Goal: Information Seeking & Learning: Learn about a topic

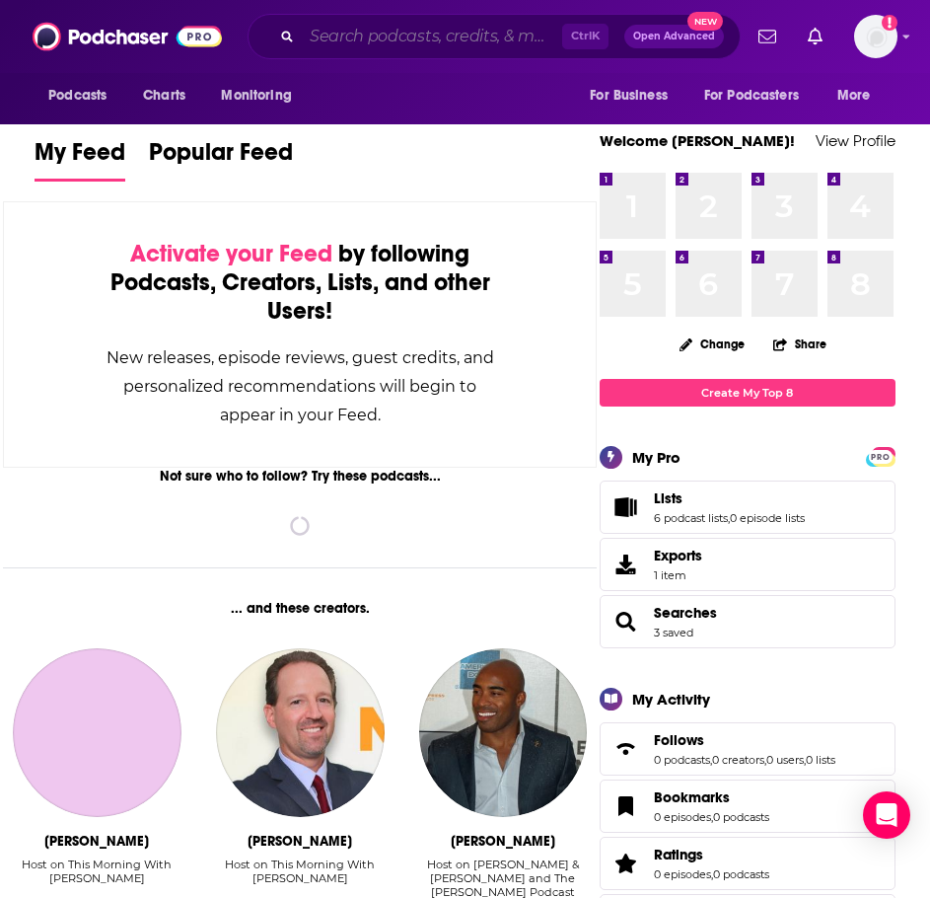
click at [364, 43] on input "Search podcasts, credits, & more..." at bounding box center [432, 37] width 260 height 32
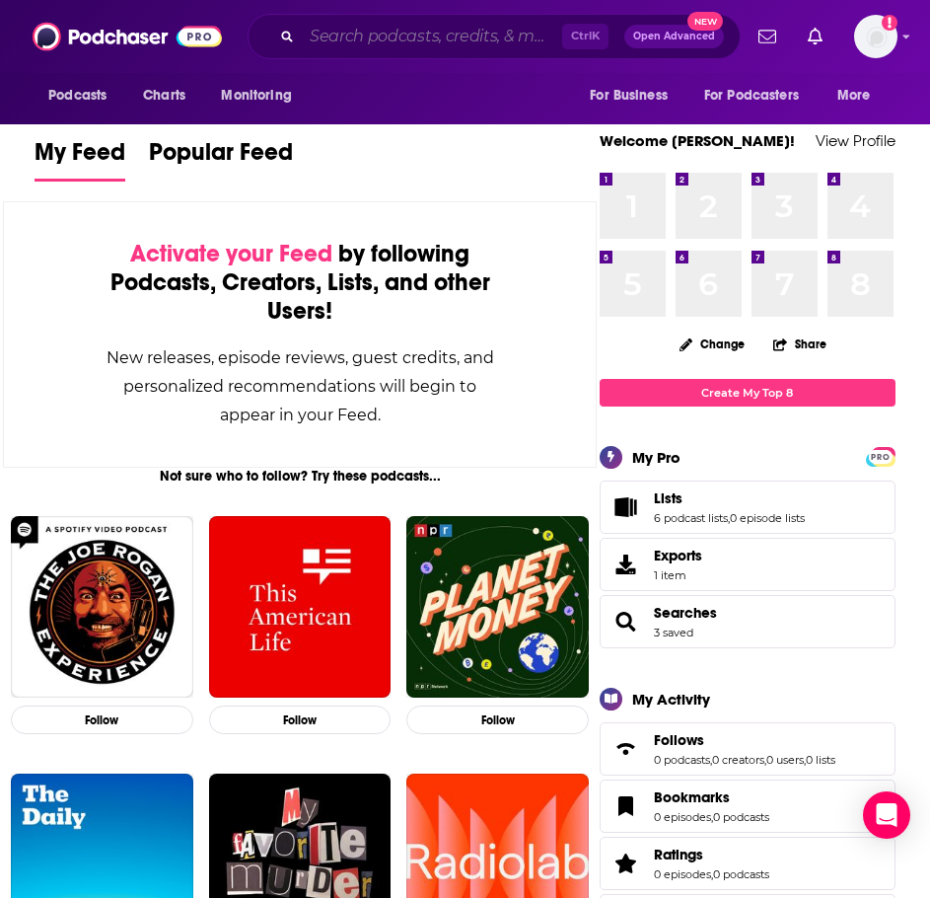
click at [470, 43] on input "Search podcasts, credits, & more..." at bounding box center [432, 37] width 260 height 32
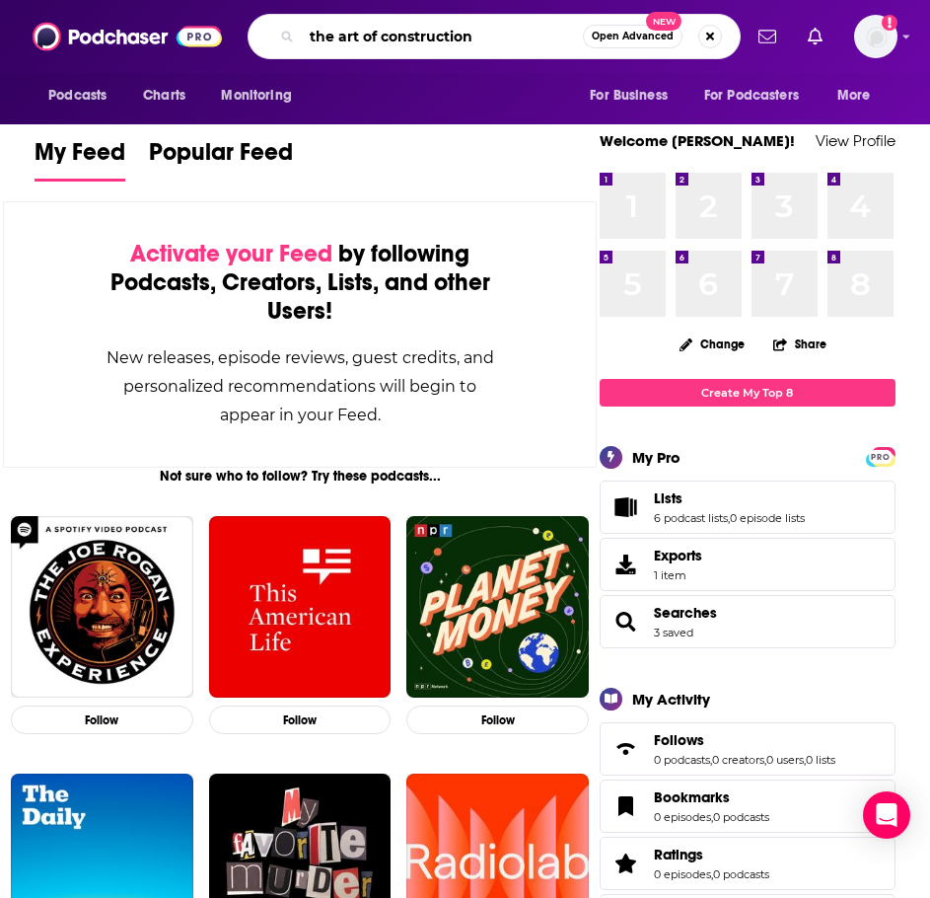
type input "the art of construction"
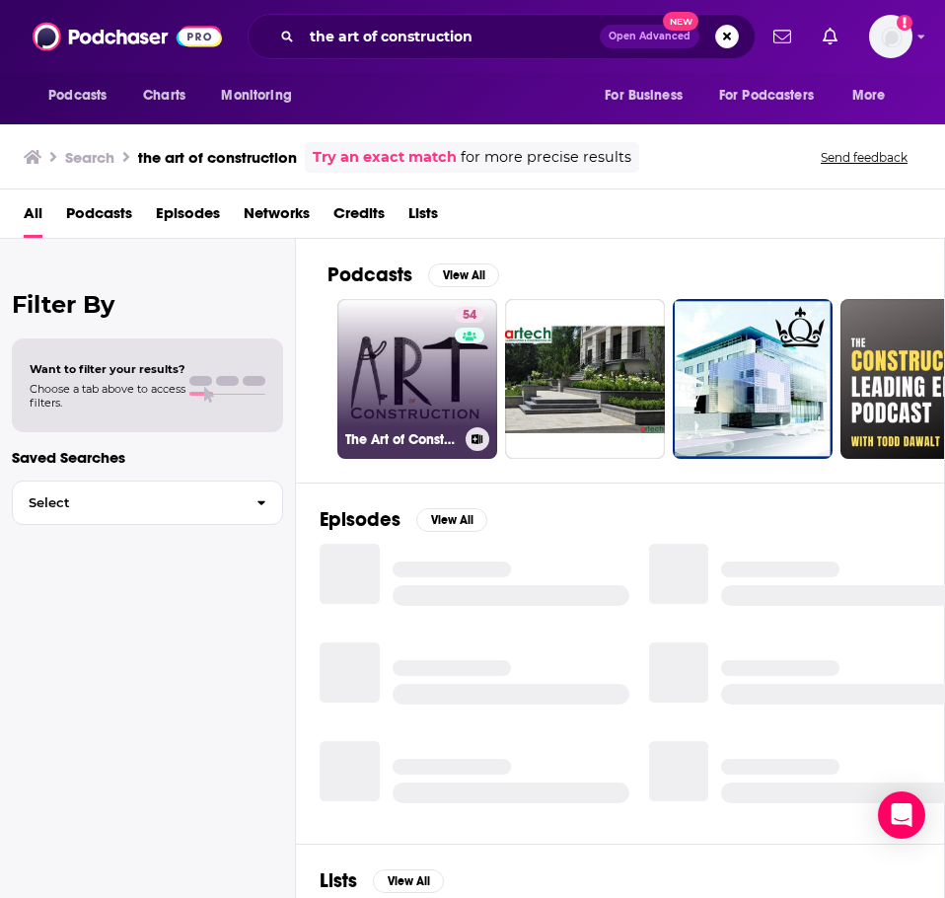
click at [393, 381] on link "54 The Art of Construction" at bounding box center [417, 379] width 160 height 160
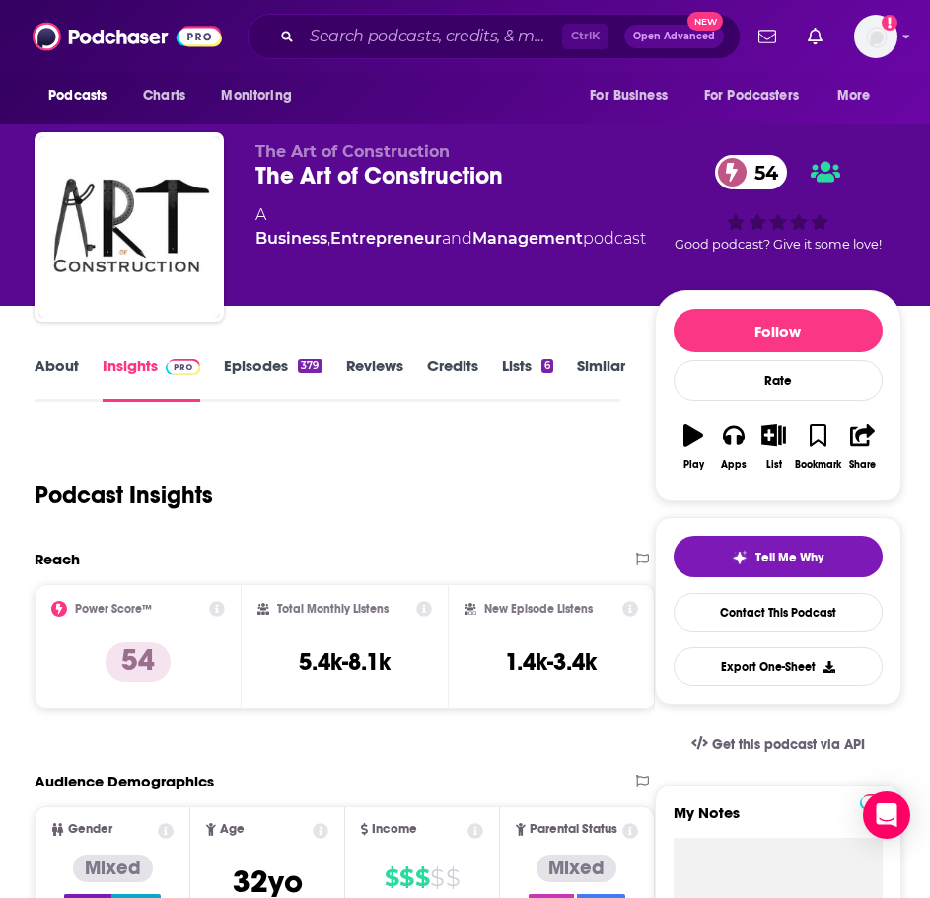
click at [53, 366] on link "About" at bounding box center [57, 378] width 44 height 45
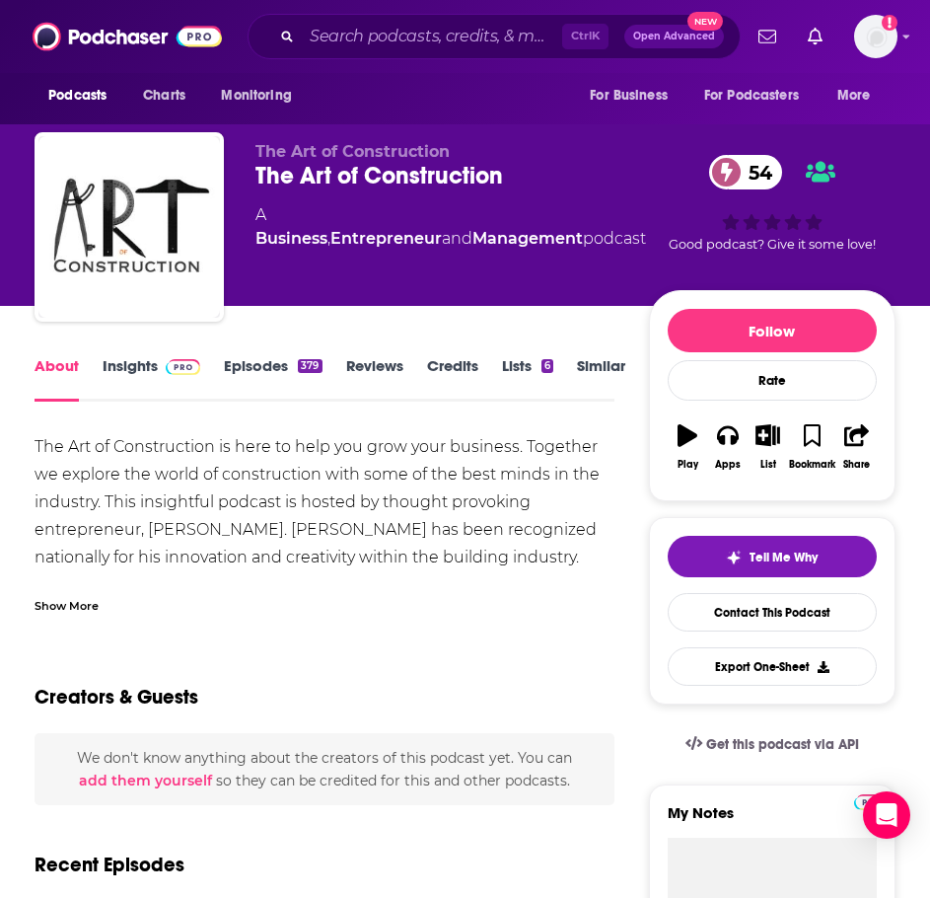
click at [77, 603] on div "Show More" at bounding box center [67, 604] width 64 height 19
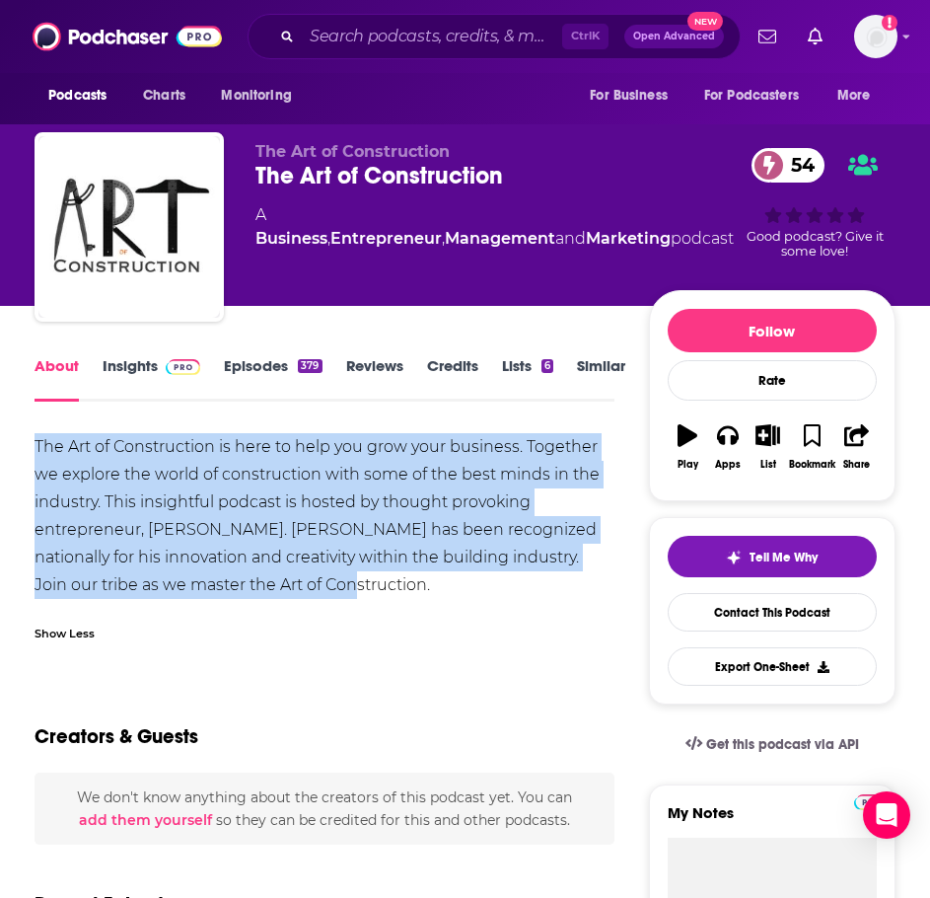
drag, startPoint x: 314, startPoint y: 585, endPoint x: 50, endPoint y: 426, distance: 307.6
copy div "The Art of Construction is here to help you grow your business. Together we exp…"
click at [173, 370] on img at bounding box center [183, 367] width 35 height 16
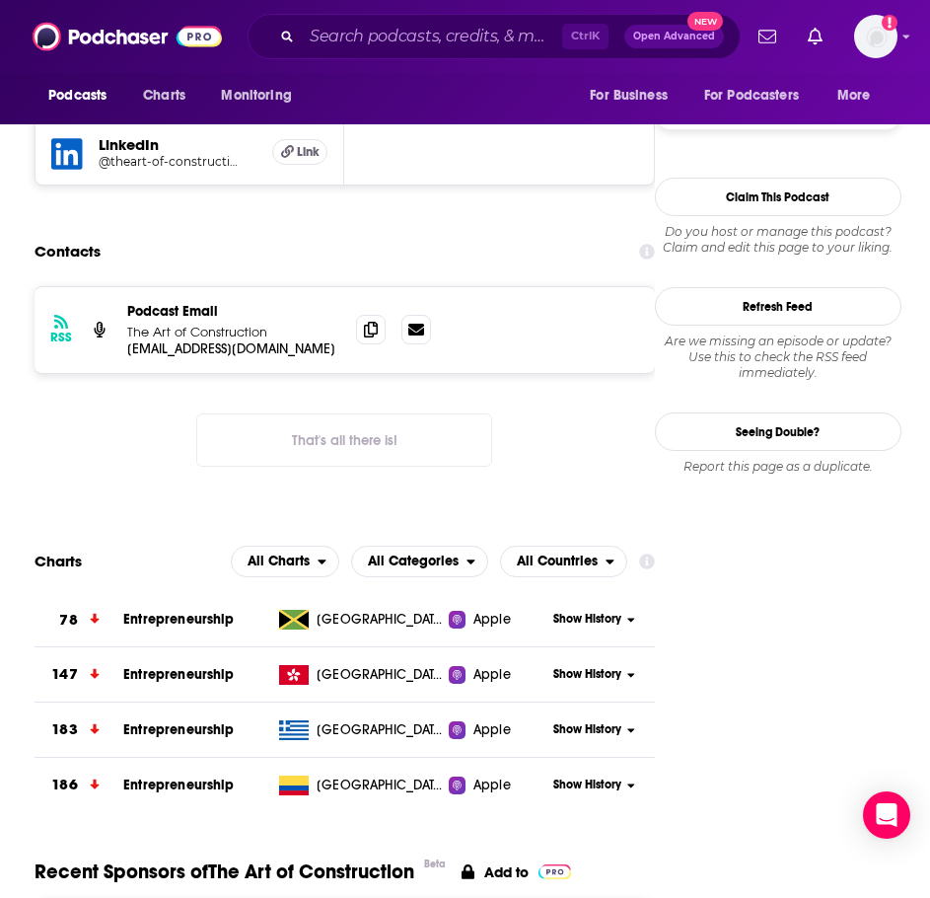
scroll to position [1677, 0]
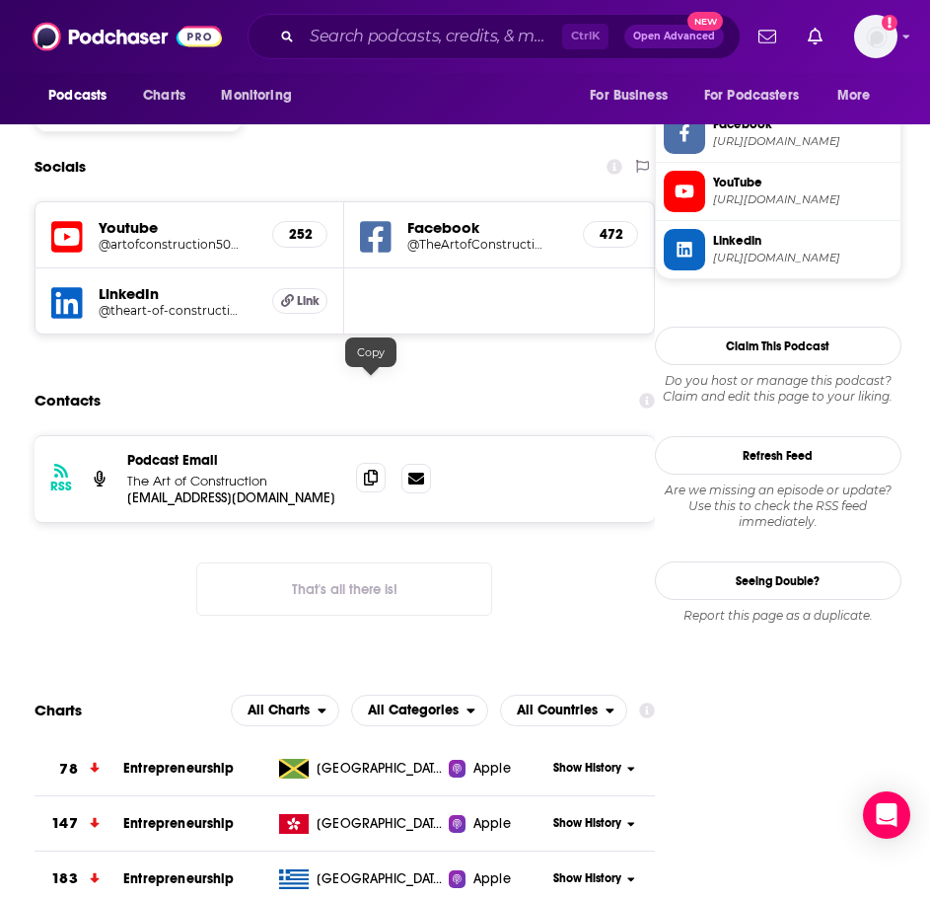
click at [367, 470] on icon at bounding box center [371, 478] width 14 height 16
click at [453, 56] on div "Ctrl K Open Advanced New" at bounding box center [494, 36] width 493 height 45
click at [452, 49] on input "Search podcasts, credits, & more..." at bounding box center [432, 37] width 260 height 32
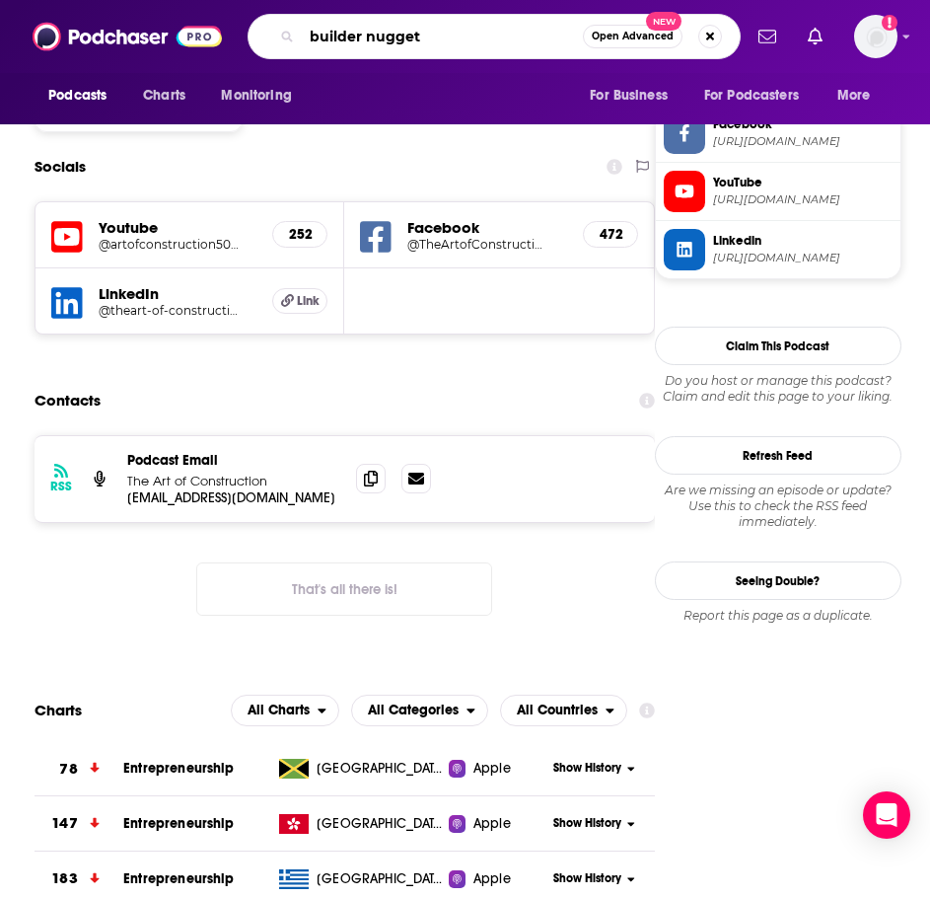
type input "builder nuggets"
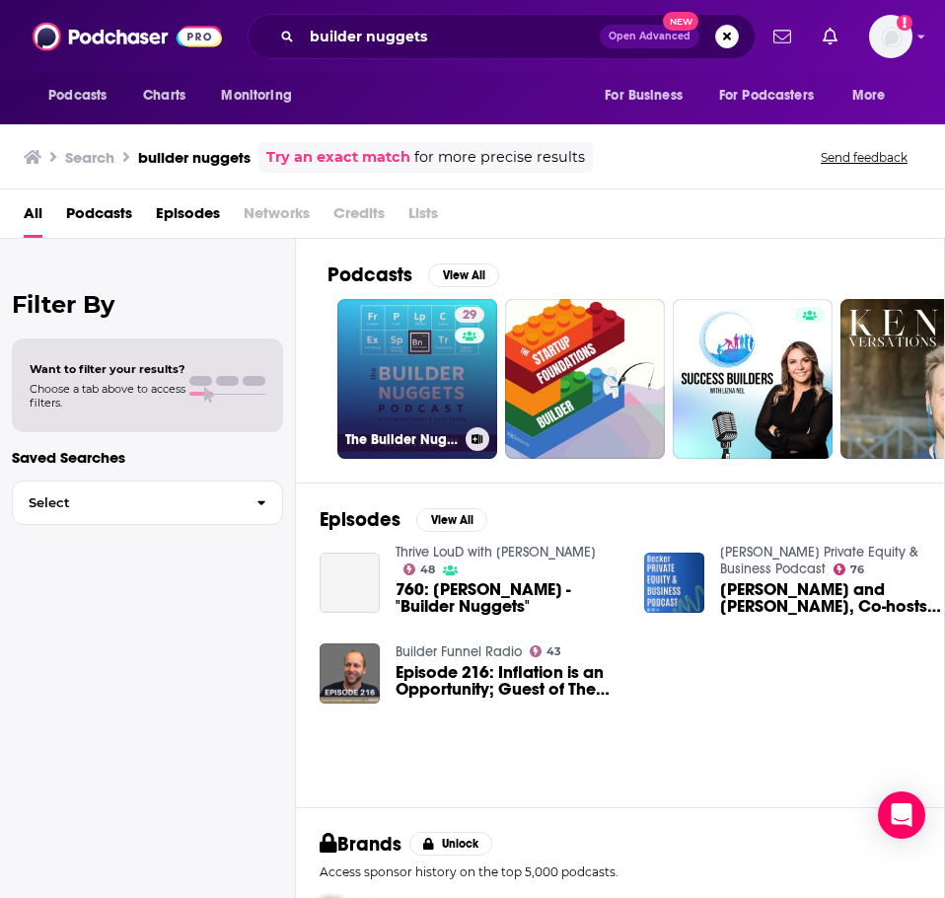
click at [411, 392] on link "29 The Builder Nuggets Podcast" at bounding box center [417, 379] width 160 height 160
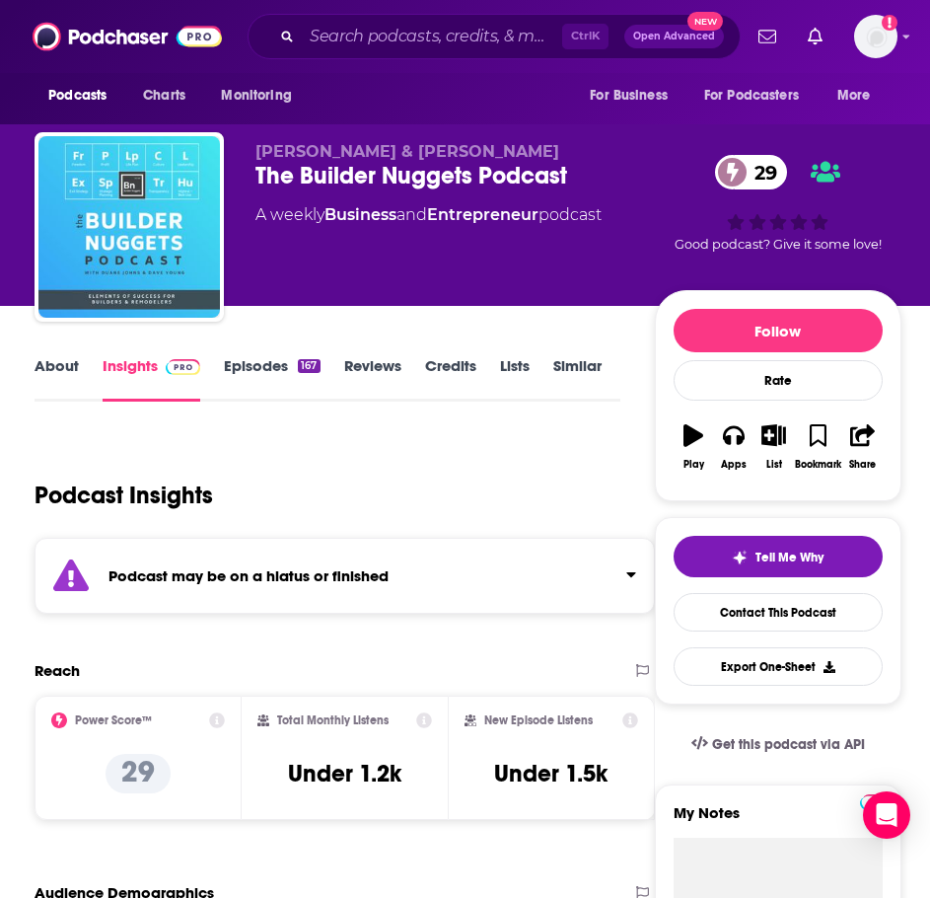
click at [332, 550] on div "Podcast may be on a hiatus or finished" at bounding box center [345, 576] width 621 height 76
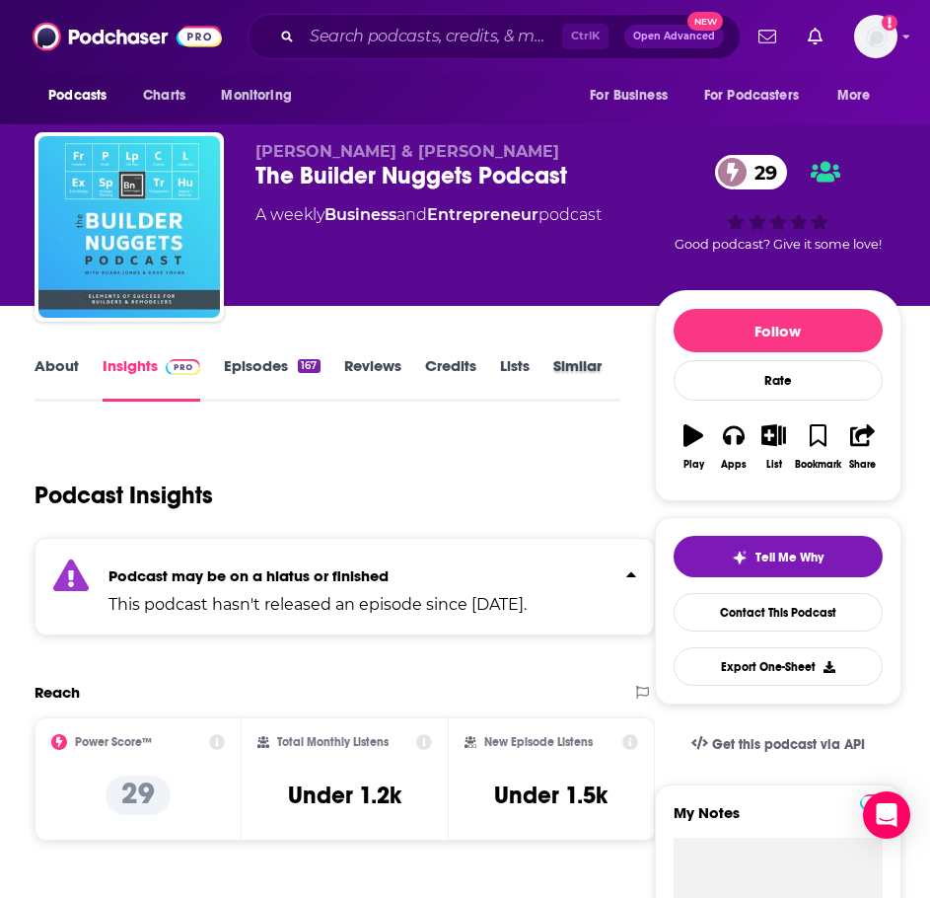
click at [607, 366] on div "Similar" at bounding box center [589, 378] width 72 height 45
click at [590, 370] on link "Similar" at bounding box center [577, 378] width 48 height 45
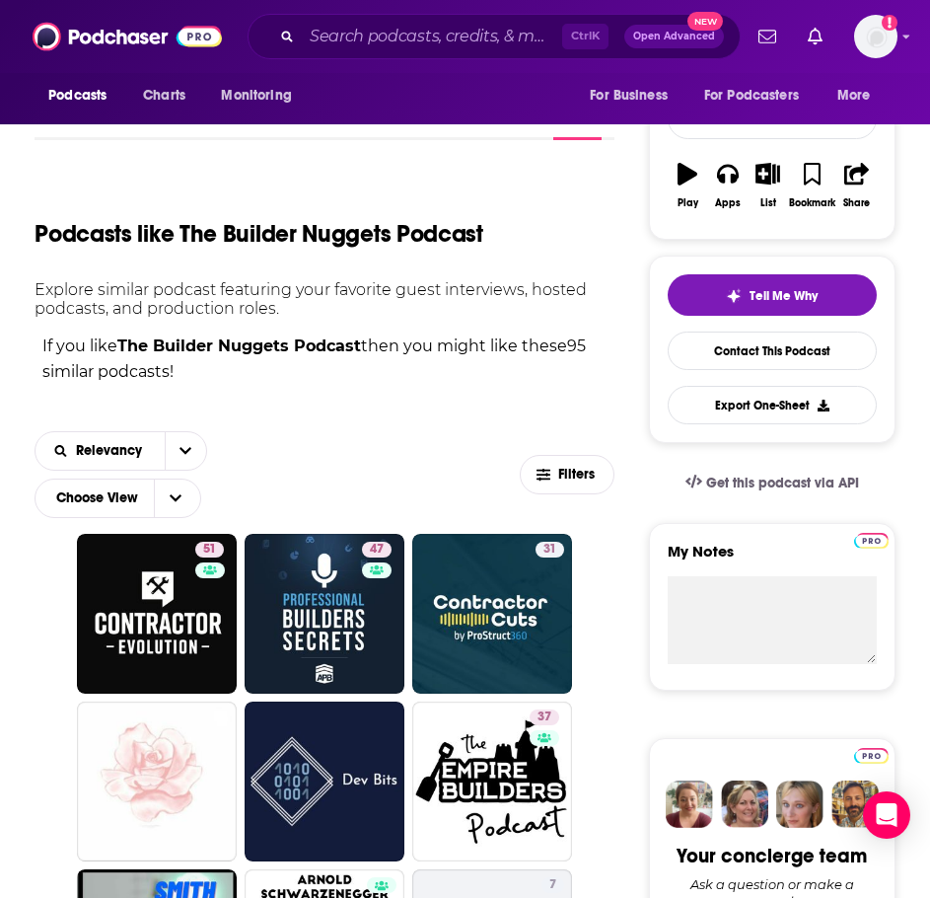
scroll to position [296, 0]
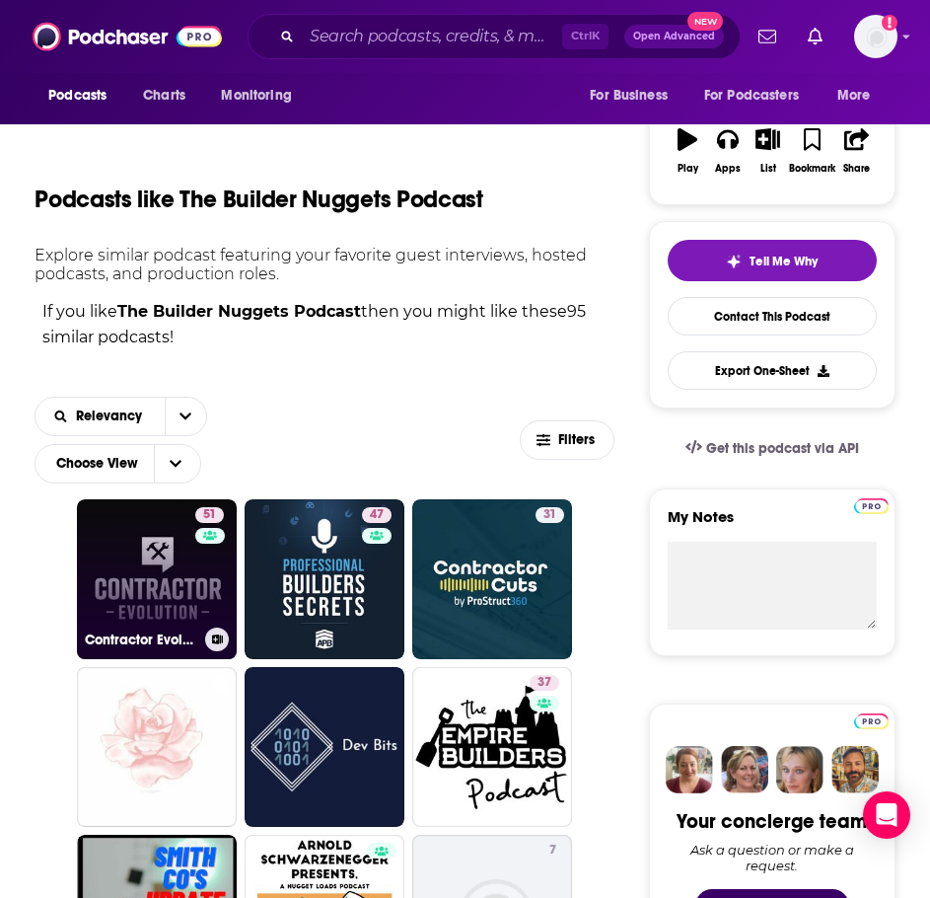
click at [116, 601] on link "51 Contractor Evolution" at bounding box center [157, 579] width 160 height 160
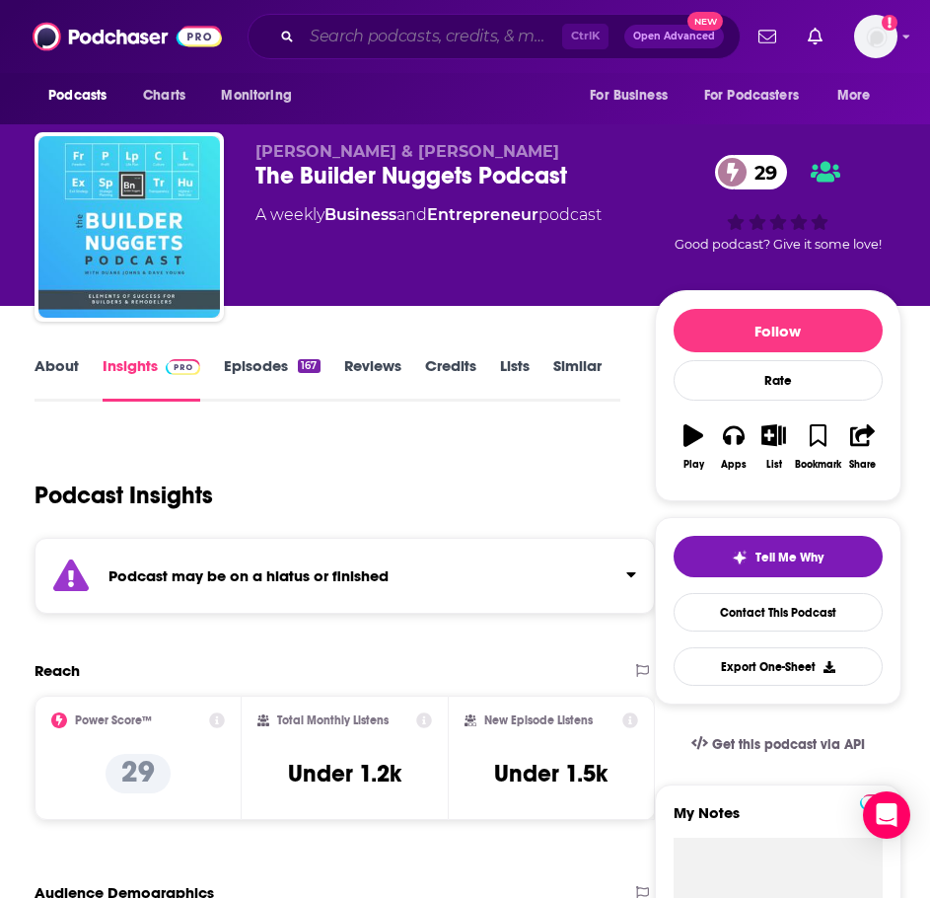
click at [377, 40] on input "Search podcasts, credits, & more..." at bounding box center [432, 37] width 260 height 32
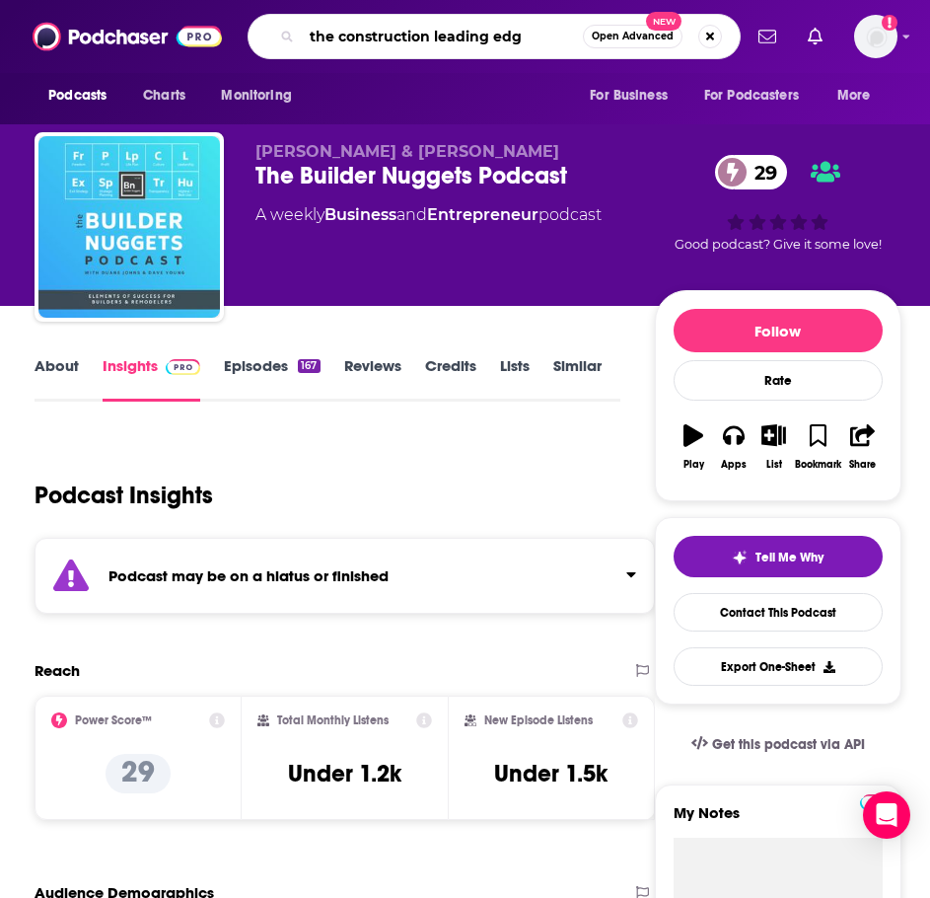
type input "the construction leading edge"
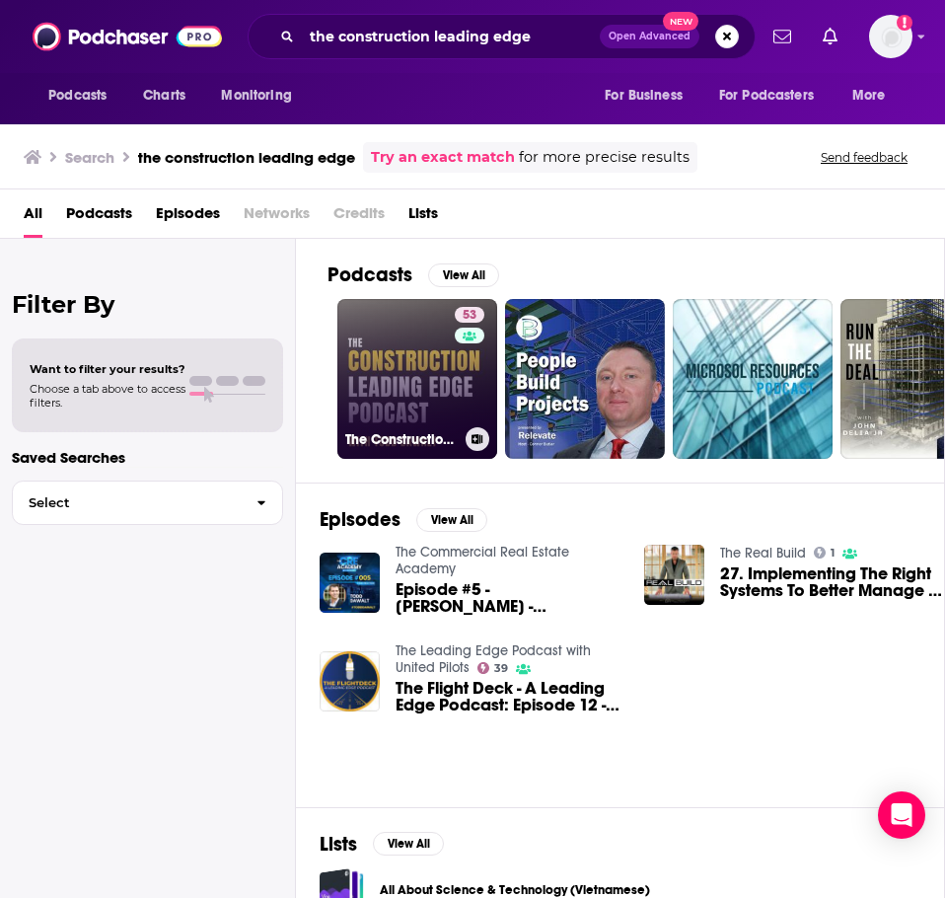
click at [397, 367] on link "53 The Construction Leading Edge Podcast" at bounding box center [417, 379] width 160 height 160
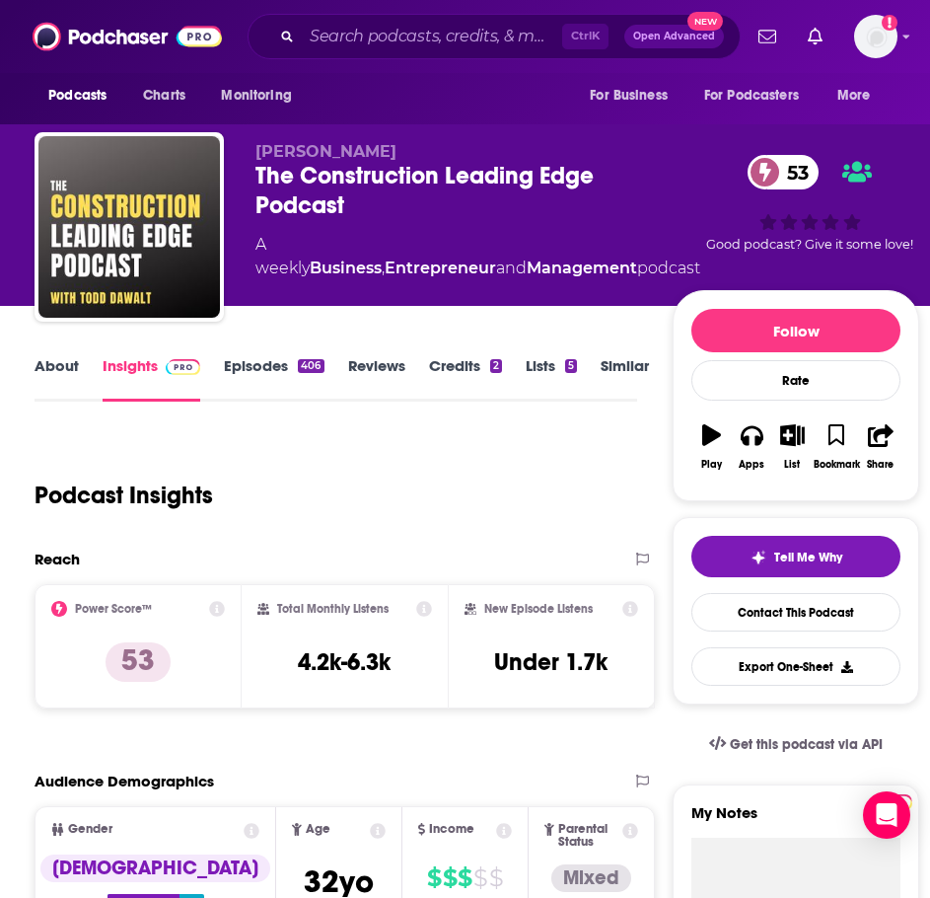
click at [51, 370] on link "About" at bounding box center [57, 378] width 44 height 45
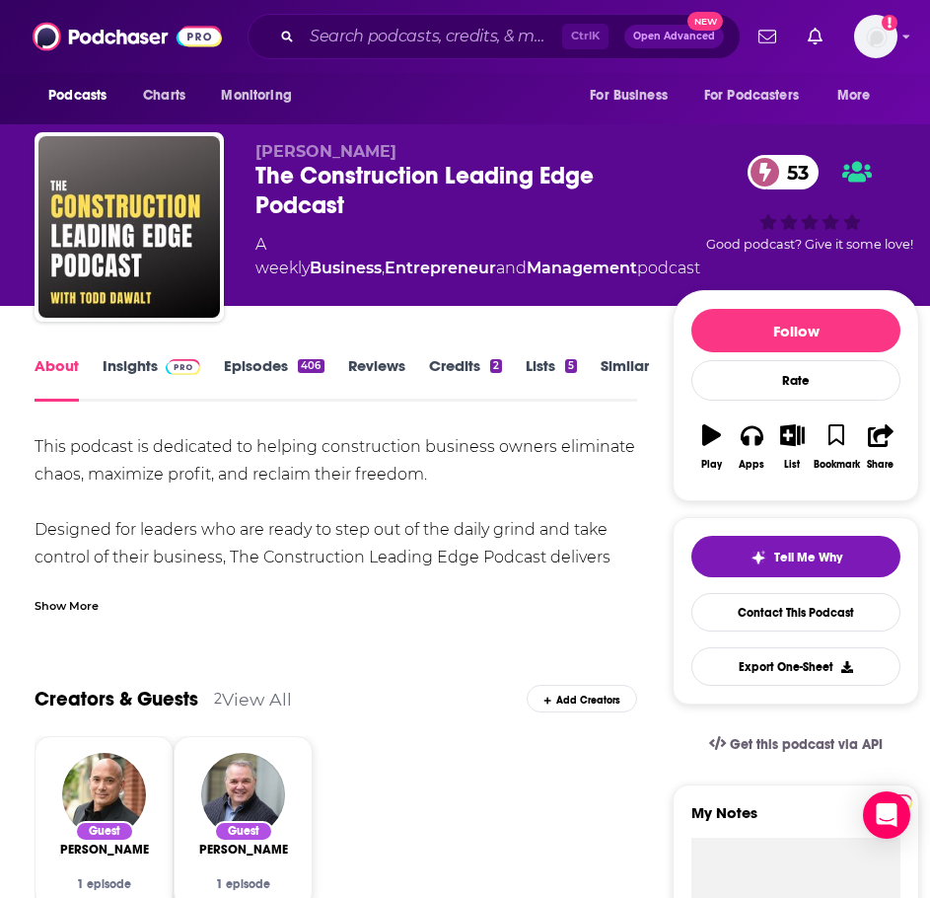
click at [109, 614] on div "Show More" at bounding box center [336, 598] width 603 height 34
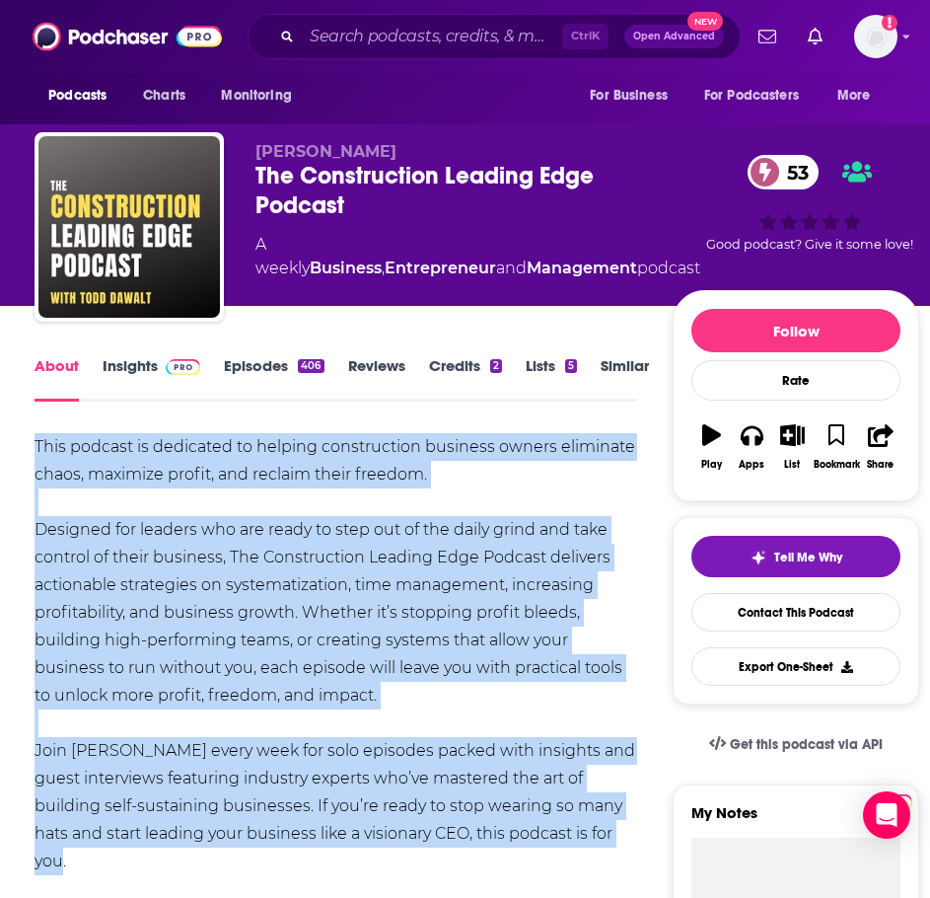
drag, startPoint x: 82, startPoint y: 858, endPoint x: 67, endPoint y: 457, distance: 401.8
copy div "This podcast is dedicated to helping construction business owners eliminate cha…"
click at [121, 364] on link "Insights" at bounding box center [152, 378] width 98 height 45
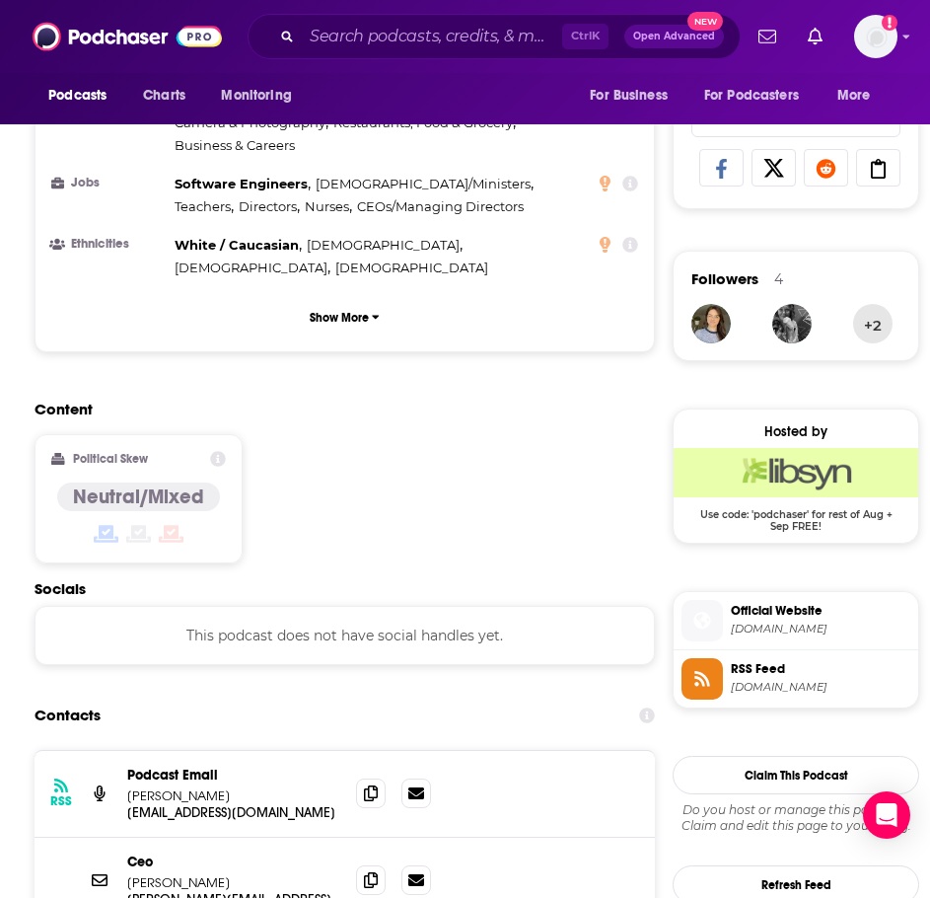
scroll to position [1283, 0]
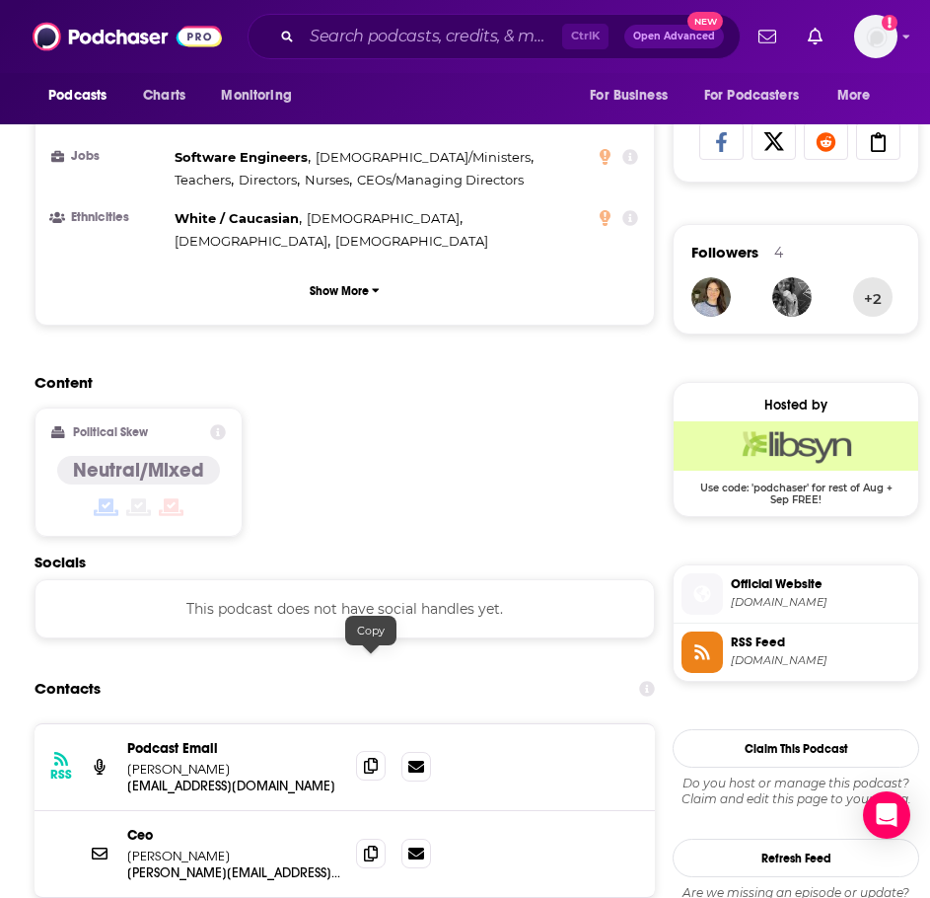
click at [365, 758] on icon at bounding box center [371, 766] width 14 height 16
click at [372, 844] on icon at bounding box center [371, 852] width 14 height 16
click at [350, 34] on input "Search podcasts, credits, & more..." at bounding box center [432, 37] width 260 height 32
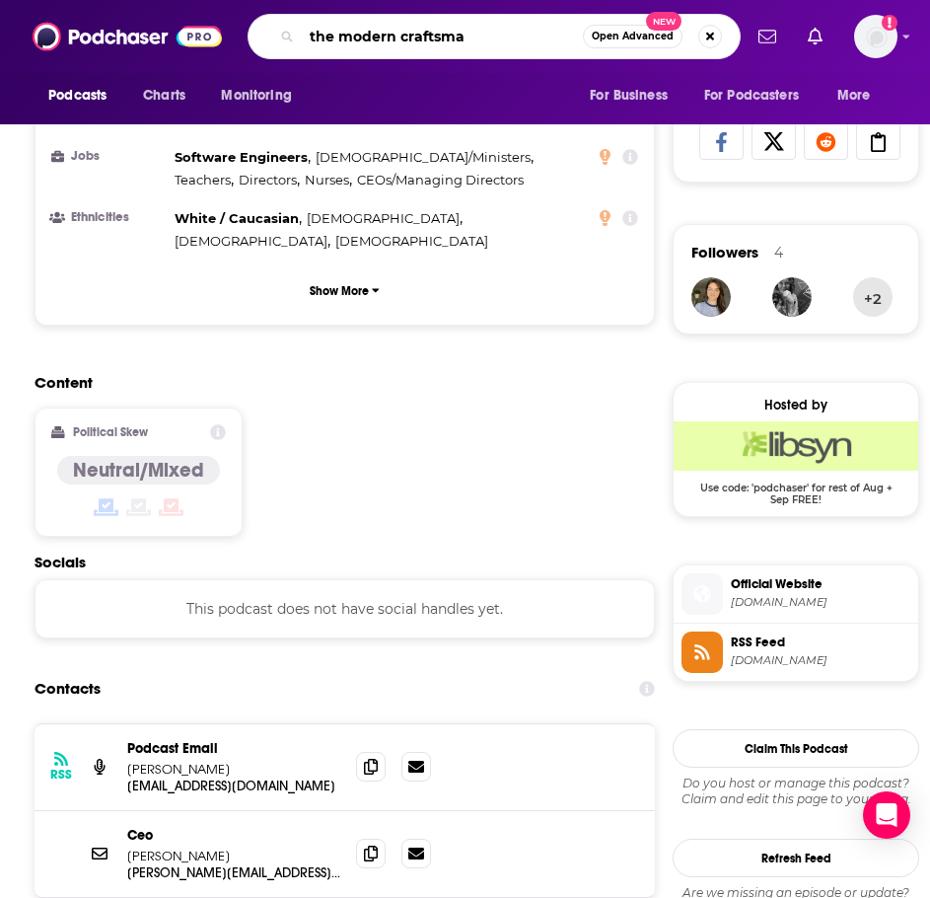
type input "the modern craftsman"
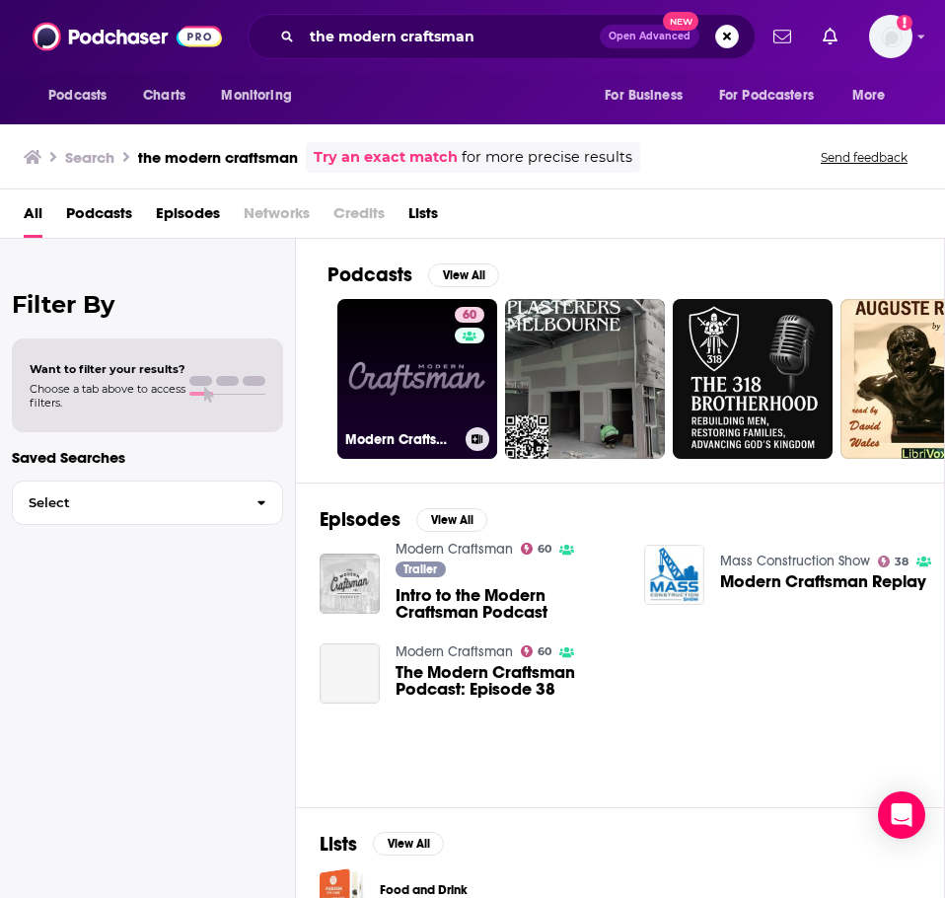
click at [355, 404] on link "60 Modern Craftsman" at bounding box center [417, 379] width 160 height 160
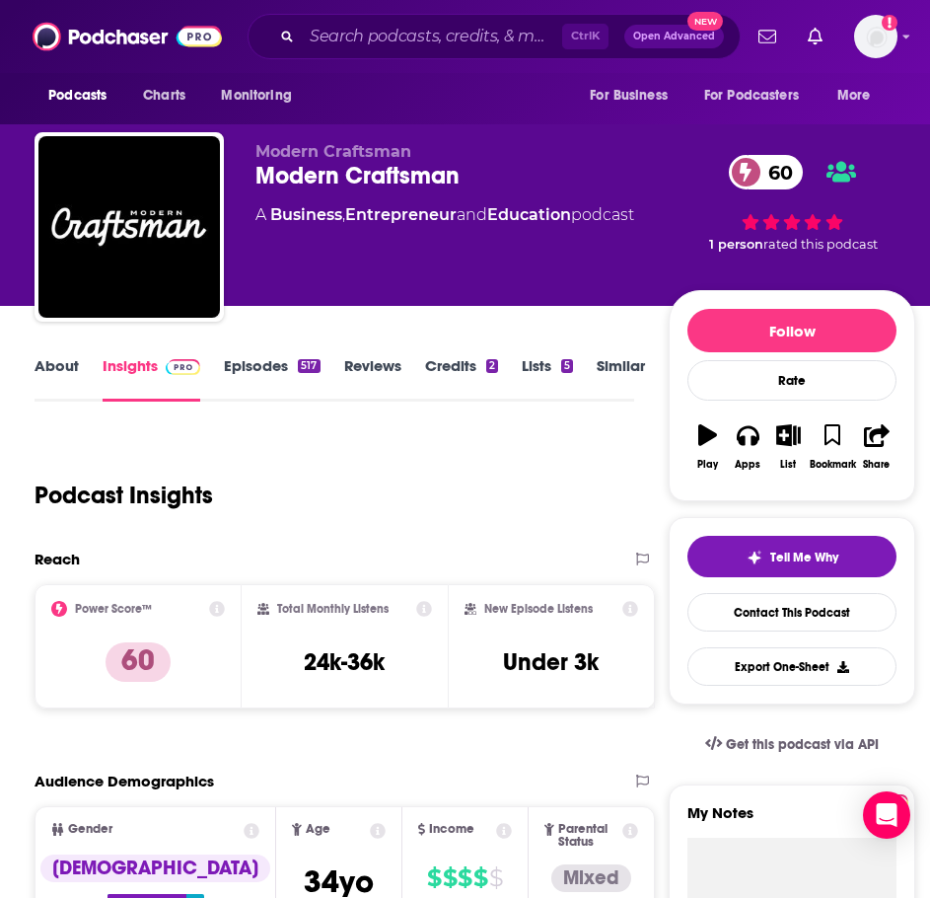
click at [62, 370] on link "About" at bounding box center [57, 378] width 44 height 45
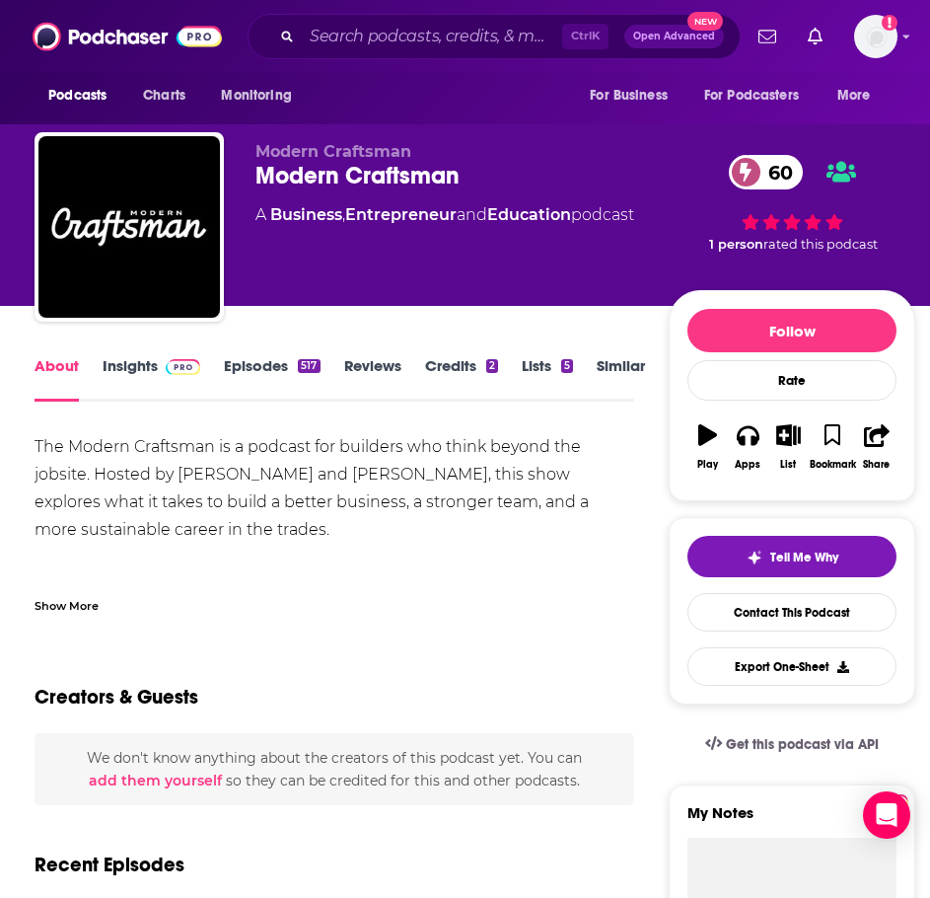
click at [73, 586] on div "Show More" at bounding box center [334, 598] width 599 height 34
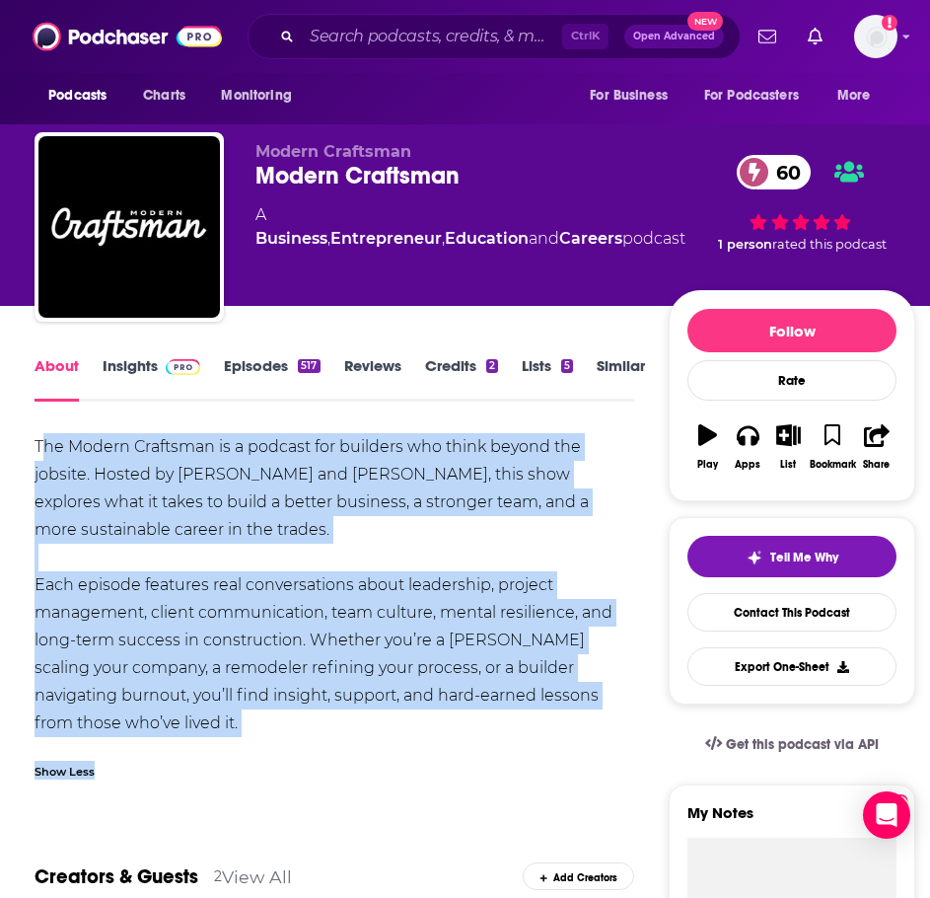
drag, startPoint x: 178, startPoint y: 734, endPoint x: 47, endPoint y: 446, distance: 316.1
click at [47, 446] on div "The Modern Craftsman is a podcast for builders who think beyond the jobsite. Ho…" at bounding box center [334, 612] width 599 height 358
click at [47, 447] on div "The Modern Craftsman is a podcast for builders who think beyond the jobsite. Ho…" at bounding box center [334, 585] width 599 height 304
drag, startPoint x: 28, startPoint y: 440, endPoint x: 181, endPoint y: 716, distance: 315.7
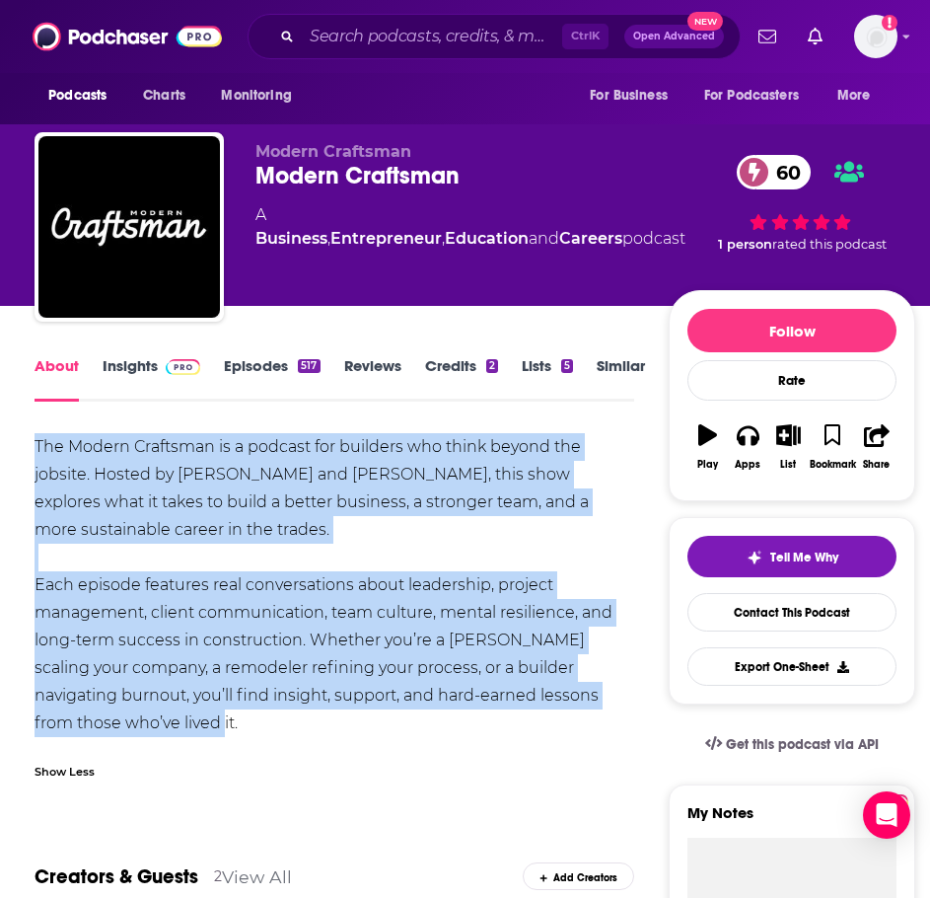
copy div "The Modern Craftsman is a podcast for builders who think beyond the jobsite. Ho…"
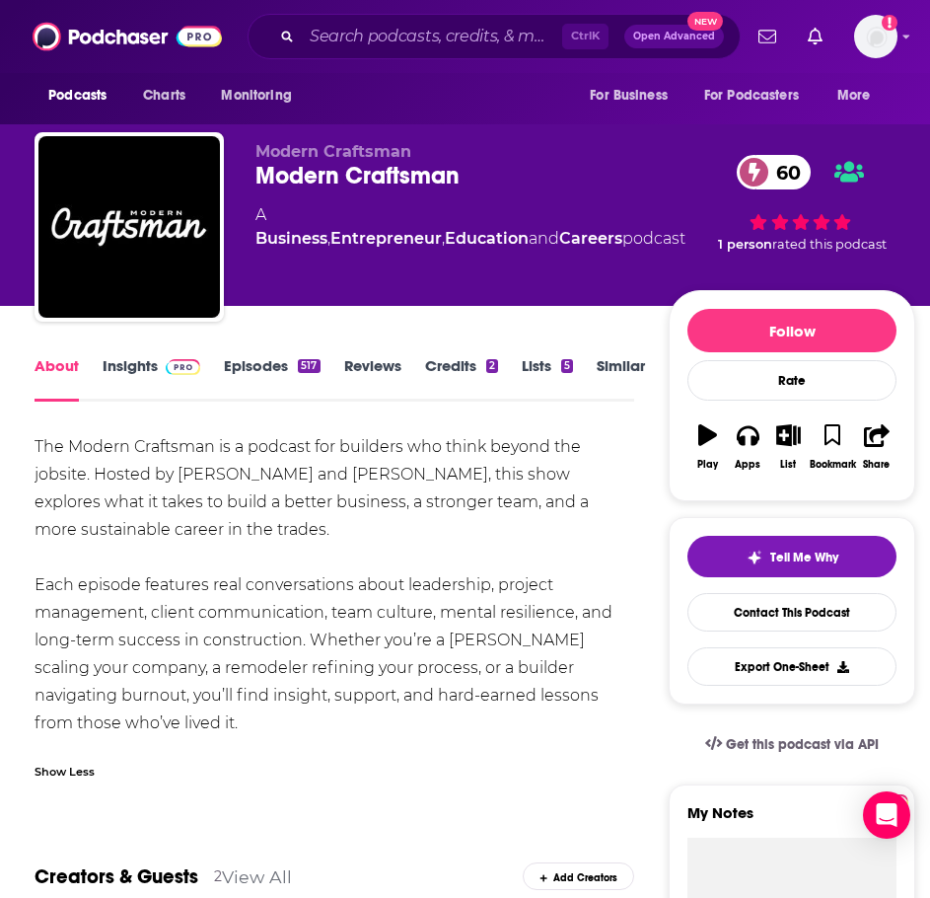
click at [130, 372] on link "Insights" at bounding box center [152, 378] width 98 height 45
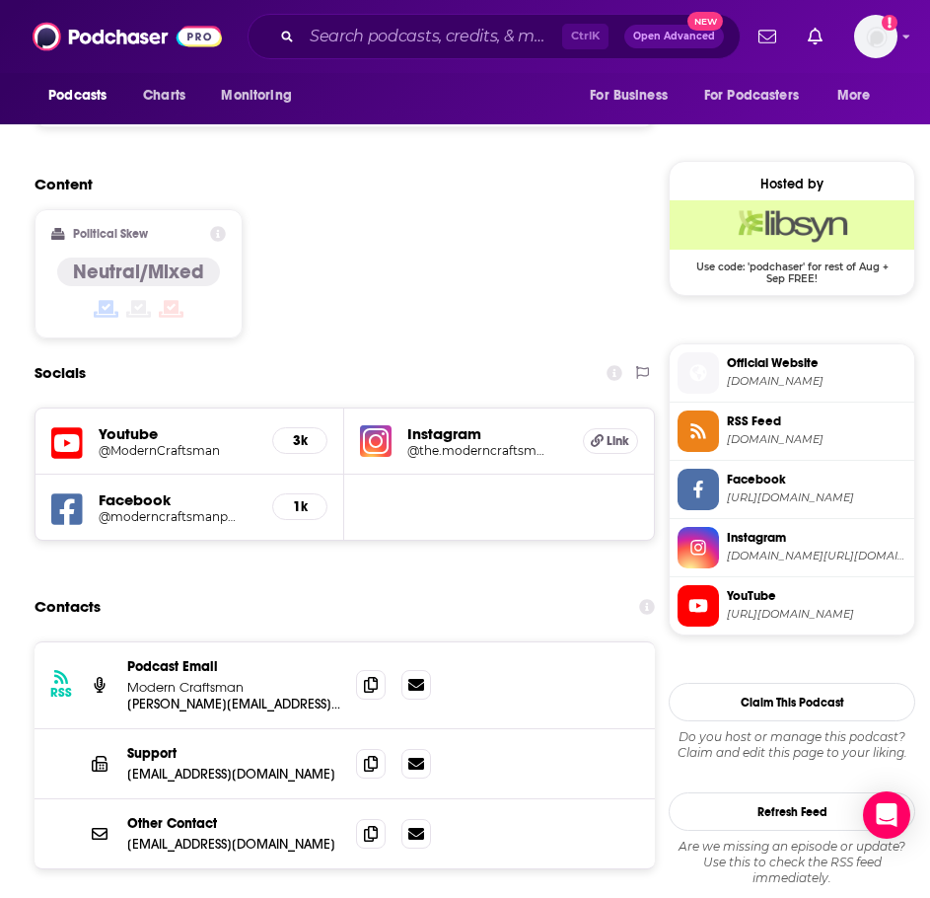
scroll to position [1579, 0]
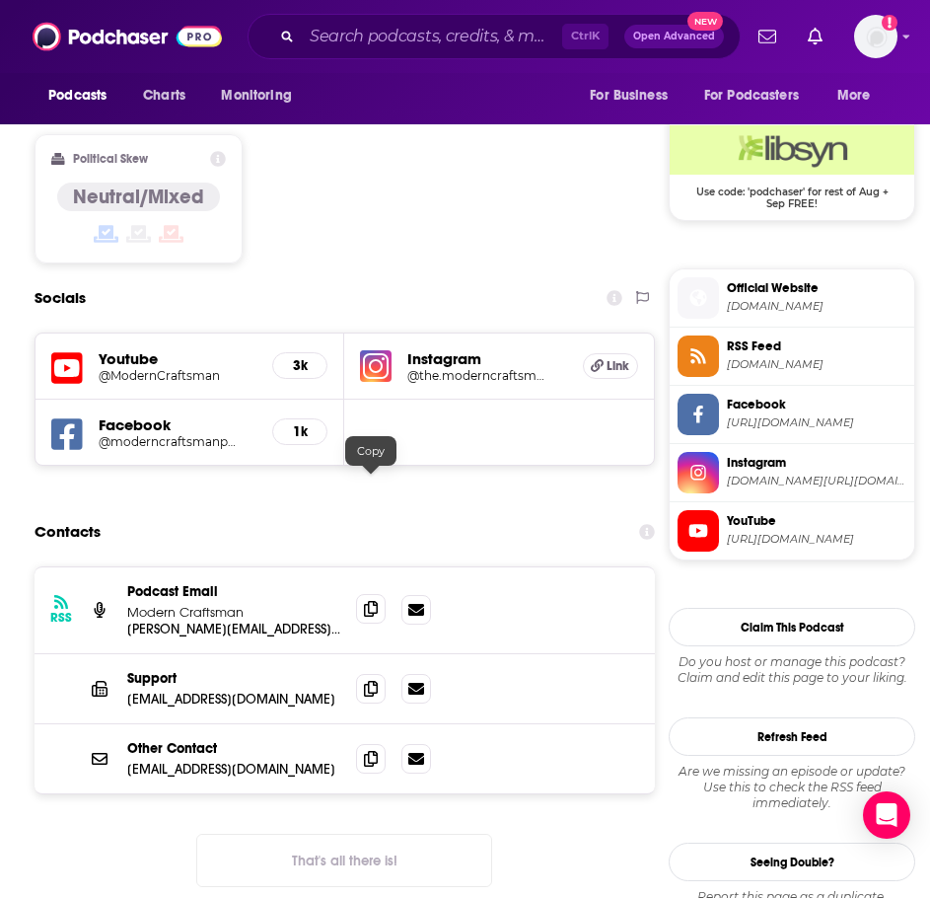
click at [379, 594] on span at bounding box center [371, 609] width 30 height 30
click at [497, 34] on input "Search podcasts, credits, & more..." at bounding box center [432, 37] width 260 height 32
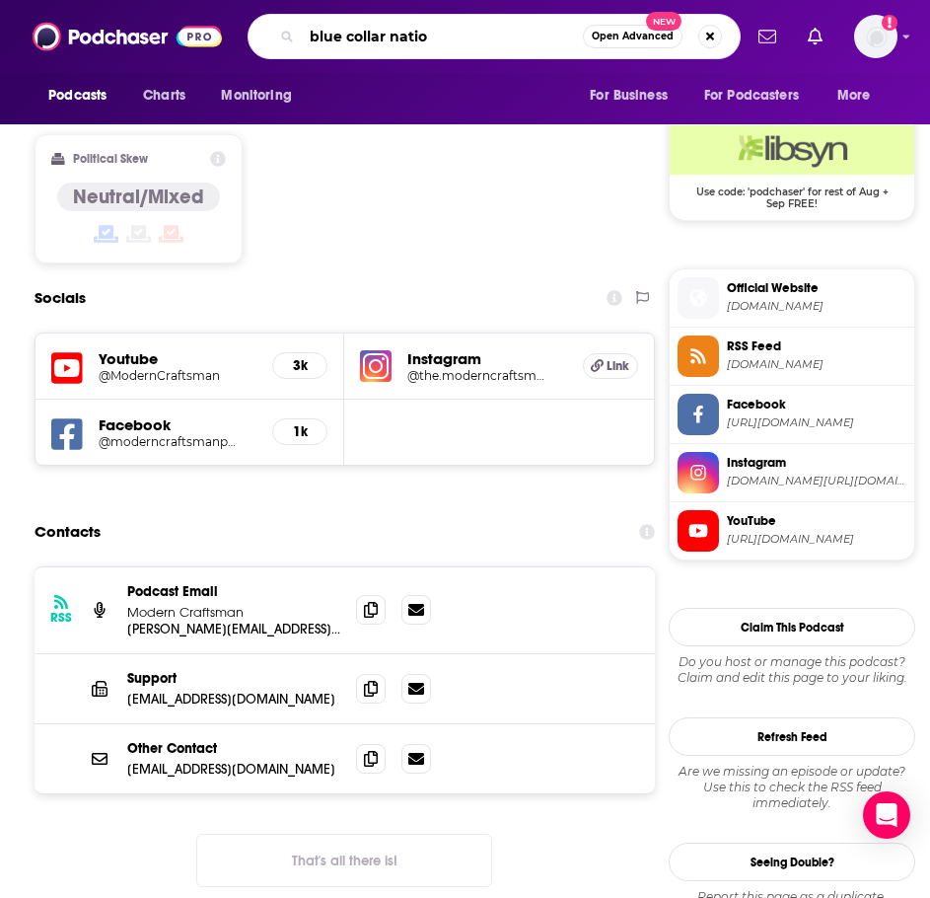
type input "blue collar nation"
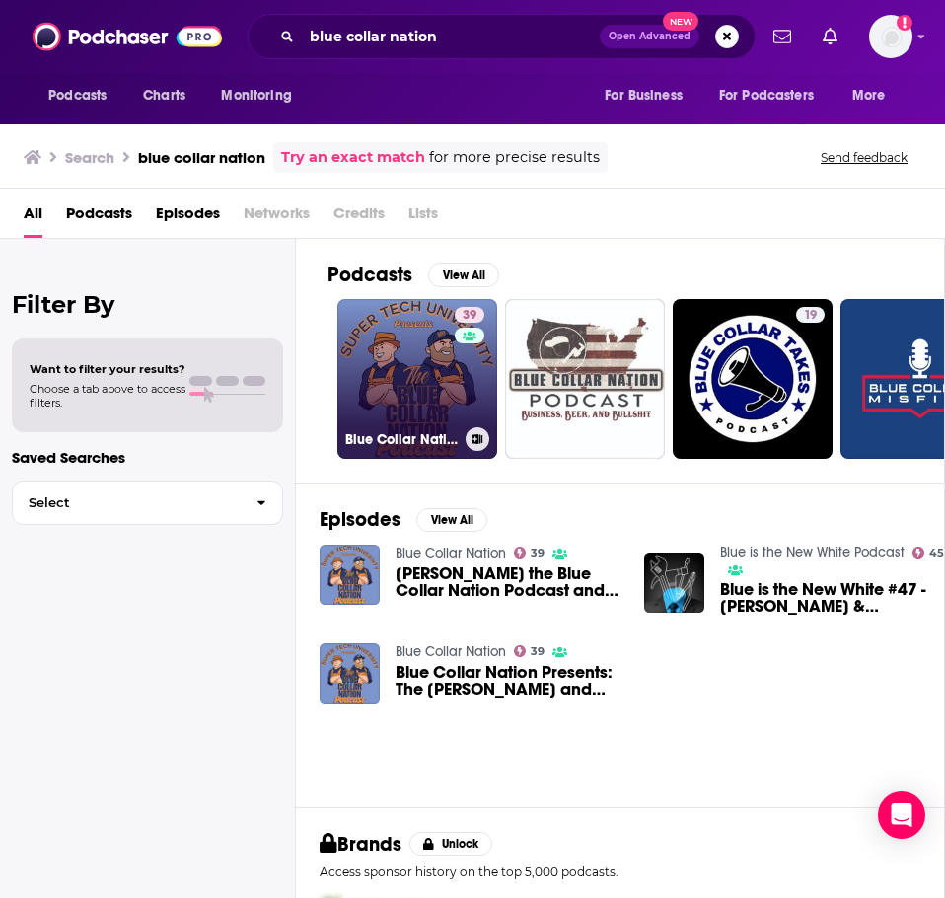
click at [419, 376] on link "39 Blue Collar Nation" at bounding box center [417, 379] width 160 height 160
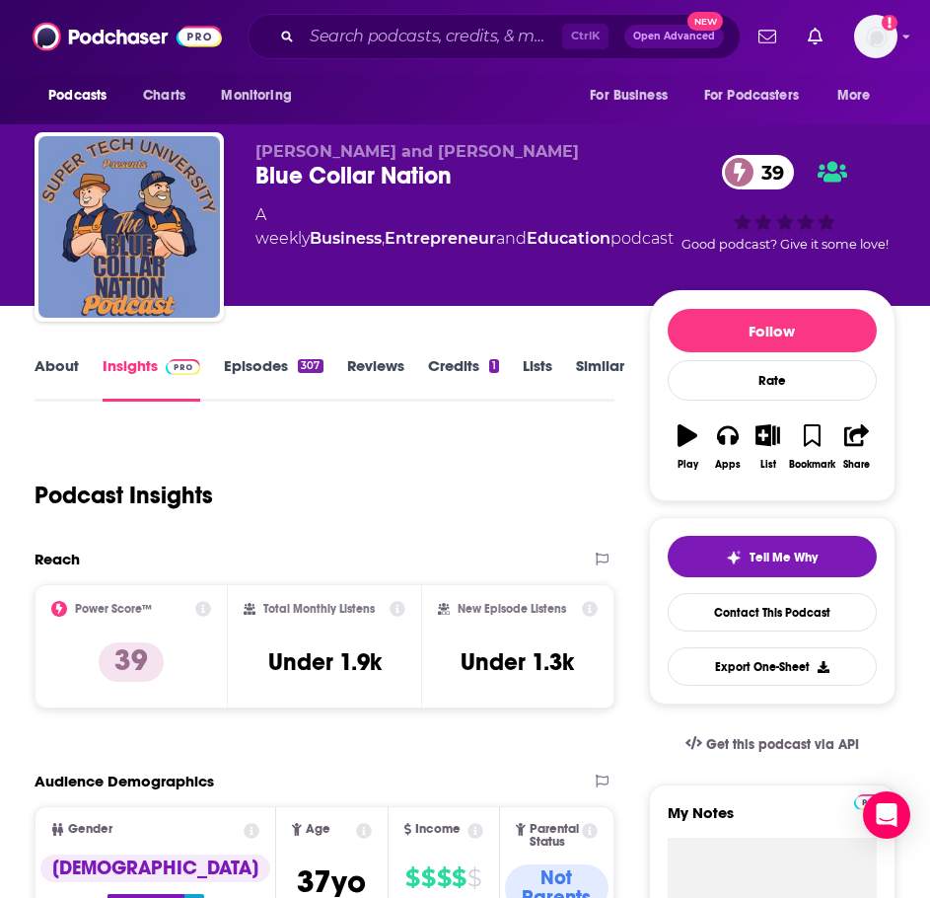
click at [51, 358] on link "About" at bounding box center [57, 378] width 44 height 45
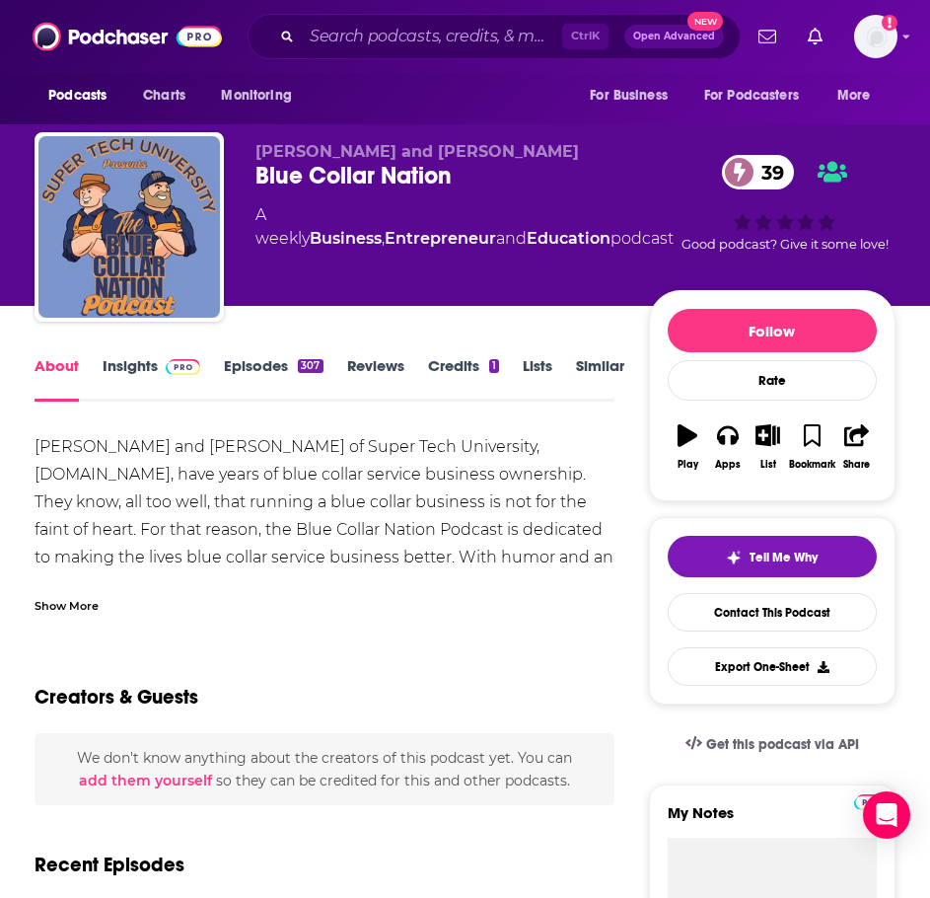
click at [101, 581] on div "Show More" at bounding box center [325, 598] width 580 height 34
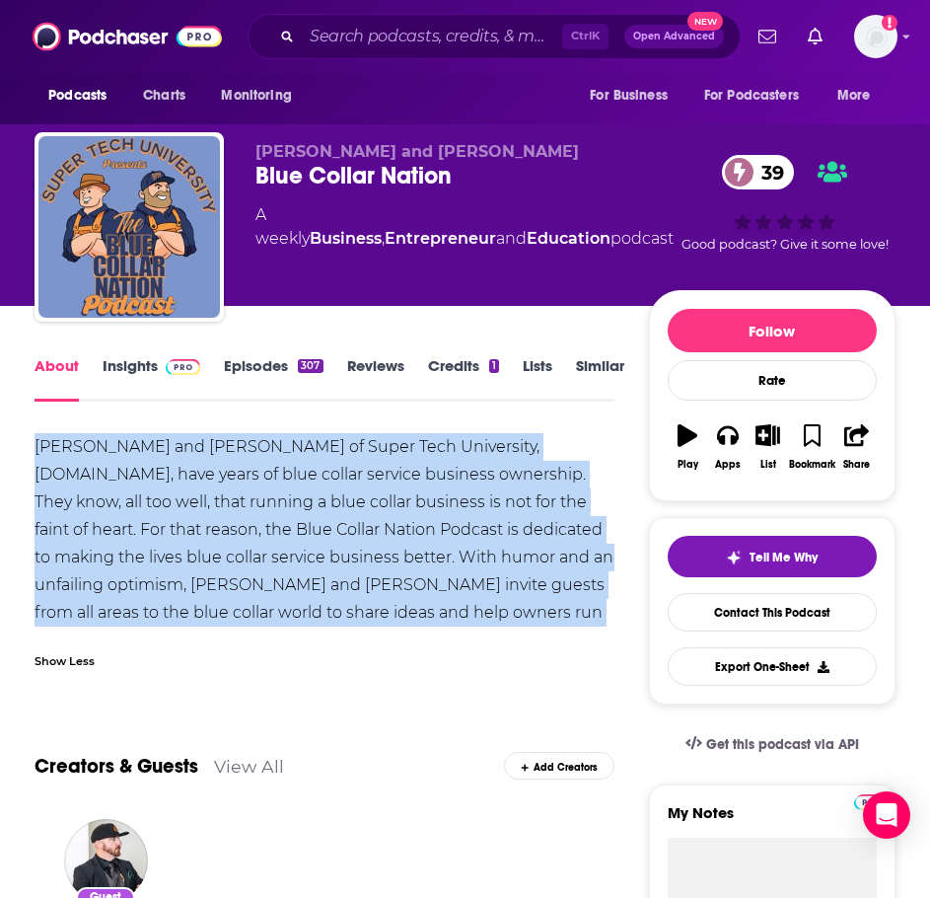
drag, startPoint x: 439, startPoint y: 614, endPoint x: 27, endPoint y: 438, distance: 448.2
copy div "Eric and Larry of Super Tech University, supertechu.com, have years of blue col…"
click at [169, 374] on img at bounding box center [183, 367] width 35 height 16
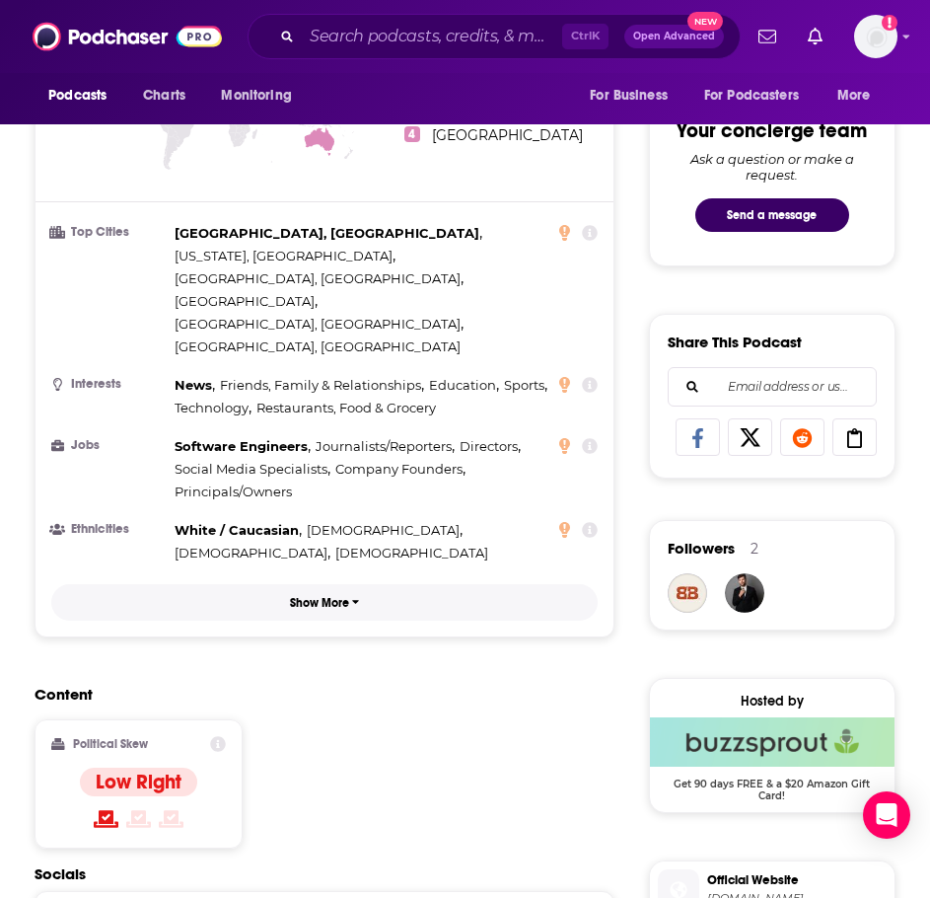
scroll to position [1480, 0]
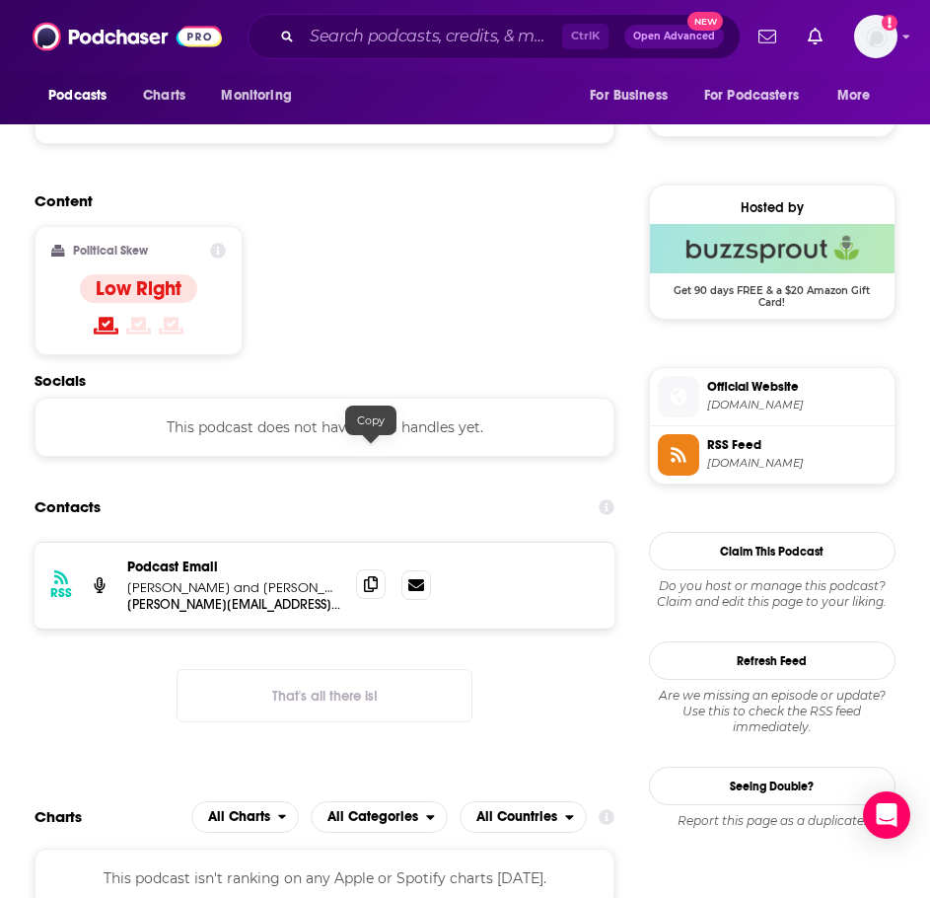
click at [365, 576] on icon at bounding box center [371, 584] width 14 height 16
click at [309, 38] on input "Search podcasts, credits, & more..." at bounding box center [432, 37] width 260 height 32
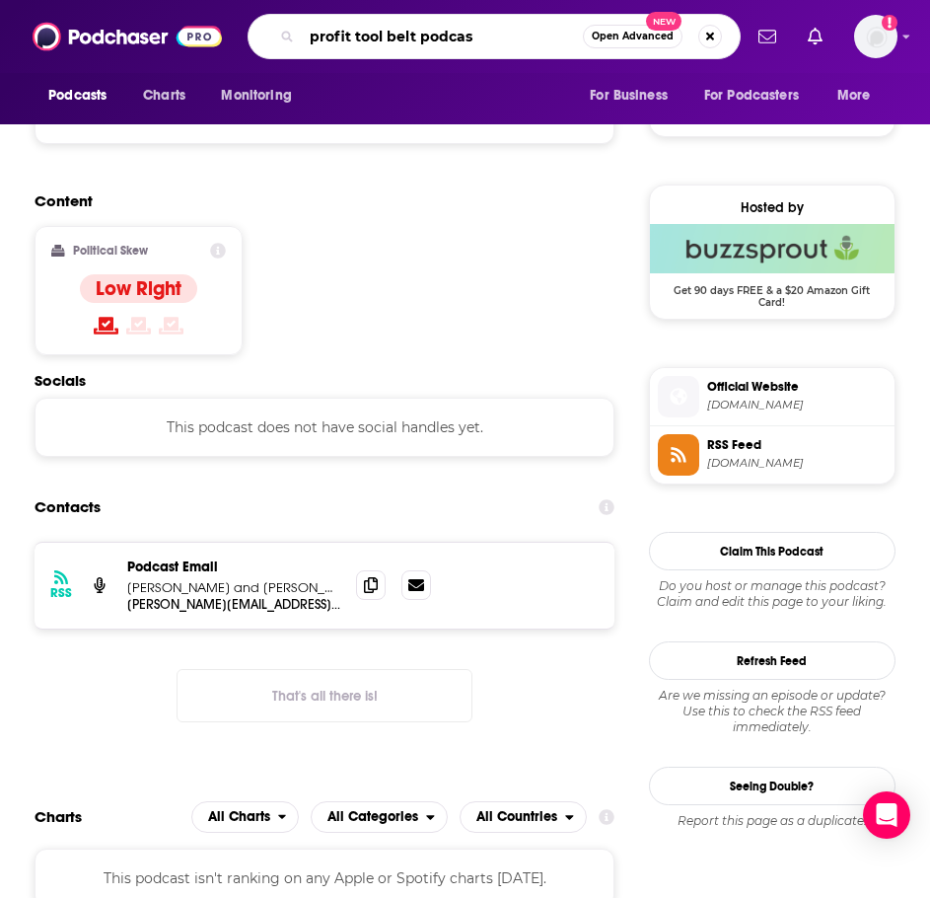
type input "profit tool belt podcast"
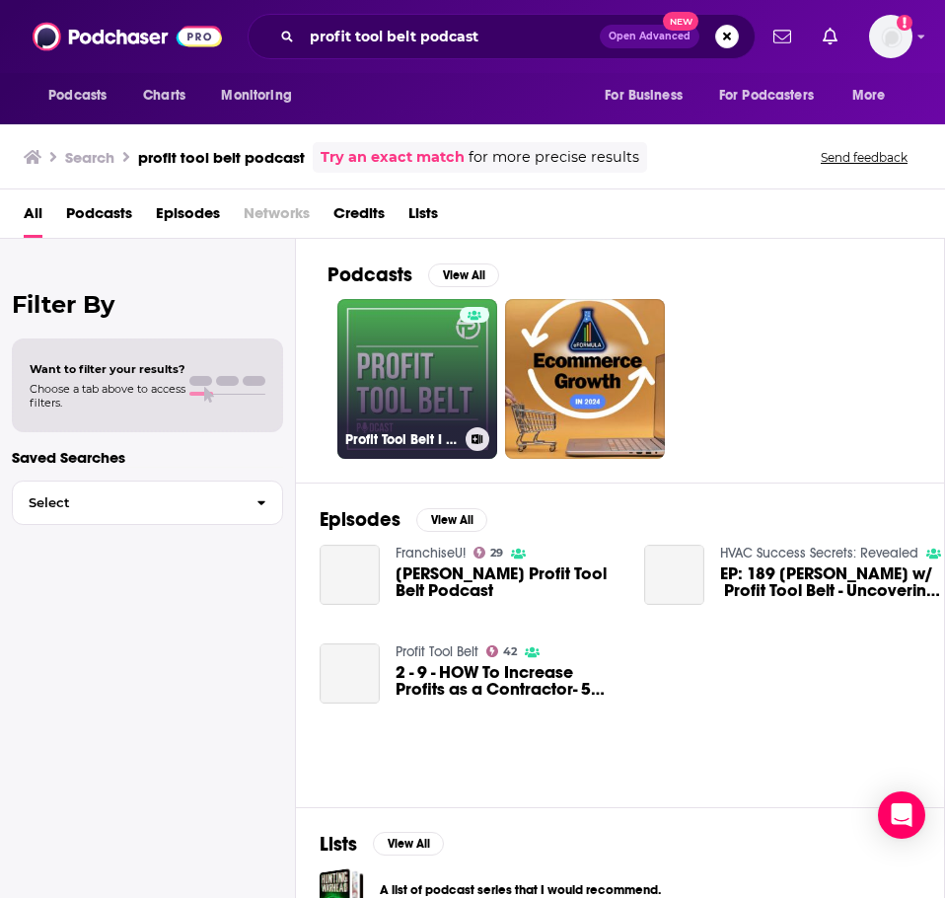
click at [409, 379] on link "Profit Tool Belt I Construction I Contracting I Renovations I Remodelling I Con…" at bounding box center [417, 379] width 160 height 160
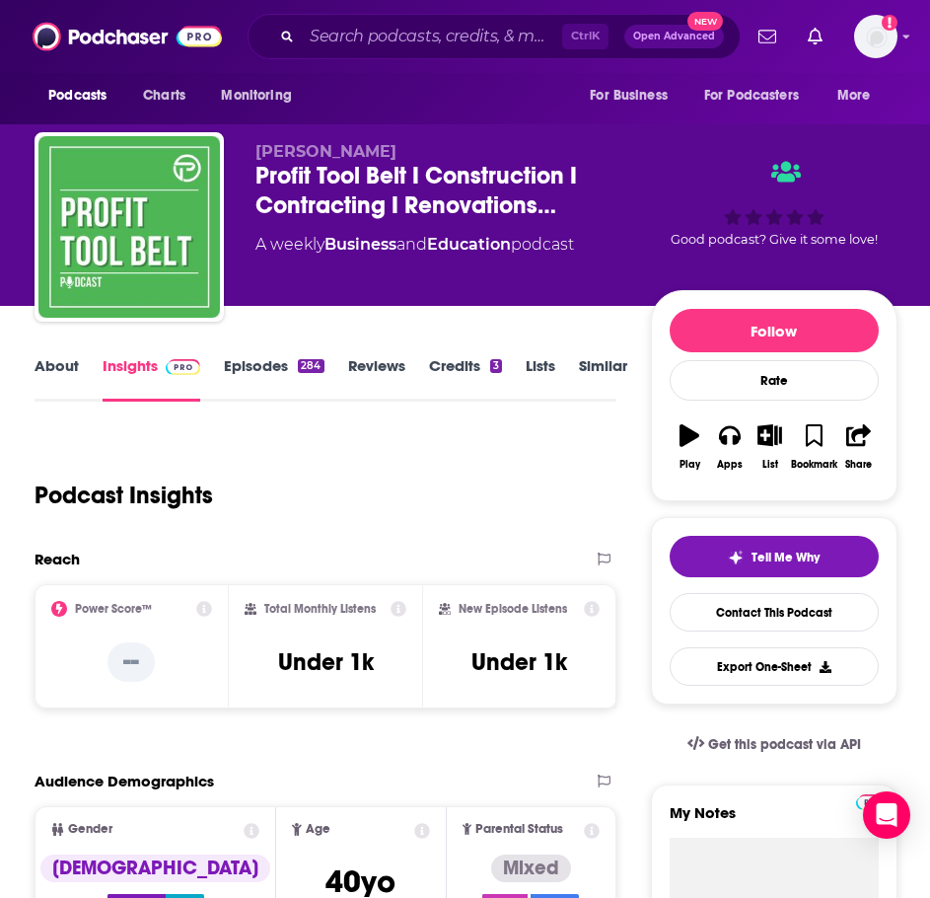
click at [71, 375] on link "About" at bounding box center [57, 378] width 44 height 45
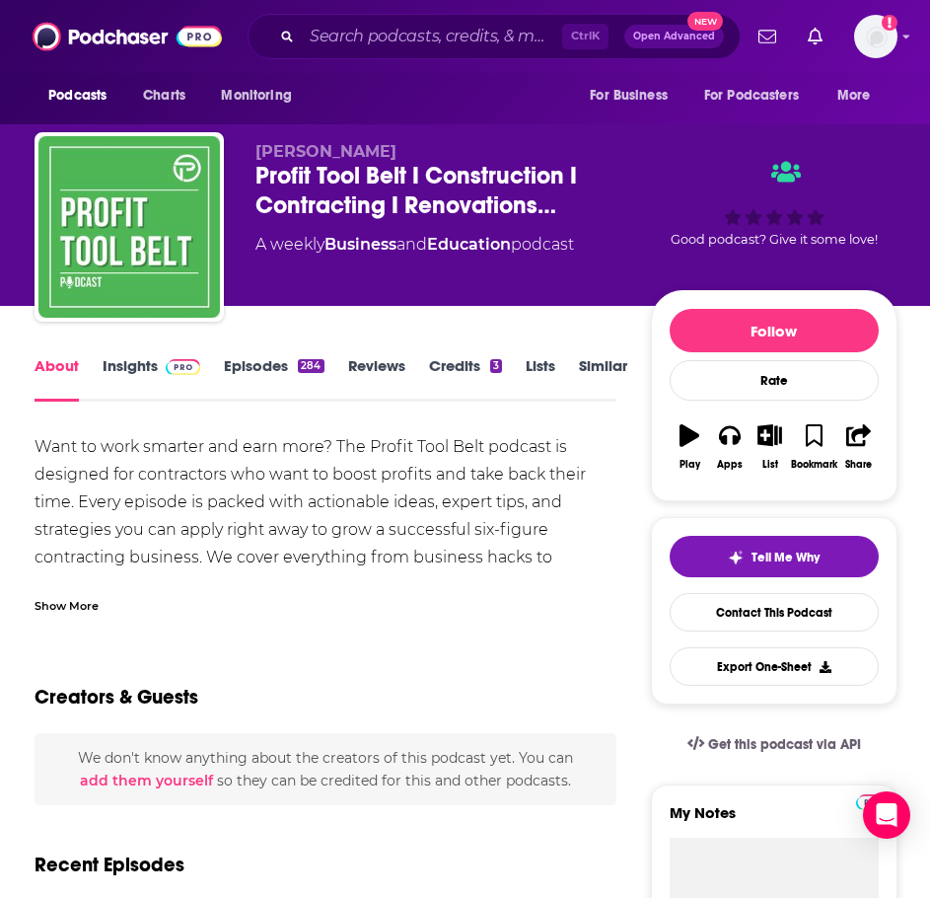
click at [84, 595] on div "Show More" at bounding box center [67, 604] width 64 height 19
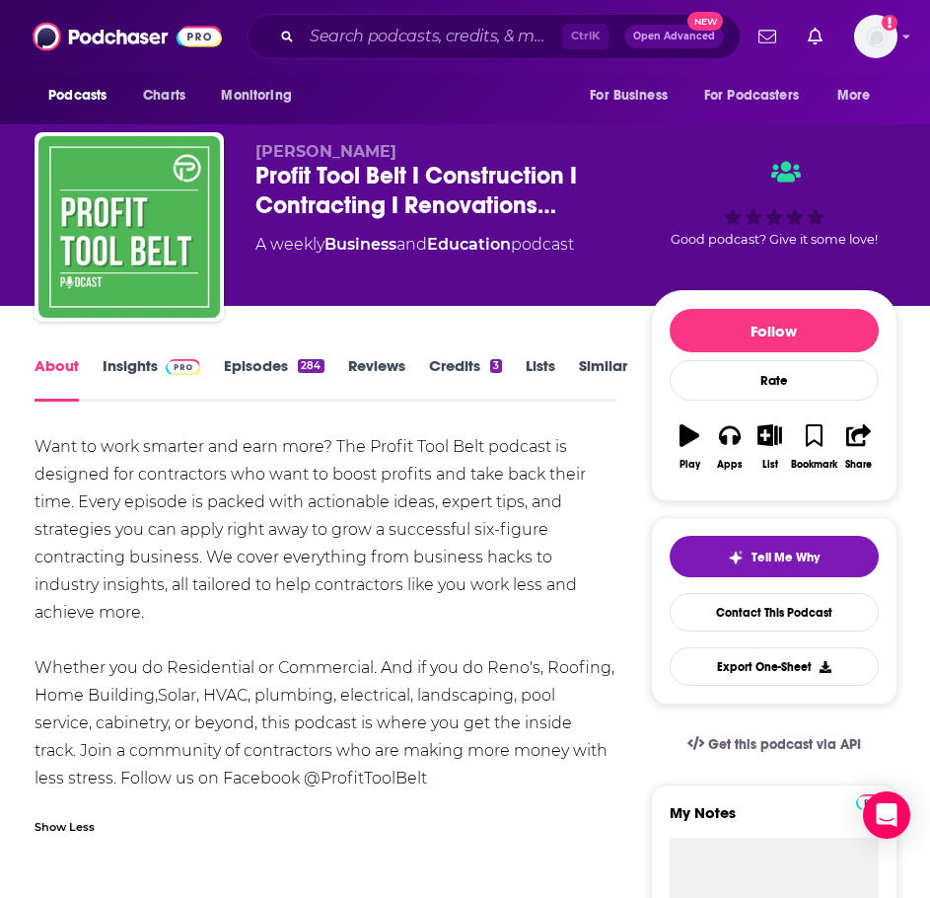
drag, startPoint x: 464, startPoint y: 779, endPoint x: 121, endPoint y: 569, distance: 401.7
click at [121, 569] on div "Want to work smarter and earn more? The Profit Tool Belt podcast is designed fo…" at bounding box center [326, 612] width 582 height 359
click at [124, 575] on div "Want to work smarter and earn more? The Profit Tool Belt podcast is designed fo…" at bounding box center [326, 612] width 582 height 359
click at [76, 759] on div "Want to work smarter and earn more? The Profit Tool Belt podcast is designed fo…" at bounding box center [326, 612] width 582 height 359
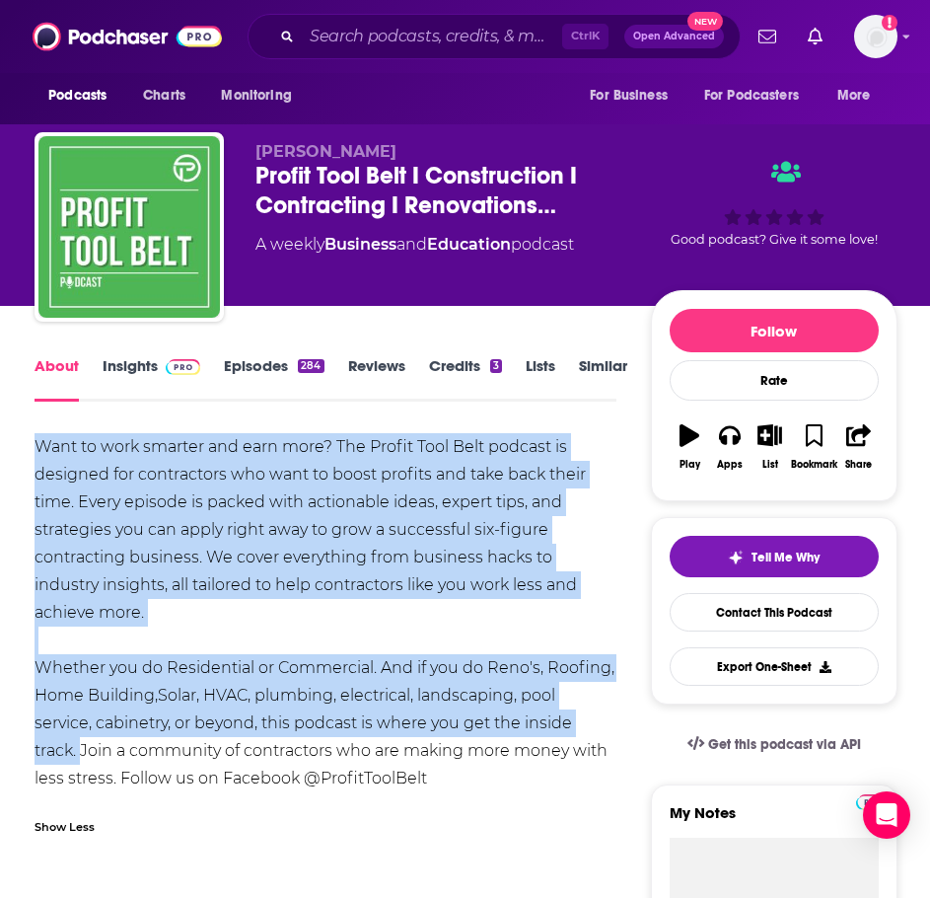
drag, startPoint x: 79, startPoint y: 748, endPoint x: 100, endPoint y: 496, distance: 252.4
copy div "Want to work smarter and earn more? The Profit Tool Belt podcast is designed fo…"
click at [164, 365] on span at bounding box center [179, 365] width 42 height 19
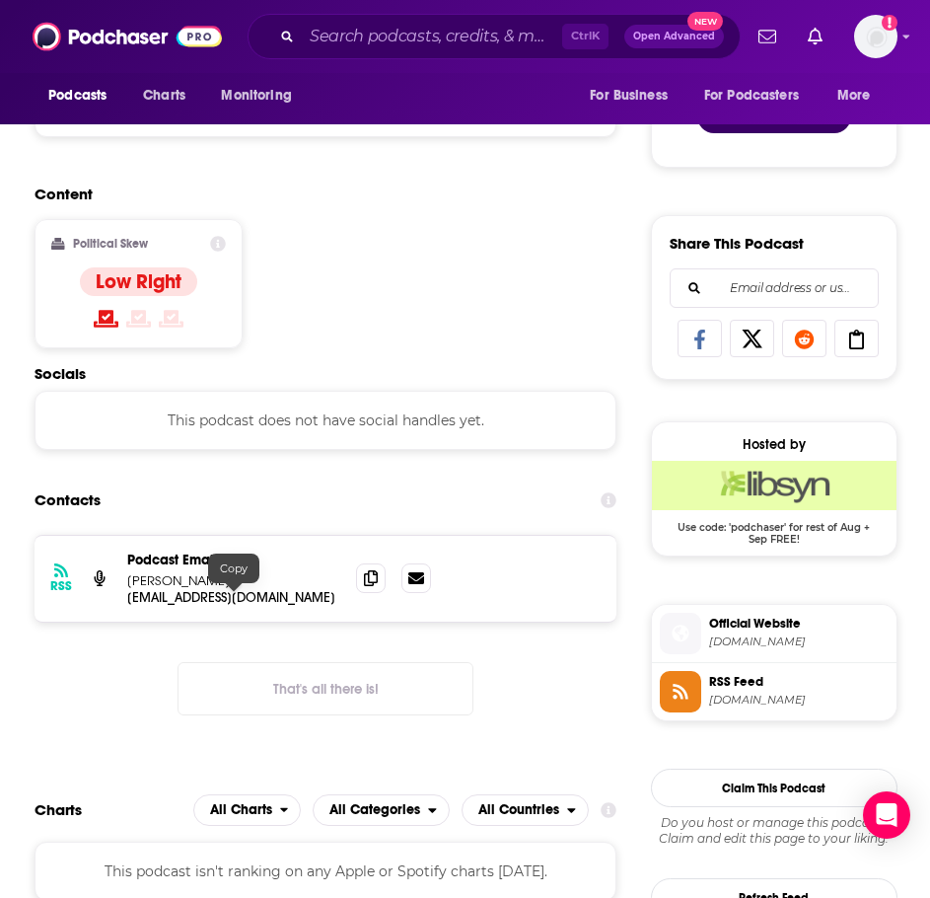
scroll to position [1381, 0]
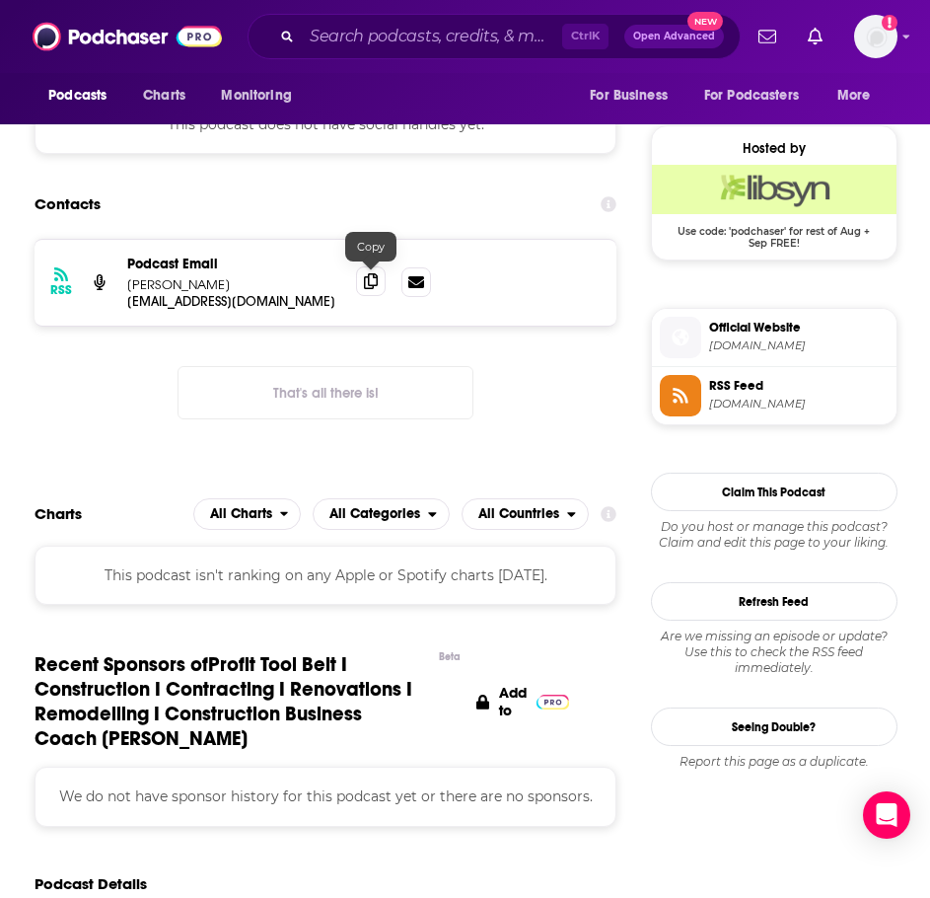
click at [366, 275] on icon at bounding box center [371, 281] width 14 height 16
click at [344, 22] on input "Search podcasts, credits, & more..." at bounding box center [432, 37] width 260 height 32
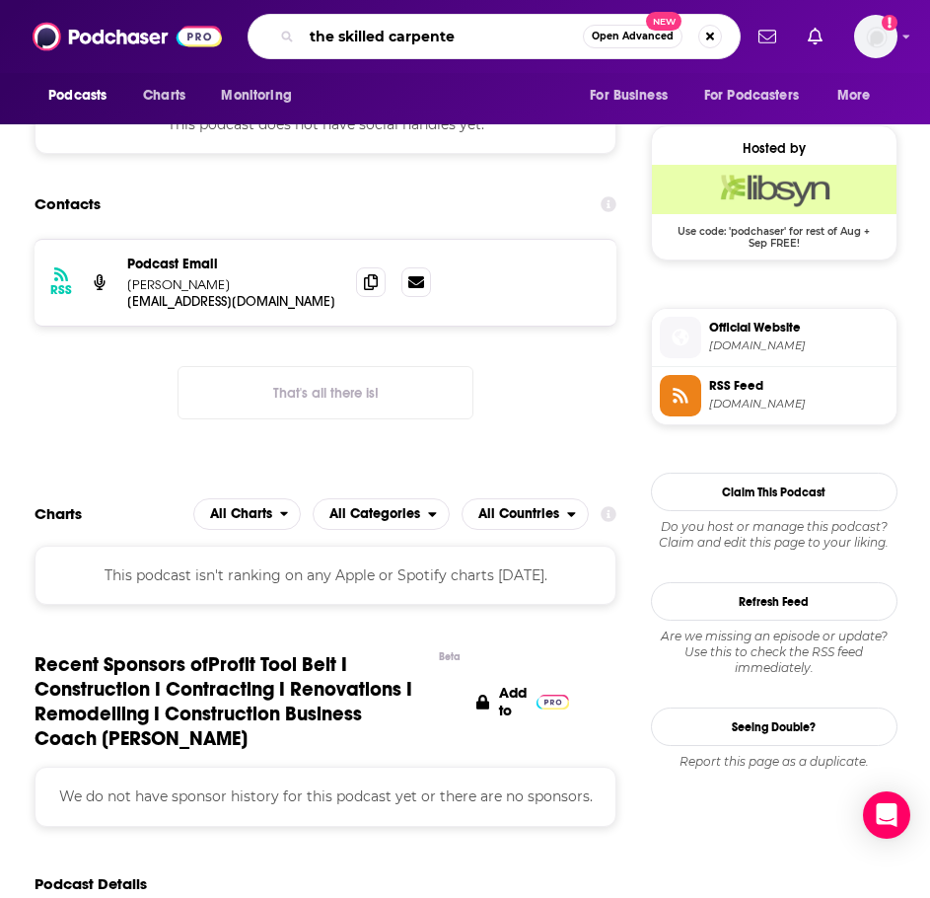
type input "the skilled carpenter"
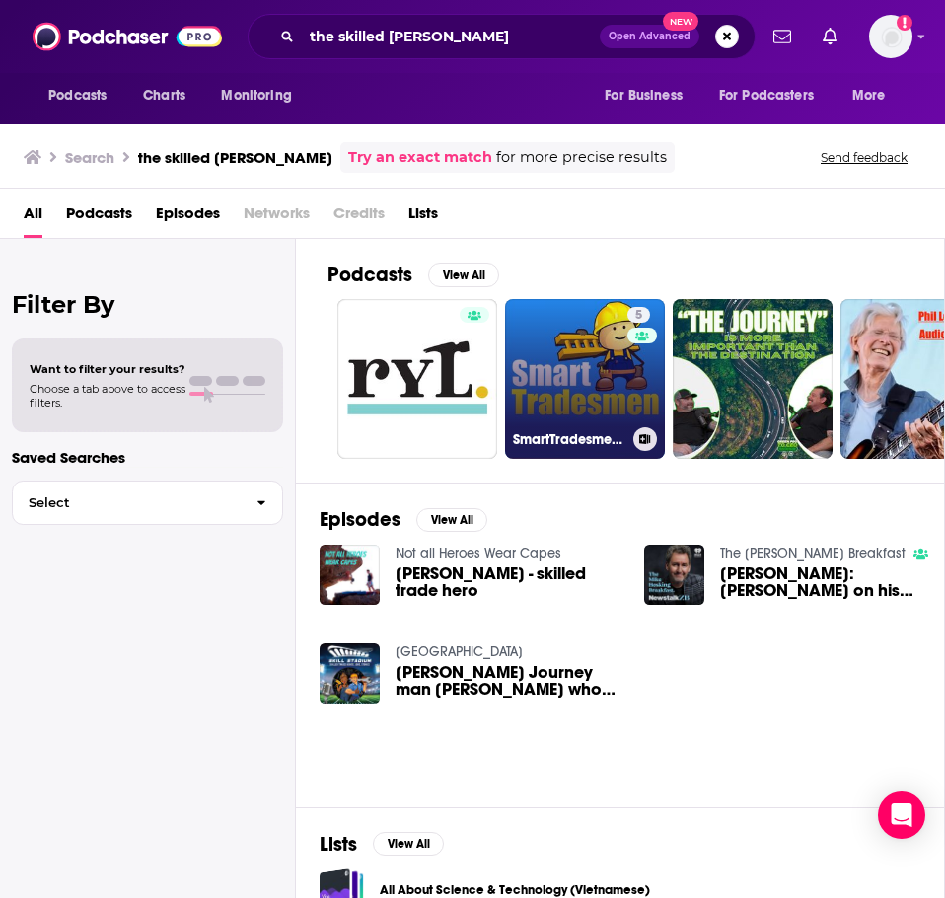
click at [586, 391] on link "5 SmartTradesmen: The Service based business show- Helping you Create, Grow, an…" at bounding box center [585, 379] width 160 height 160
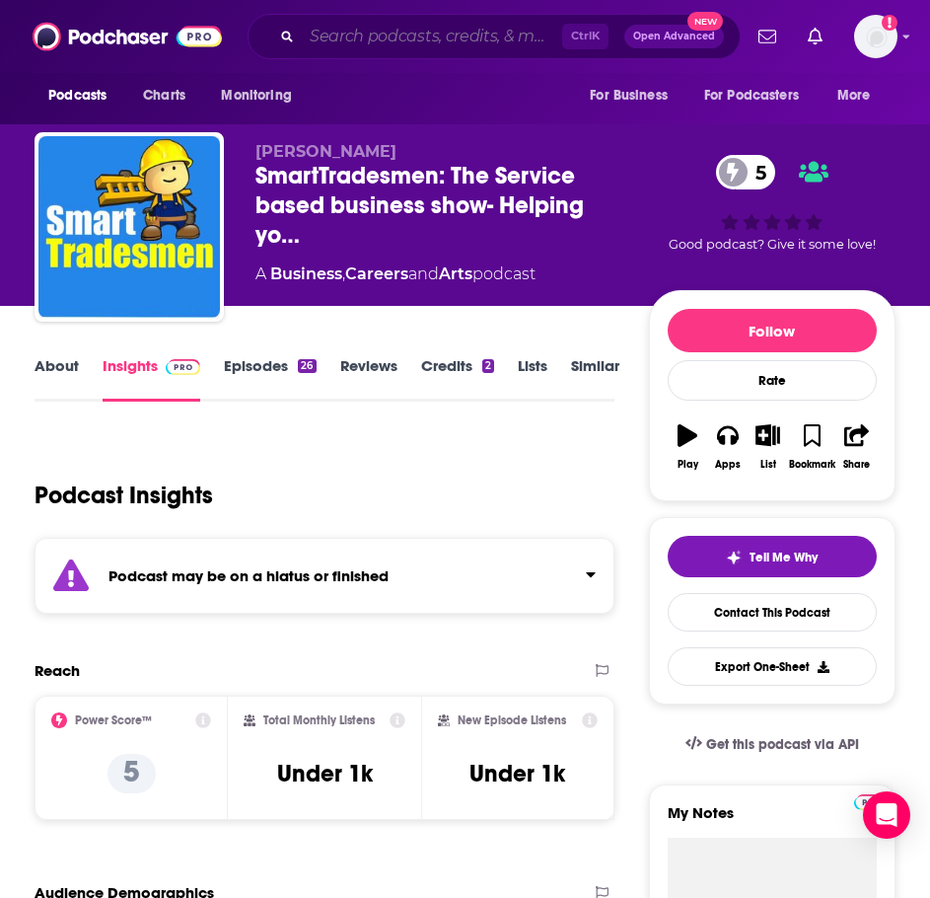
click at [391, 34] on input "Search podcasts, credits, & more..." at bounding box center [432, 37] width 260 height 32
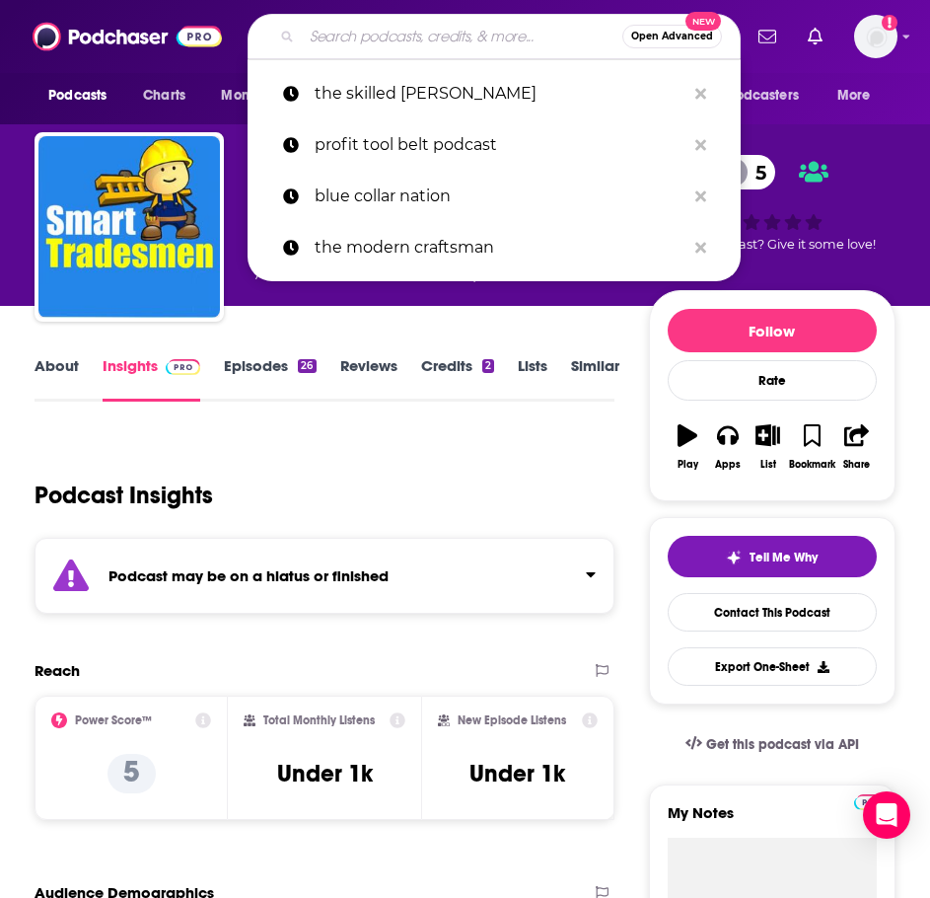
type input "h"
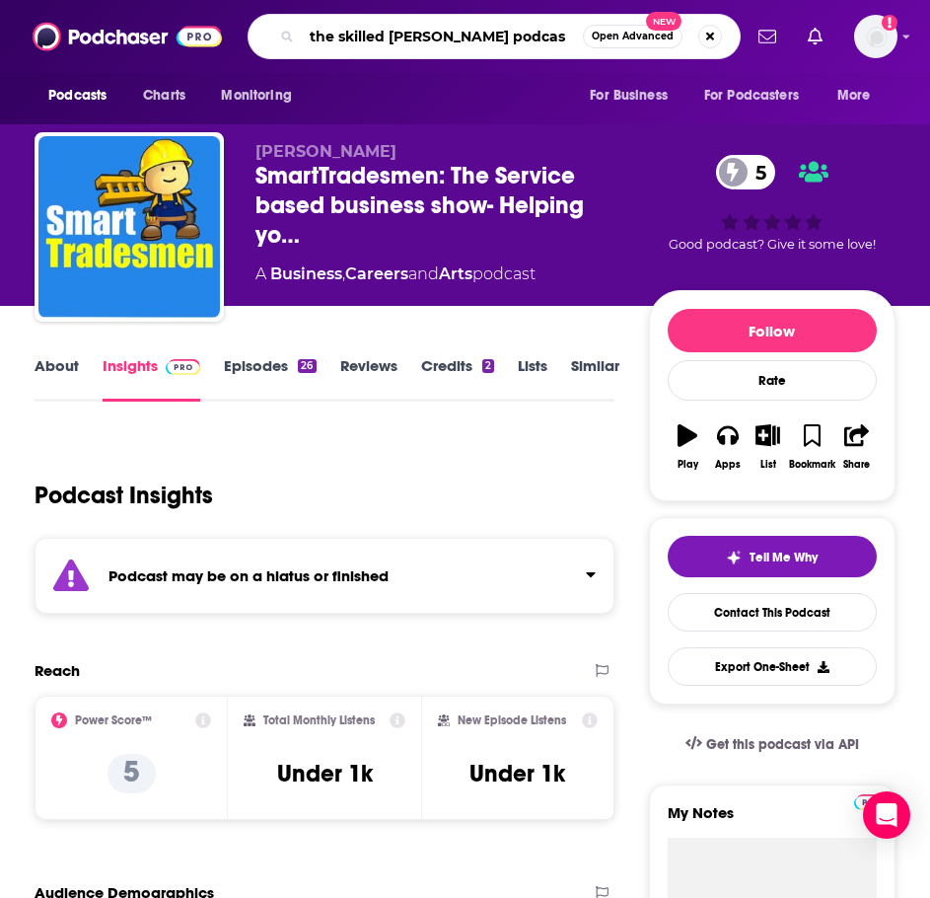
type input "the skilled carpenter podcast"
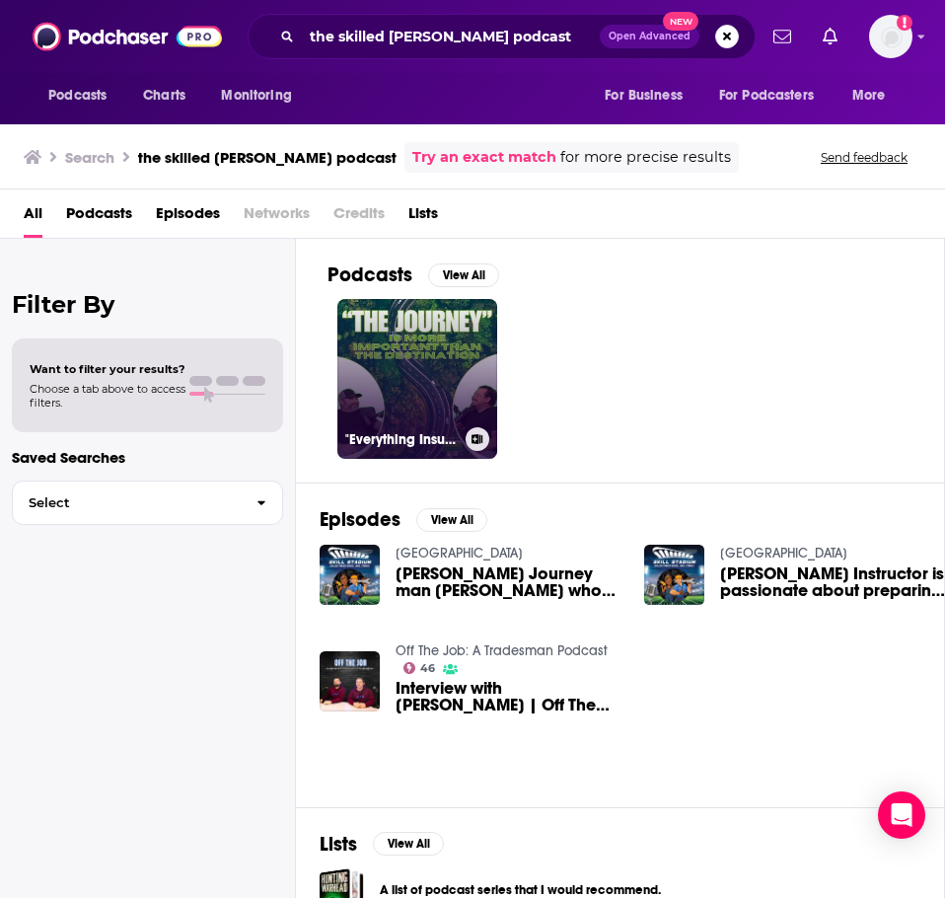
click at [407, 340] on link ""Everything Insurance" - What Landscapers Need to Know!" at bounding box center [417, 379] width 160 height 160
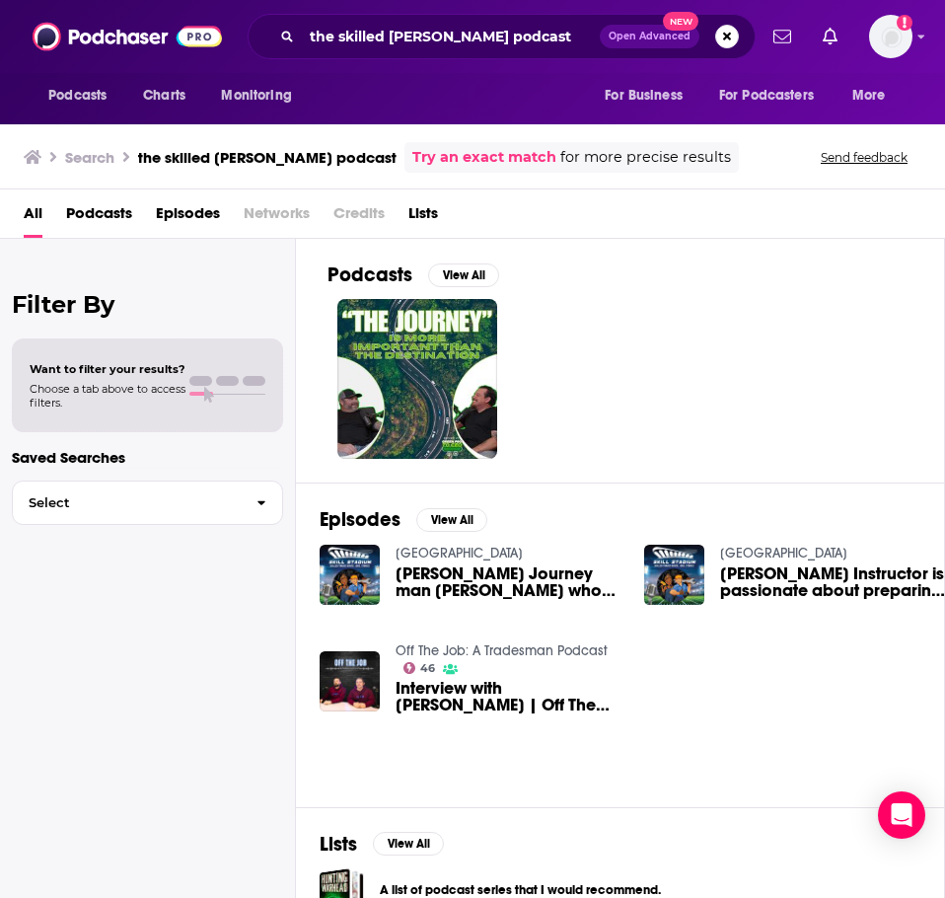
click at [495, 648] on link "Off The Job: A Tradesman Podcast" at bounding box center [502, 650] width 212 height 17
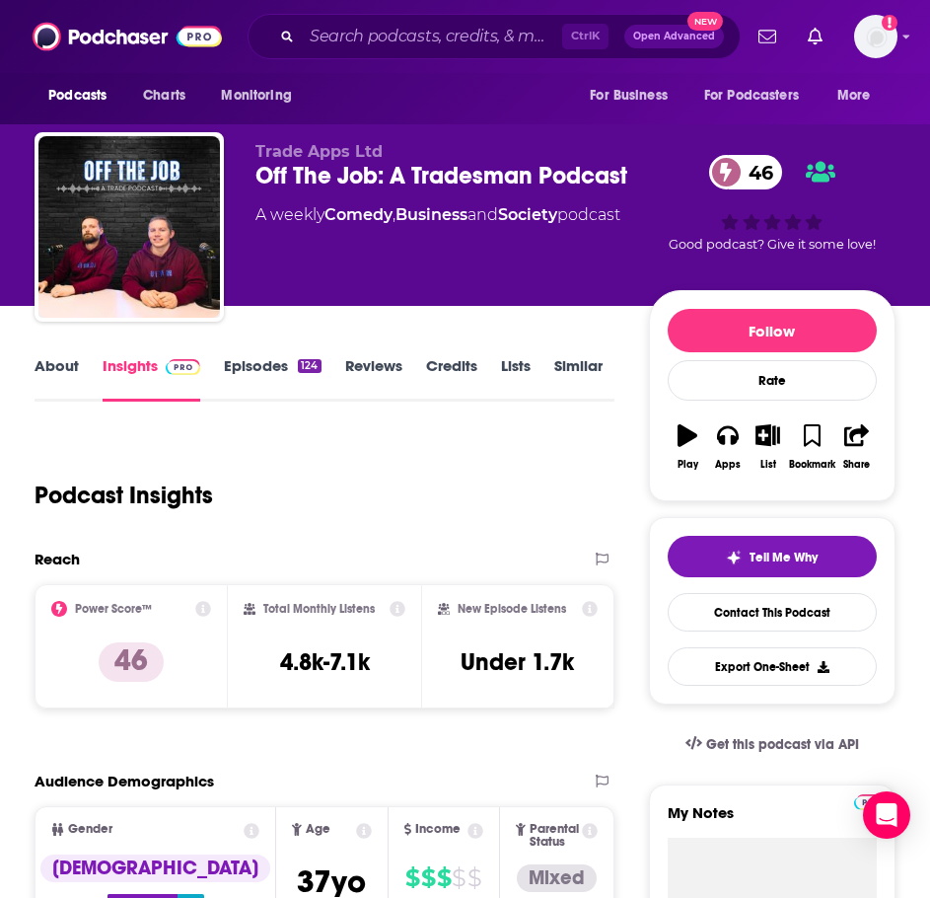
click at [65, 358] on link "About" at bounding box center [57, 378] width 44 height 45
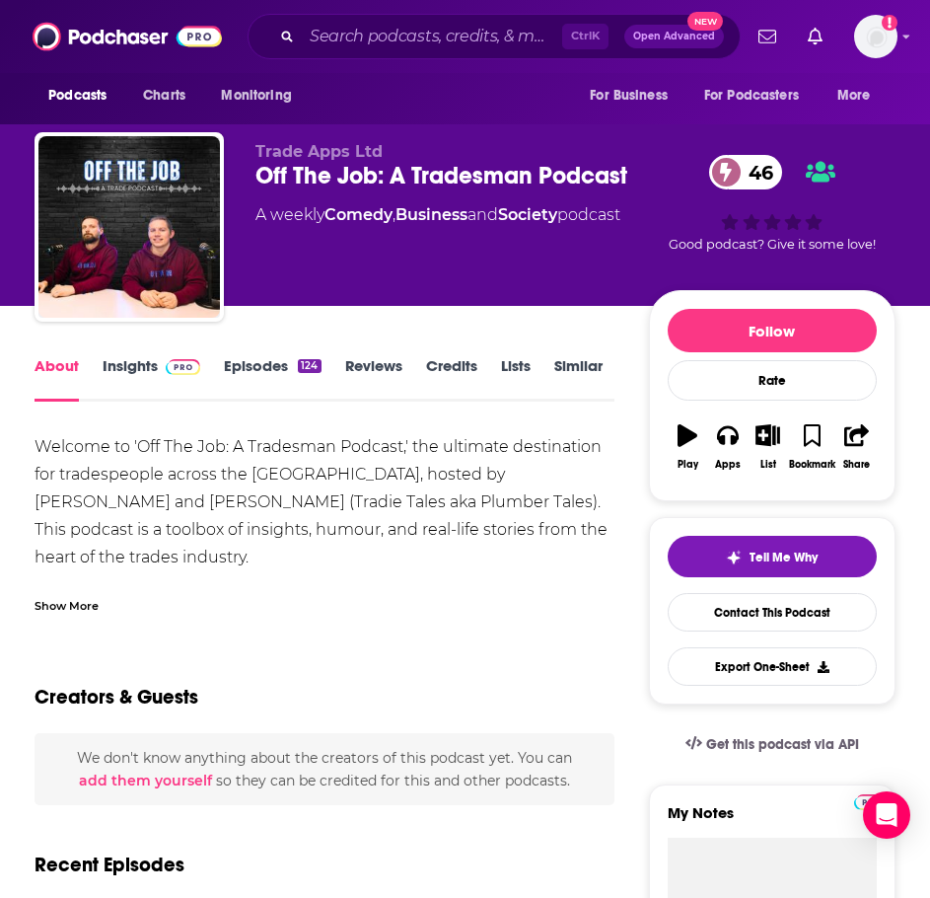
click at [83, 585] on div "Show More" at bounding box center [325, 598] width 580 height 34
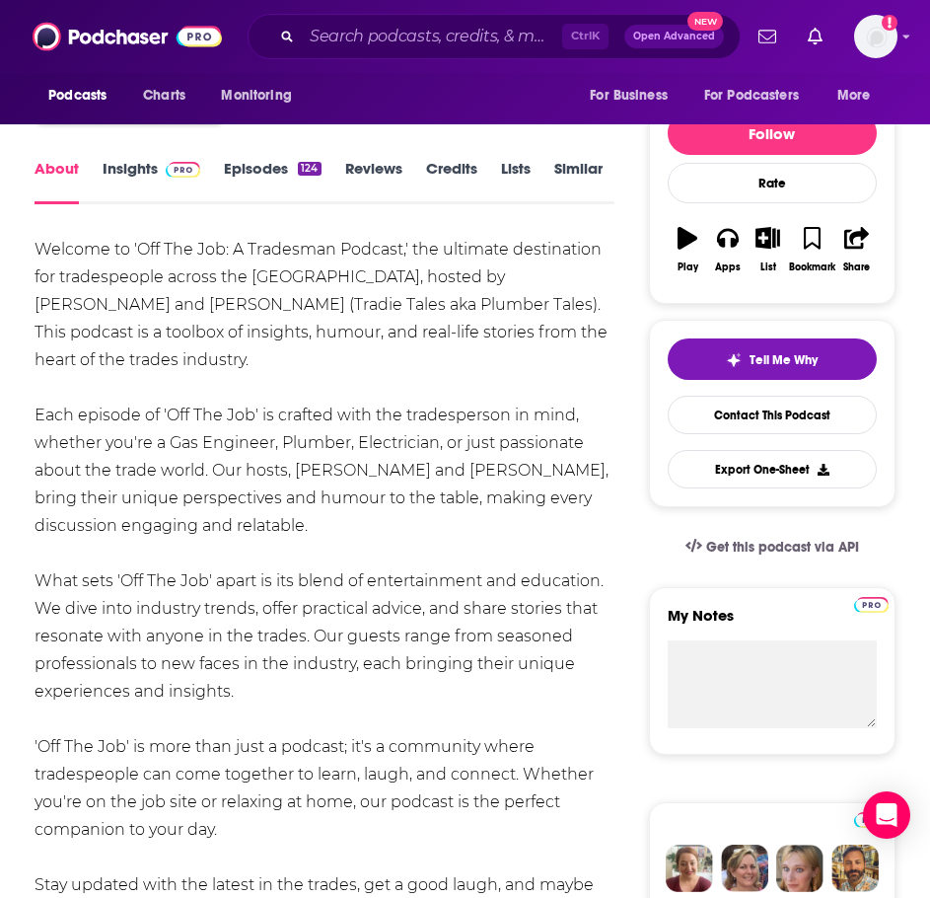
scroll to position [296, 0]
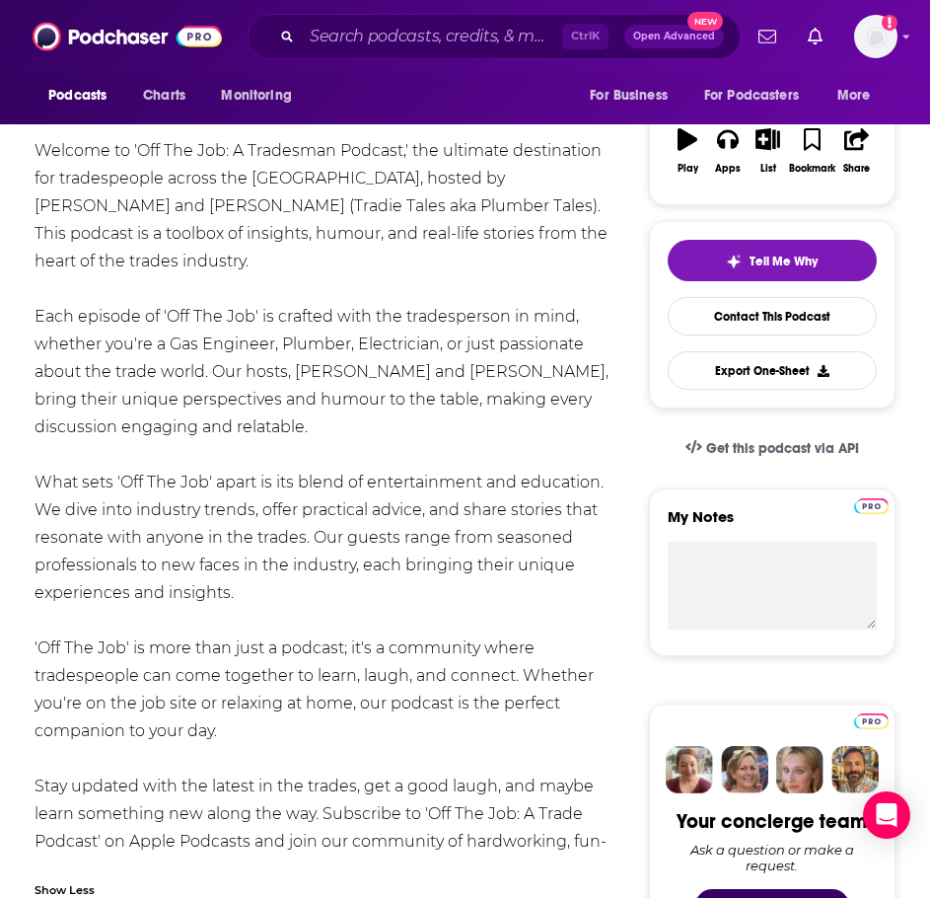
click at [275, 564] on div "Welcome to 'Off The Job: A Tradesman Podcast,' the ultimate destination for tra…" at bounding box center [325, 510] width 580 height 746
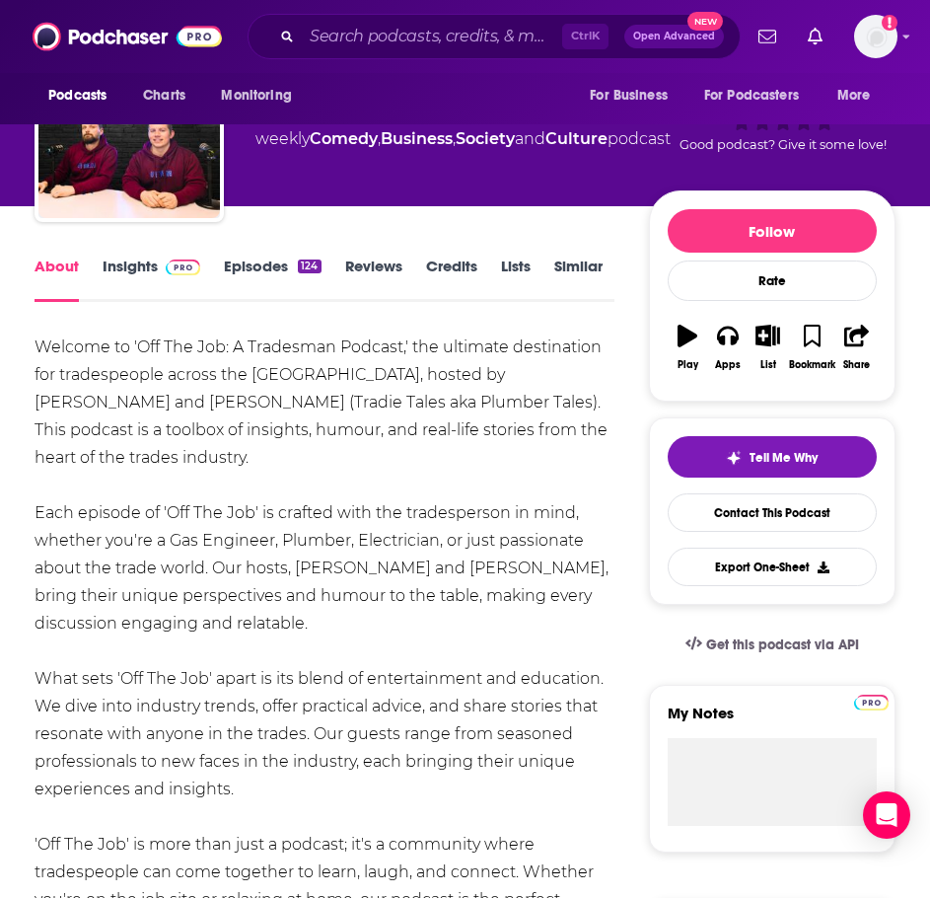
scroll to position [99, 0]
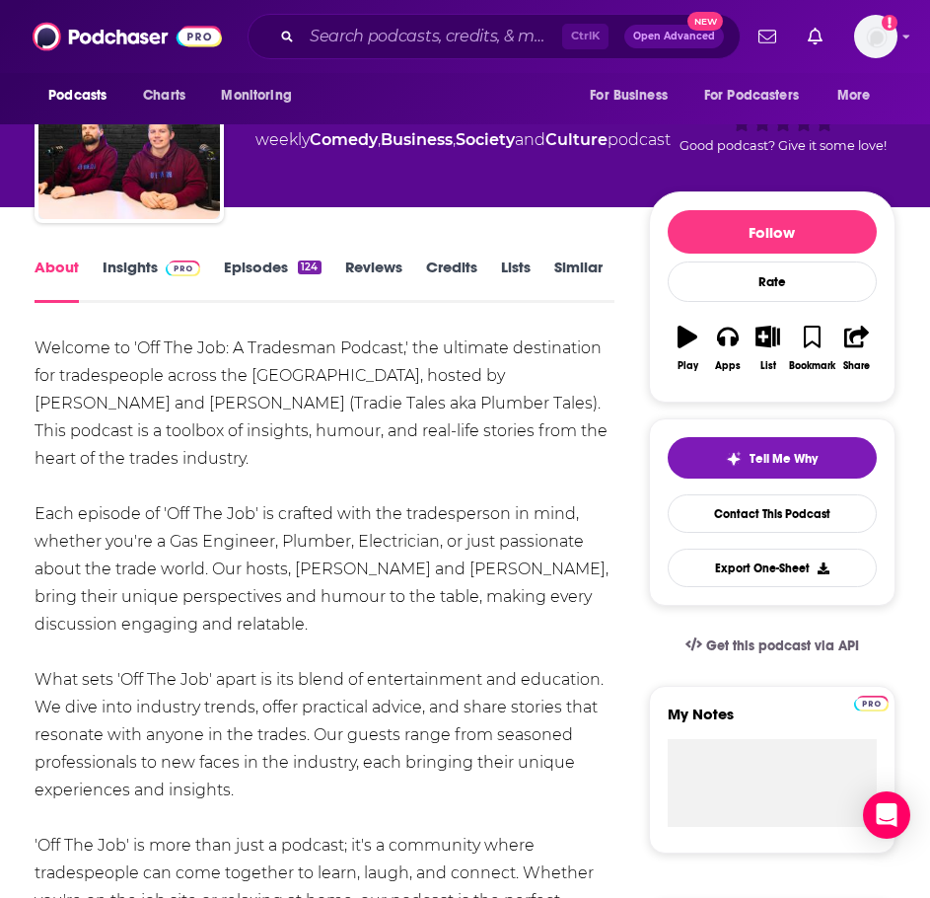
drag, startPoint x: 236, startPoint y: 698, endPoint x: 38, endPoint y: 490, distance: 286.1
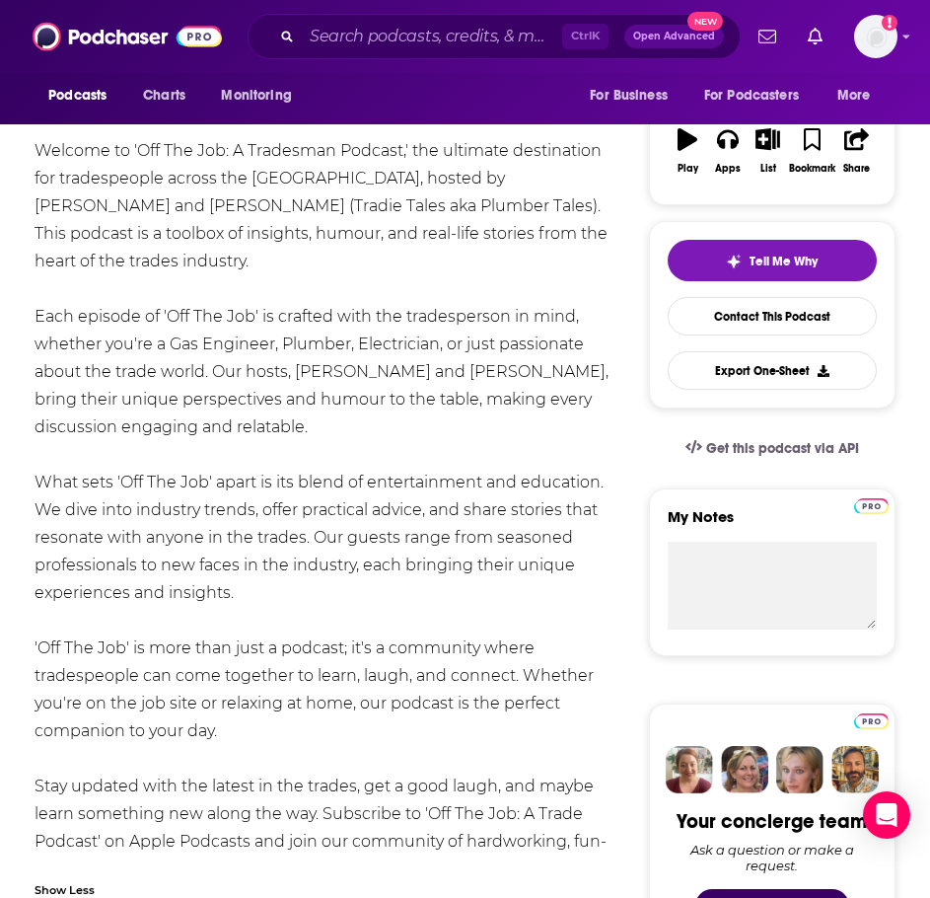
click at [262, 698] on div "Welcome to 'Off The Job: A Tradesman Podcast,' the ultimate destination for tra…" at bounding box center [325, 510] width 580 height 746
click at [227, 705] on div "Welcome to 'Off The Job: A Tradesman Podcast,' the ultimate destination for tra…" at bounding box center [325, 510] width 580 height 746
drag, startPoint x: 231, startPoint y: 699, endPoint x: 12, endPoint y: 162, distance: 580.6
copy div "Welcome to 'Off The Job: A Tradesman Podcast,' the ultimate destination for tra…"
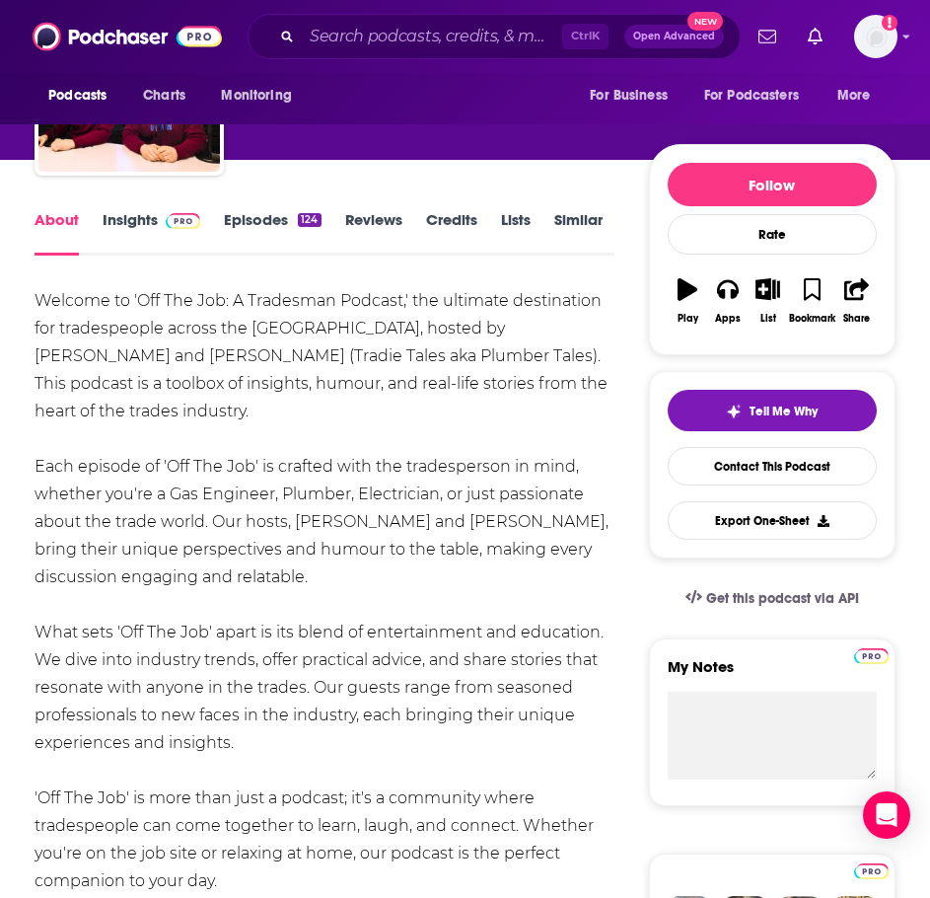
scroll to position [0, 0]
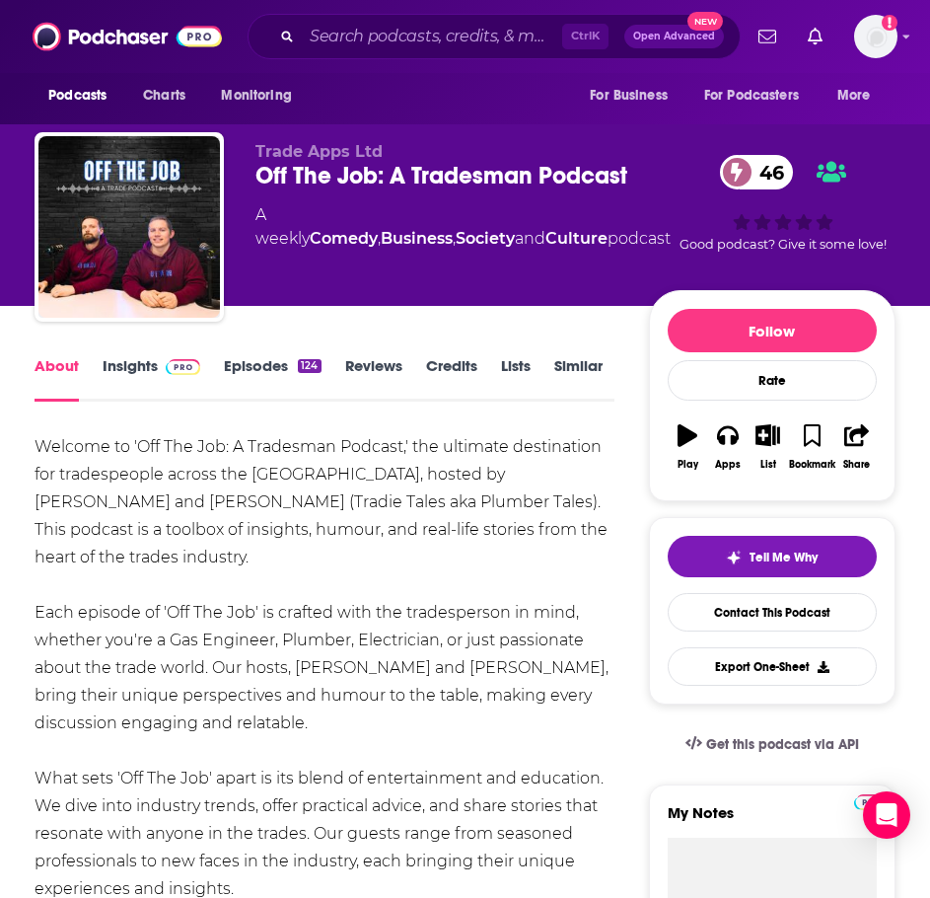
click at [152, 368] on link "Insights" at bounding box center [152, 378] width 98 height 45
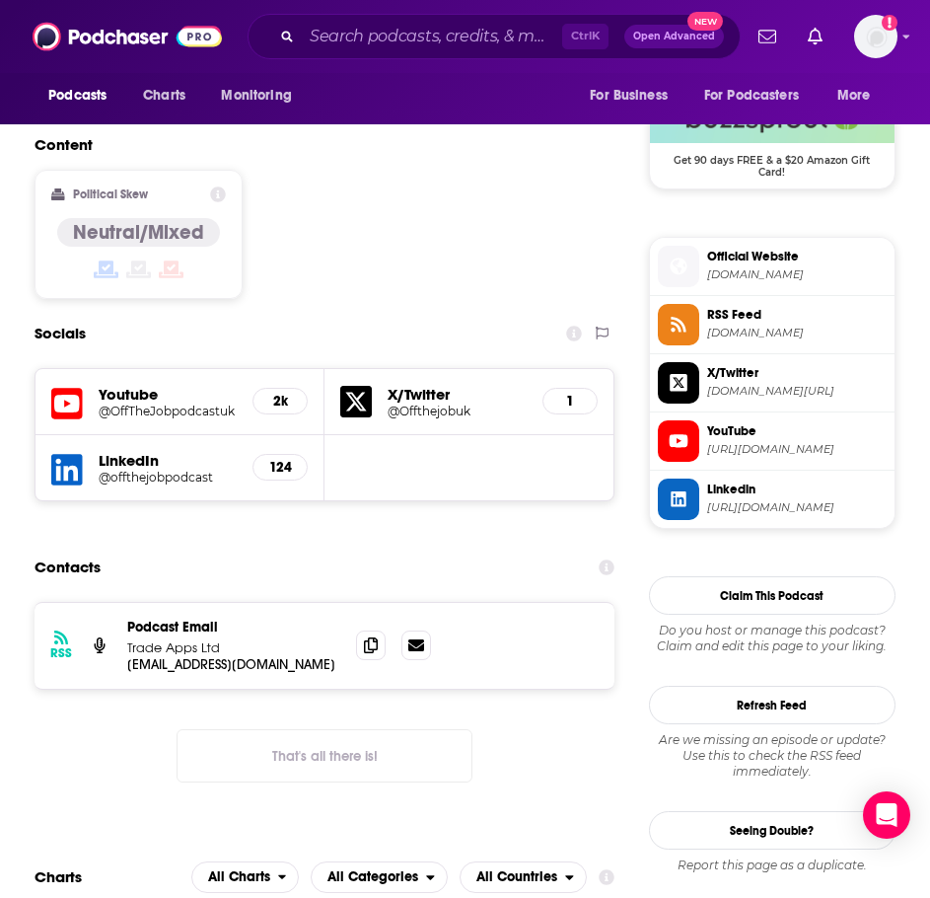
scroll to position [1480, 0]
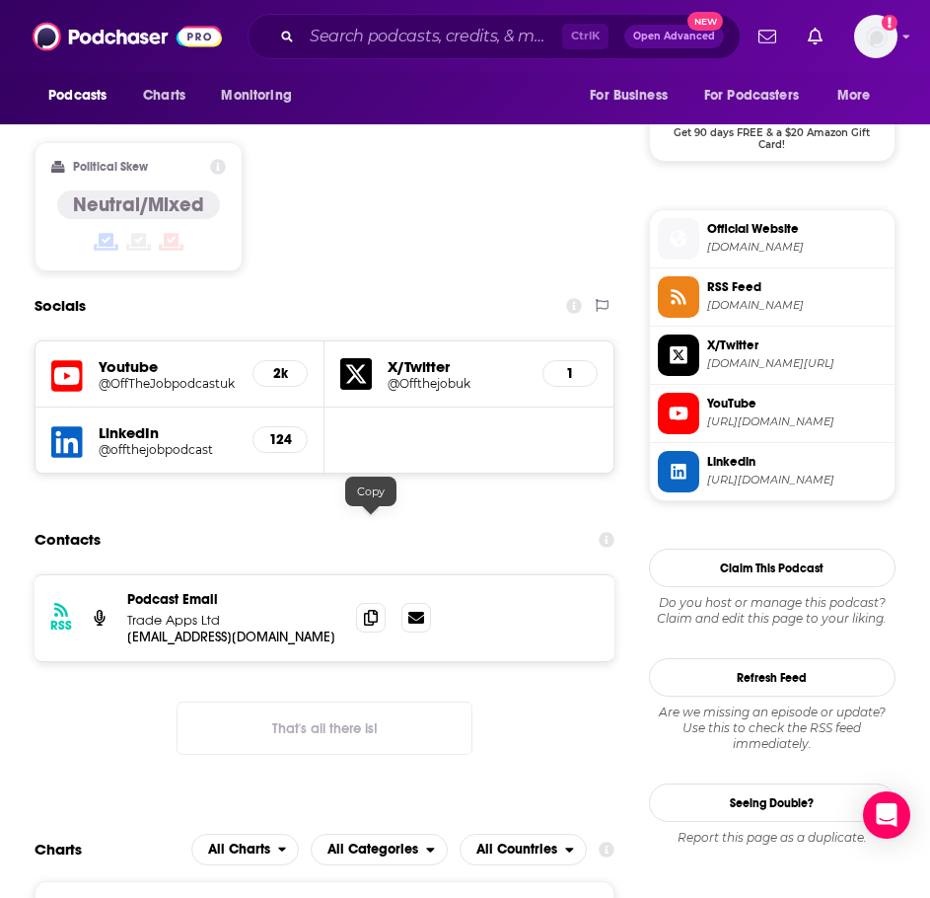
drag, startPoint x: 362, startPoint y: 525, endPoint x: 346, endPoint y: 530, distance: 16.5
click at [362, 603] on span at bounding box center [371, 618] width 30 height 30
click at [399, 37] on input "Search podcasts, credits, & more..." at bounding box center [432, 37] width 260 height 32
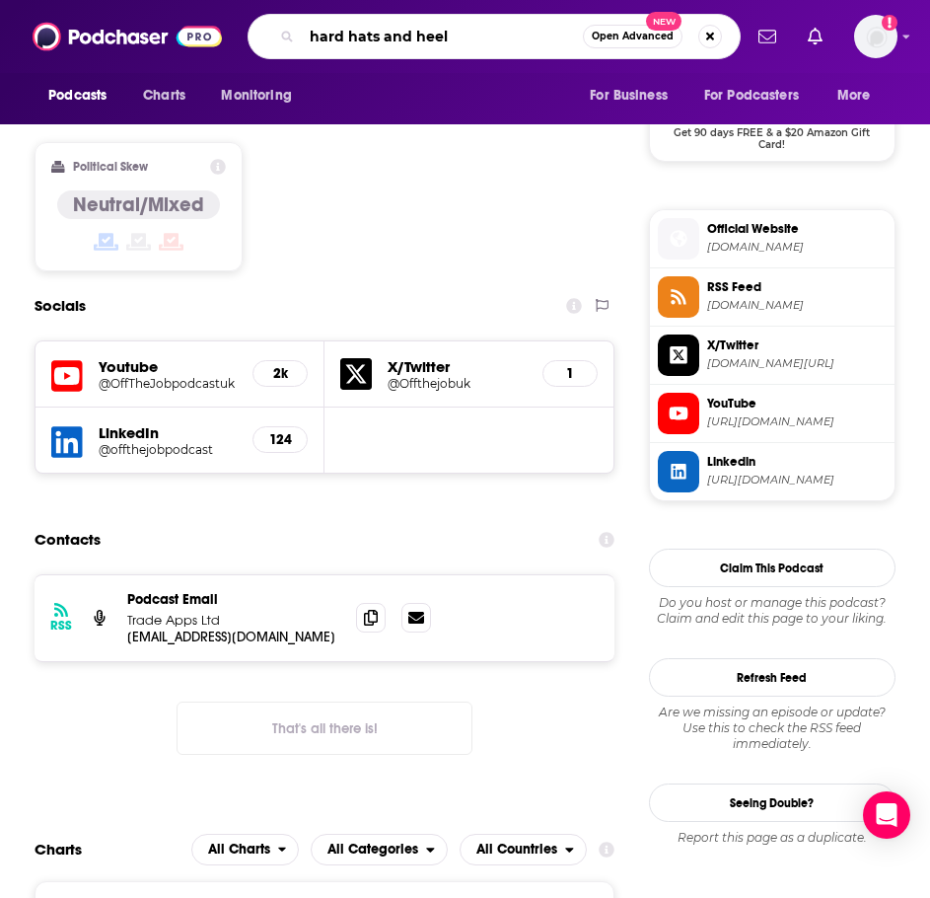
type input "hard hats and heels"
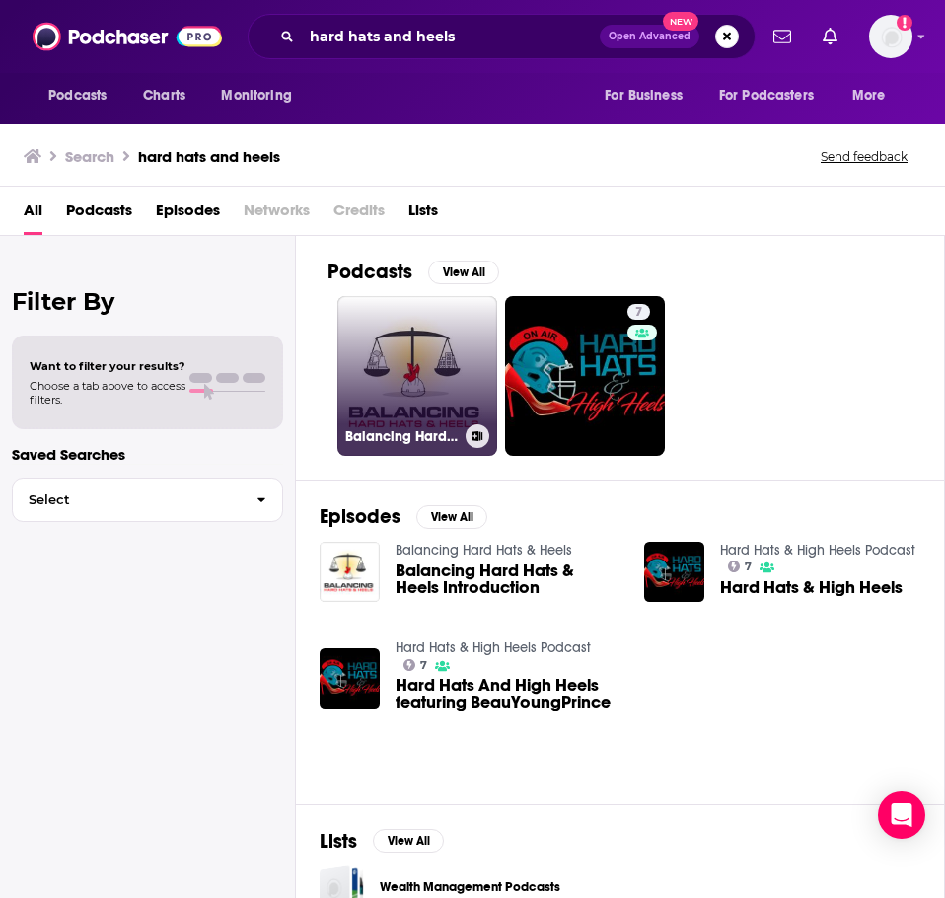
click at [408, 359] on link "Balancing Hard Hats & Heels" at bounding box center [417, 376] width 160 height 160
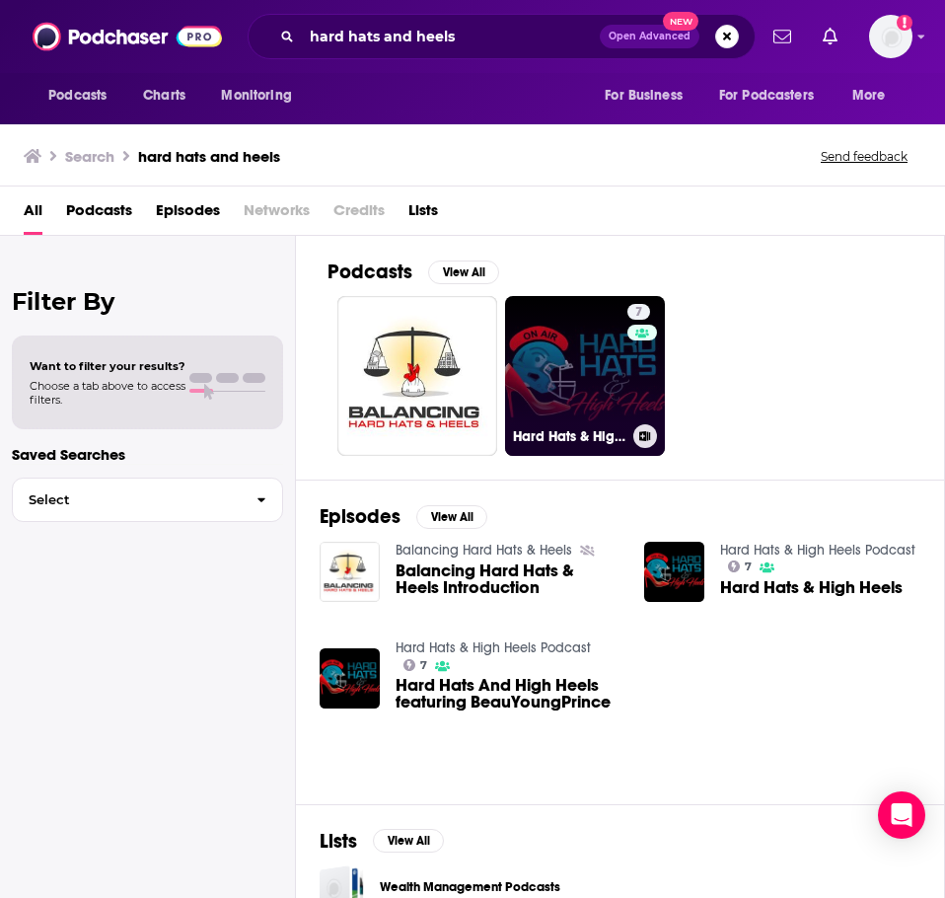
click at [553, 360] on link "7 Hard Hats & High Heels Podcast" at bounding box center [585, 376] width 160 height 160
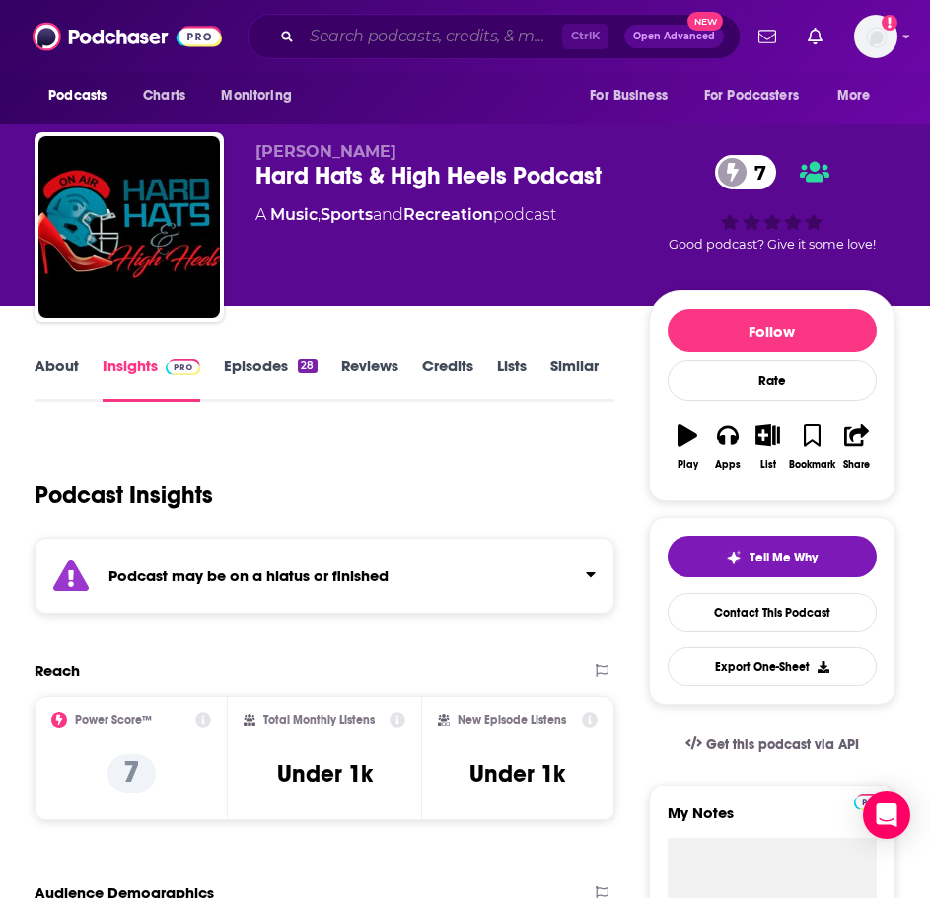
click at [432, 45] on input "Search podcasts, credits, & more..." at bounding box center [432, 37] width 260 height 32
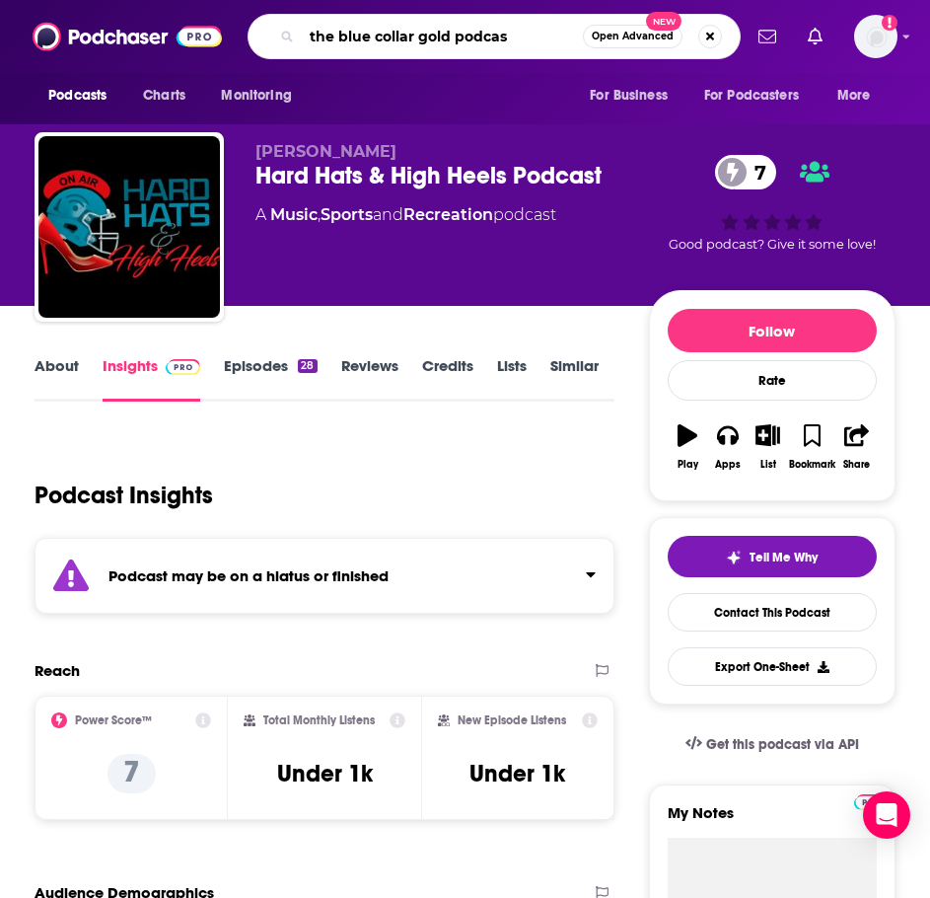
type input "the blue collar gold podcast"
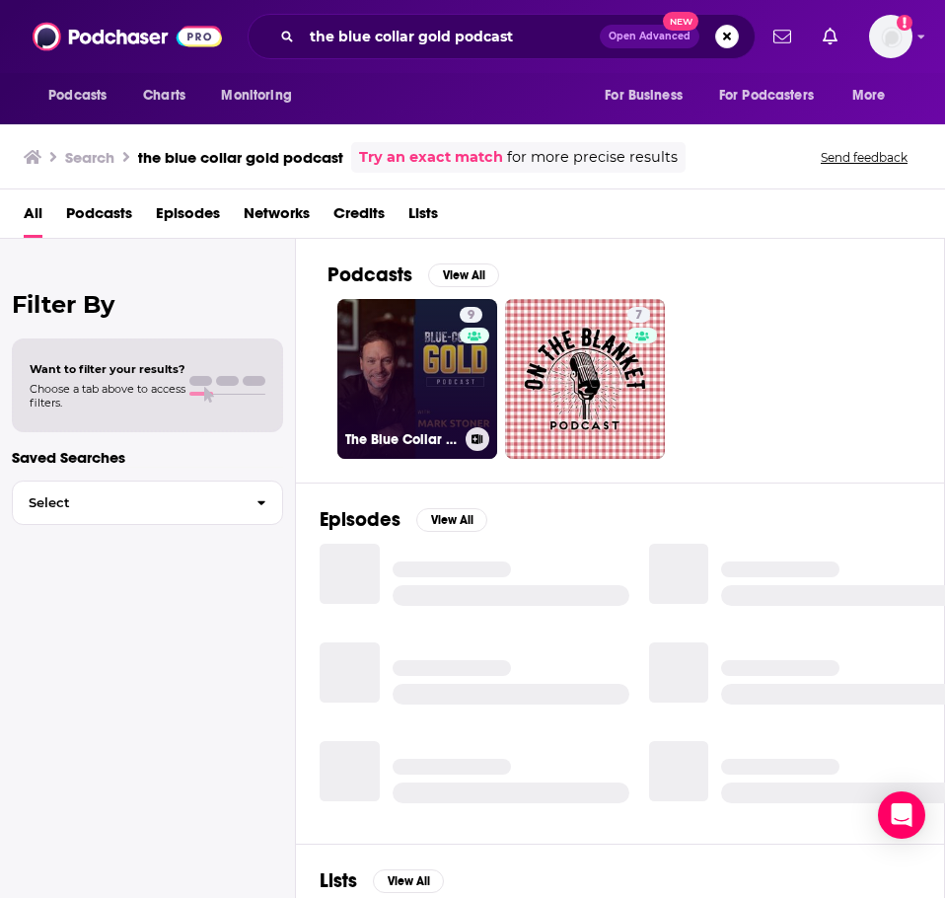
click at [391, 352] on link "9 The Blue Collar Gold Podcast" at bounding box center [417, 379] width 160 height 160
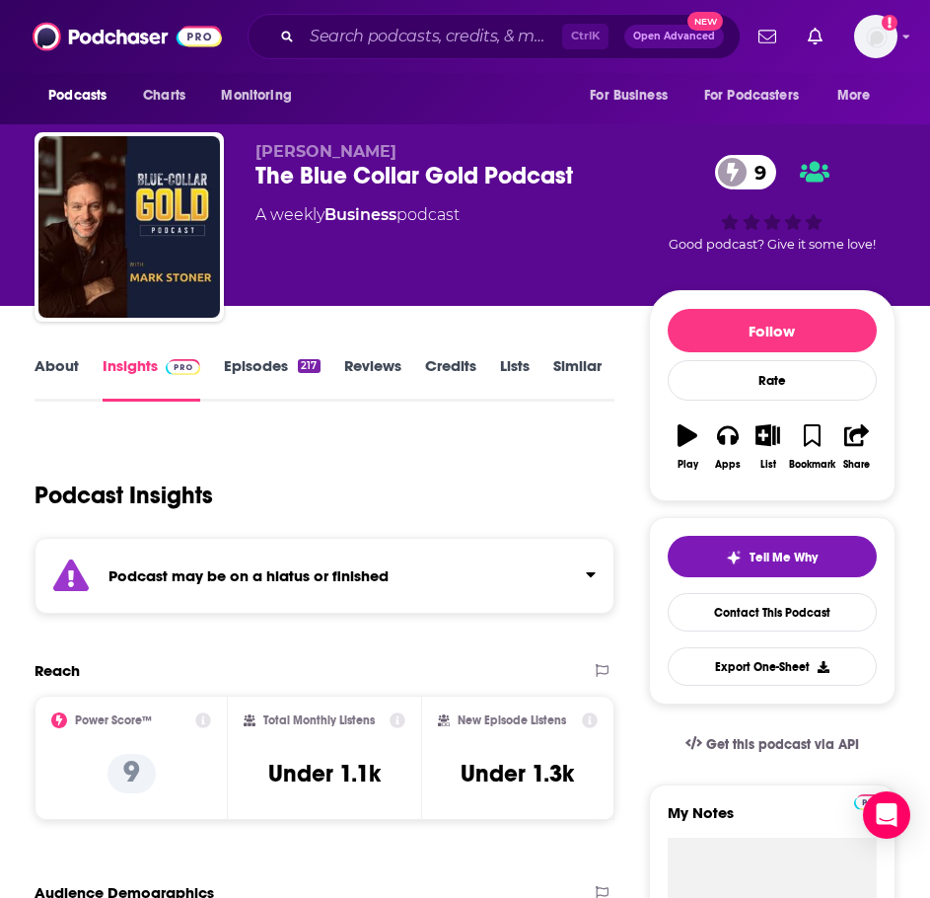
click at [205, 576] on strong "Podcast may be on a hiatus or finished" at bounding box center [249, 575] width 280 height 19
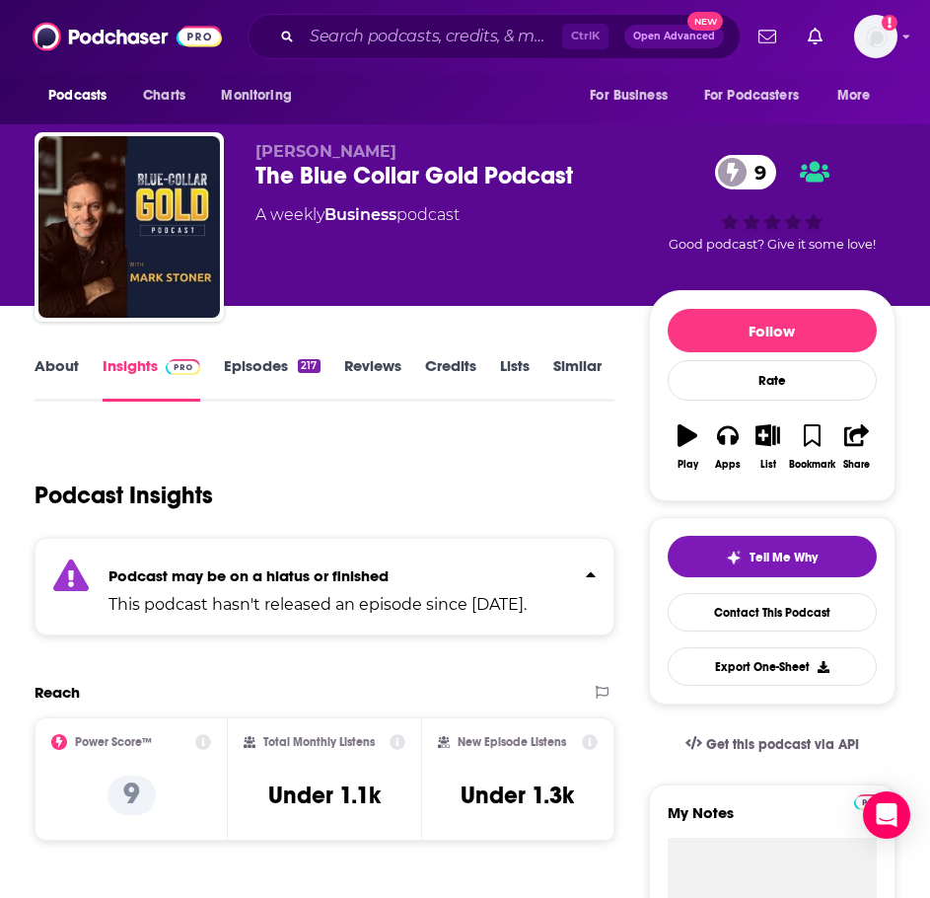
click at [259, 364] on link "Episodes 217" at bounding box center [272, 378] width 96 height 45
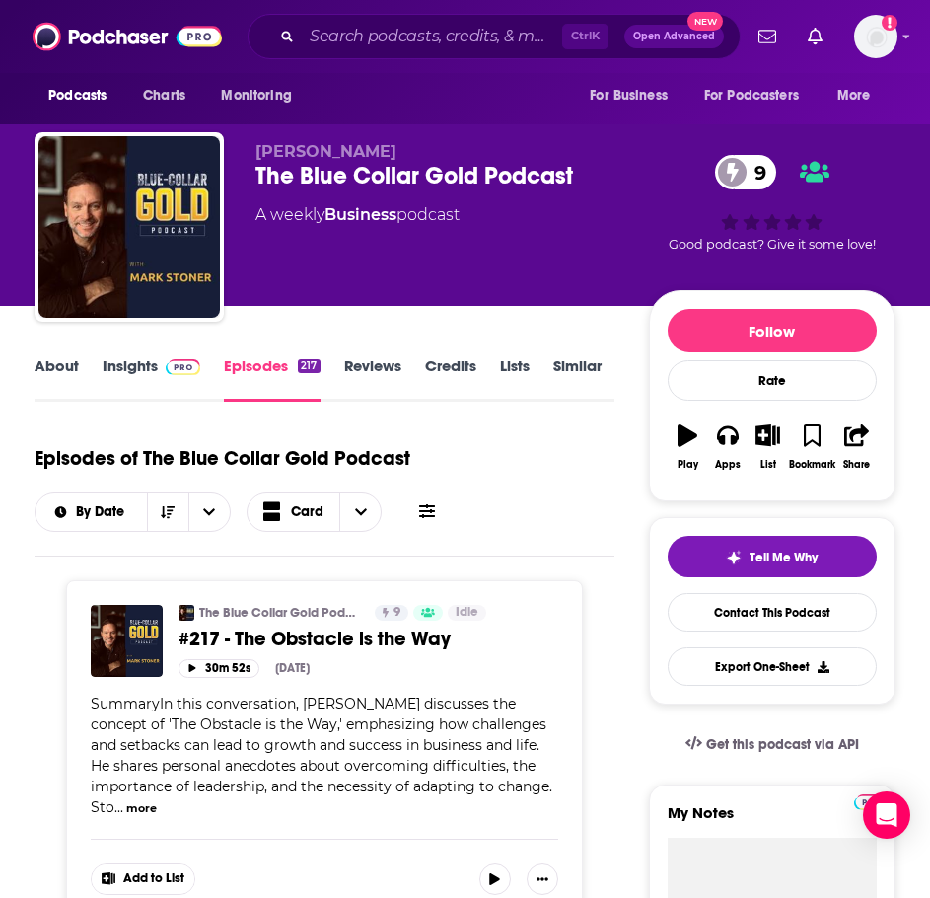
click at [35, 362] on link "About" at bounding box center [57, 378] width 44 height 45
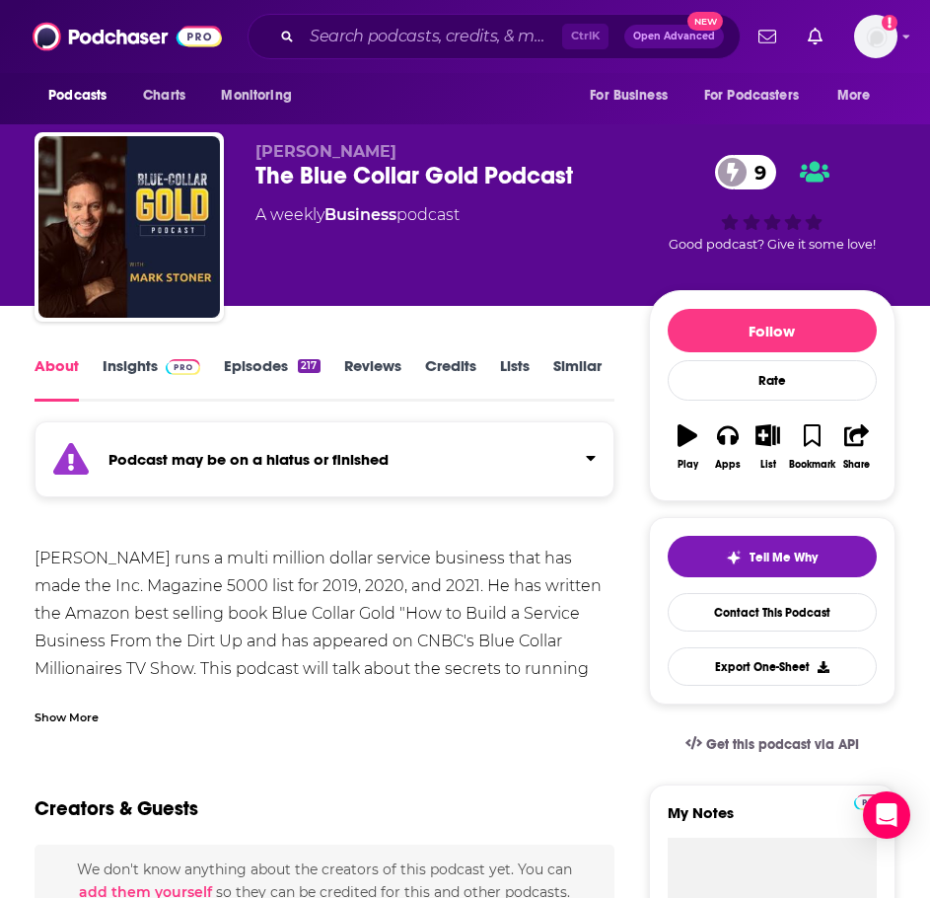
click at [143, 374] on link "Insights" at bounding box center [152, 378] width 98 height 45
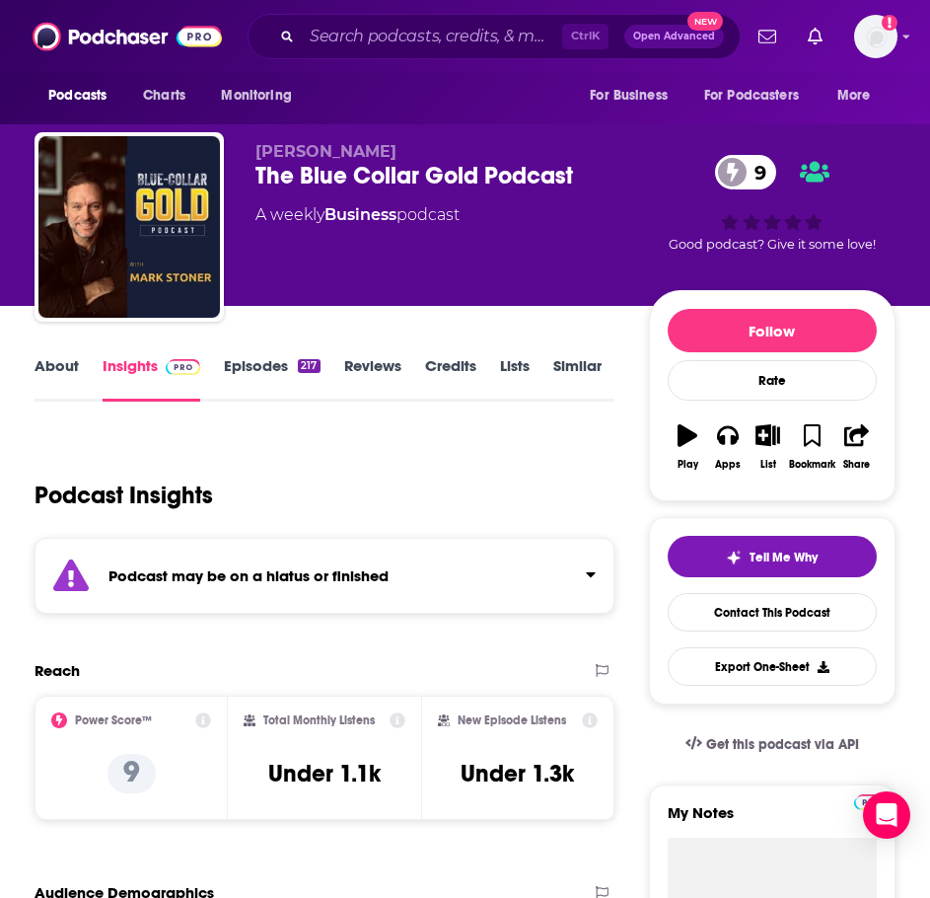
click at [74, 363] on link "About" at bounding box center [57, 378] width 44 height 45
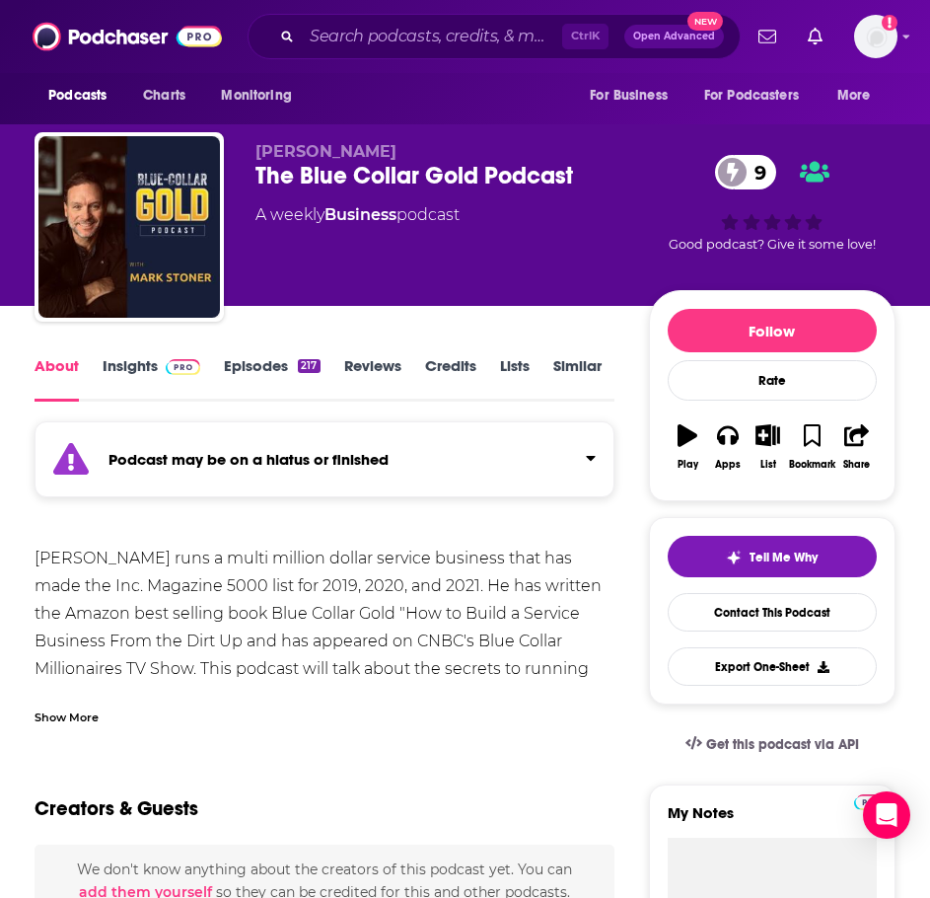
click at [79, 710] on div "Show More" at bounding box center [67, 715] width 64 height 19
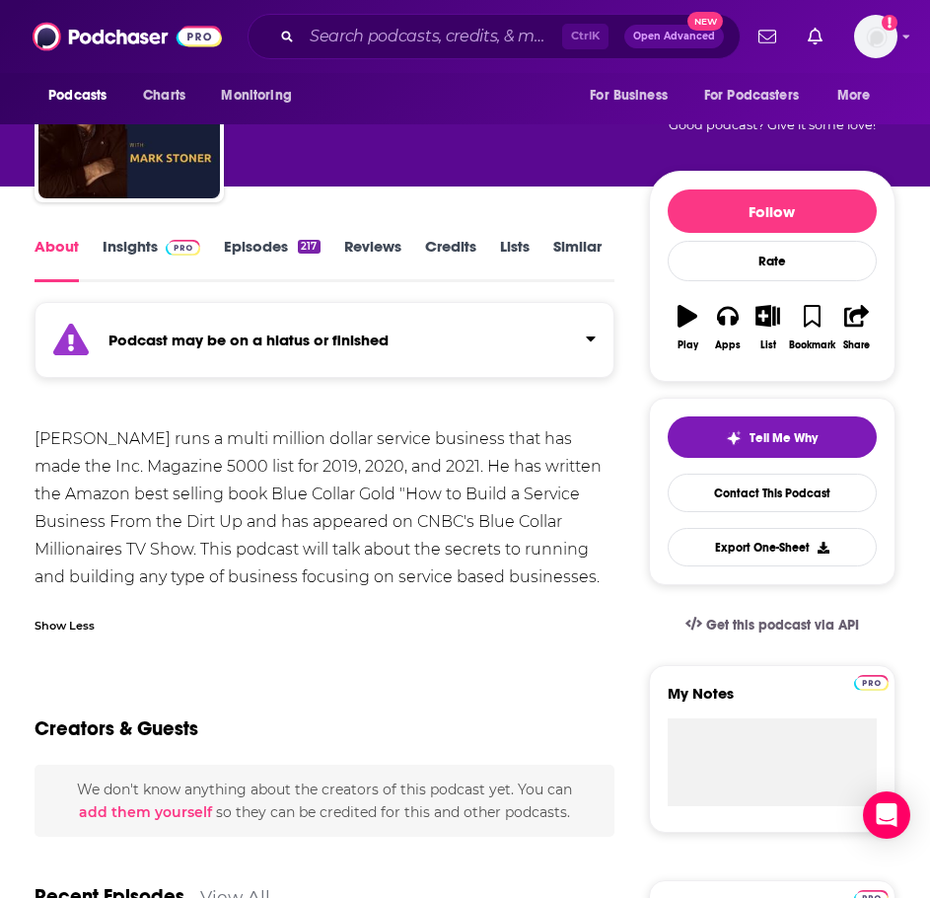
scroll to position [296, 0]
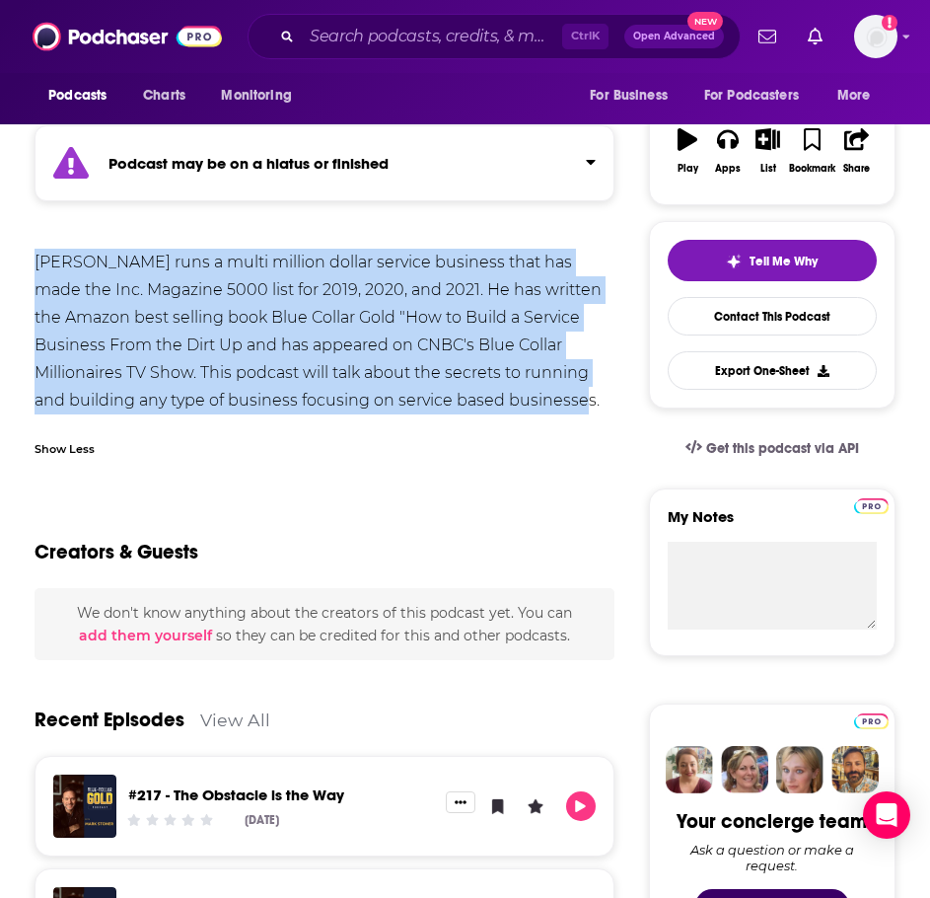
drag, startPoint x: 601, startPoint y: 392, endPoint x: 17, endPoint y: 251, distance: 600.8
copy div "Mark Stoner runs a multi million dollar service business that has made the Inc.…"
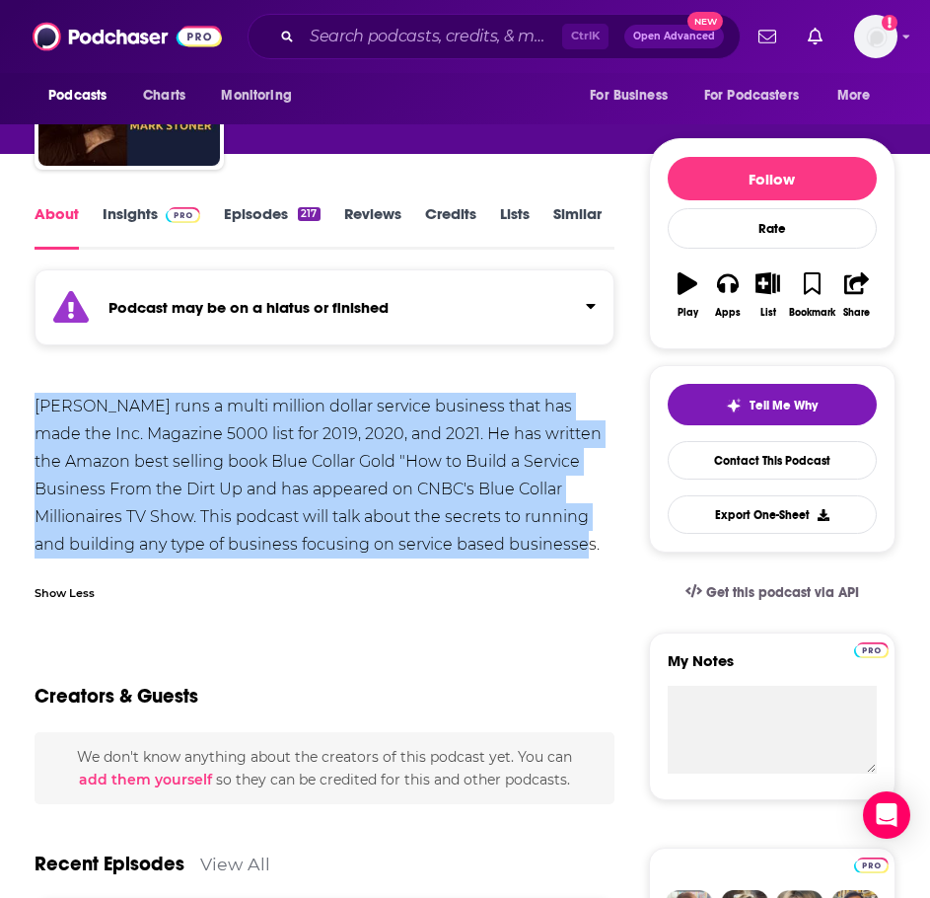
scroll to position [0, 0]
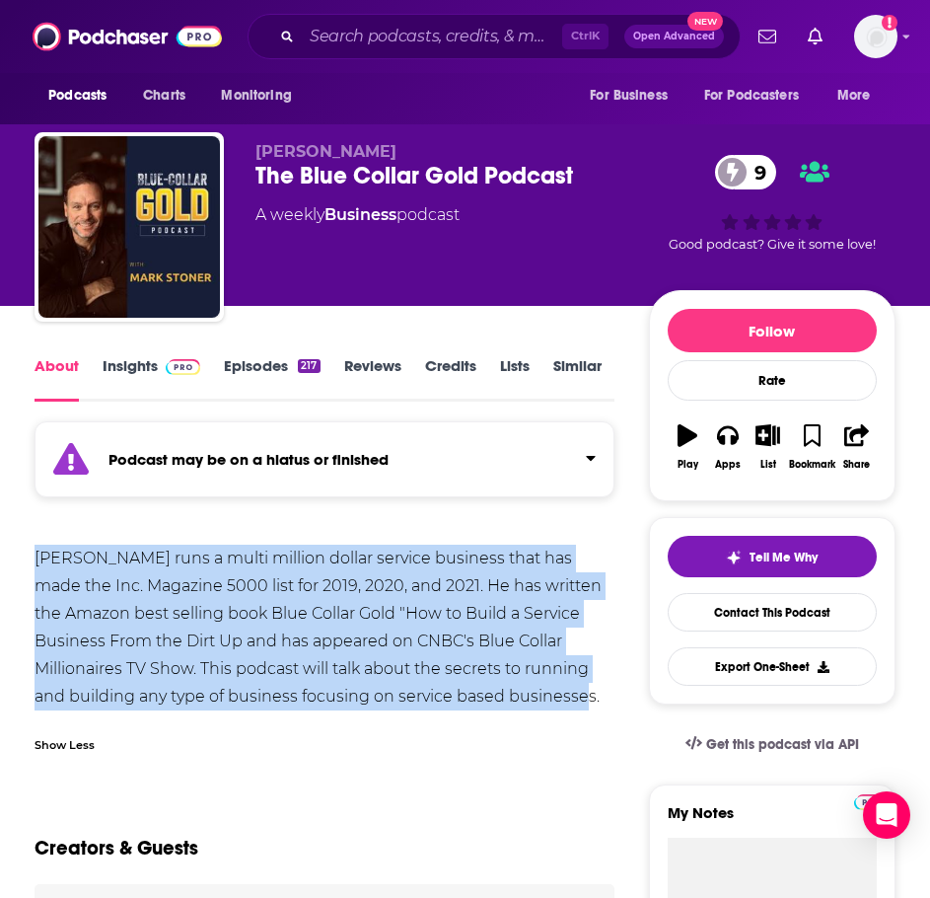
click at [172, 371] on img at bounding box center [183, 367] width 35 height 16
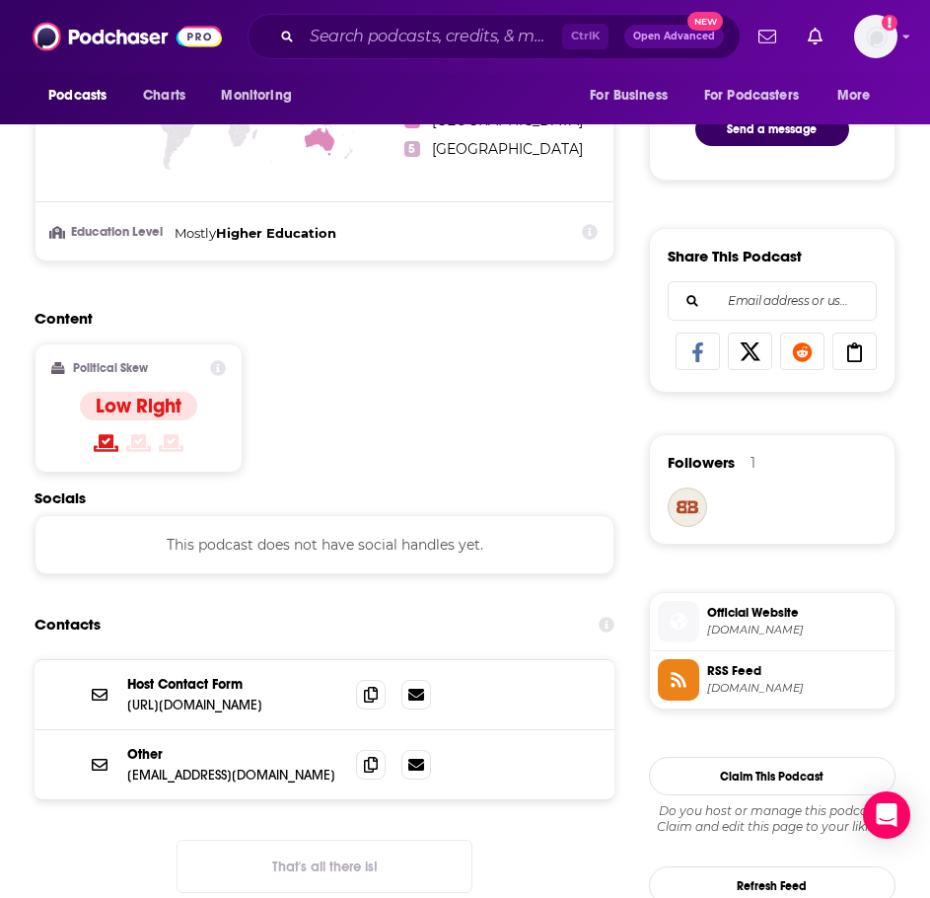
scroll to position [1085, 0]
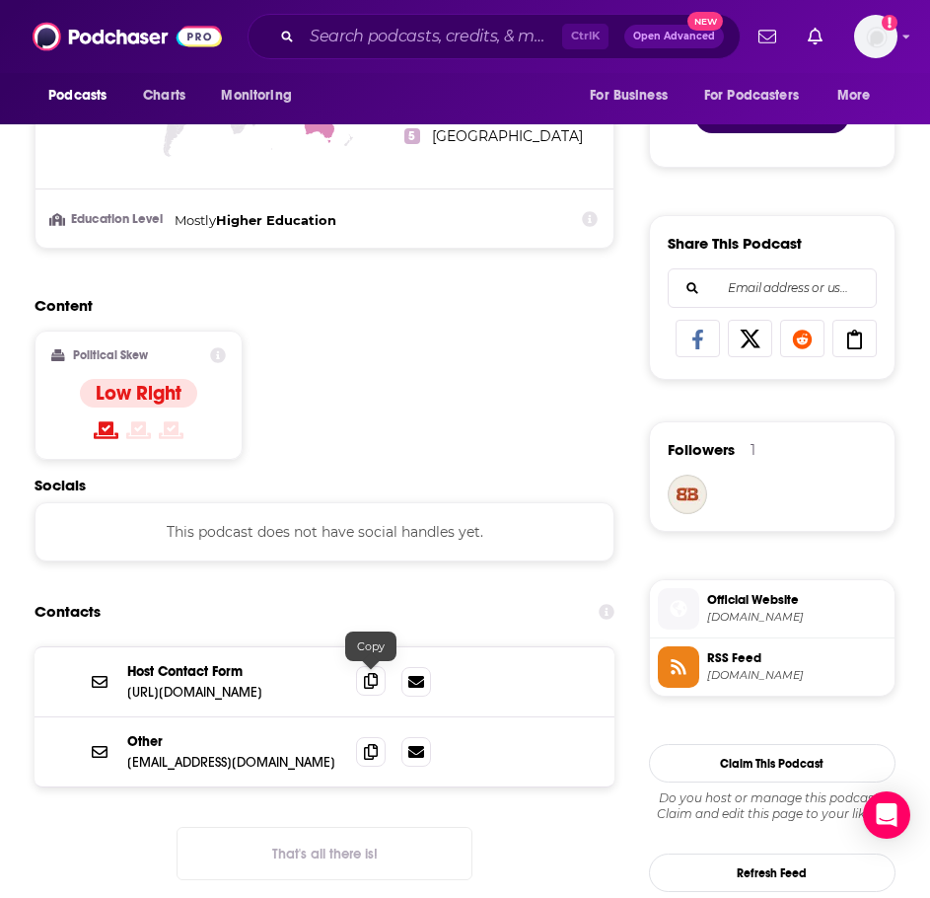
click at [361, 684] on span at bounding box center [371, 681] width 30 height 30
click at [371, 38] on input "Search podcasts, credits, & more..." at bounding box center [432, 37] width 260 height 32
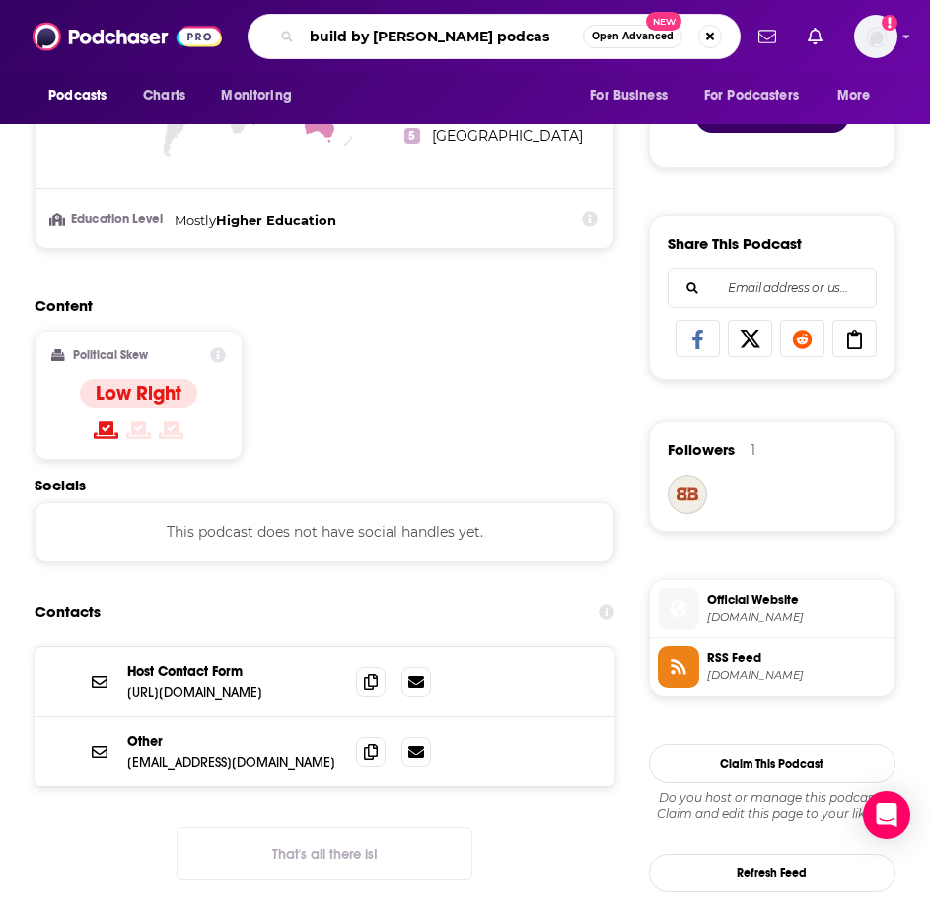
type input "build by baileys podcast"
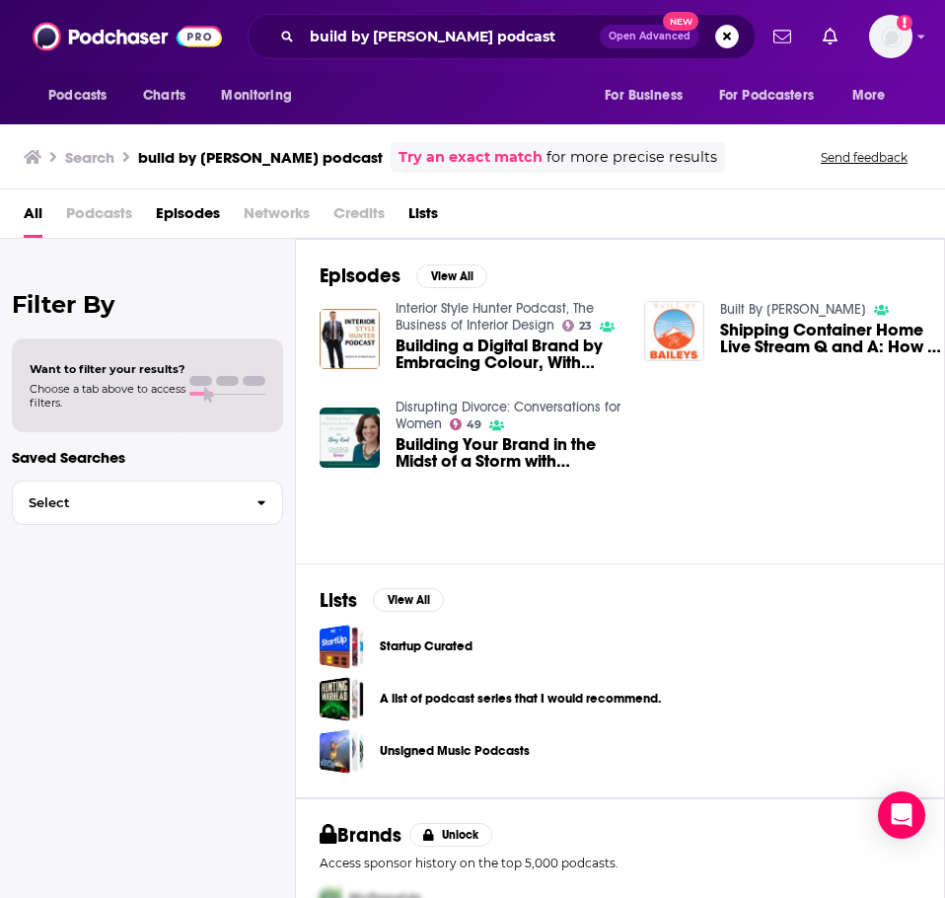
click at [728, 312] on link "Built By Baileys" at bounding box center [793, 309] width 146 height 17
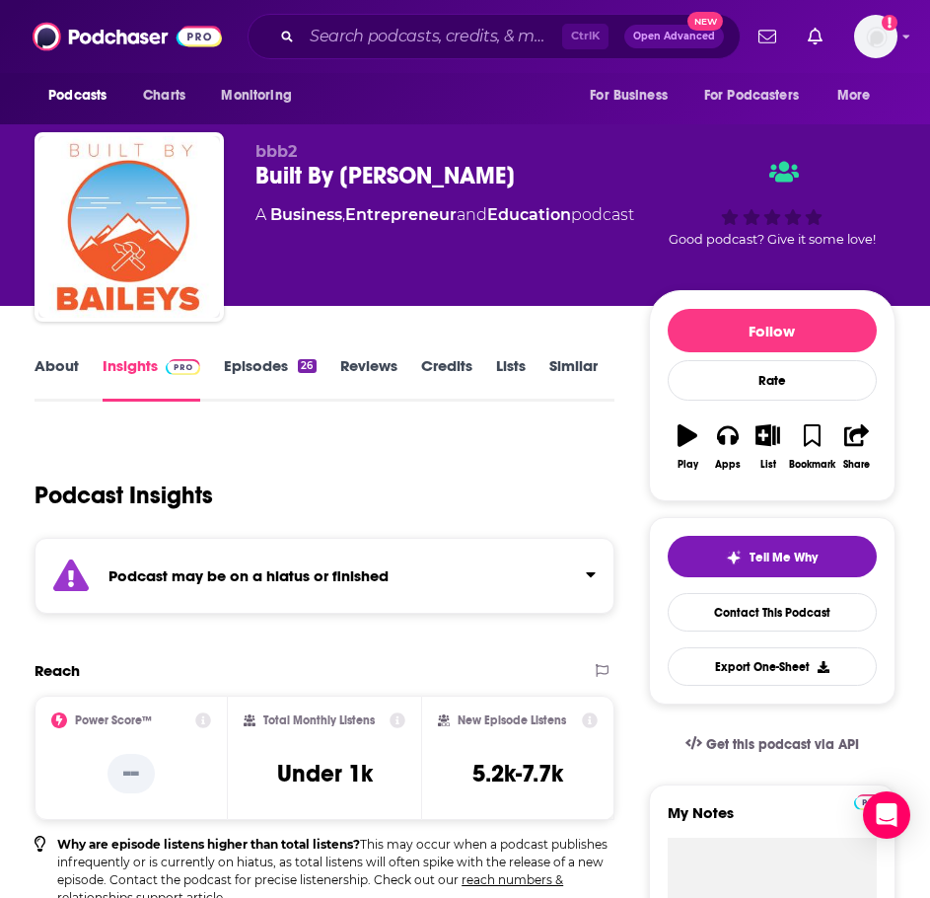
click at [260, 592] on div "Podcast may be on a hiatus or finished" at bounding box center [325, 576] width 580 height 76
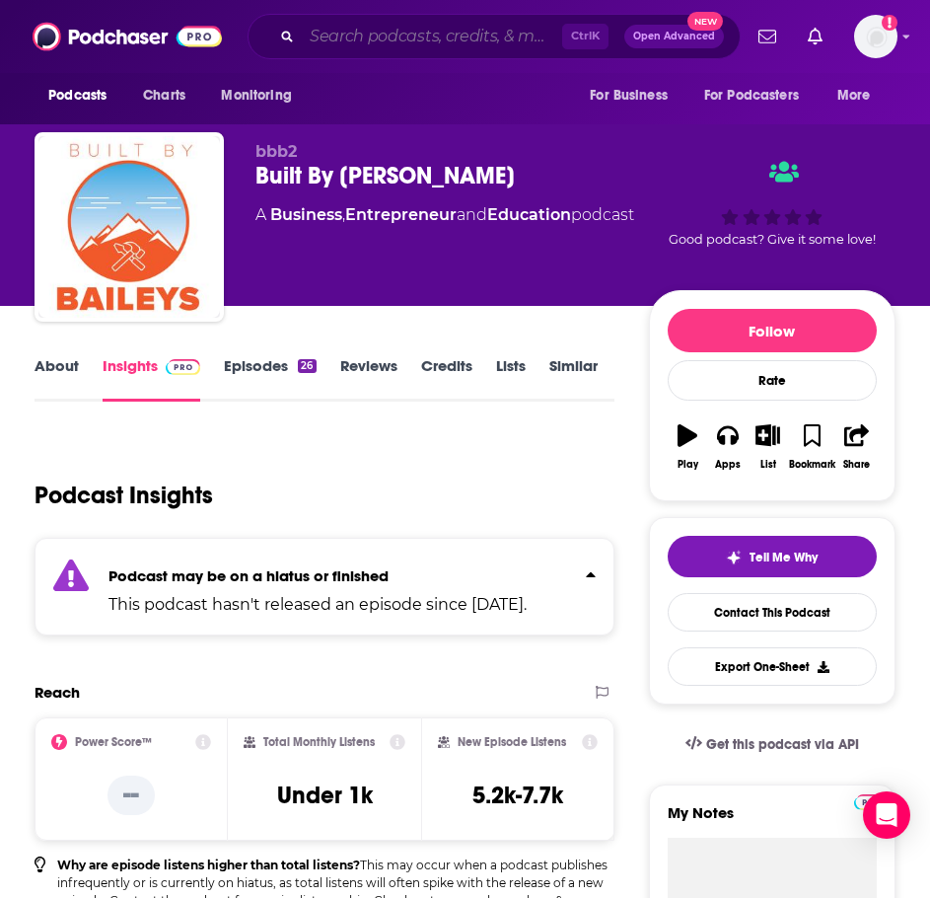
click at [354, 35] on input "Search podcasts, credits, & more..." at bounding box center [432, 37] width 260 height 32
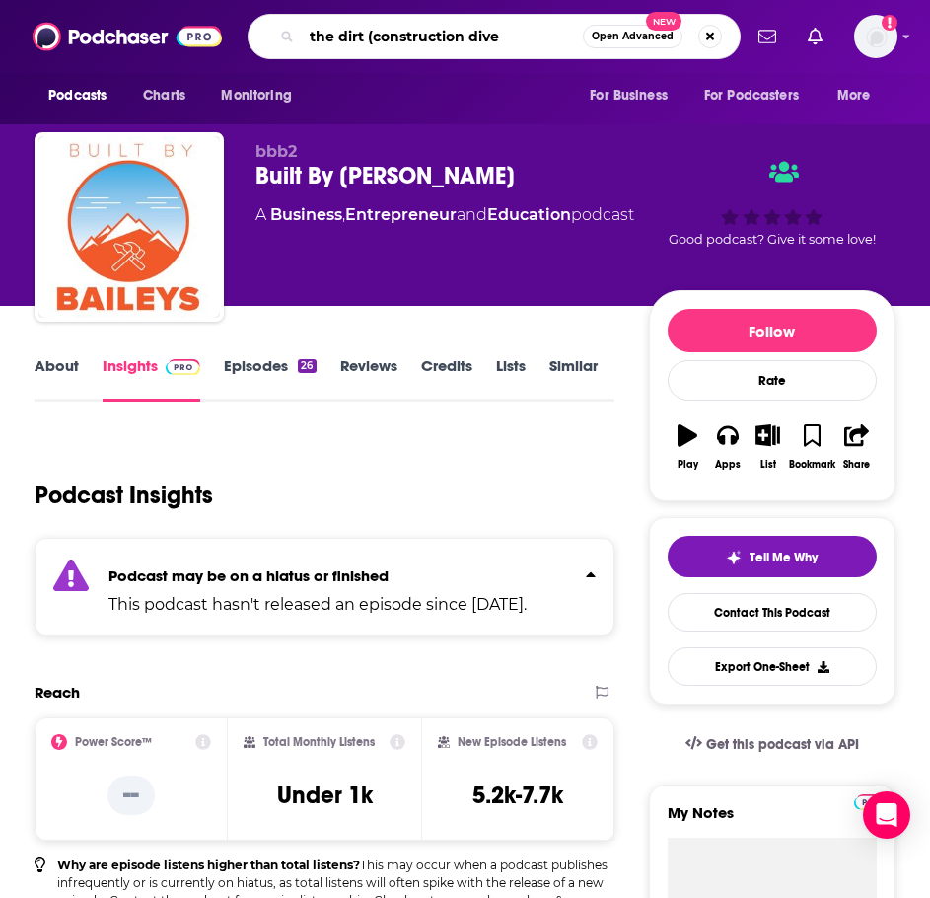
type input "the dirt (construction dive)"
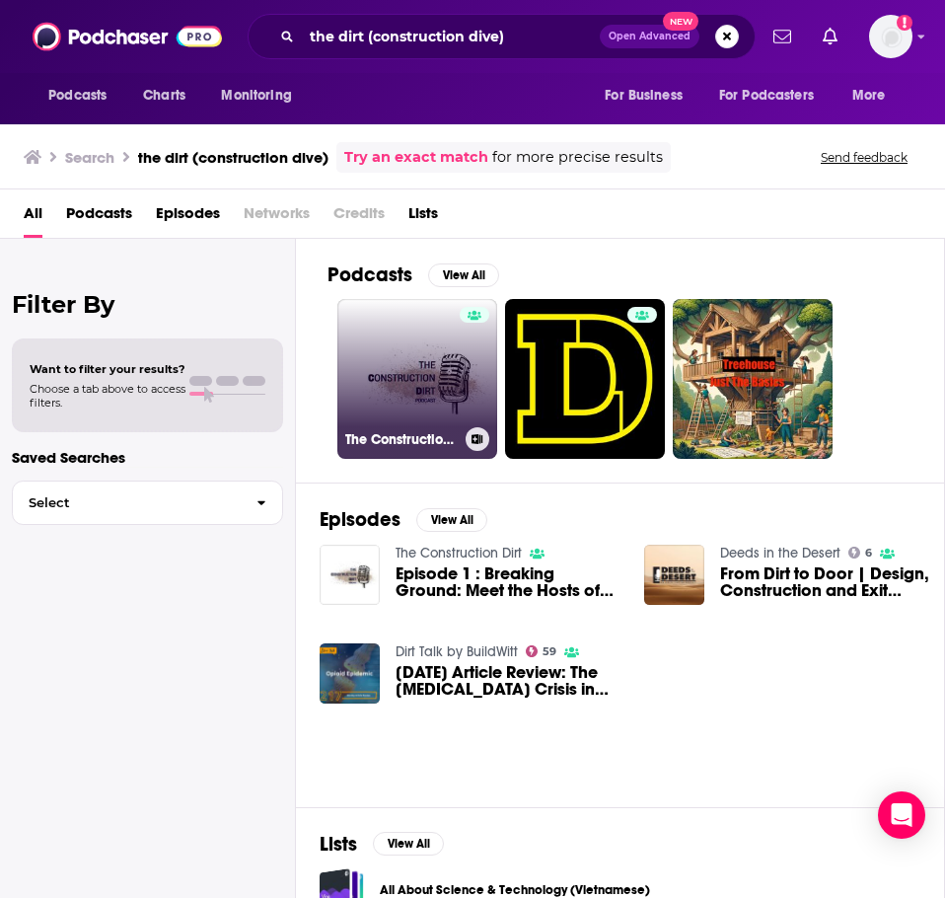
click at [385, 350] on link "The Construction Dirt" at bounding box center [417, 379] width 160 height 160
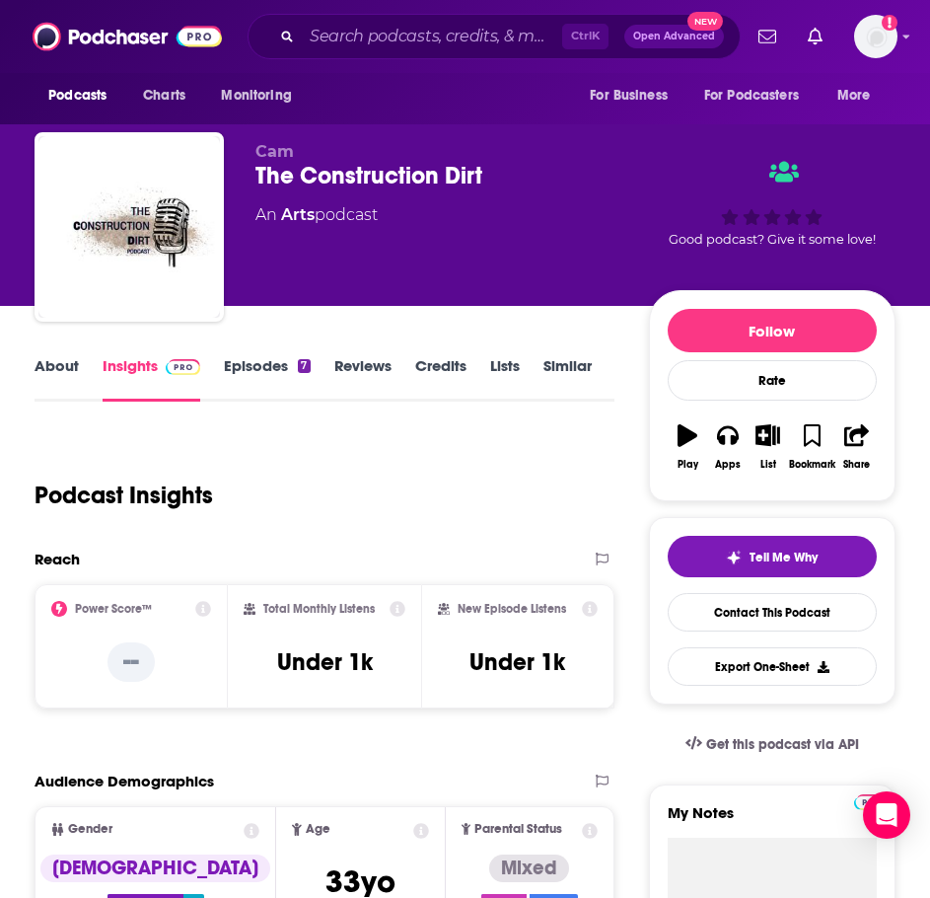
click at [56, 371] on link "About" at bounding box center [57, 378] width 44 height 45
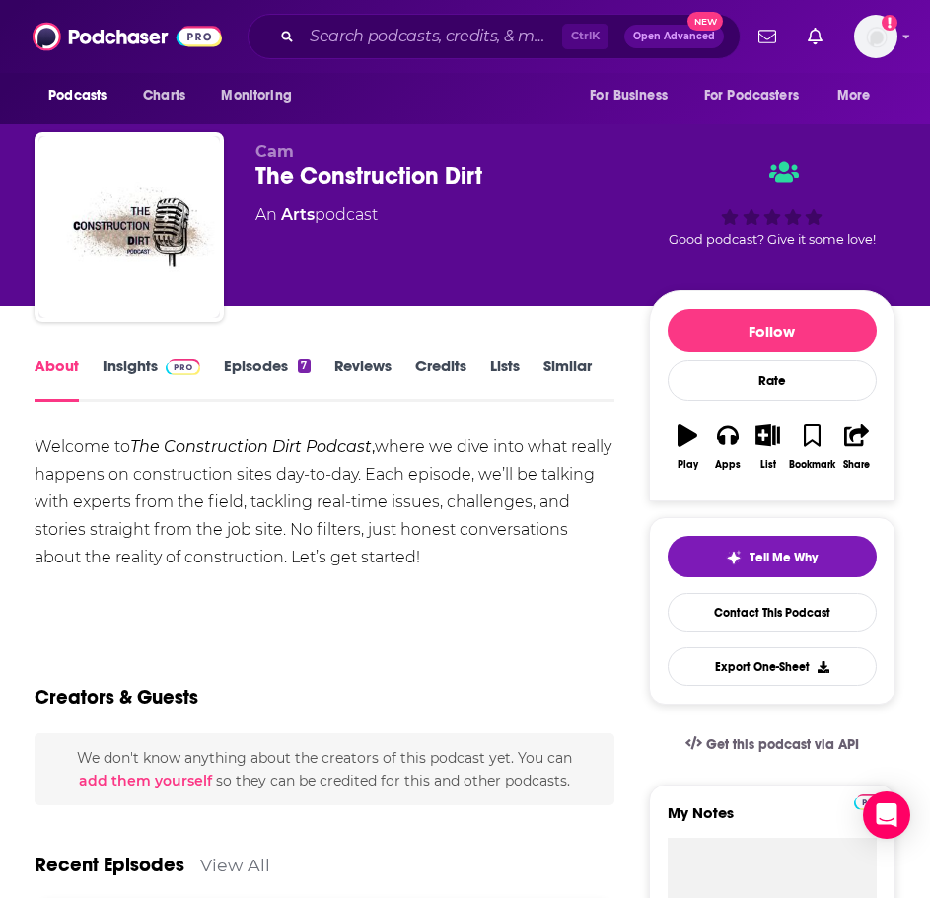
drag, startPoint x: 461, startPoint y: 553, endPoint x: 41, endPoint y: 424, distance: 438.8
copy div "Welcome to The Construction Dirt Podcast , where we dive into what really happe…"
click at [155, 362] on link "Insights" at bounding box center [152, 378] width 98 height 45
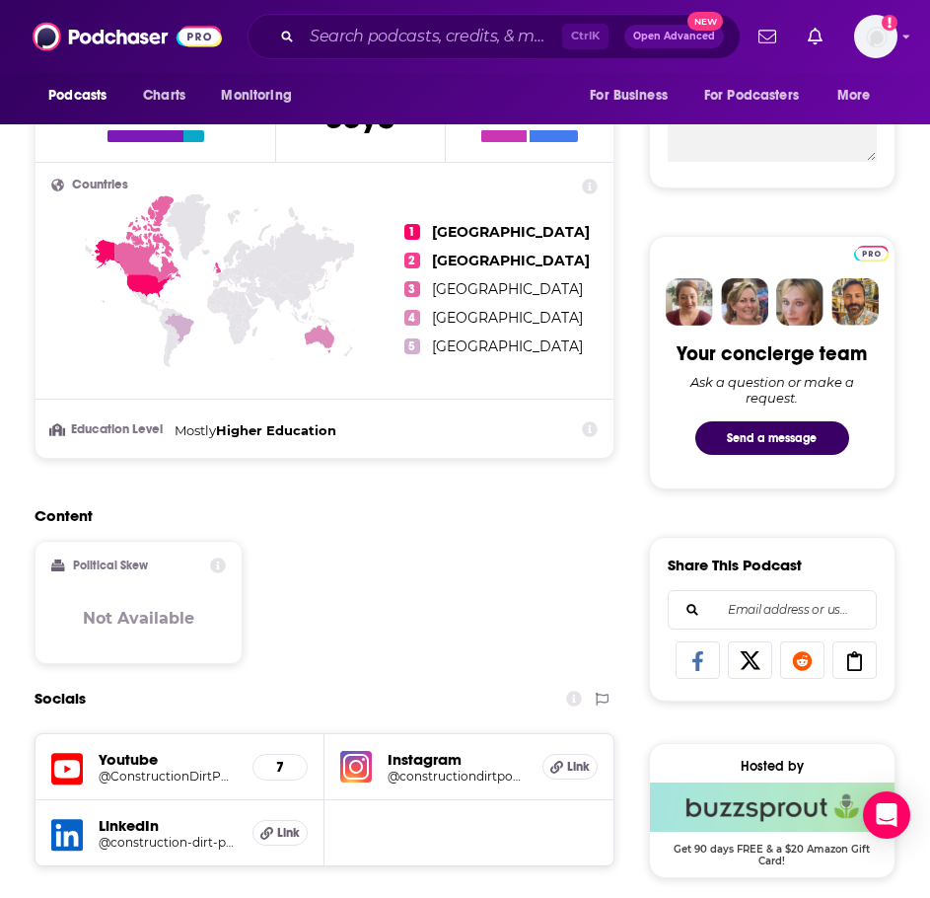
scroll to position [1085, 0]
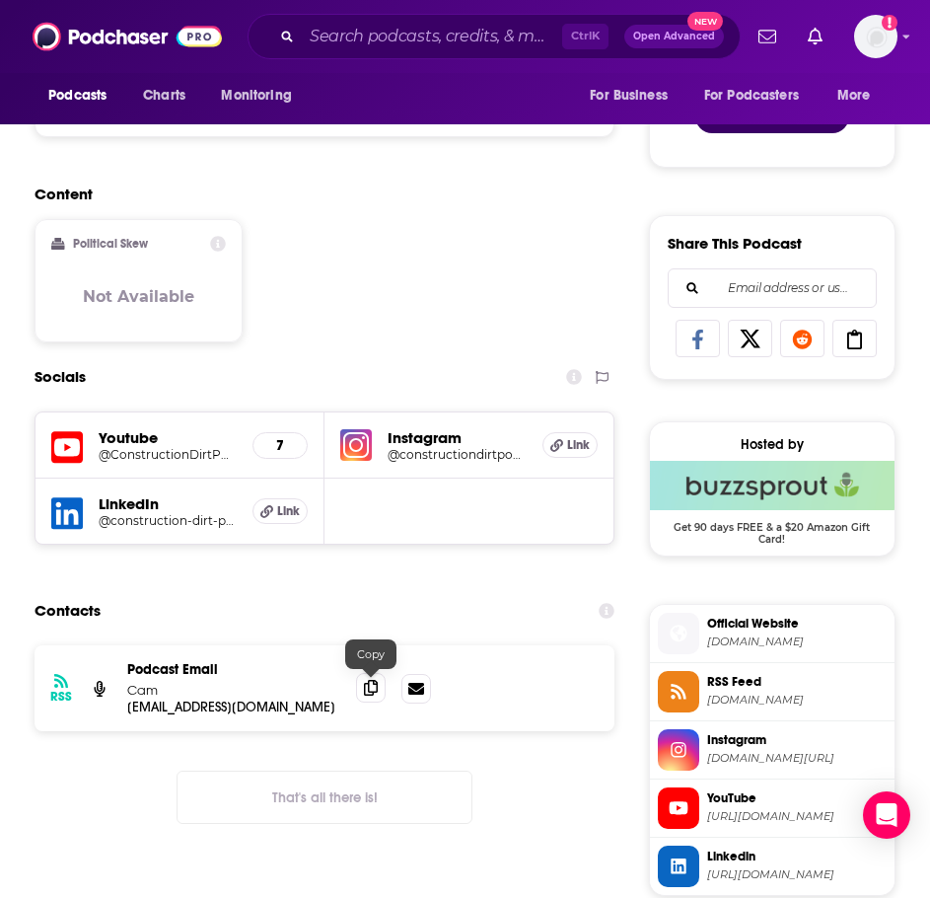
drag, startPoint x: 370, startPoint y: 688, endPoint x: 360, endPoint y: 689, distance: 9.9
click at [370, 688] on icon at bounding box center [371, 688] width 14 height 16
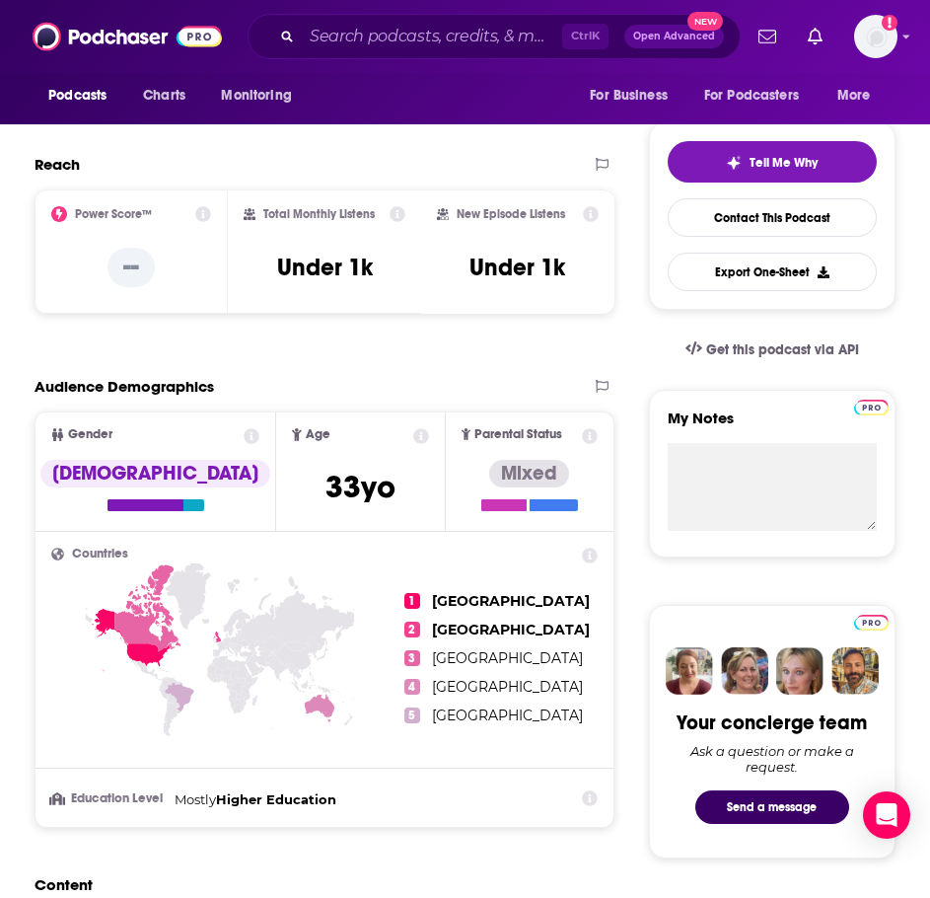
click at [121, 406] on section "Audience Demographics Gender [DEMOGRAPHIC_DATA] Age [DEMOGRAPHIC_DATA] yo Paren…" at bounding box center [325, 602] width 580 height 451
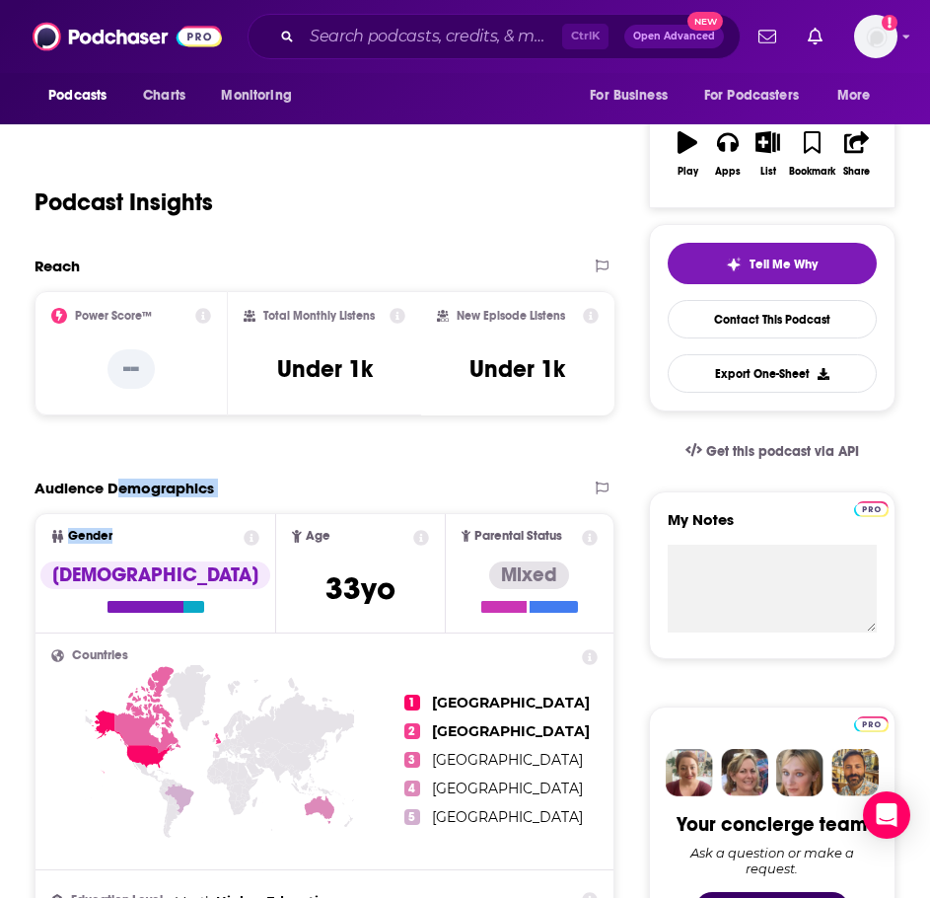
scroll to position [0, 0]
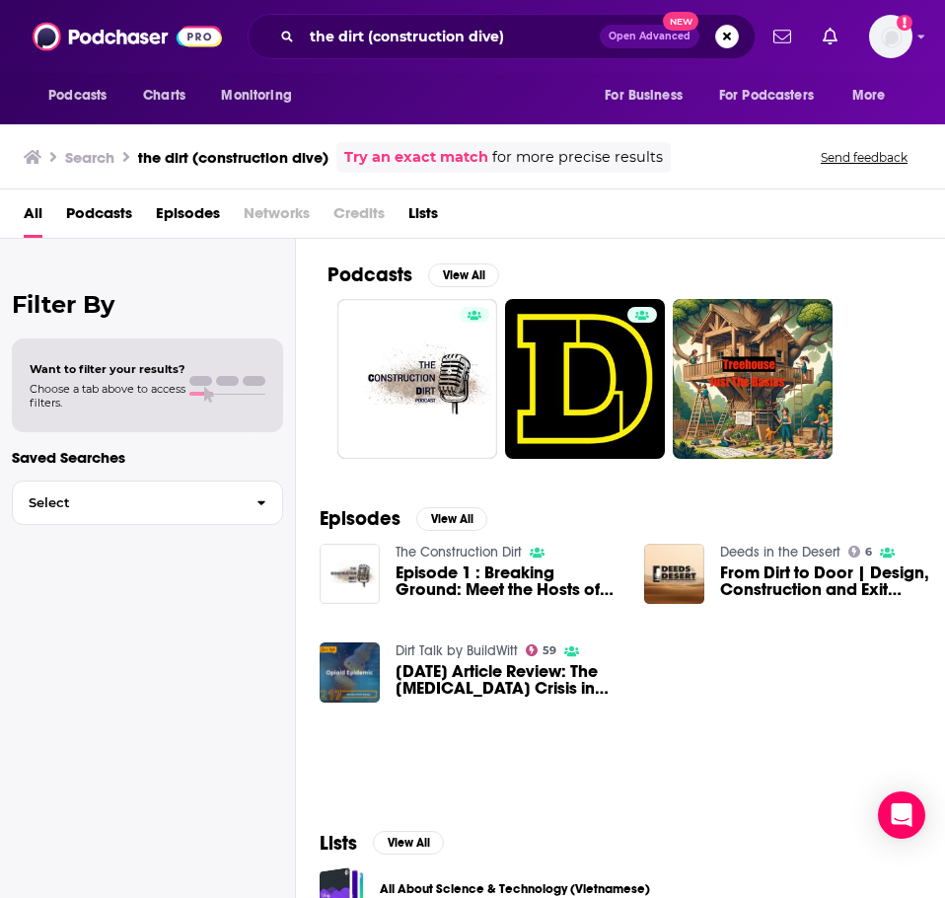
click at [400, 55] on div "the dirt (construction dive) Open Advanced New" at bounding box center [502, 36] width 508 height 45
click at [403, 46] on input "the dirt (construction dive)" at bounding box center [451, 37] width 298 height 32
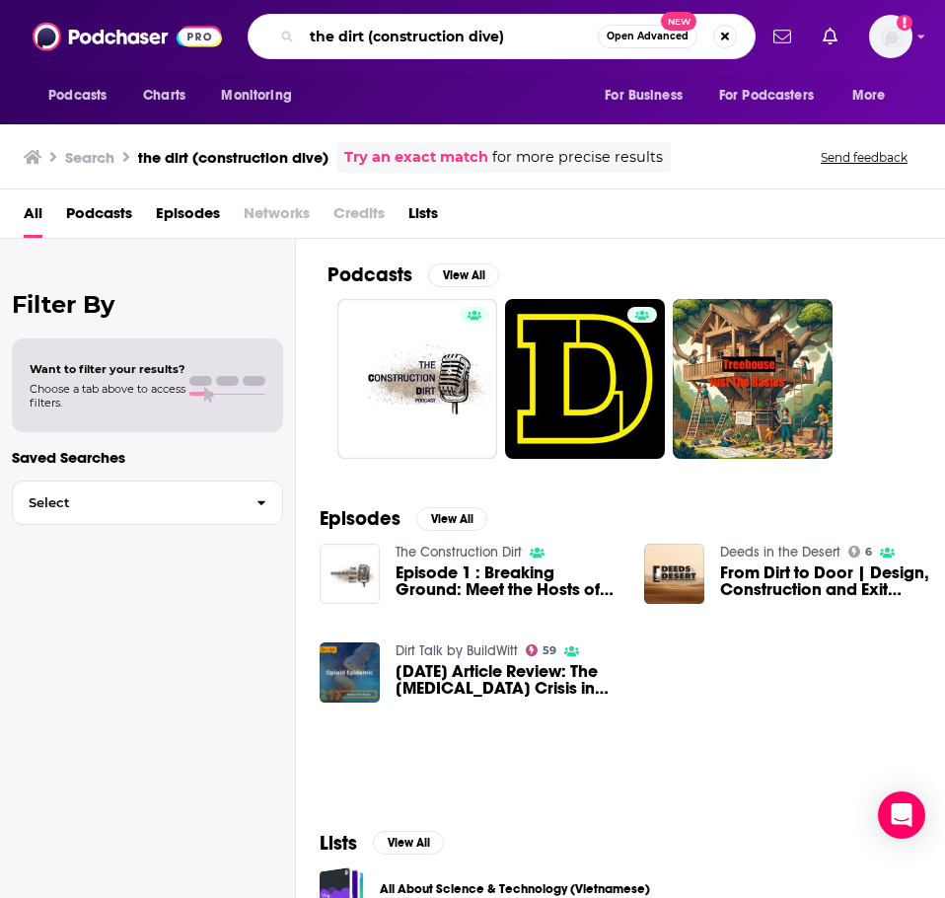
click at [403, 46] on input "the dirt (construction dive)" at bounding box center [450, 37] width 296 height 32
click at [404, 46] on input "the dirt (construction dive)" at bounding box center [450, 37] width 296 height 32
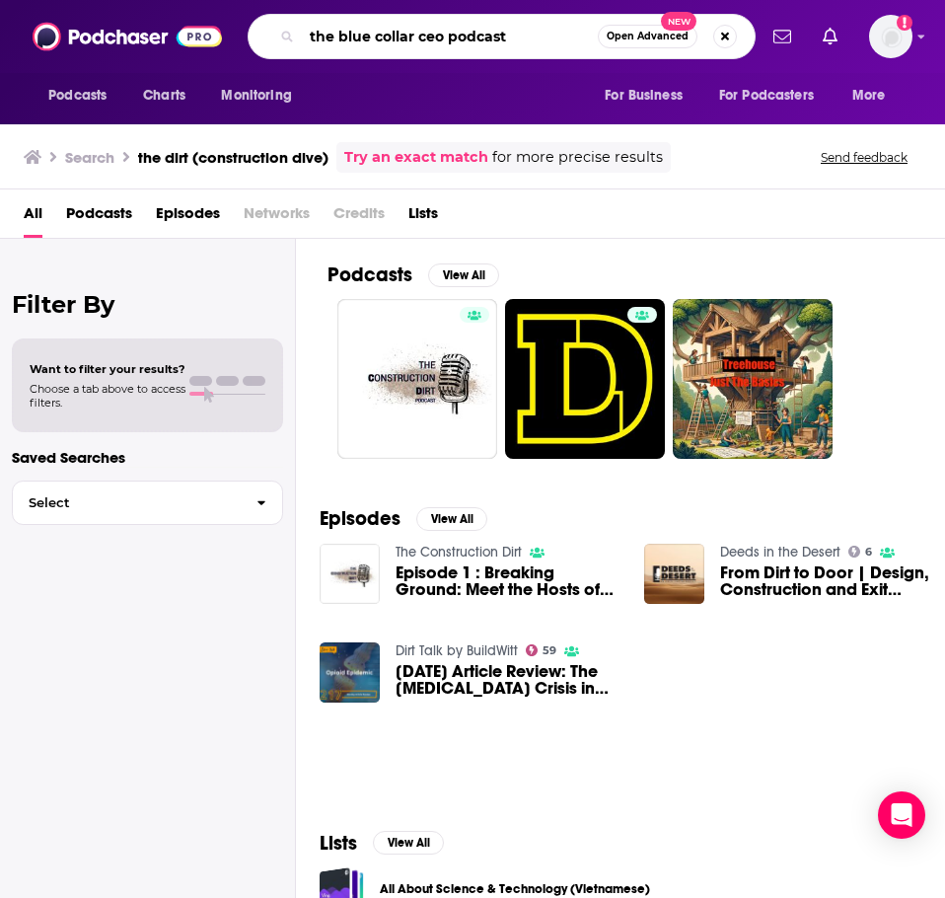
type input "the blue collar ceo podcast"
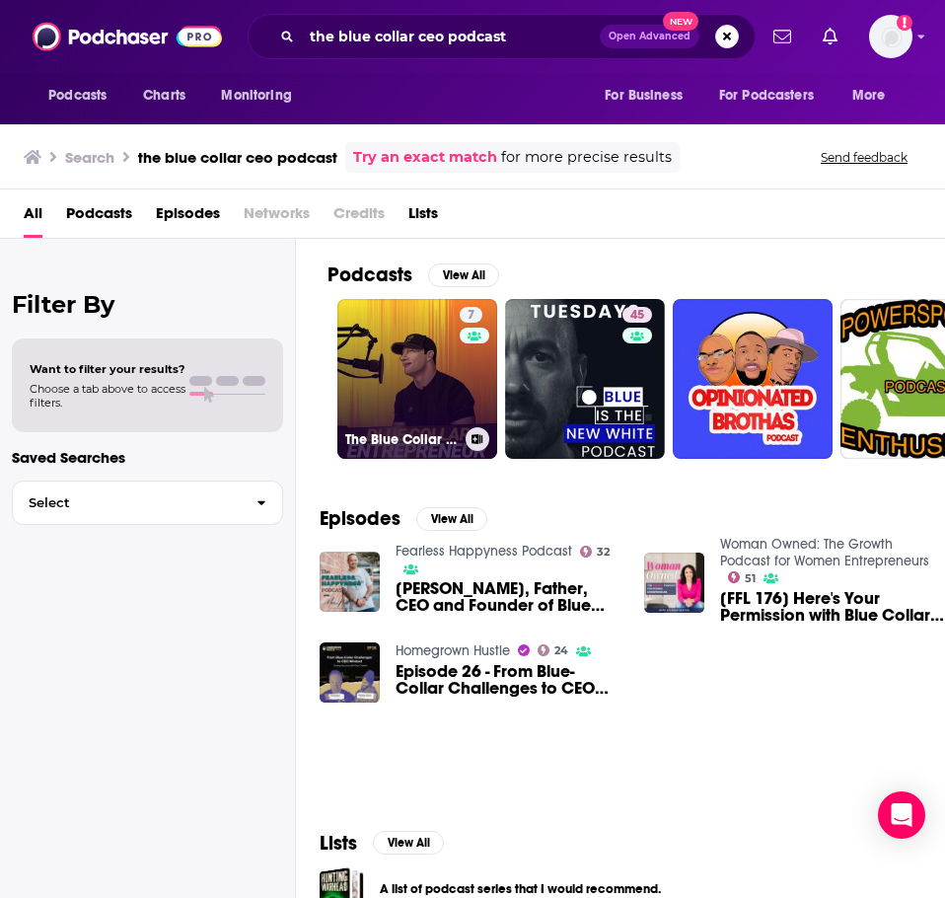
click at [412, 404] on link "7 The Blue Collar Entrepreneur Show" at bounding box center [417, 379] width 160 height 160
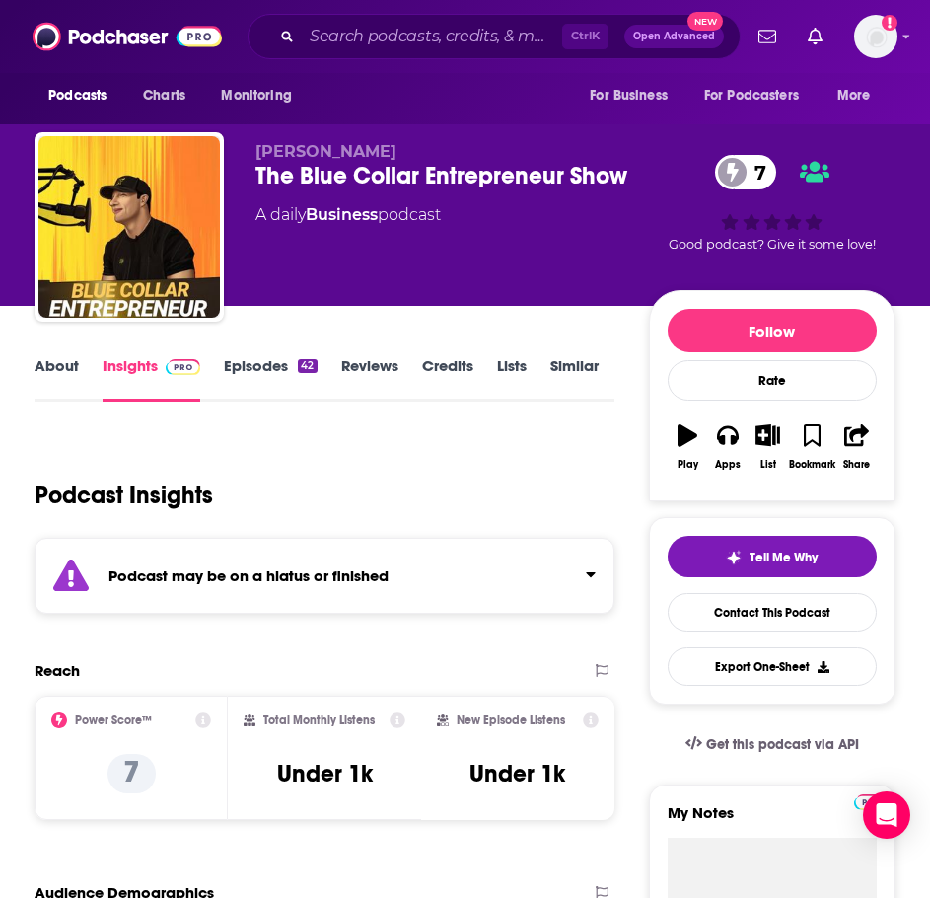
click at [78, 371] on link "About" at bounding box center [57, 378] width 44 height 45
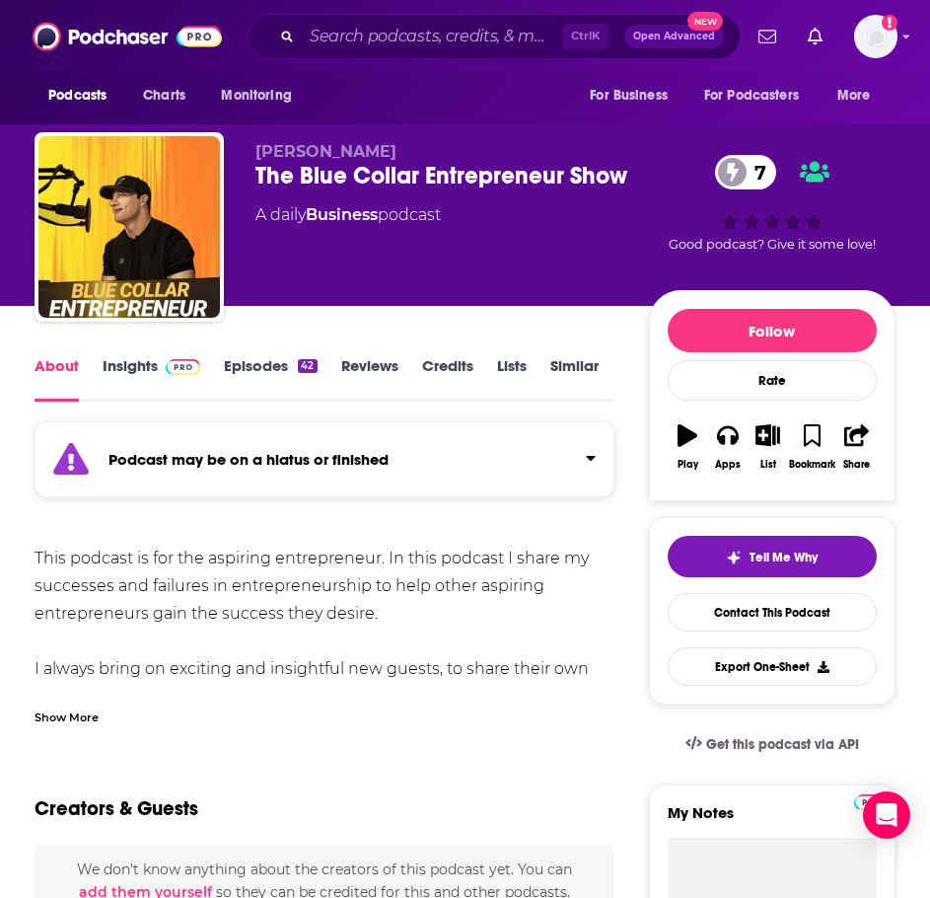
click at [559, 362] on link "Similar" at bounding box center [575, 378] width 48 height 45
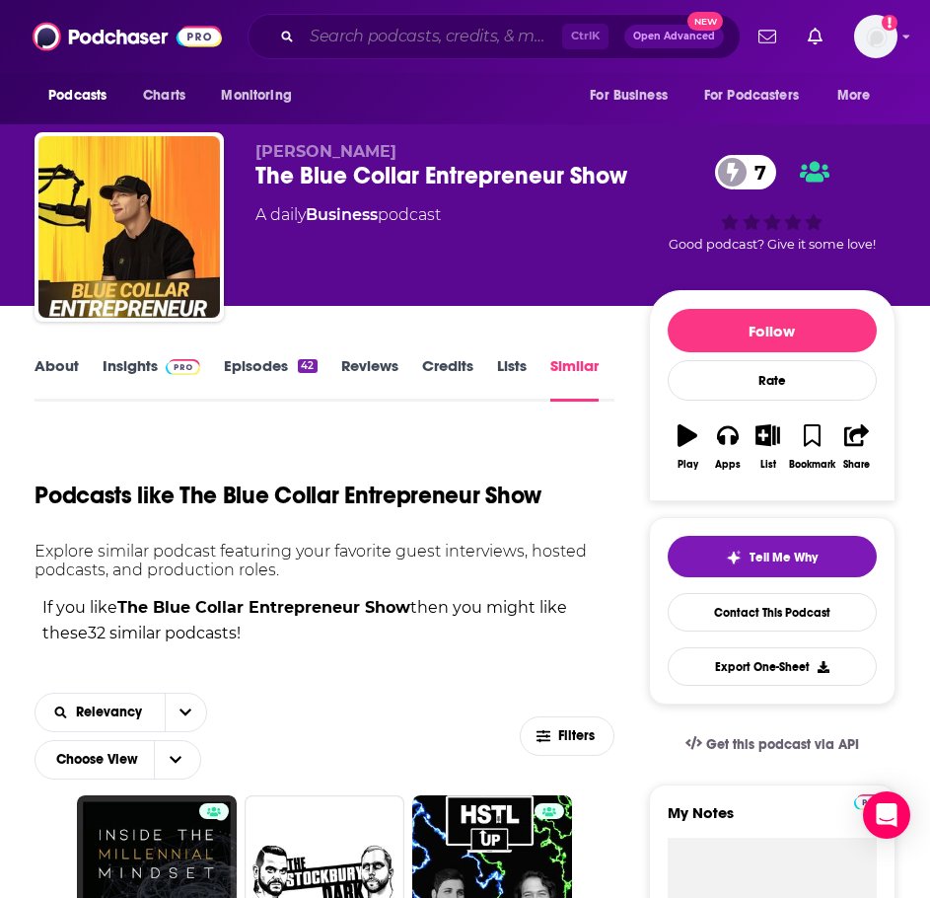
click at [389, 32] on input "Search podcasts, credits, & more..." at bounding box center [432, 37] width 260 height 32
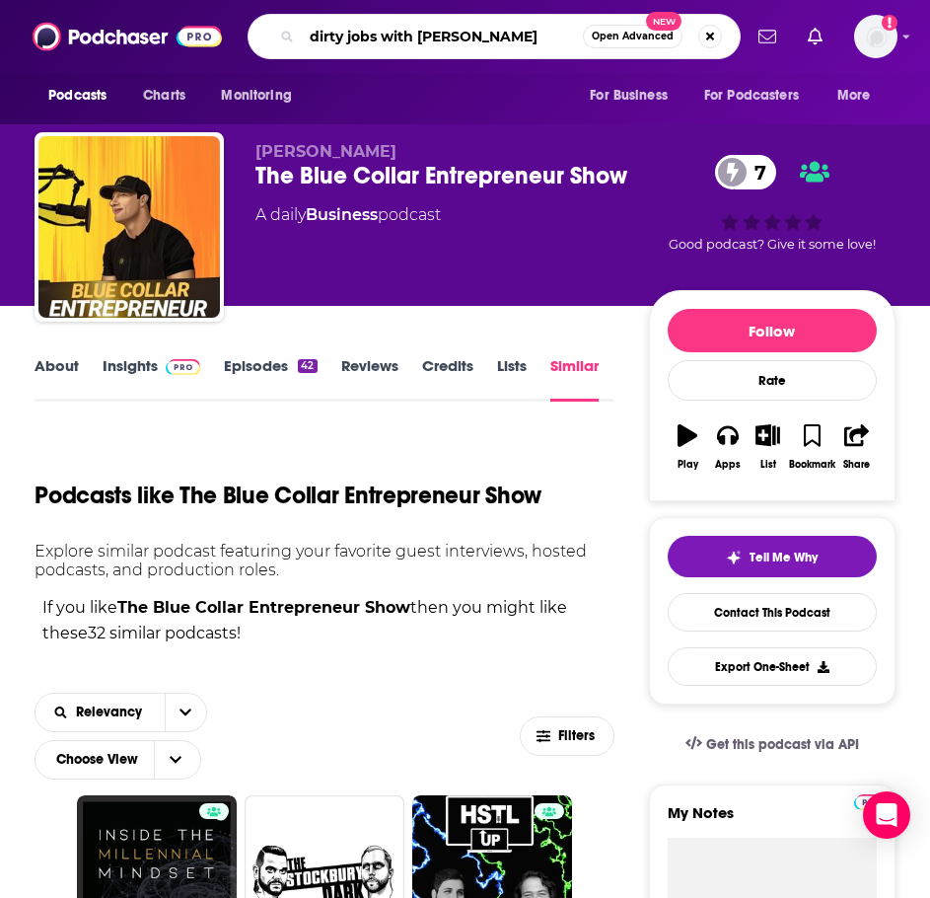
type input "dirty jobs with mike row"
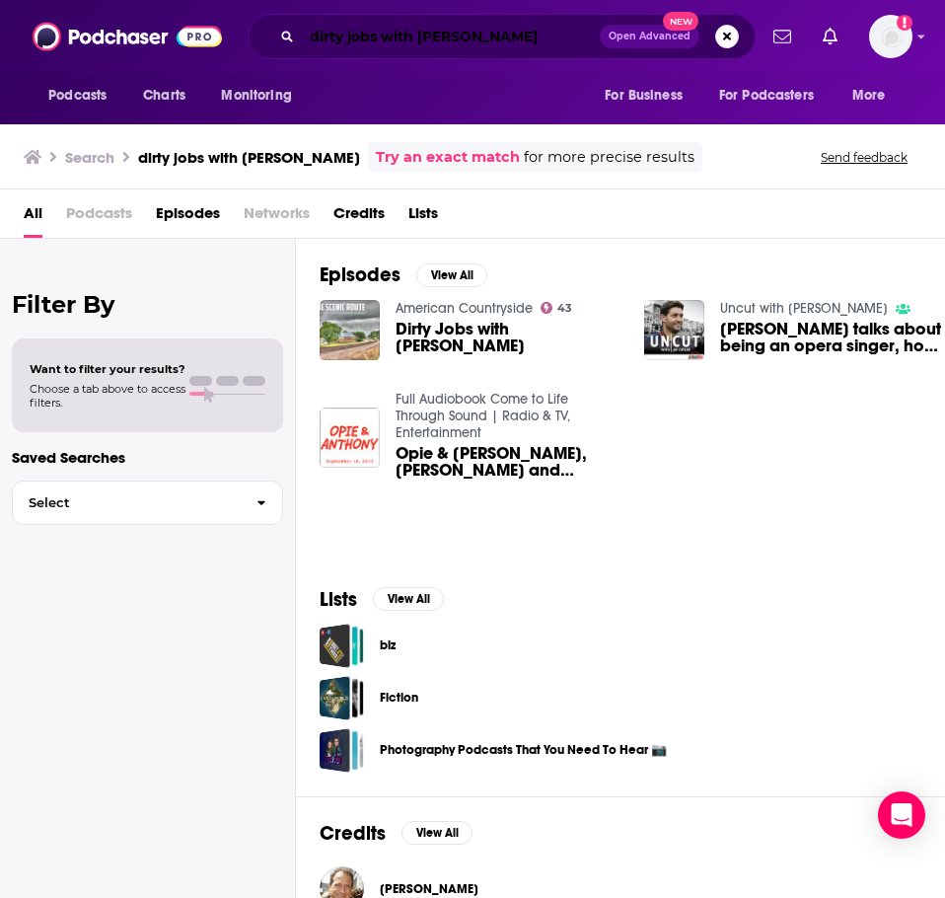
click at [491, 40] on input "dirty jobs with mike row" at bounding box center [451, 37] width 298 height 32
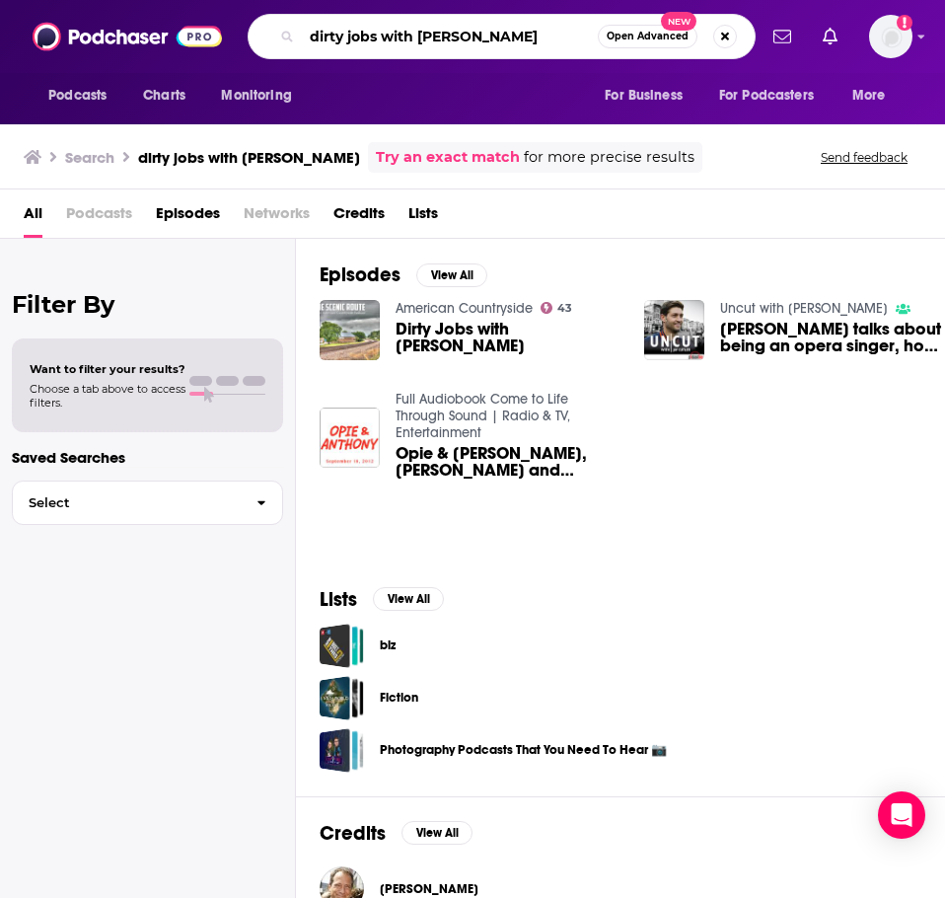
type input "dirty jobs with mike rowe"
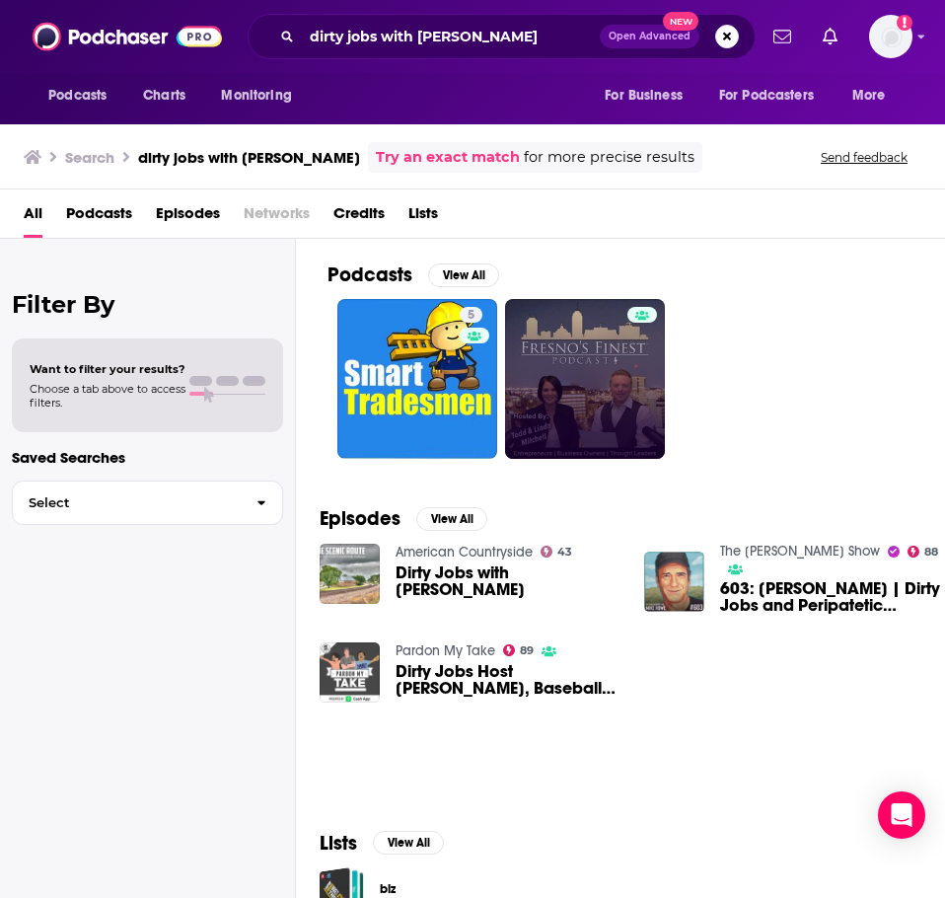
click at [582, 353] on link at bounding box center [585, 379] width 160 height 160
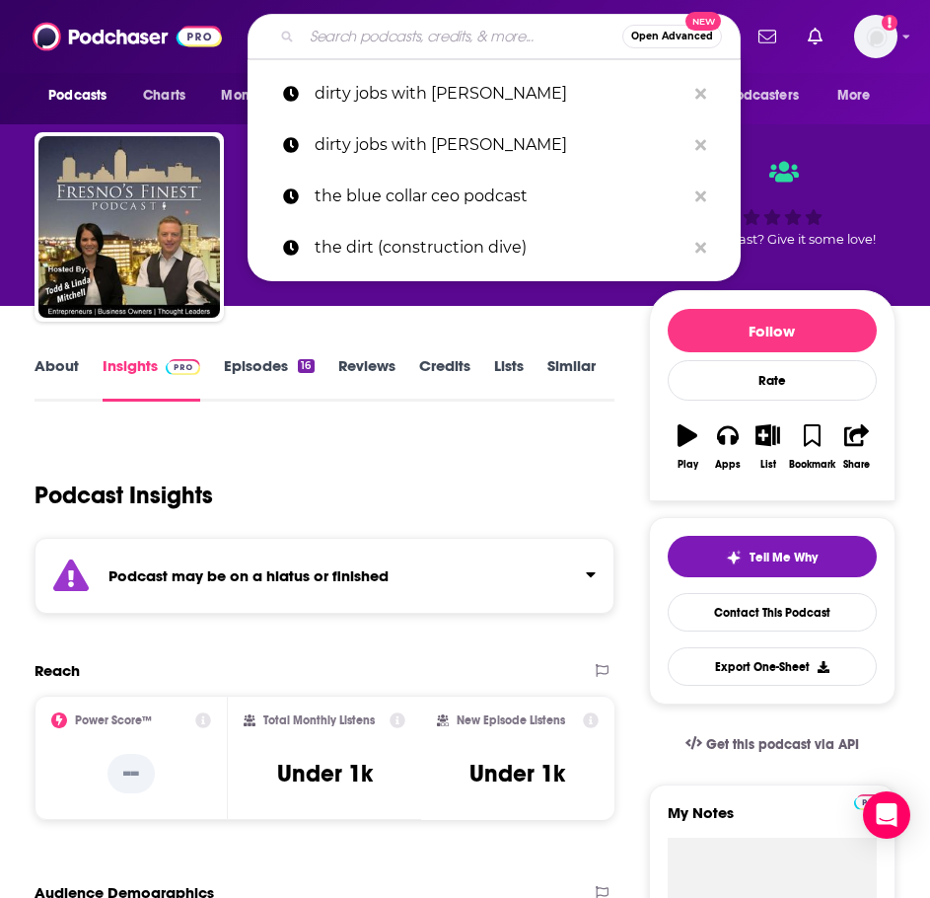
click at [432, 30] on input "Search podcasts, credits, & more..." at bounding box center [462, 37] width 321 height 32
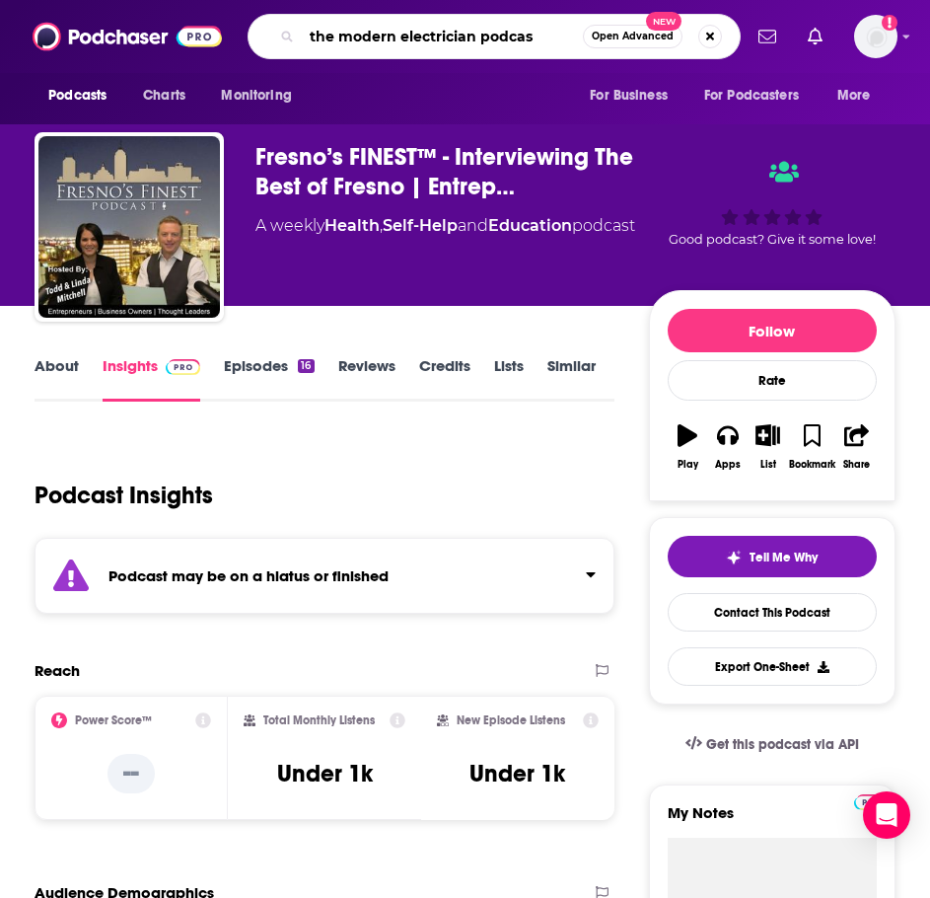
type input "the modern electrician podcast"
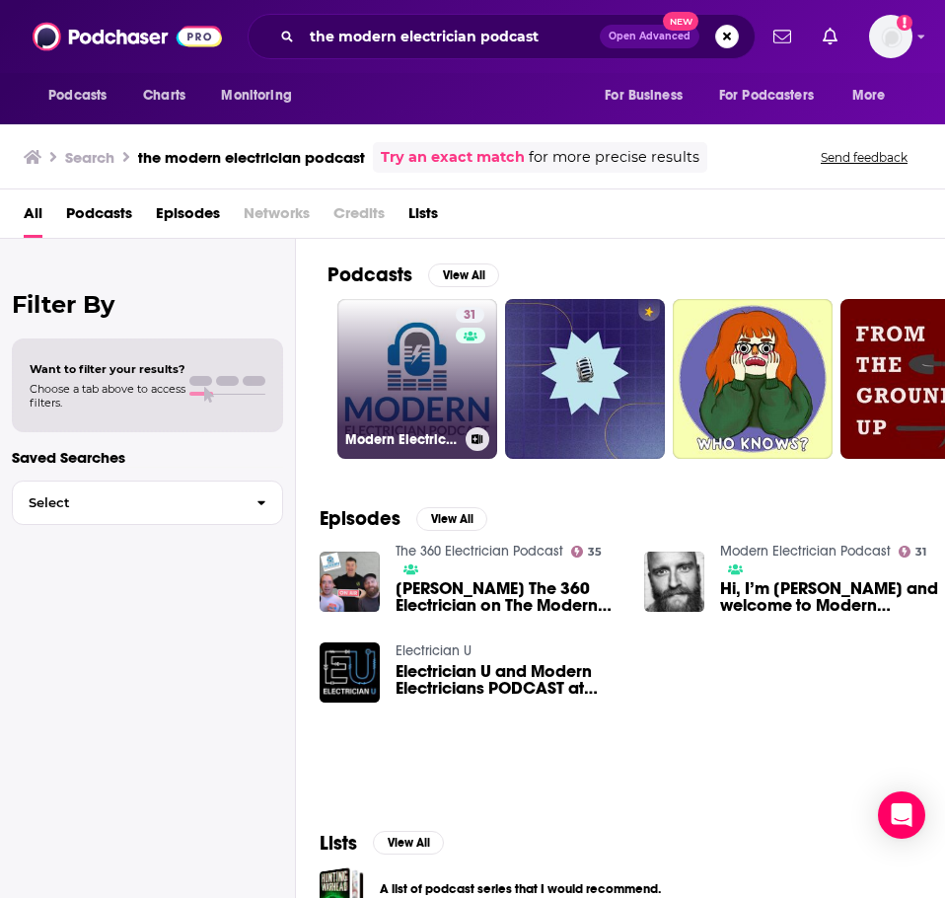
click at [429, 373] on link "31 Modern Electrician Podcast" at bounding box center [417, 379] width 160 height 160
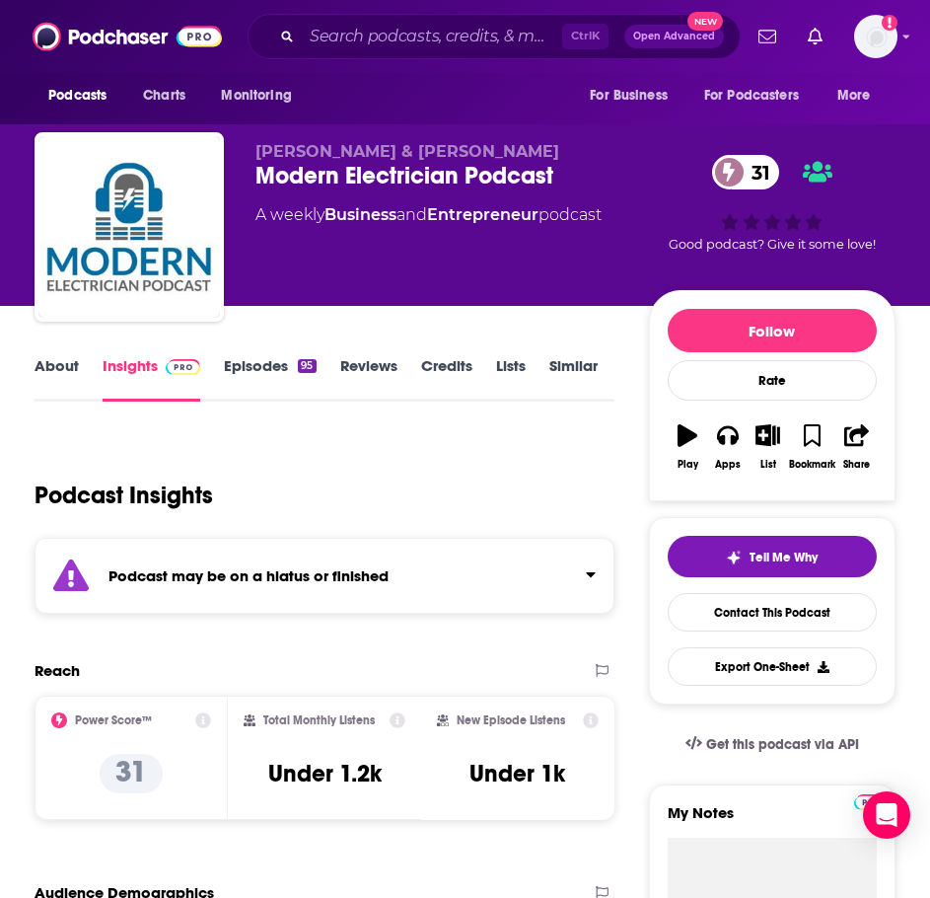
click at [305, 576] on strong "Podcast may be on a hiatus or finished" at bounding box center [249, 575] width 280 height 19
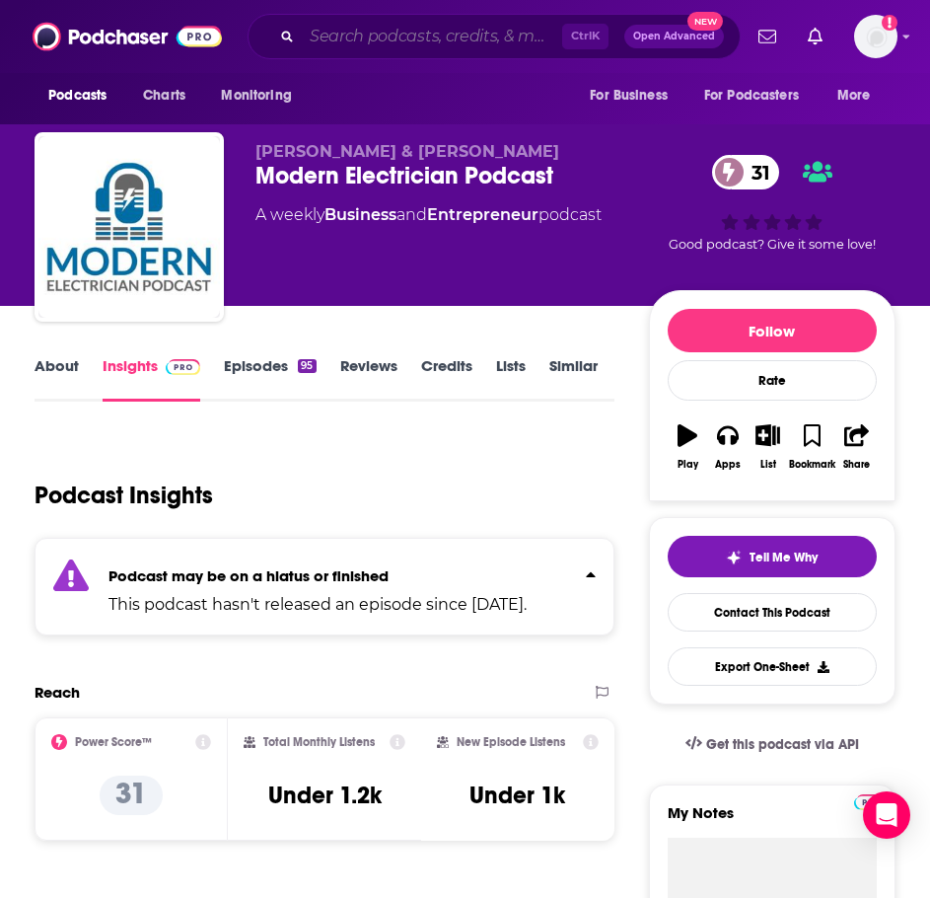
click at [370, 39] on input "Search podcasts, credits, & more..." at bounding box center [432, 37] width 260 height 32
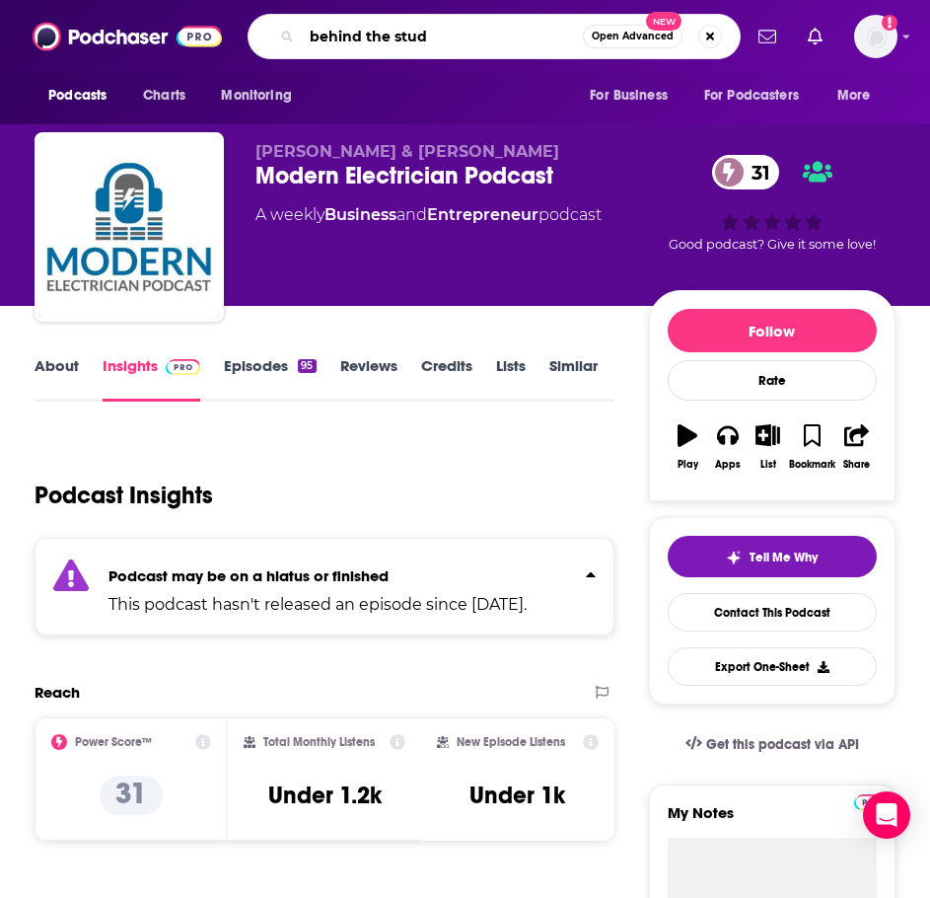
type input "behind the studs"
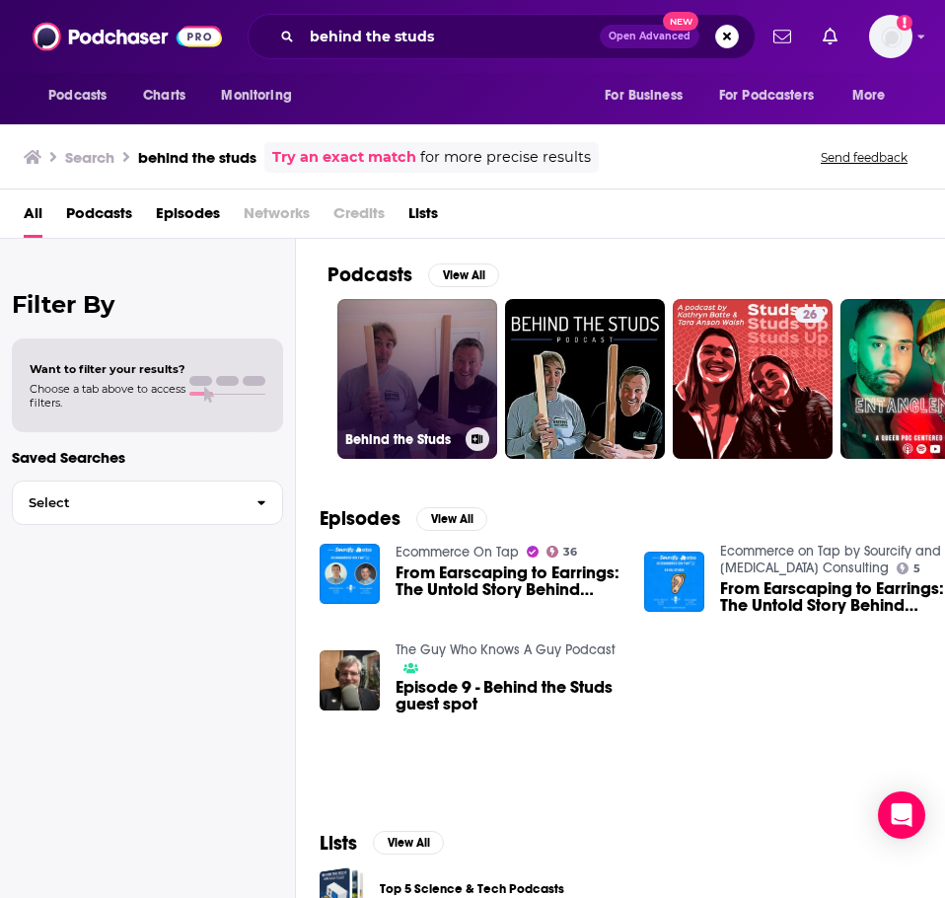
click at [405, 363] on link "Behind the Studs" at bounding box center [417, 379] width 160 height 160
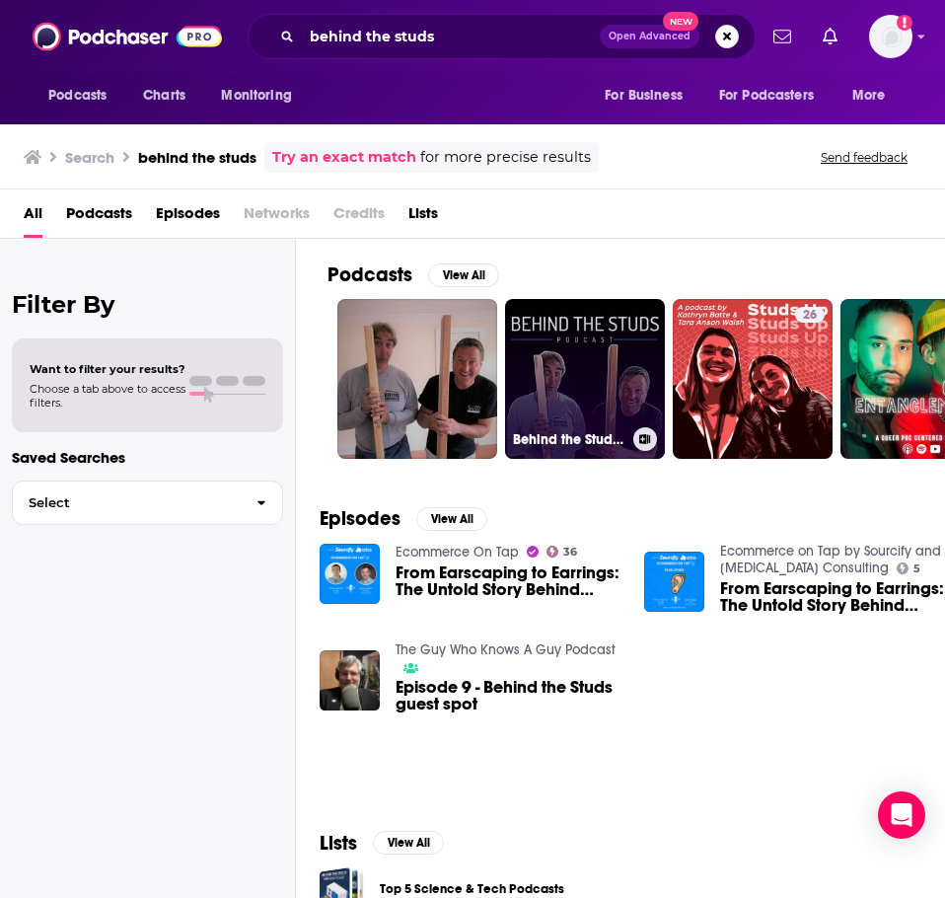
click at [551, 378] on link "Behind the Studs: Your Home Improvement and Remodeling Podcast" at bounding box center [585, 379] width 160 height 160
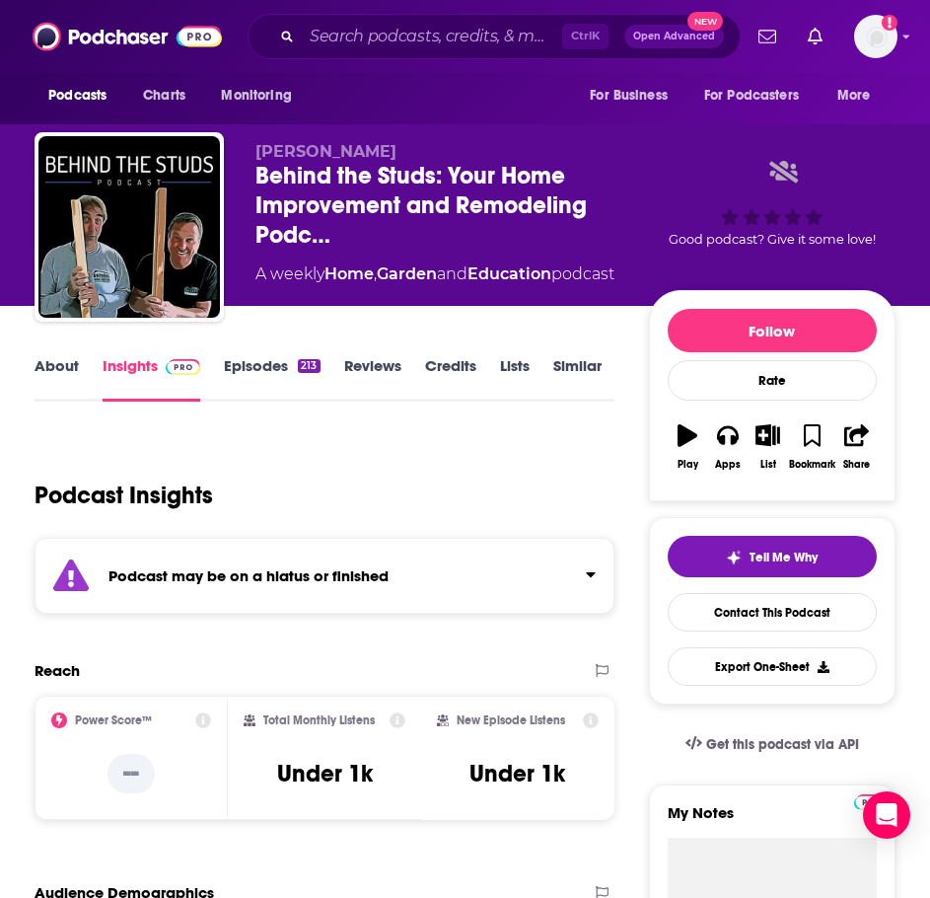
click at [159, 581] on strong "Podcast may be on a hiatus or finished" at bounding box center [249, 575] width 280 height 19
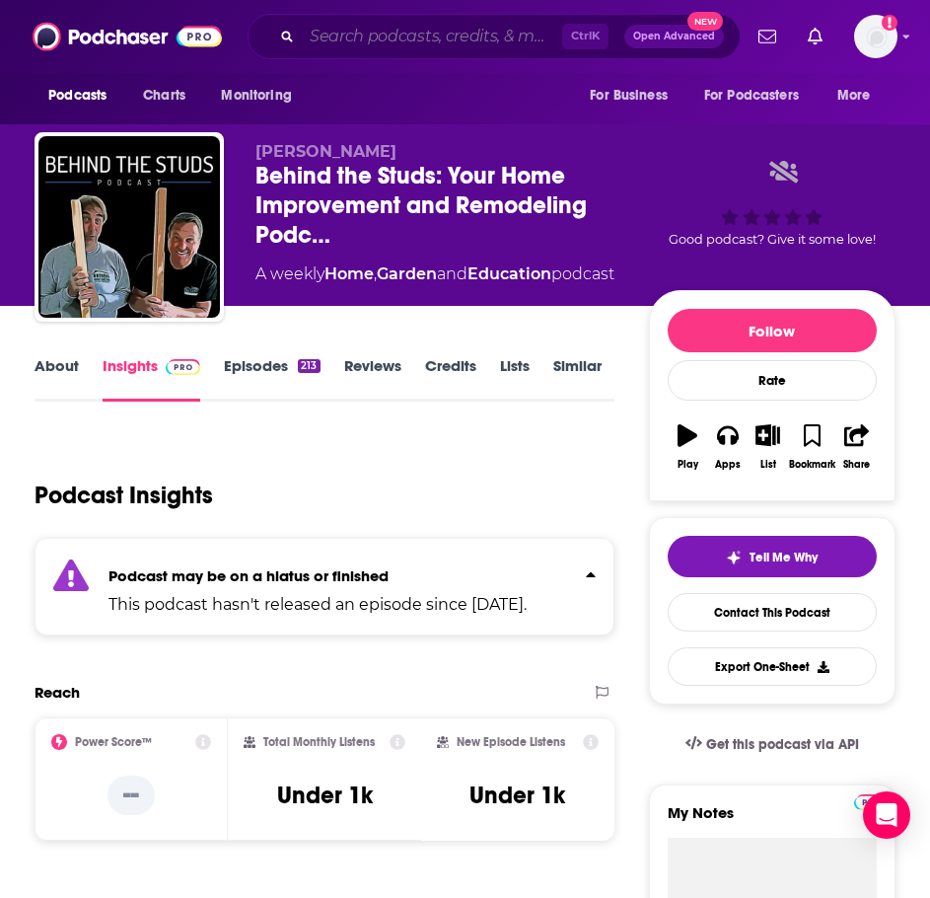
click at [396, 38] on input "Search podcasts, credits, & more..." at bounding box center [432, 37] width 260 height 32
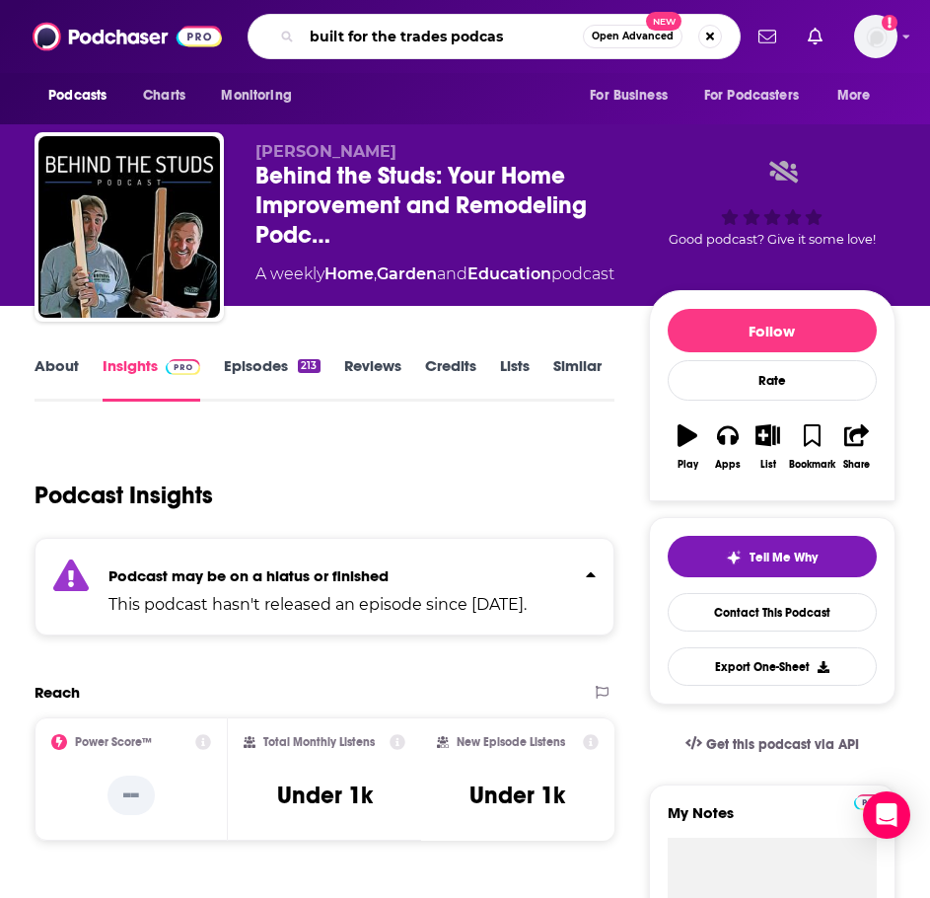
type input "built for the trades podcast"
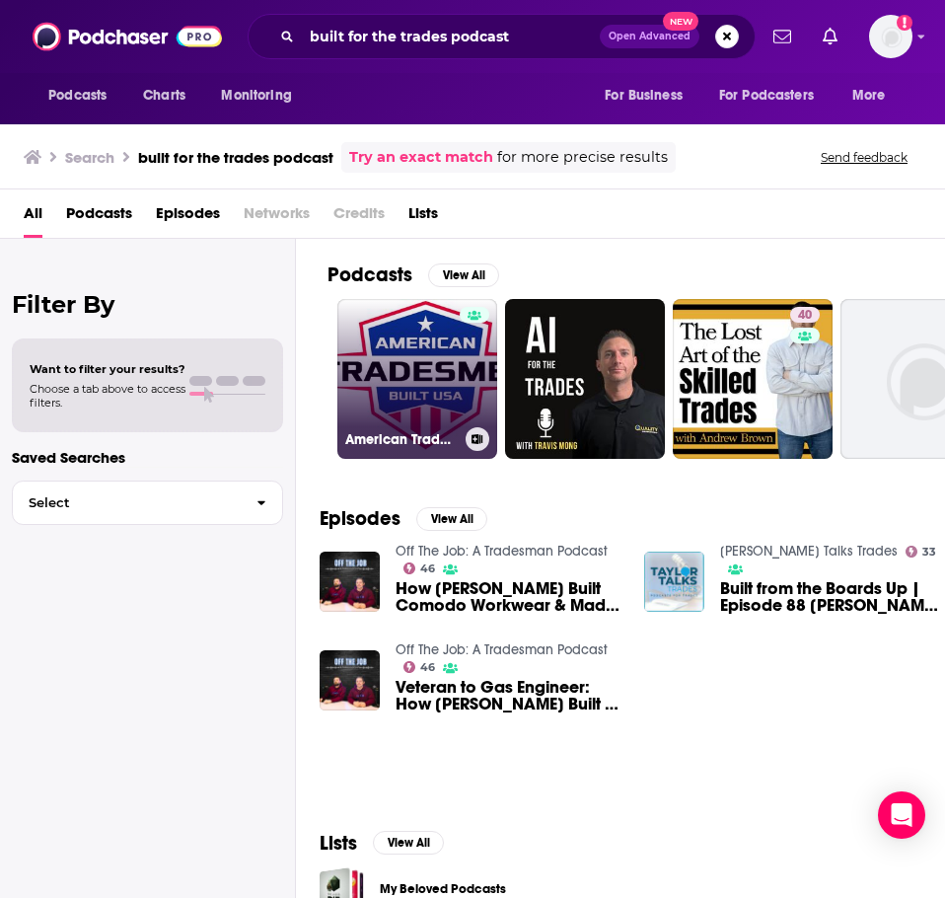
click at [423, 354] on link "American Tradesmen Podcast" at bounding box center [417, 379] width 160 height 160
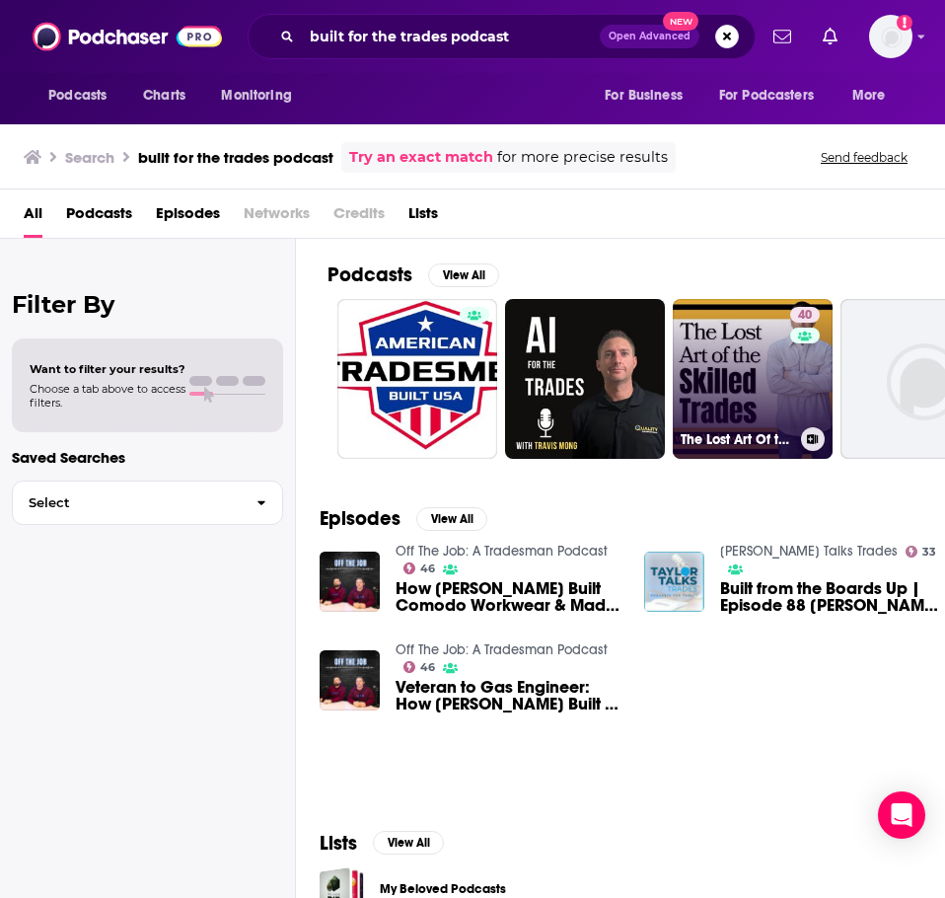
click at [706, 366] on link "40 The Lost Art Of the Skilled Trades" at bounding box center [753, 379] width 160 height 160
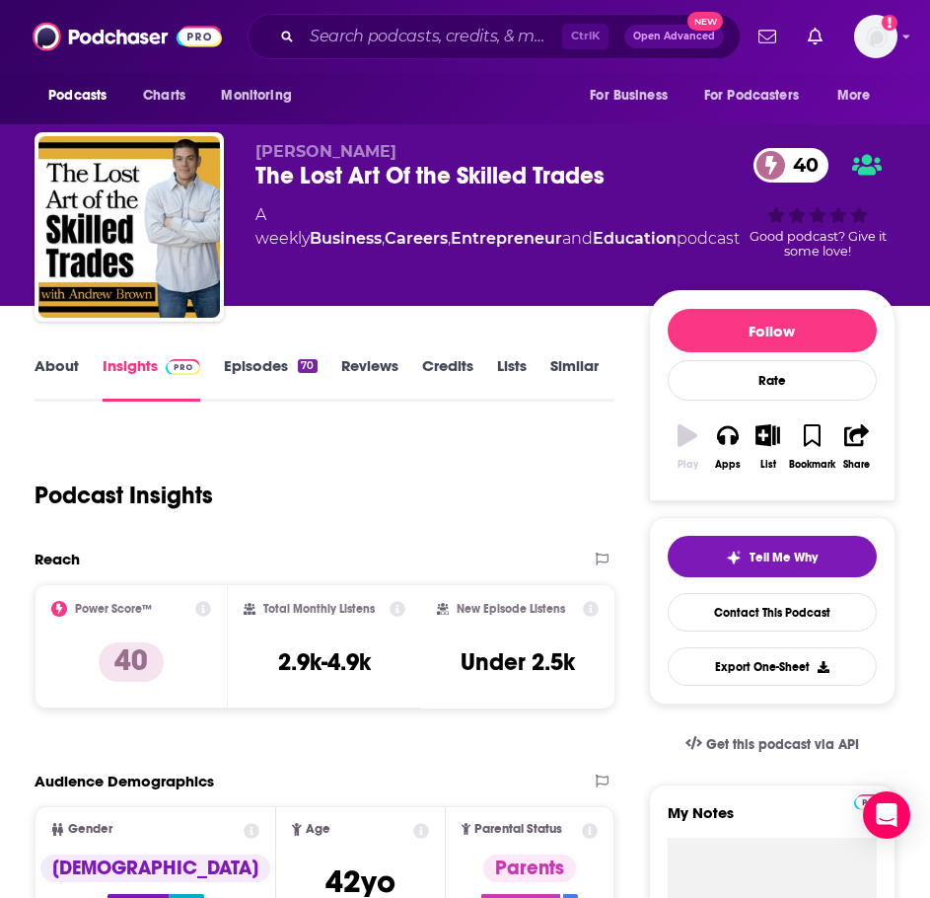
click at [61, 363] on link "About" at bounding box center [57, 378] width 44 height 45
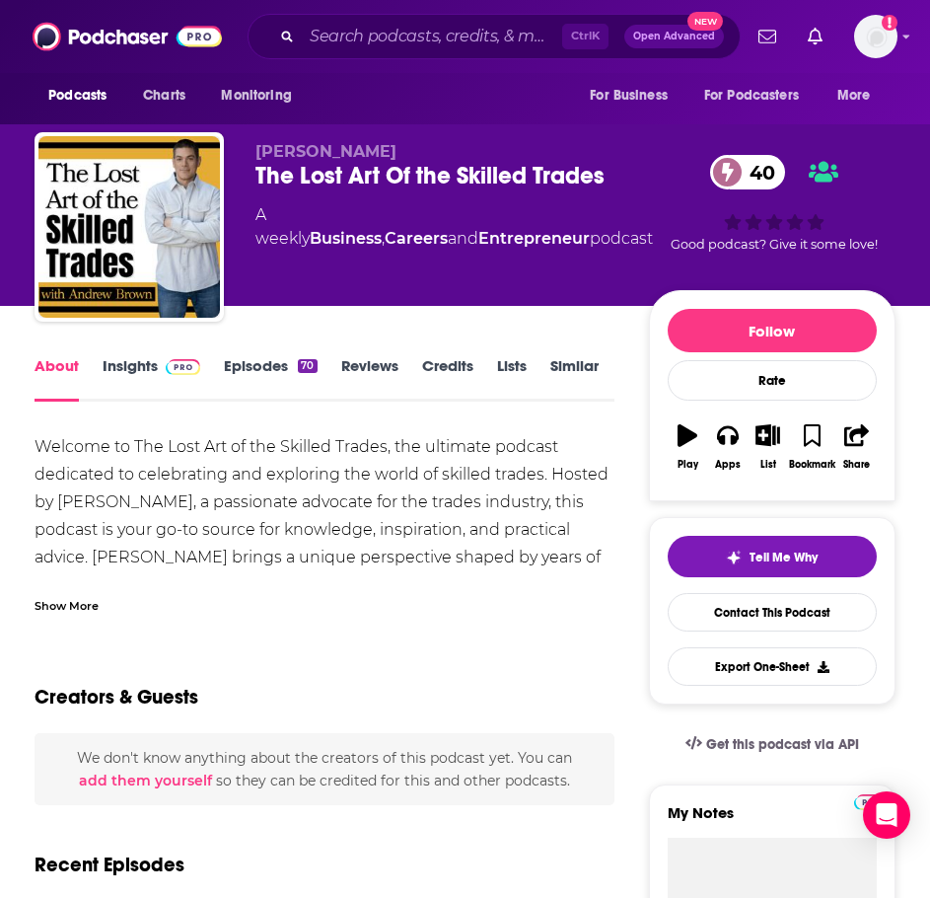
click at [98, 581] on div "Show More" at bounding box center [325, 598] width 580 height 34
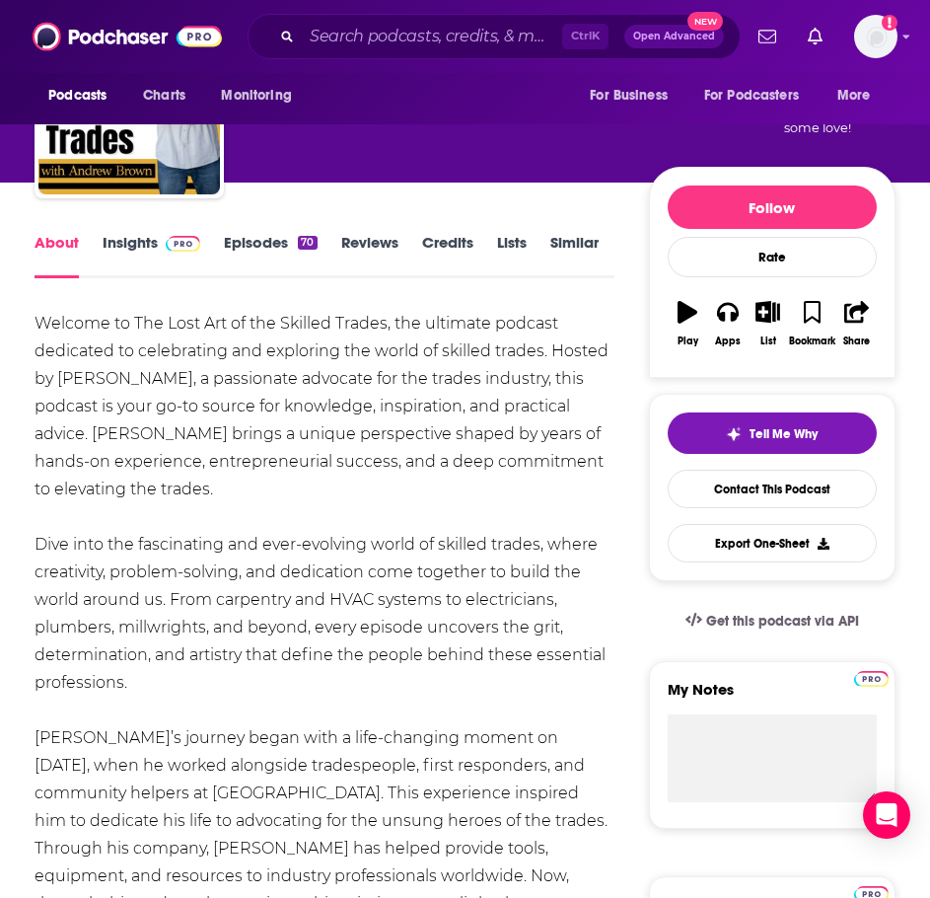
scroll to position [99, 0]
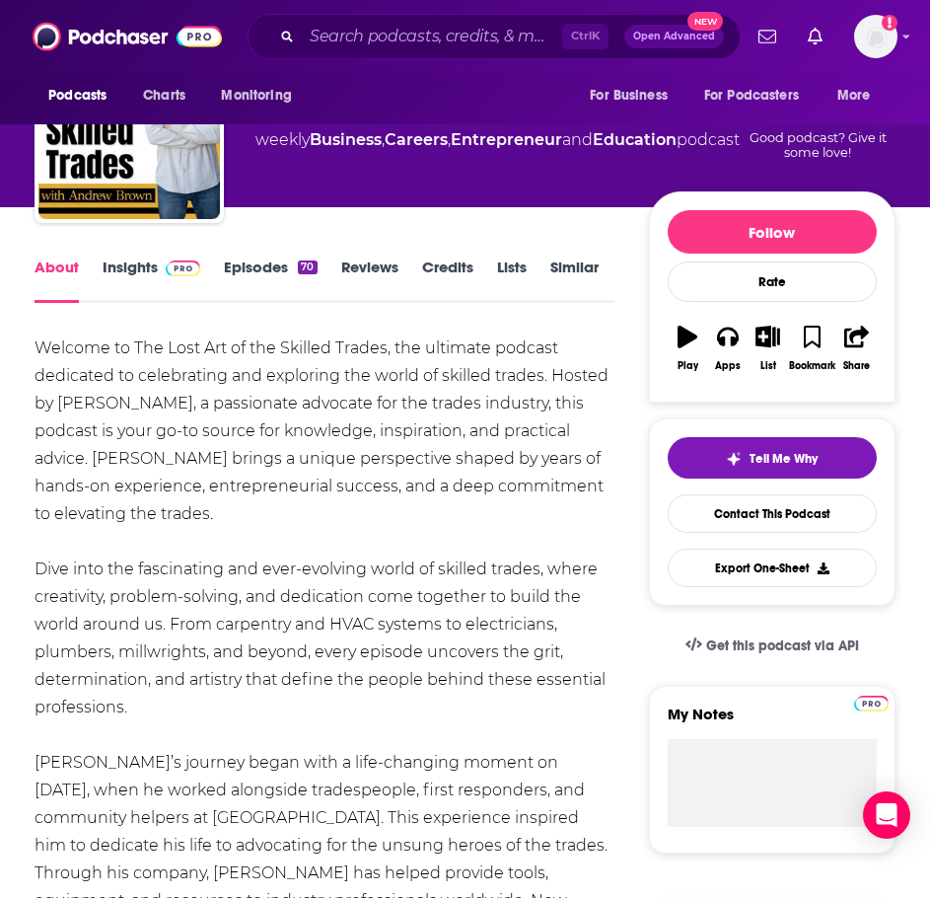
drag, startPoint x: 162, startPoint y: 517, endPoint x: 40, endPoint y: 337, distance: 216.7
copy div "Welcome to The Lost Art of the Skilled Trades, the ultimate podcast dedicated t…"
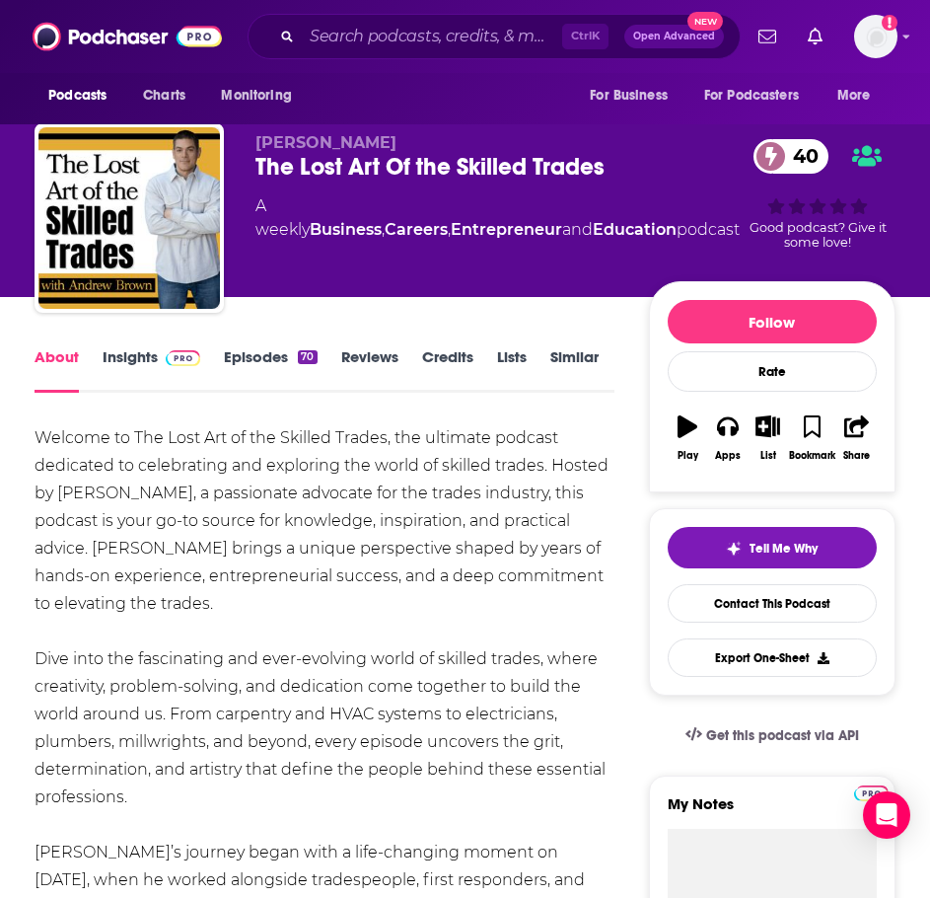
scroll to position [0, 0]
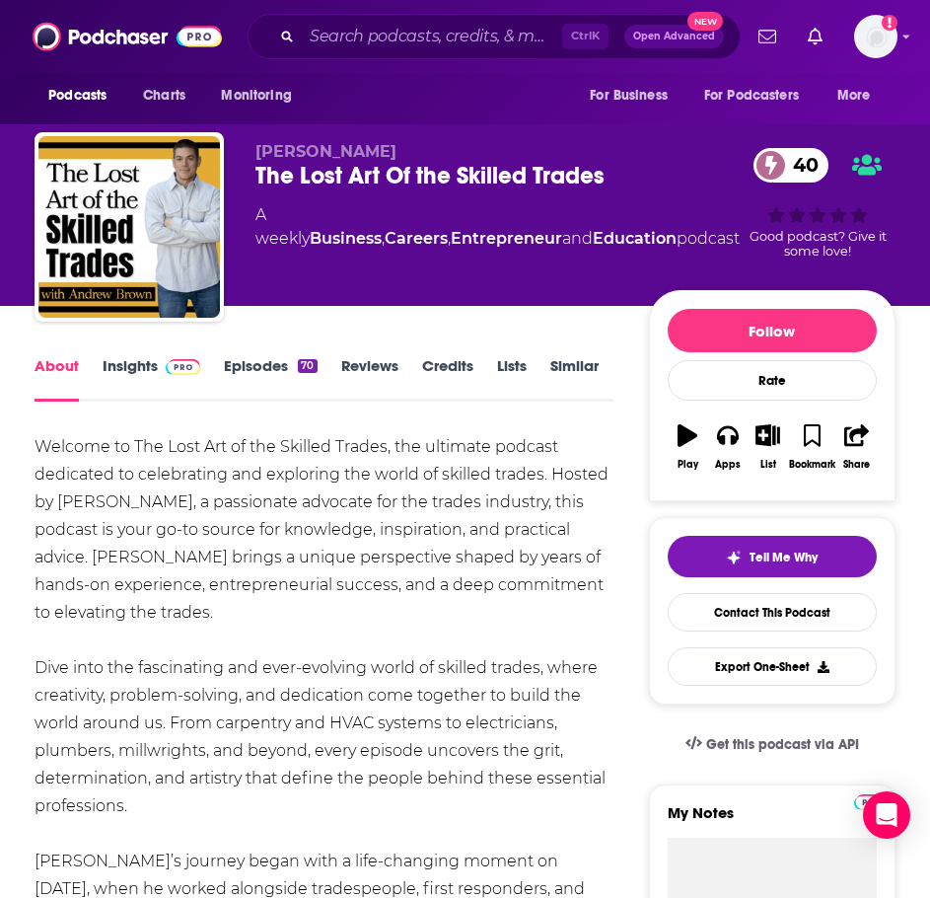
click at [143, 371] on link "Insights" at bounding box center [152, 378] width 98 height 45
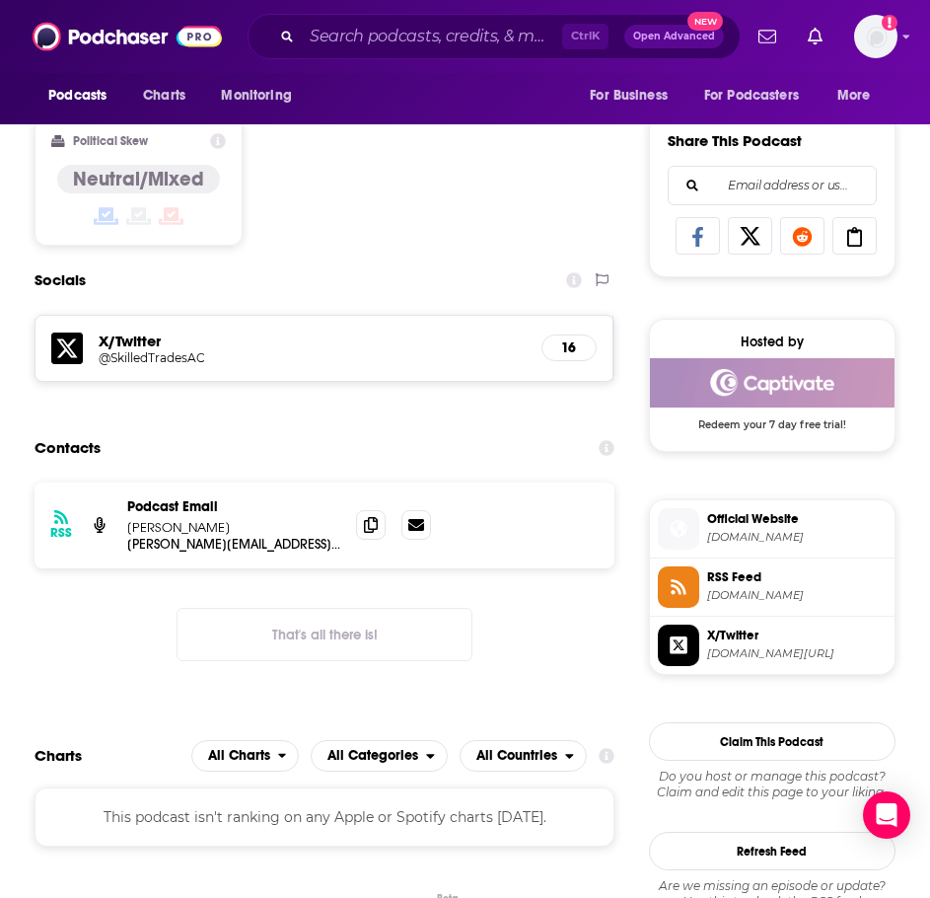
scroll to position [1283, 0]
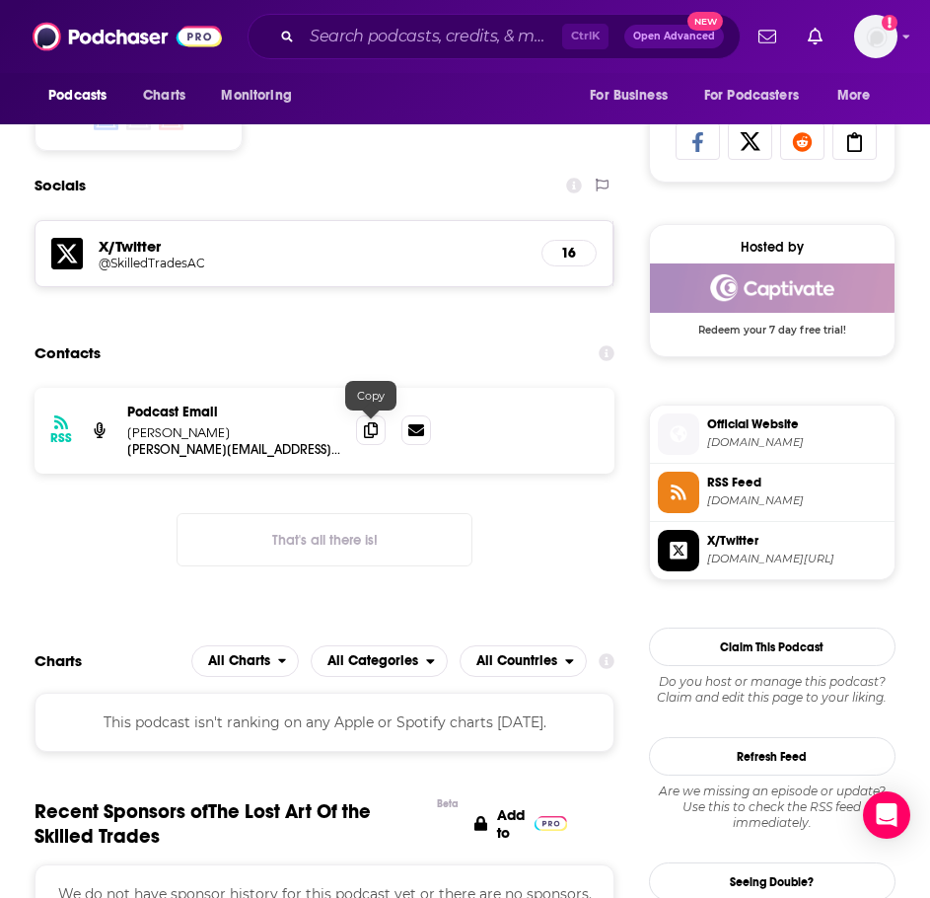
click at [361, 427] on span at bounding box center [371, 430] width 30 height 30
click at [471, 45] on input "Search podcasts, credits, & more..." at bounding box center [432, 37] width 260 height 32
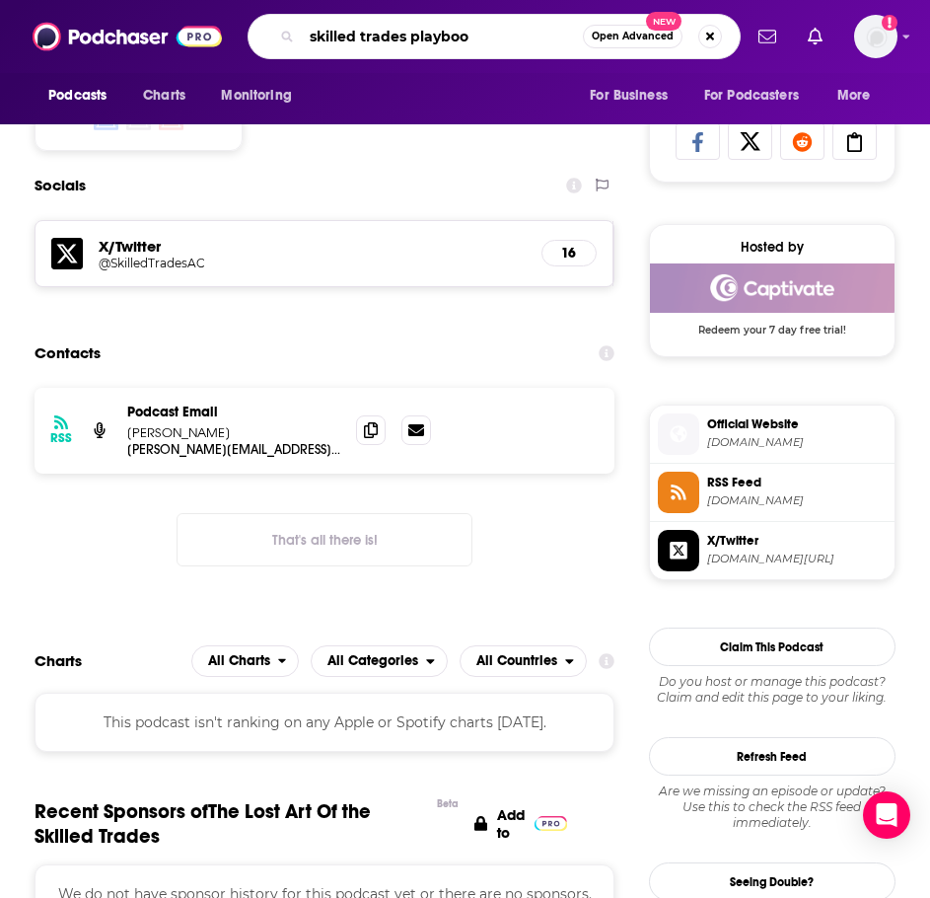
type input "skilled trades playbook"
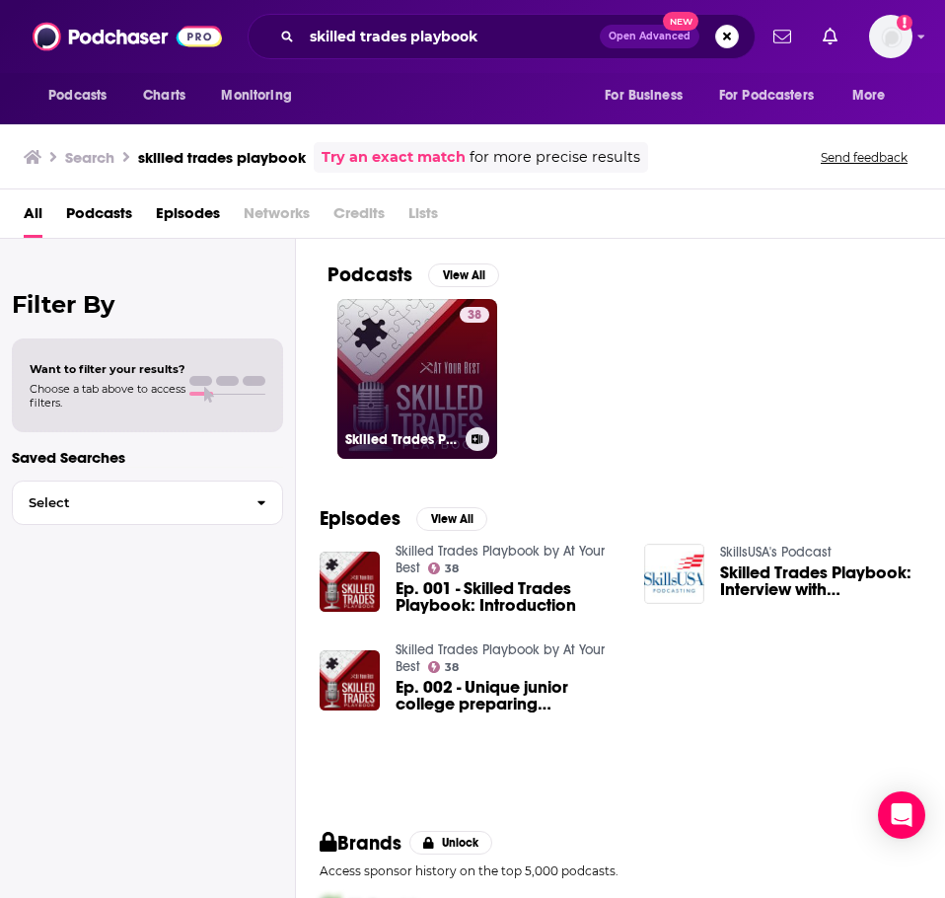
click at [446, 352] on link "38 Skilled Trades Playbook by At Your Best" at bounding box center [417, 379] width 160 height 160
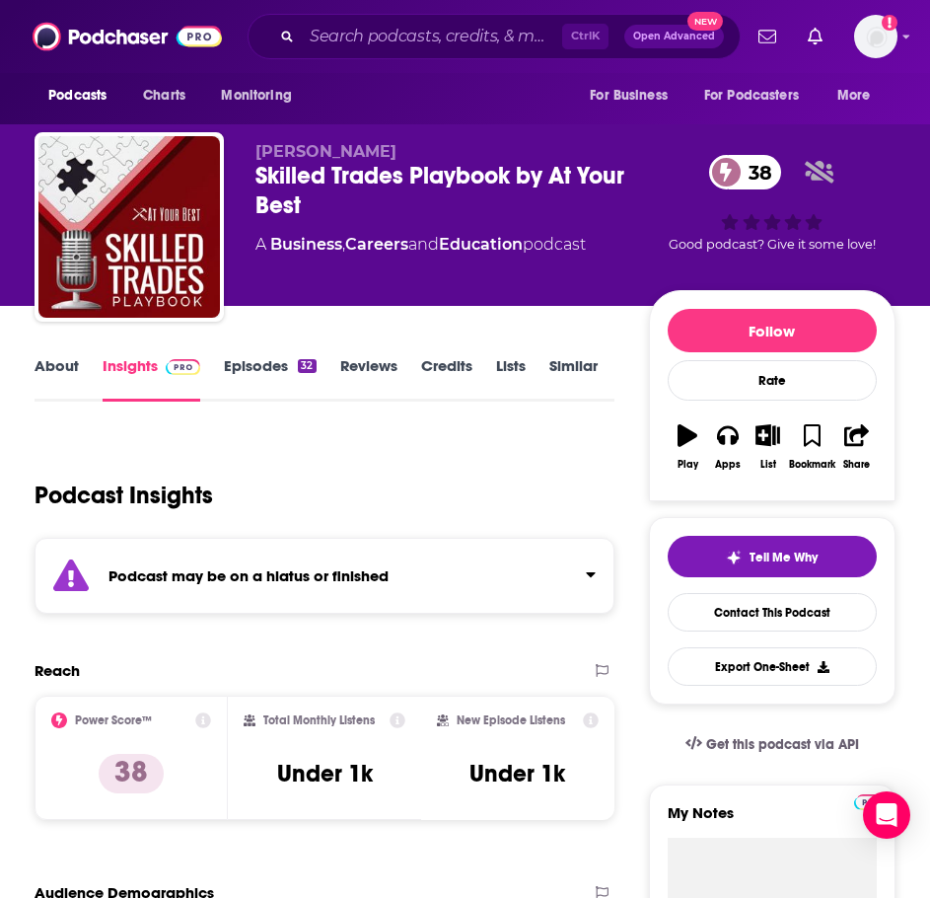
click at [288, 605] on div "Podcast may be on a hiatus or finished" at bounding box center [325, 576] width 580 height 76
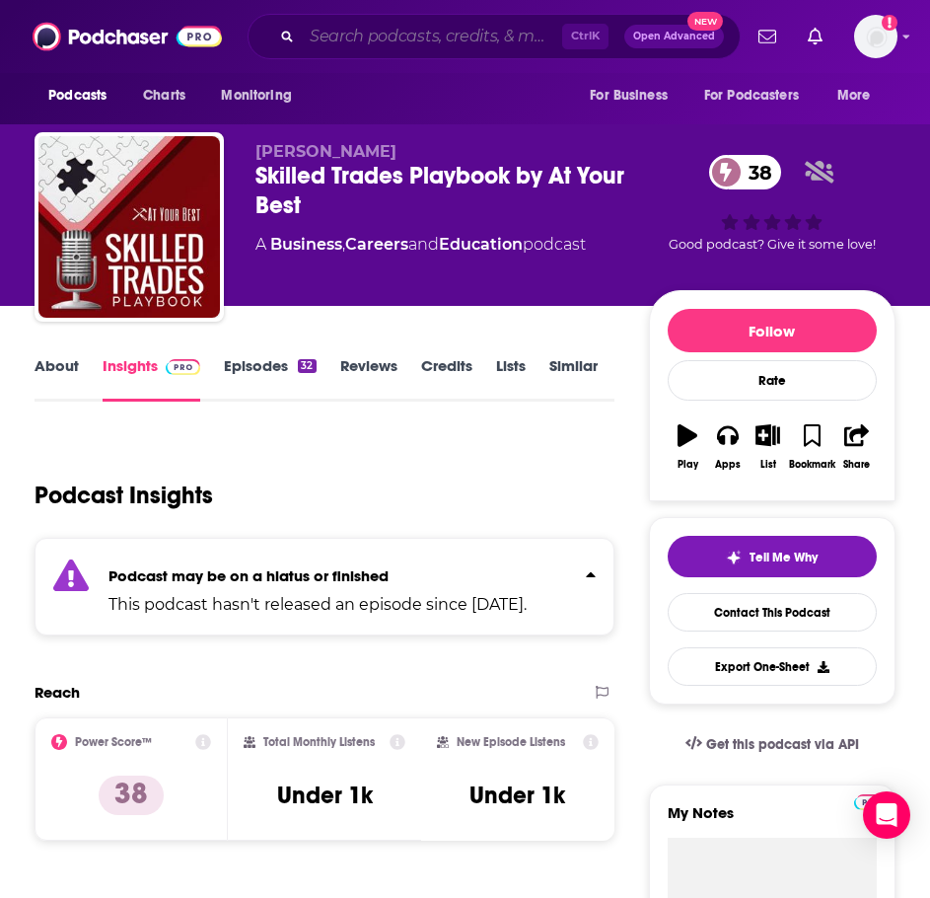
click at [419, 24] on input "Search podcasts, credits, & more..." at bounding box center [432, 37] width 260 height 32
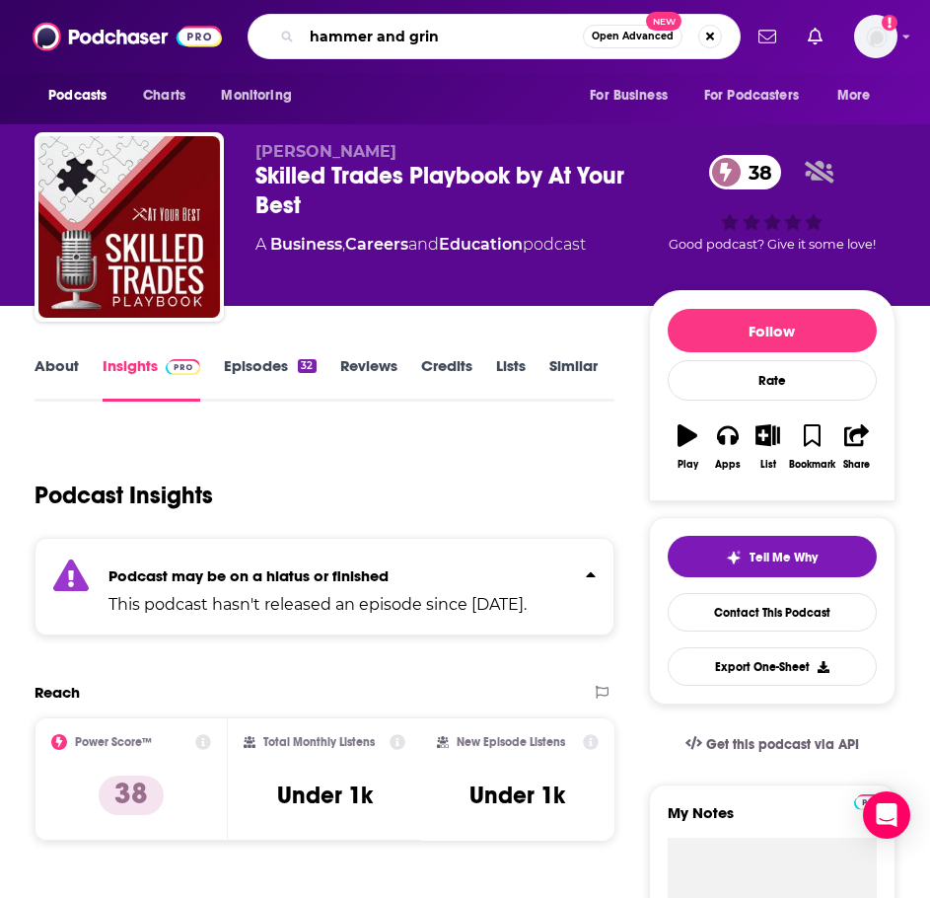
type input "hammer and grind"
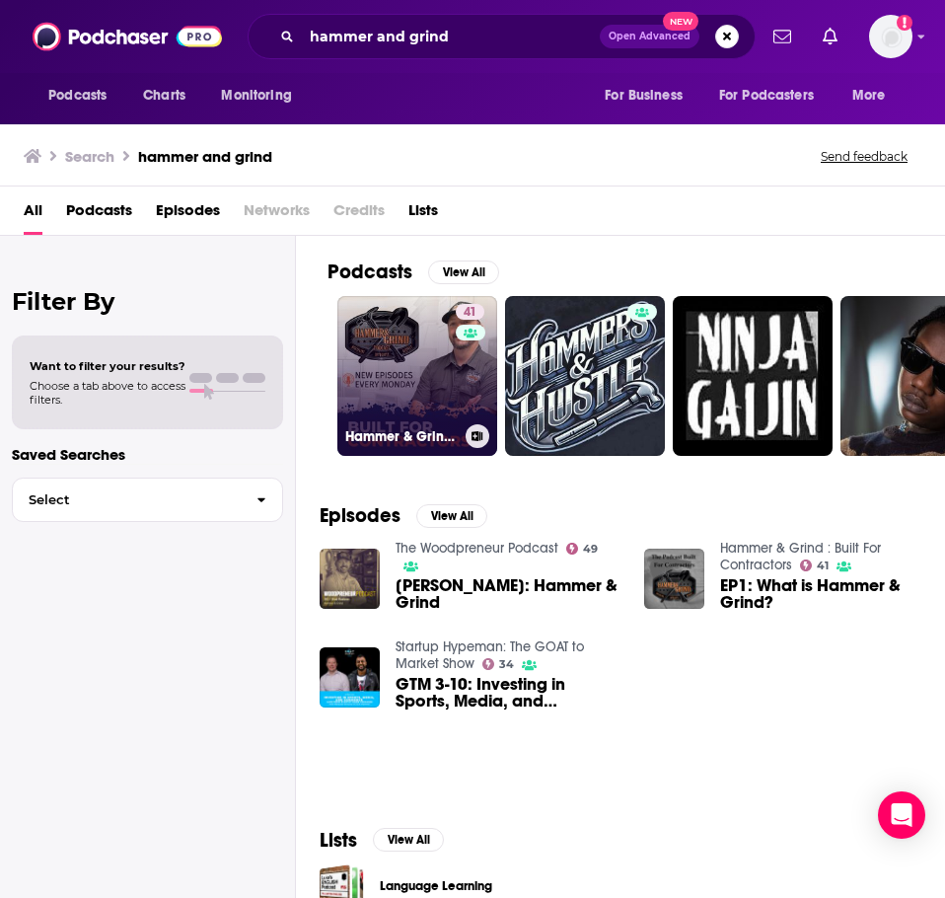
click at [381, 361] on link "41 Hammer & Grind : Built For Contractors" at bounding box center [417, 376] width 160 height 160
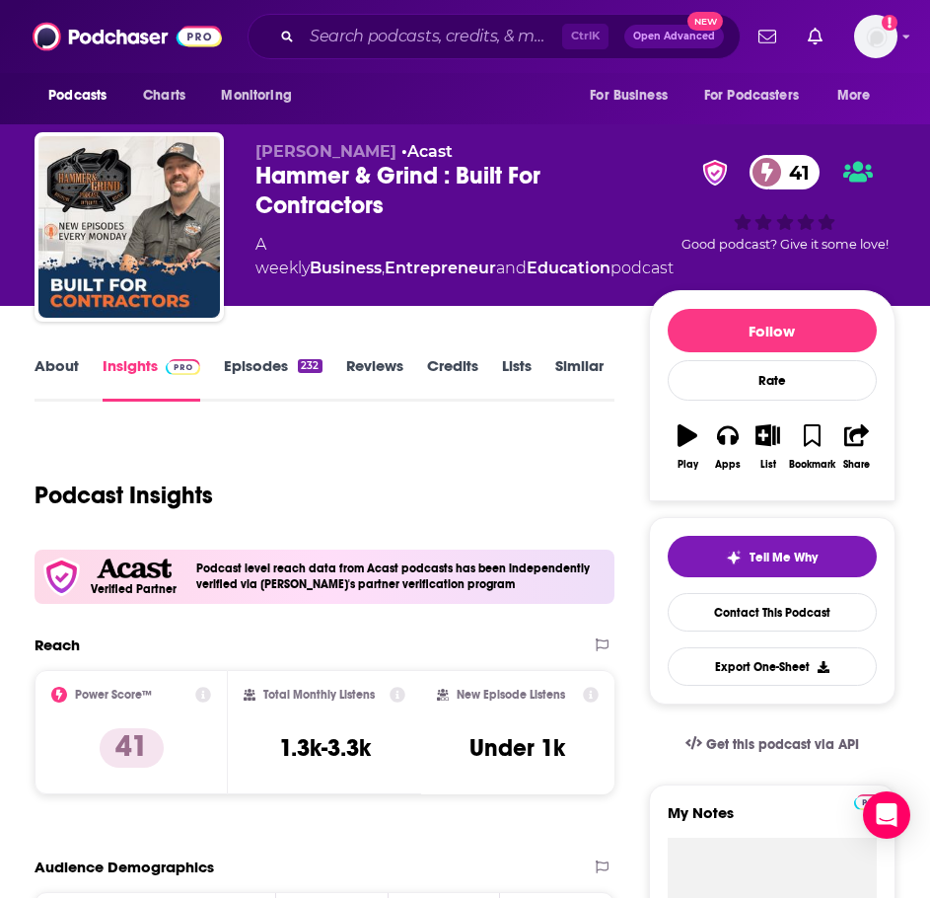
click at [70, 365] on link "About" at bounding box center [57, 378] width 44 height 45
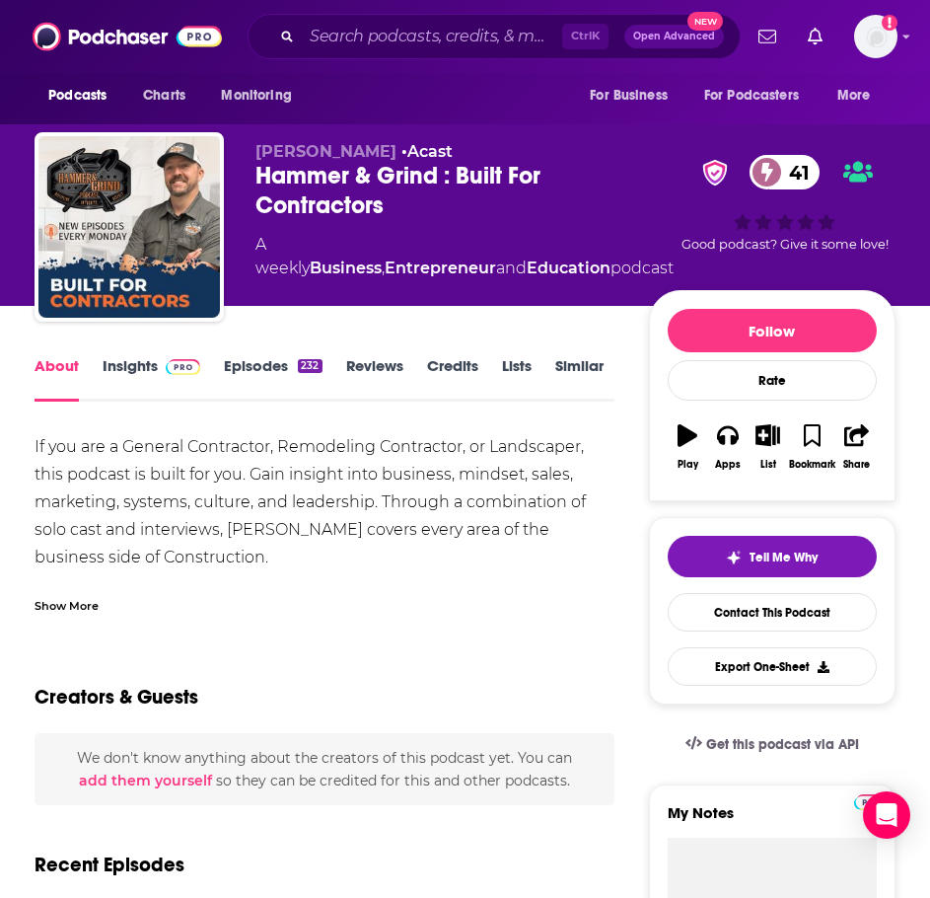
click at [84, 605] on div "Show More" at bounding box center [67, 604] width 64 height 19
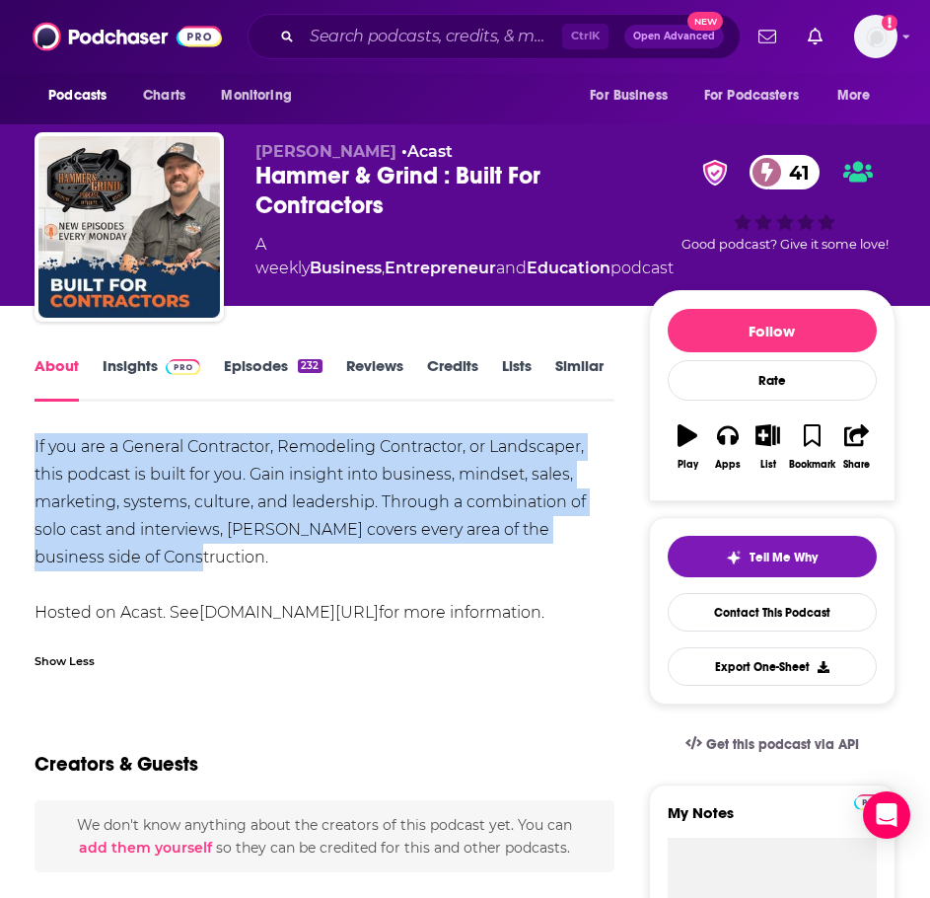
drag, startPoint x: 215, startPoint y: 558, endPoint x: 10, endPoint y: 433, distance: 240.4
copy div "If you are a General Contractor, Remodeling Contractor, or Landscaper, this pod…"
click at [127, 358] on link "Insights" at bounding box center [152, 378] width 98 height 45
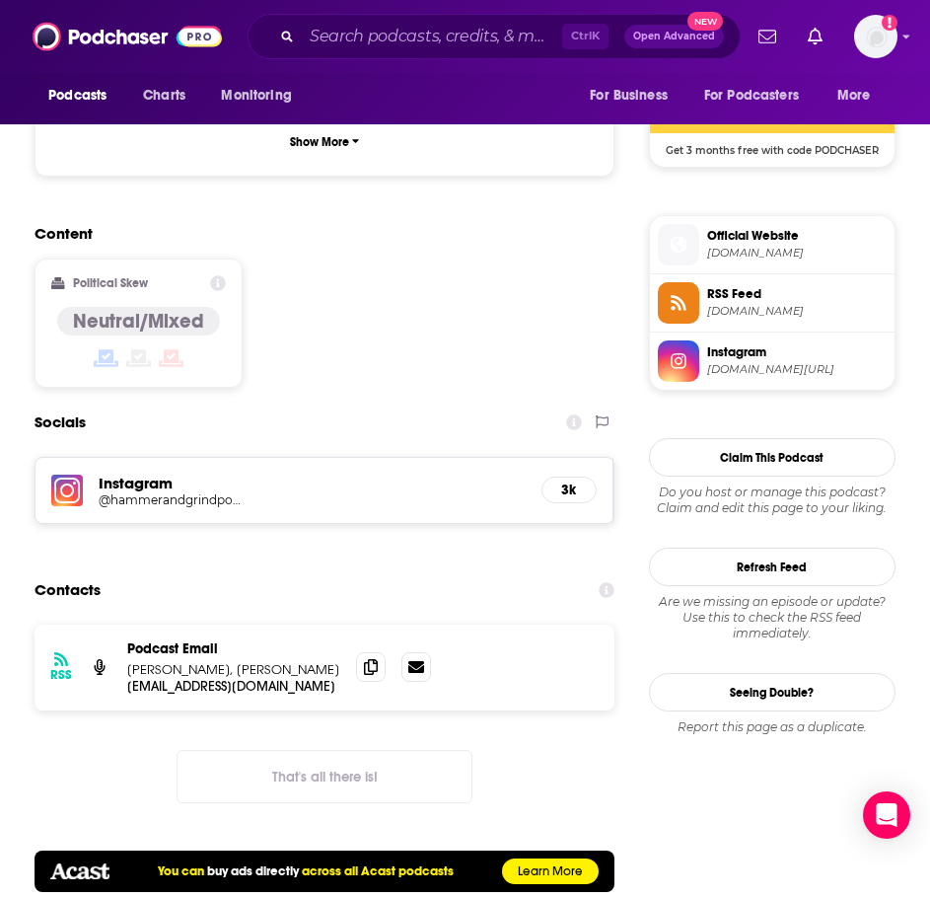
scroll to position [1480, 0]
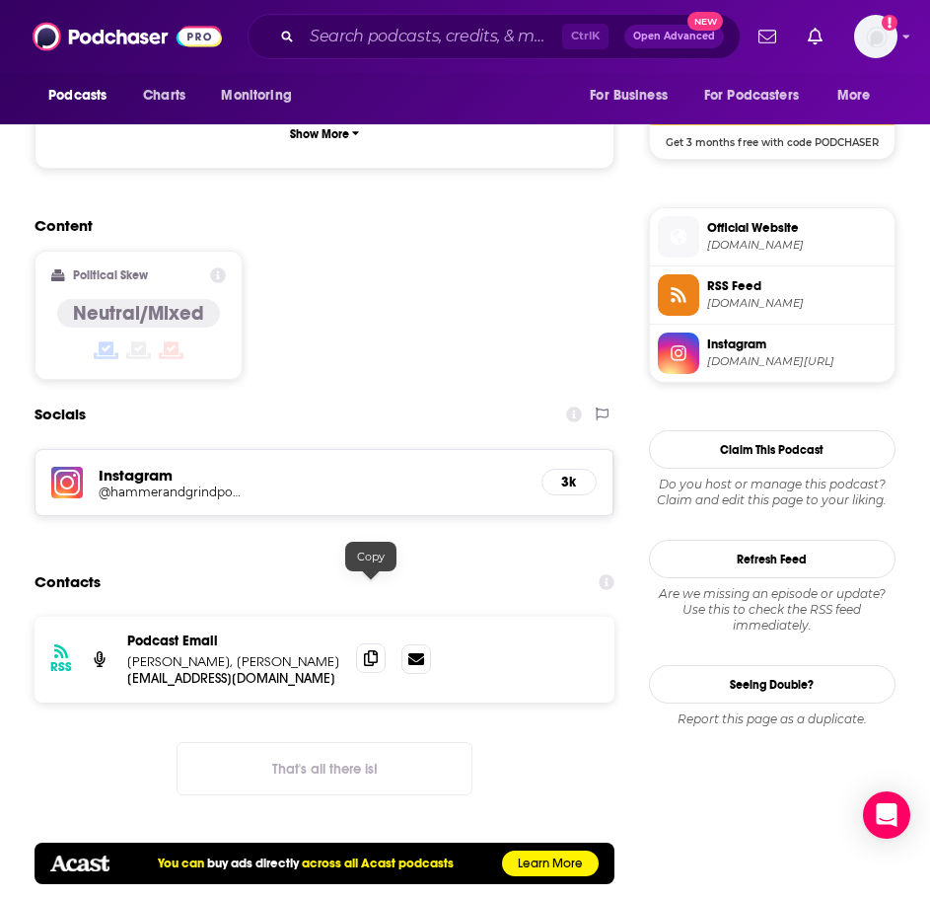
click at [362, 643] on span at bounding box center [371, 658] width 30 height 30
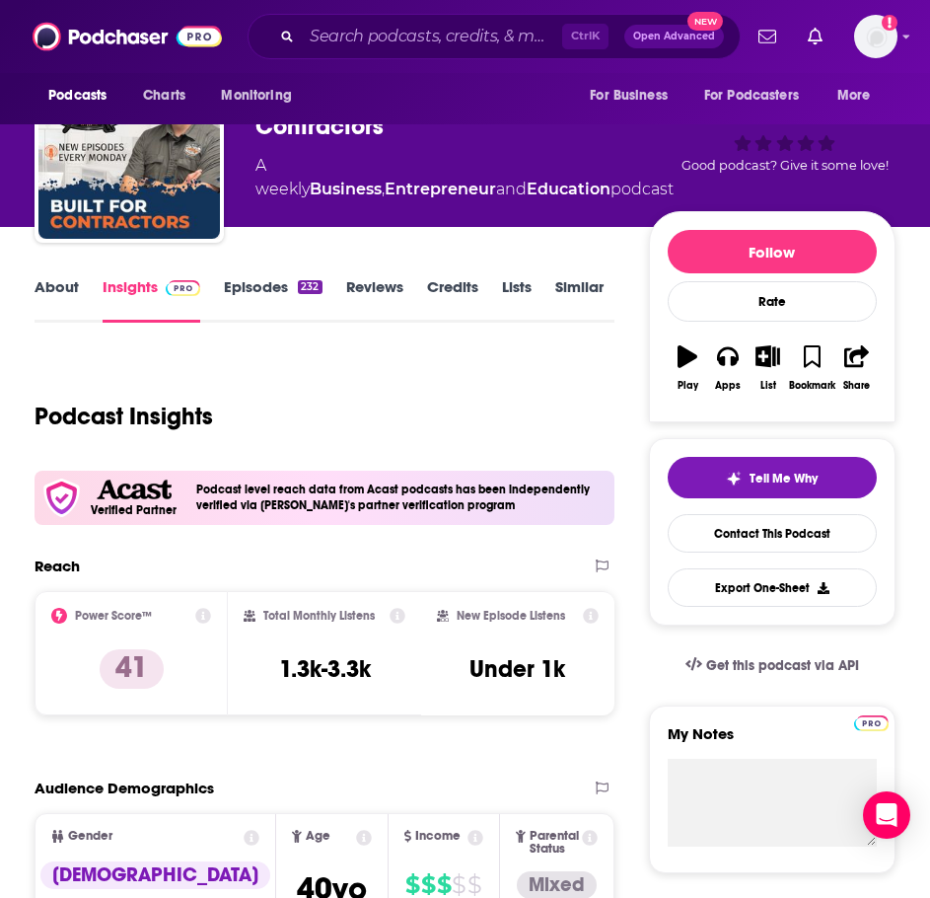
scroll to position [0, 0]
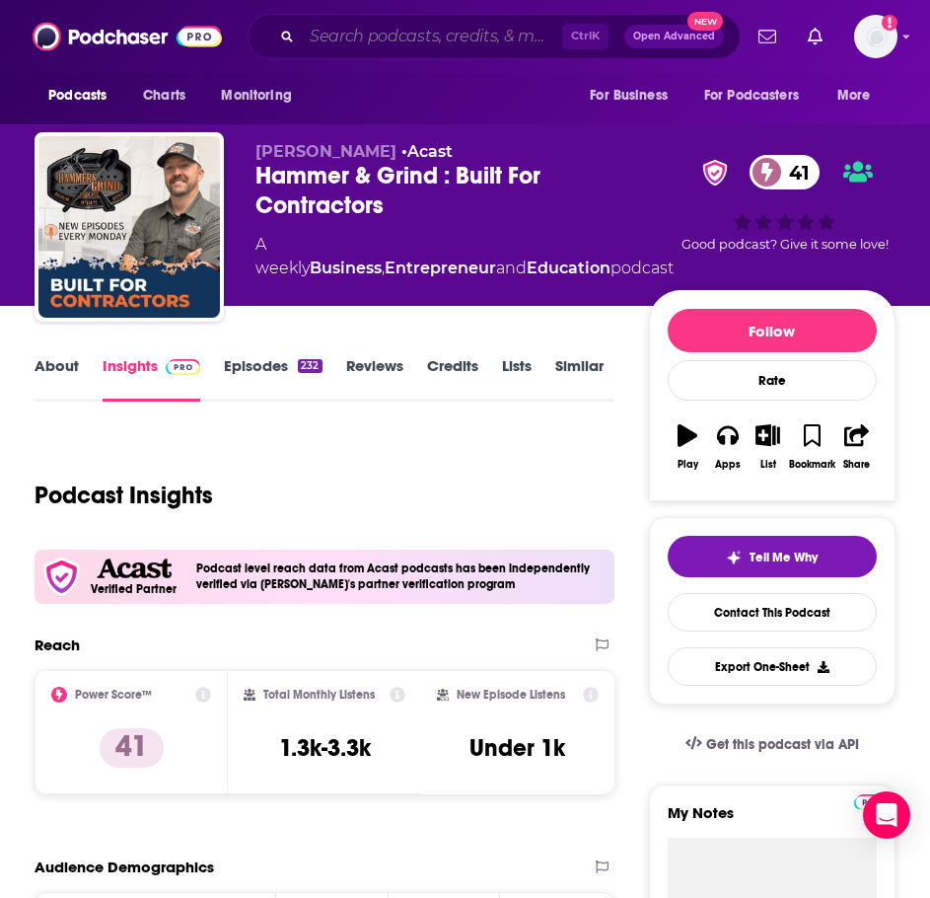
click at [365, 46] on input "Search podcasts, credits, & more..." at bounding box center [432, 37] width 260 height 32
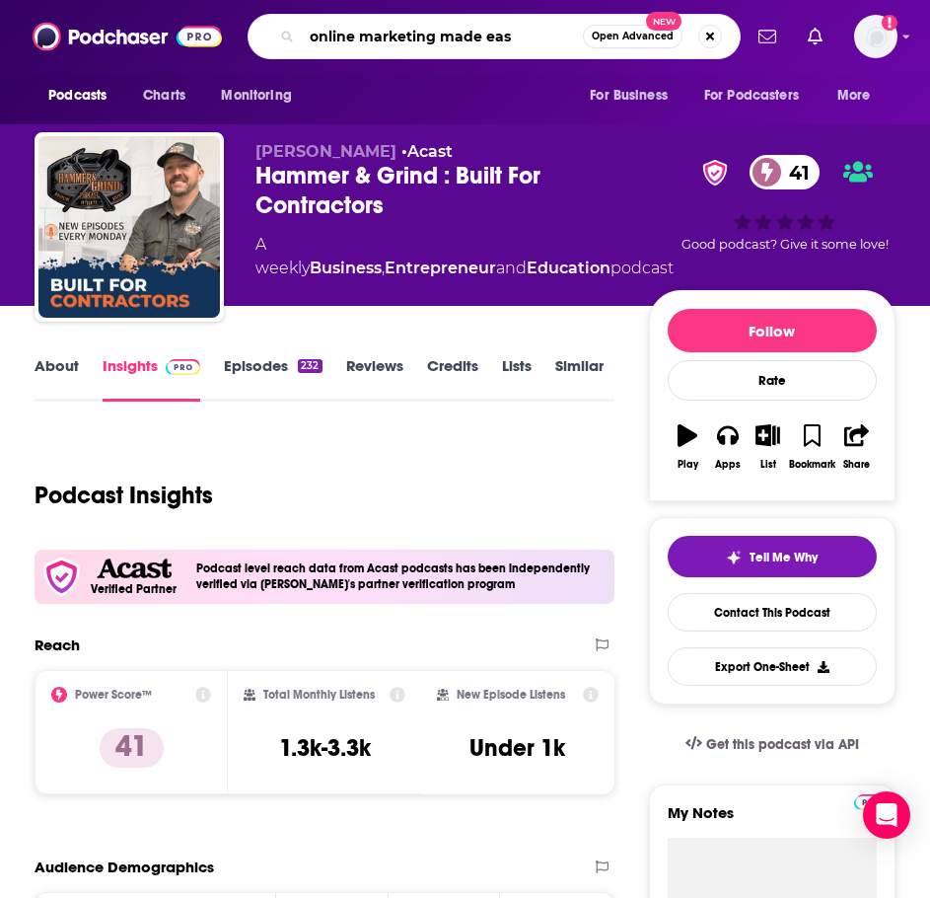
type input "online marketing made easy"
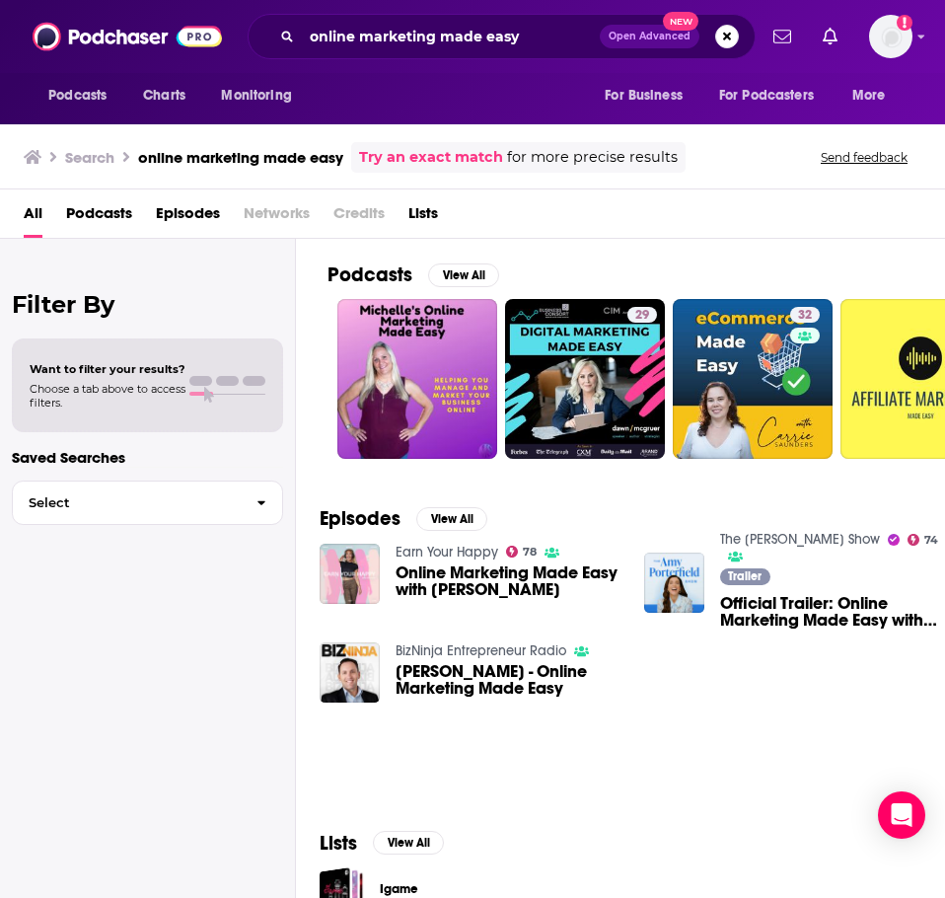
click at [782, 534] on link "The [PERSON_NAME] Show" at bounding box center [800, 539] width 160 height 17
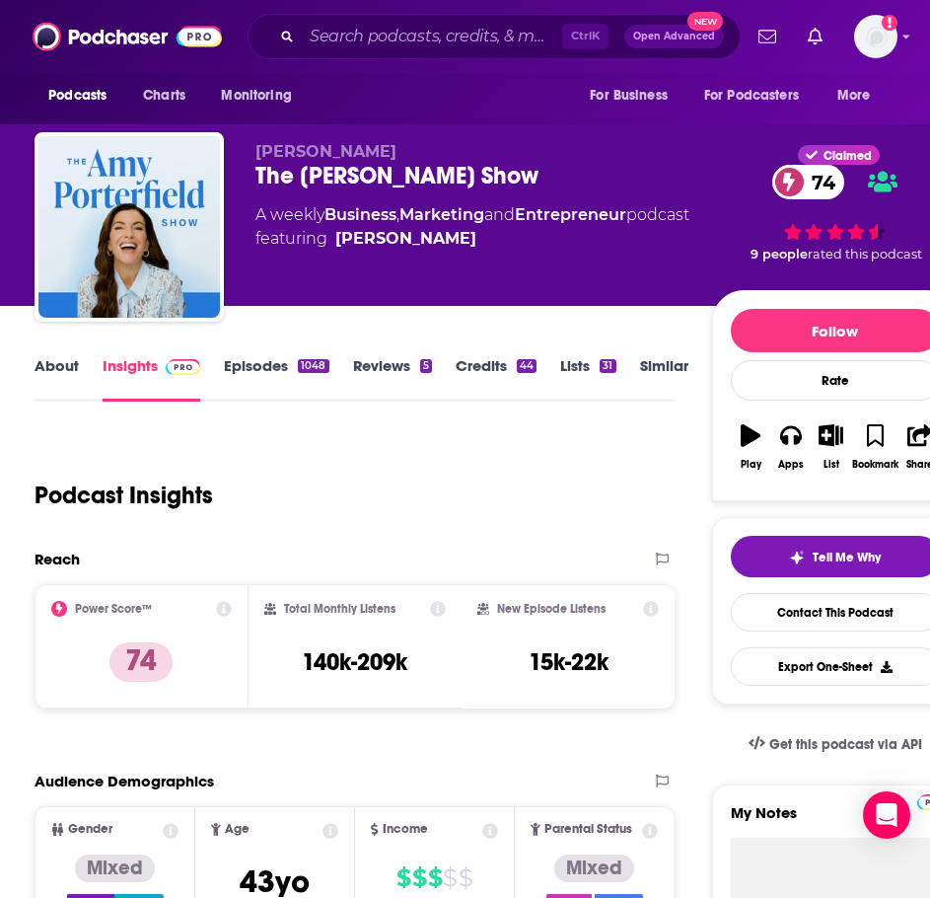
click at [54, 358] on link "About" at bounding box center [57, 378] width 44 height 45
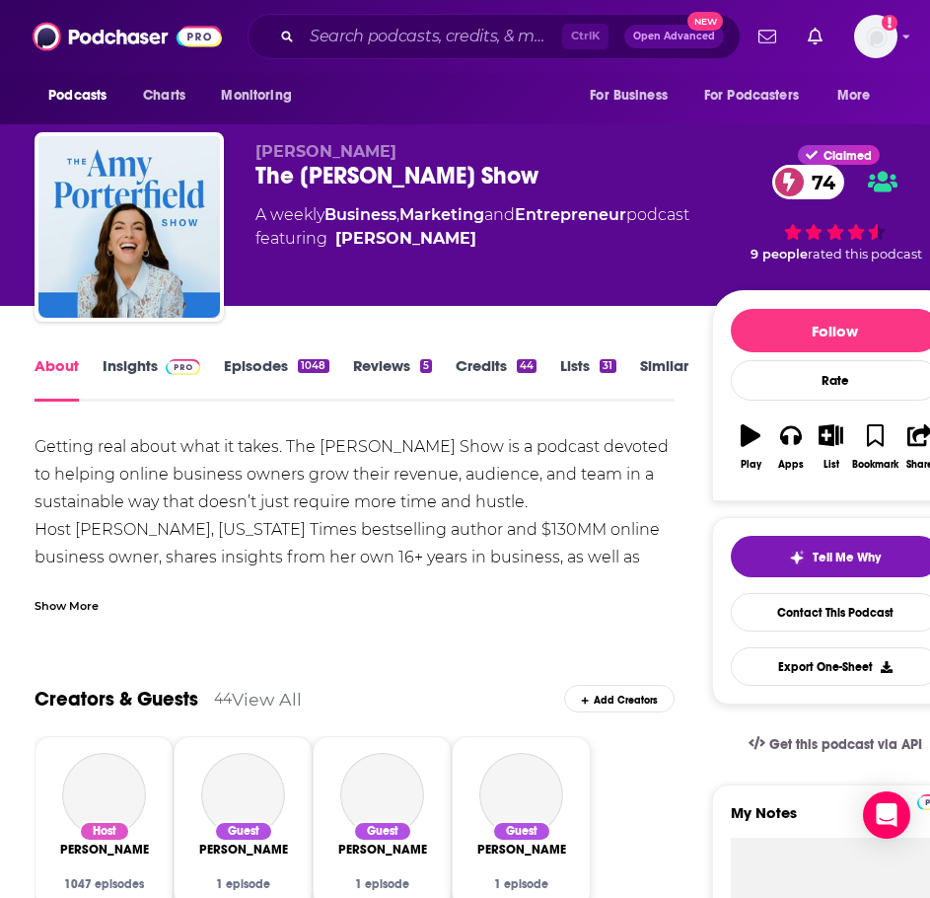
click at [72, 606] on div "Show More" at bounding box center [67, 604] width 64 height 19
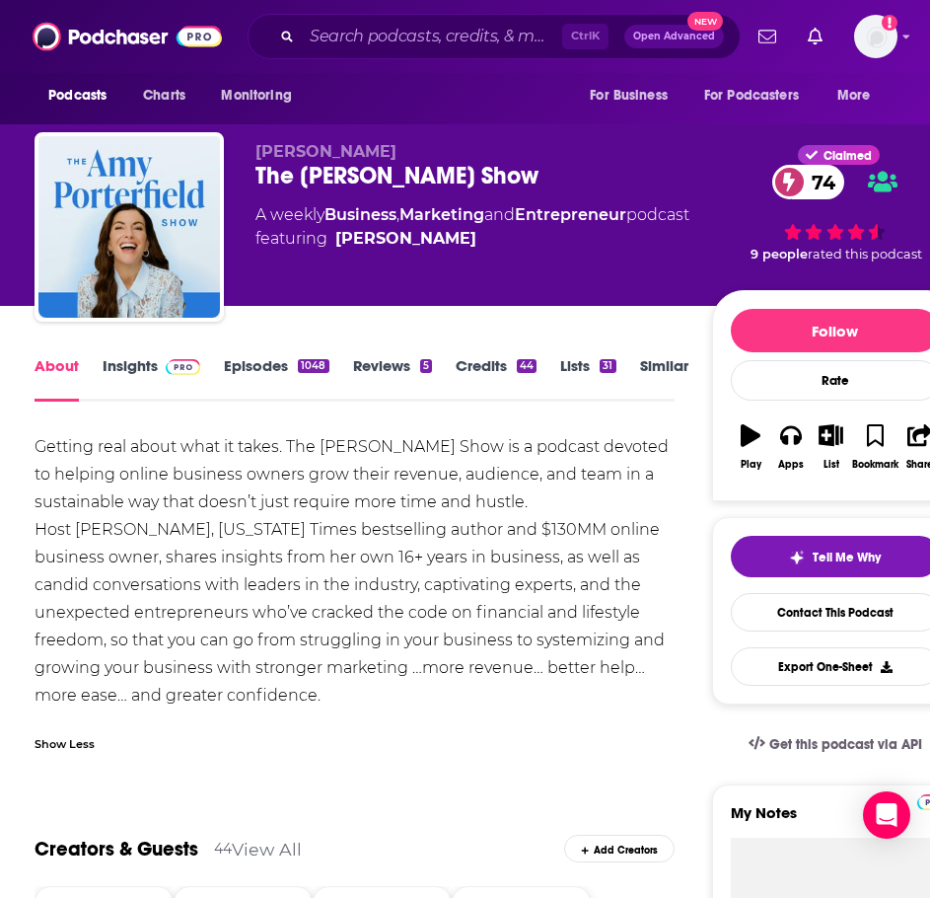
click at [666, 364] on link "Similar" at bounding box center [664, 378] width 48 height 45
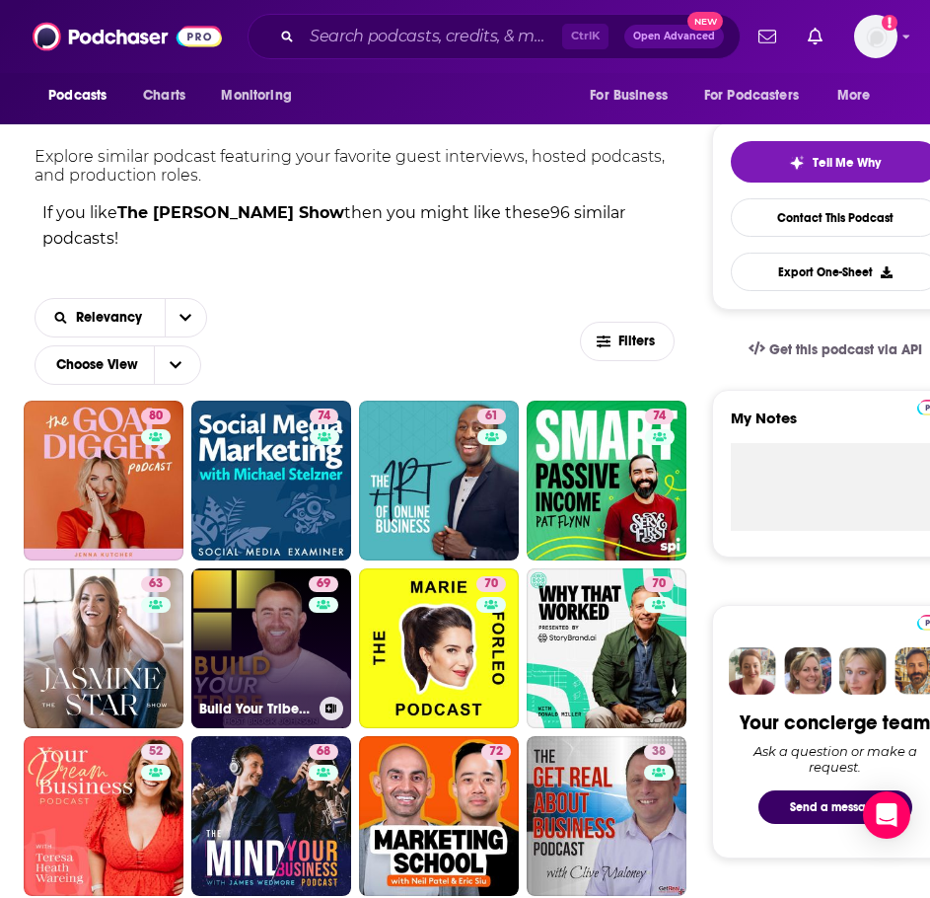
scroll to position [592, 0]
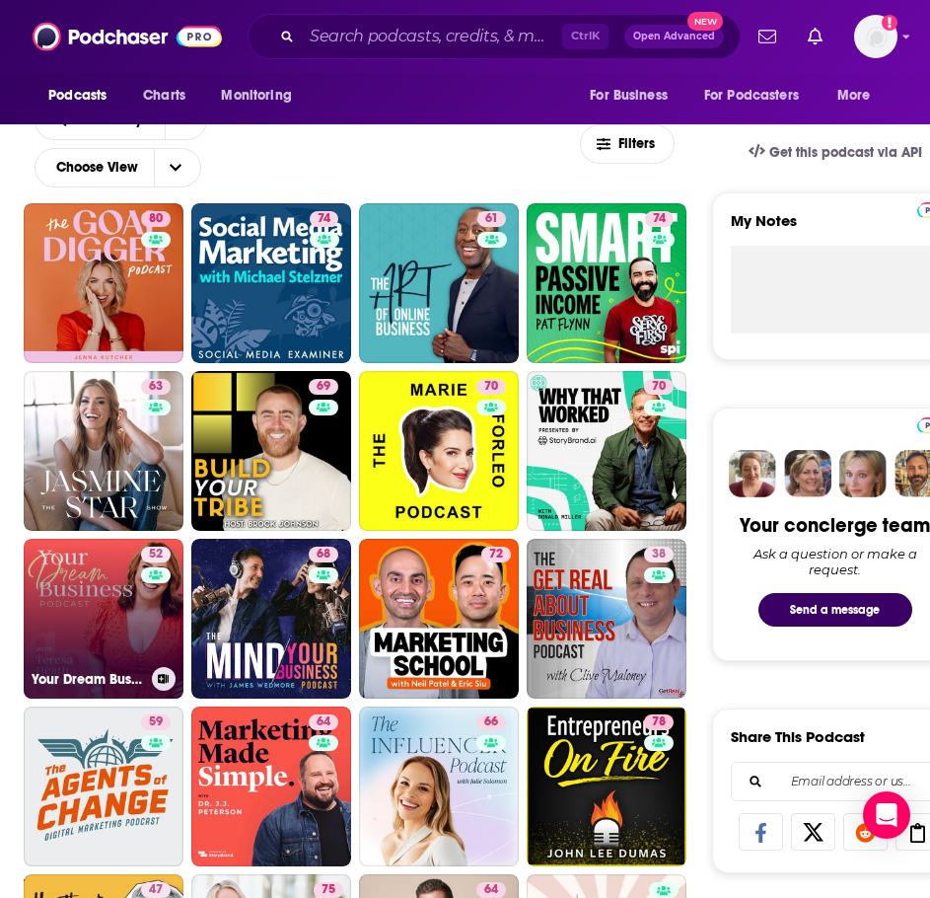
click at [105, 621] on link "52 Your Dream Business" at bounding box center [104, 619] width 160 height 160
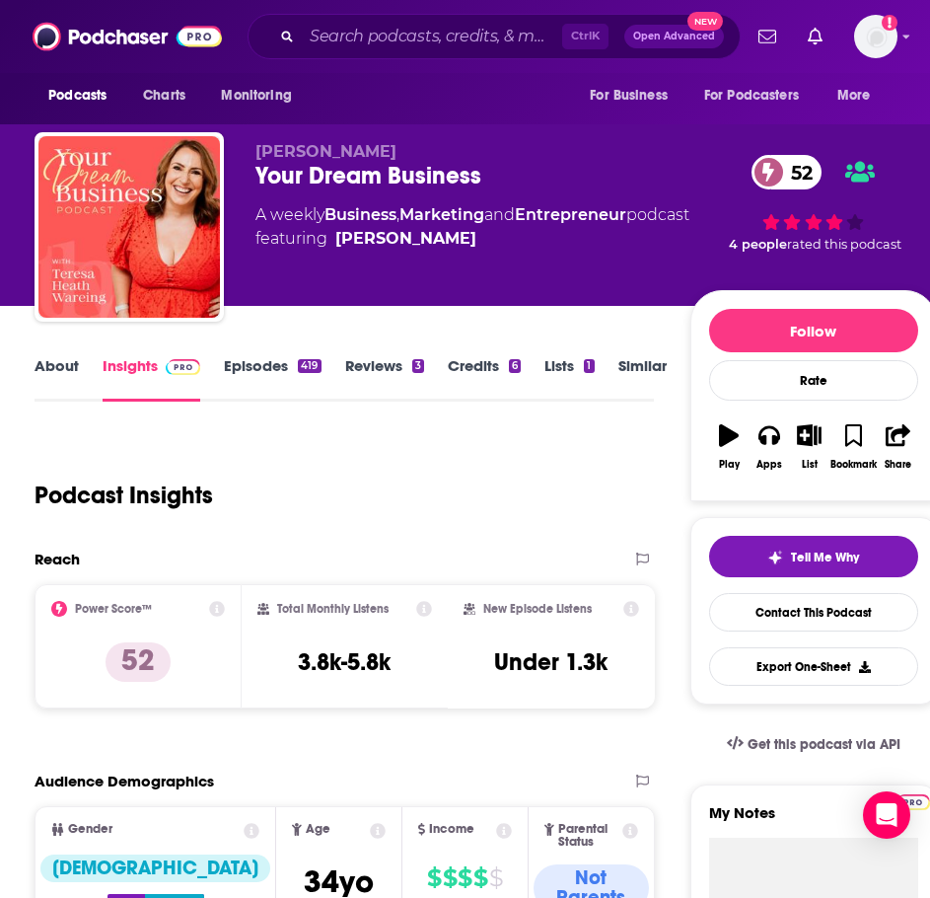
click at [52, 362] on link "About" at bounding box center [57, 378] width 44 height 45
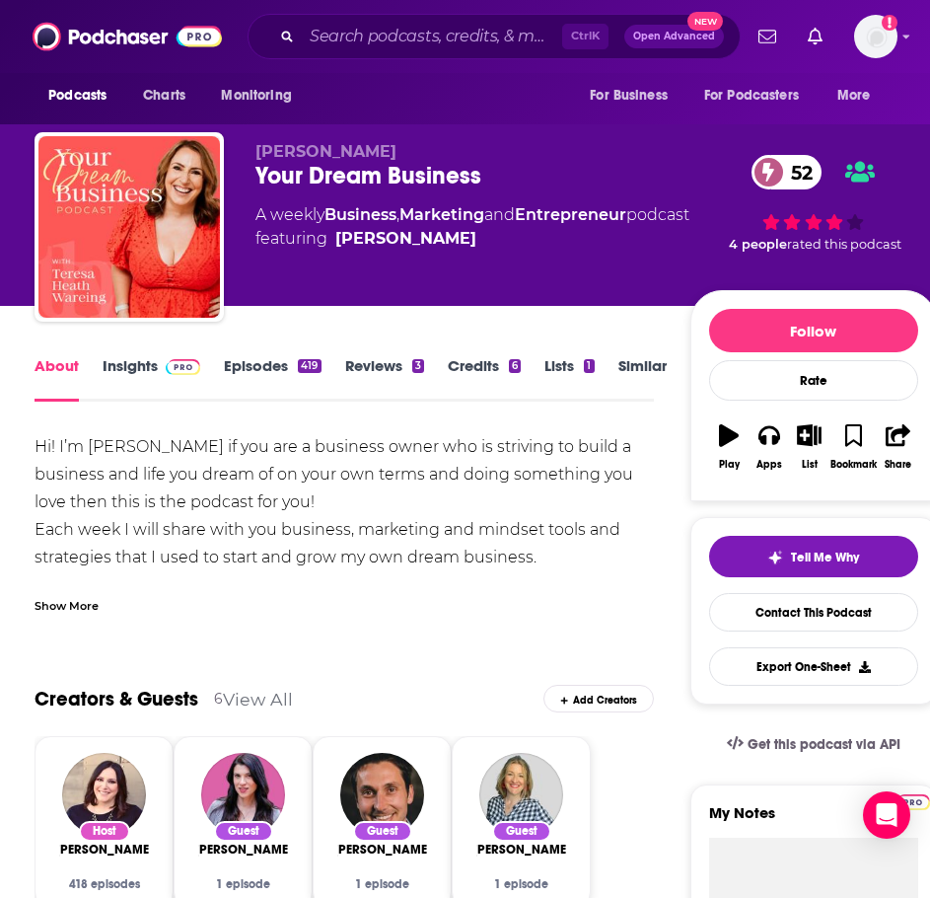
click at [86, 605] on div "Show More" at bounding box center [67, 604] width 64 height 19
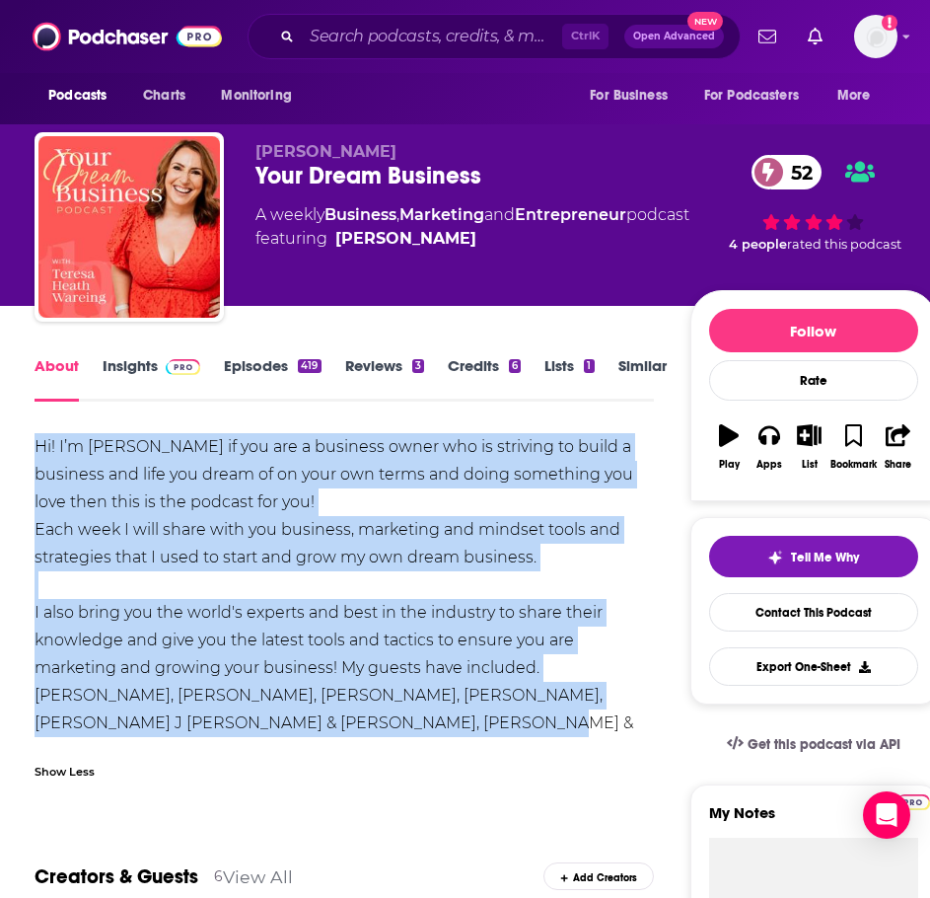
drag, startPoint x: 372, startPoint y: 714, endPoint x: 33, endPoint y: 451, distance: 429.6
copy div "Hi! I’m Teresa if you are a business owner who is striving to build a business …"
click at [138, 368] on link "Insights" at bounding box center [152, 378] width 98 height 45
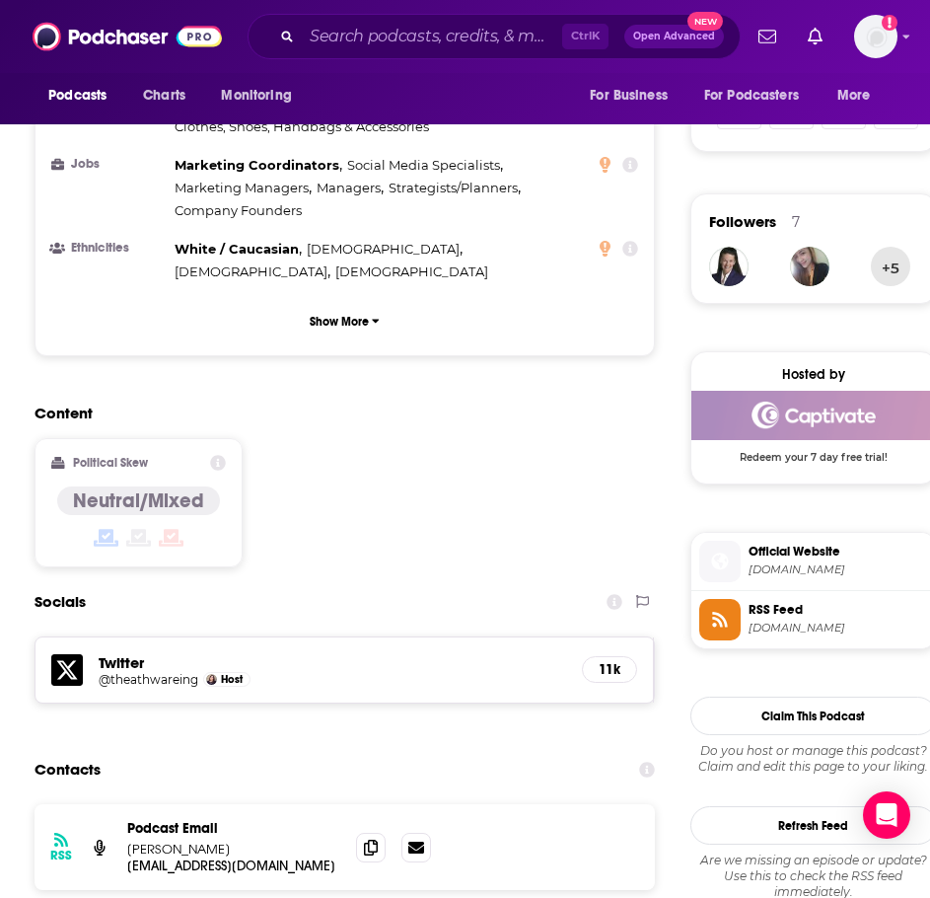
scroll to position [1381, 0]
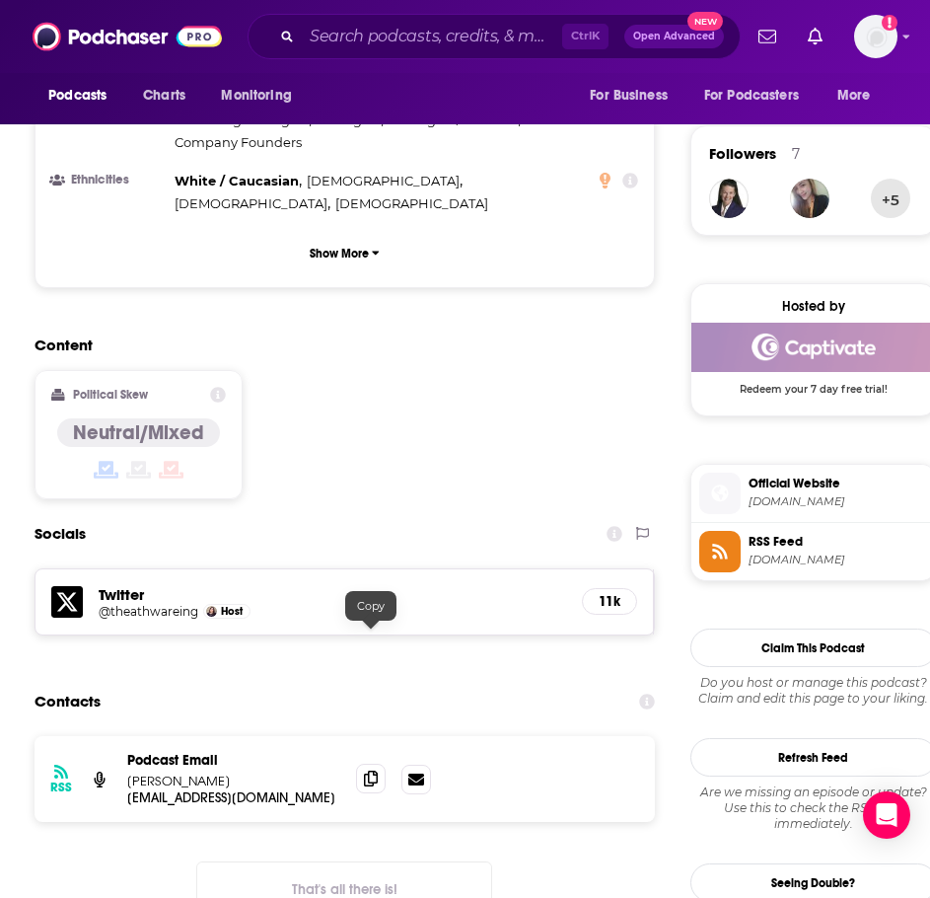
click at [362, 764] on span at bounding box center [371, 779] width 30 height 30
click at [372, 40] on input "Search podcasts, credits, & more..." at bounding box center [432, 37] width 260 height 32
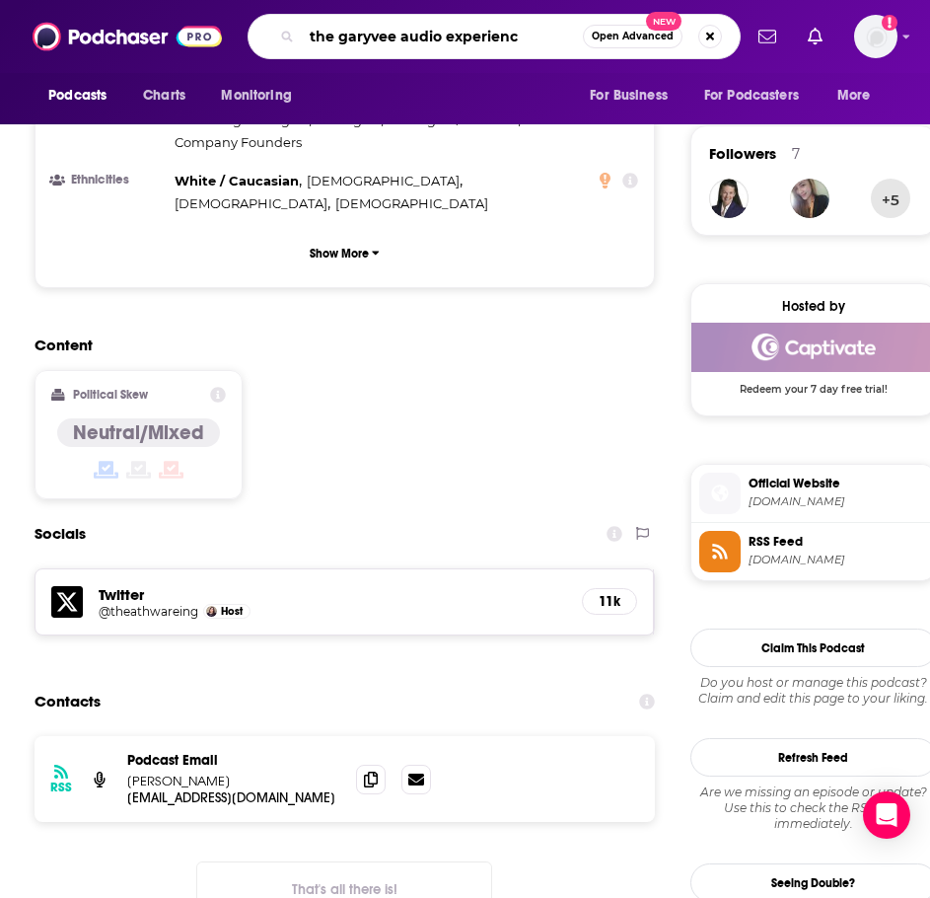
type input "the garyvee audio experience"
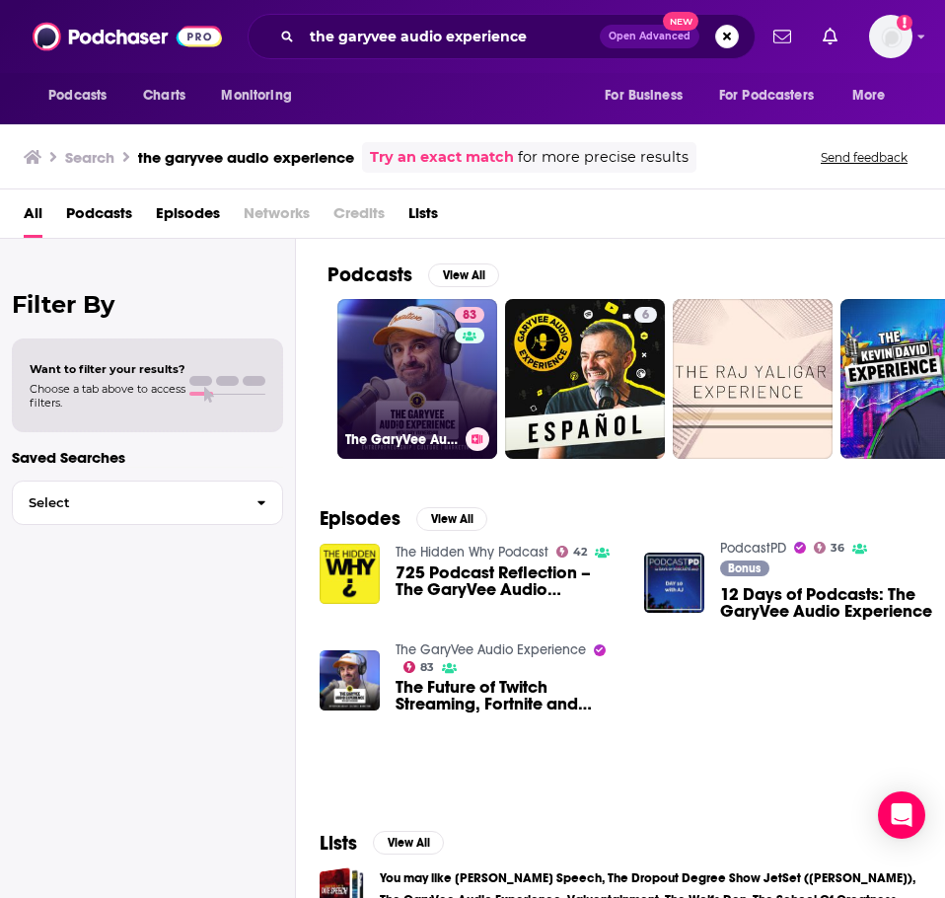
click at [405, 373] on link "83 The GaryVee Audio Experience" at bounding box center [417, 379] width 160 height 160
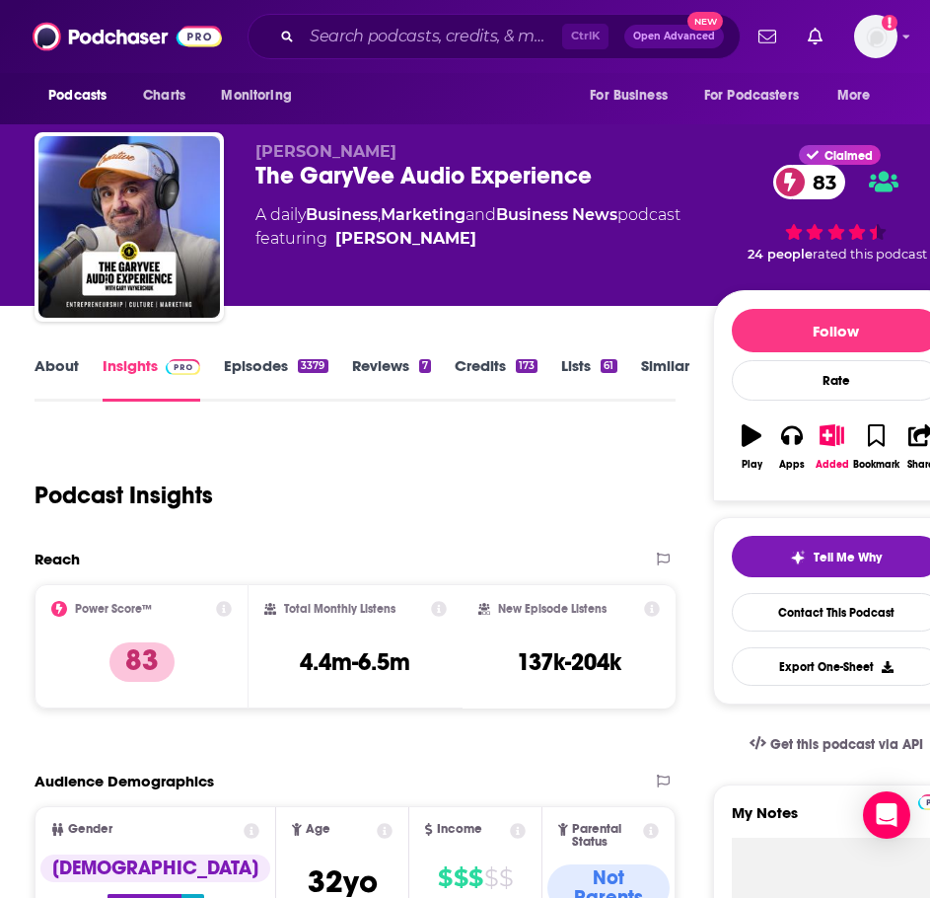
click at [76, 369] on link "About" at bounding box center [57, 378] width 44 height 45
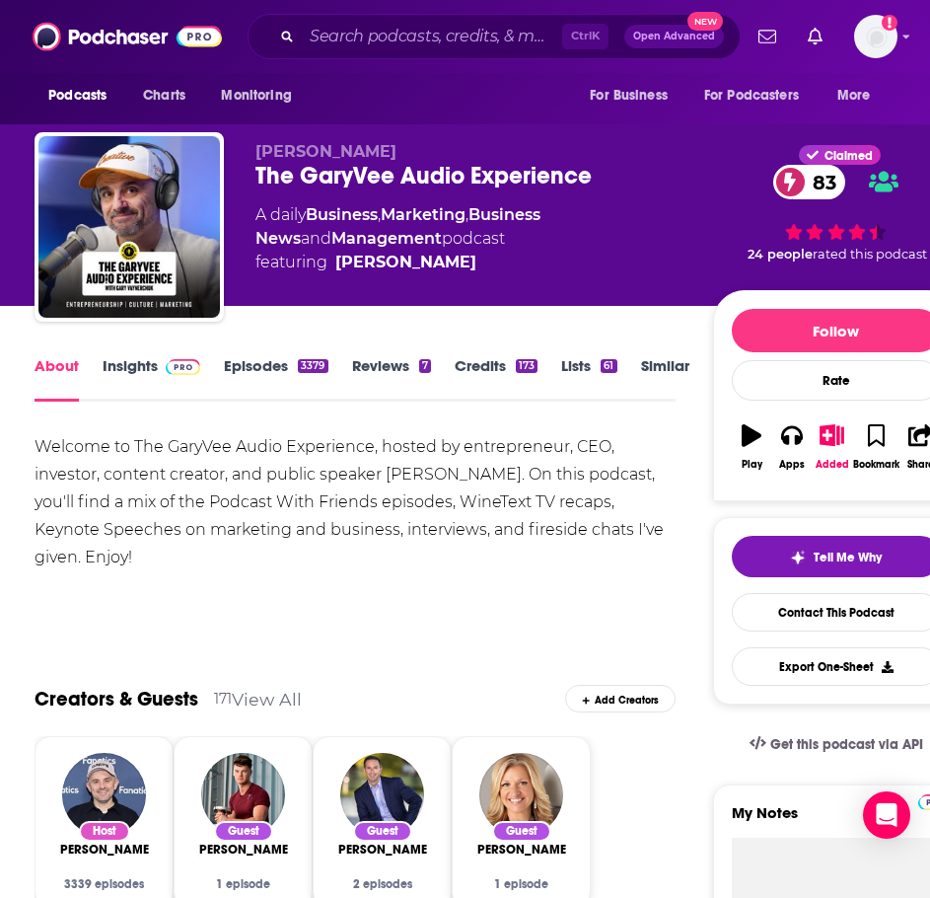
drag, startPoint x: 145, startPoint y: 556, endPoint x: 17, endPoint y: 418, distance: 188.5
copy div "Welcome to The GaryVee Audio Experience, hosted by entrepreneur, CEO, investor,…"
click at [122, 358] on link "Insights" at bounding box center [152, 378] width 98 height 45
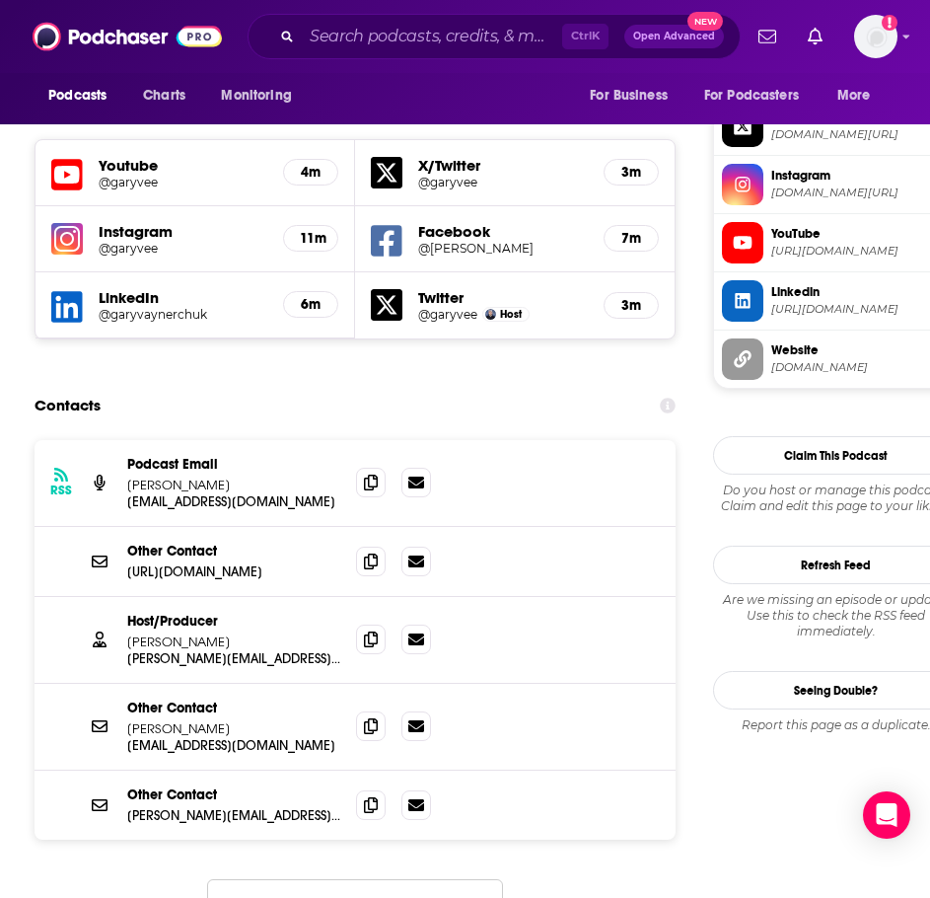
scroll to position [1776, 0]
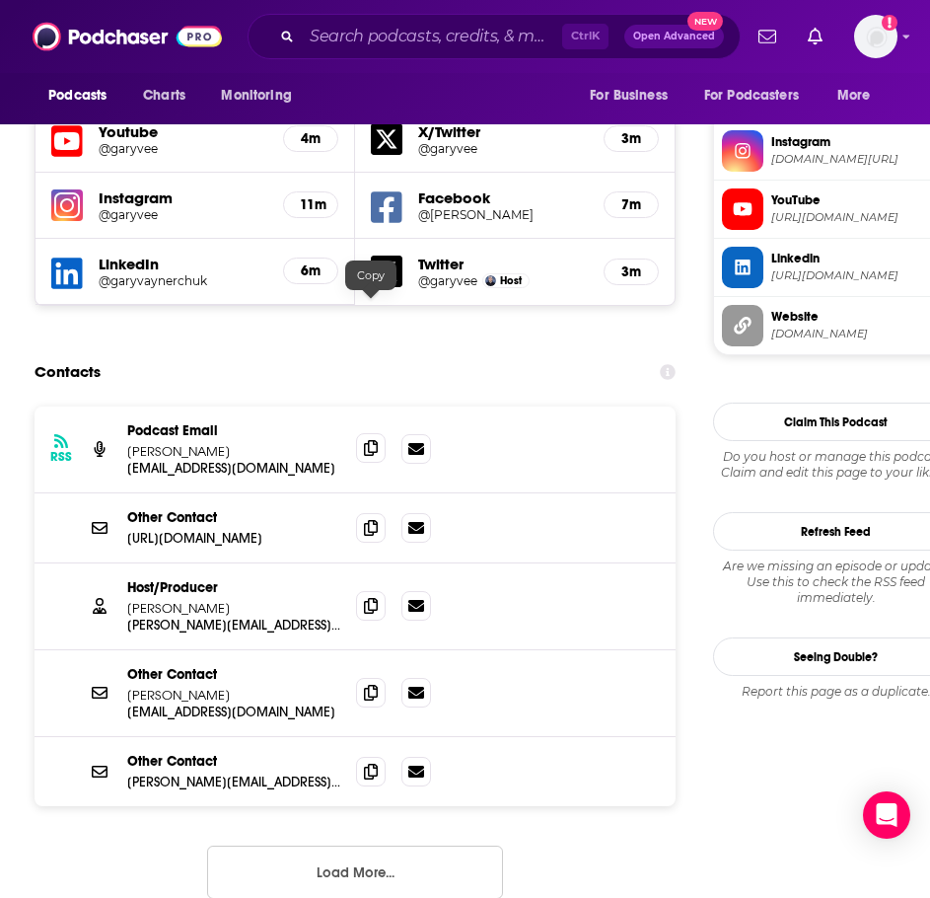
click at [369, 440] on icon at bounding box center [371, 448] width 14 height 16
click at [366, 519] on icon at bounding box center [371, 527] width 14 height 16
click at [364, 597] on icon at bounding box center [371, 605] width 14 height 16
click at [386, 41] on input "Search podcasts, credits, & more..." at bounding box center [432, 37] width 260 height 32
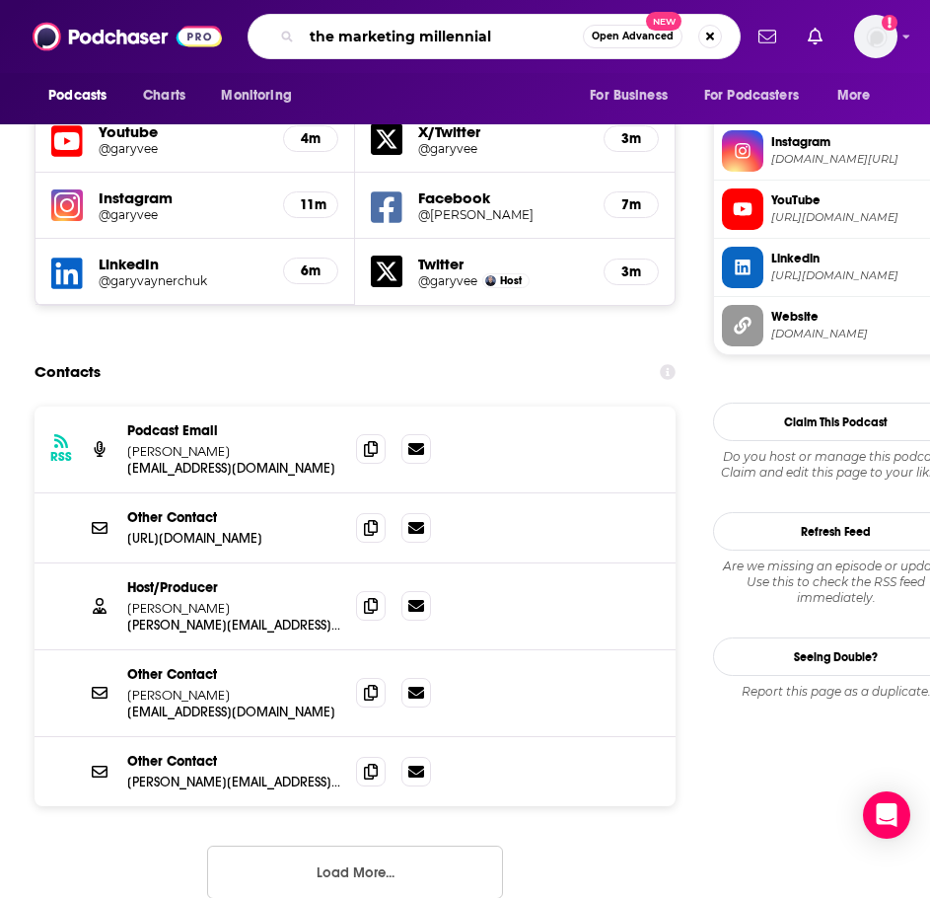
type input "the marketing millennials"
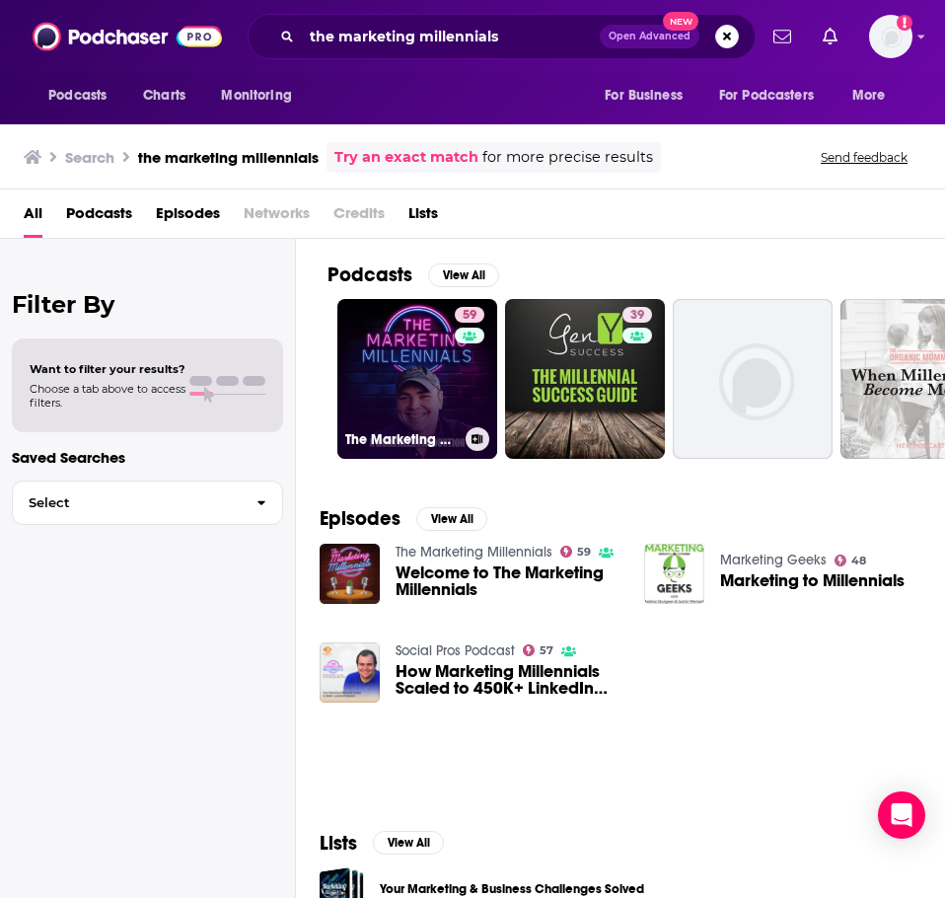
click at [400, 360] on link "59 The Marketing Millennials" at bounding box center [417, 379] width 160 height 160
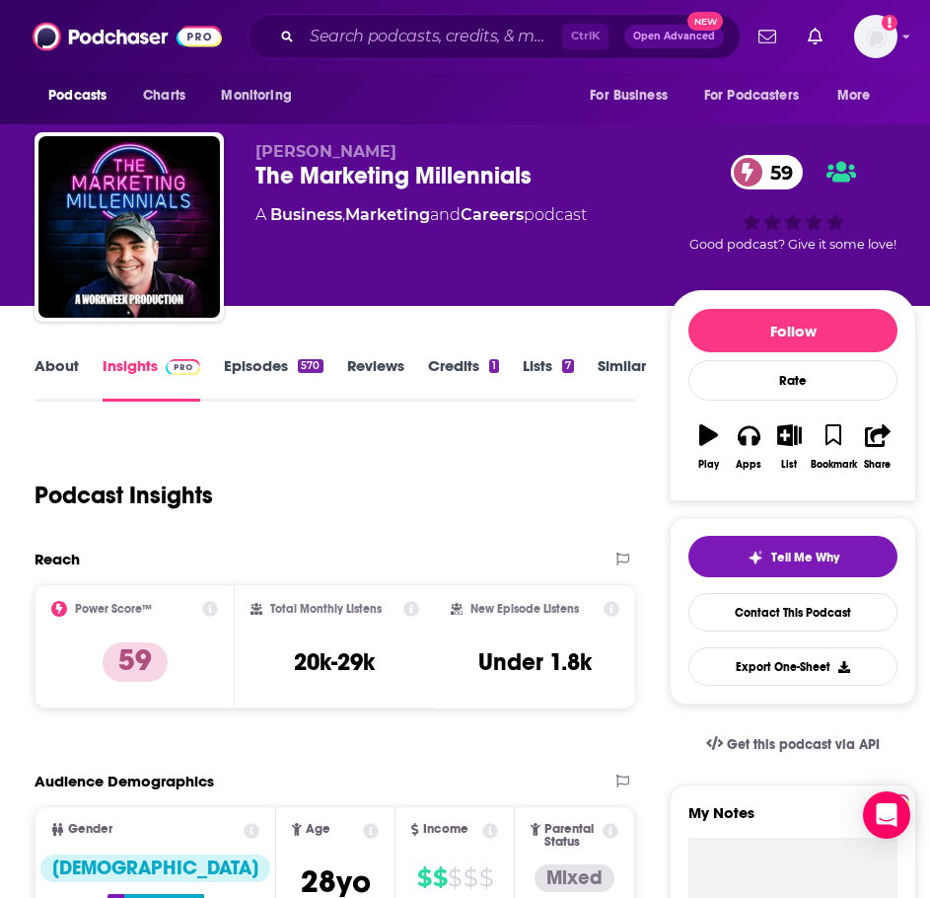
click at [65, 374] on link "About" at bounding box center [57, 378] width 44 height 45
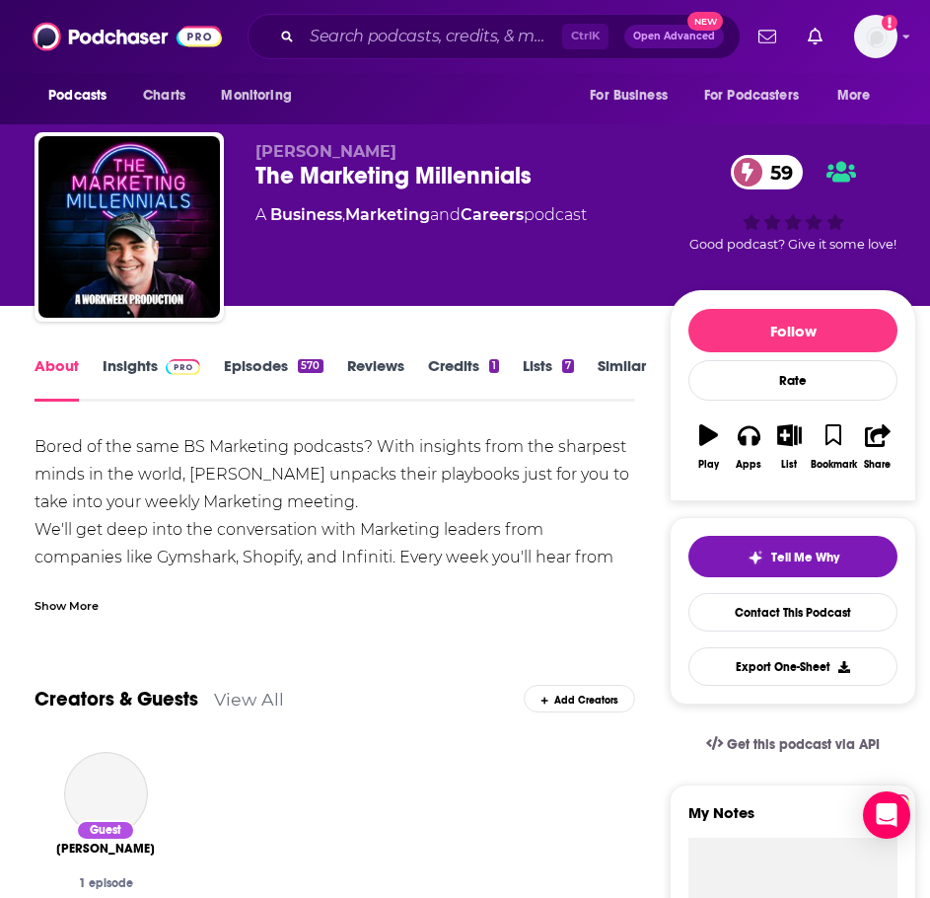
click at [93, 589] on div "Show More" at bounding box center [335, 598] width 600 height 34
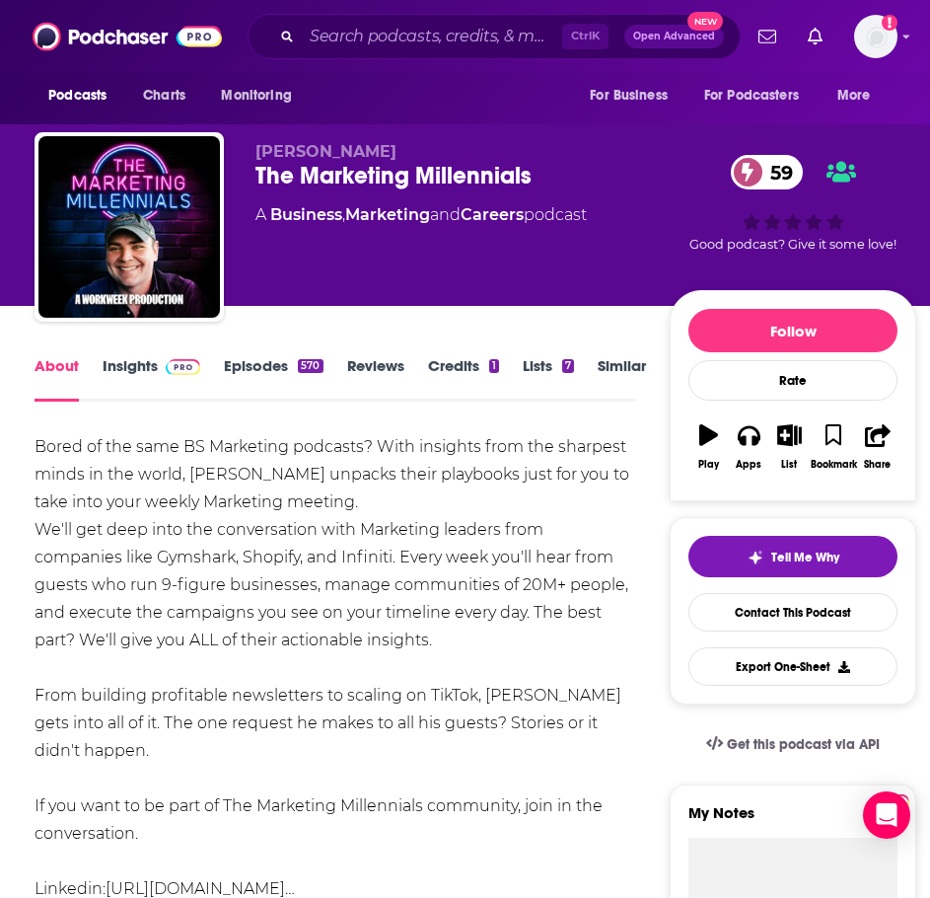
scroll to position [99, 0]
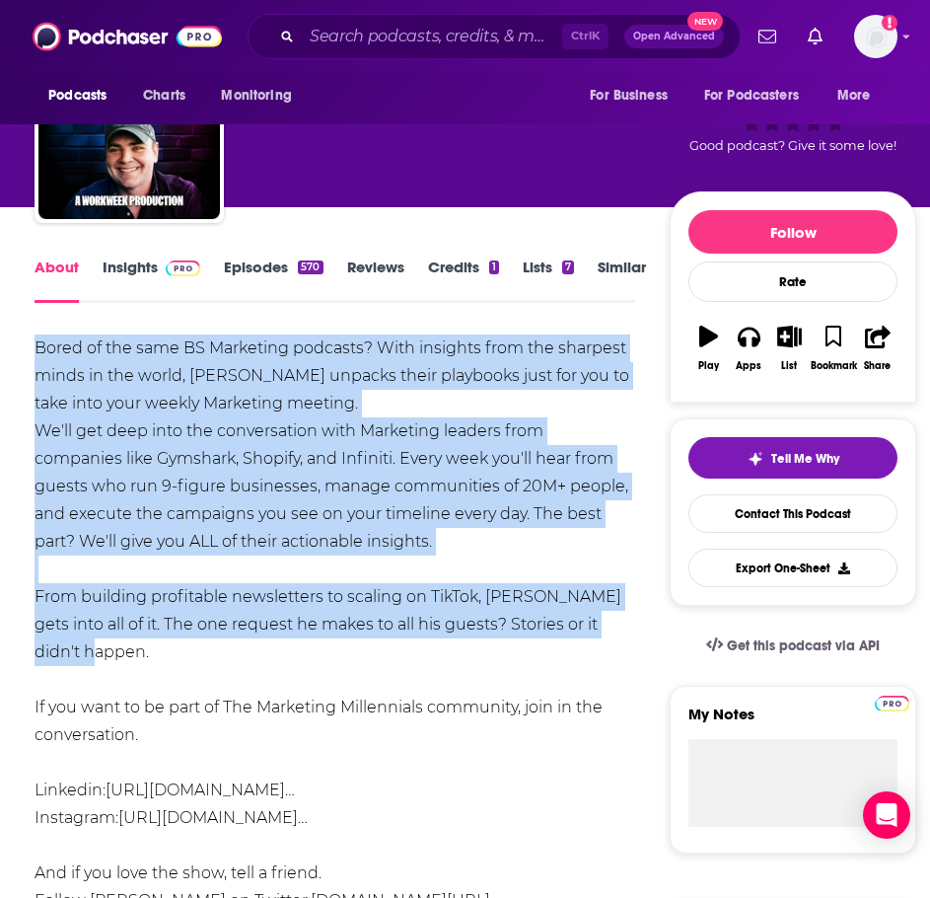
drag, startPoint x: 624, startPoint y: 623, endPoint x: 124, endPoint y: 371, distance: 559.0
copy div "Bored of the same BS Marketing podcasts? With insights from the sharpest minds …"
click at [166, 260] on img at bounding box center [183, 268] width 35 height 16
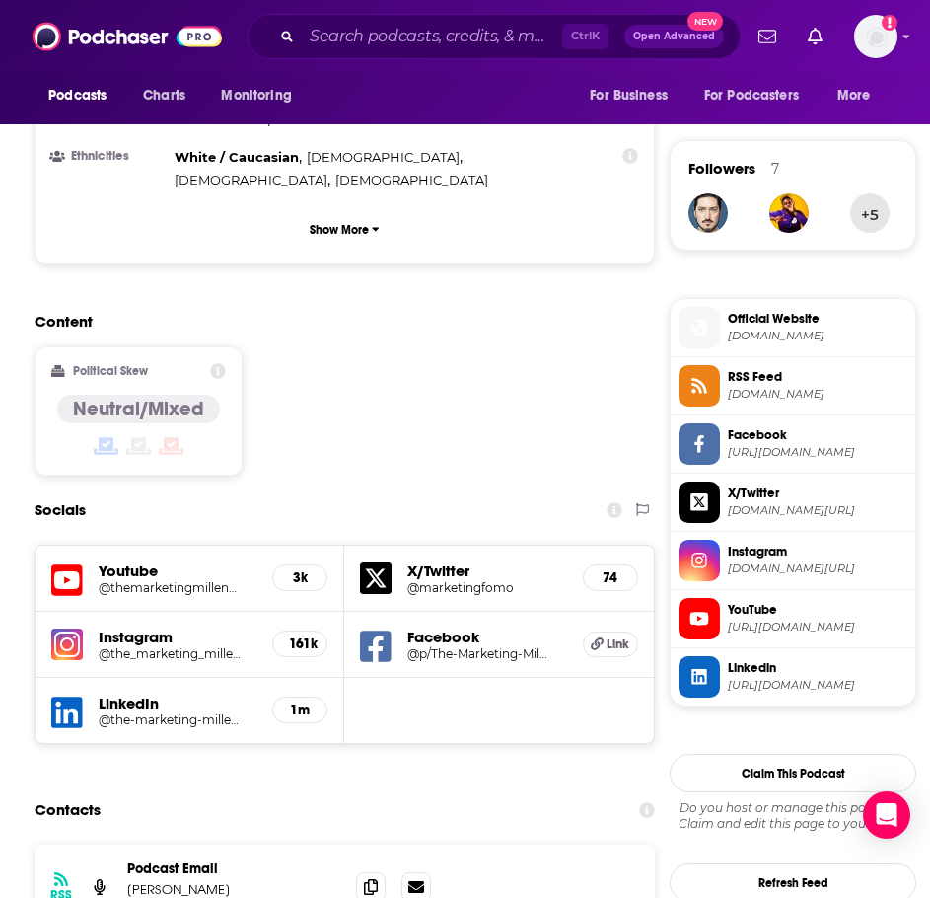
scroll to position [1480, 0]
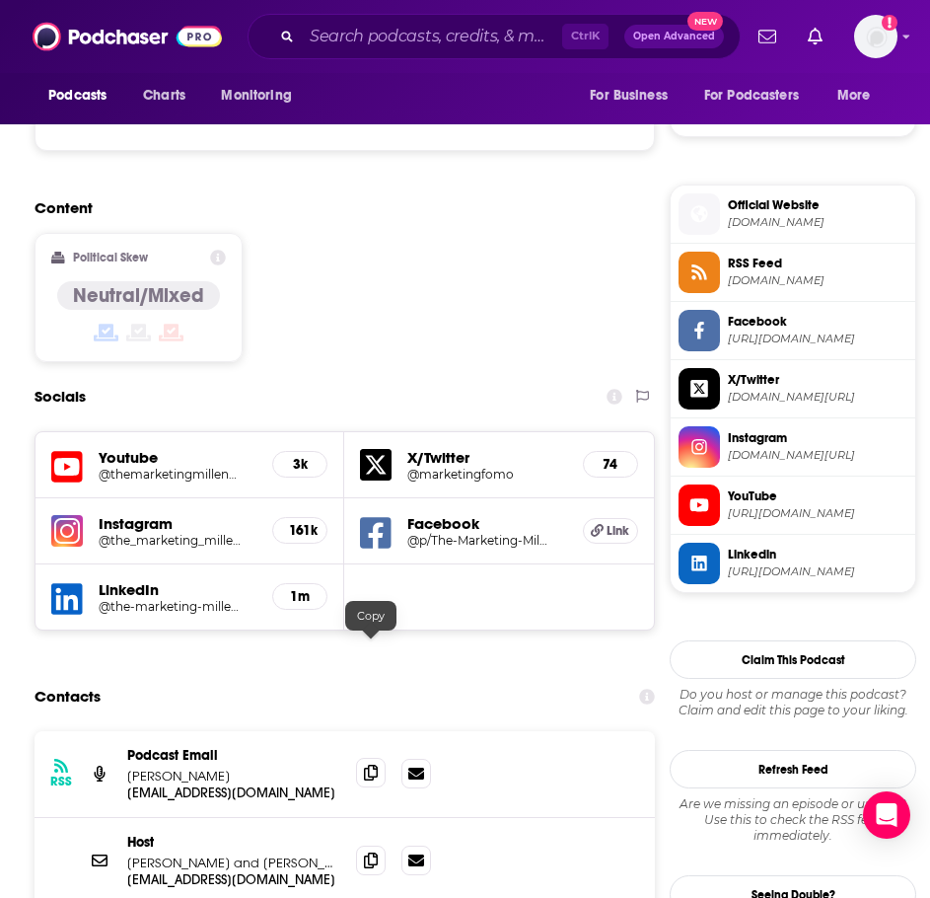
click at [372, 758] on span at bounding box center [371, 773] width 30 height 30
click at [378, 851] on icon at bounding box center [371, 859] width 14 height 16
click at [398, 46] on input "Search podcasts, credits, & more..." at bounding box center [432, 37] width 260 height 32
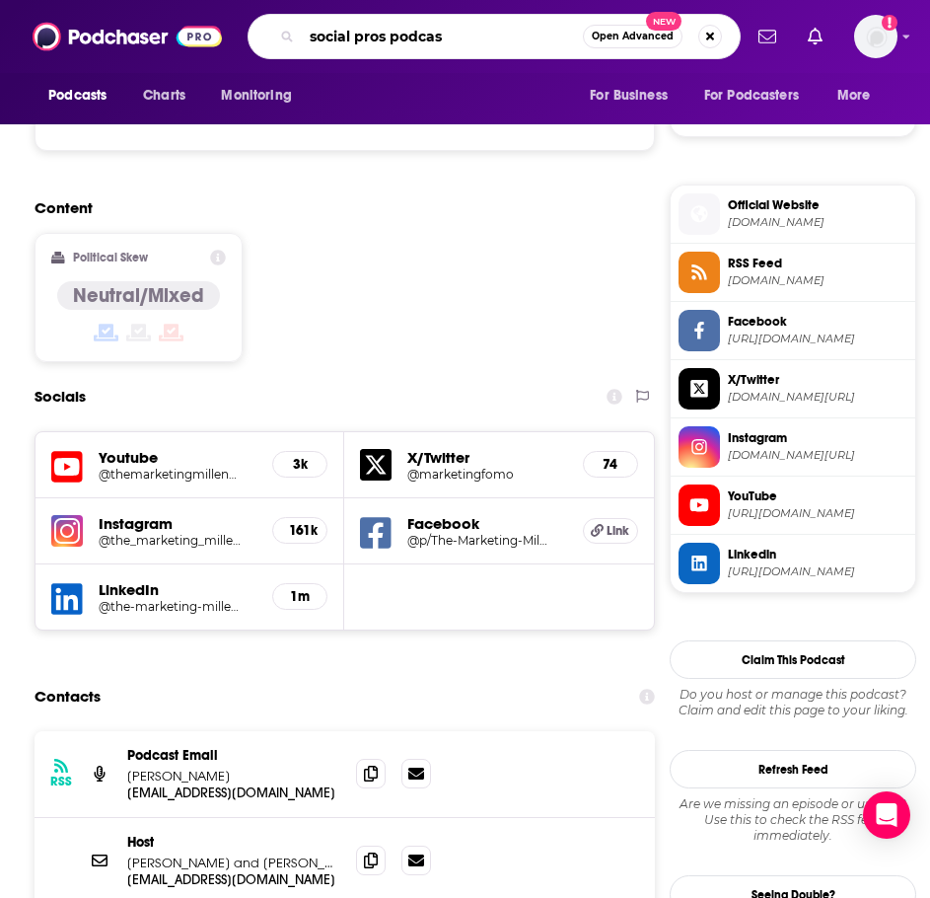
type input "social pros podcast"
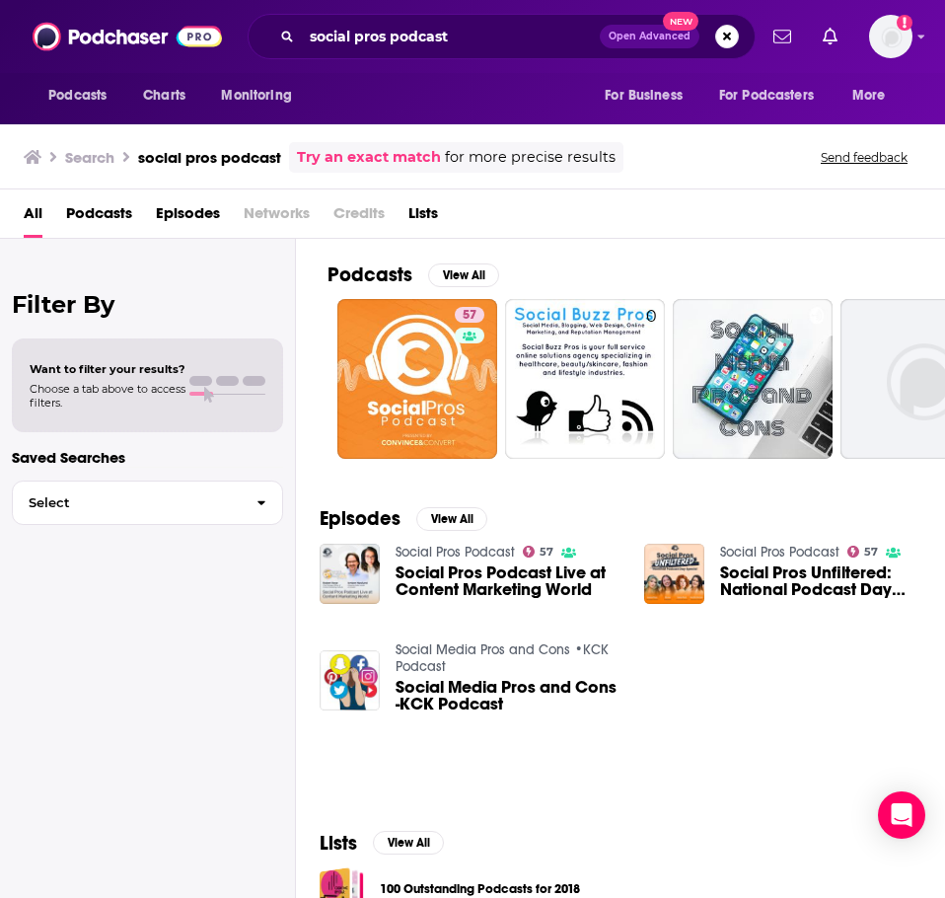
click at [483, 547] on link "Social Pros Podcast" at bounding box center [455, 552] width 119 height 17
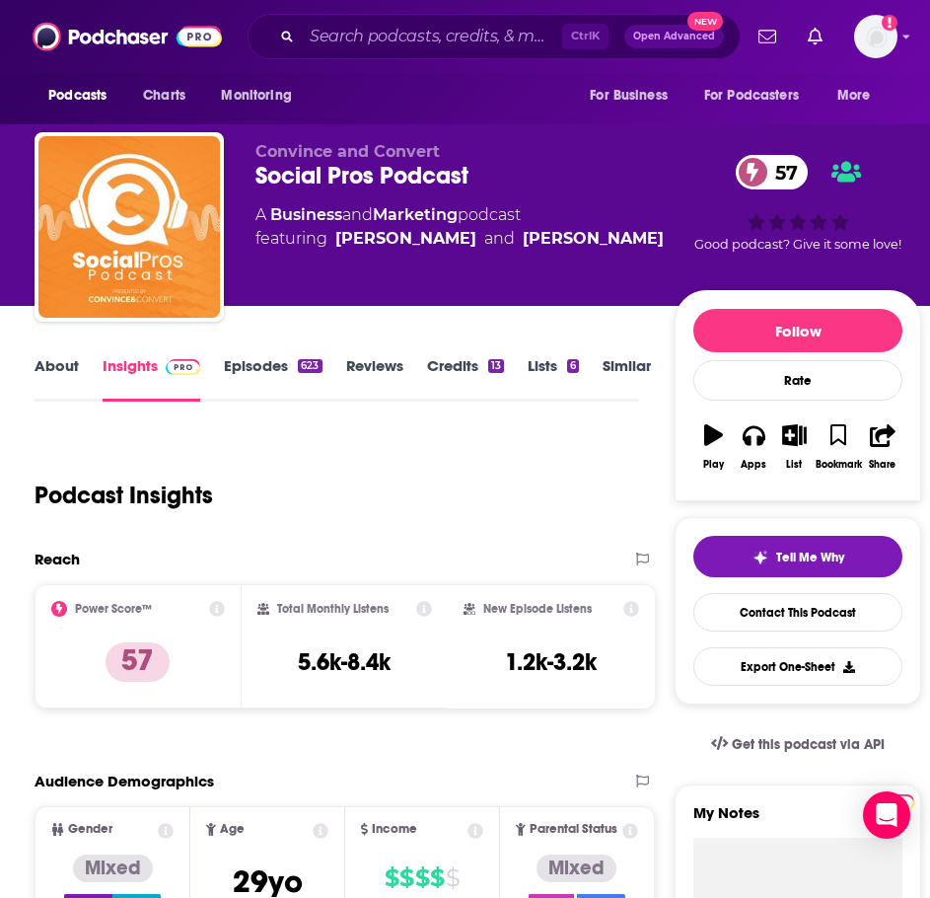
click at [66, 372] on link "About" at bounding box center [57, 378] width 44 height 45
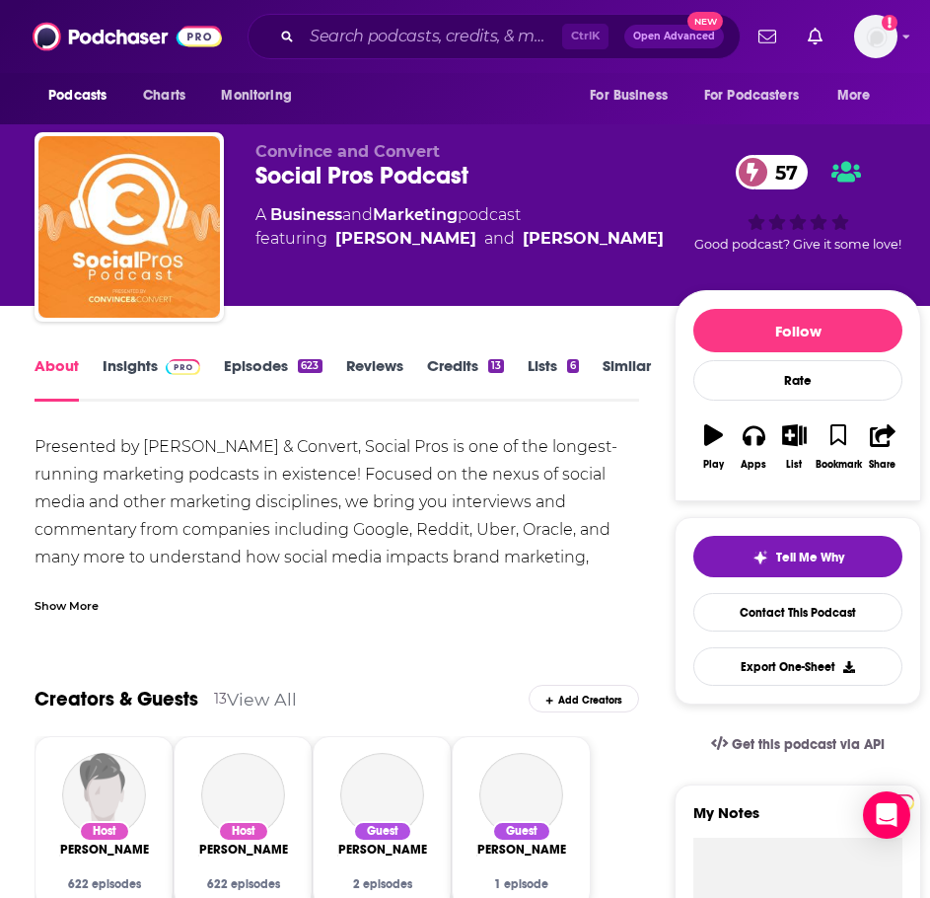
click at [97, 598] on div "Show More" at bounding box center [67, 604] width 64 height 19
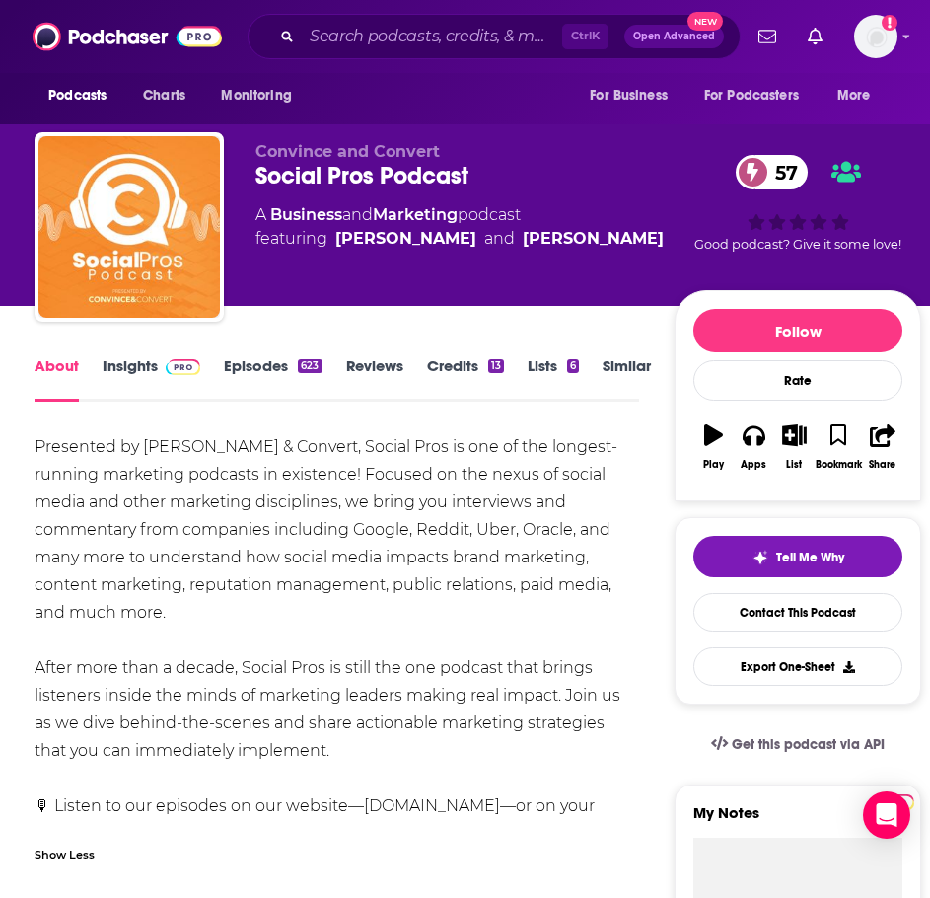
drag, startPoint x: 311, startPoint y: 708, endPoint x: 37, endPoint y: 441, distance: 382.3
click at [37, 441] on div "Presented by Convince & Convert, Social Pros is one of the longest-running mark…" at bounding box center [337, 640] width 605 height 414
drag, startPoint x: 323, startPoint y: 725, endPoint x: 33, endPoint y: 446, distance: 402.6
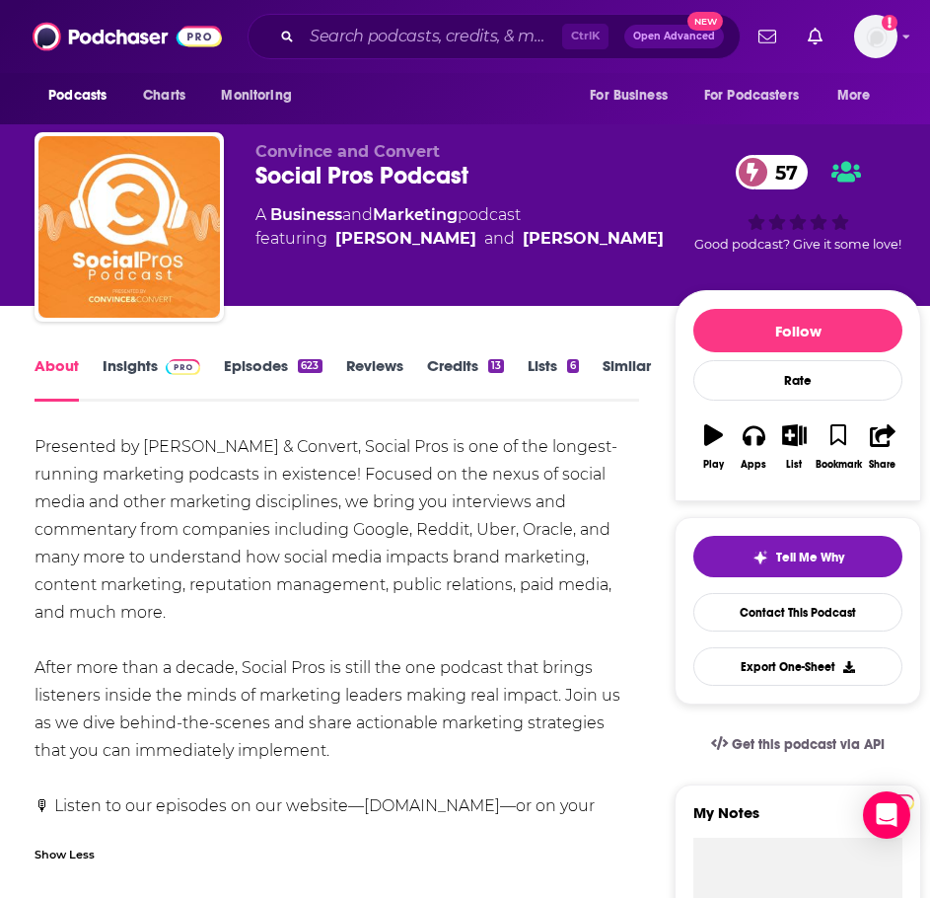
copy div "Presented by Convince & Convert, Social Pros is one of the longest-running mark…"
click at [149, 361] on link "Insights" at bounding box center [152, 378] width 98 height 45
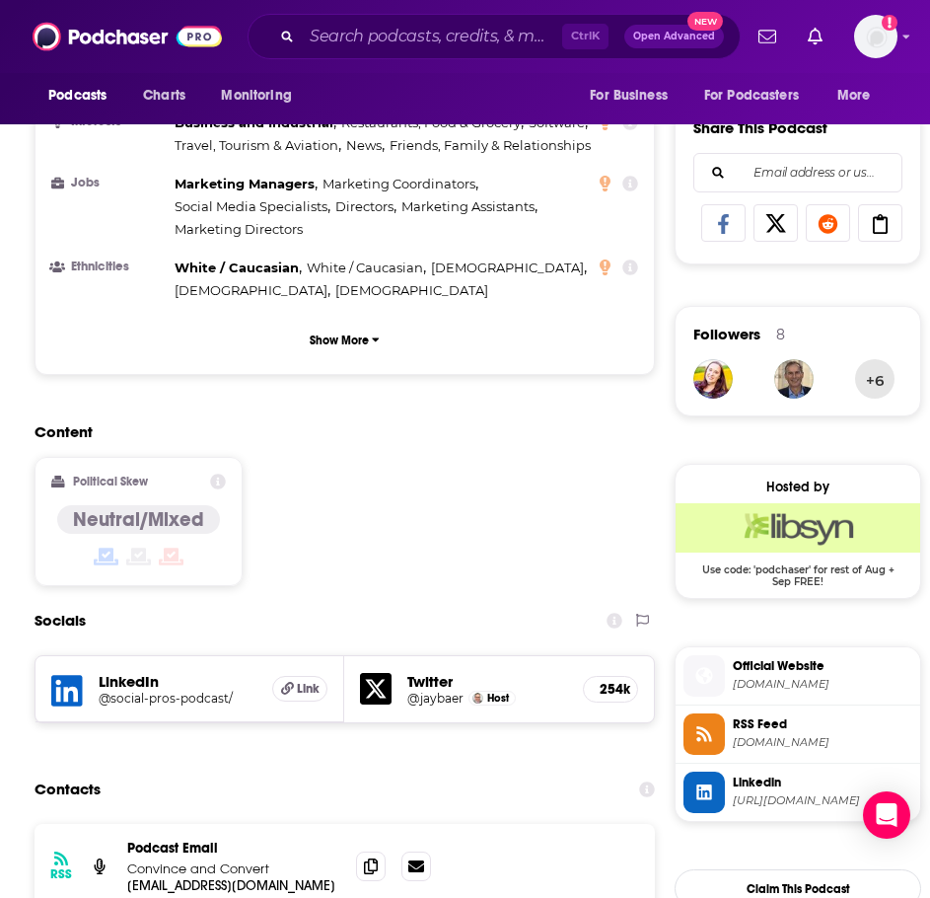
scroll to position [1283, 0]
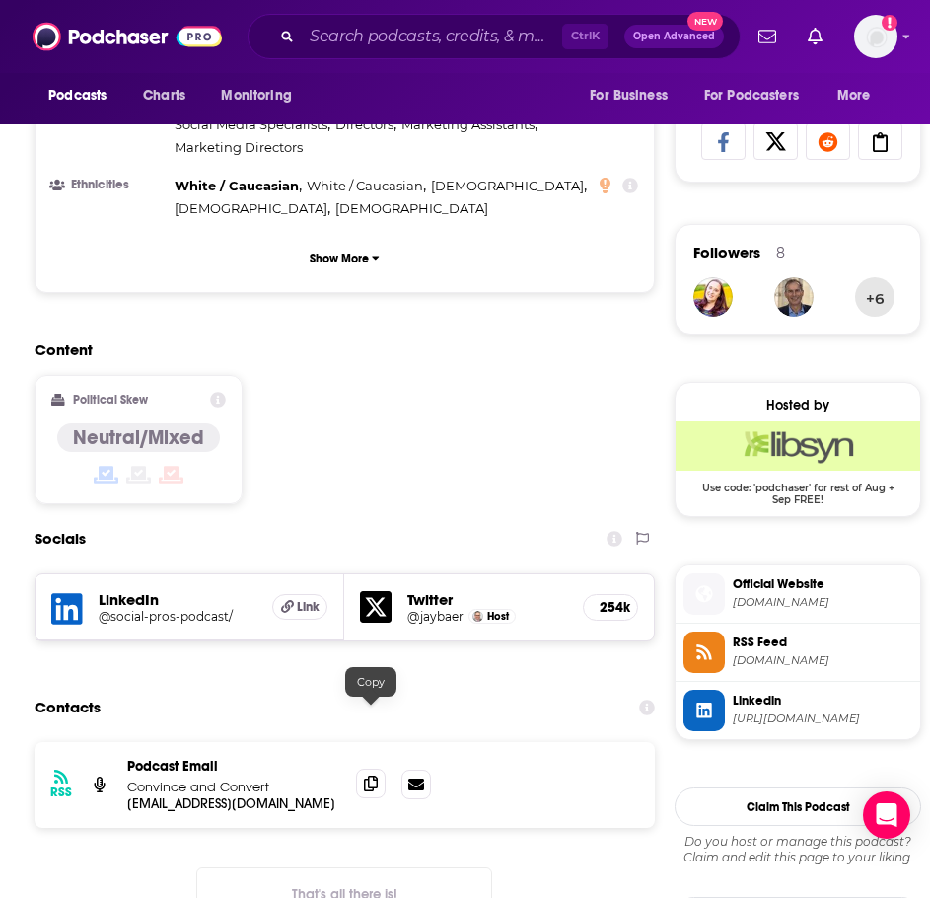
click at [372, 775] on icon at bounding box center [371, 783] width 14 height 16
click at [341, 33] on input "Search podcasts, credits, & more..." at bounding box center [432, 37] width 260 height 32
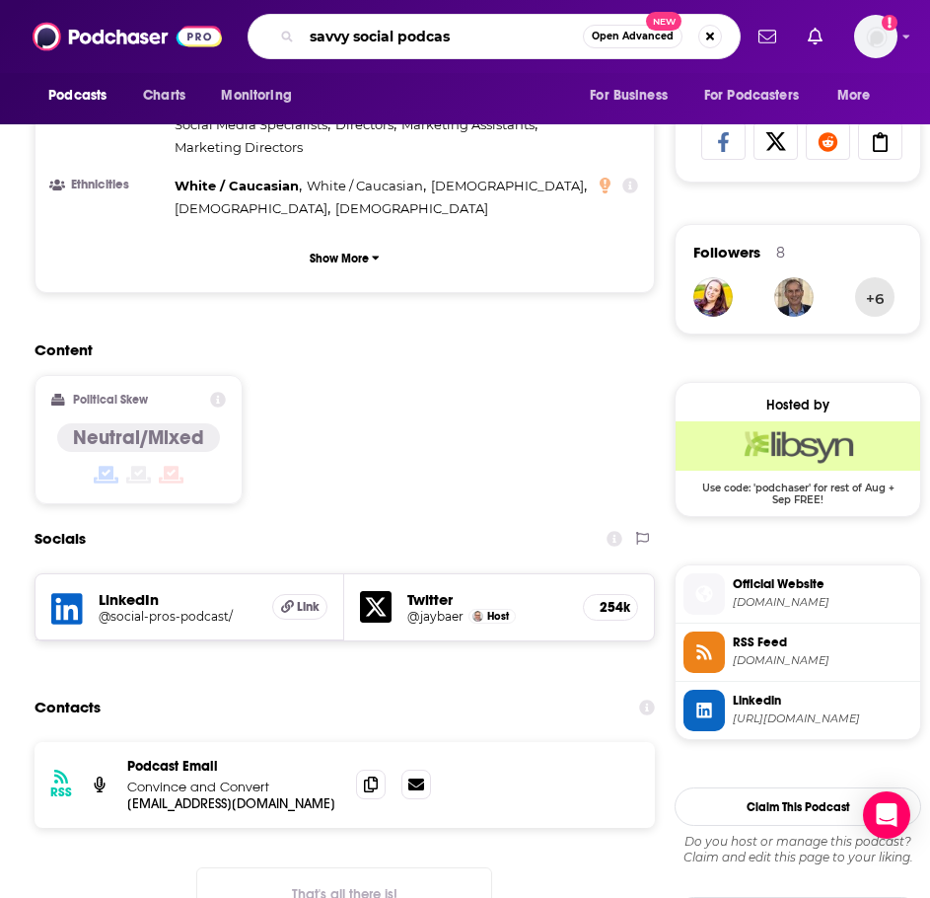
type input "savvy social podcast"
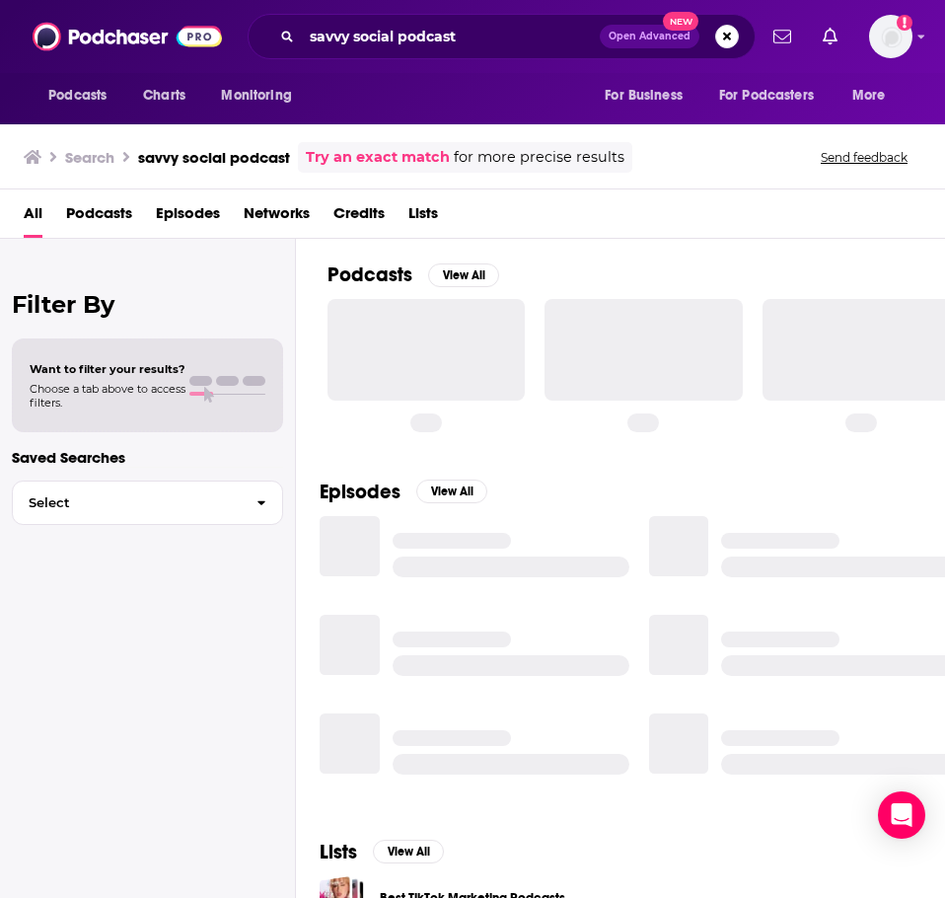
click at [540, 327] on div at bounding box center [637, 365] width 618 height 132
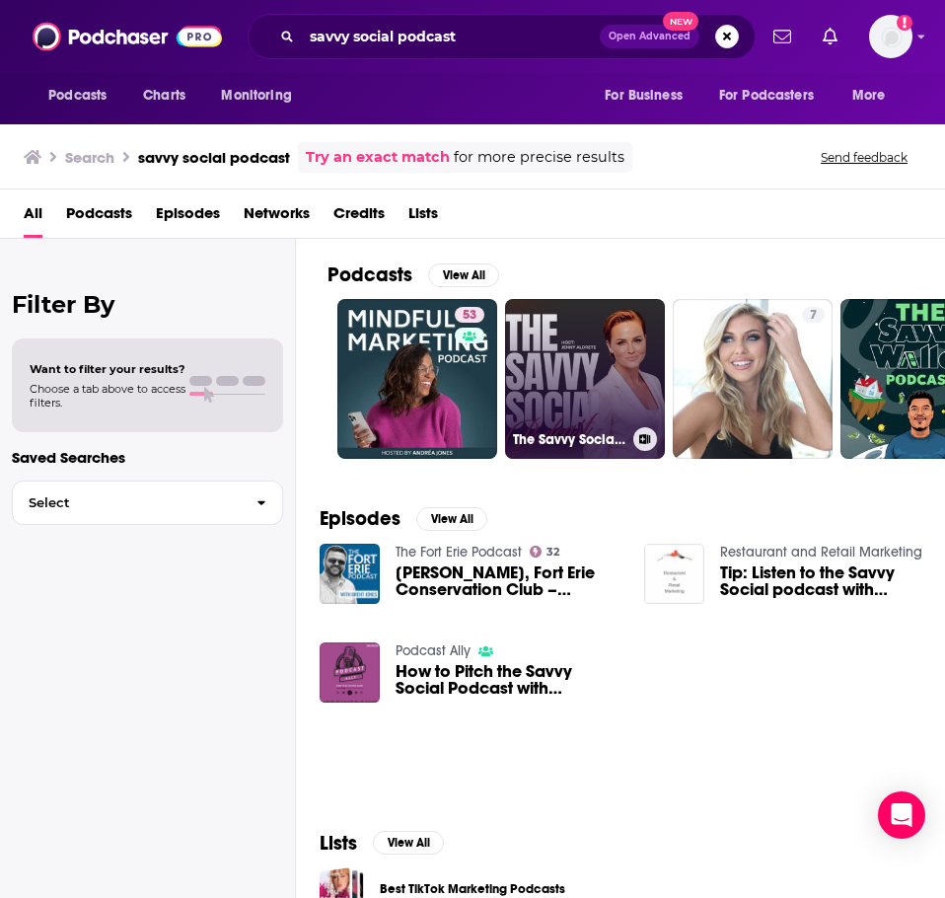
click at [560, 372] on link "The Savvy Social Podcast" at bounding box center [585, 379] width 160 height 160
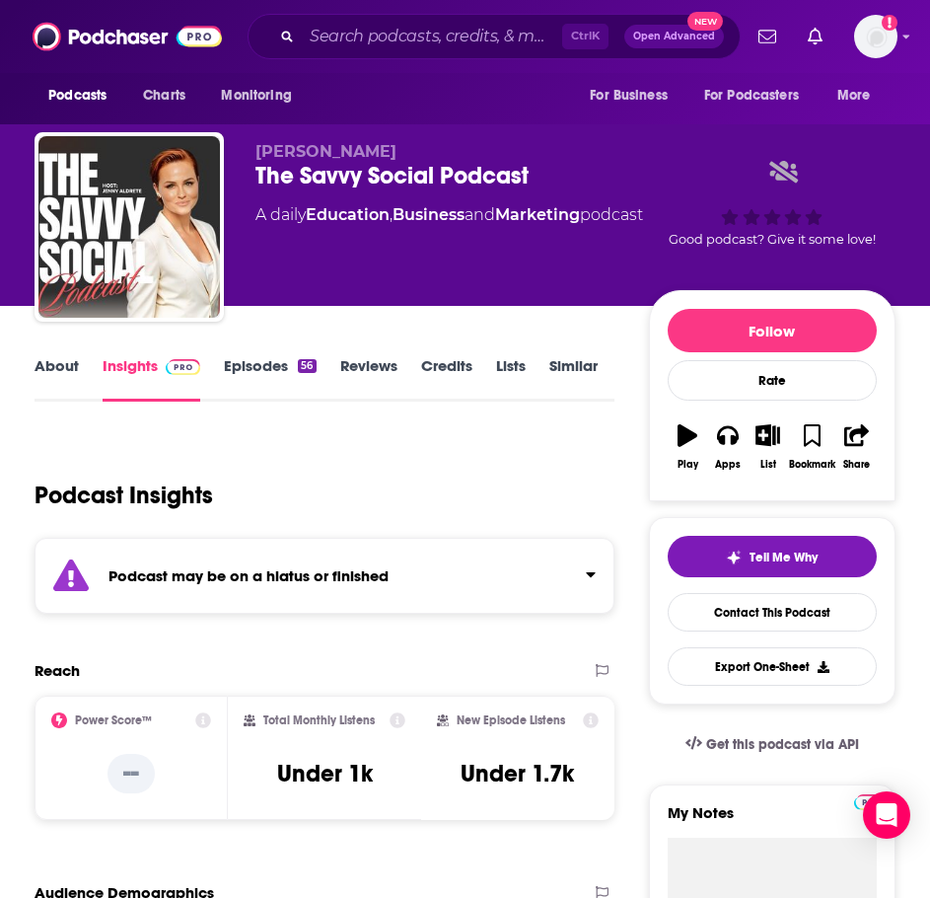
click at [333, 601] on div "Podcast may be on a hiatus or finished" at bounding box center [325, 576] width 580 height 76
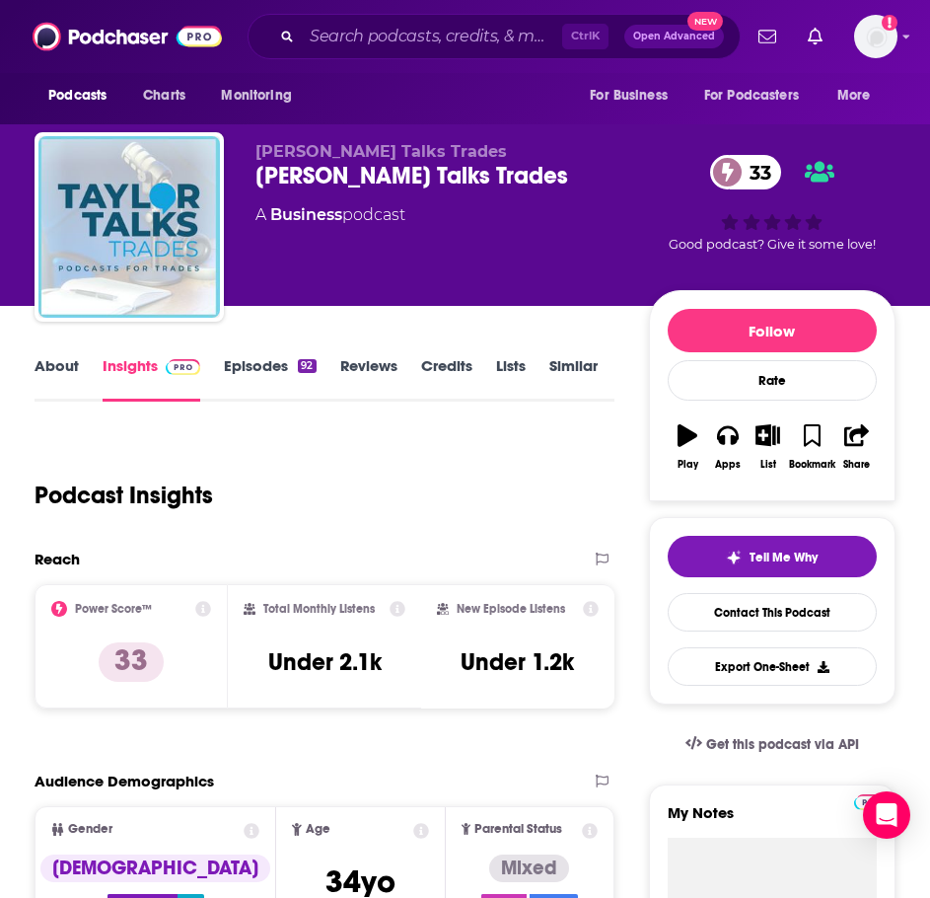
click at [49, 370] on link "About" at bounding box center [57, 378] width 44 height 45
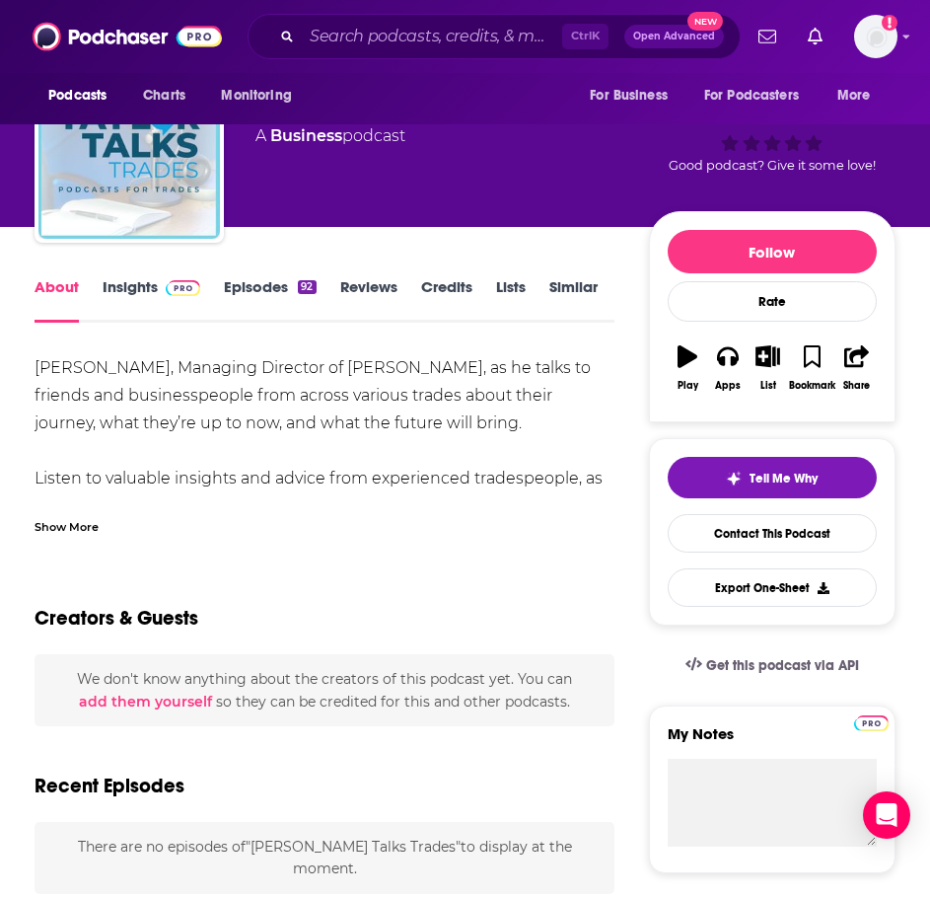
scroll to position [99, 0]
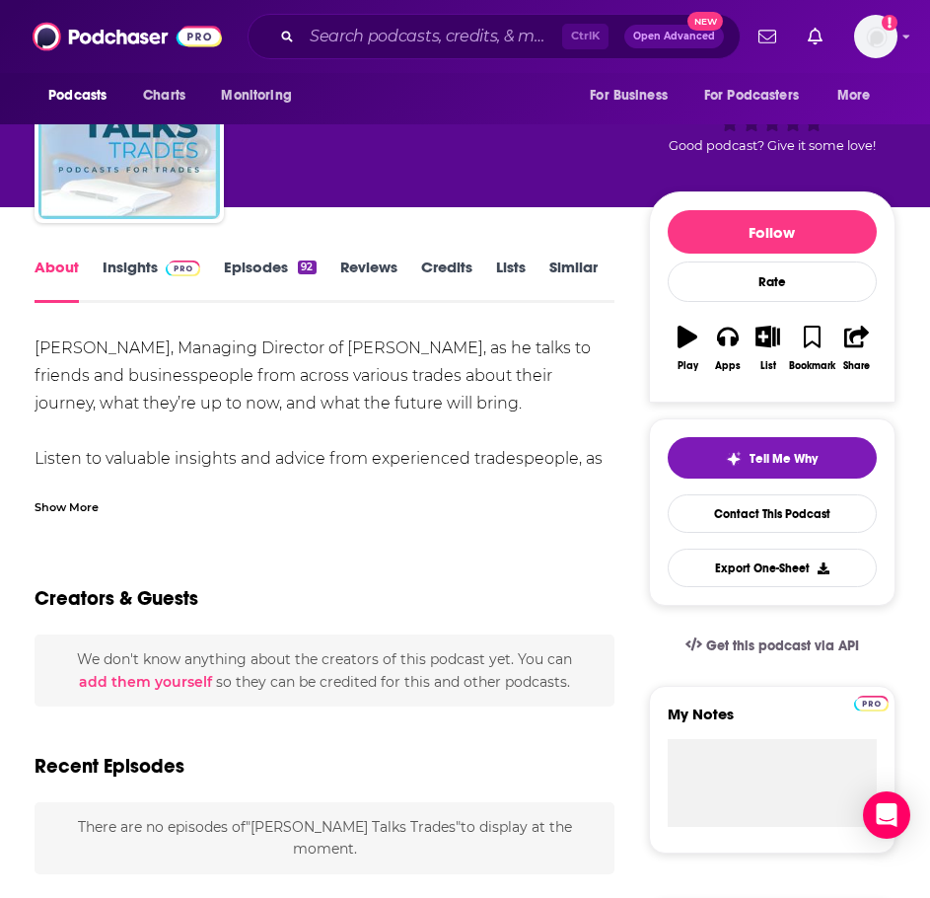
click at [64, 512] on div "Show More" at bounding box center [67, 505] width 64 height 19
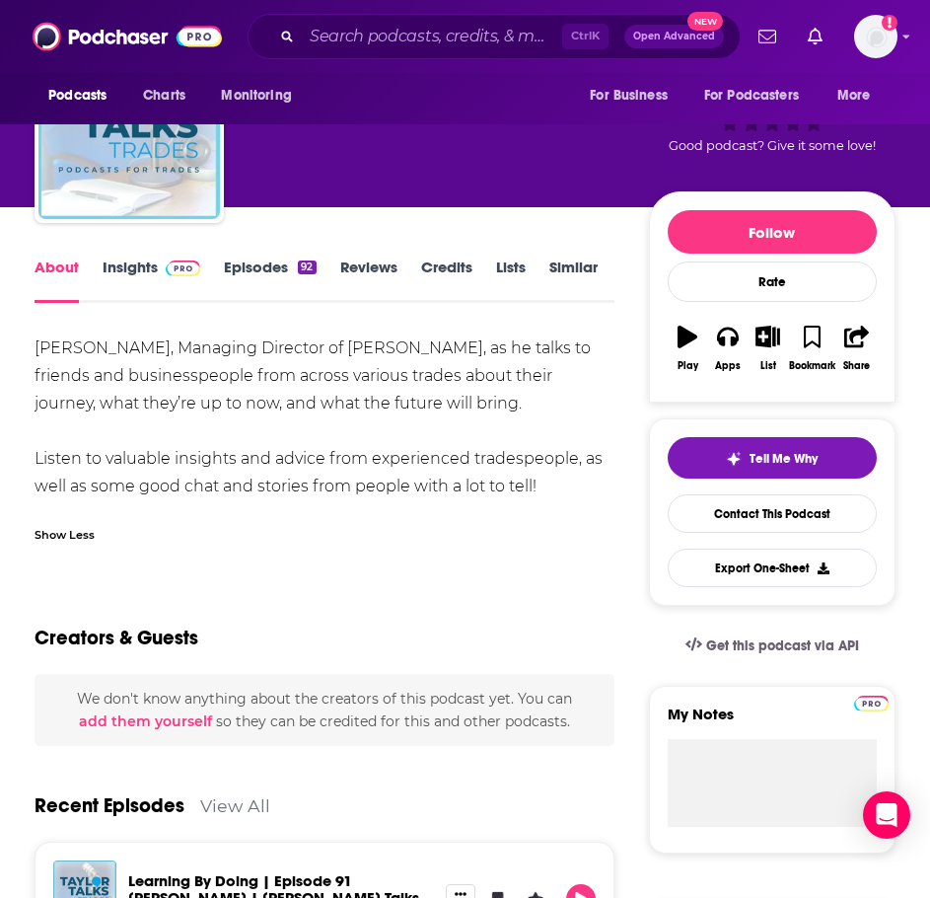
drag, startPoint x: 33, startPoint y: 335, endPoint x: 550, endPoint y: 488, distance: 539.1
copy div "Join Jamie Taylor, Managing Director of Taylor Roofs, as he talks to friends an…"
click at [169, 258] on span at bounding box center [183, 266] width 35 height 19
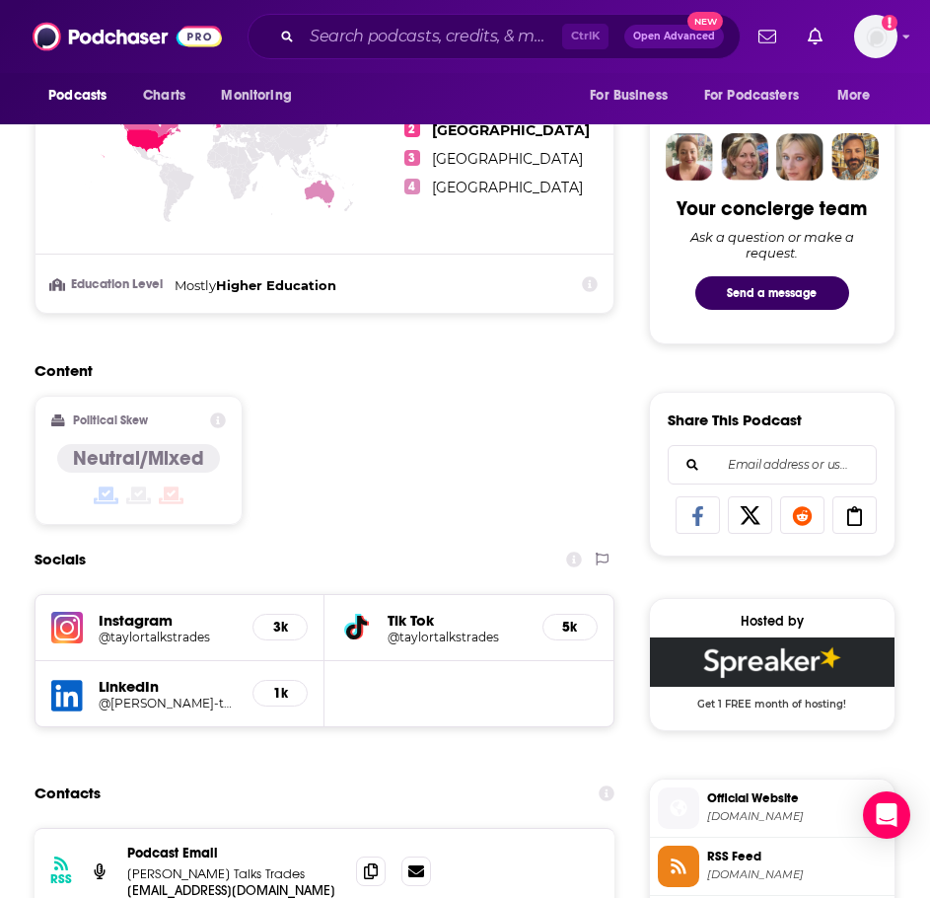
scroll to position [987, 0]
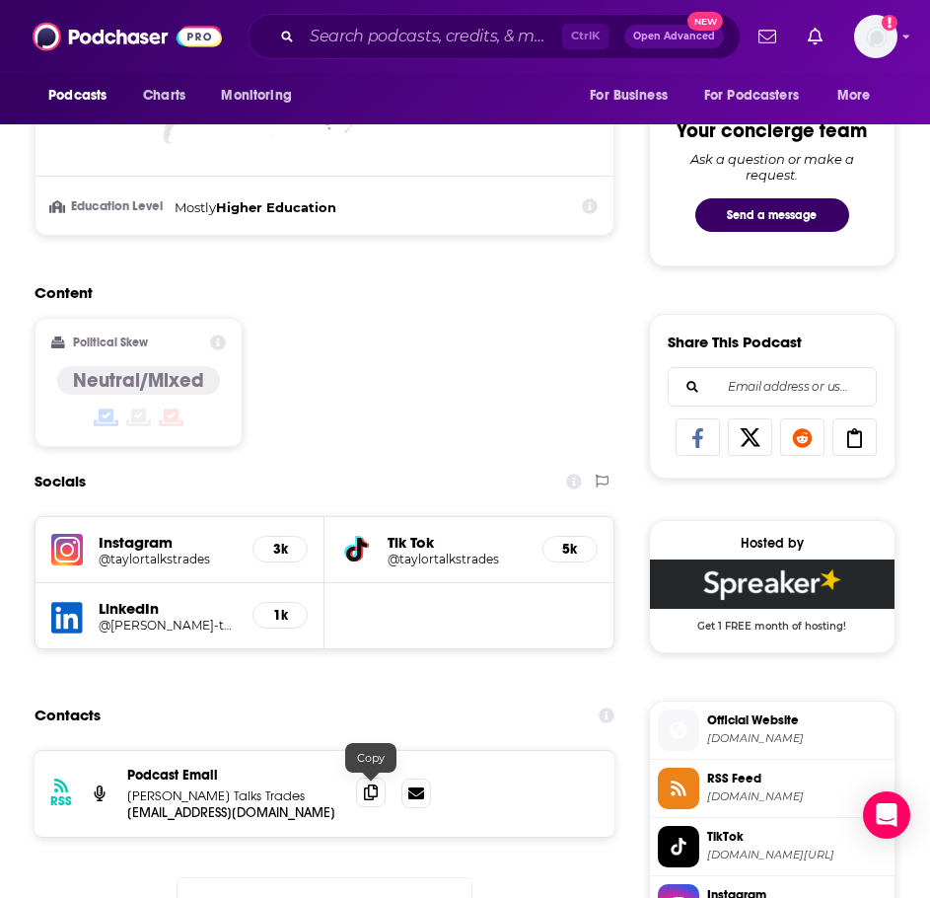
click at [356, 795] on span at bounding box center [371, 792] width 30 height 30
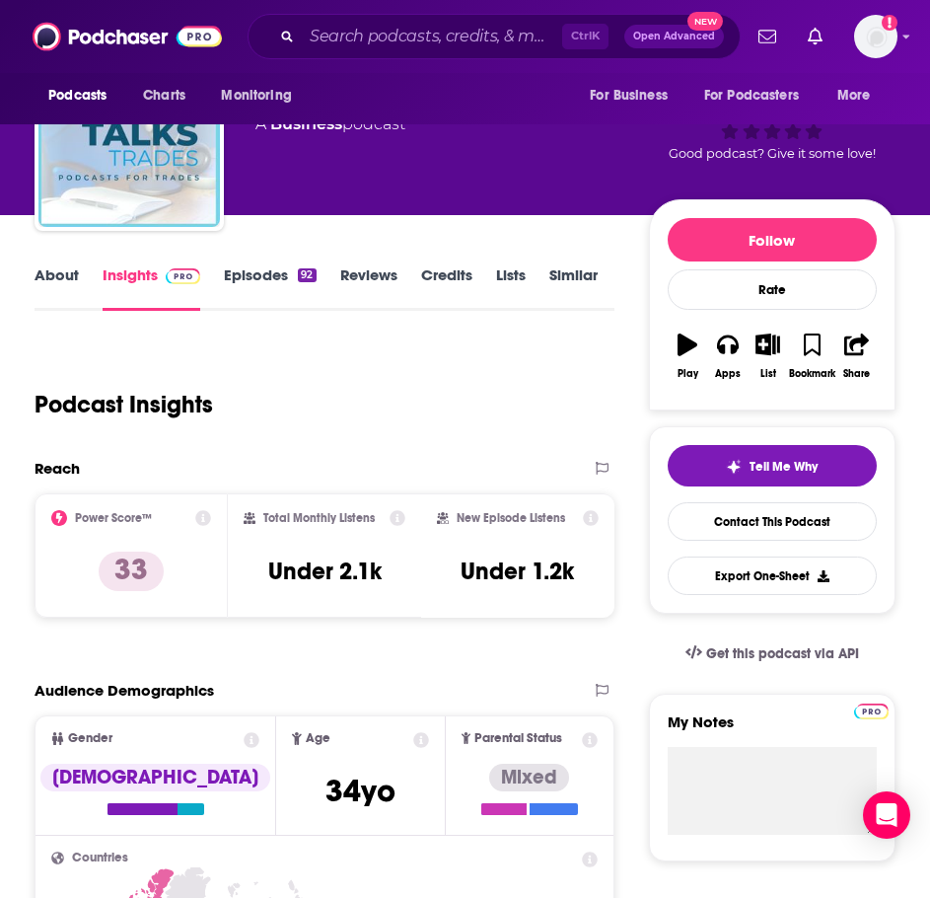
scroll to position [0, 0]
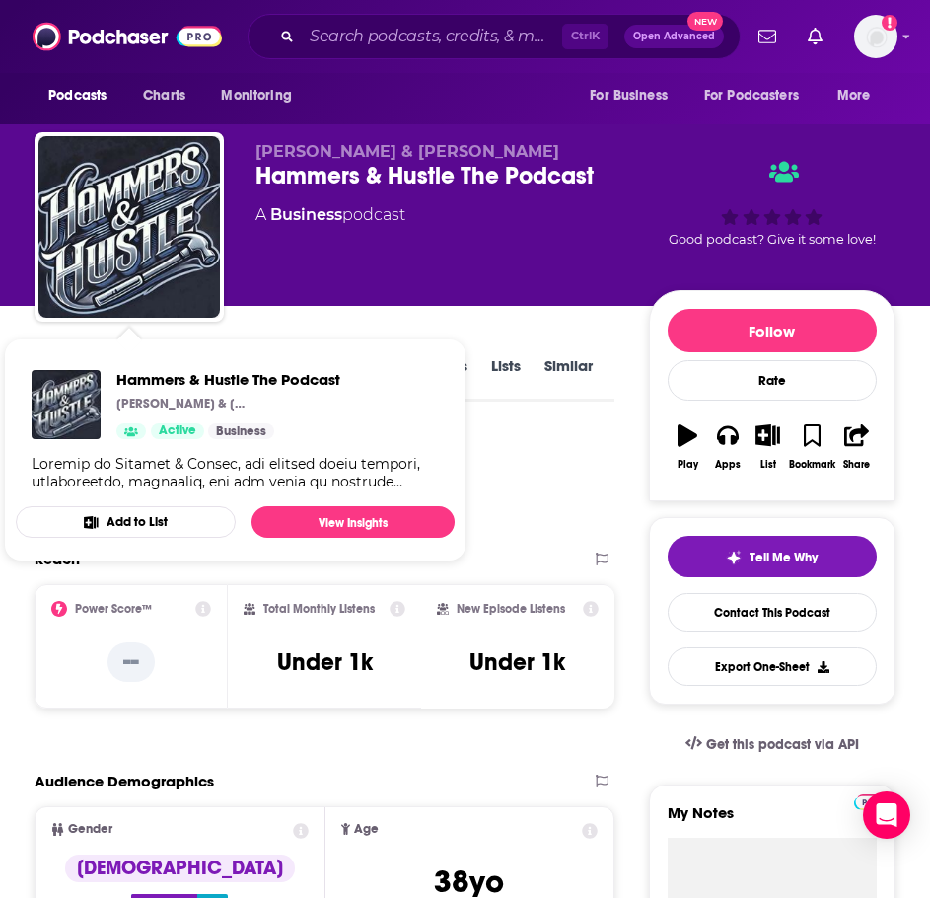
click at [579, 478] on div "Podcast Insights" at bounding box center [317, 483] width 564 height 101
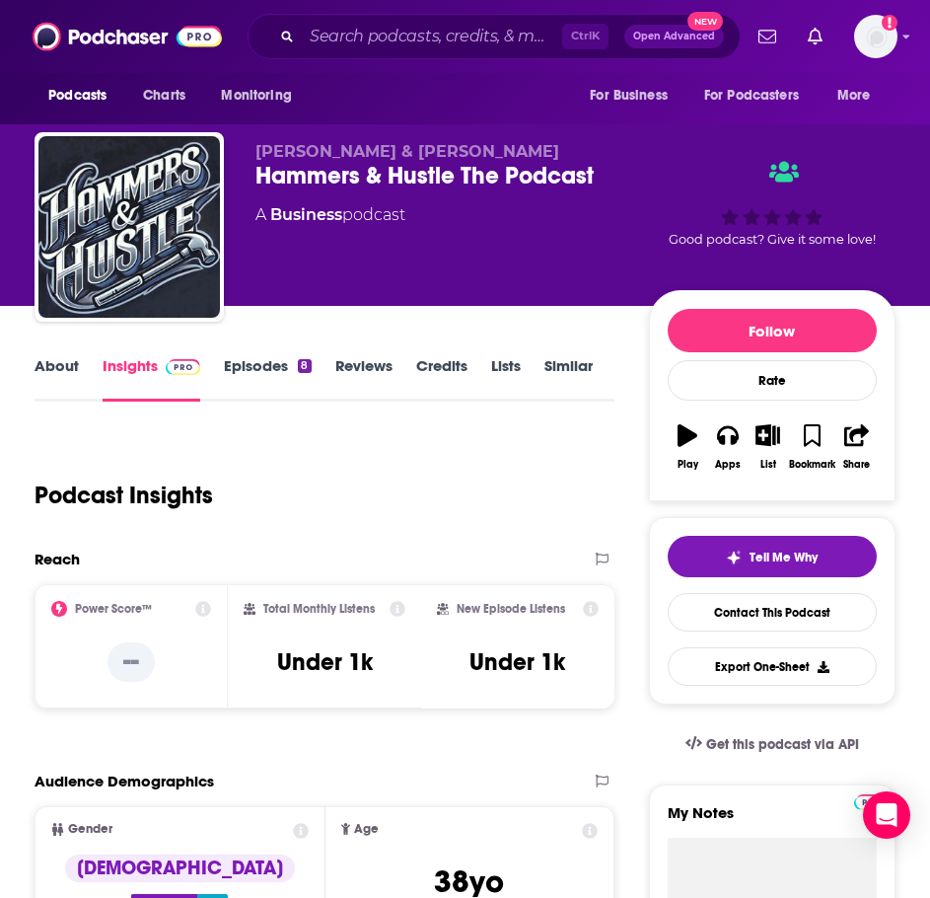
click at [58, 372] on link "About" at bounding box center [57, 378] width 44 height 45
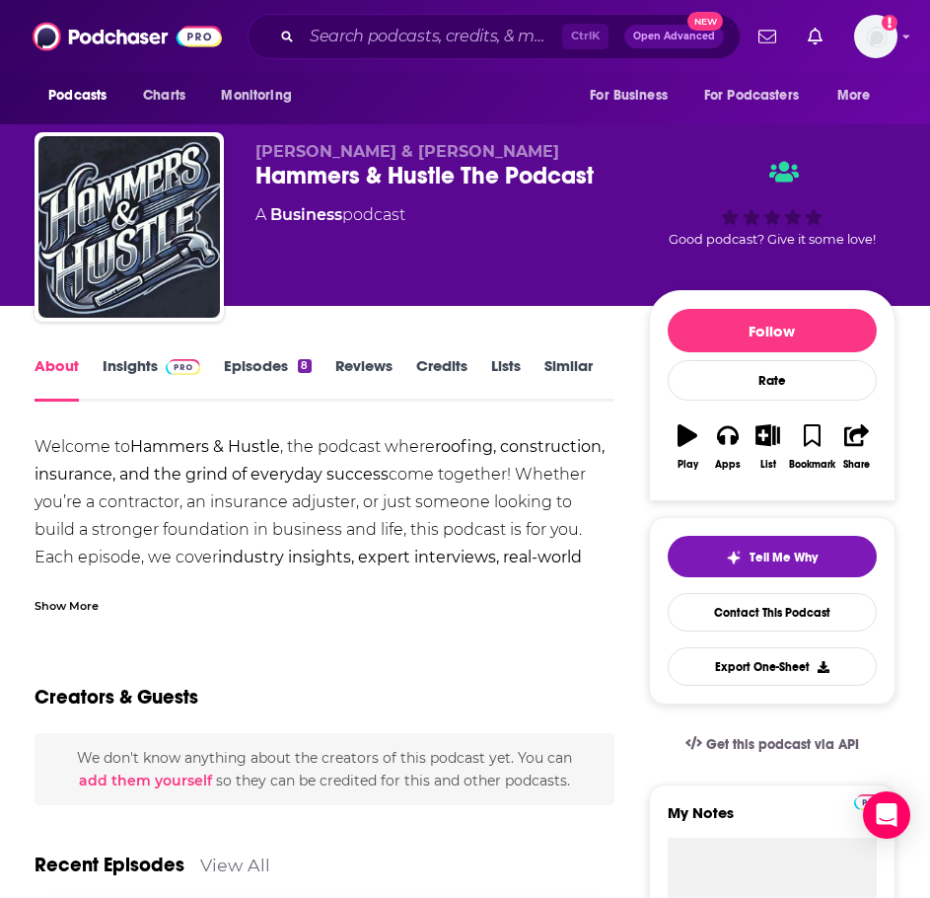
click at [81, 590] on div "Show More" at bounding box center [325, 598] width 580 height 34
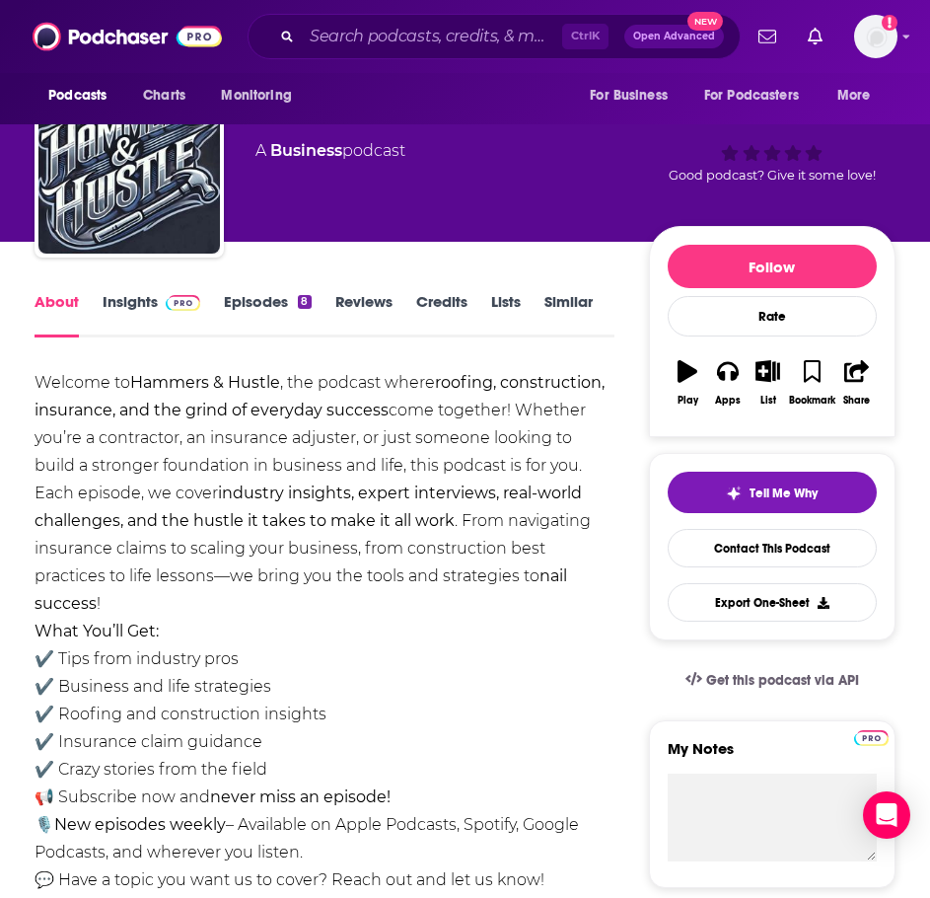
scroll to position [99, 0]
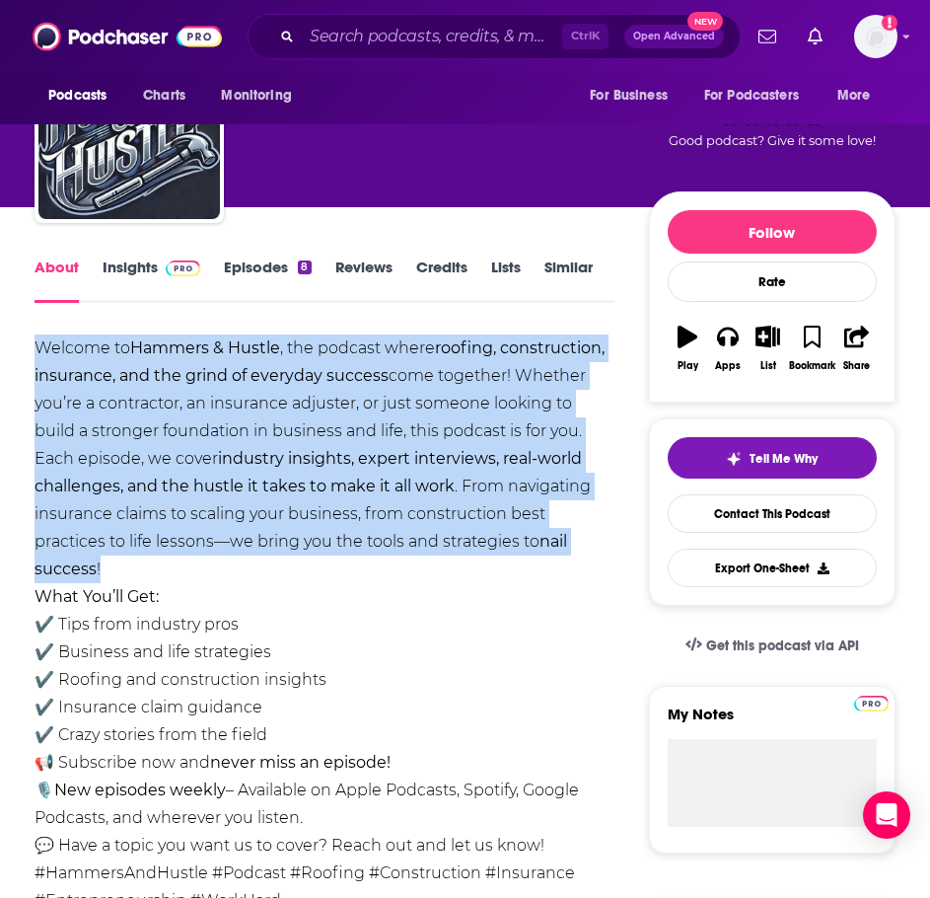
drag, startPoint x: 155, startPoint y: 563, endPoint x: 33, endPoint y: 352, distance: 244.0
copy div "Welcome to Hammers & Hustle , the podcast where roofing, construction, insuranc…"
click at [159, 271] on span at bounding box center [179, 266] width 42 height 19
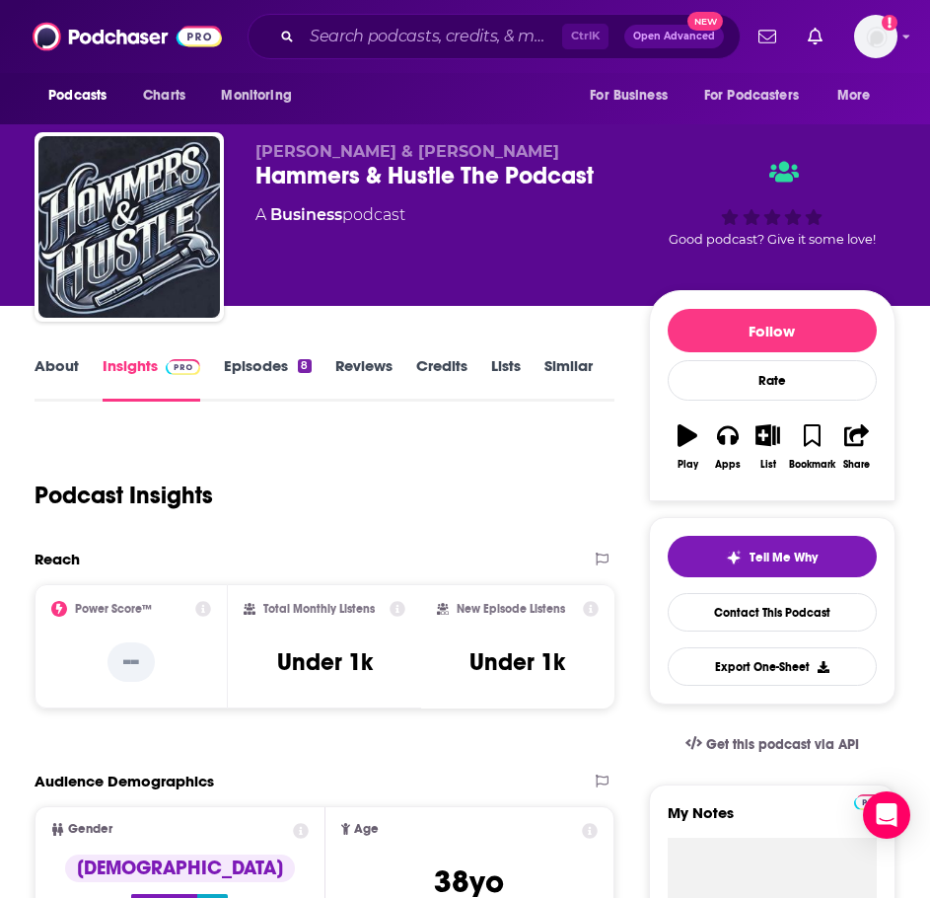
click at [54, 377] on link "About" at bounding box center [57, 378] width 44 height 45
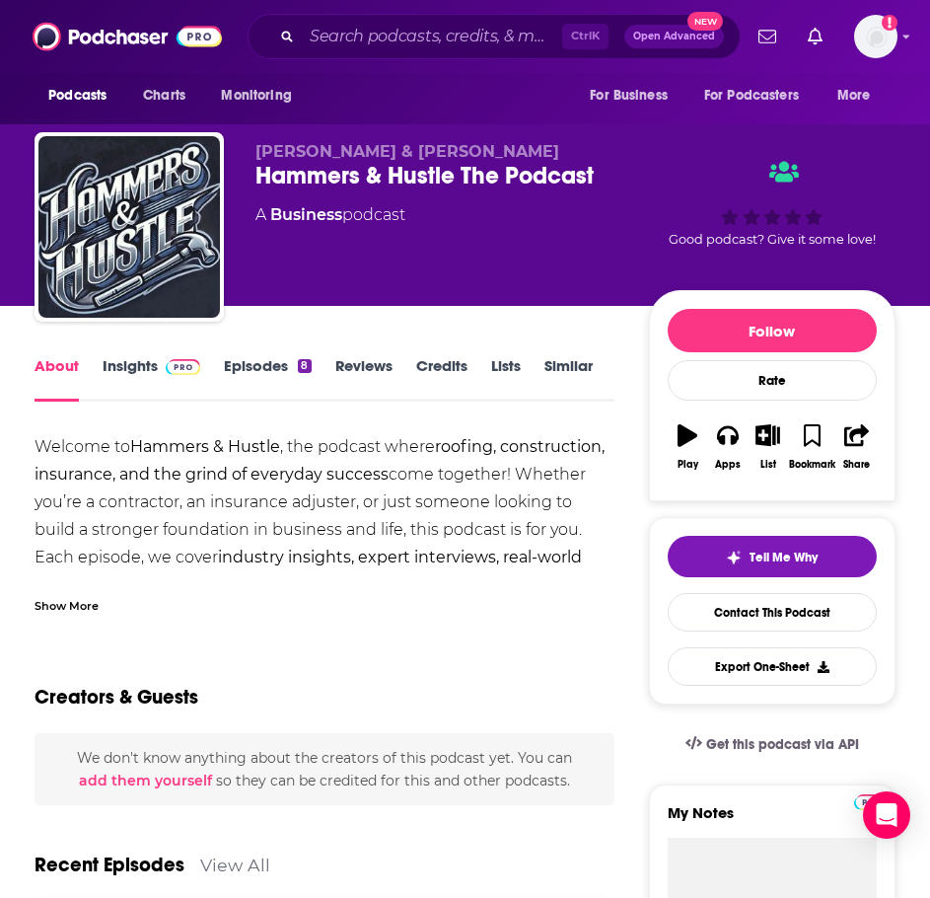
click at [93, 612] on div "Show More" at bounding box center [67, 604] width 64 height 19
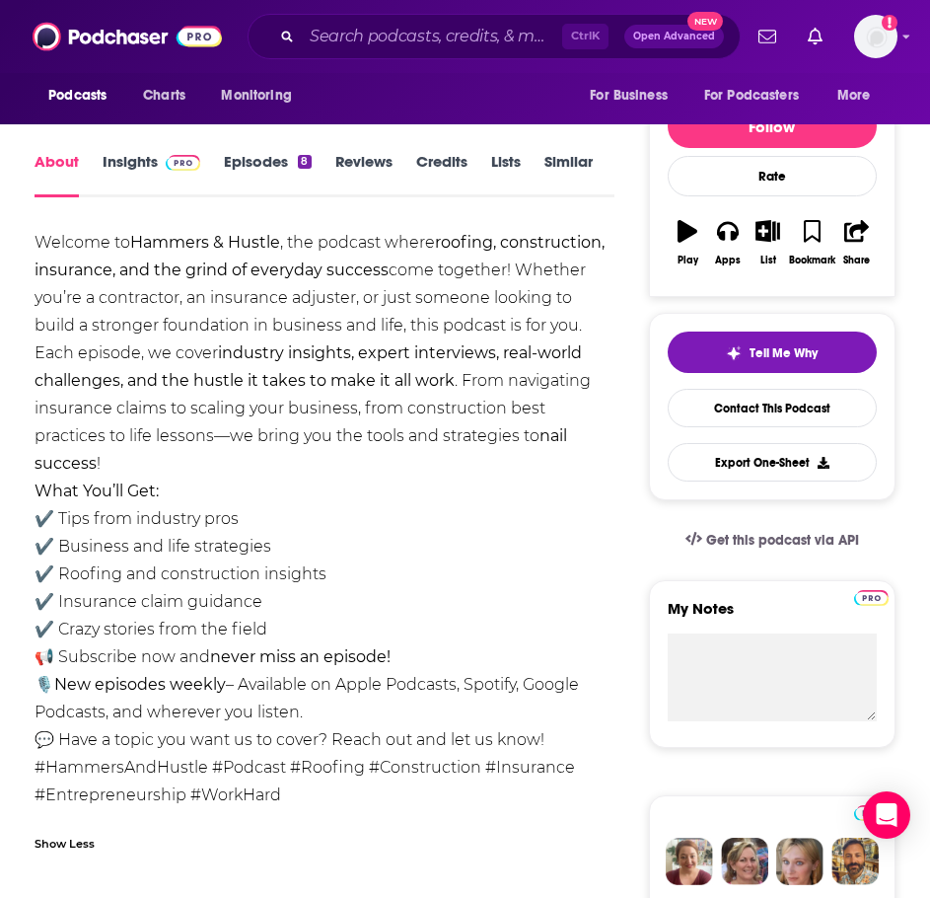
scroll to position [493, 0]
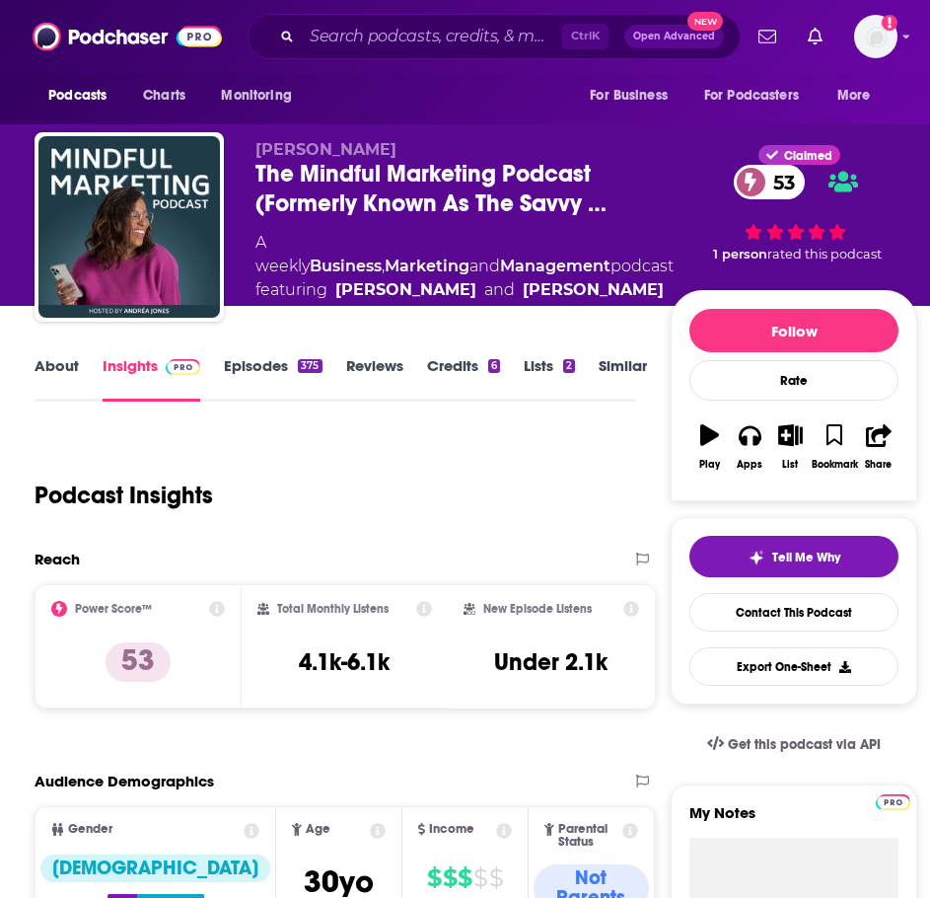
click at [62, 369] on link "About" at bounding box center [57, 378] width 44 height 45
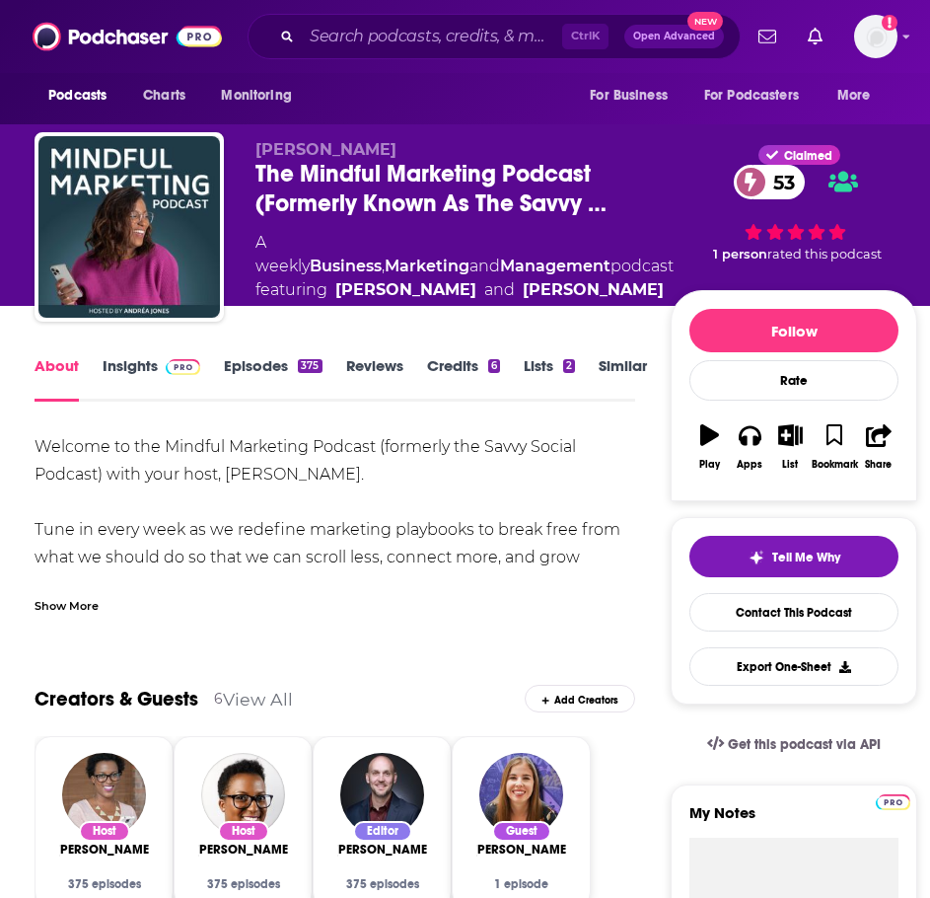
click at [79, 601] on div "Show More" at bounding box center [67, 604] width 64 height 19
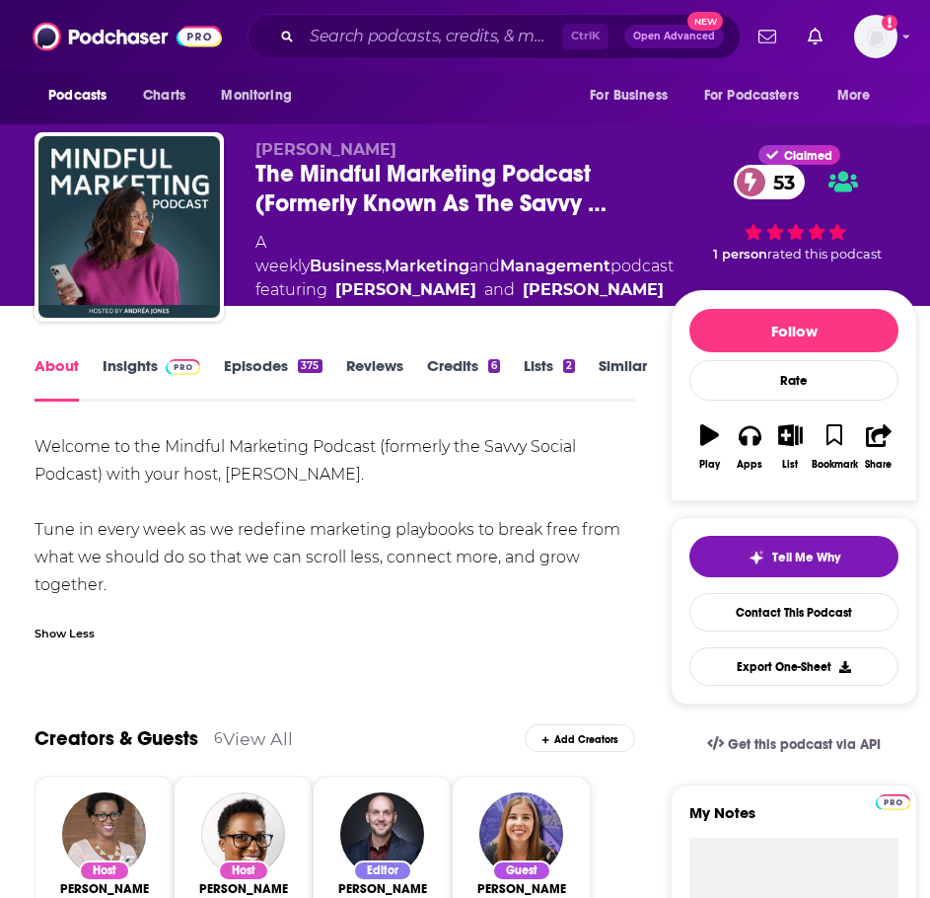
drag, startPoint x: 100, startPoint y: 556, endPoint x: 14, endPoint y: 434, distance: 149.4
copy div "Welcome to the Mindful Marketing Podcast (formerly the Savvy Social Podcast) wi…"
click at [158, 365] on span at bounding box center [179, 365] width 42 height 19
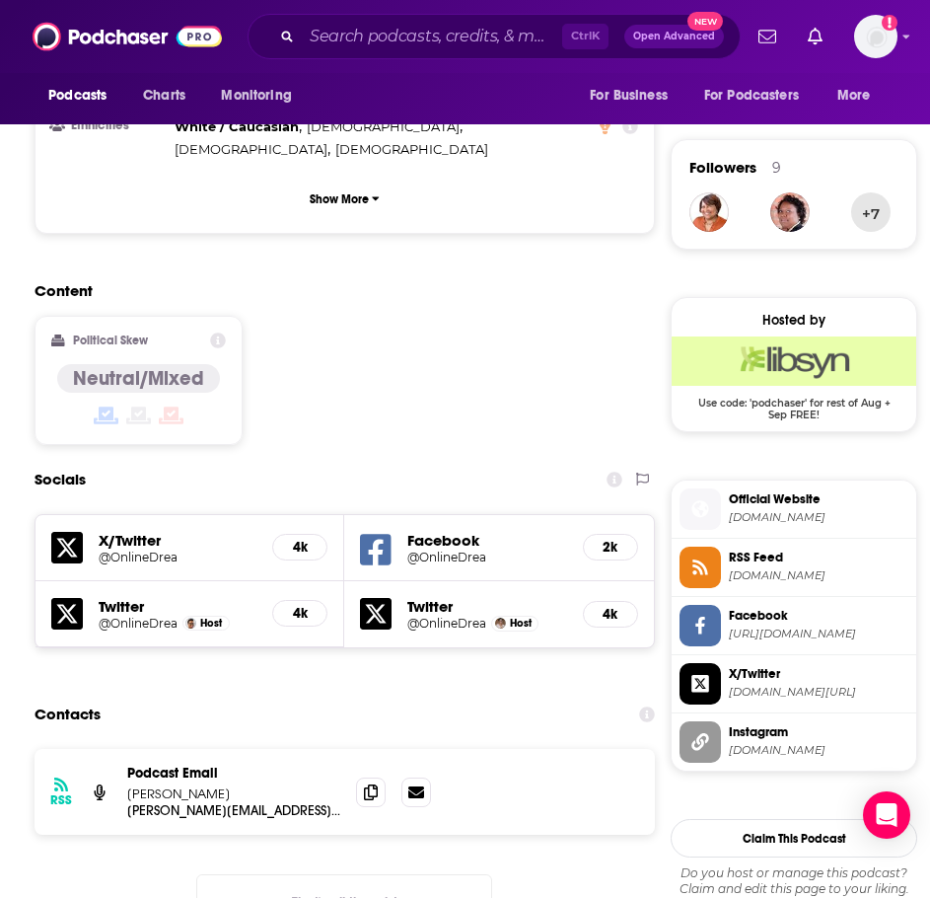
scroll to position [1381, 0]
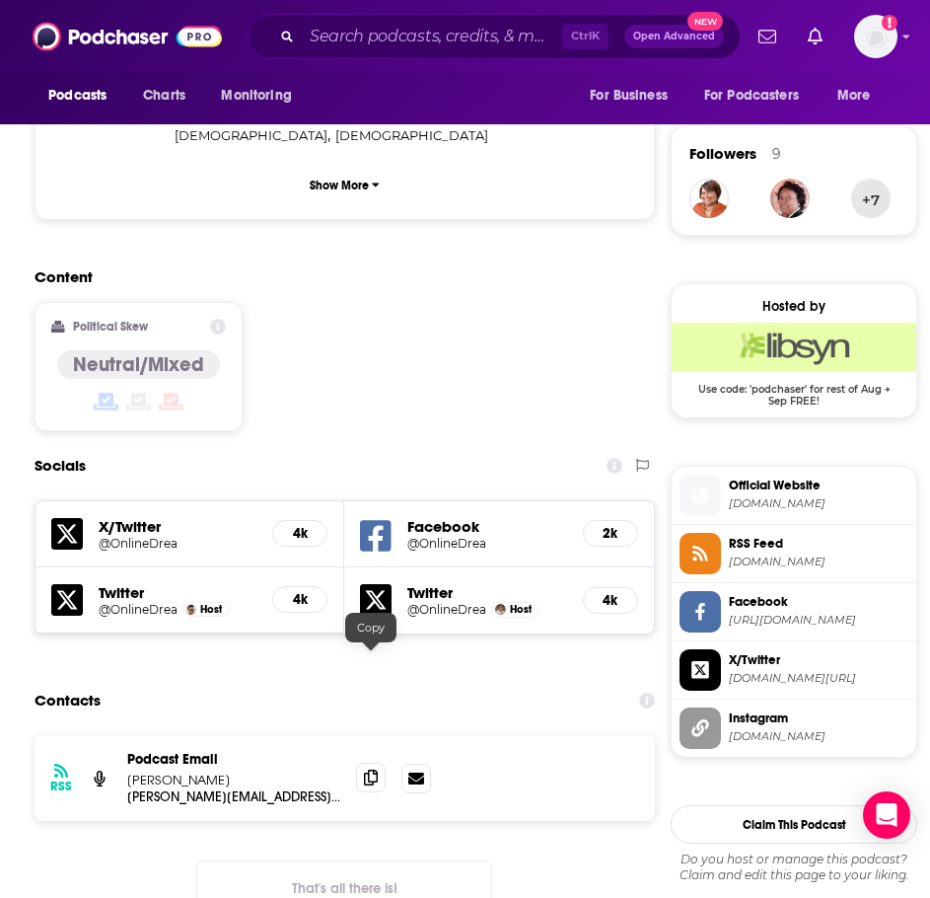
click at [360, 763] on span at bounding box center [371, 778] width 30 height 30
click at [365, 38] on input "Search podcasts, credits, & more..." at bounding box center [432, 37] width 260 height 32
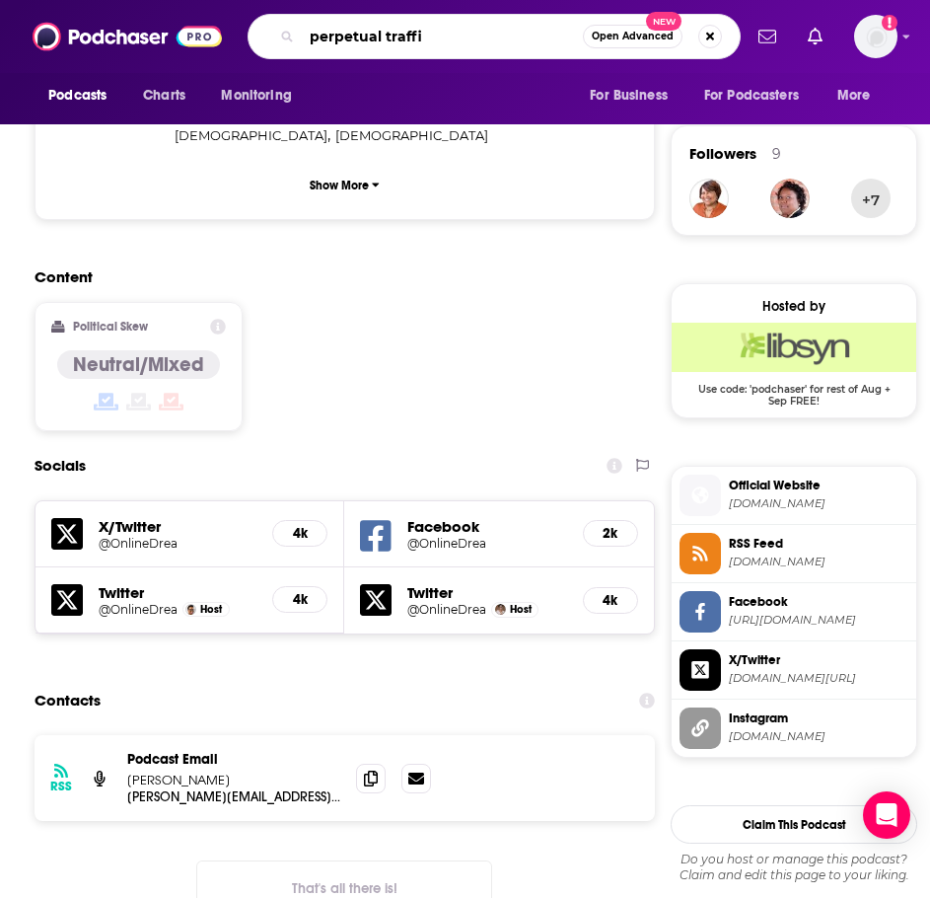
type input "perpetual traffic"
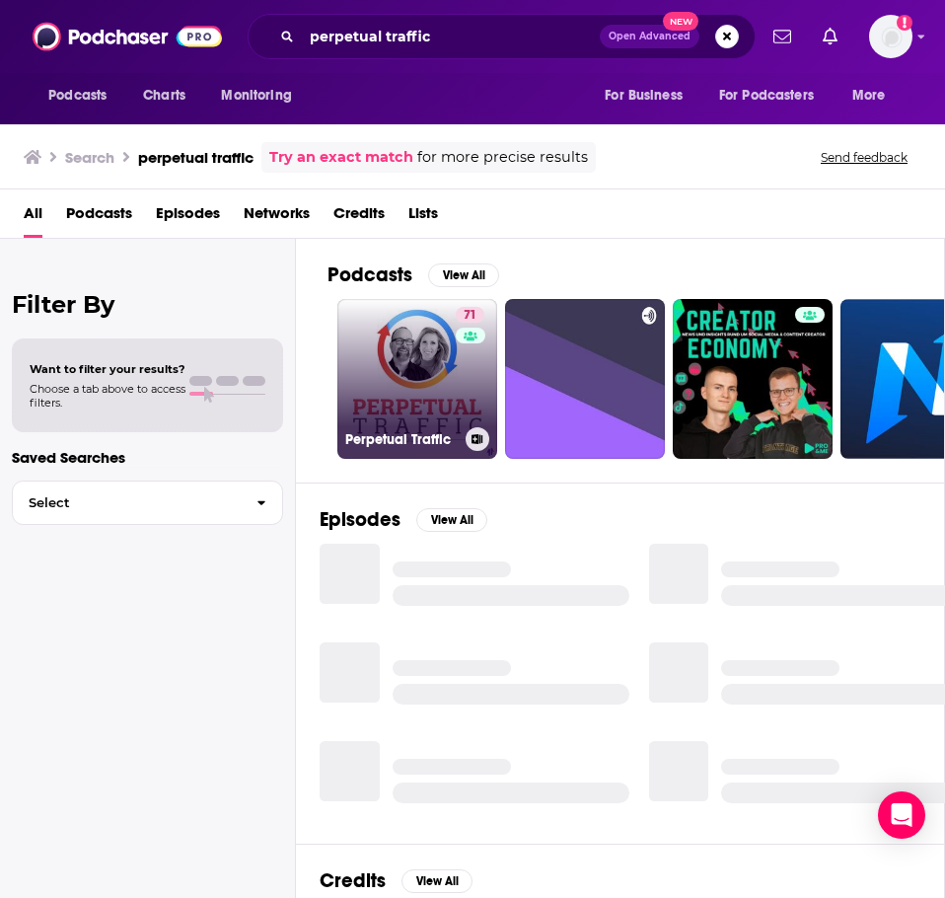
click at [410, 361] on link "71 Perpetual Traffic" at bounding box center [417, 379] width 160 height 160
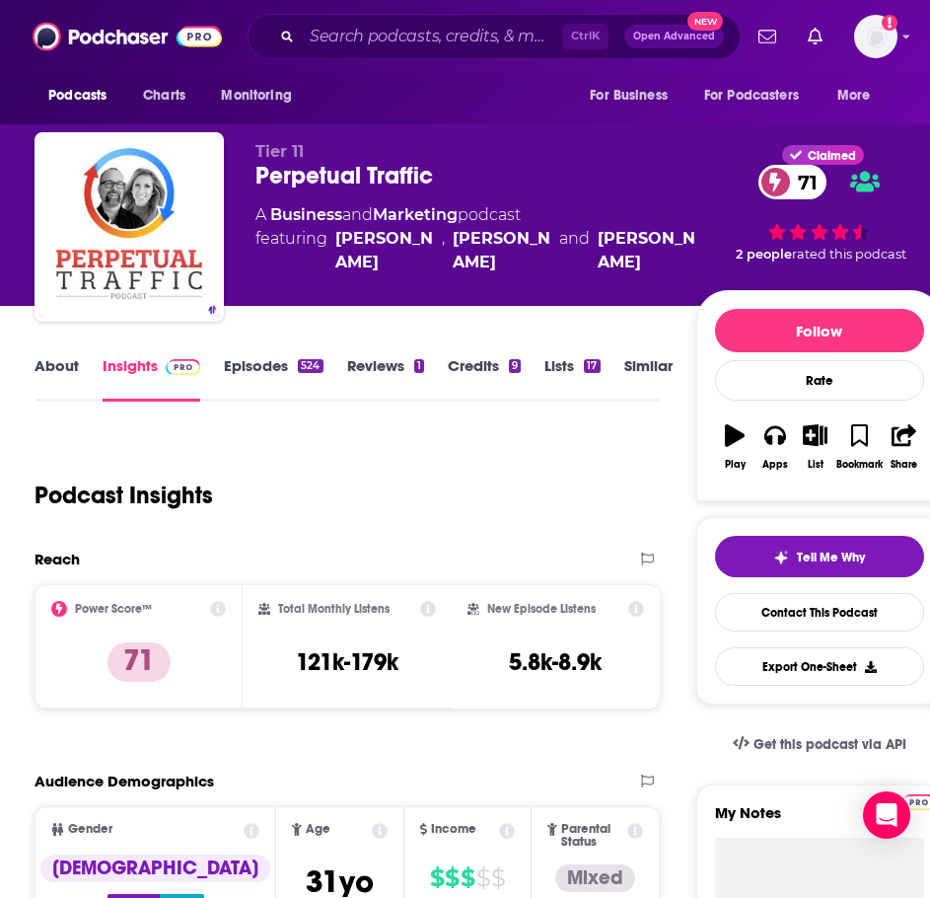
click at [72, 369] on link "About" at bounding box center [57, 378] width 44 height 45
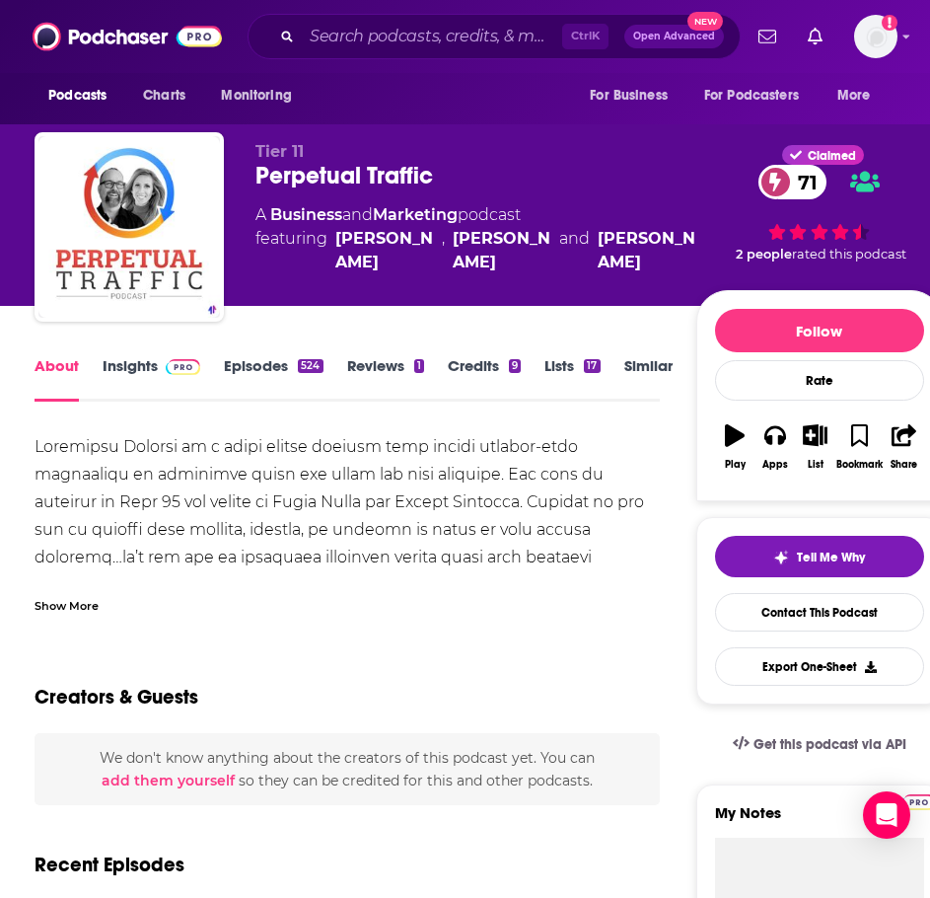
click at [72, 611] on div "Show More" at bounding box center [67, 604] width 64 height 19
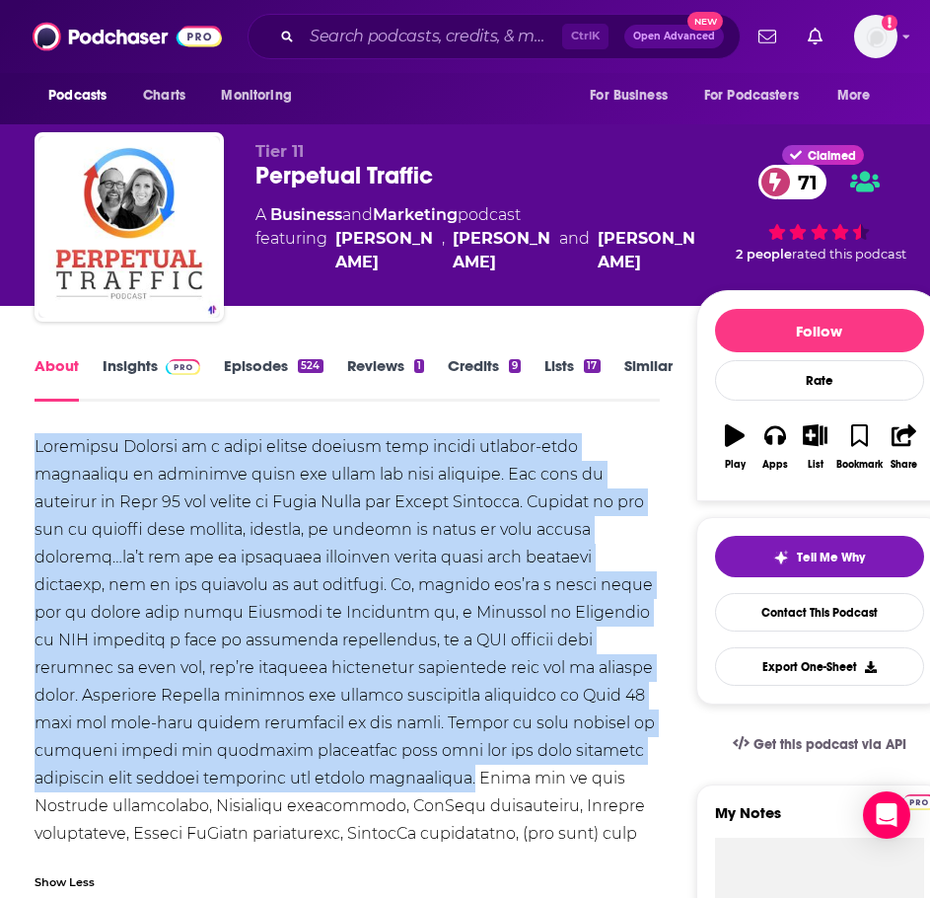
drag, startPoint x: 662, startPoint y: 750, endPoint x: 31, endPoint y: 446, distance: 700.7
copy div "Perpetual Traffic is a twice weekly podcast that shares cutting-edge strategies…"
click at [171, 371] on img at bounding box center [183, 367] width 35 height 16
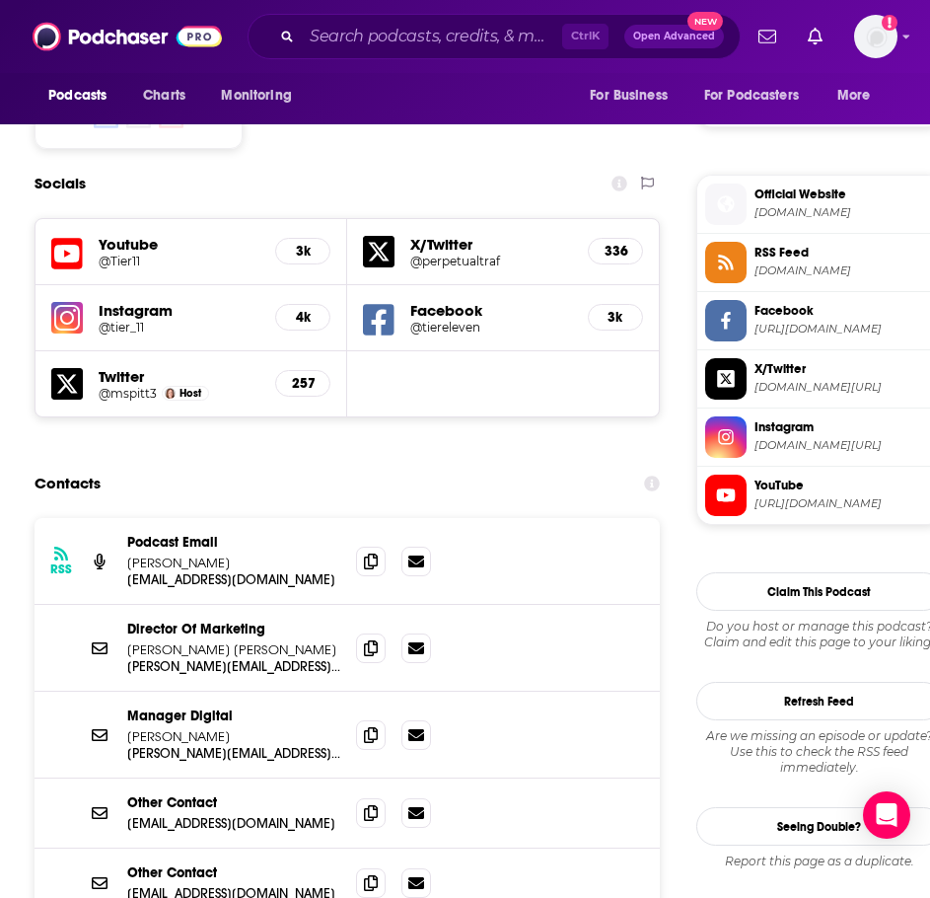
scroll to position [1677, 0]
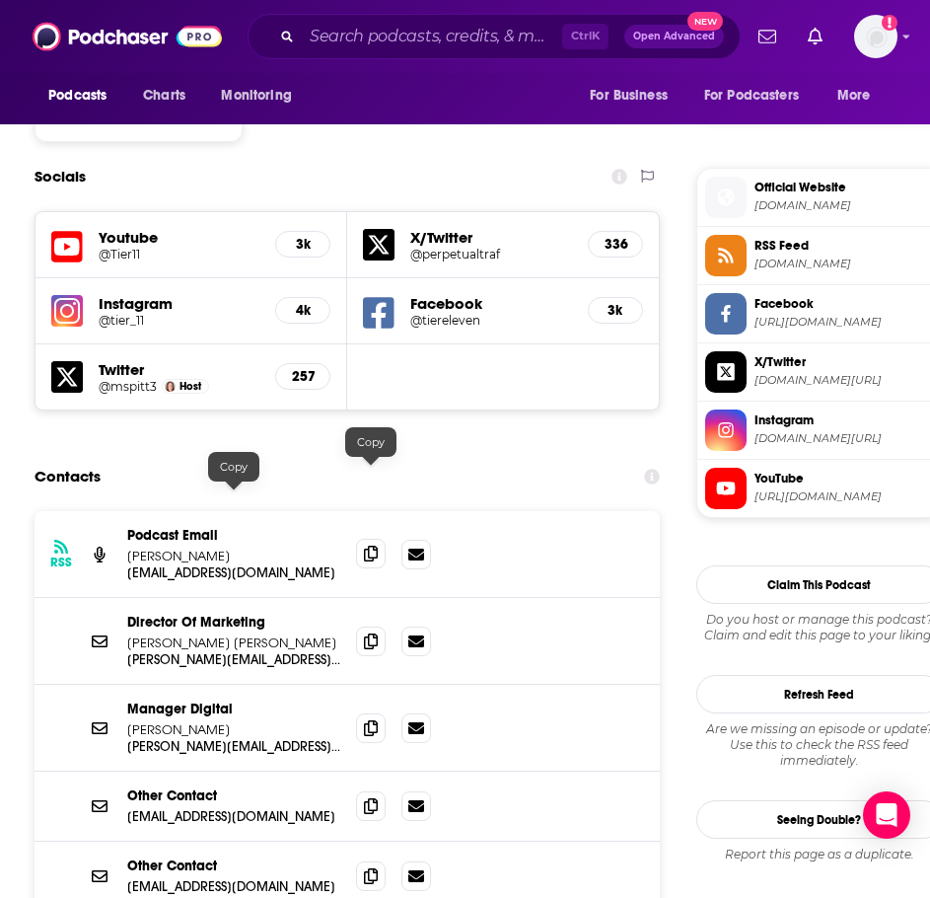
click at [370, 546] on icon at bounding box center [371, 554] width 14 height 16
click at [449, 36] on input "Search podcasts, credits, & more..." at bounding box center [432, 37] width 260 height 32
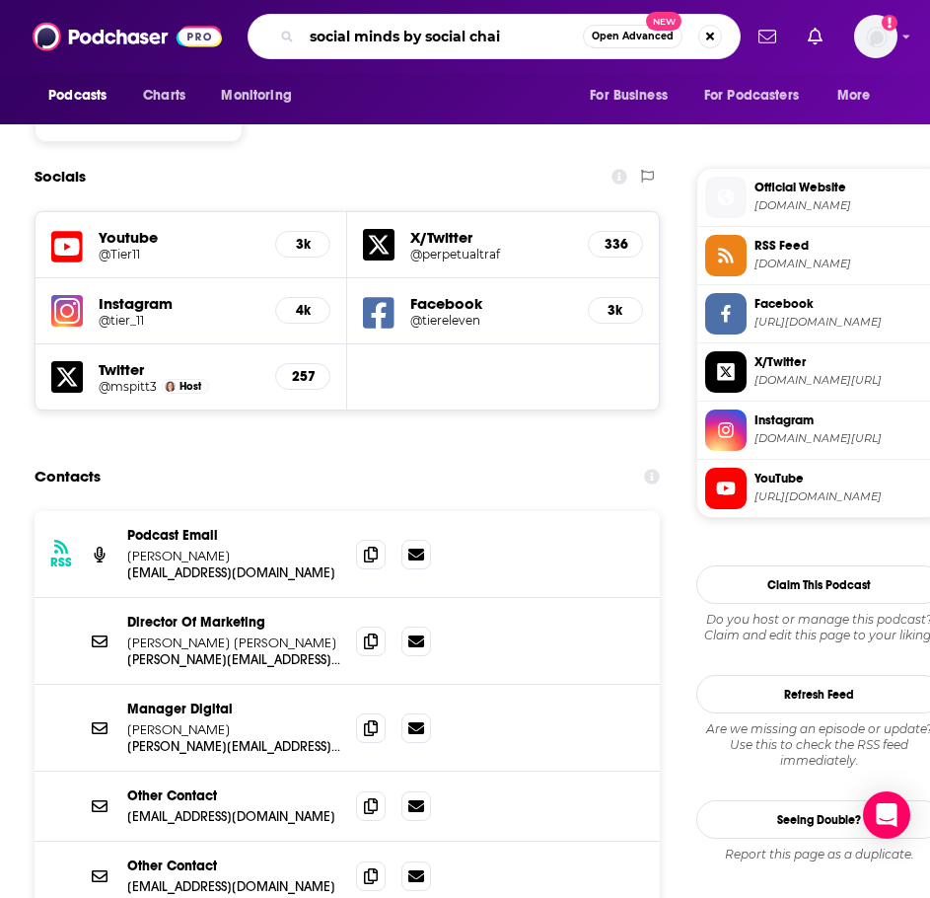
type input "social minds by social chain"
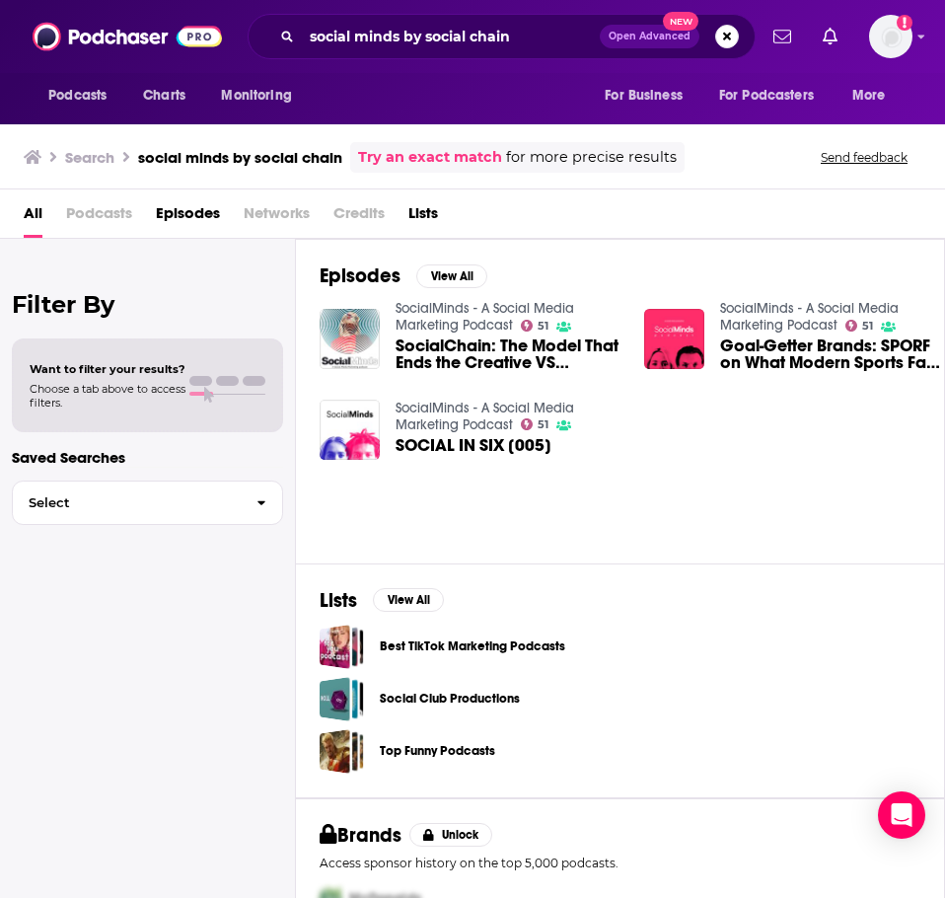
click at [464, 318] on link "SocialMinds - A Social Media Marketing Podcast" at bounding box center [485, 317] width 179 height 34
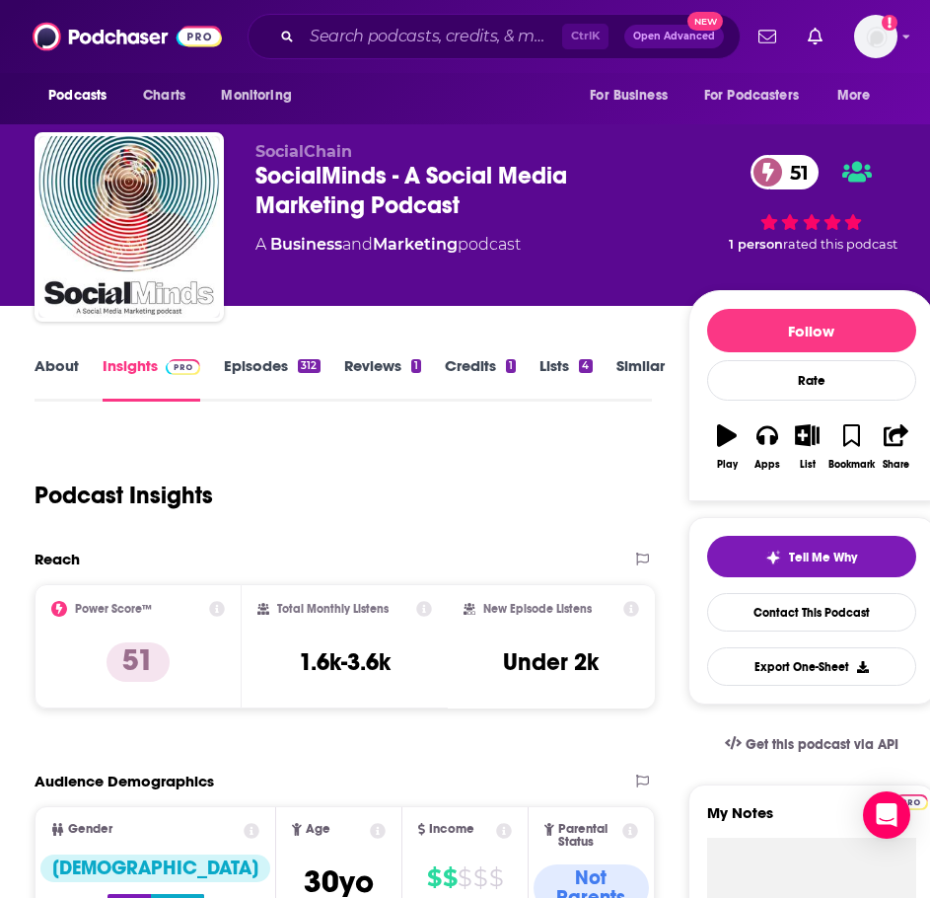
click at [56, 379] on link "About" at bounding box center [57, 378] width 44 height 45
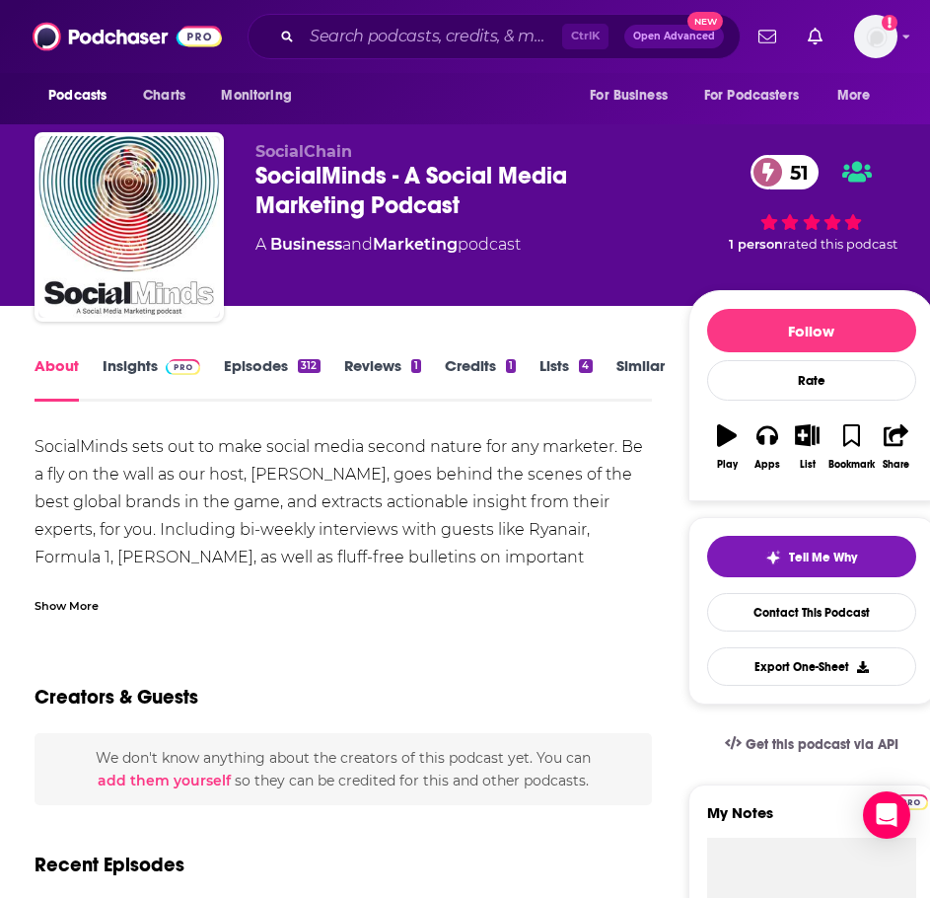
click at [64, 592] on div "Show More" at bounding box center [344, 598] width 618 height 34
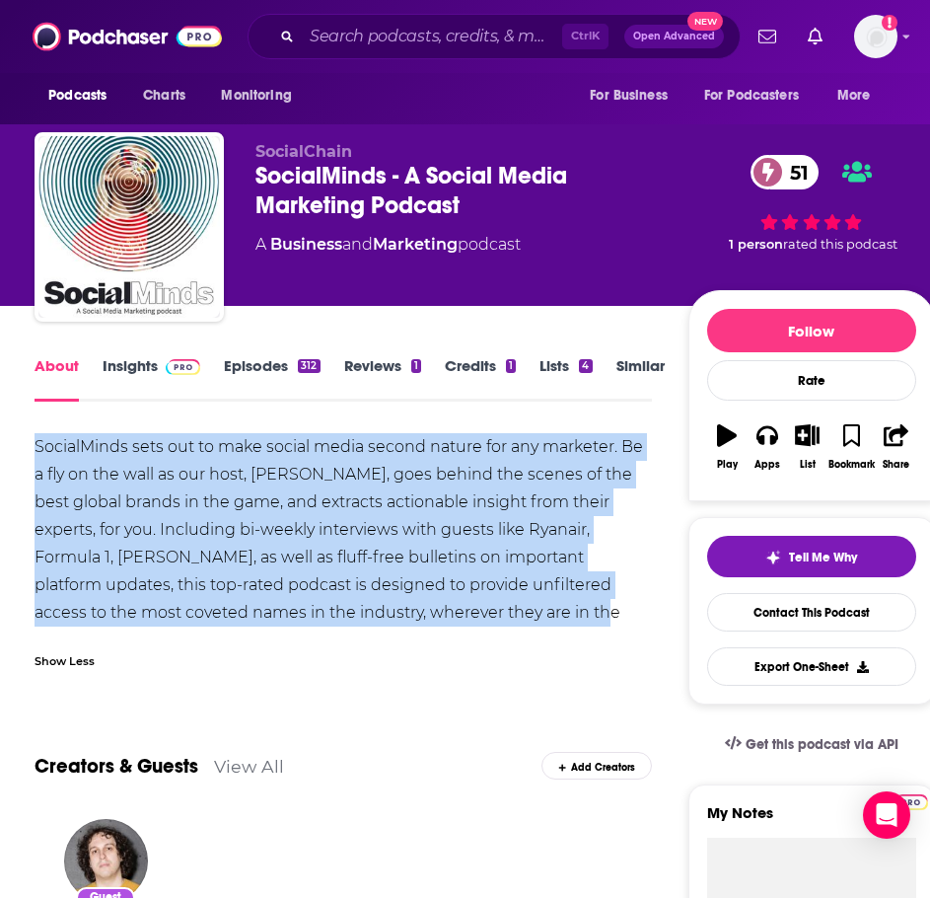
drag, startPoint x: 493, startPoint y: 611, endPoint x: 101, endPoint y: 462, distance: 420.0
copy div "SocialMinds sets out to make social media second nature for any marketer. Be a …"
click at [145, 366] on link "Insights" at bounding box center [152, 378] width 98 height 45
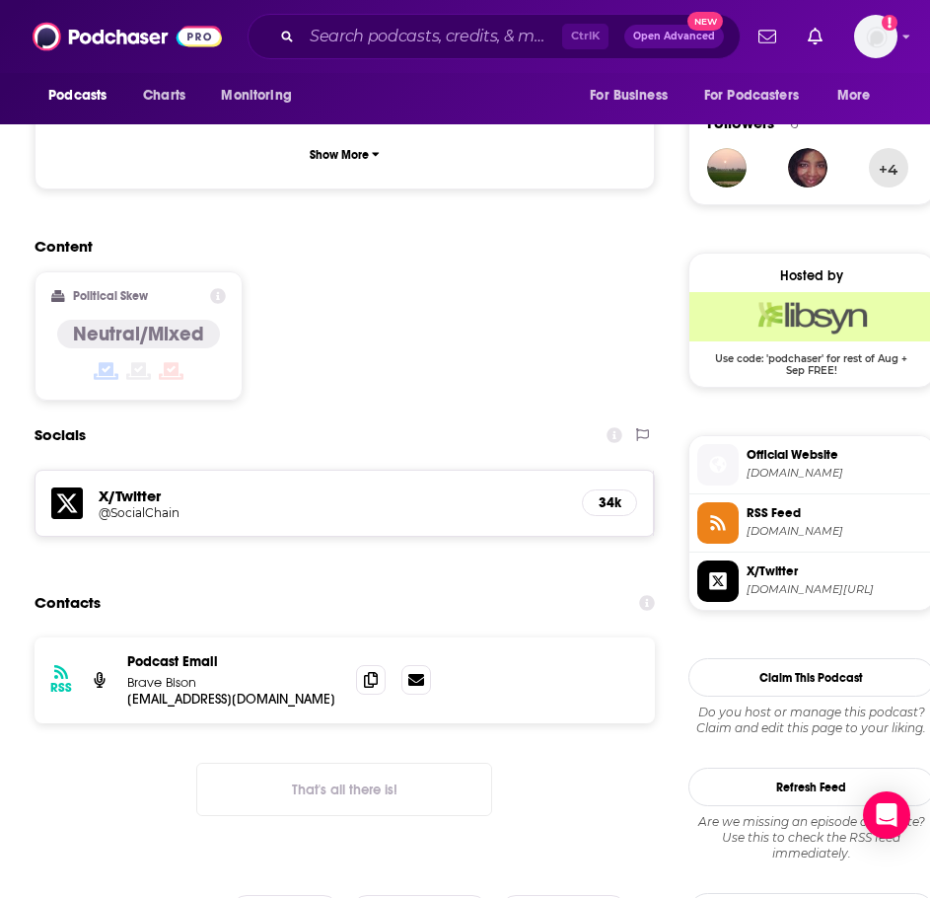
scroll to position [1480, 0]
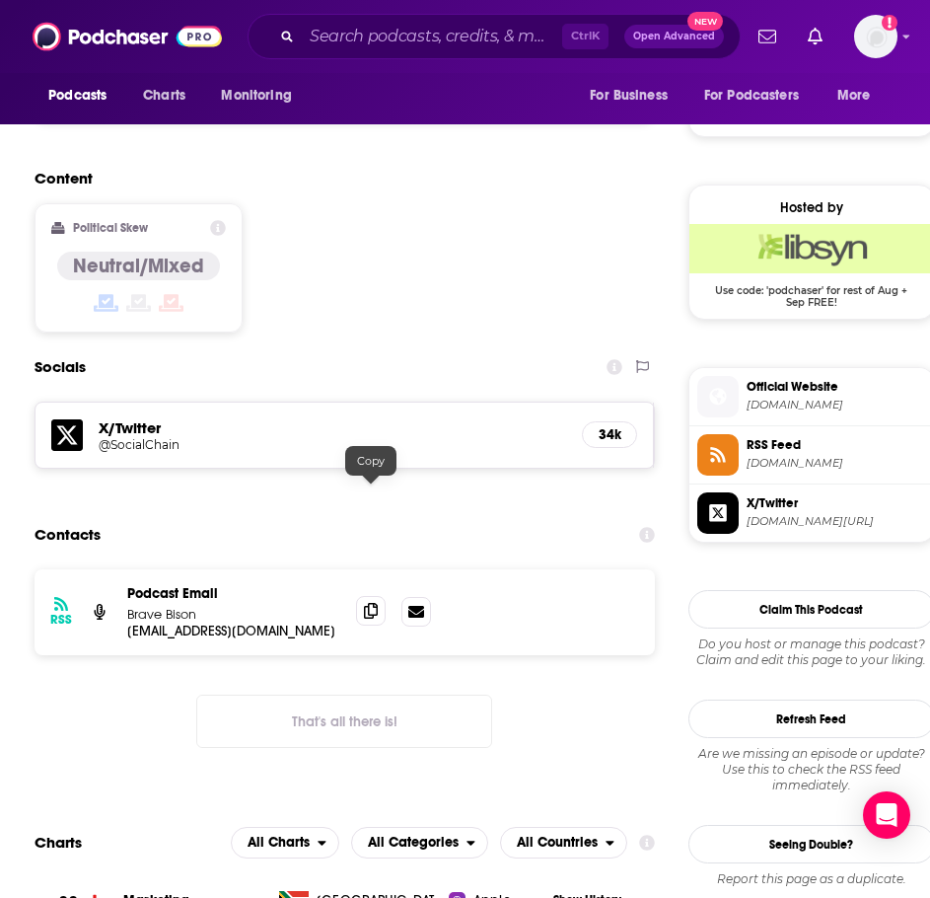
click at [364, 603] on icon at bounding box center [371, 611] width 14 height 16
click at [355, 42] on input "Search podcasts, credits, & more..." at bounding box center [432, 37] width 260 height 32
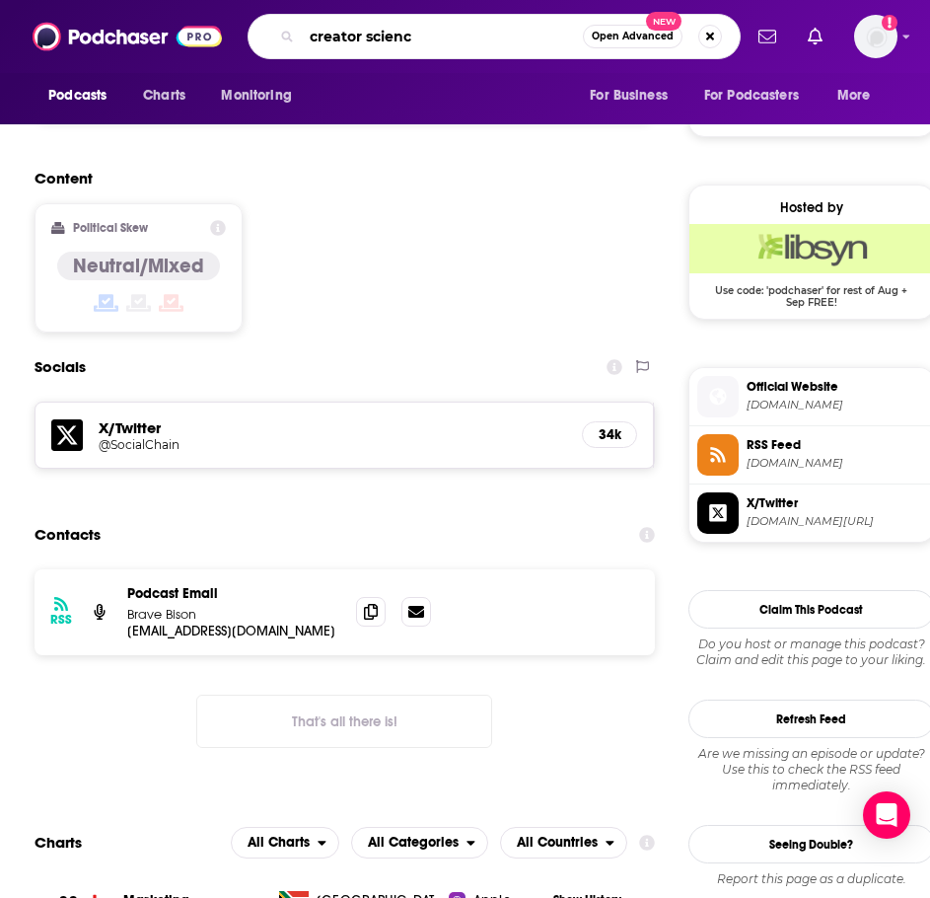
type input "creator science"
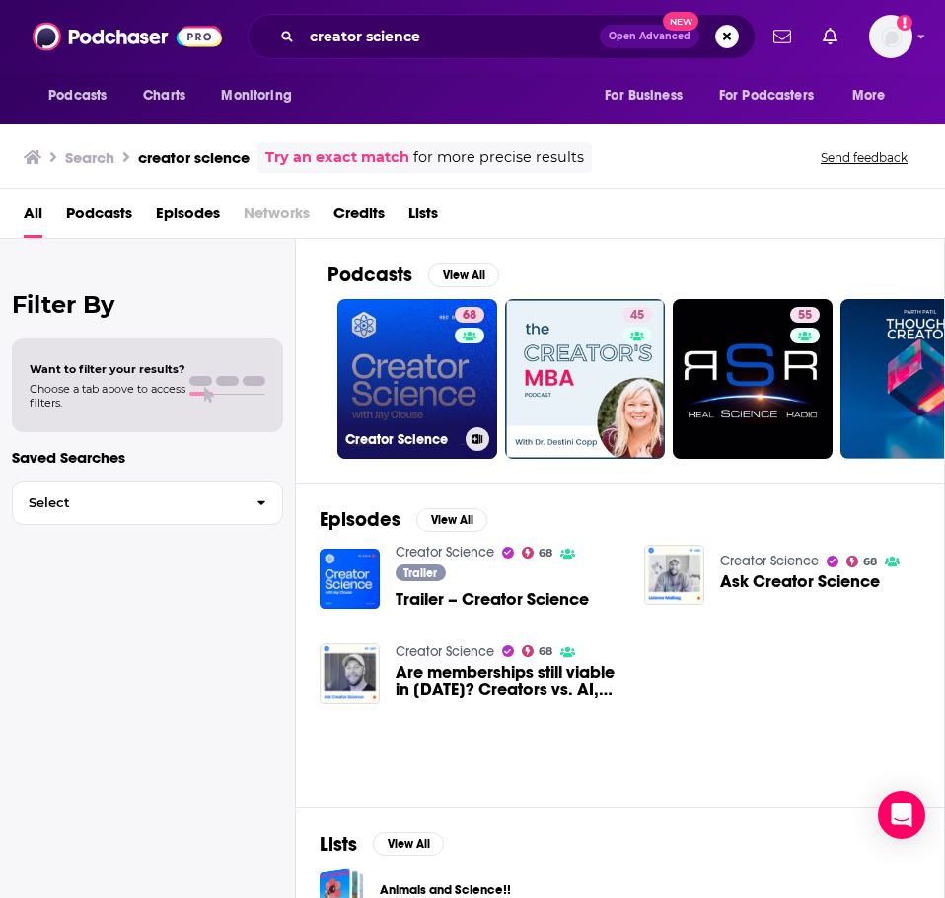
click at [386, 375] on link "68 Creator Science" at bounding box center [417, 379] width 160 height 160
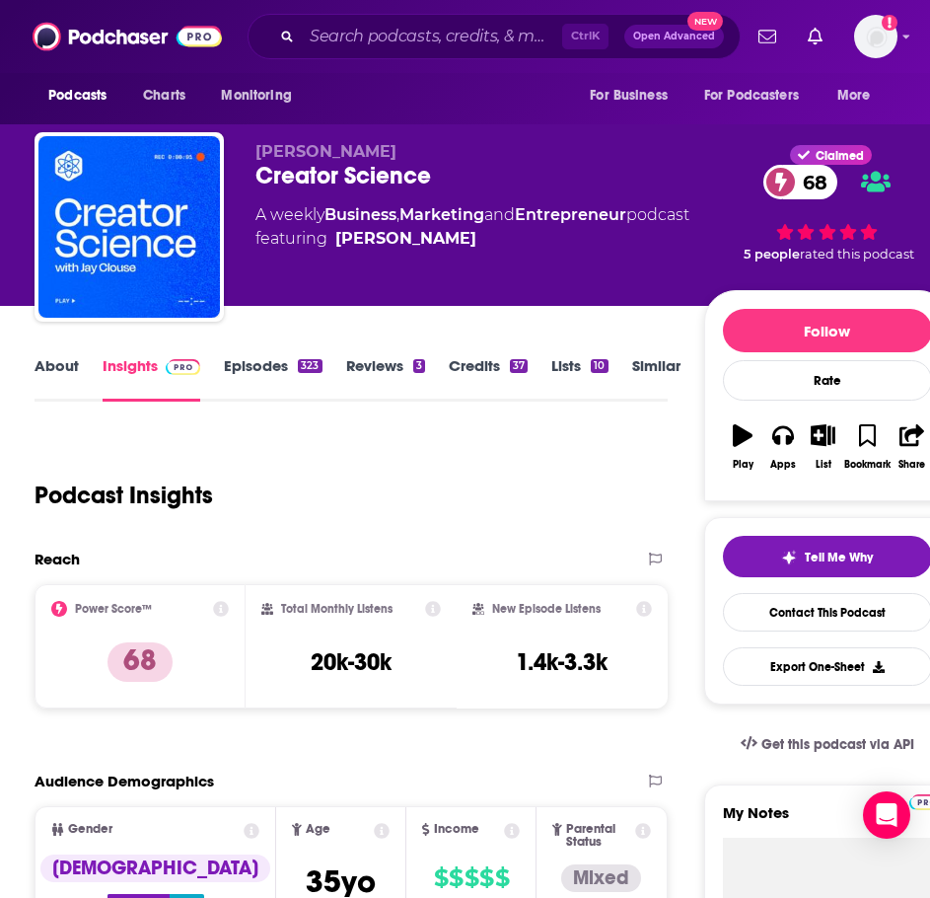
click at [67, 359] on link "About" at bounding box center [57, 378] width 44 height 45
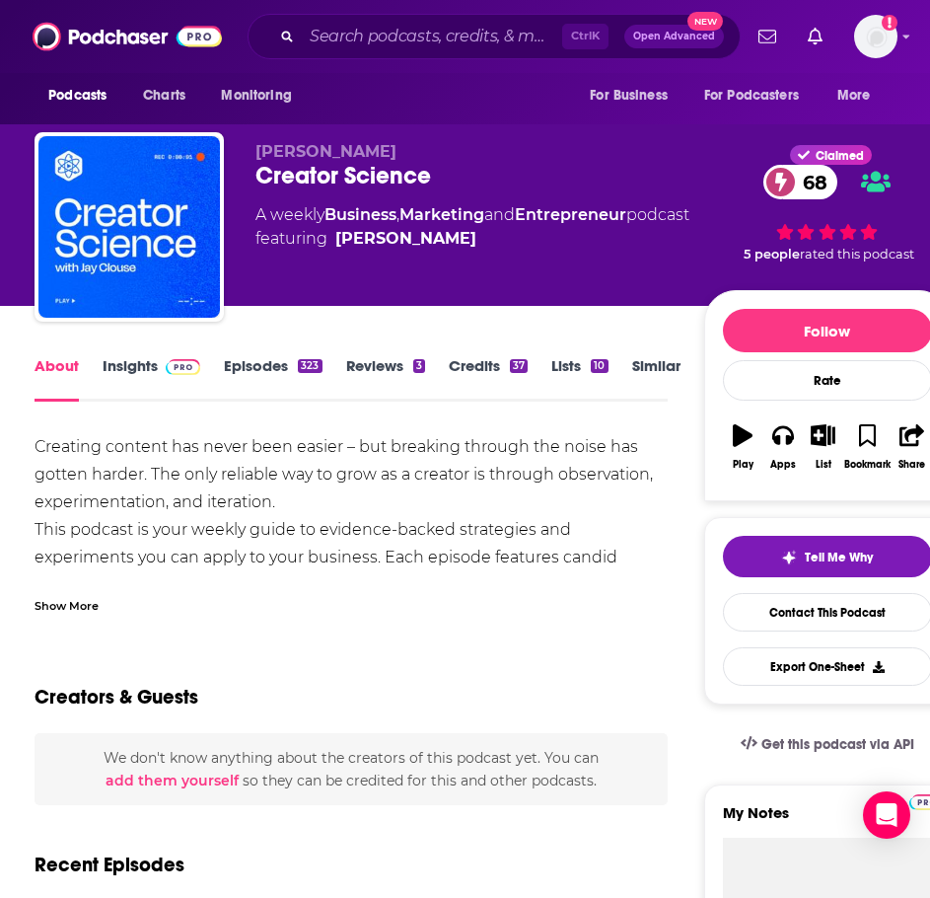
click at [82, 608] on div "Show More" at bounding box center [67, 604] width 64 height 19
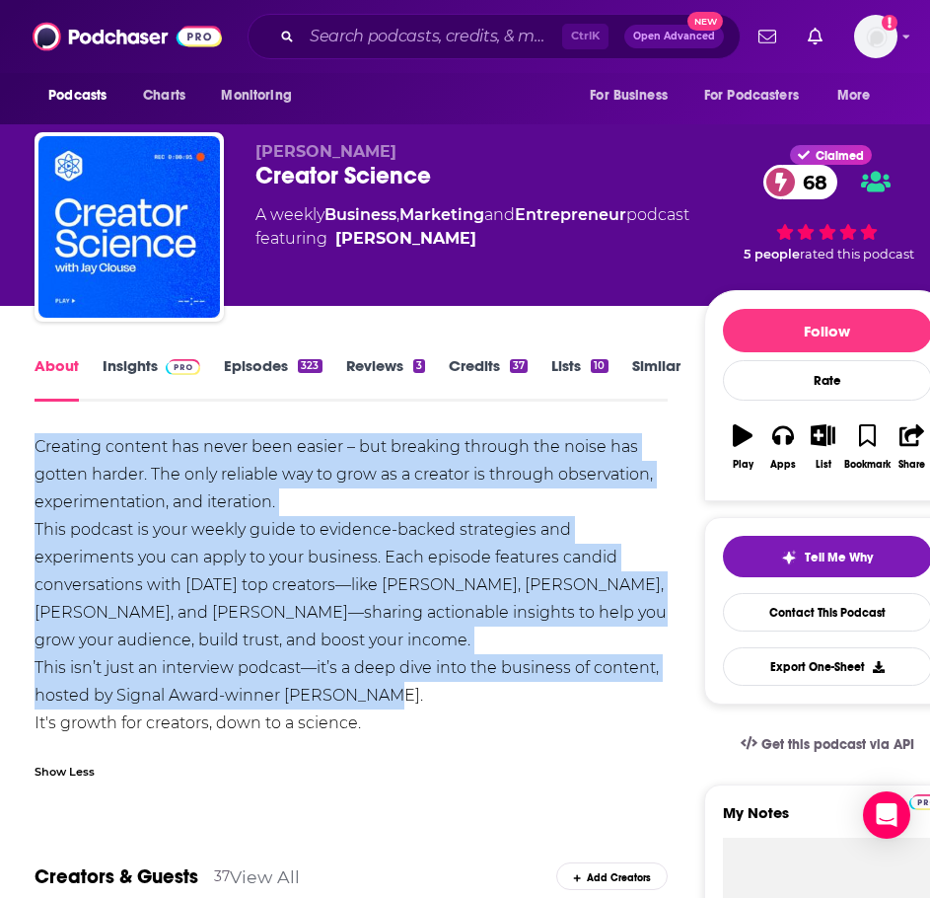
drag, startPoint x: 394, startPoint y: 694, endPoint x: 25, endPoint y: 445, distance: 444.9
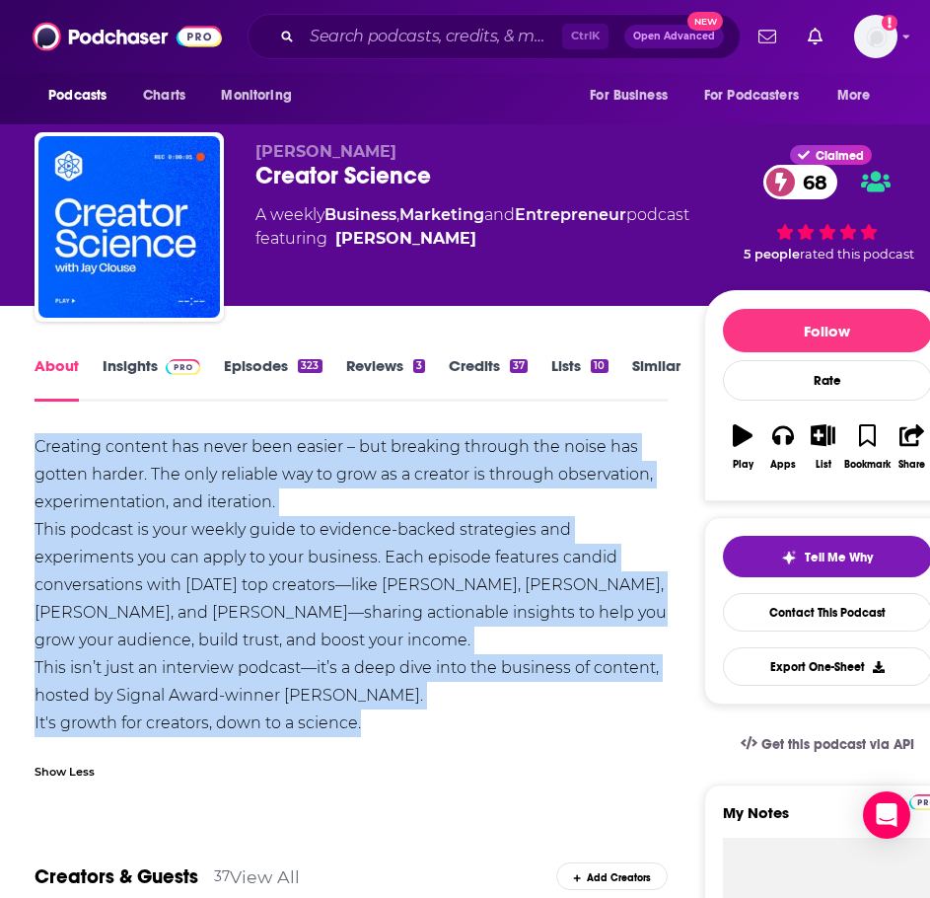
drag, startPoint x: 399, startPoint y: 734, endPoint x: 35, endPoint y: 449, distance: 462.4
click at [35, 449] on div "Creating content has never been easier – but breaking through the noise has got…" at bounding box center [351, 585] width 632 height 304
copy div "Creating content has never been easier – but breaking through the noise has got…"
click at [161, 361] on span at bounding box center [179, 365] width 42 height 19
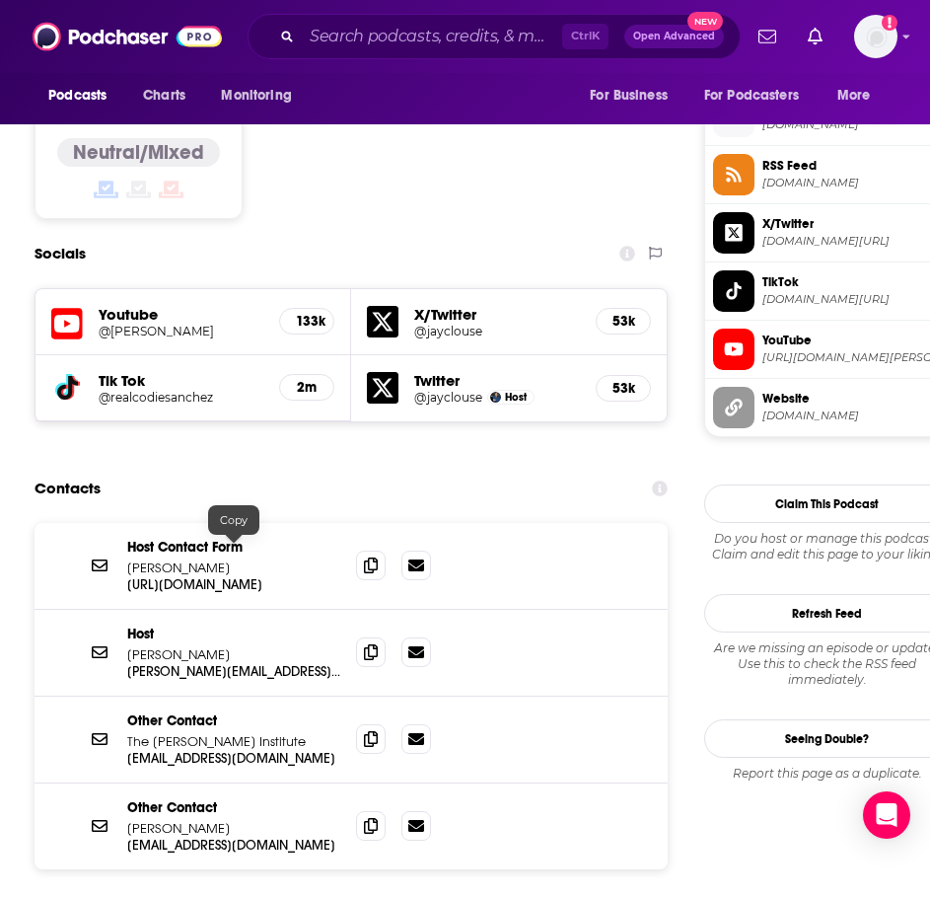
scroll to position [1579, 0]
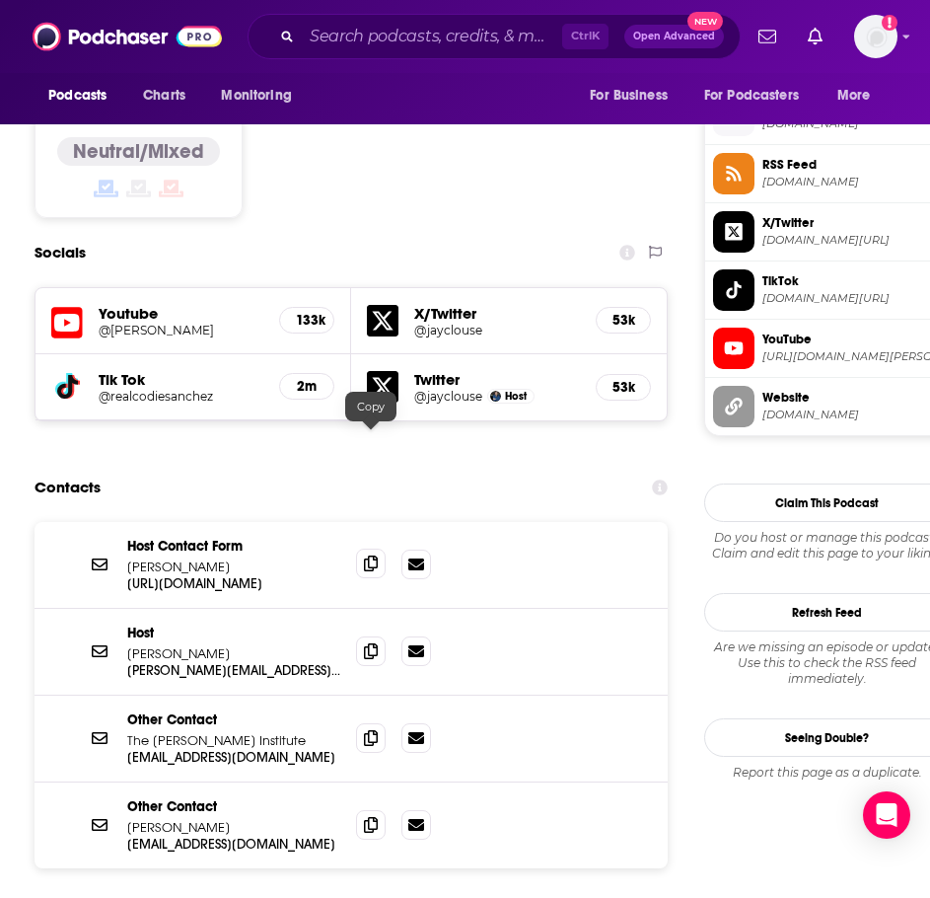
click at [365, 555] on icon at bounding box center [371, 563] width 14 height 16
click at [380, 50] on input "Search podcasts, credits, & more..." at bounding box center [432, 37] width 260 height 32
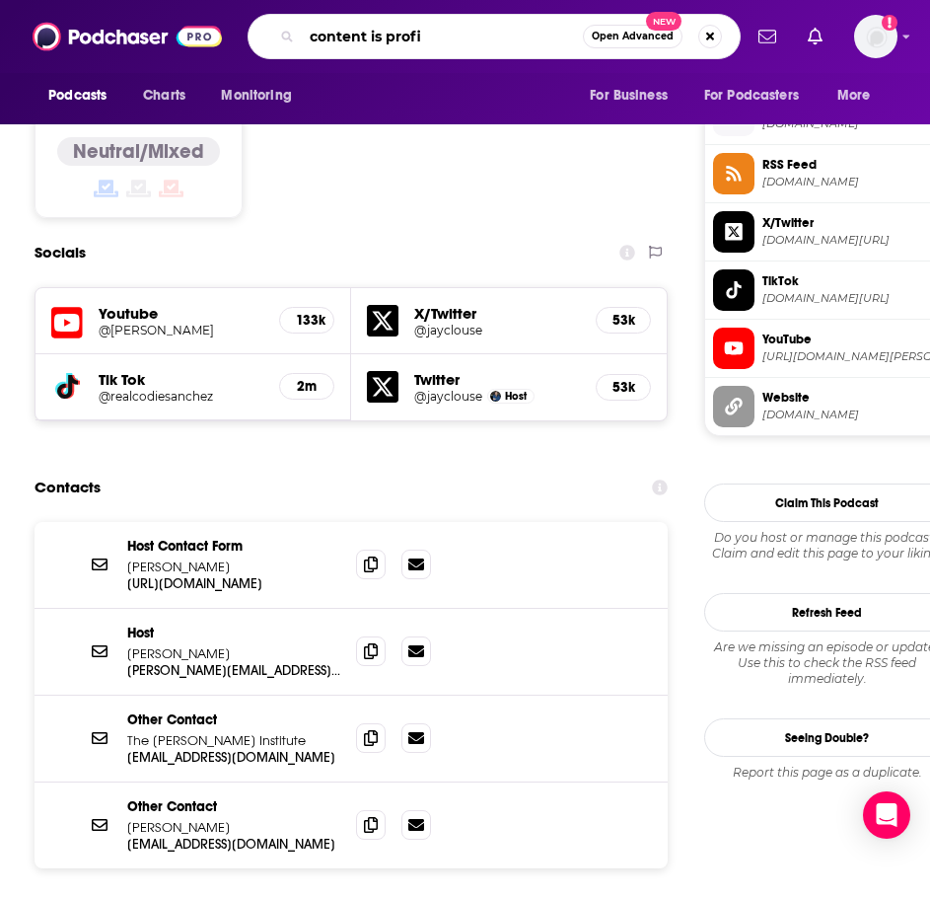
type input "content is profit"
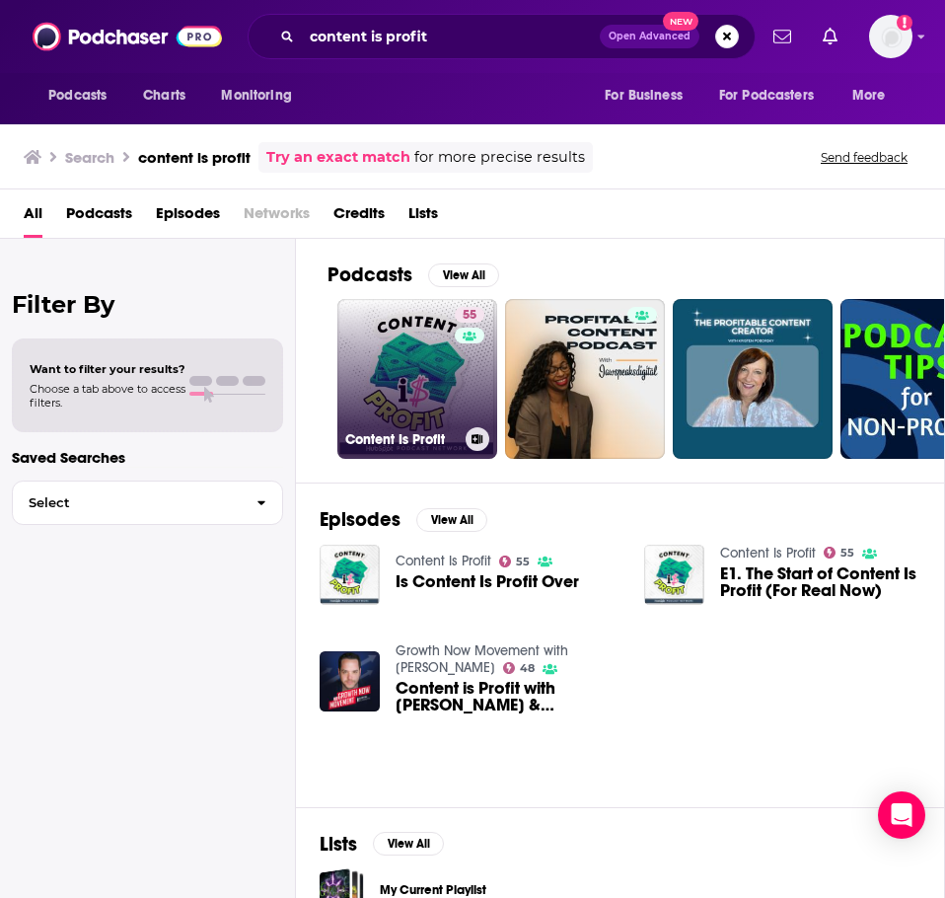
click at [409, 362] on link "55 Content Is Profit" at bounding box center [417, 379] width 160 height 160
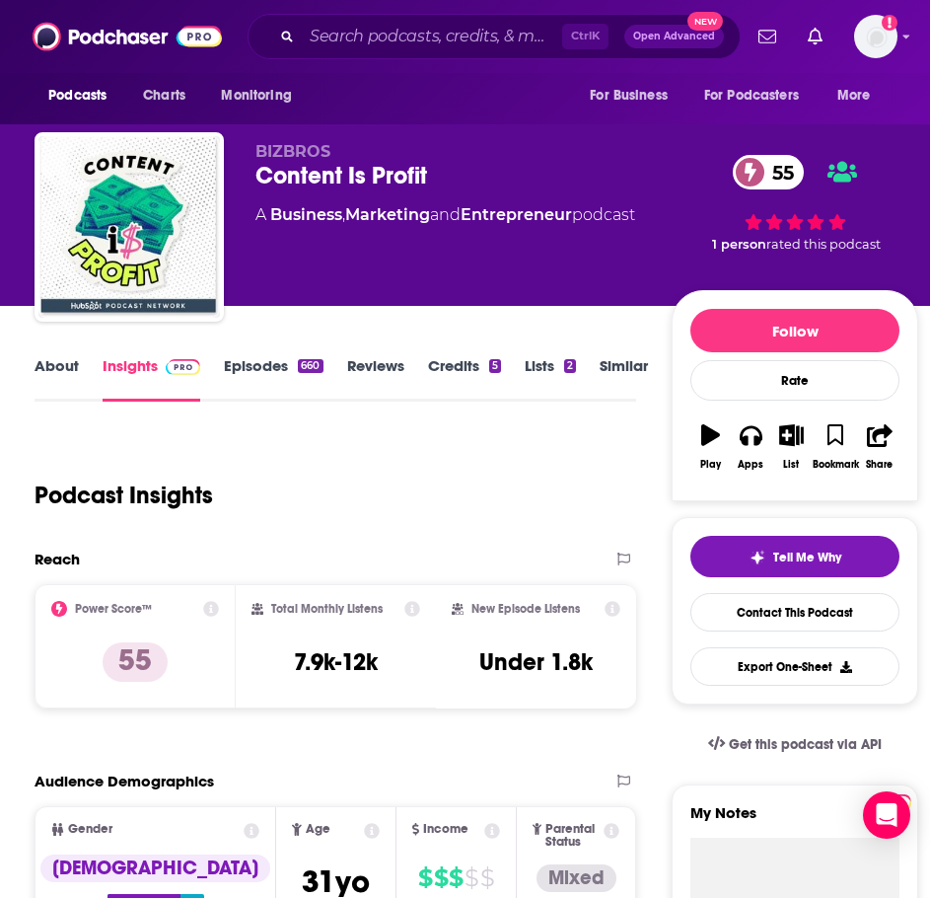
click at [58, 369] on link "About" at bounding box center [57, 378] width 44 height 45
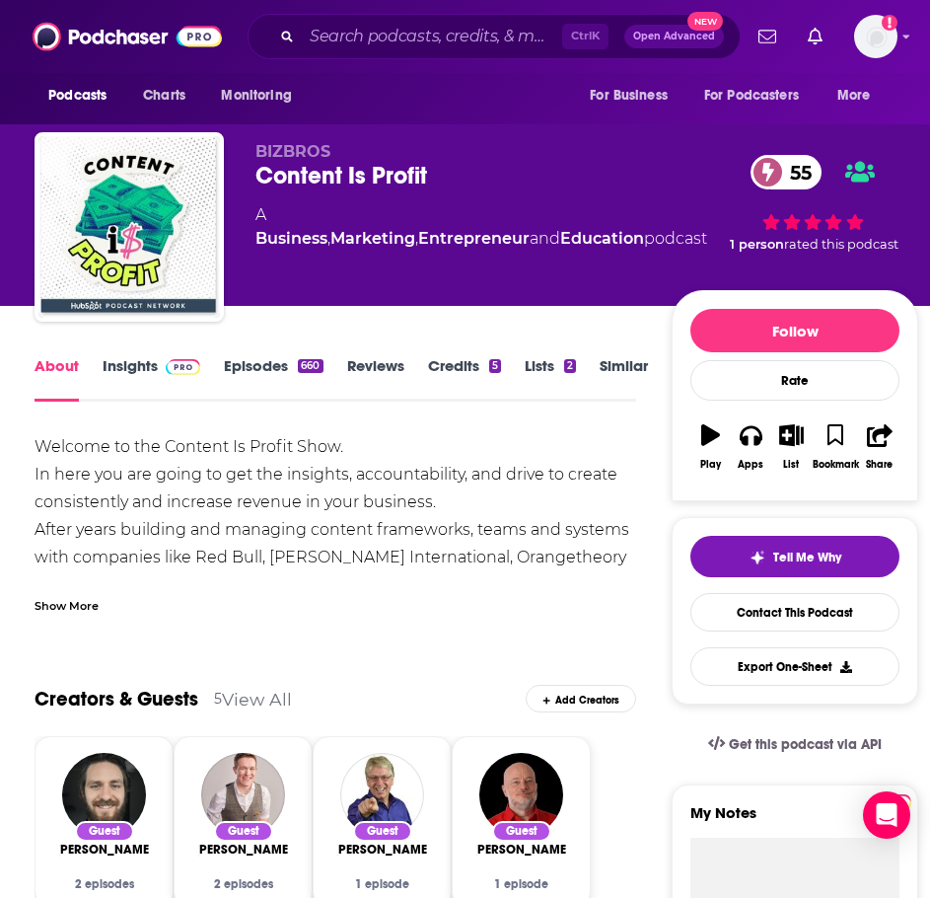
click at [68, 597] on div "Show More" at bounding box center [67, 604] width 64 height 19
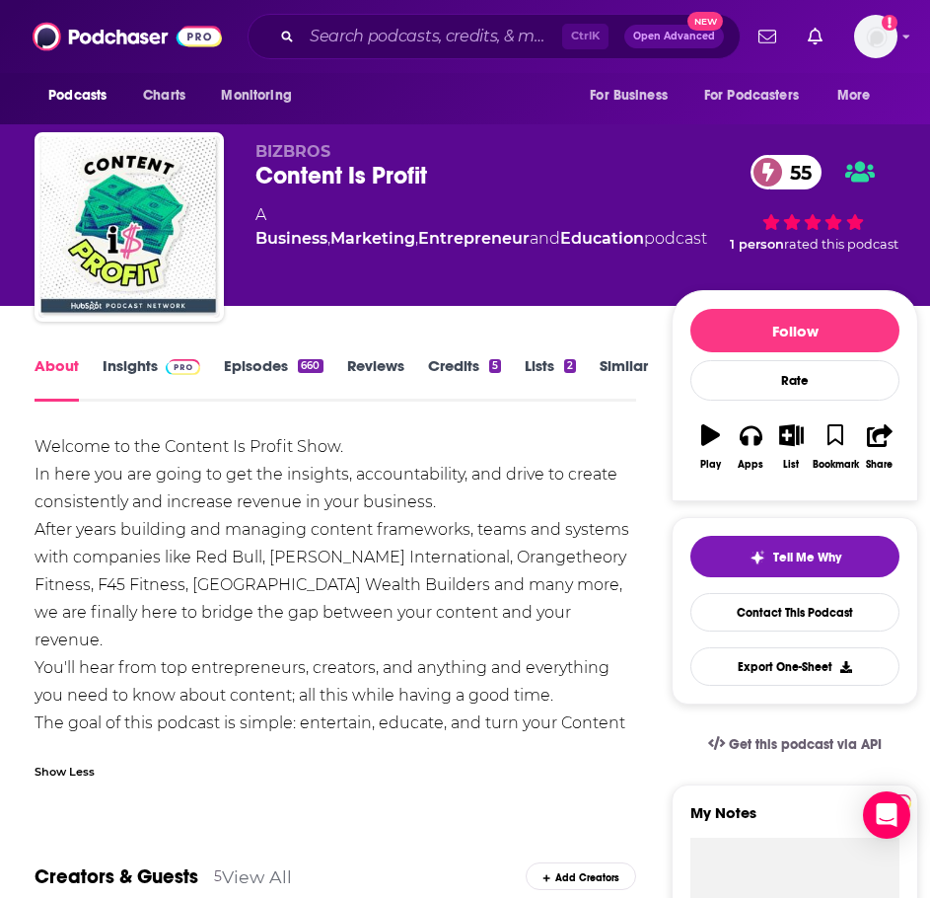
drag, startPoint x: 577, startPoint y: 667, endPoint x: 329, endPoint y: 601, distance: 257.3
click at [329, 601] on div "Welcome to the Content Is Profit Show. In here you are going to get the insight…" at bounding box center [336, 598] width 602 height 331
click at [302, 706] on div "Welcome to the Content Is Profit Show. In here you are going to get the insight…" at bounding box center [336, 598] width 602 height 331
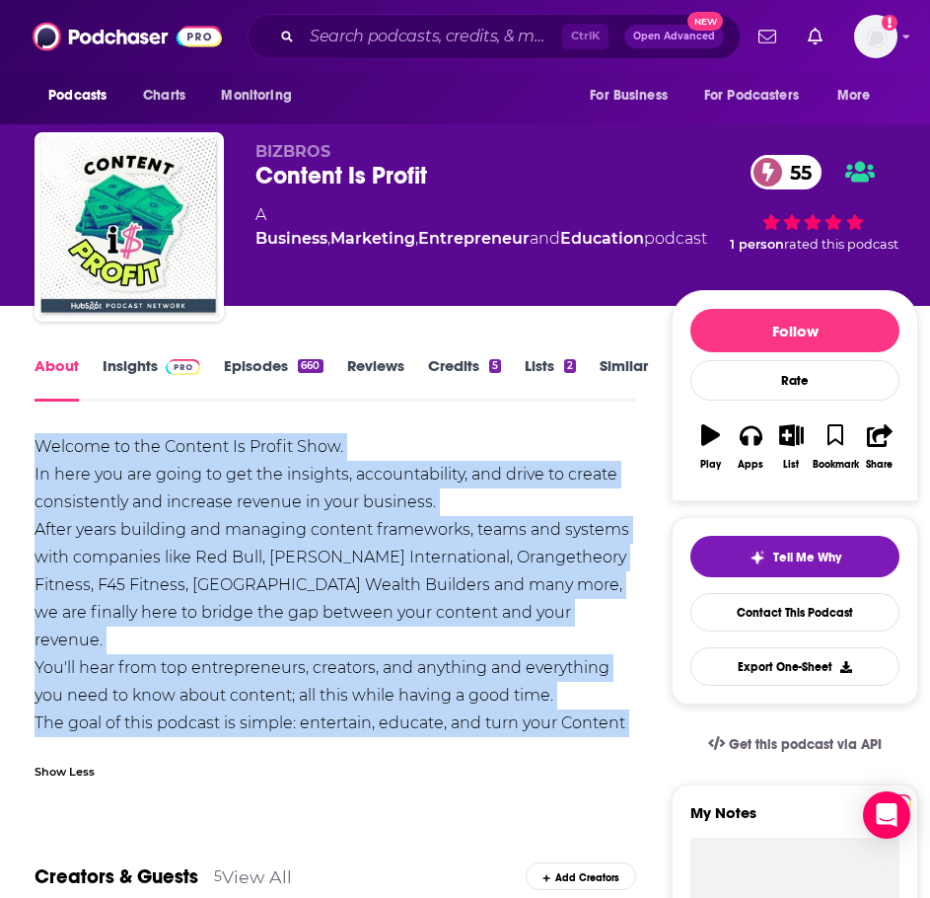
drag, startPoint x: 140, startPoint y: 726, endPoint x: 97, endPoint y: 472, distance: 258.2
click at [0, 441] on html "Podcasts Charts Monitoring Ctrl K Open Advanced New For Business For Podcasters…" at bounding box center [465, 449] width 930 height 898
copy div "Welcome to the Content Is Profit Show. In here you are going to get the insight…"
click at [163, 358] on span at bounding box center [179, 365] width 42 height 19
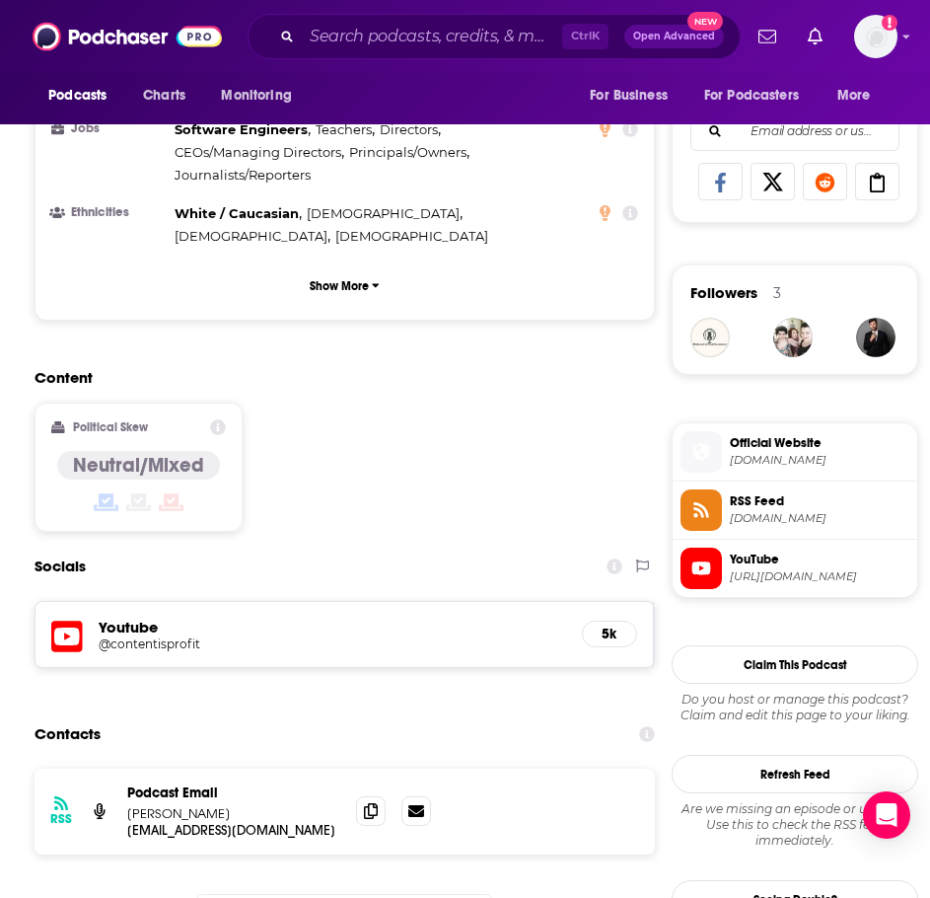
scroll to position [1381, 0]
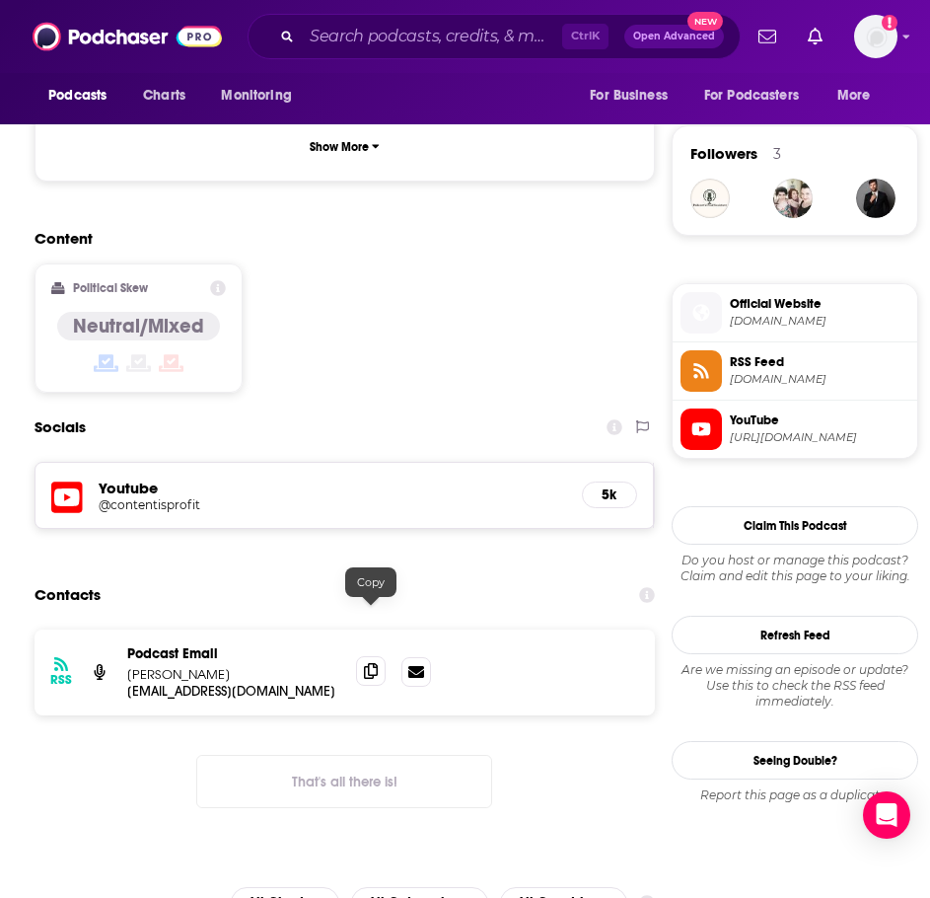
click at [362, 656] on span at bounding box center [371, 671] width 30 height 30
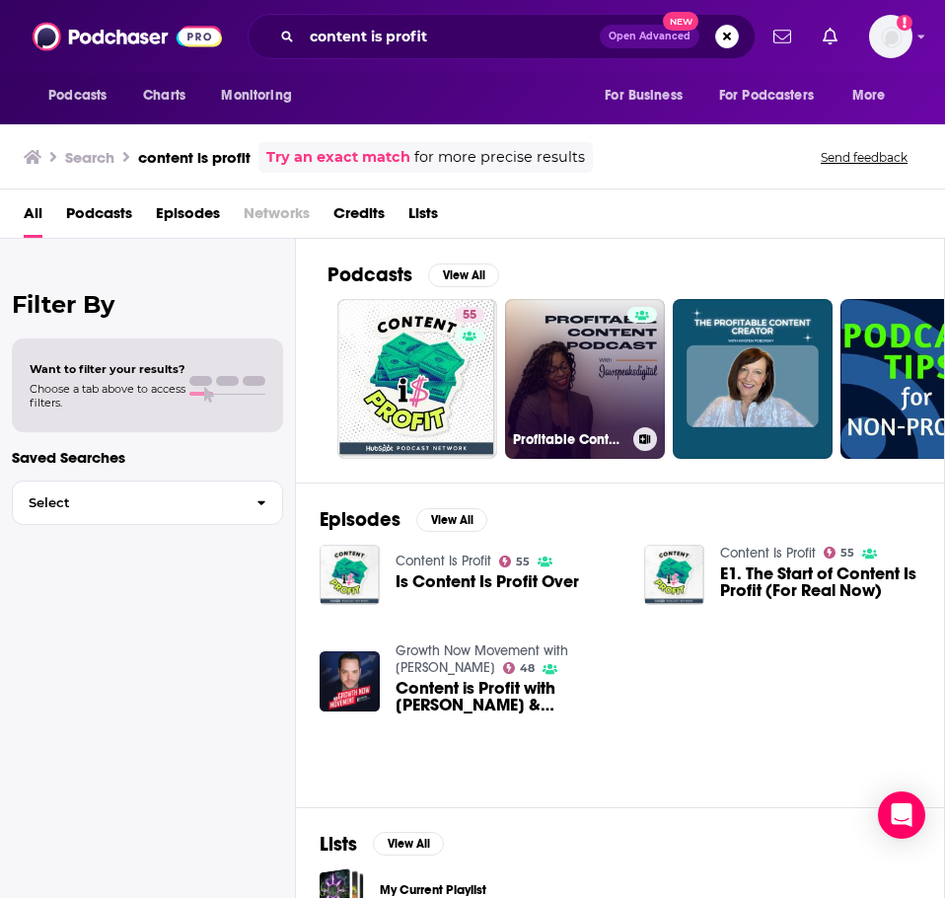
click at [570, 420] on link "Profitable Content with Jawspeaksdigital" at bounding box center [585, 379] width 160 height 160
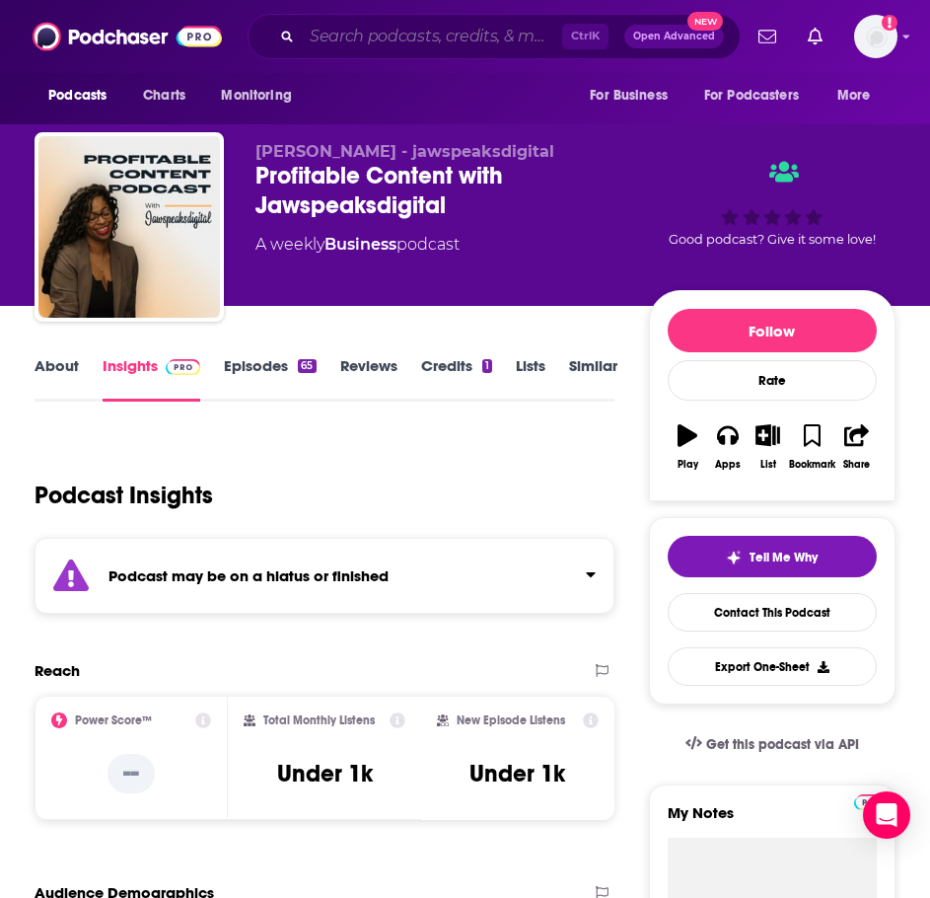
click at [428, 35] on input "Search podcasts, credits, & more..." at bounding box center [432, 37] width 260 height 32
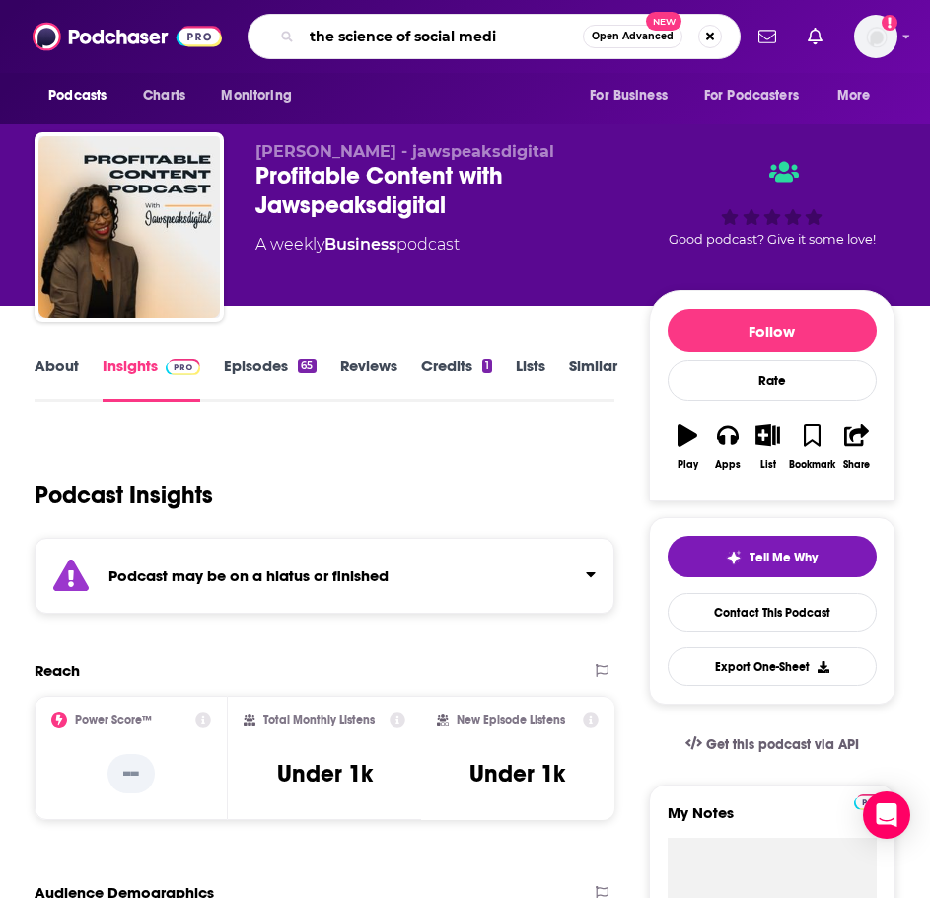
type input "the science of social media"
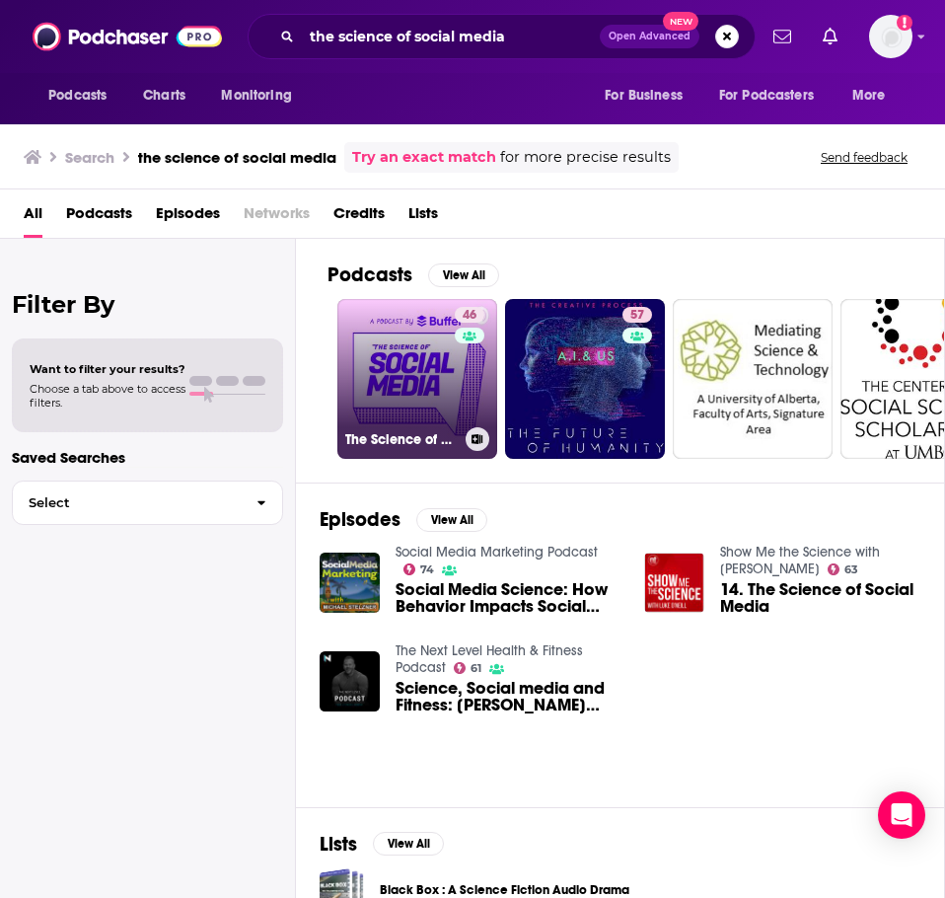
click at [408, 376] on link "46 The Science of Social Media" at bounding box center [417, 379] width 160 height 160
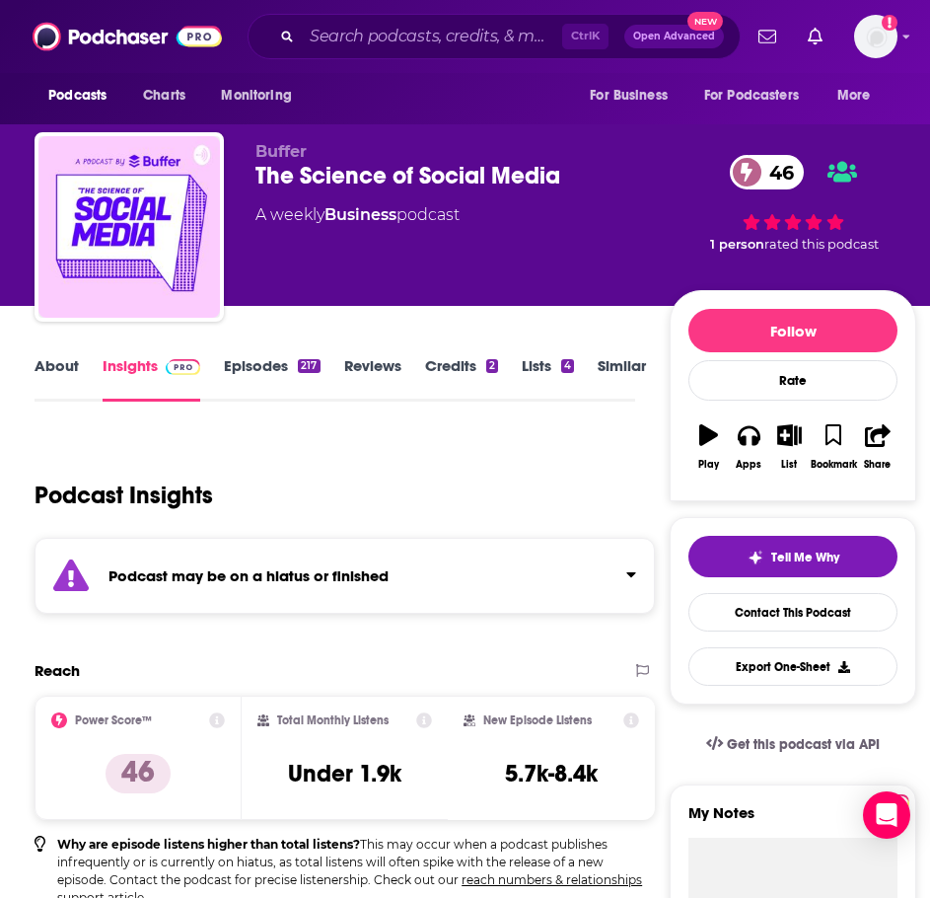
click at [164, 561] on div "Podcast may be on a hiatus or finished" at bounding box center [345, 576] width 621 height 76
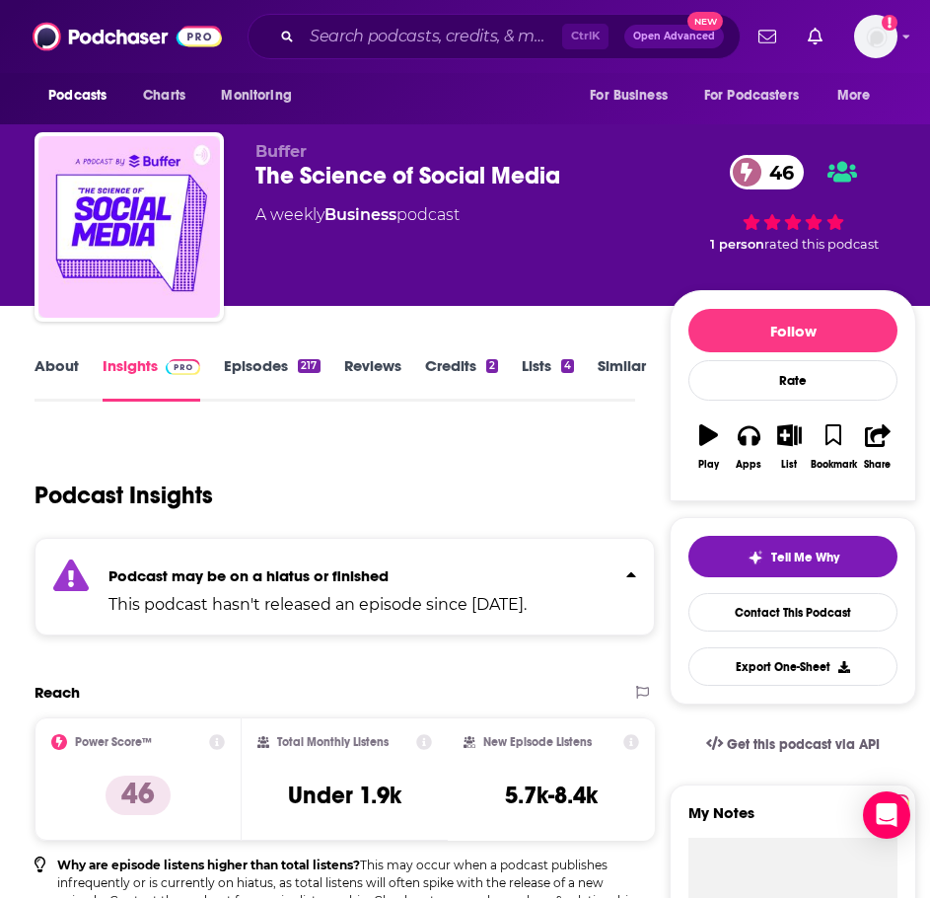
click at [257, 368] on link "Episodes 217" at bounding box center [272, 378] width 96 height 45
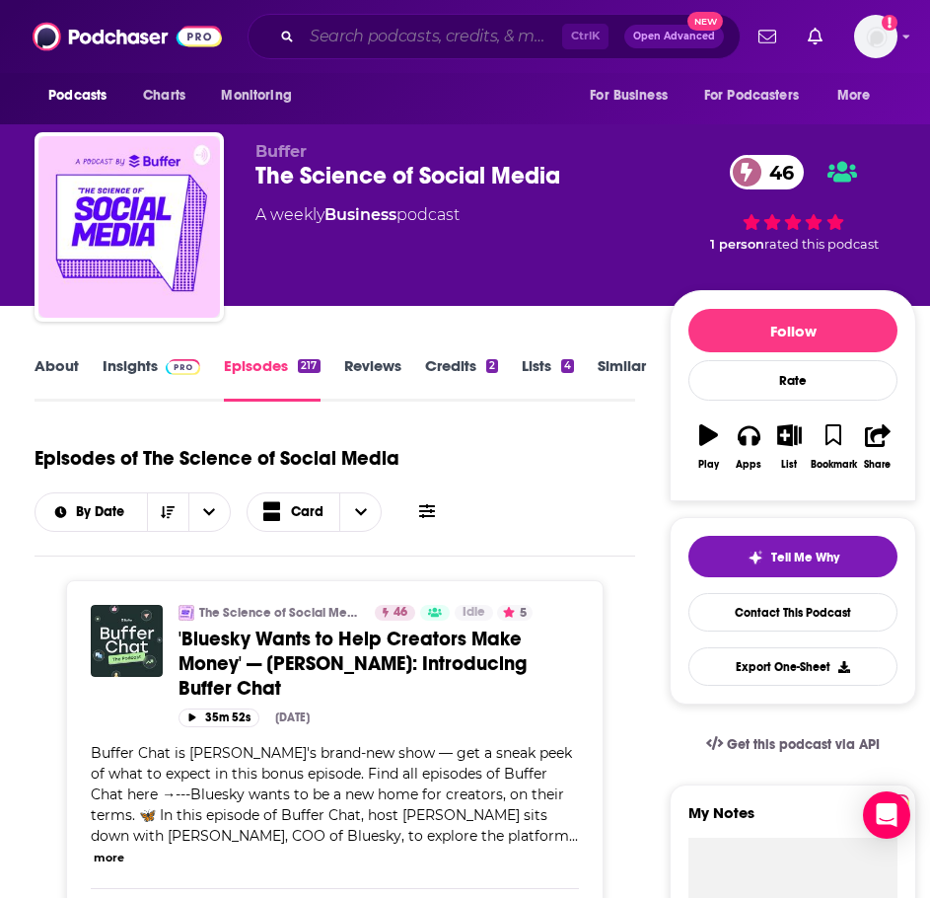
click at [369, 41] on input "Search podcasts, credits, & more..." at bounding box center [432, 37] width 260 height 32
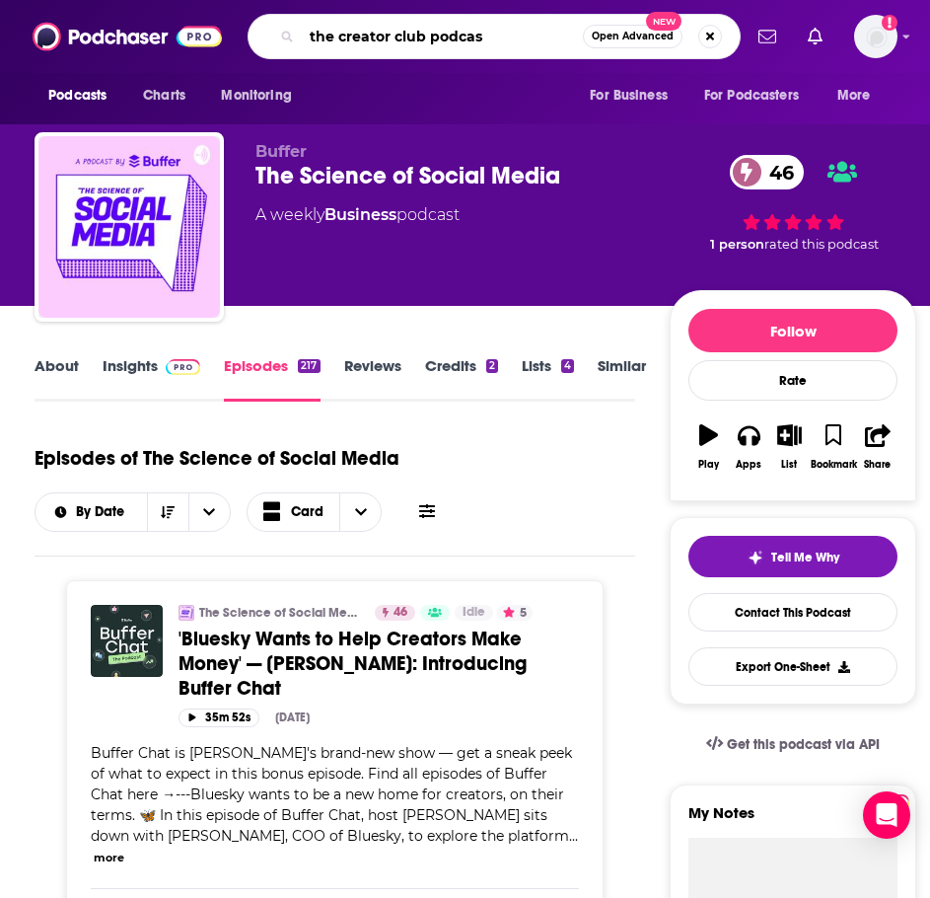
type input "the creator club podcast"
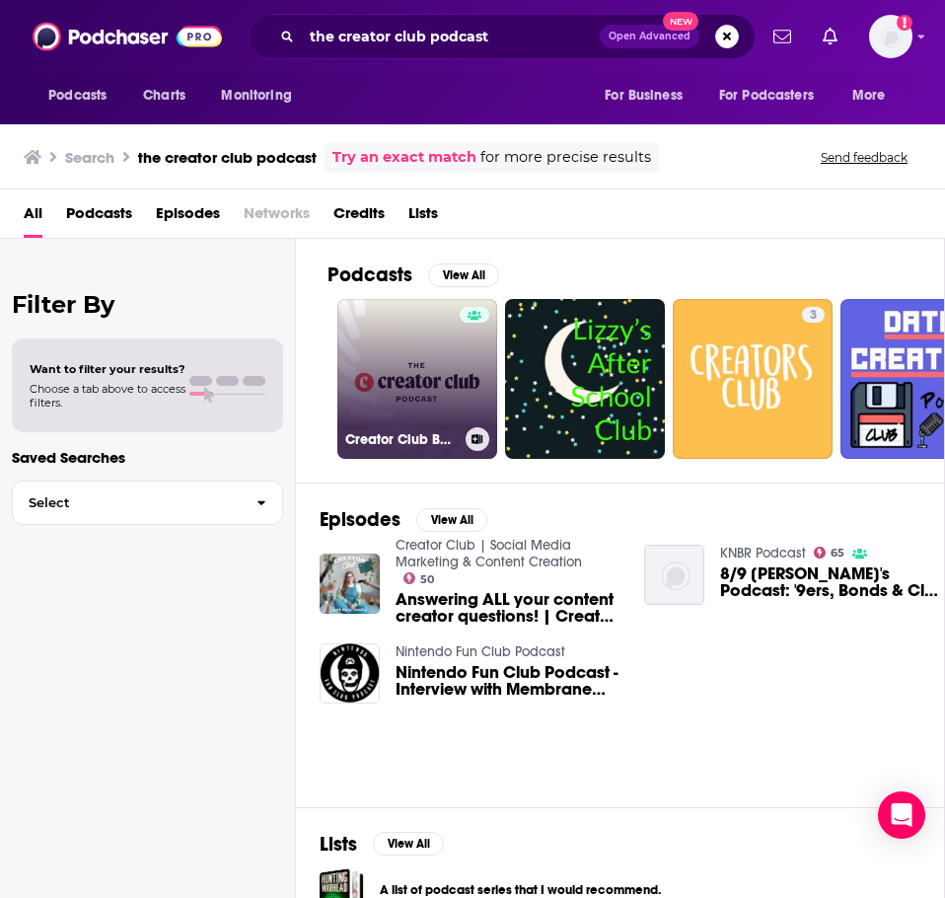
click at [385, 409] on link "Creator Club Business Podcast" at bounding box center [417, 379] width 160 height 160
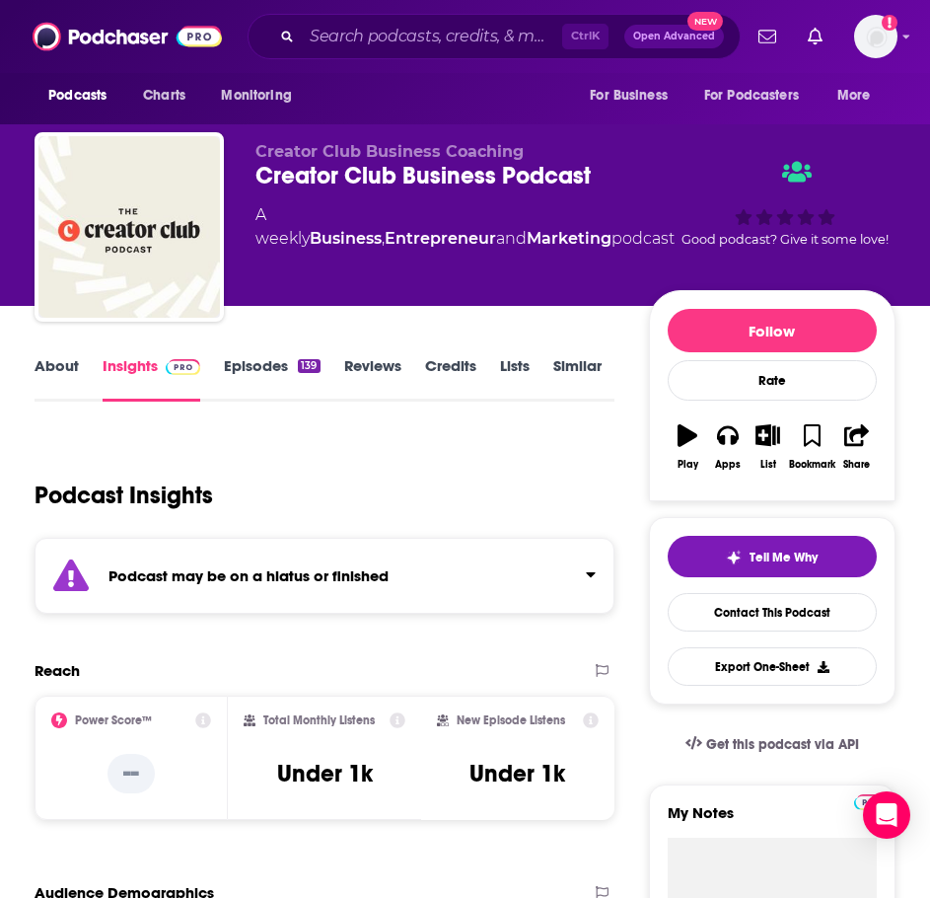
click at [317, 584] on strong "Podcast may be on a hiatus or finished" at bounding box center [249, 575] width 280 height 19
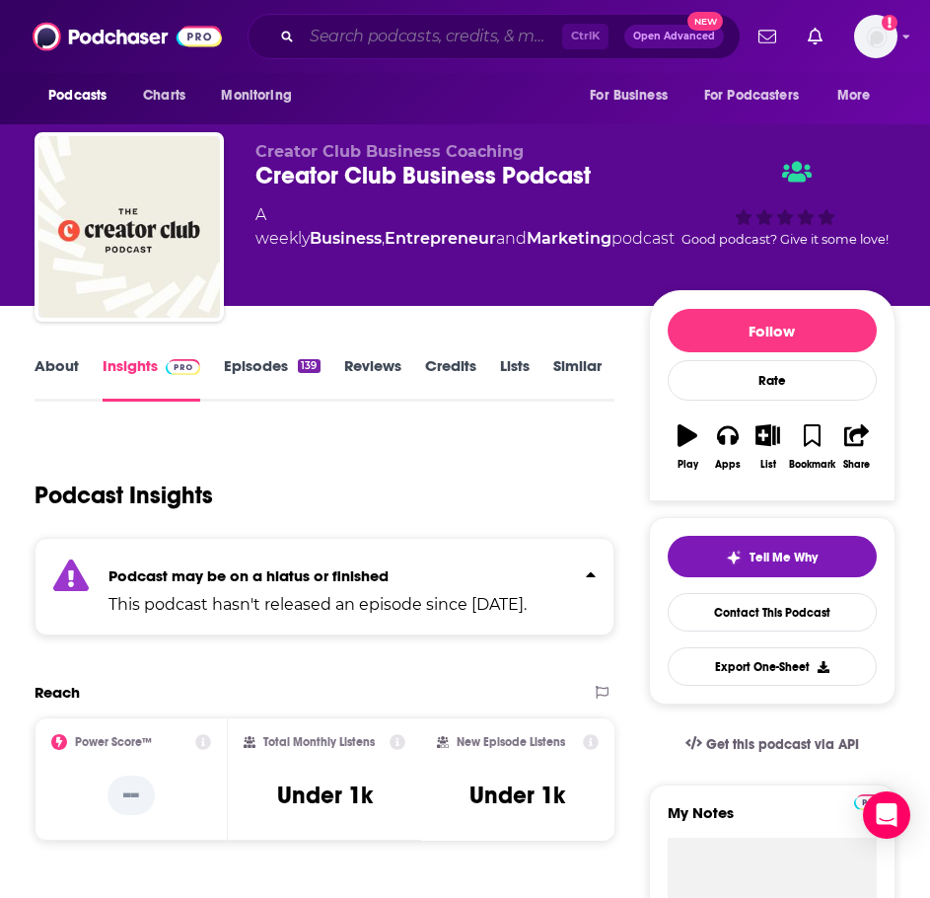
click at [473, 33] on input "Search podcasts, credits, & more..." at bounding box center [432, 37] width 260 height 32
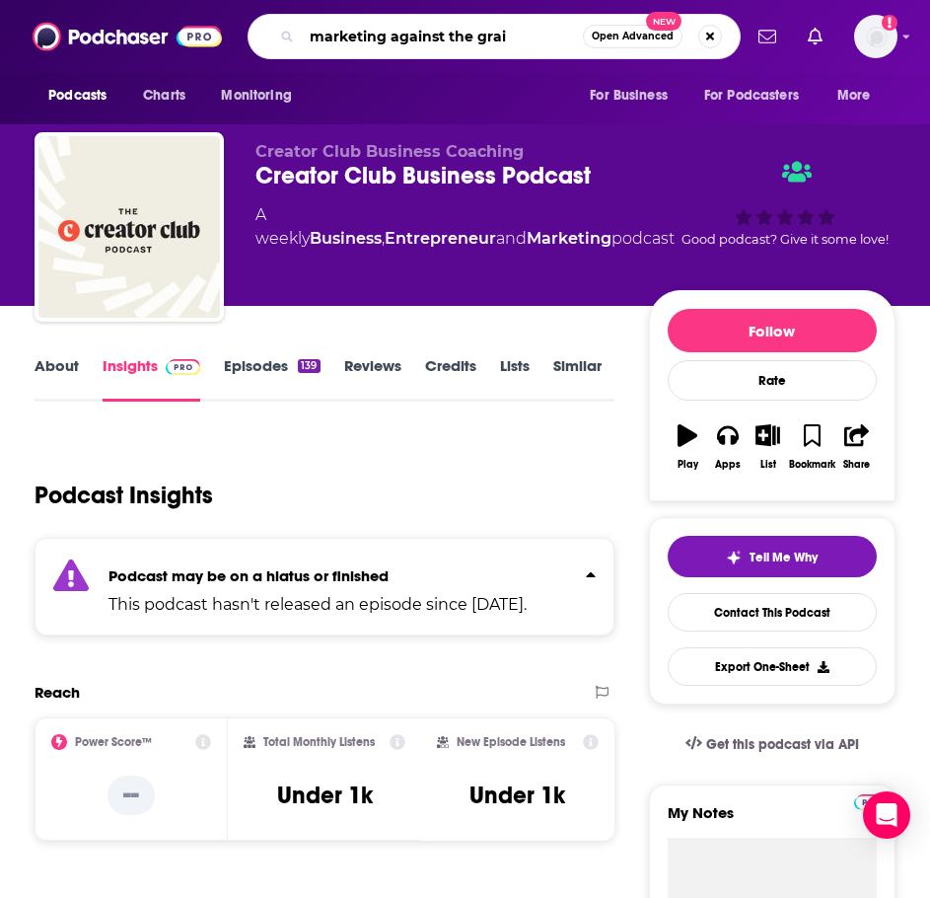
type input "marketing against the grain"
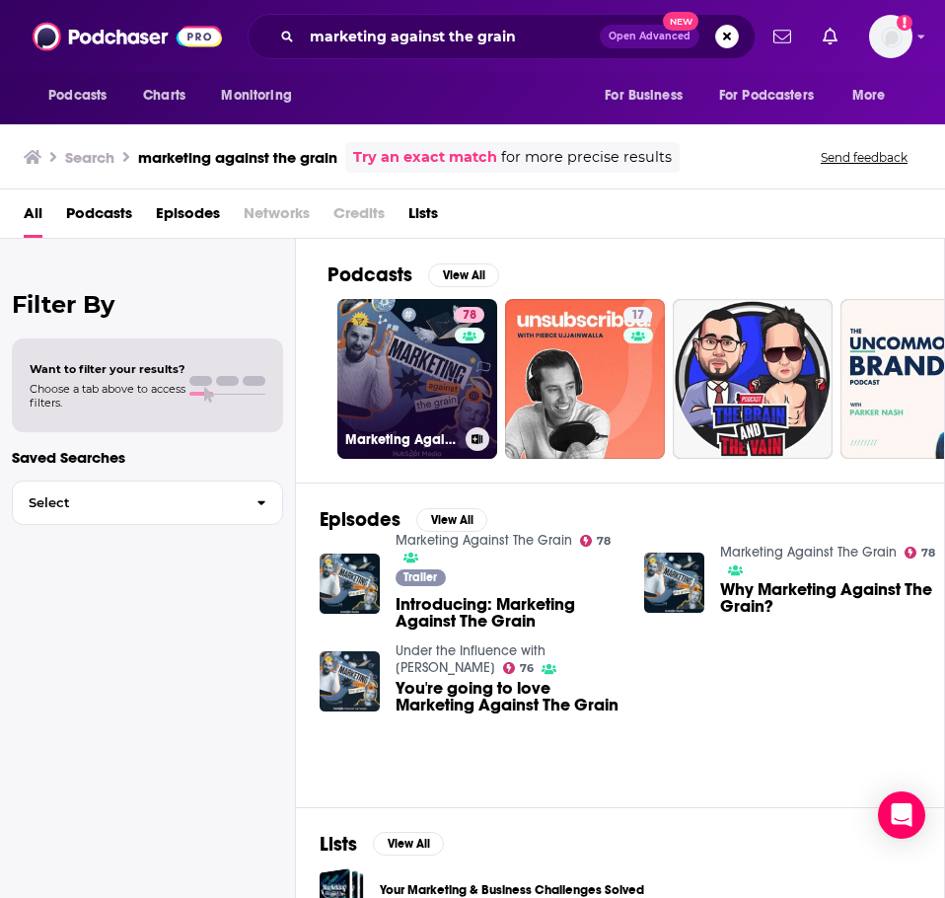
click at [428, 359] on link "78 Marketing Against The Grain" at bounding box center [417, 379] width 160 height 160
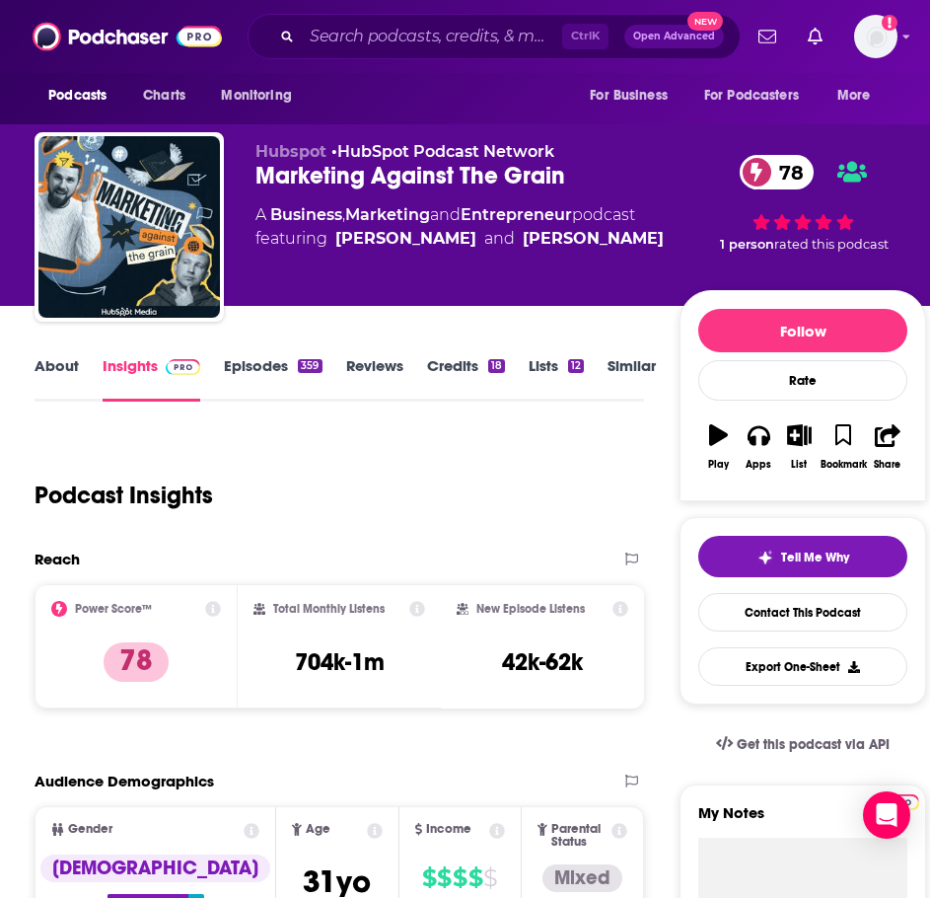
click at [74, 370] on link "About" at bounding box center [57, 378] width 44 height 45
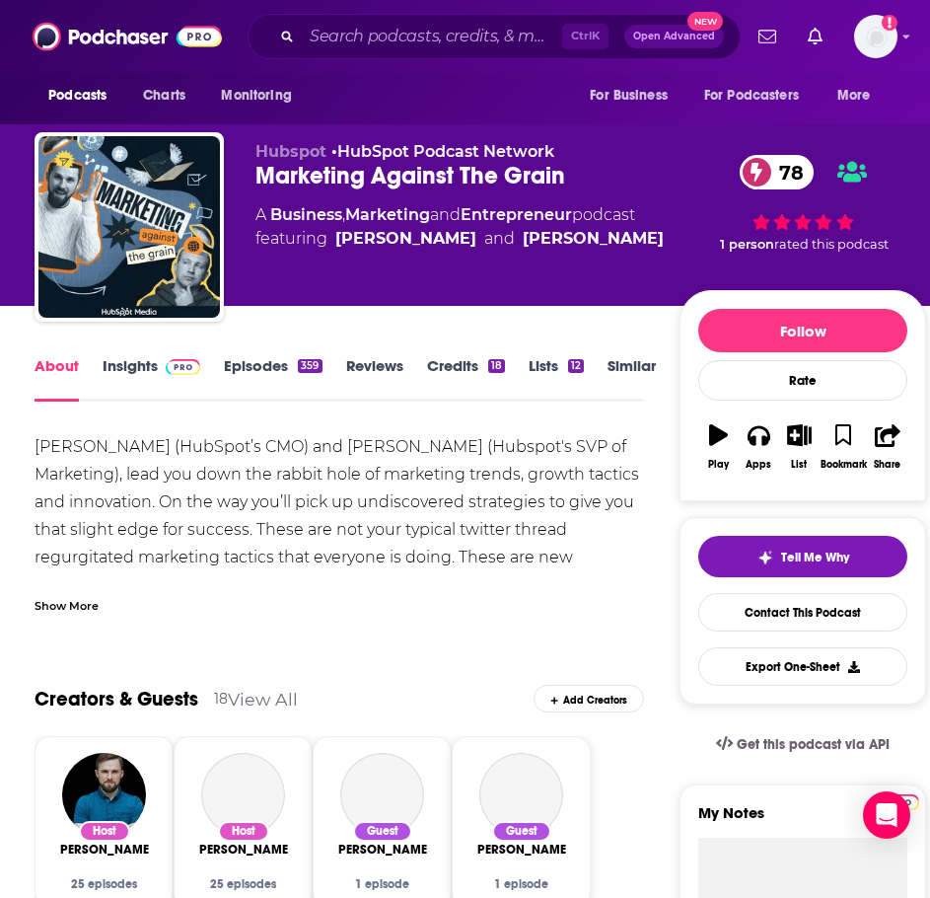
click at [110, 581] on div "Show More" at bounding box center [340, 598] width 610 height 34
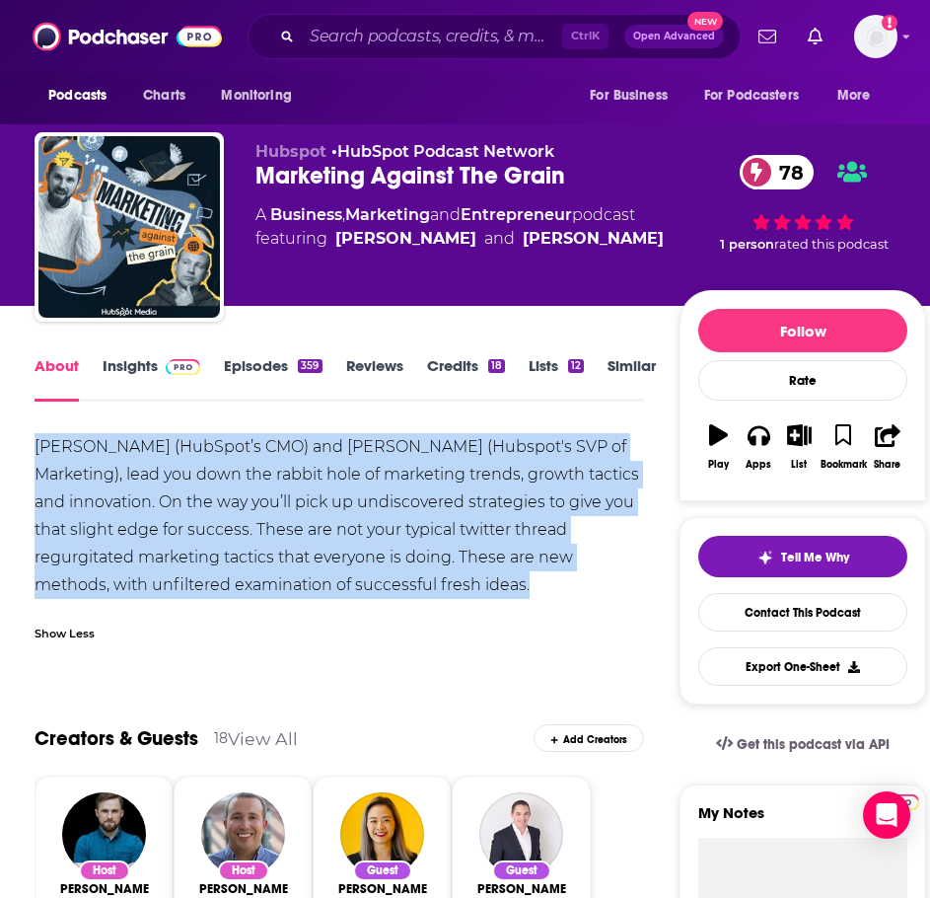
drag, startPoint x: 577, startPoint y: 588, endPoint x: 34, endPoint y: 444, distance: 562.4
copy div "Kipp Bodnar (HubSpot’s CMO) and Kieran Flanagan (Hubspot's SVP of Marketing), l…"
click at [153, 375] on link "Insights" at bounding box center [152, 378] width 98 height 45
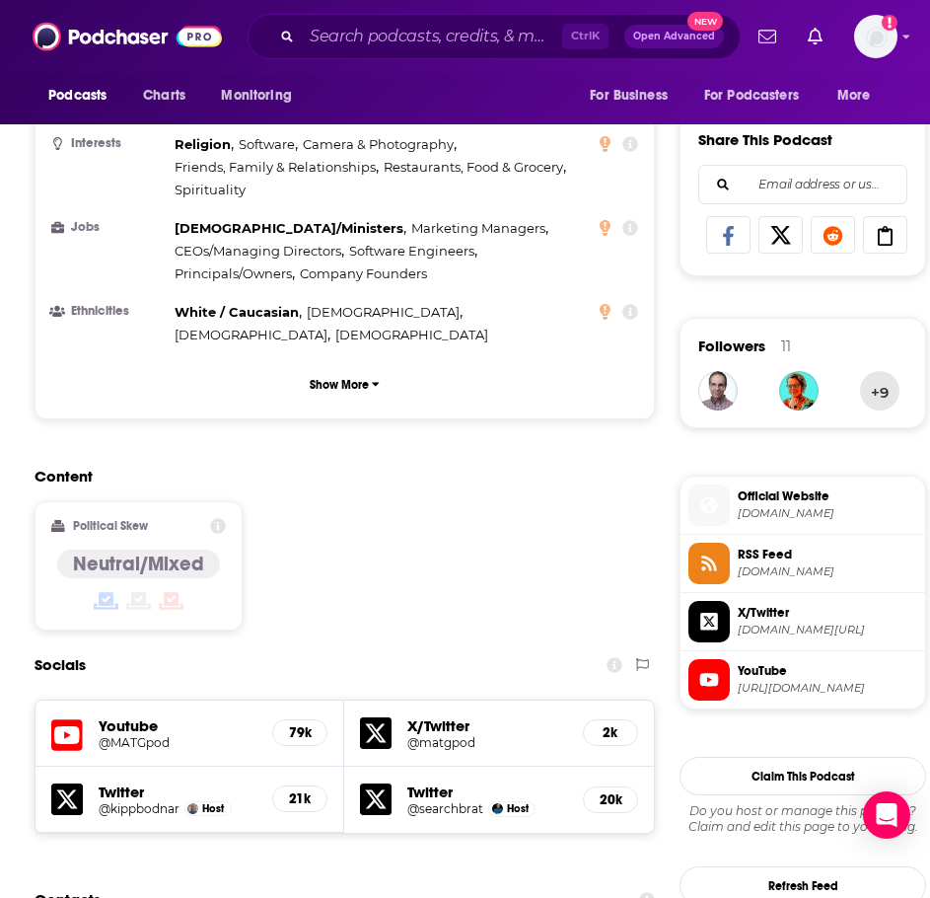
scroll to position [1579, 0]
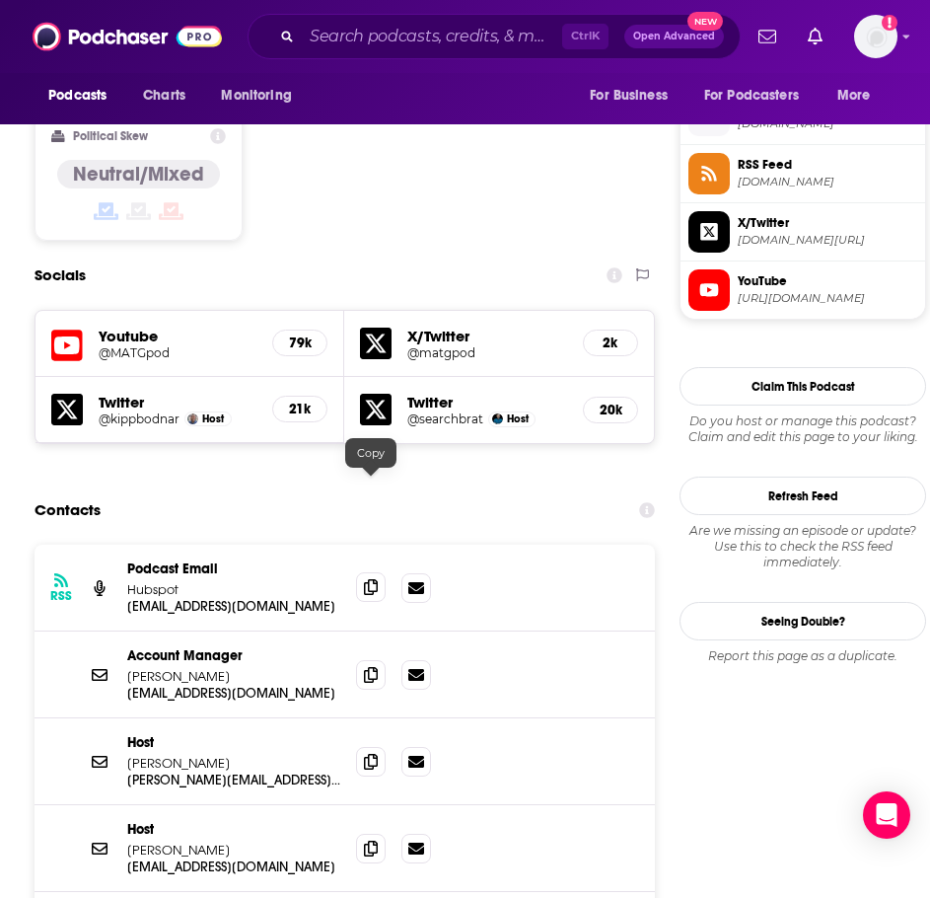
click at [365, 579] on icon at bounding box center [371, 587] width 14 height 16
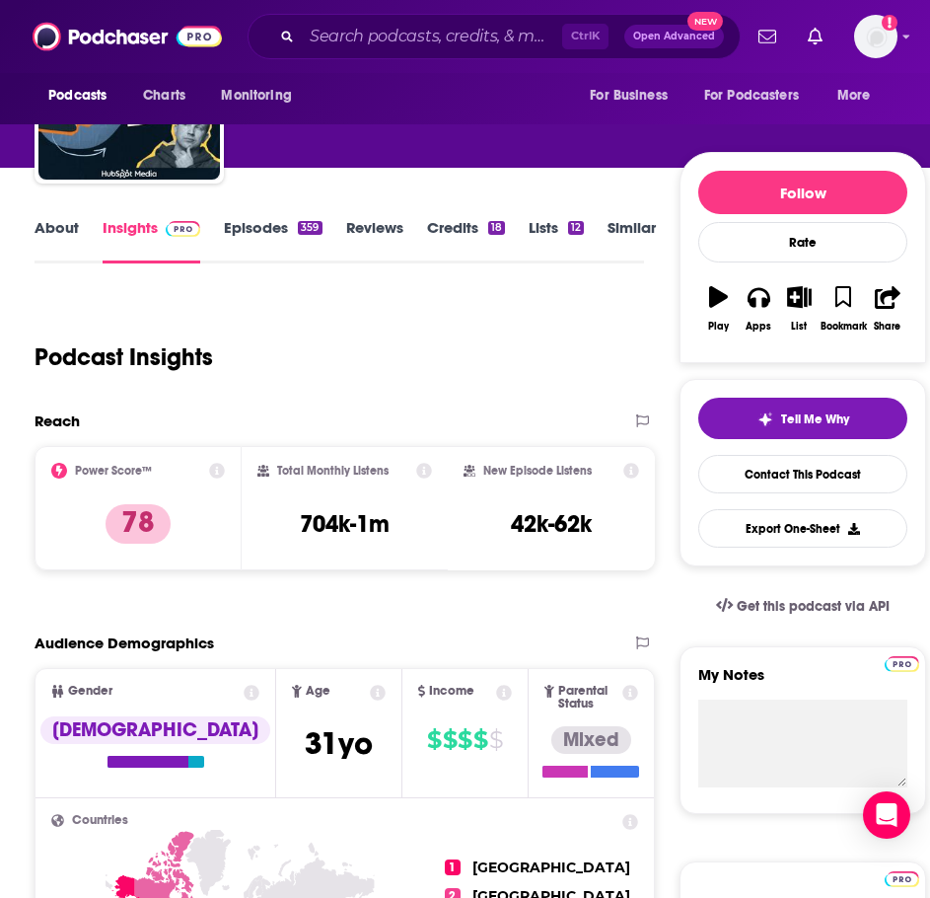
scroll to position [0, 0]
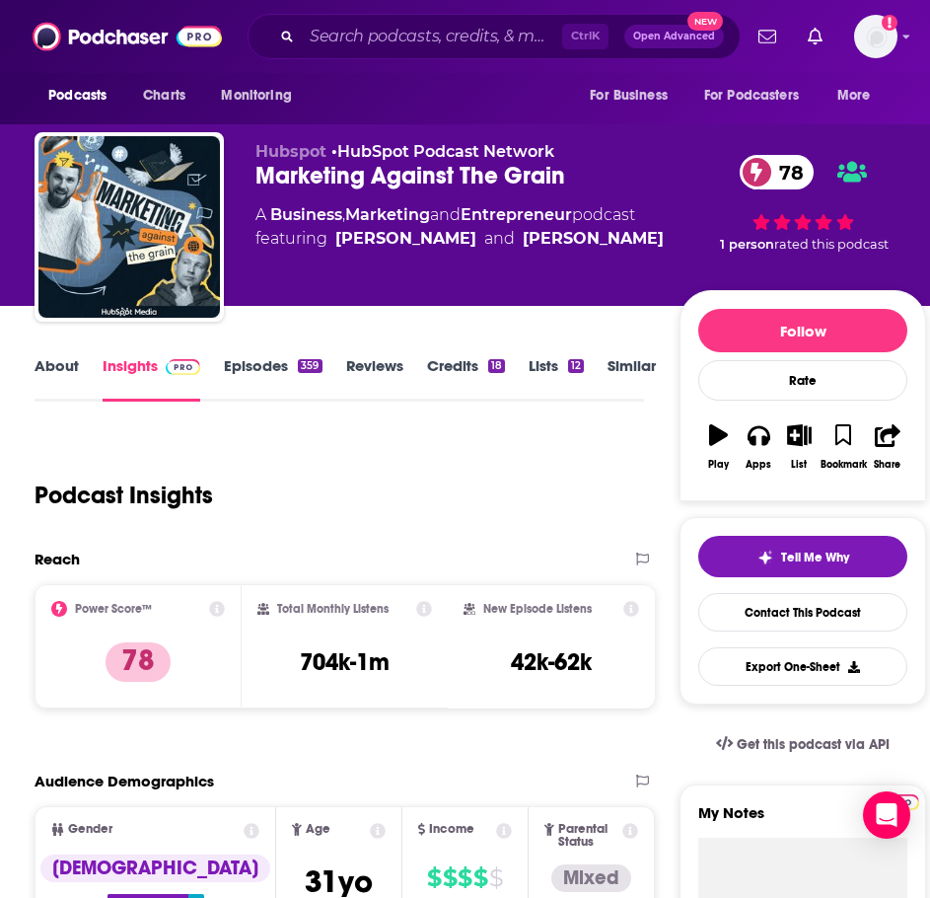
click at [626, 365] on link "Similar" at bounding box center [632, 378] width 48 height 45
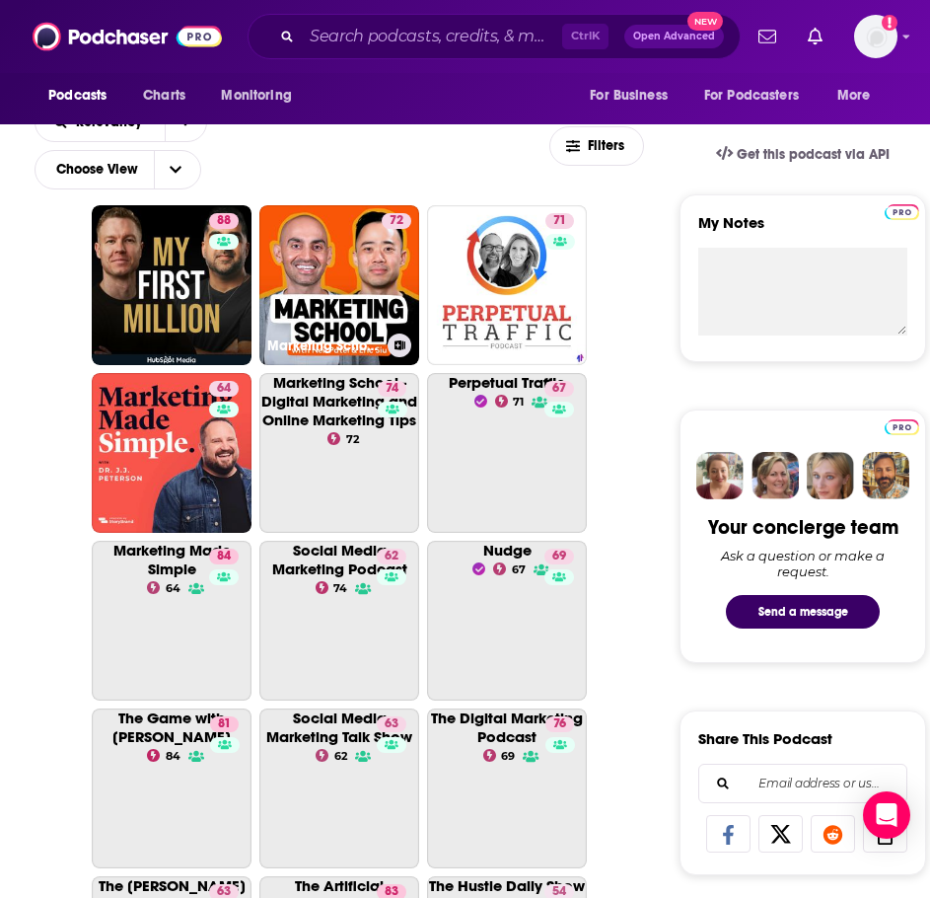
scroll to position [592, 0]
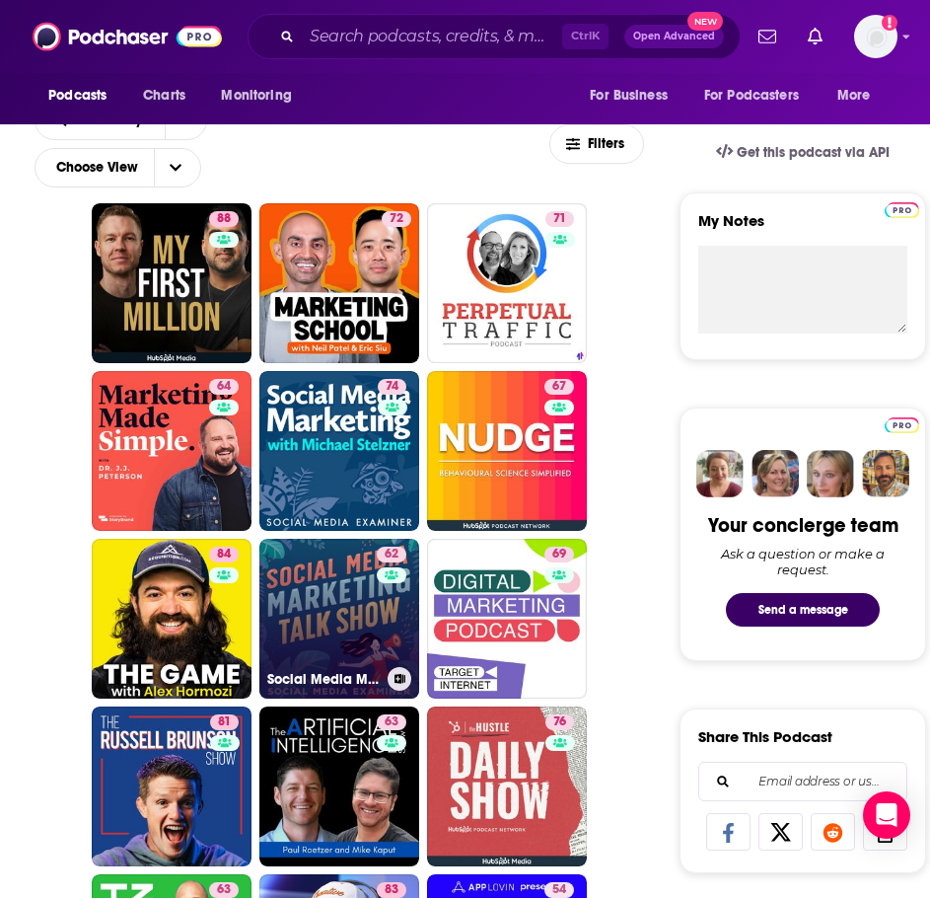
click at [318, 581] on link "62 Social Media Marketing Talk Show" at bounding box center [339, 619] width 160 height 160
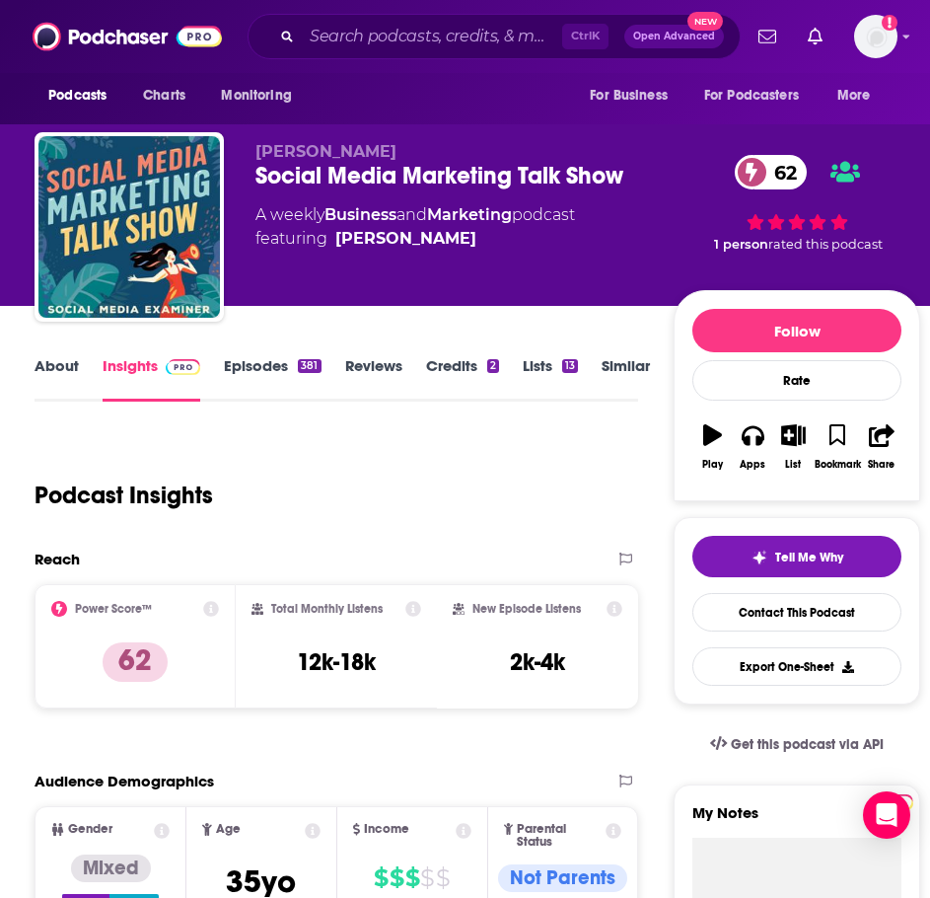
click at [63, 371] on link "About" at bounding box center [57, 378] width 44 height 45
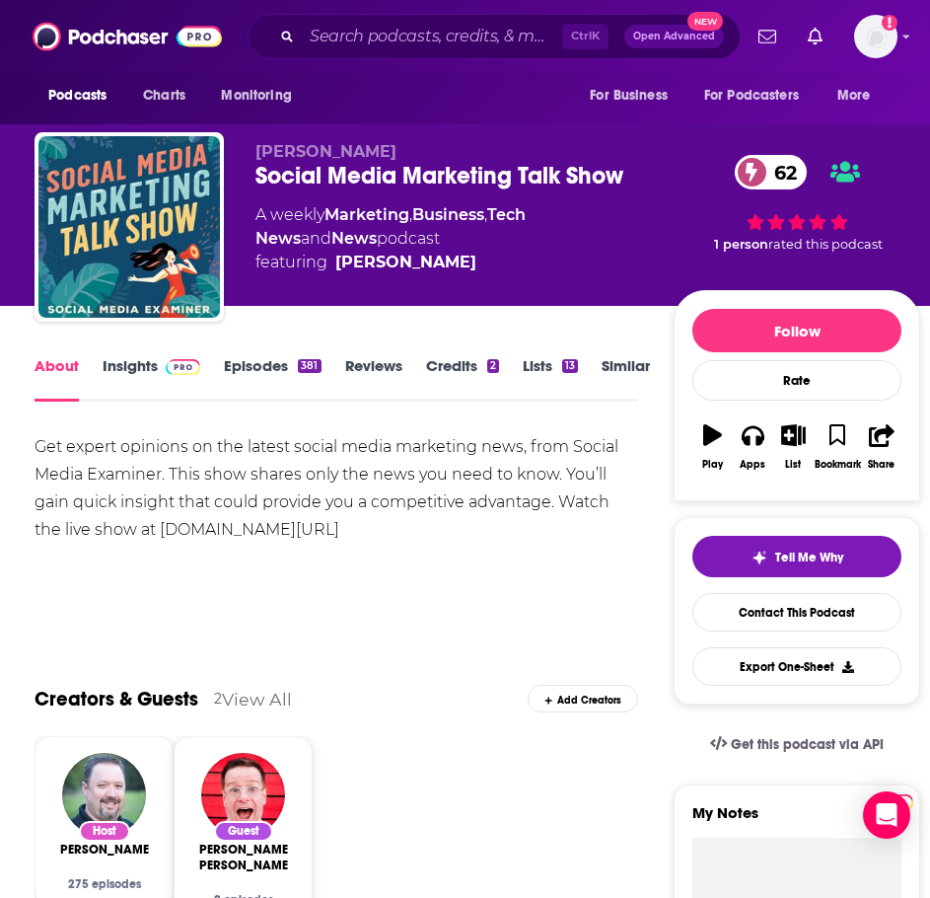
drag, startPoint x: 457, startPoint y: 532, endPoint x: -59, endPoint y: 453, distance: 522.0
click at [0, 453] on html "Podcasts Charts Monitoring Ctrl K Open Advanced New For Business For Podcasters…" at bounding box center [465, 449] width 930 height 898
click at [182, 469] on div "Get expert opinions on the latest social media marketing news, from Social Medi…" at bounding box center [337, 488] width 604 height 110
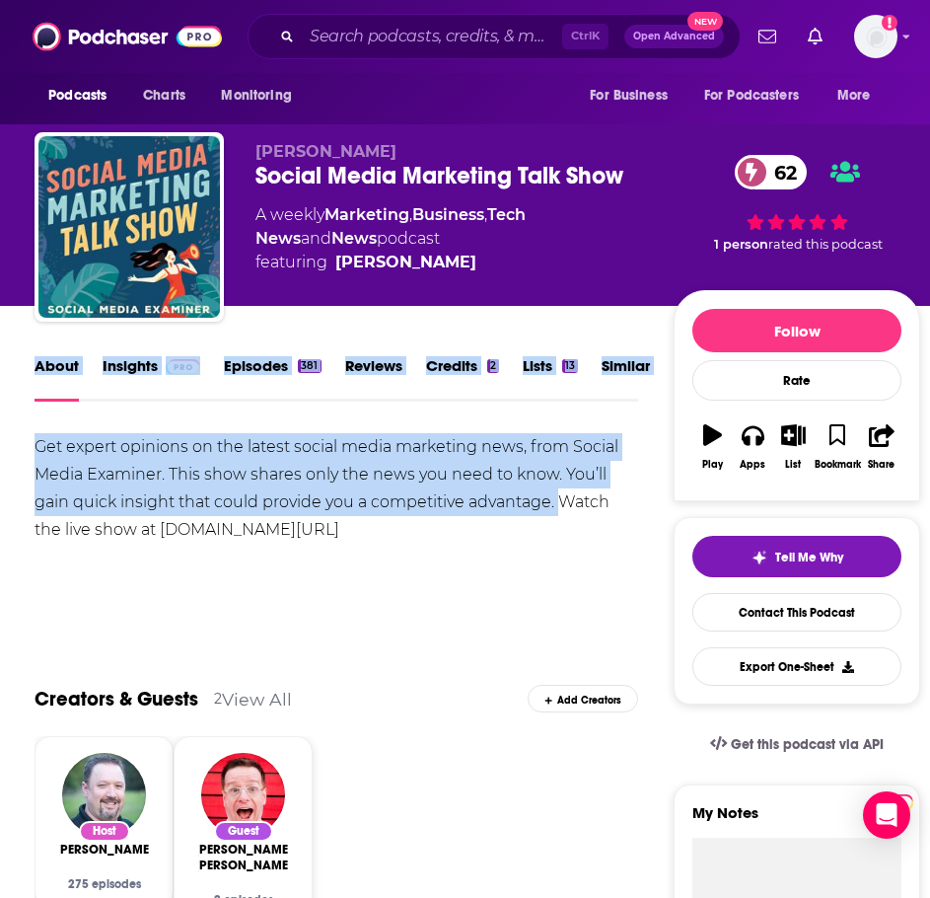
drag, startPoint x: 564, startPoint y: 503, endPoint x: -64, endPoint y: 412, distance: 635.0
click at [0, 412] on html "Podcasts Charts Monitoring Ctrl K Open Advanced New For Business For Podcasters…" at bounding box center [465, 449] width 930 height 898
click at [78, 459] on div "Get expert opinions on the latest social media marketing news, from Social Medi…" at bounding box center [337, 488] width 604 height 110
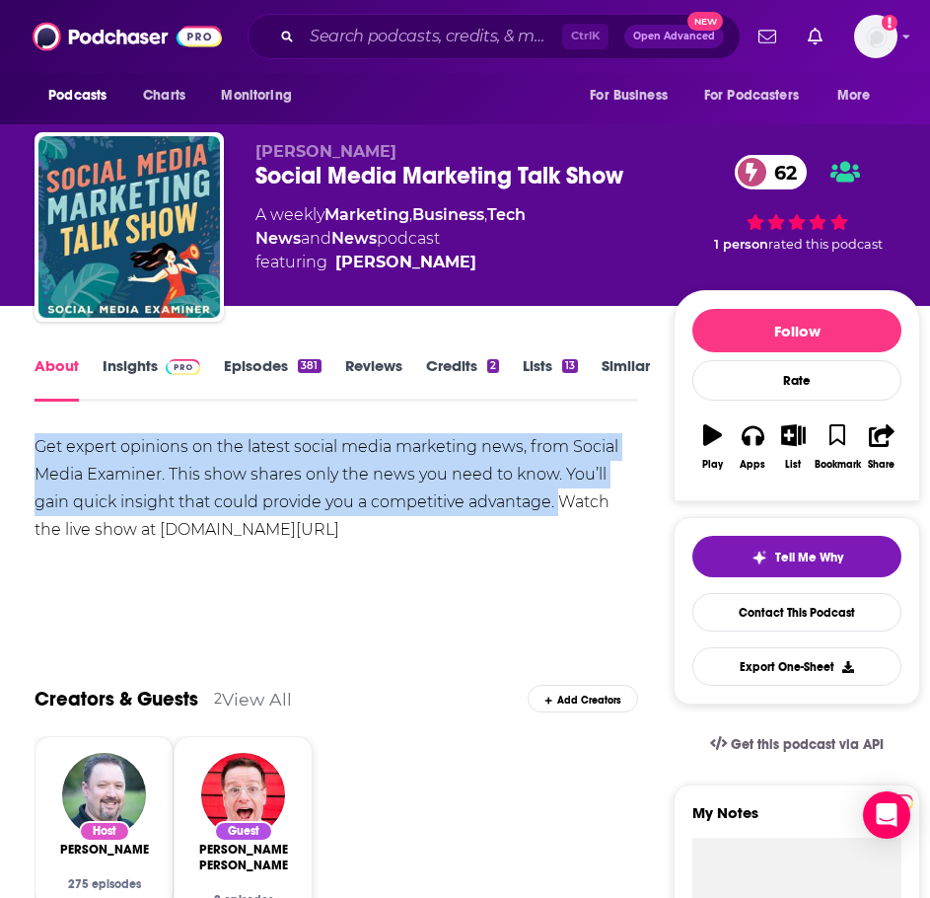
drag, startPoint x: 32, startPoint y: 439, endPoint x: 559, endPoint y: 497, distance: 531.0
copy div "Get expert opinions on the latest social media marketing news, from Social Medi…"
click at [133, 370] on link "Insights" at bounding box center [152, 378] width 98 height 45
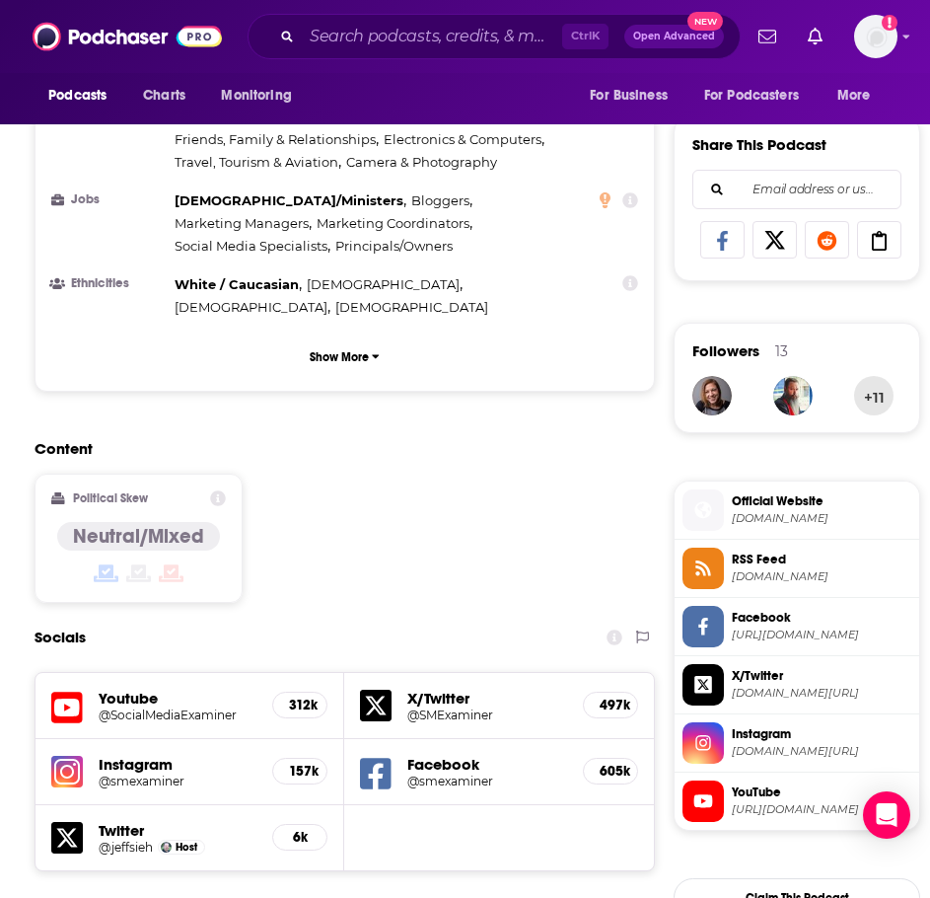
scroll to position [1579, 0]
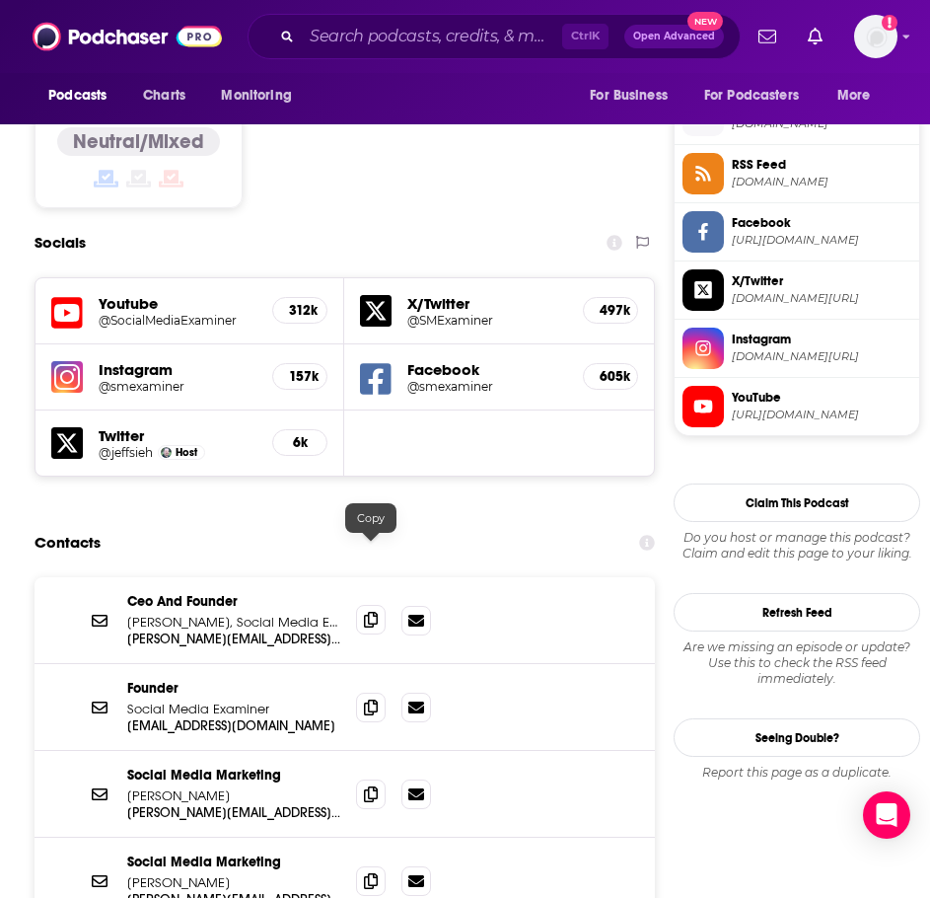
click at [380, 605] on span at bounding box center [371, 620] width 30 height 30
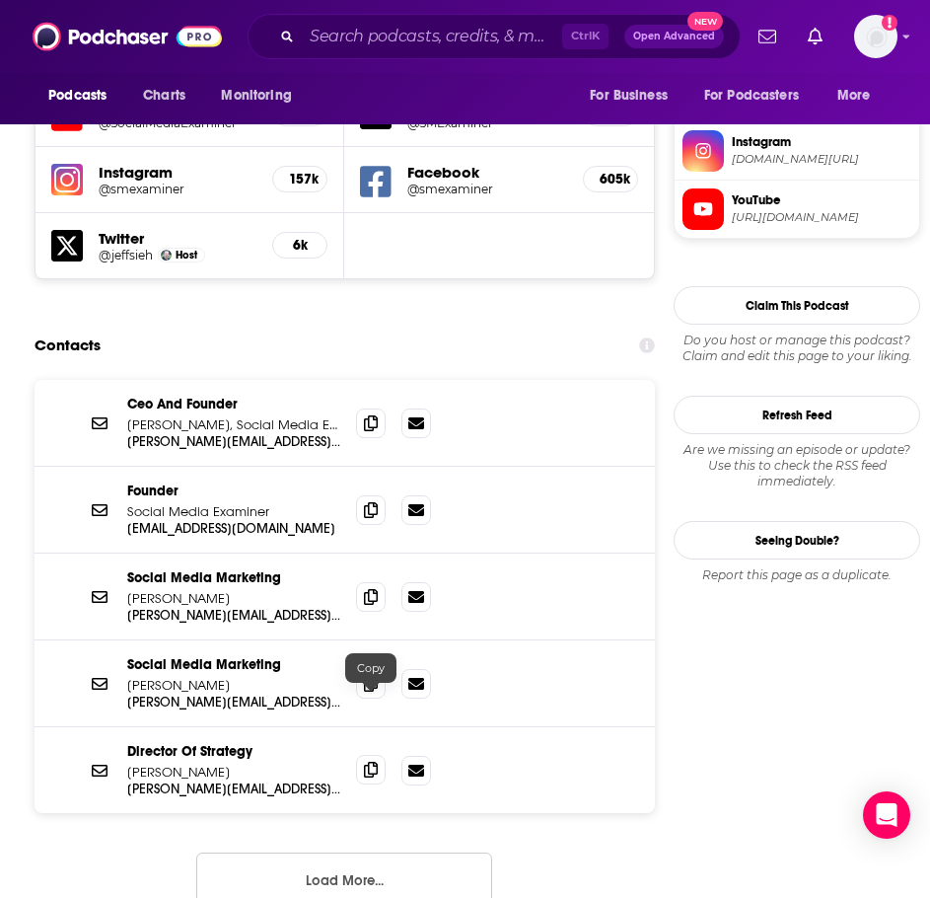
click at [362, 755] on span at bounding box center [371, 770] width 30 height 30
click at [421, 28] on input "Search podcasts, credits, & more..." at bounding box center [432, 37] width 260 height 32
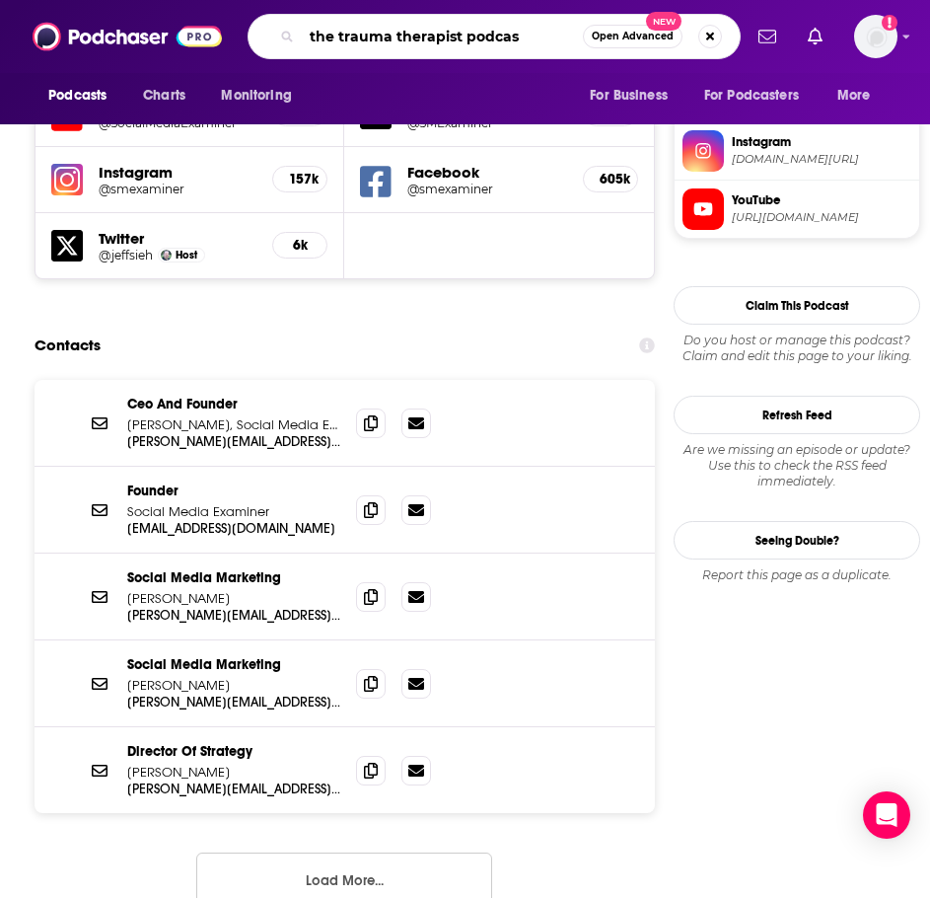
type input "the trauma therapist podcast"
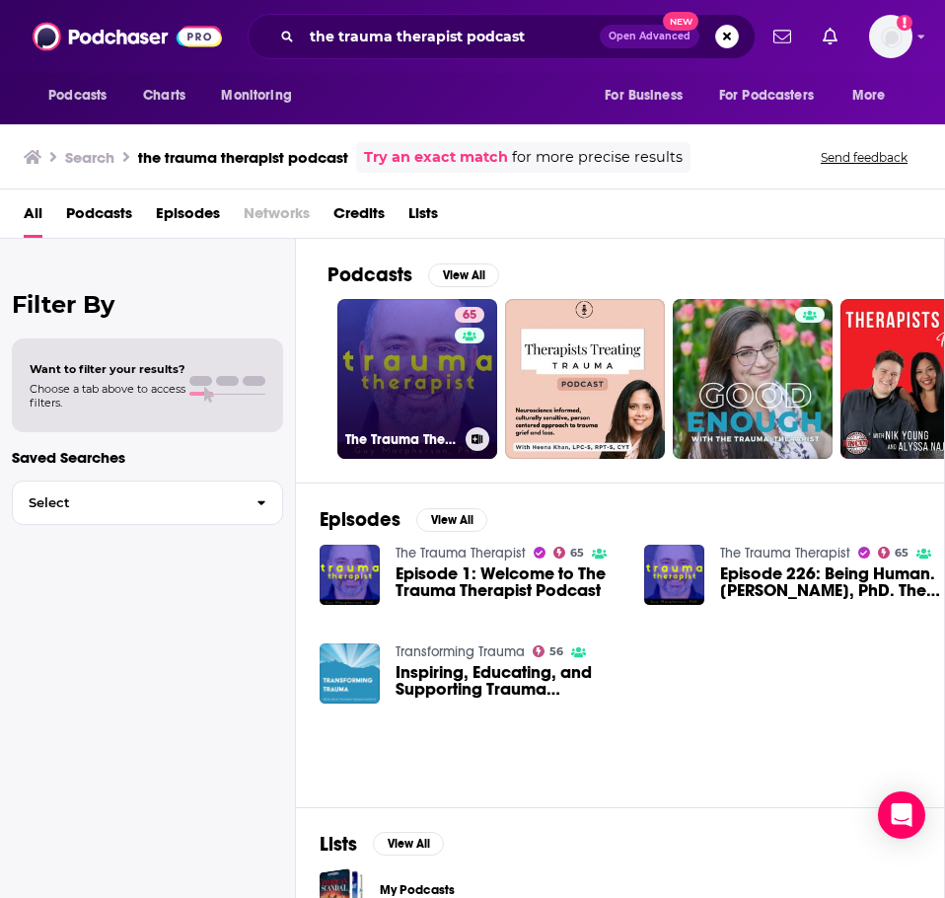
click at [386, 380] on link "65 The Trauma Therapist" at bounding box center [417, 379] width 160 height 160
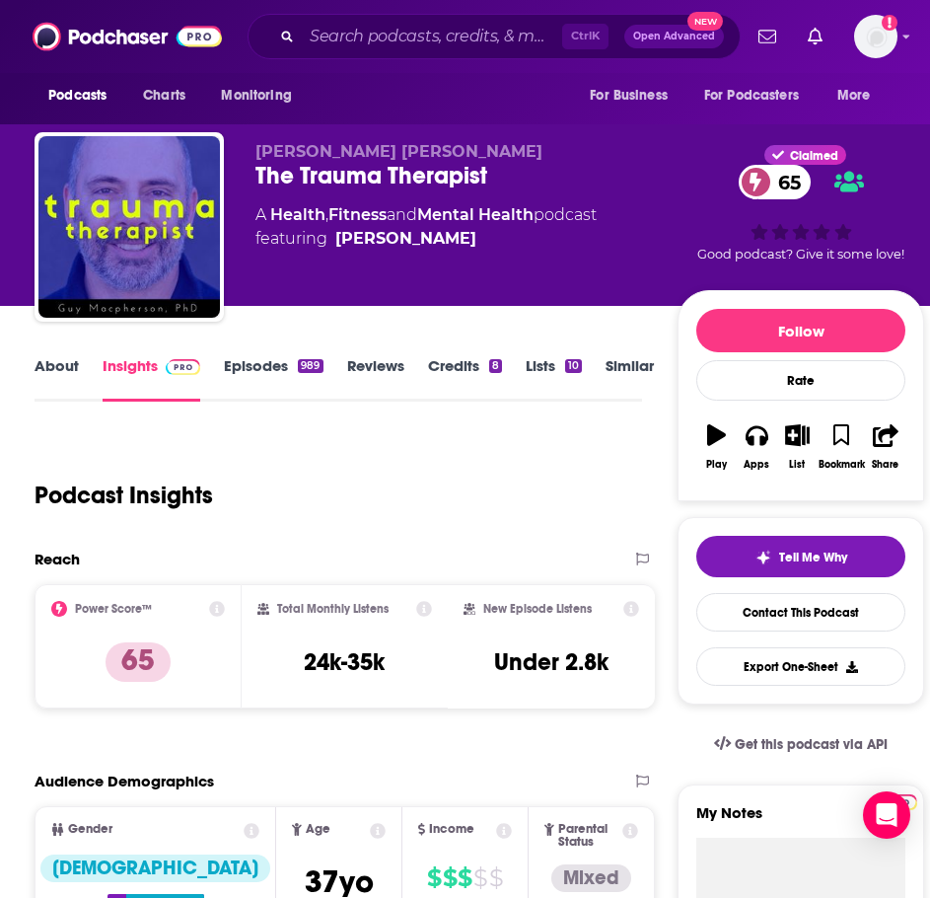
click at [64, 372] on link "About" at bounding box center [57, 378] width 44 height 45
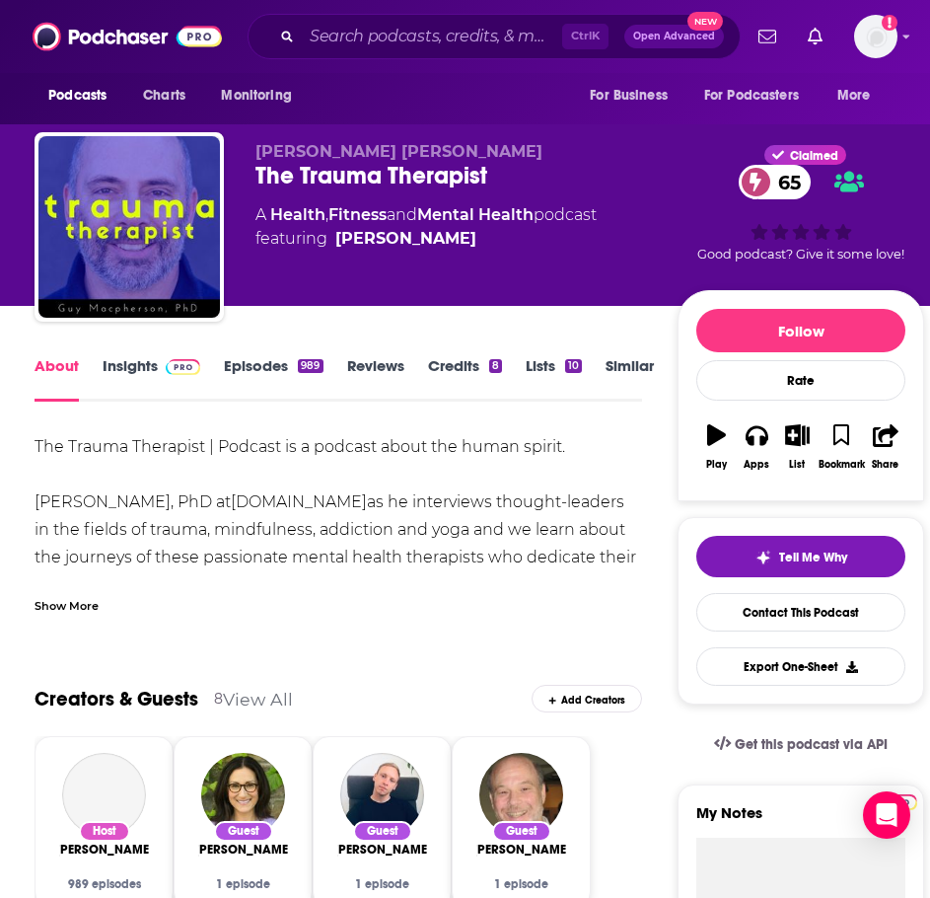
click at [64, 614] on div "Show More" at bounding box center [67, 604] width 64 height 19
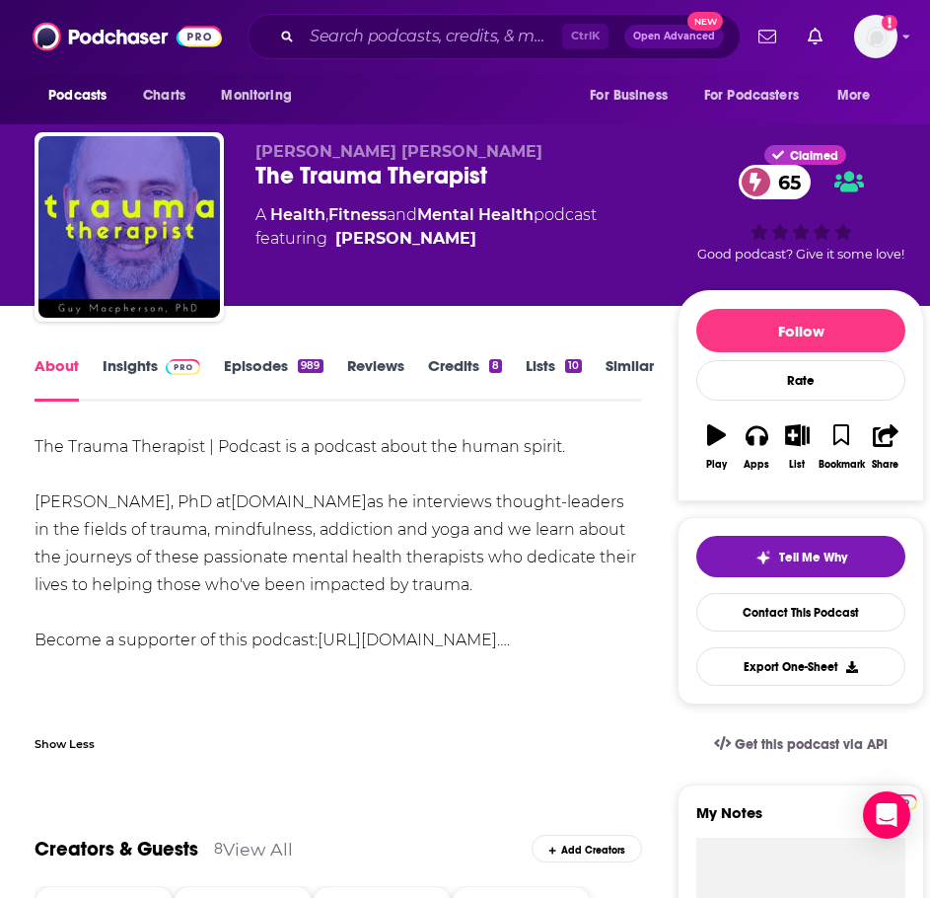
drag, startPoint x: 142, startPoint y: 616, endPoint x: 19, endPoint y: 448, distance: 208.2
click at [60, 482] on div "The Trauma Therapist | Podcast is a podcast about the human spirit. Join Guy Ma…" at bounding box center [339, 543] width 608 height 221
drag, startPoint x: 95, startPoint y: 586, endPoint x: 19, endPoint y: 443, distance: 162.0
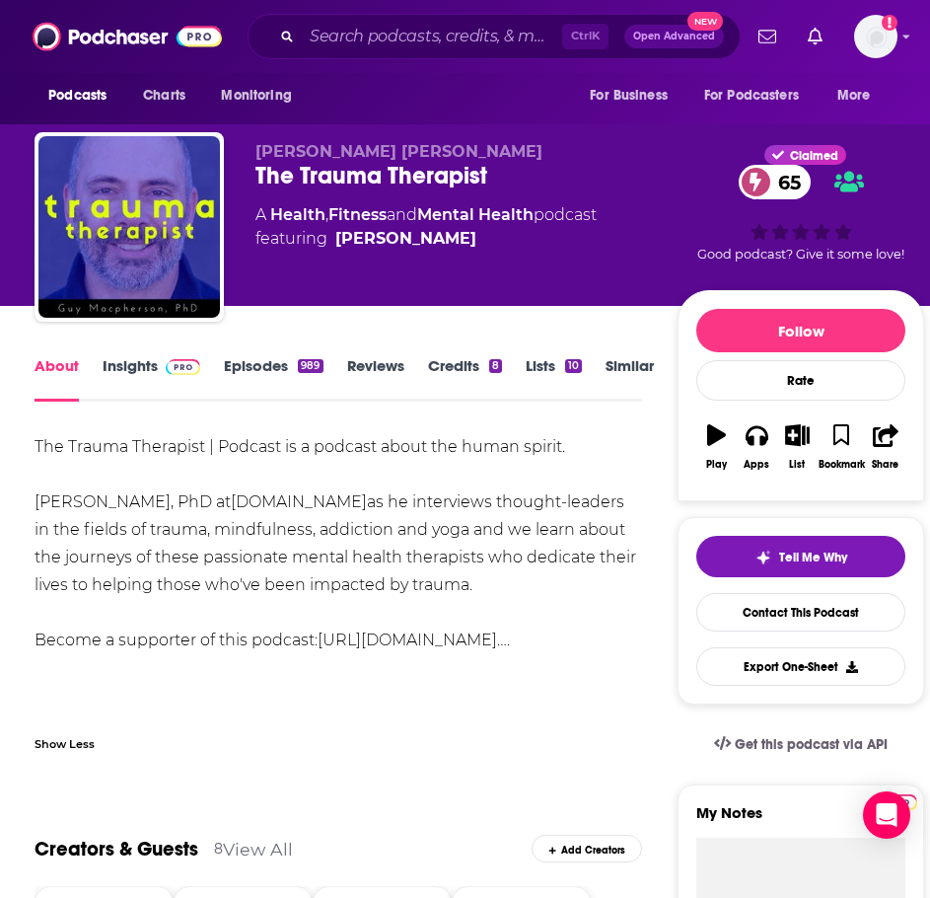
copy div "The Trauma Therapist | Podcast is a podcast about the human spirit. Join Guy Ma…"
click at [152, 376] on link "Insights" at bounding box center [152, 378] width 98 height 45
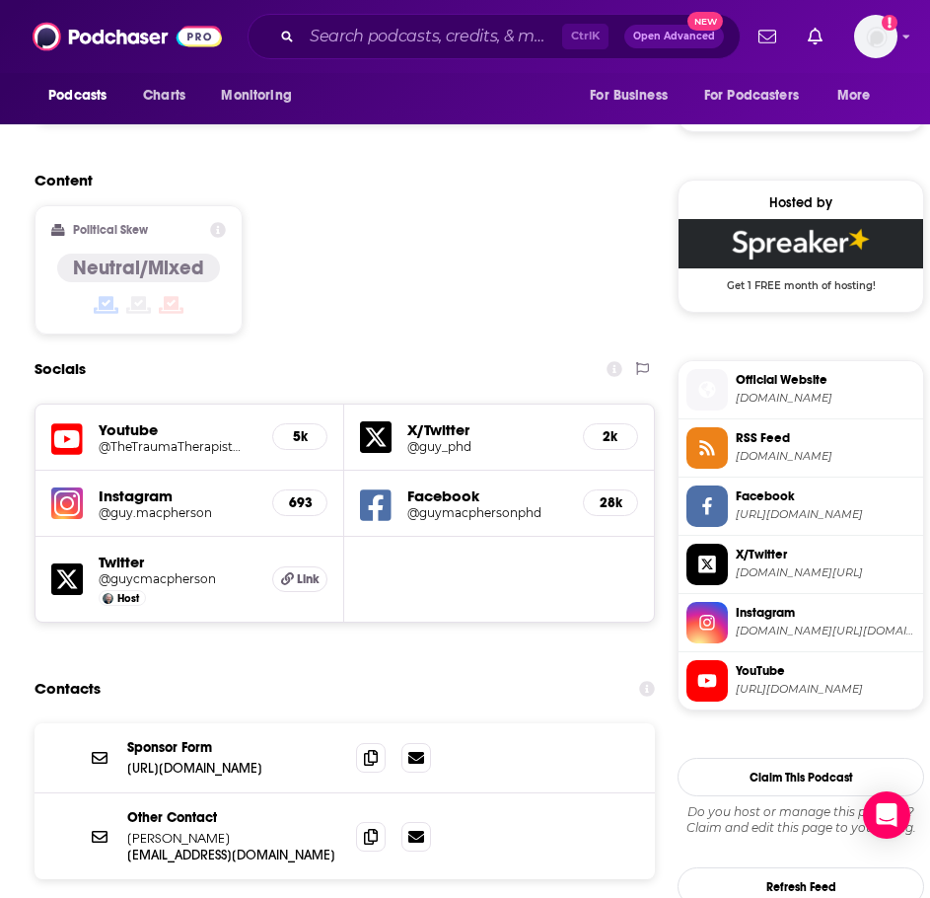
scroll to position [1677, 0]
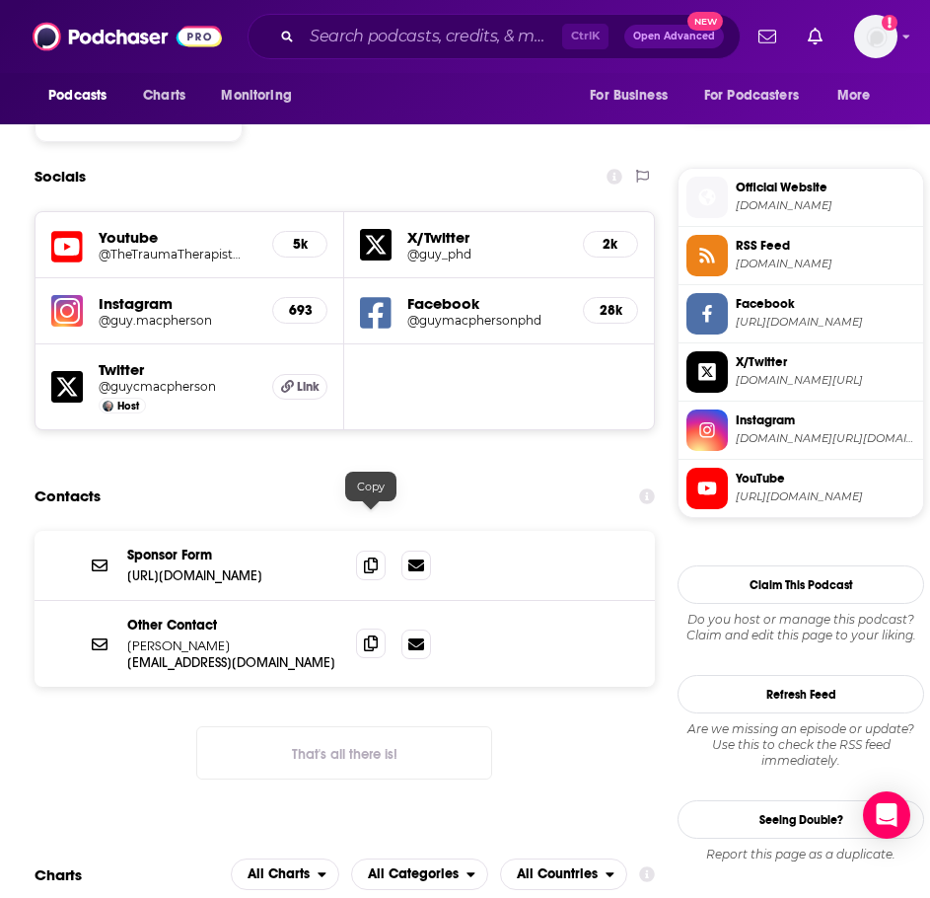
click at [372, 635] on icon at bounding box center [371, 643] width 14 height 16
click at [365, 635] on icon at bounding box center [371, 643] width 14 height 16
click at [361, 46] on input "Search podcasts, credits, & more..." at bounding box center [432, 37] width 260 height 32
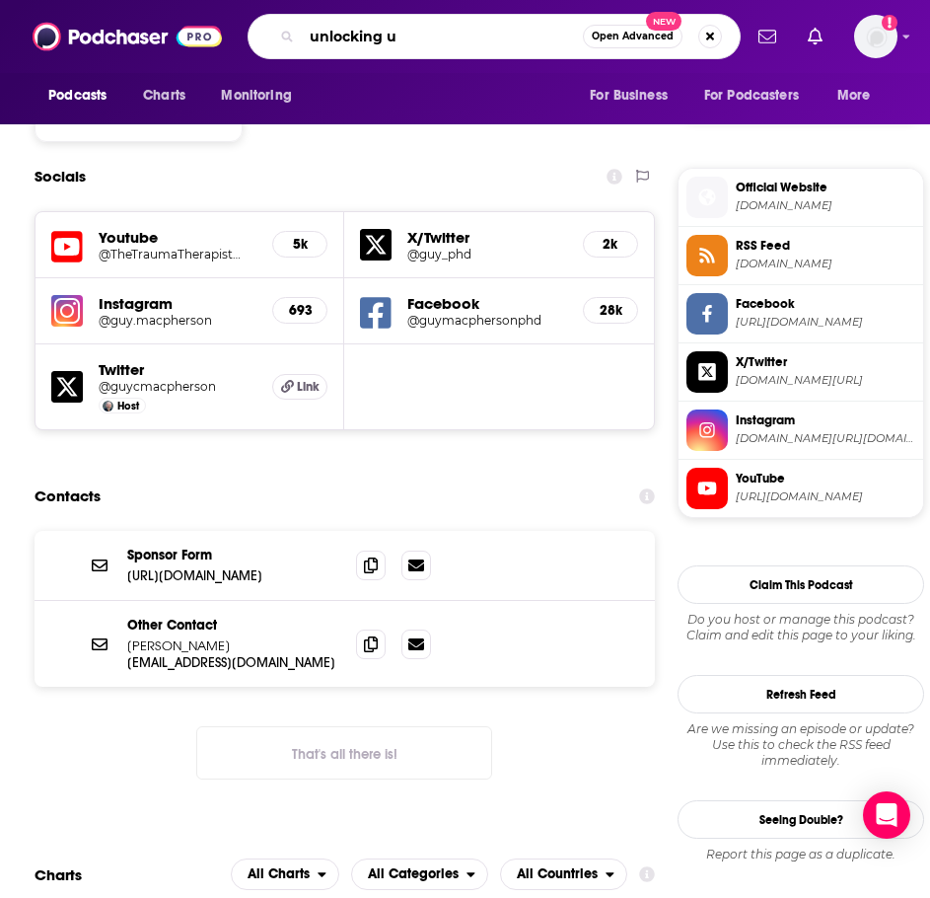
type input "unlocking us"
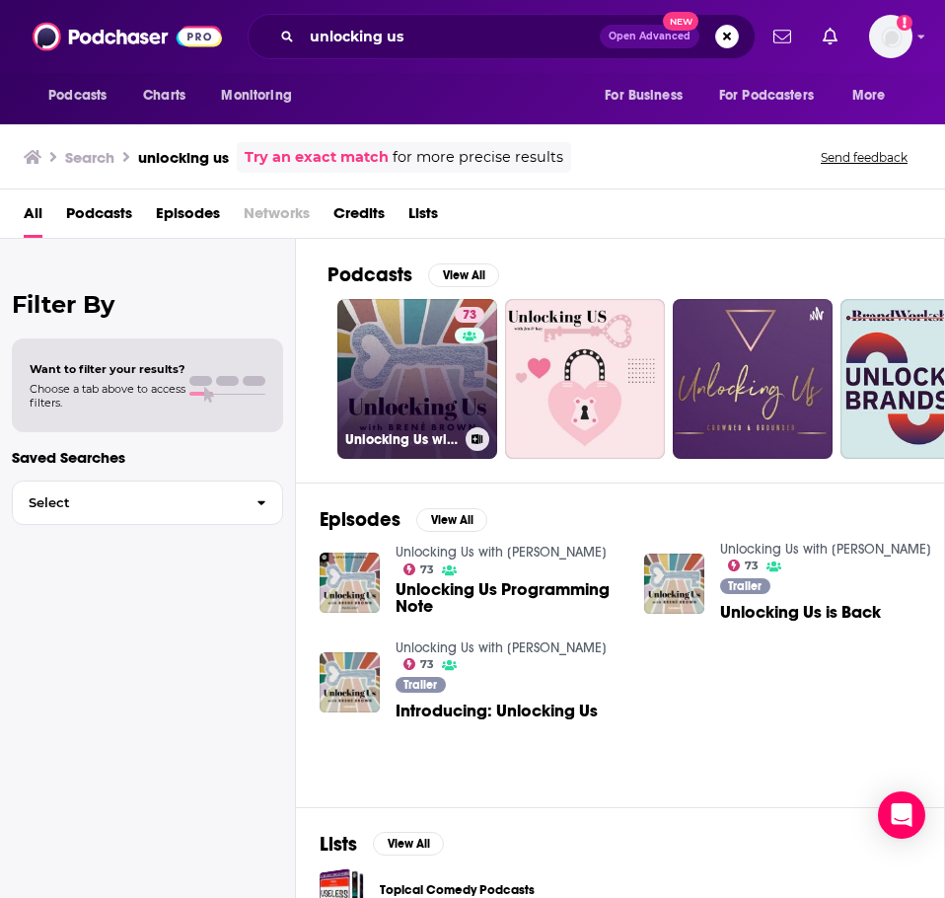
click at [390, 383] on link "73 Unlocking Us with Brené Brown" at bounding box center [417, 379] width 160 height 160
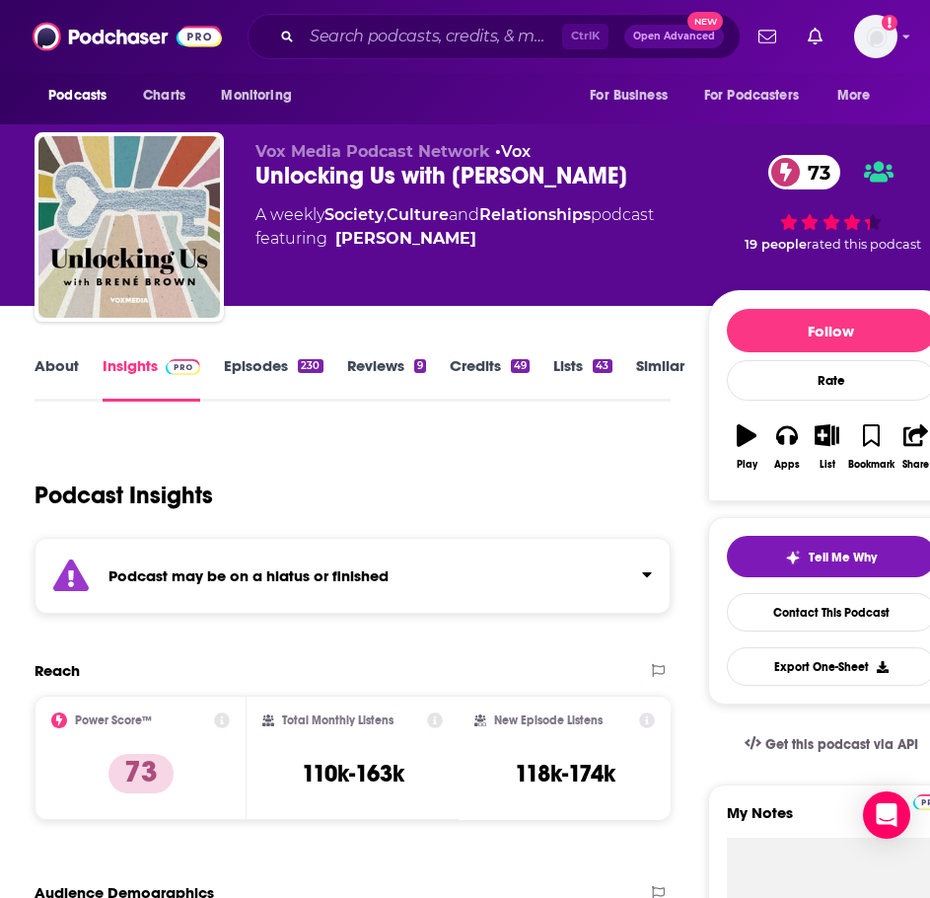
click at [290, 551] on div "Podcast may be on a hiatus or finished" at bounding box center [353, 576] width 636 height 76
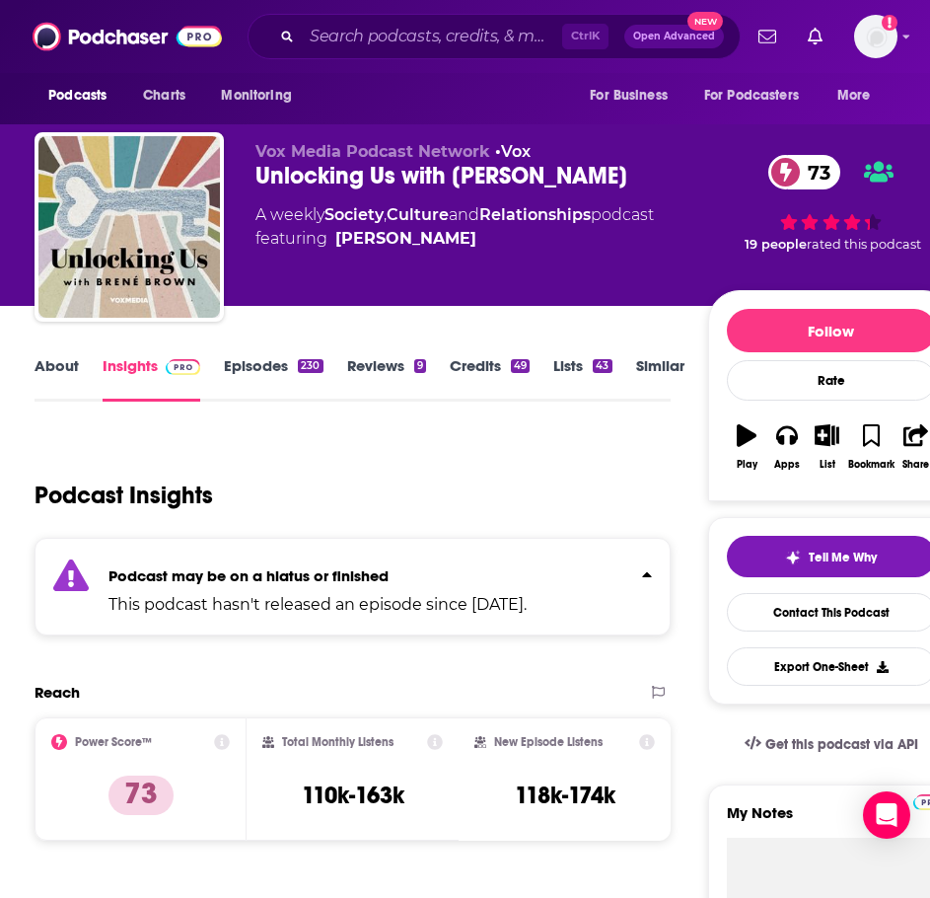
click at [291, 368] on link "Episodes 230" at bounding box center [273, 378] width 99 height 45
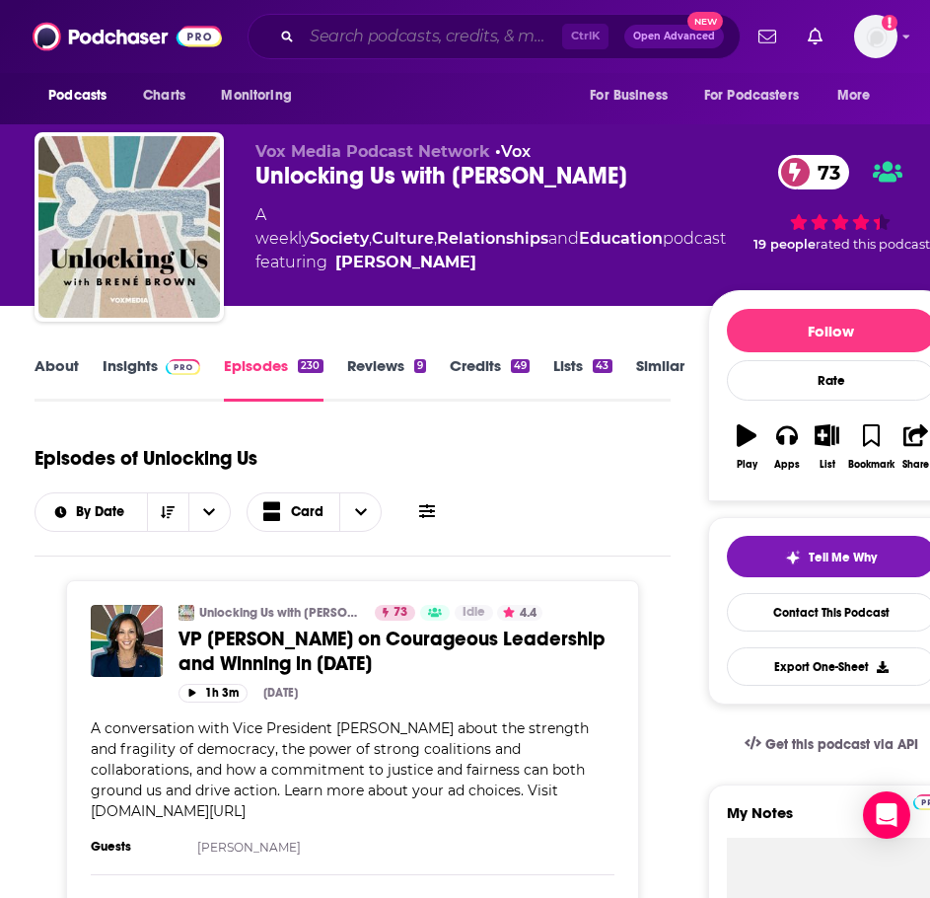
click at [373, 45] on input "Search podcasts, credits, & more..." at bounding box center [432, 37] width 260 height 32
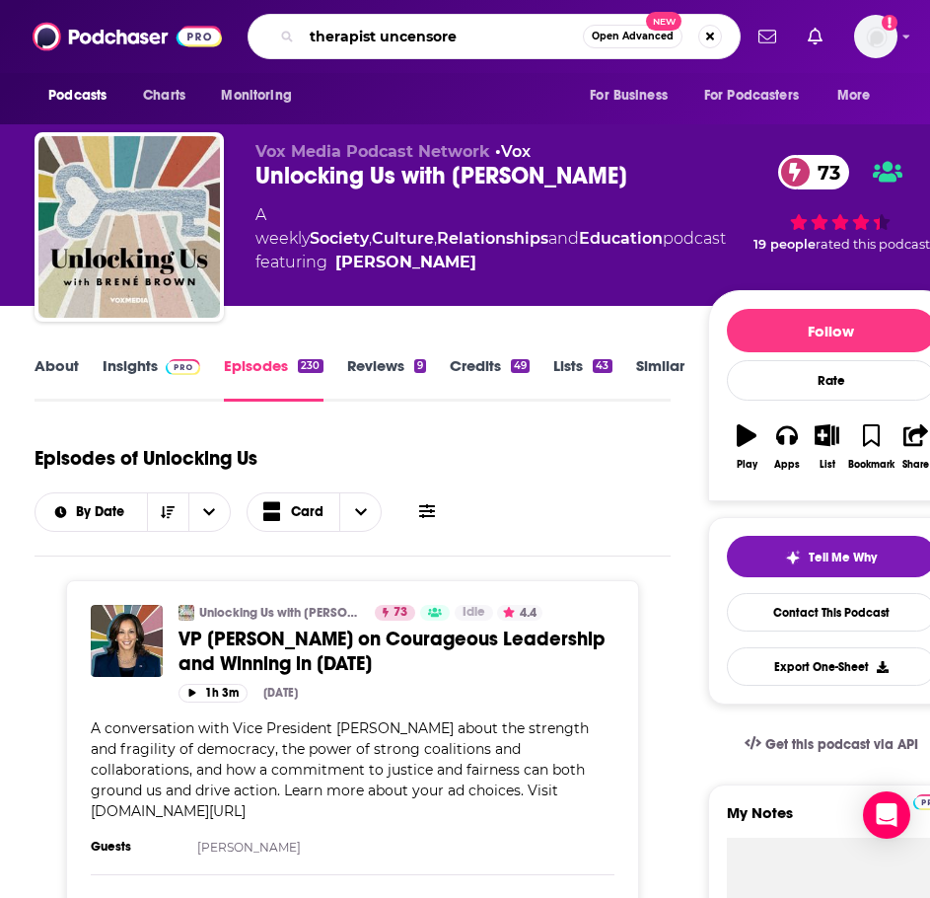
type input "therapist uncensored"
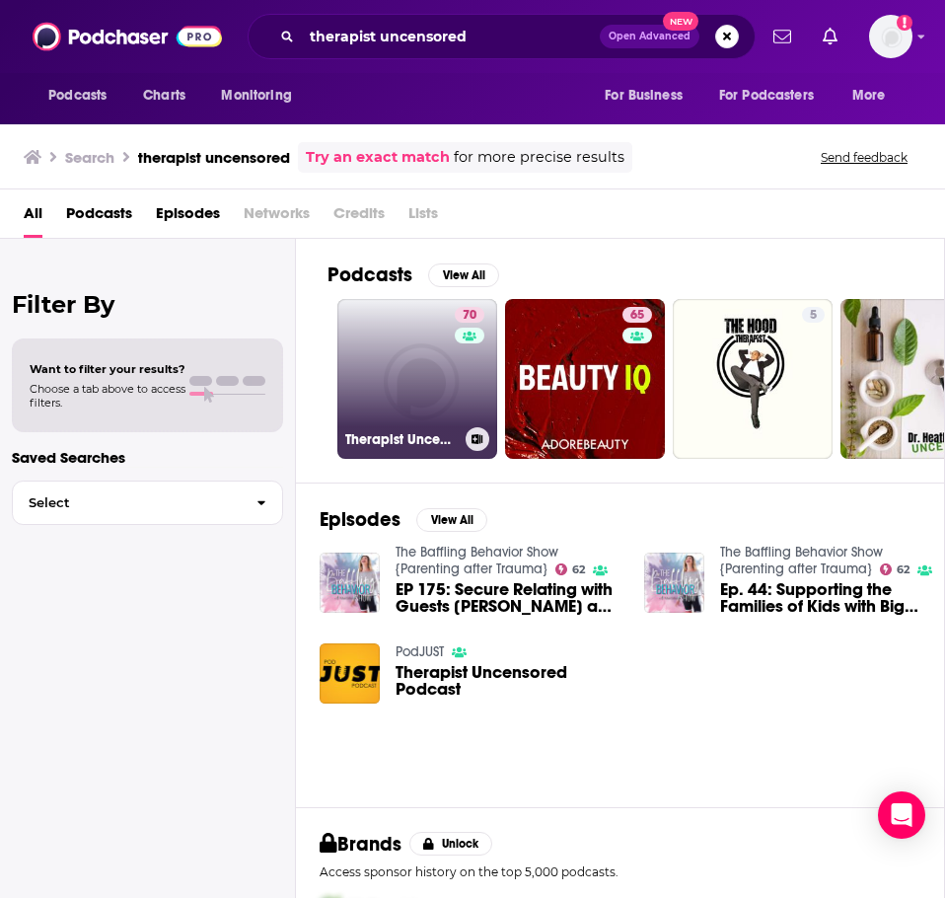
click at [387, 371] on link "70 Therapist Uncensored Podcast" at bounding box center [417, 379] width 160 height 160
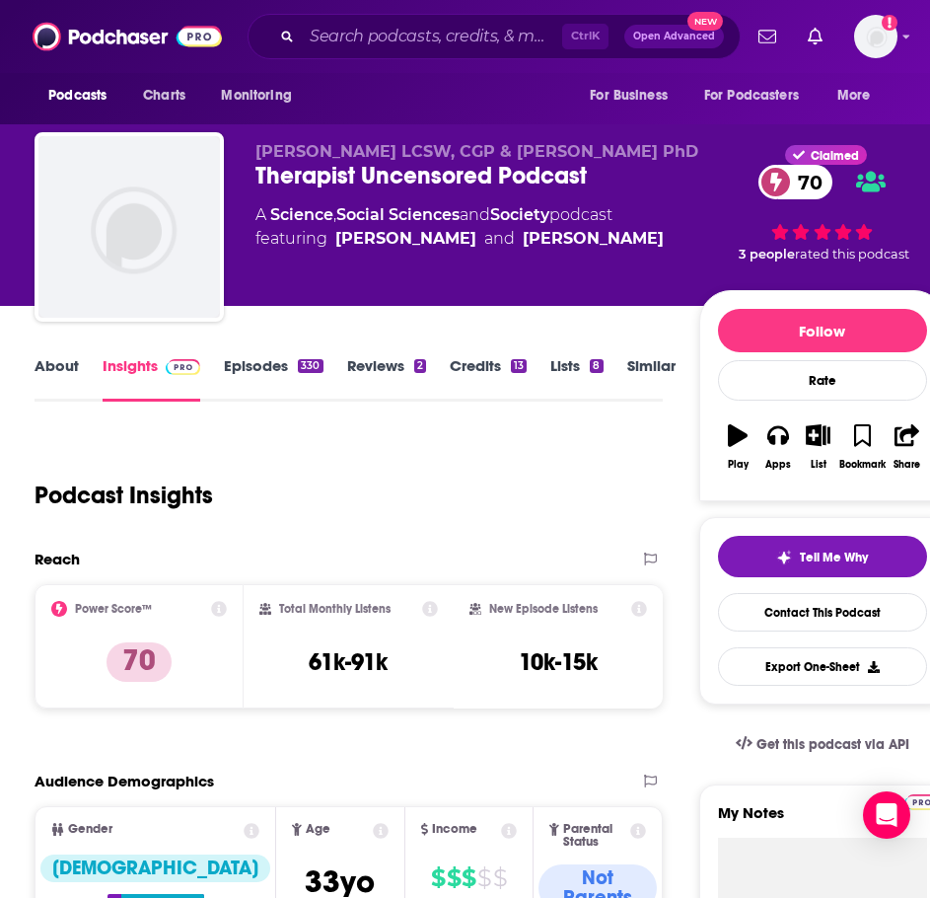
click at [39, 366] on link "About" at bounding box center [57, 378] width 44 height 45
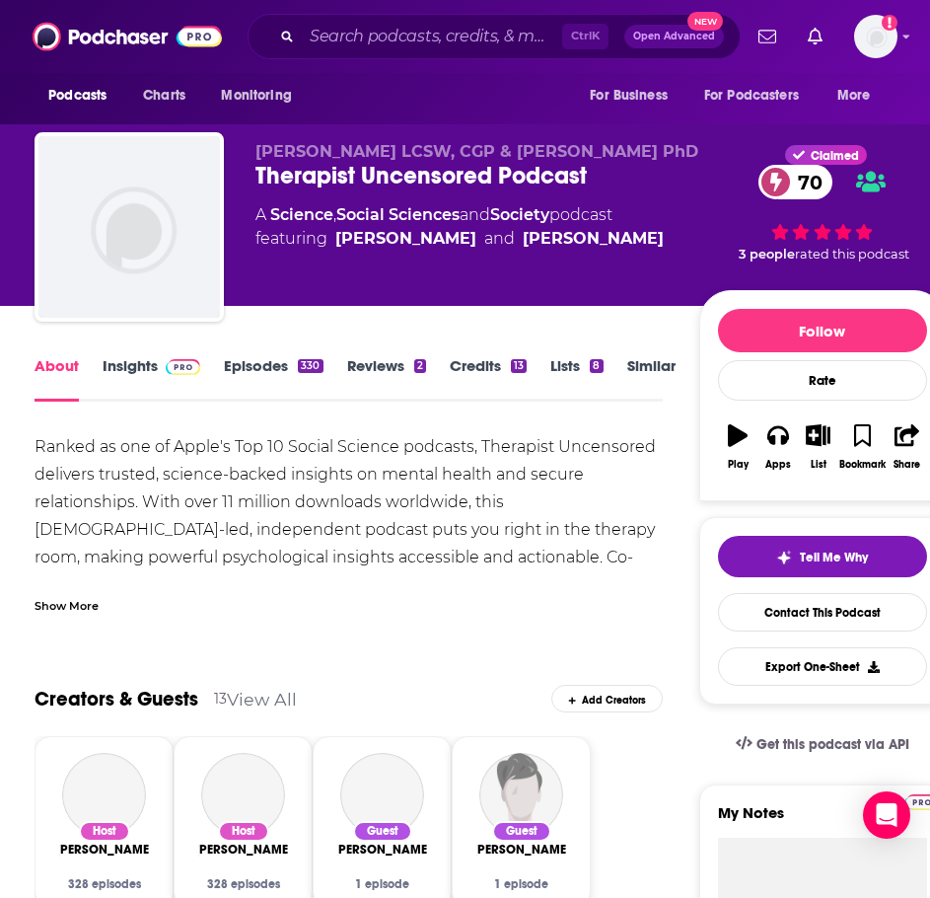
scroll to position [197, 0]
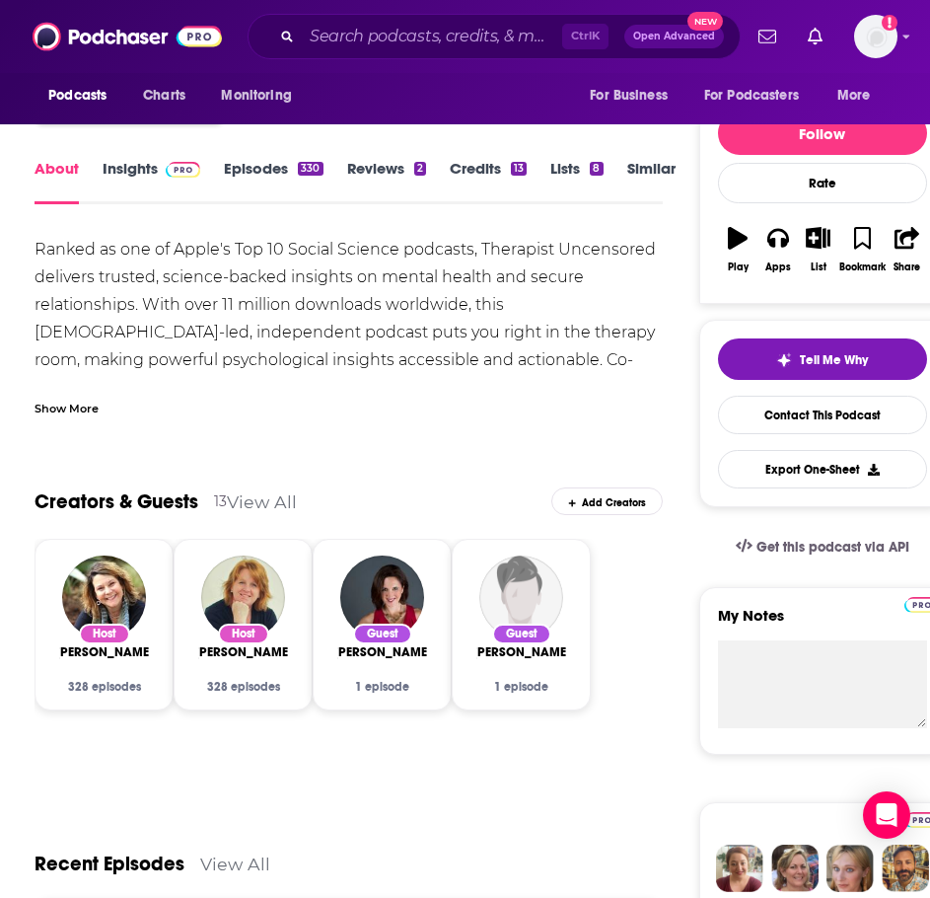
click at [86, 386] on div "Show More" at bounding box center [349, 401] width 628 height 34
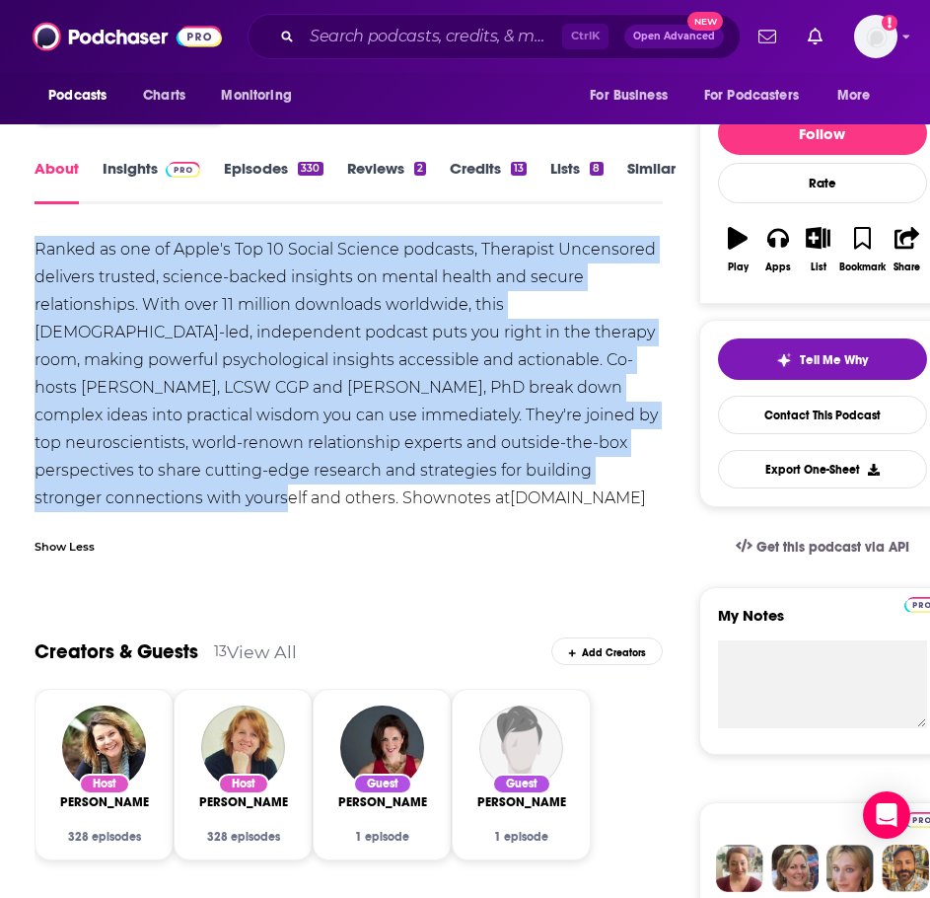
drag, startPoint x: 91, startPoint y: 496, endPoint x: 4, endPoint y: 238, distance: 272.7
copy div "Ranked as one of Apple's Top 10 Social Science podcasts, Therapist Uncensored d…"
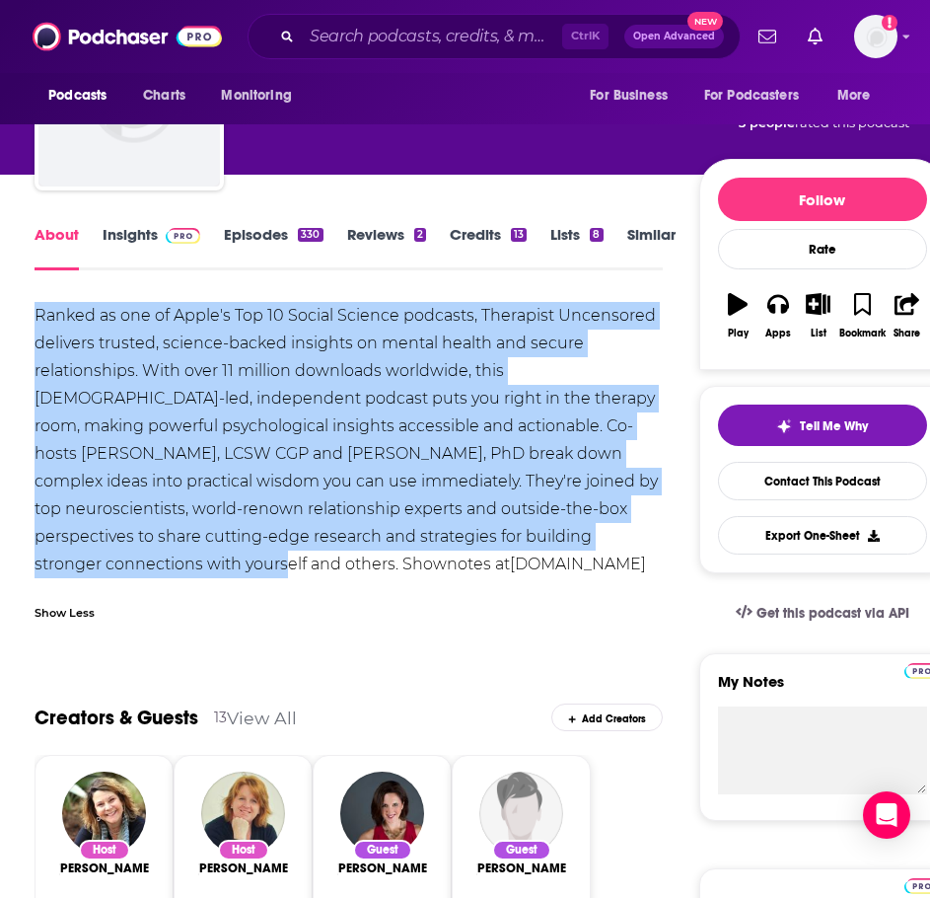
scroll to position [0, 0]
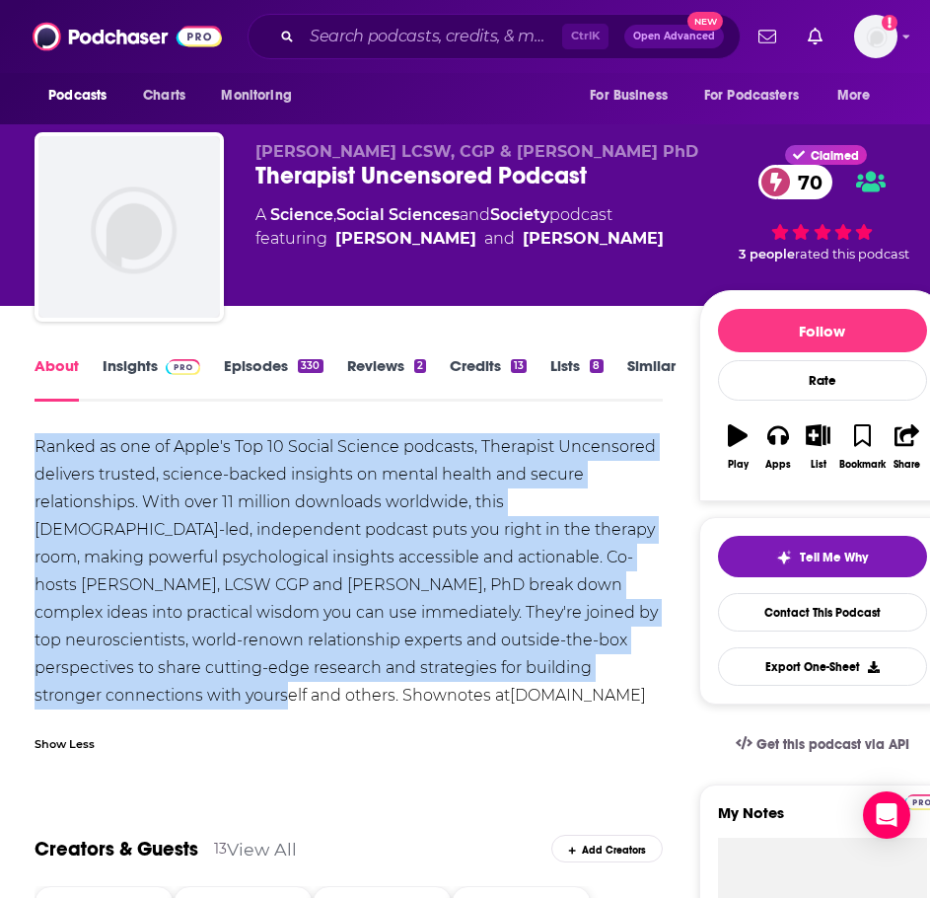
click at [145, 364] on link "Insights" at bounding box center [152, 378] width 98 height 45
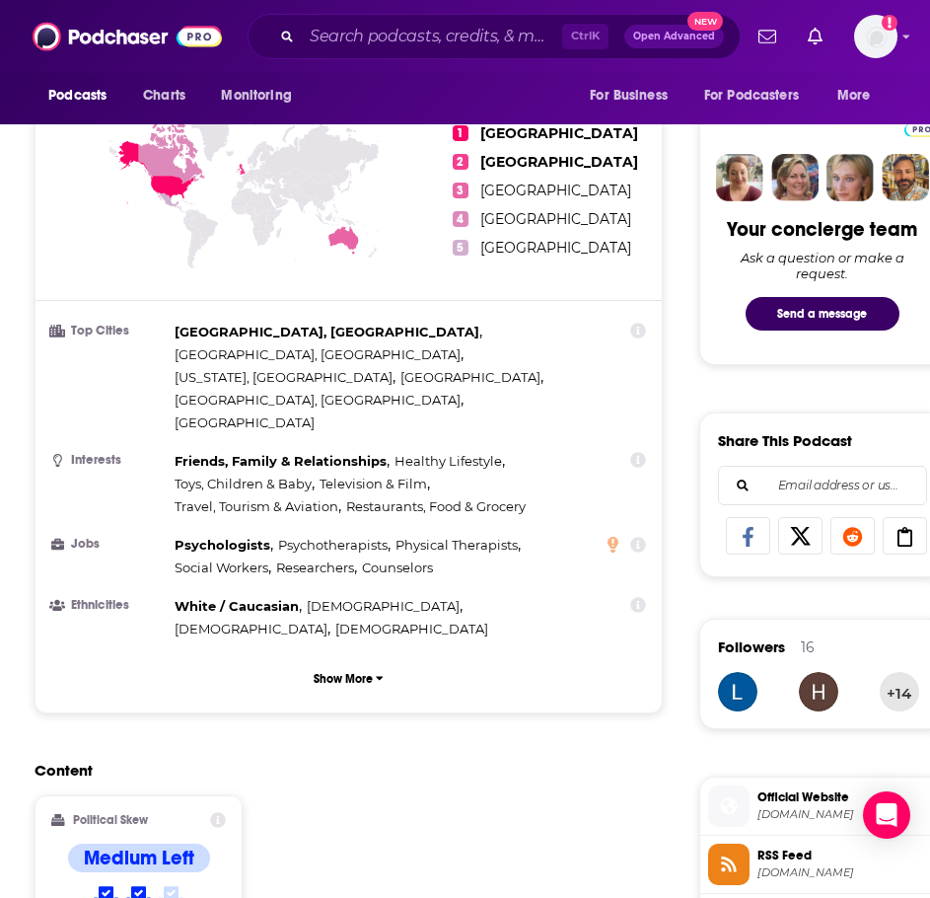
scroll to position [1677, 0]
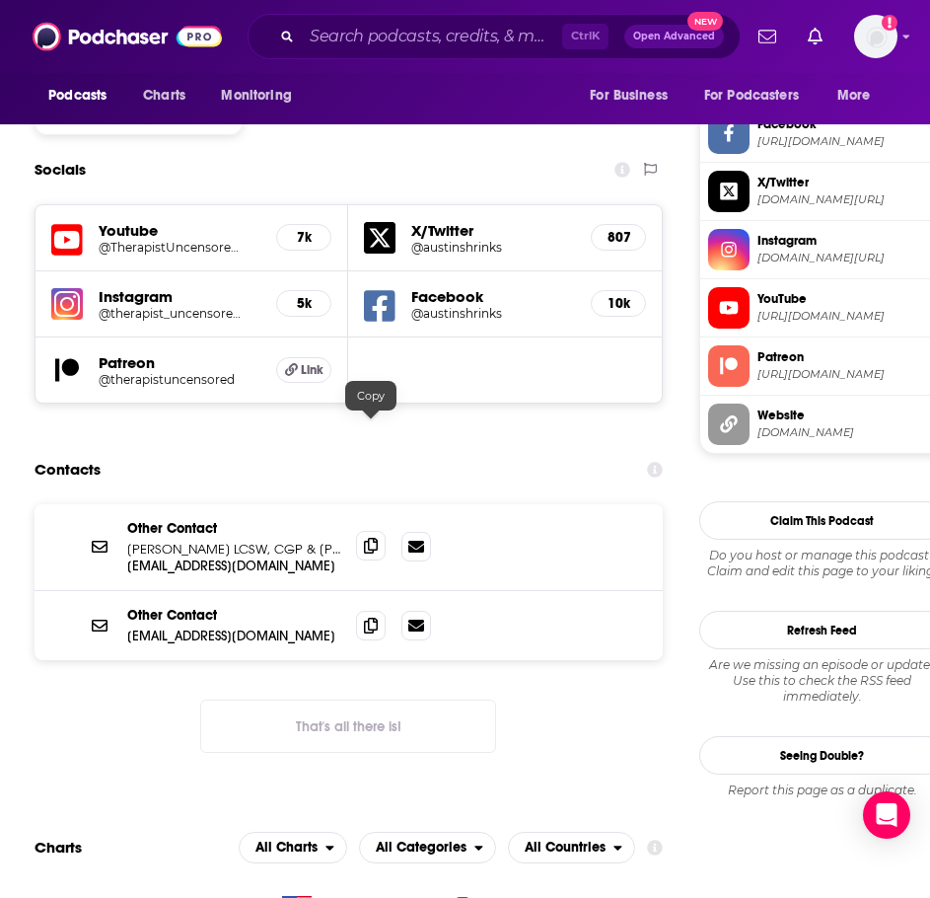
click at [362, 531] on span at bounding box center [371, 546] width 30 height 30
click at [368, 617] on icon at bounding box center [371, 625] width 14 height 16
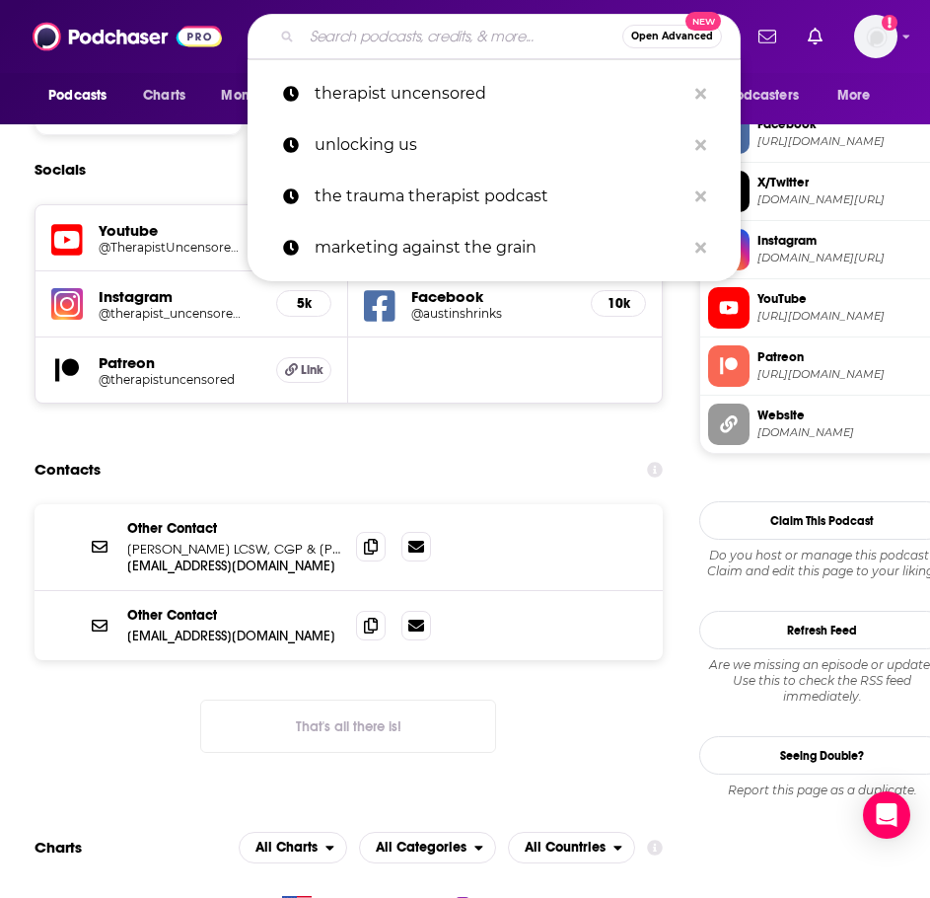
click at [480, 46] on input "Search podcasts, credits, & more..." at bounding box center [462, 37] width 321 height 32
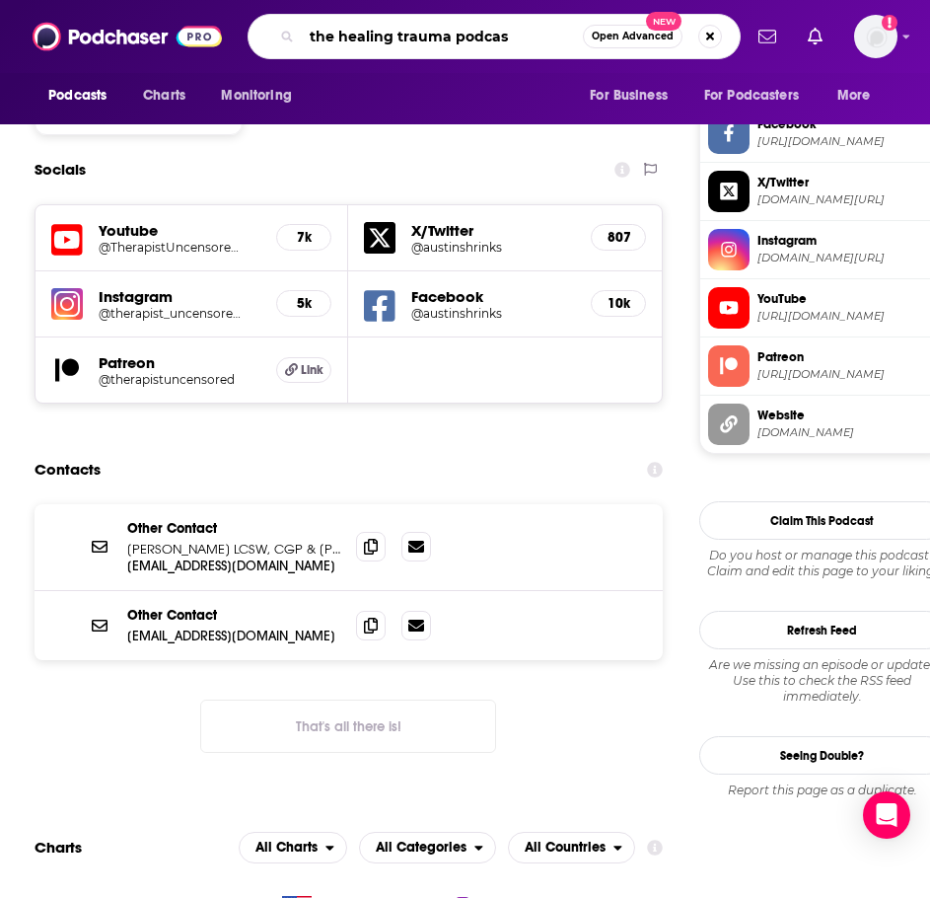
type input "the healing trauma podcast"
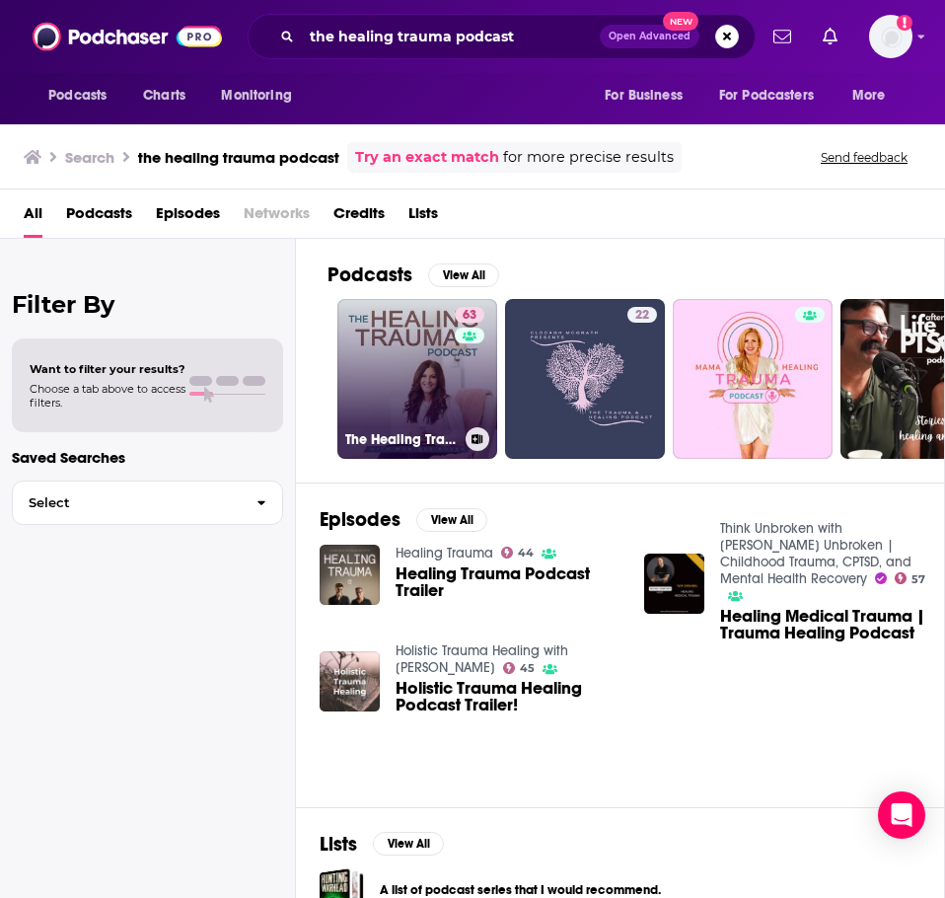
click at [370, 363] on link "63 The Healing Trauma Podcast" at bounding box center [417, 379] width 160 height 160
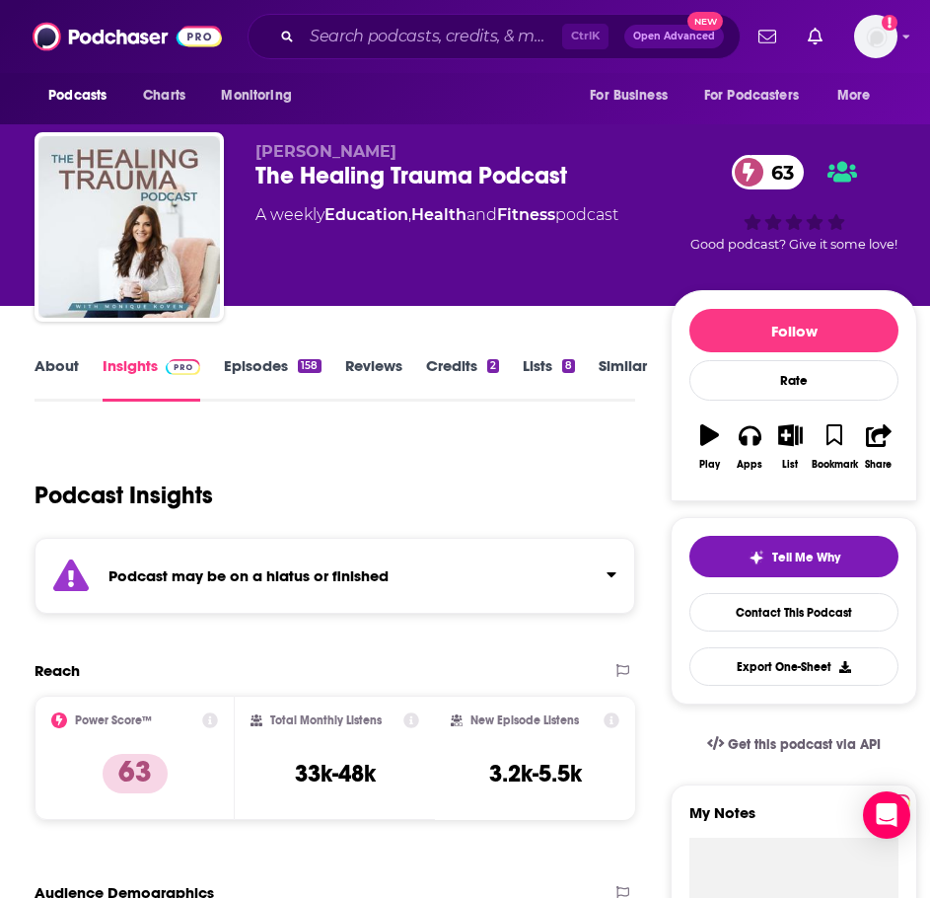
click at [284, 563] on div "Podcast may be on a hiatus or finished" at bounding box center [335, 576] width 601 height 76
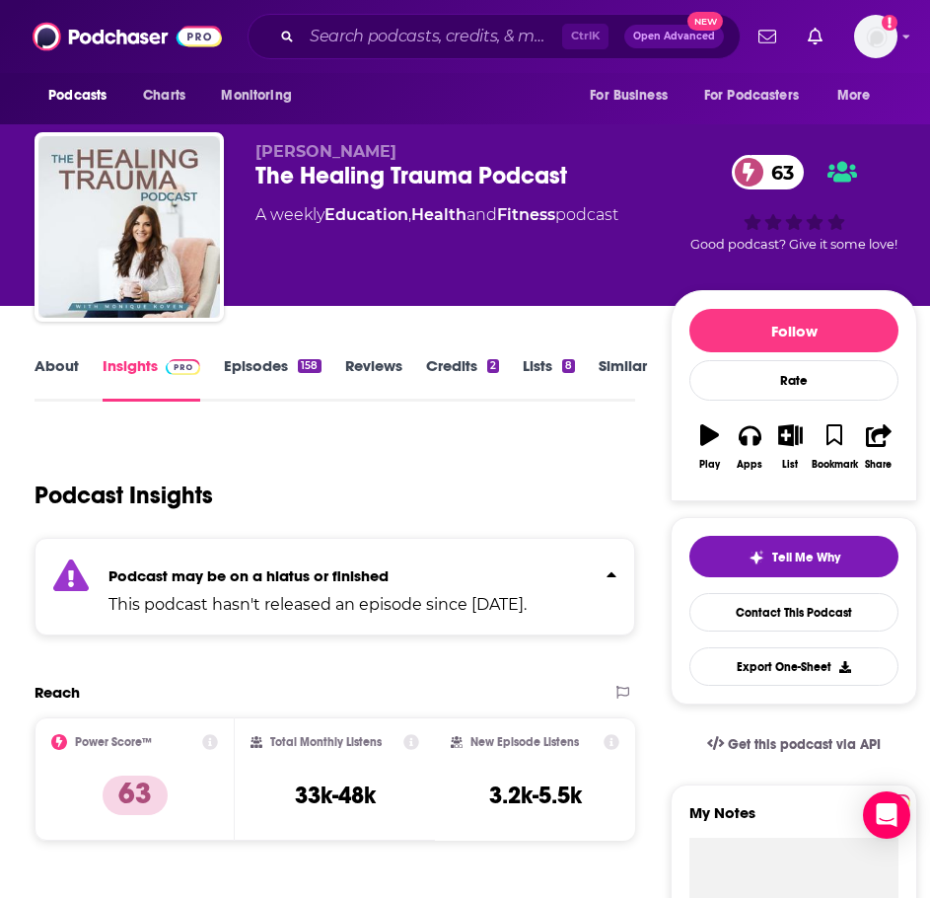
click at [273, 373] on link "Episodes 158" at bounding box center [272, 378] width 97 height 45
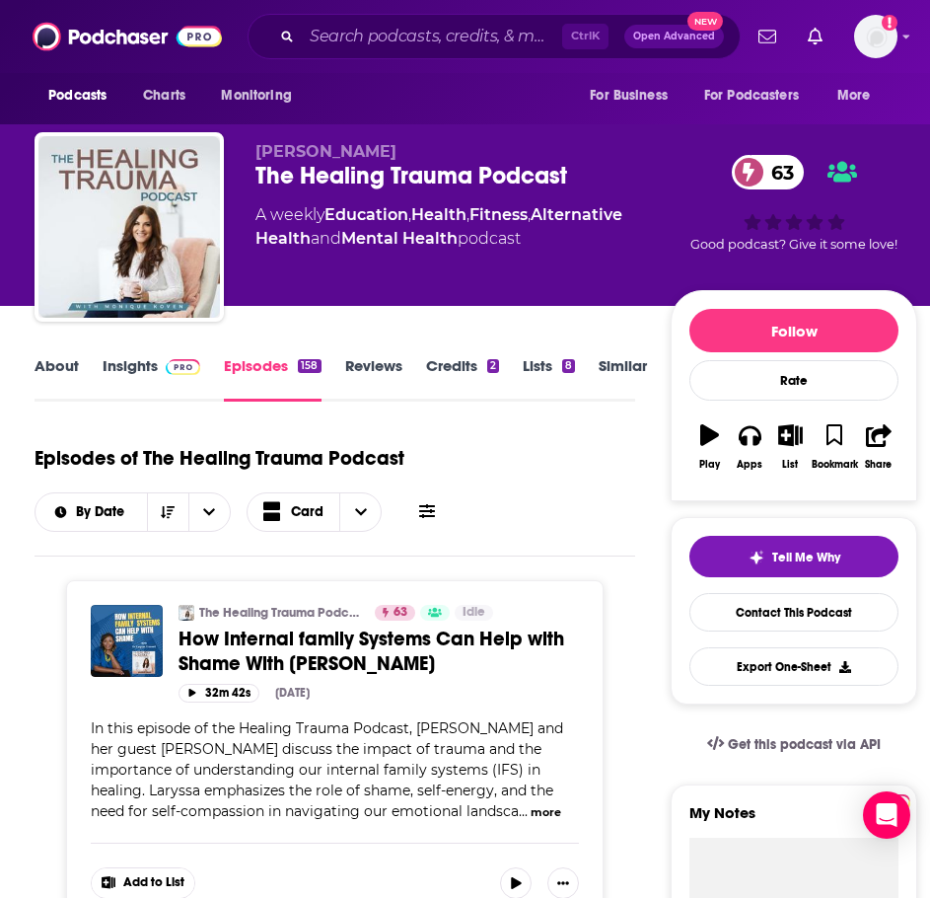
click at [61, 377] on link "About" at bounding box center [57, 378] width 44 height 45
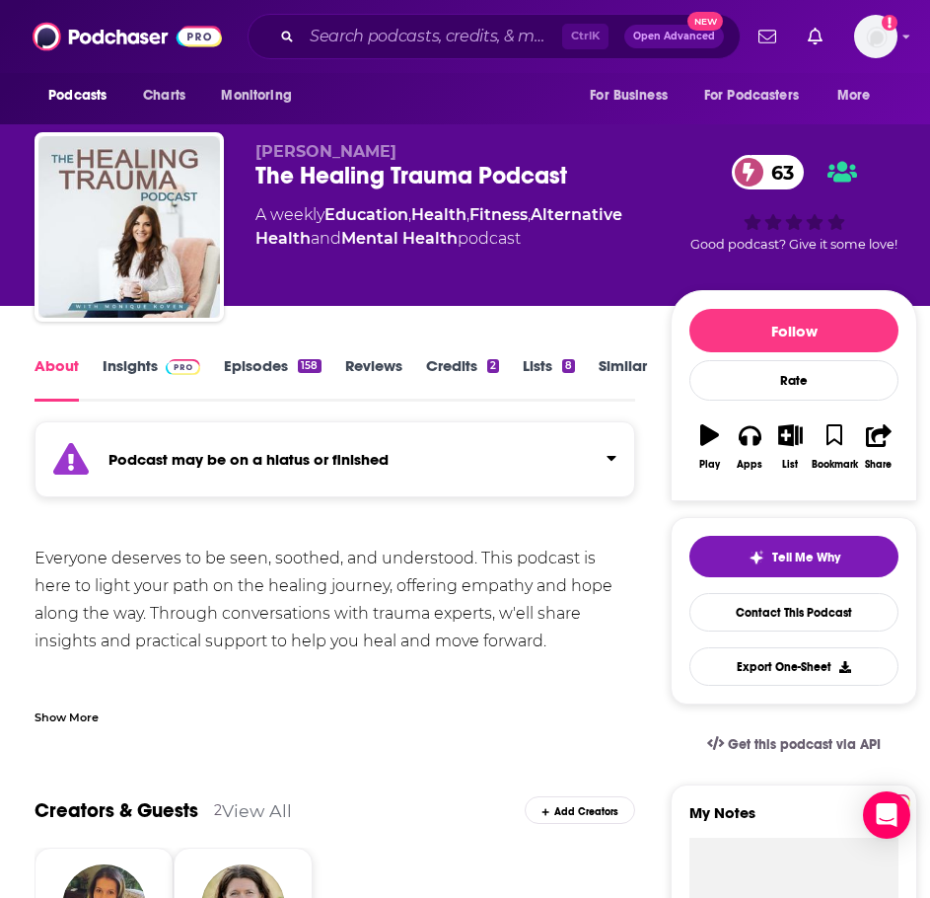
click at [73, 711] on div "Show More" at bounding box center [67, 715] width 64 height 19
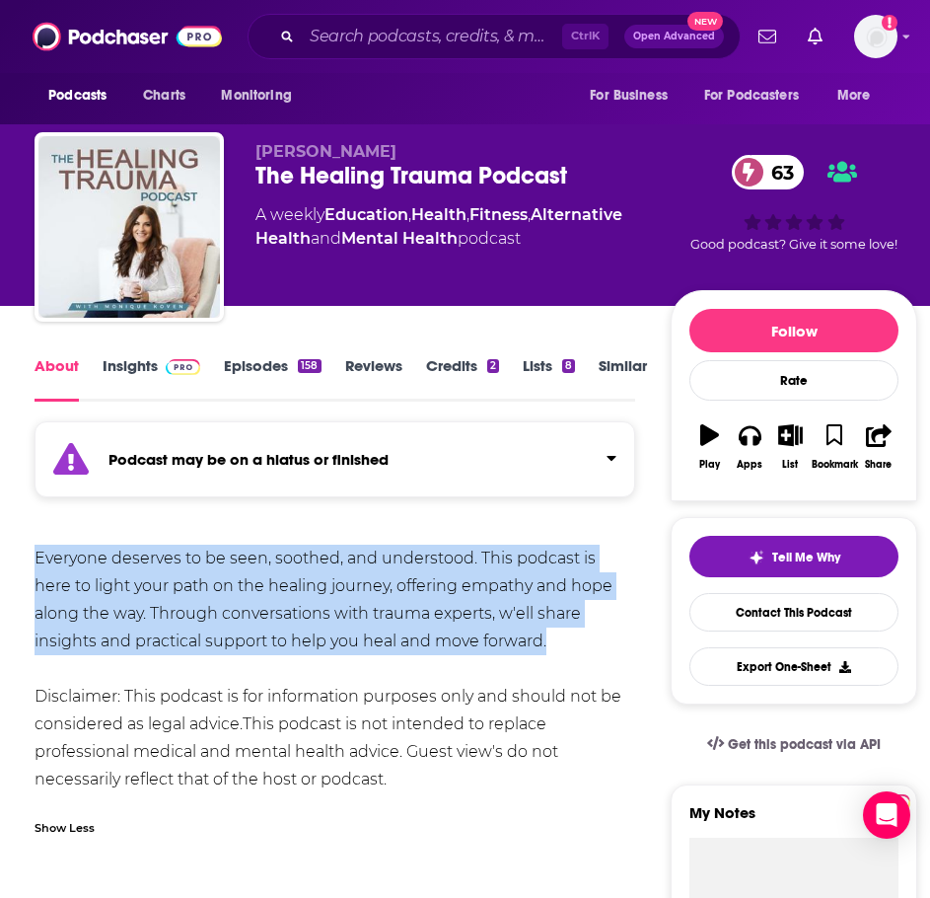
drag, startPoint x: 478, startPoint y: 632, endPoint x: 22, endPoint y: 559, distance: 462.6
copy div "Everyone deserves to be seen, soothed, and understood. This podcast is here to …"
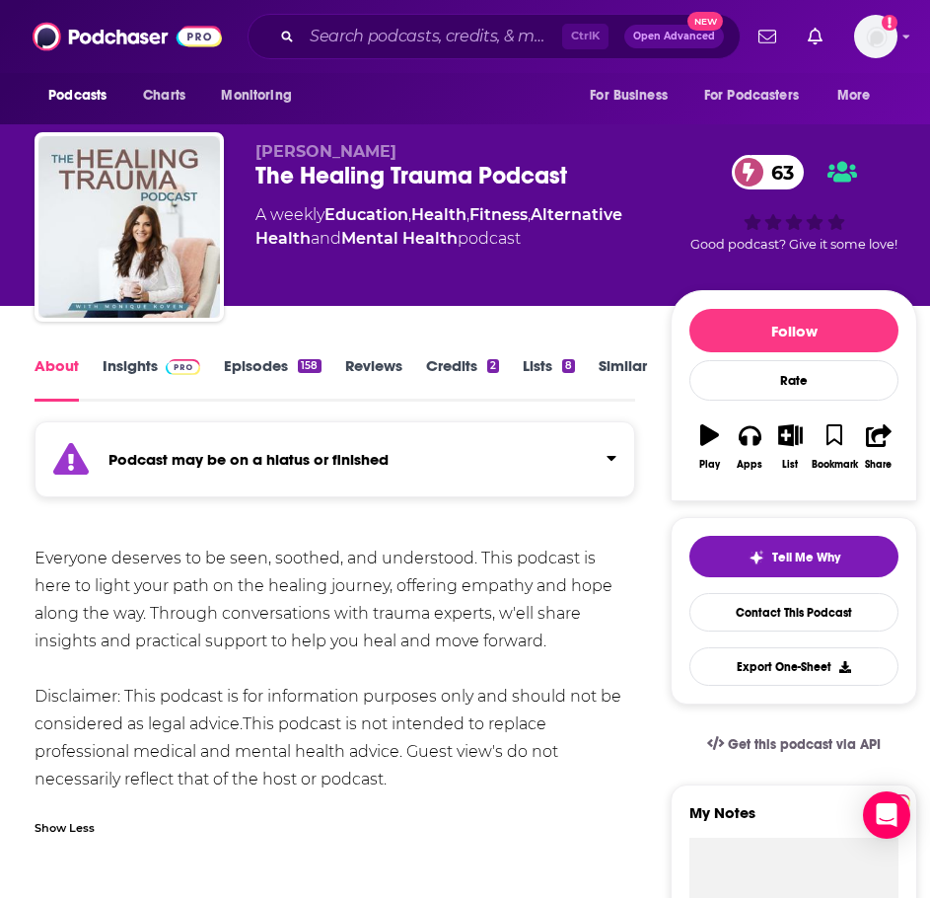
click at [154, 365] on link "Insights" at bounding box center [152, 378] width 98 height 45
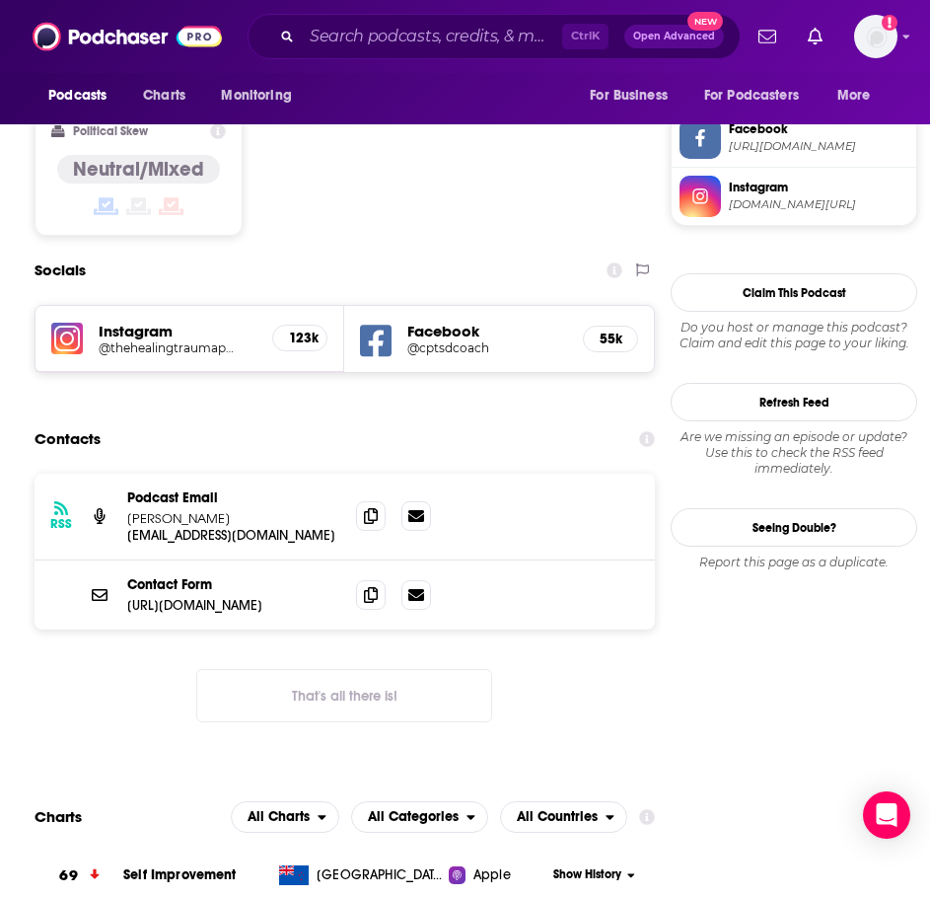
scroll to position [1677, 0]
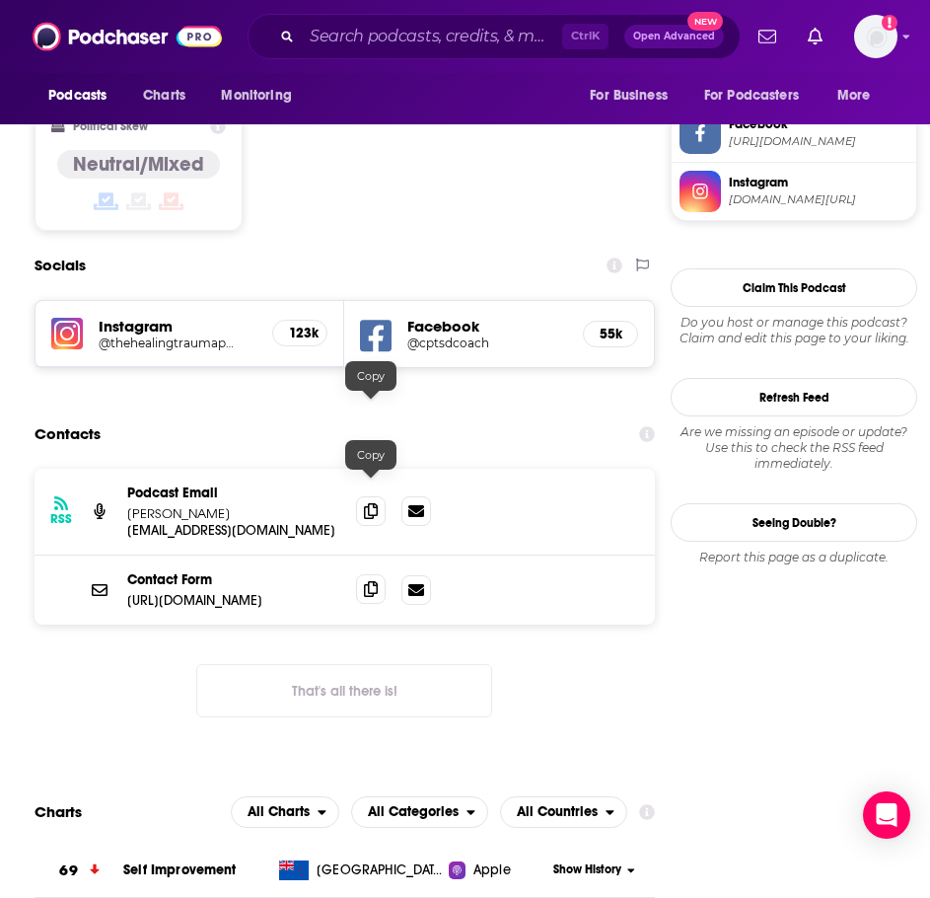
click at [365, 581] on icon at bounding box center [371, 589] width 14 height 16
click at [415, 43] on input "Search podcasts, credits, & more..." at bounding box center [432, 37] width 260 height 32
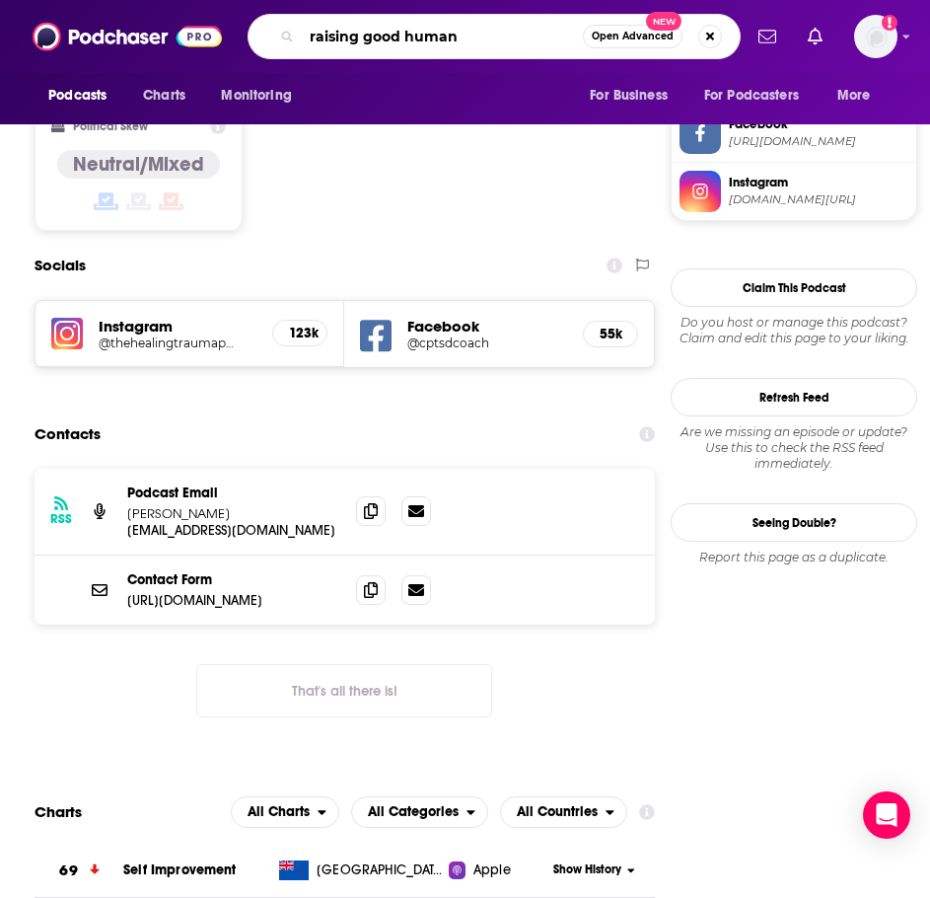
type input "raising good humans"
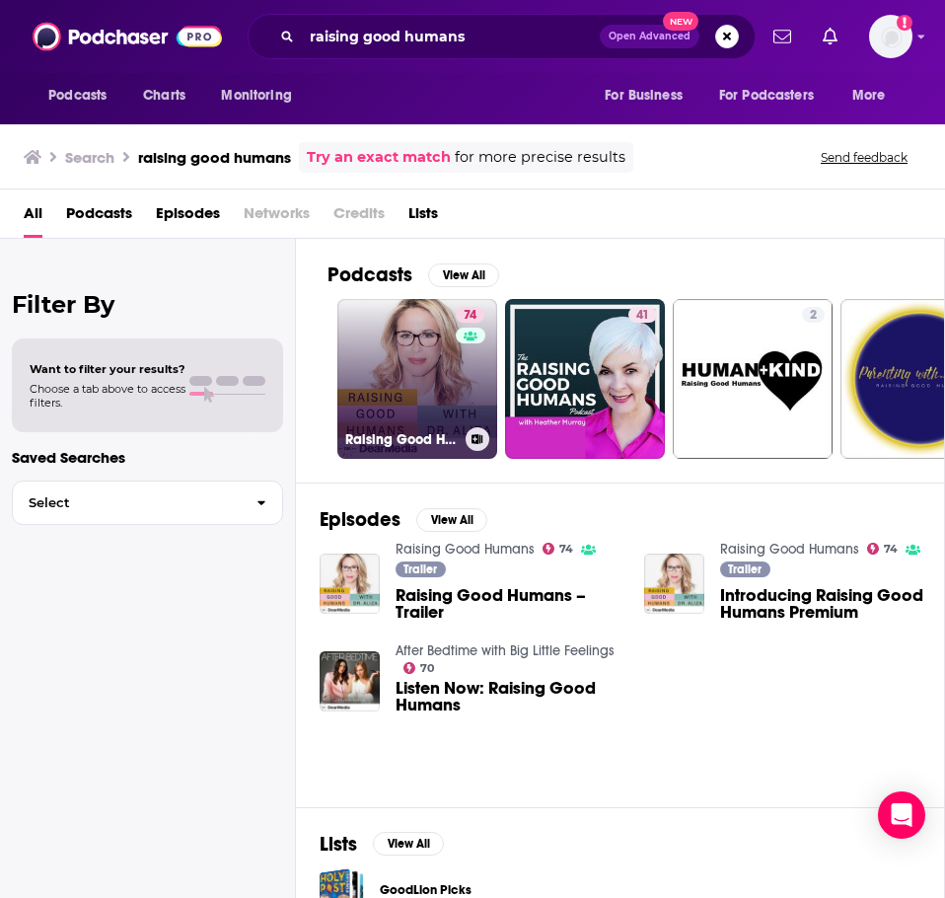
click at [409, 356] on link "74 Raising Good Humans" at bounding box center [417, 379] width 160 height 160
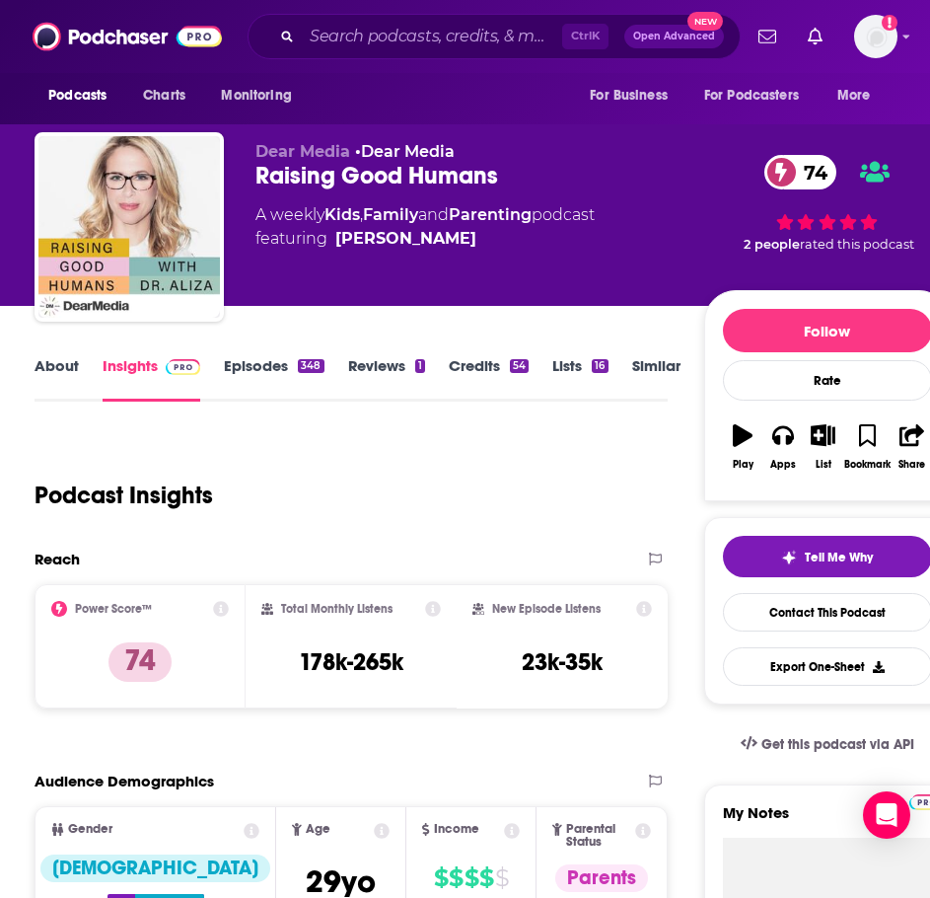
click at [57, 369] on link "About" at bounding box center [57, 378] width 44 height 45
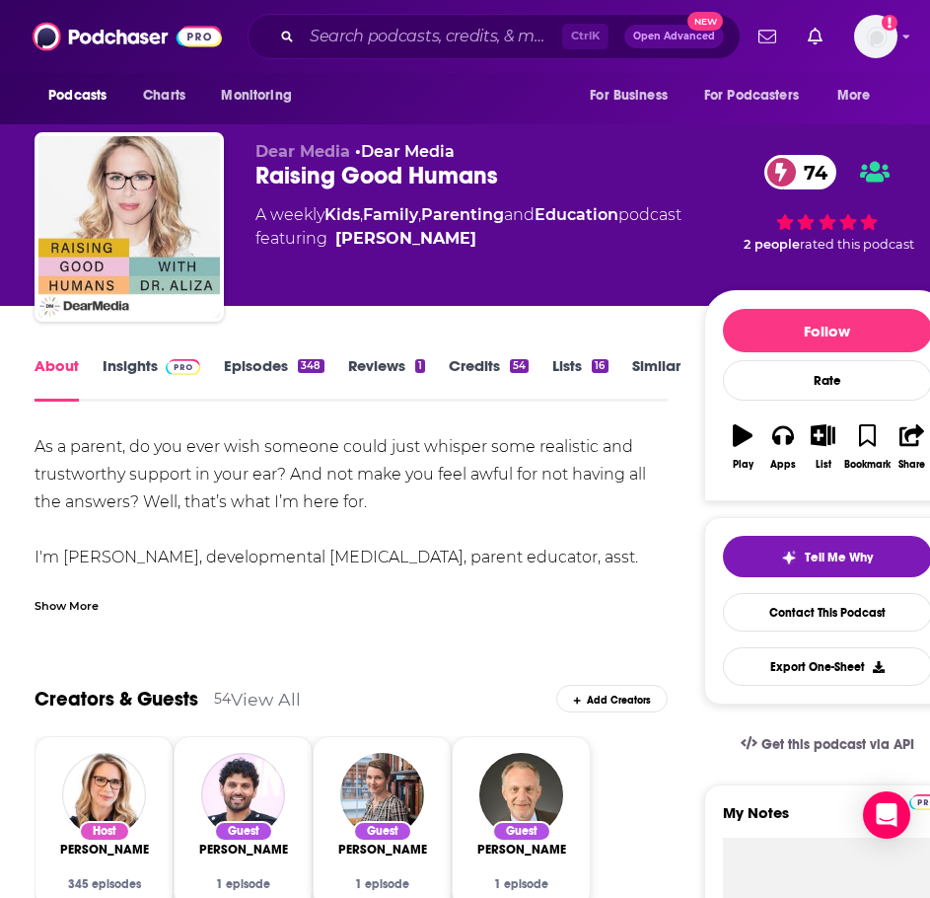
click at [72, 614] on div "Show More" at bounding box center [67, 604] width 64 height 19
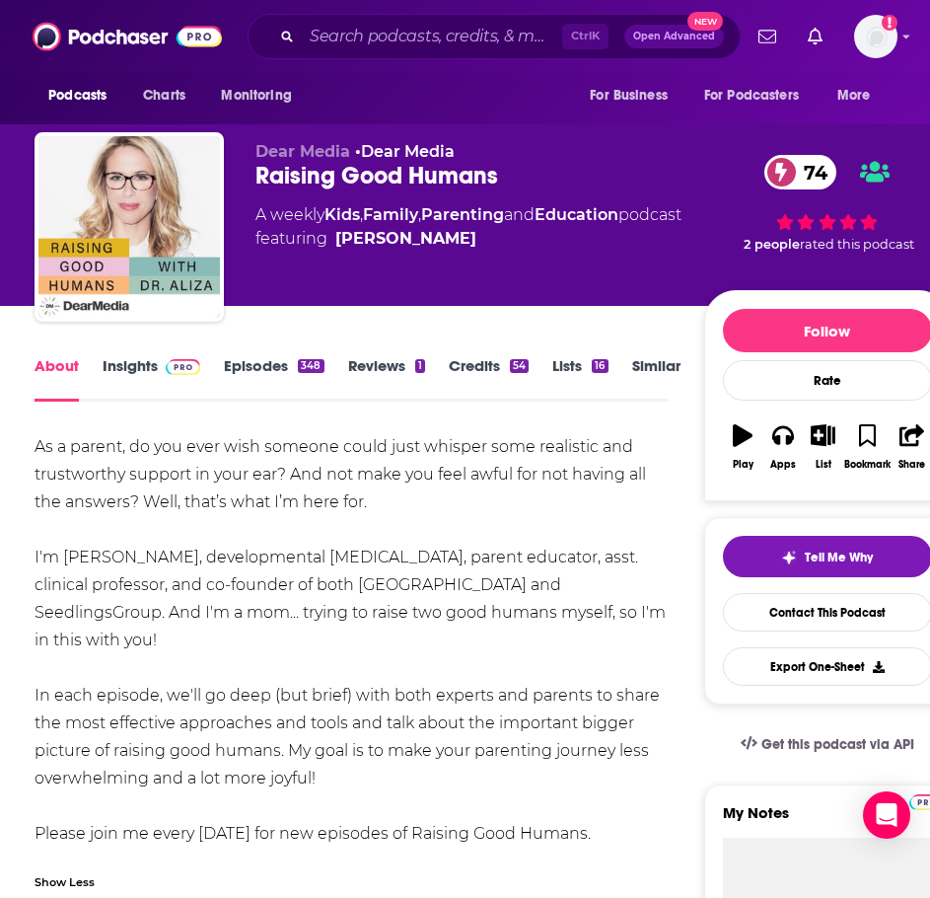
drag, startPoint x: 347, startPoint y: 779, endPoint x: 35, endPoint y: 442, distance: 460.1
click at [35, 442] on div "As a parent, do you ever wish someone could just whisper some realistic and tru…" at bounding box center [351, 640] width 632 height 414
click at [184, 367] on img at bounding box center [183, 367] width 35 height 16
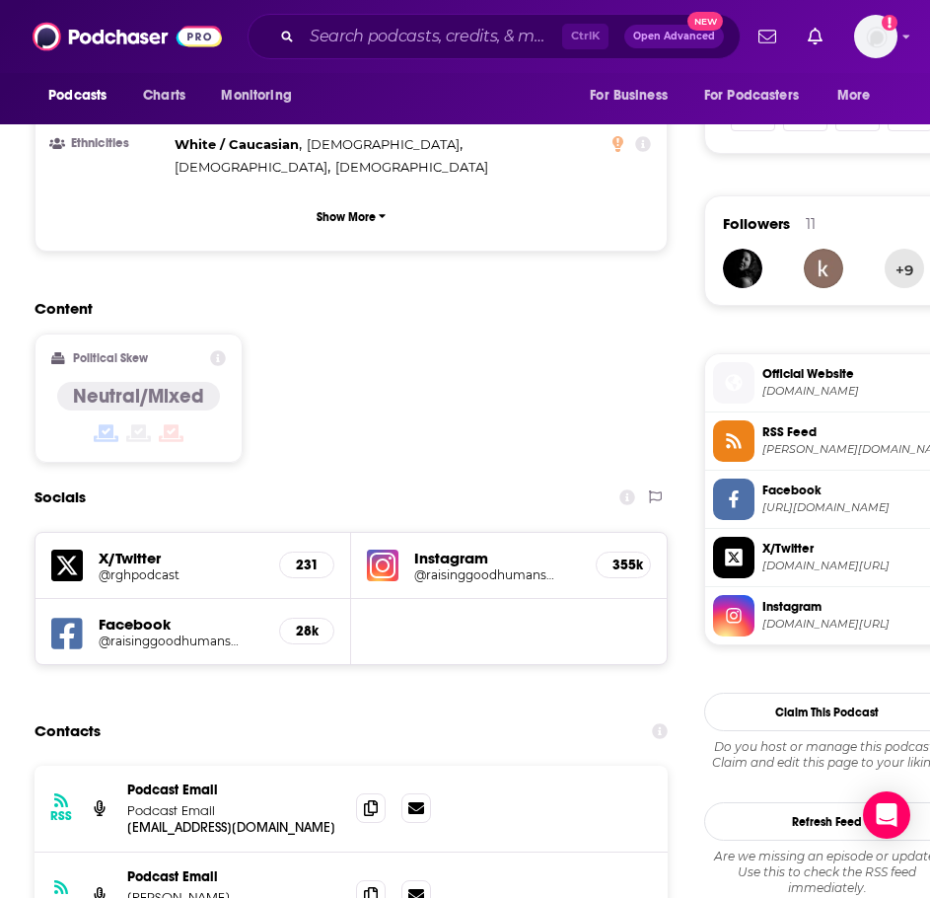
scroll to position [1579, 0]
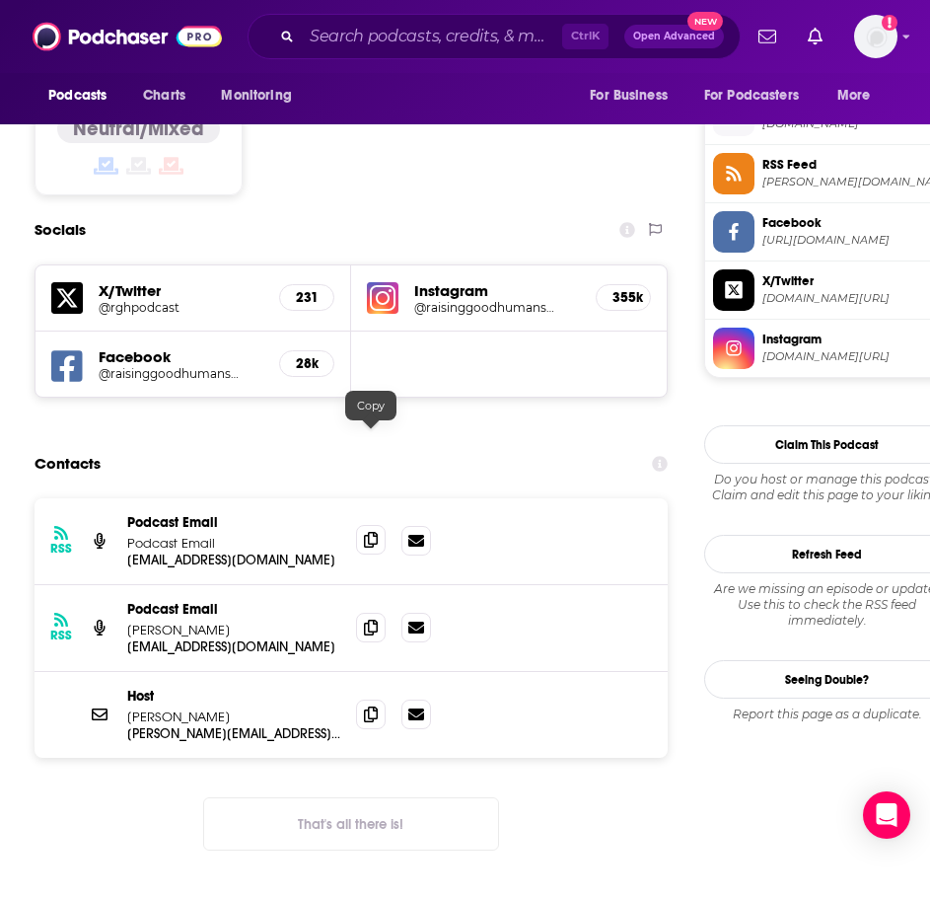
click at [367, 532] on icon at bounding box center [371, 540] width 14 height 16
click at [366, 619] on icon at bounding box center [371, 627] width 14 height 16
click at [374, 698] on span at bounding box center [371, 713] width 30 height 30
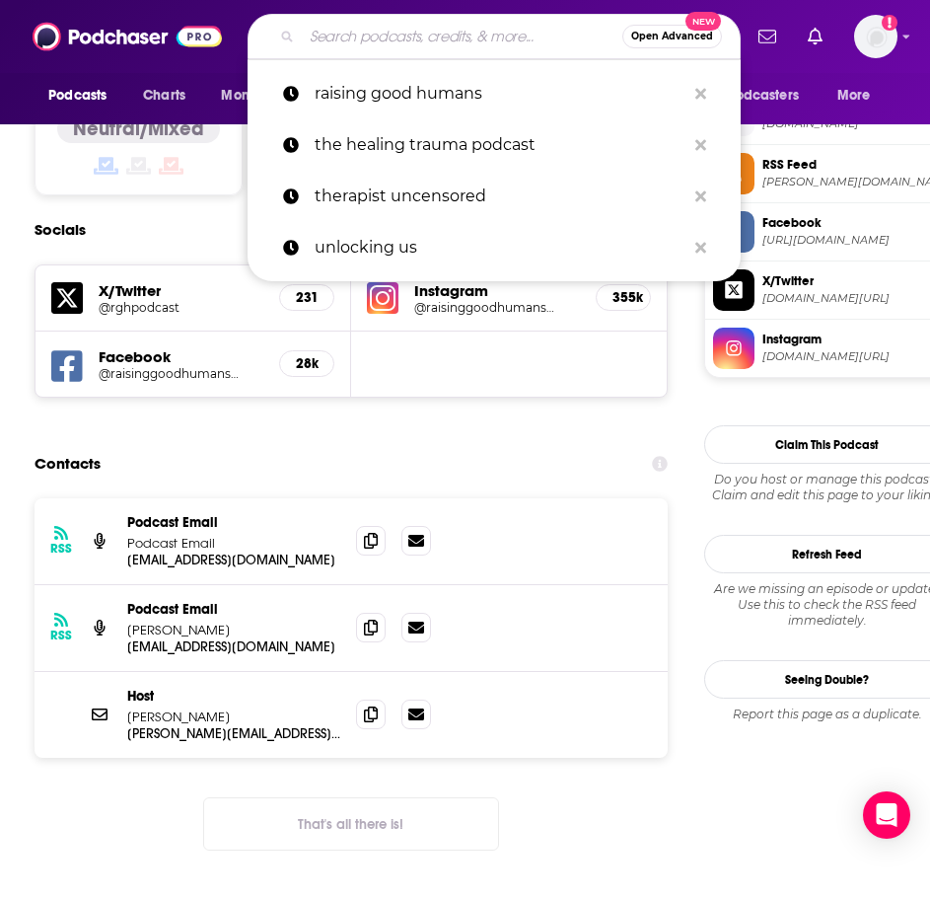
click at [400, 42] on input "Search podcasts, credits, & more..." at bounding box center [462, 37] width 321 height 32
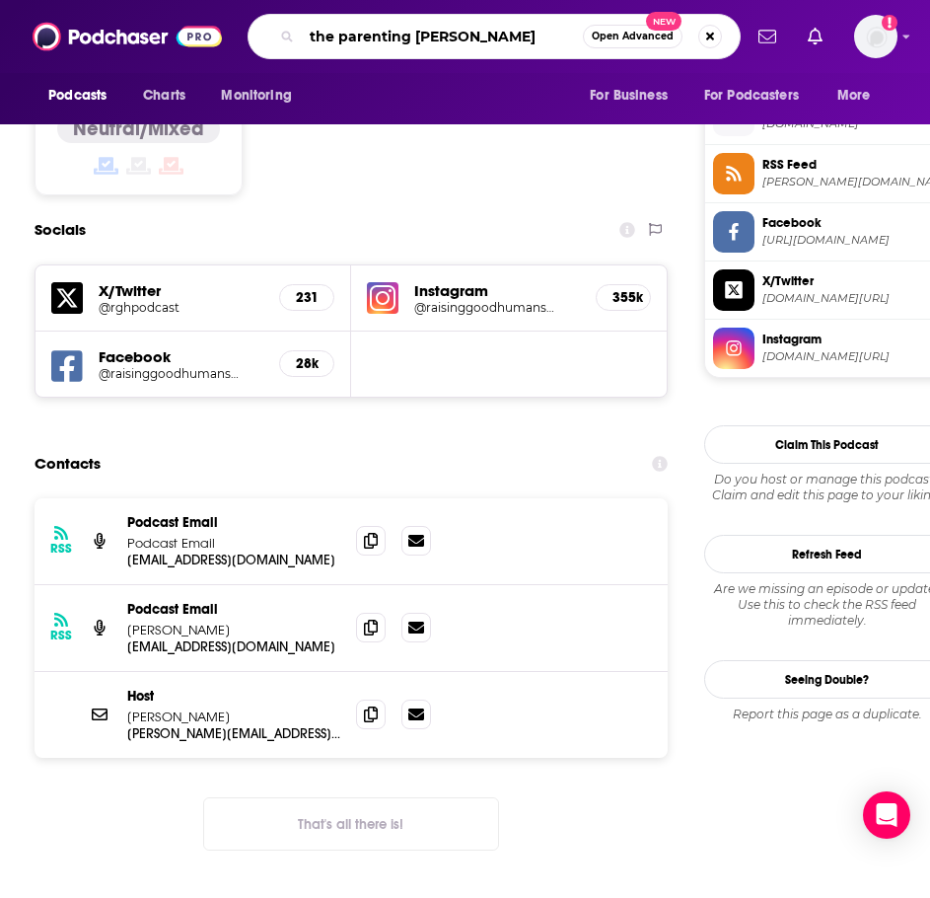
type input "the parenting junkie show"
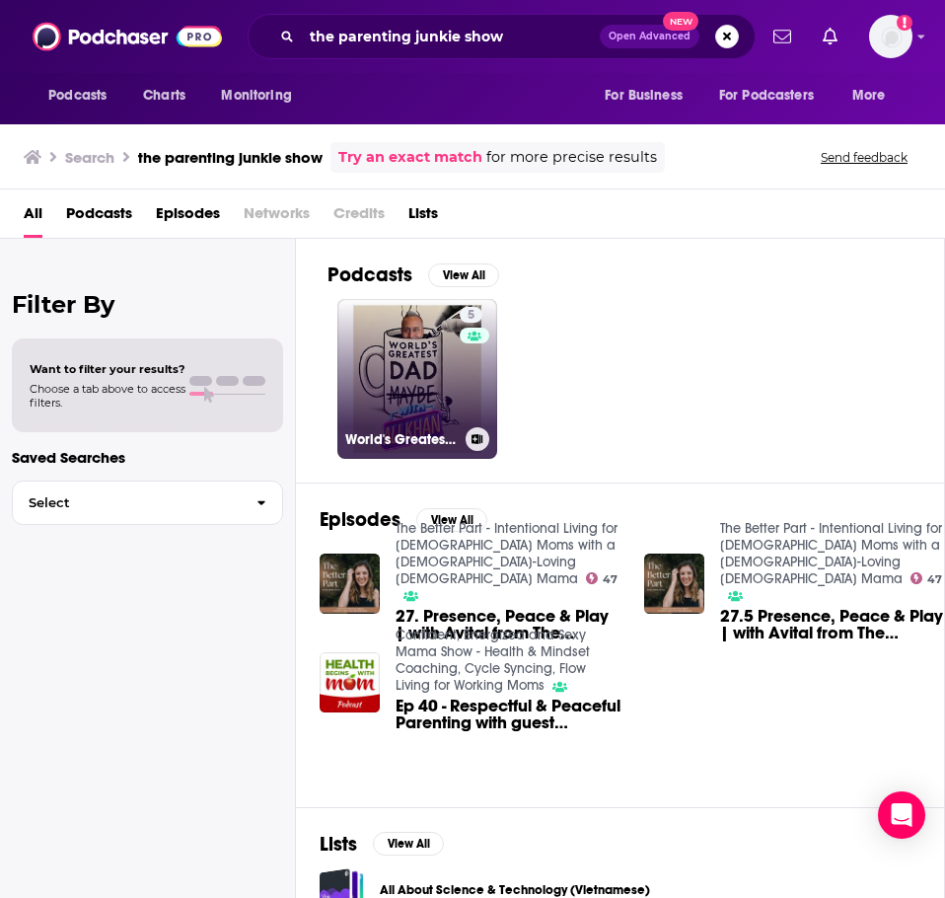
click at [413, 359] on link "5 World's Greatest Dad with Ali Khan" at bounding box center [417, 379] width 160 height 160
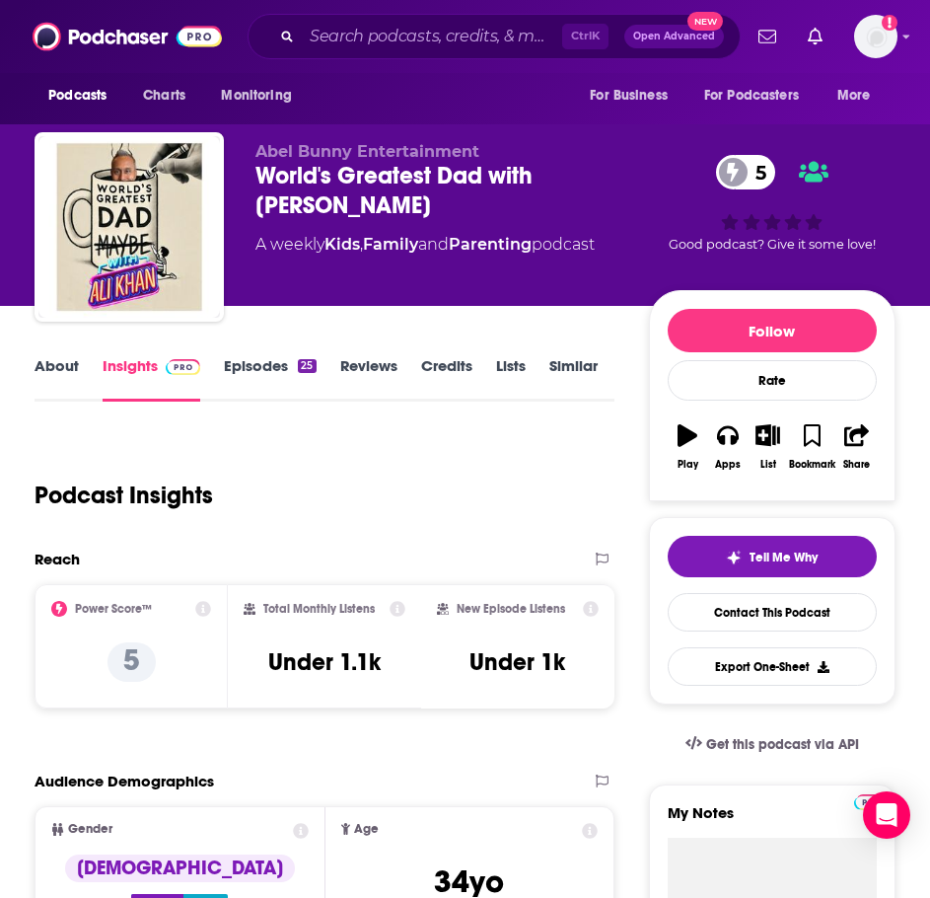
click at [59, 368] on link "About" at bounding box center [57, 378] width 44 height 45
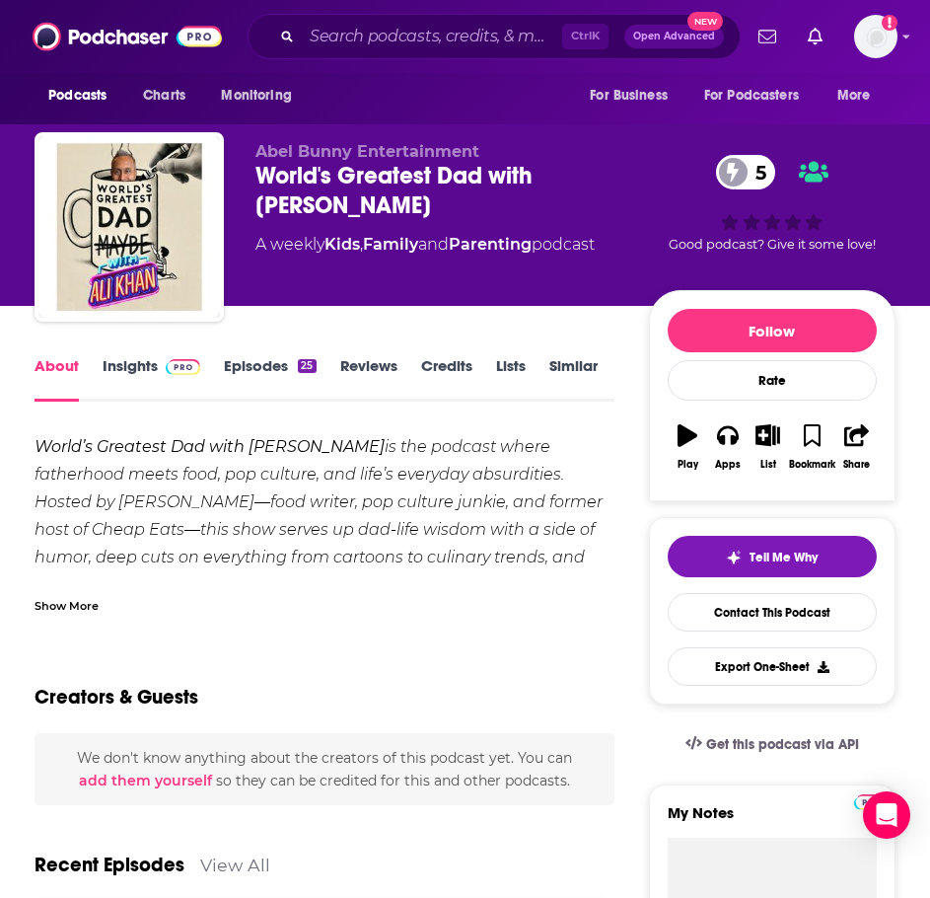
click at [63, 602] on div "Show More" at bounding box center [67, 604] width 64 height 19
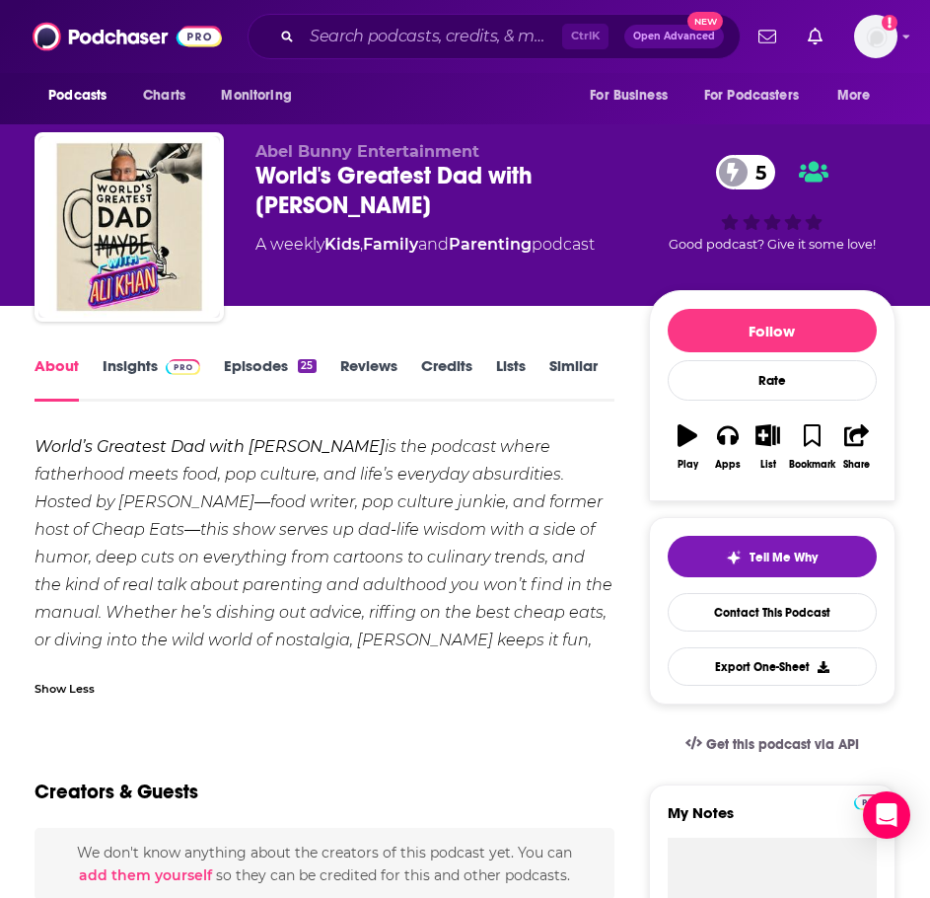
click at [254, 382] on link "Episodes 25" at bounding box center [270, 378] width 92 height 45
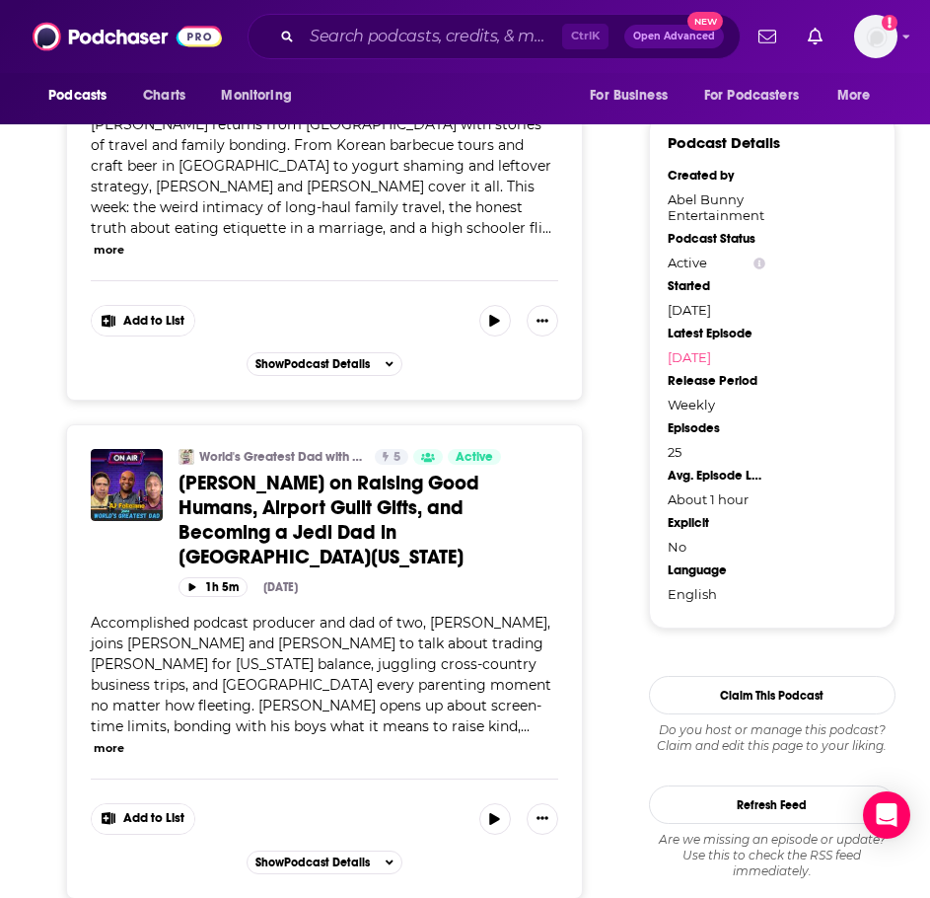
scroll to position [1776, 0]
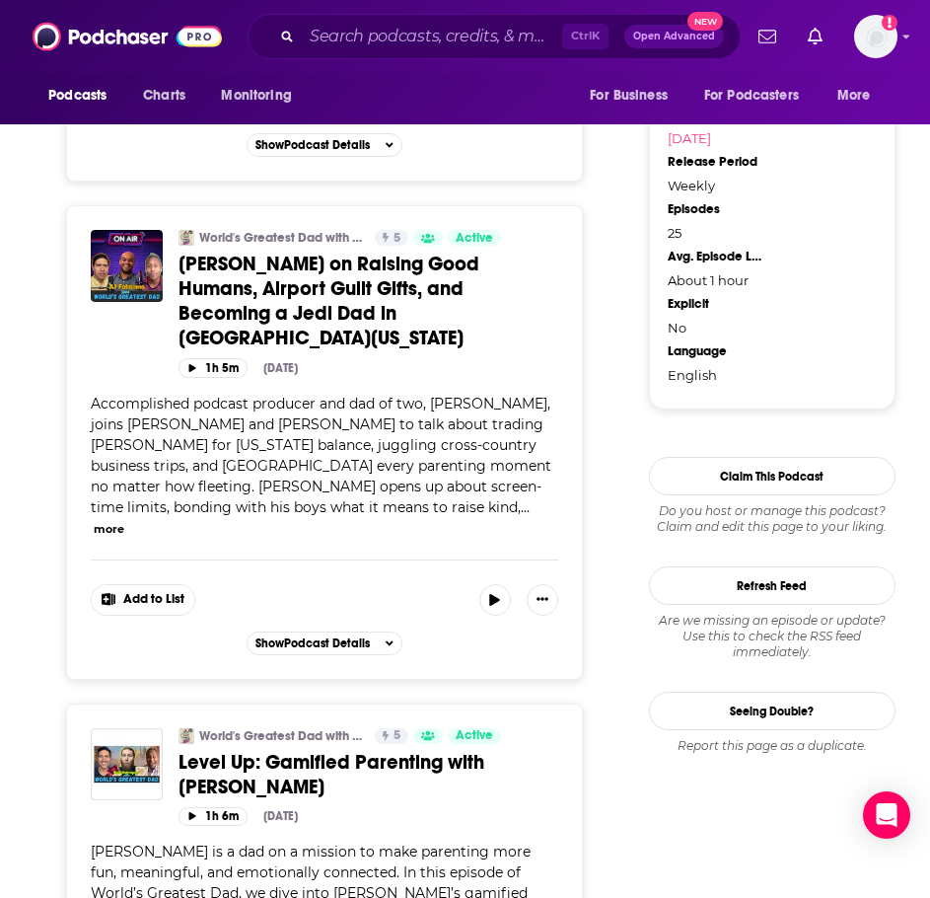
click at [124, 521] on button "more" at bounding box center [109, 529] width 31 height 17
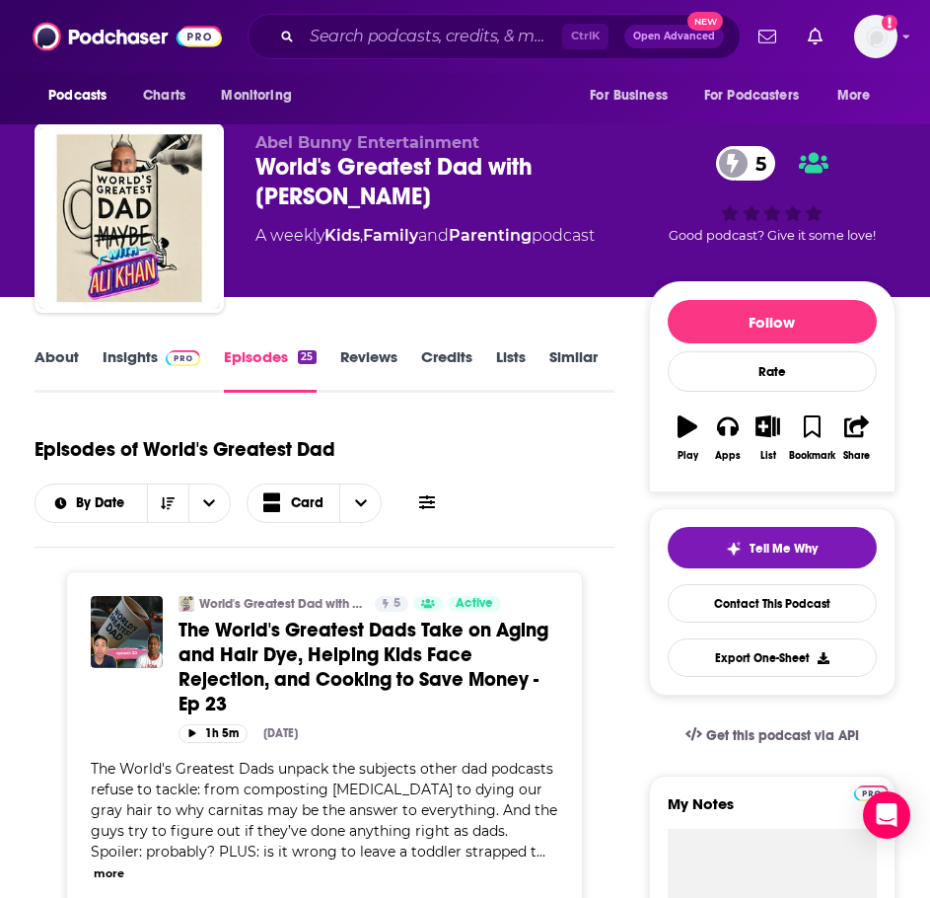
scroll to position [0, 0]
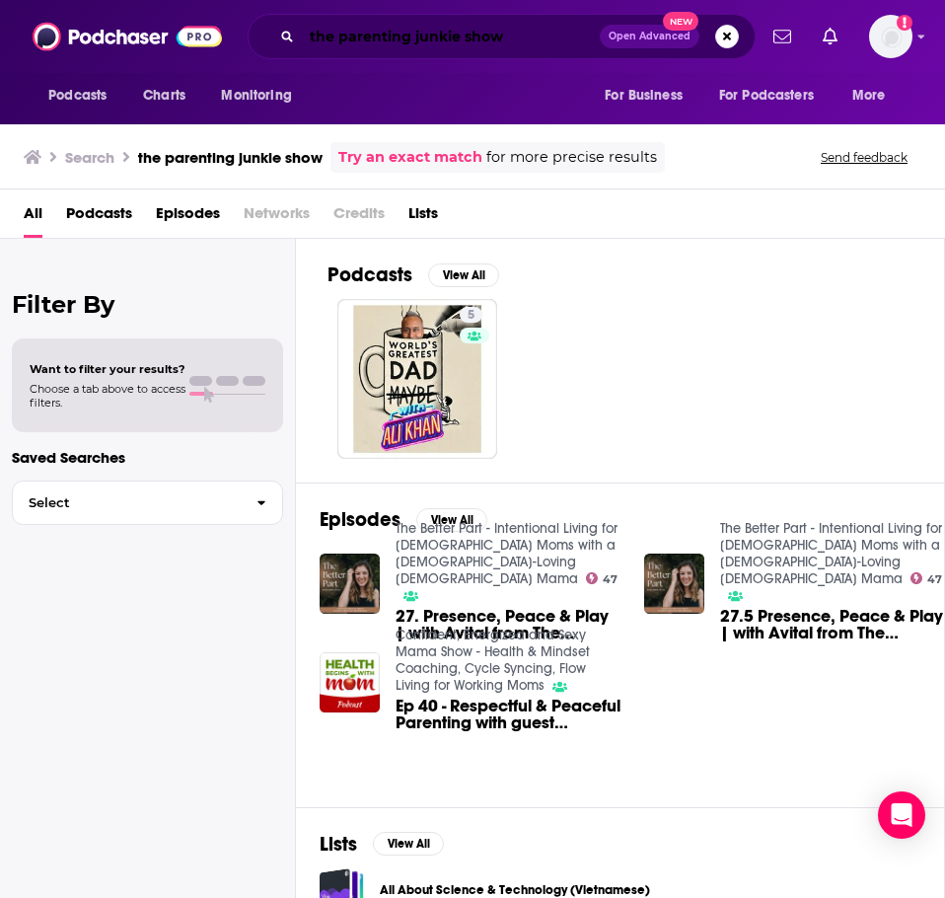
click at [404, 39] on input "the parenting junkie show" at bounding box center [451, 37] width 298 height 32
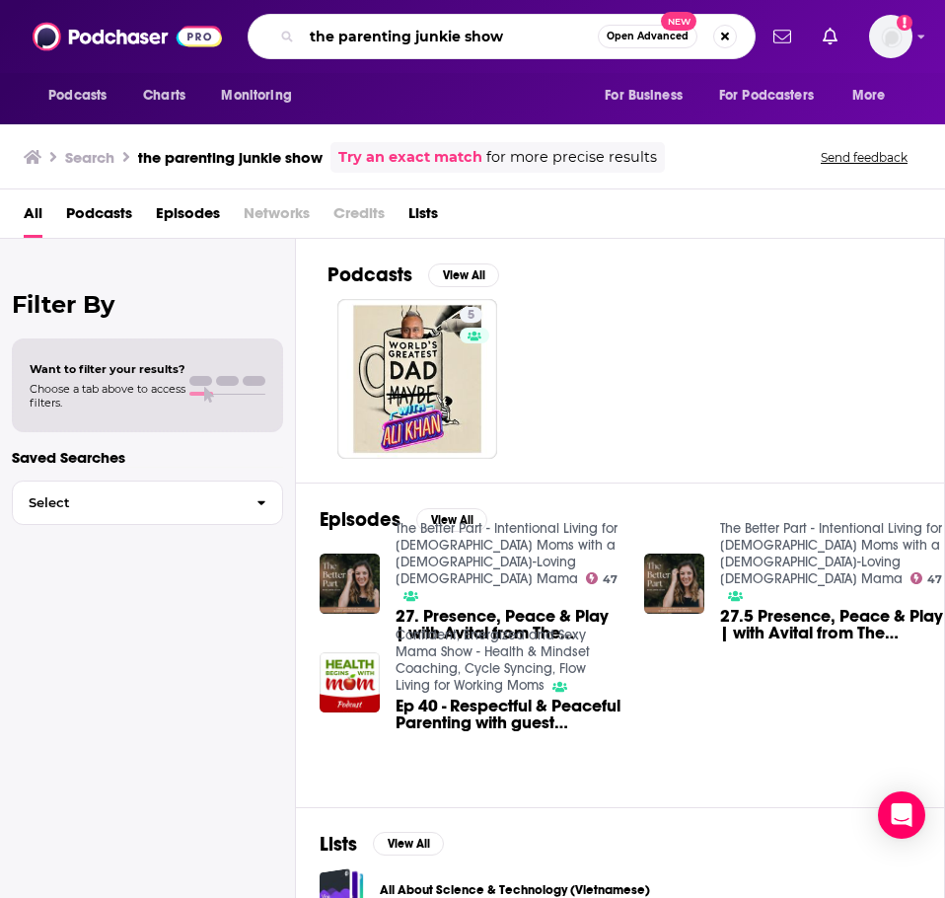
click at [404, 39] on input "the parenting junkie show" at bounding box center [450, 37] width 296 height 32
type input "parenting beyond discipline"
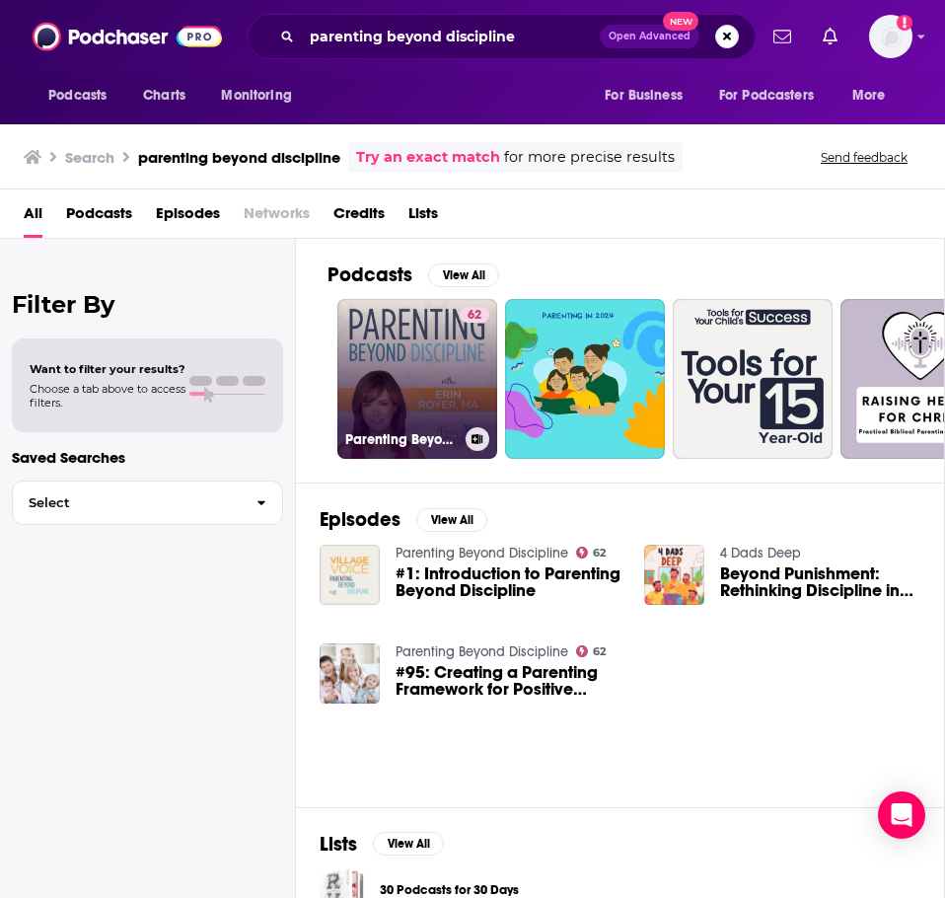
click at [413, 377] on link "62 Parenting Beyond Discipline" at bounding box center [417, 379] width 160 height 160
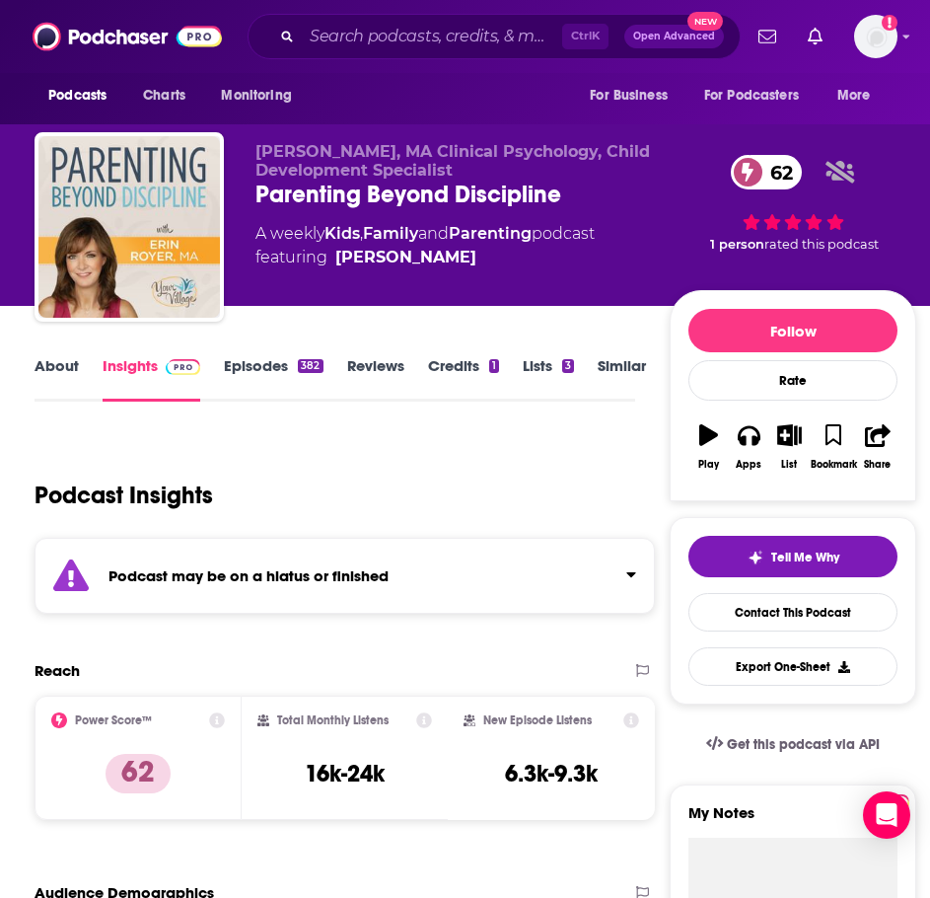
click at [180, 577] on strong "Podcast may be on a hiatus or finished" at bounding box center [249, 575] width 280 height 19
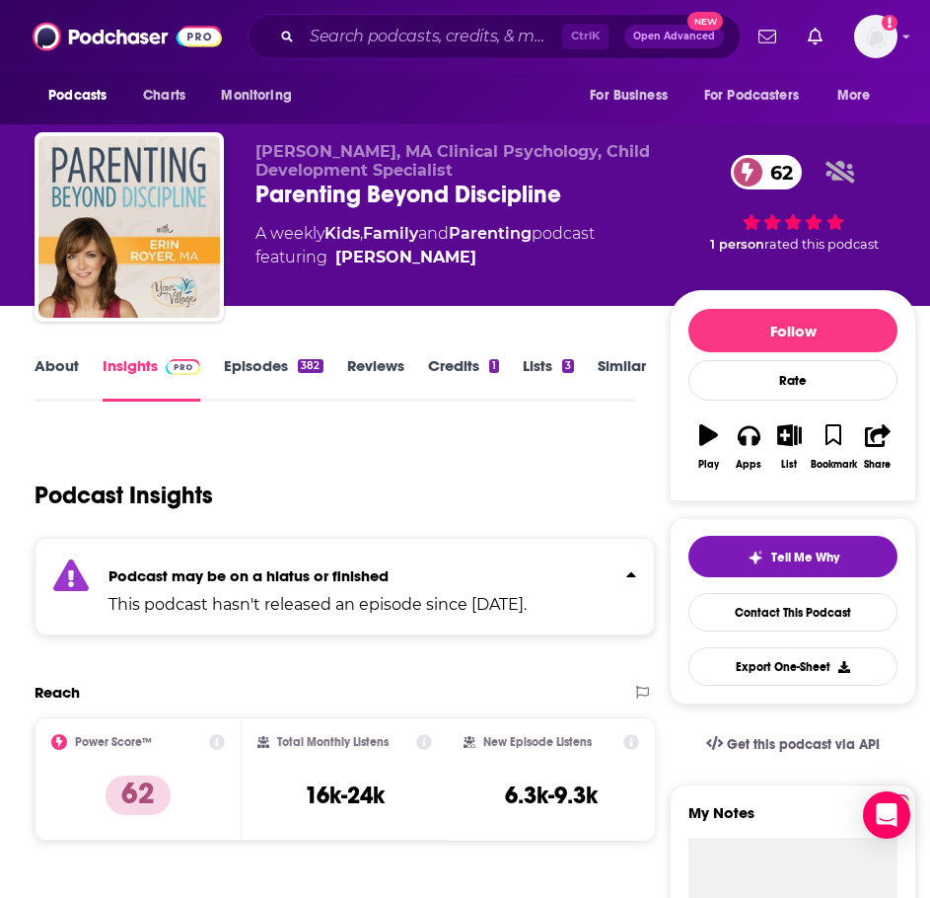
click at [253, 368] on link "Episodes 382" at bounding box center [273, 378] width 99 height 45
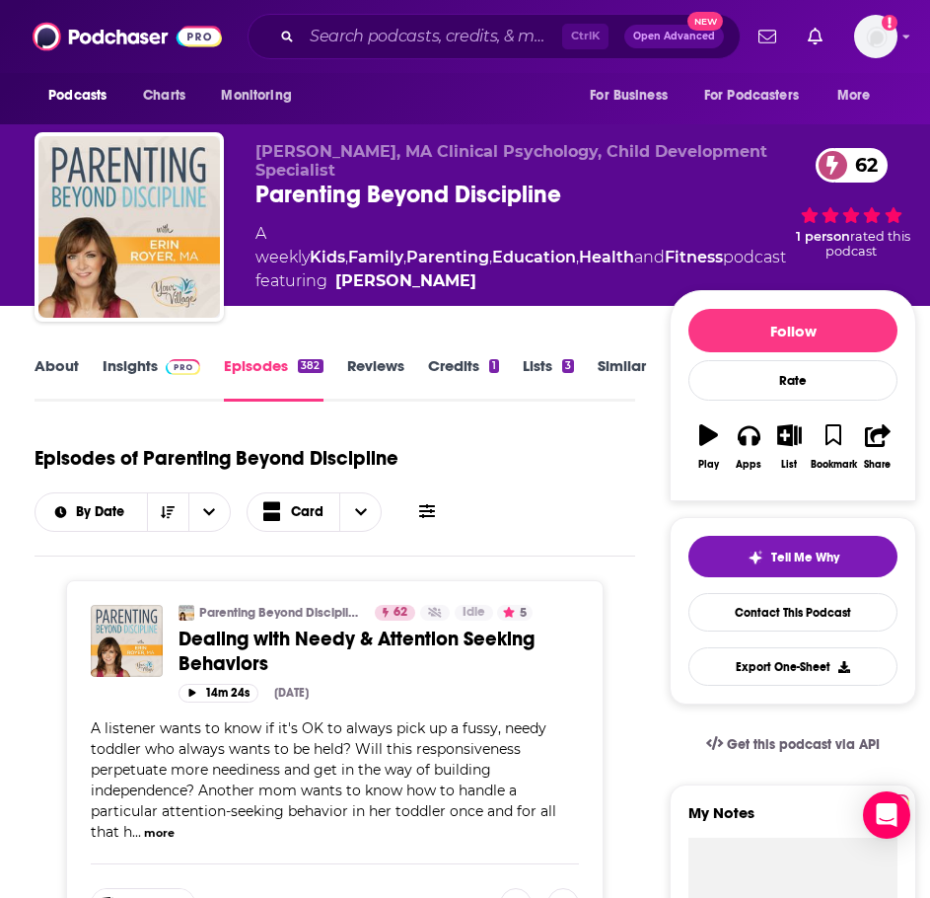
click at [636, 366] on link "Similar" at bounding box center [622, 378] width 48 height 45
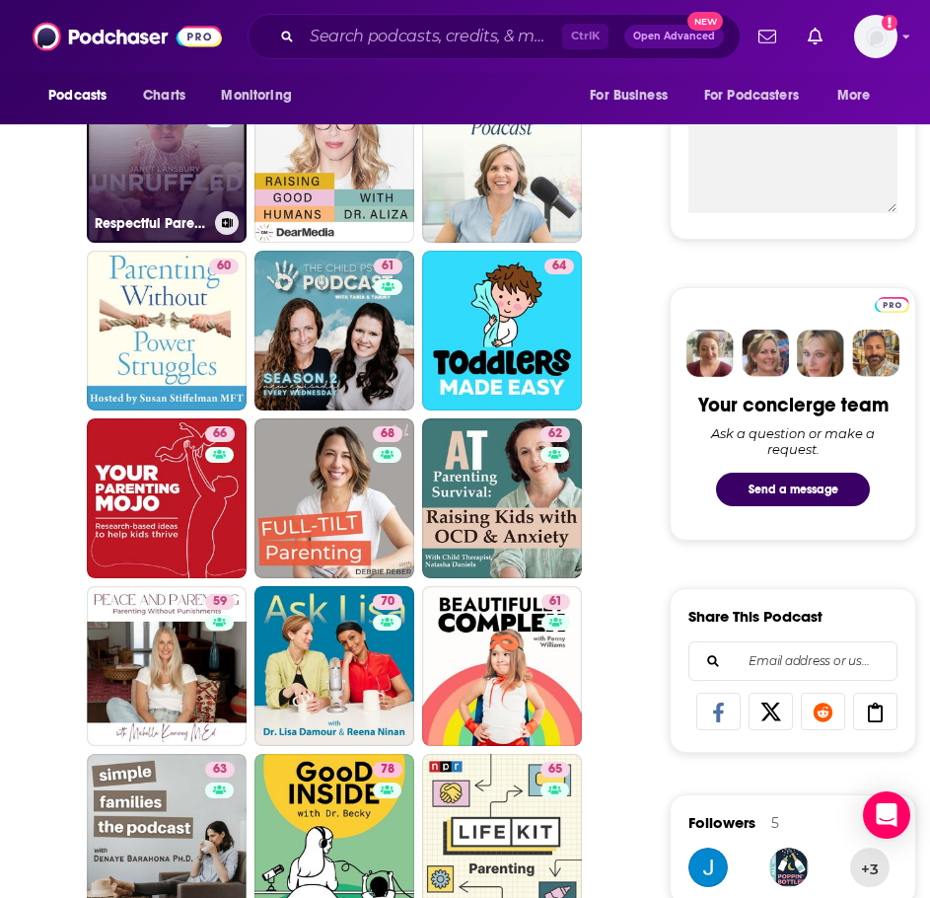
scroll to position [691, 0]
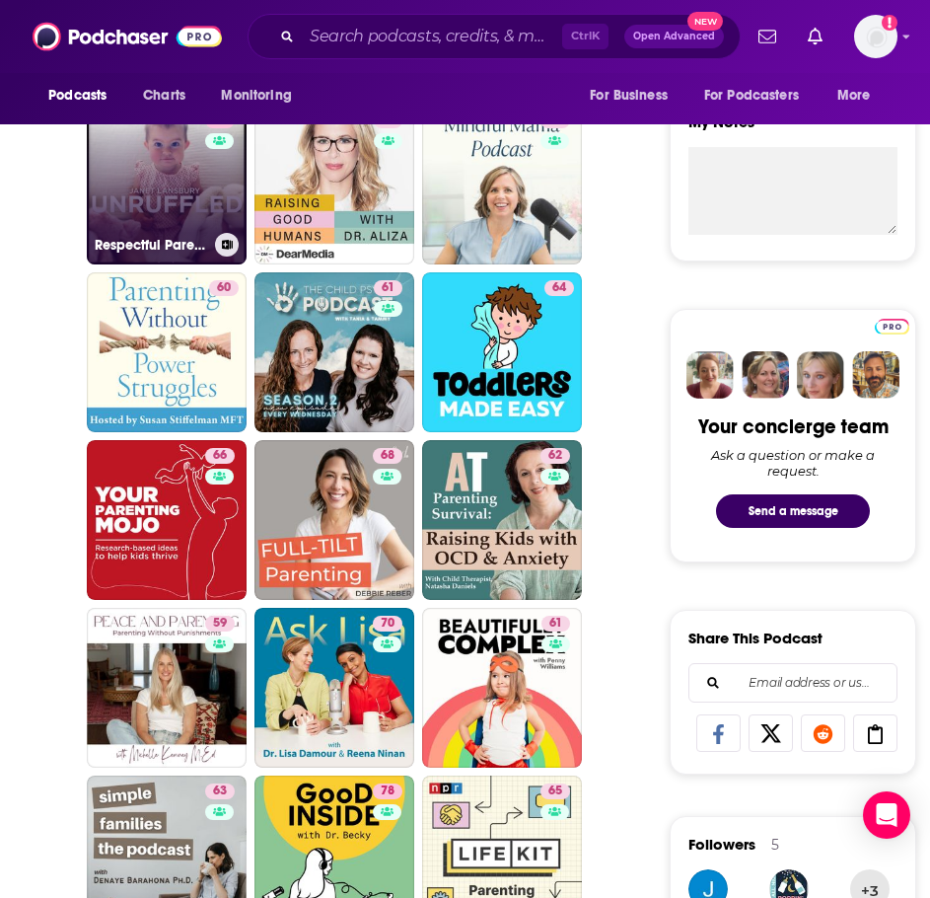
click at [175, 218] on link "77 Respectful Parenting: Janet Lansbury Unruffled" at bounding box center [167, 185] width 160 height 160
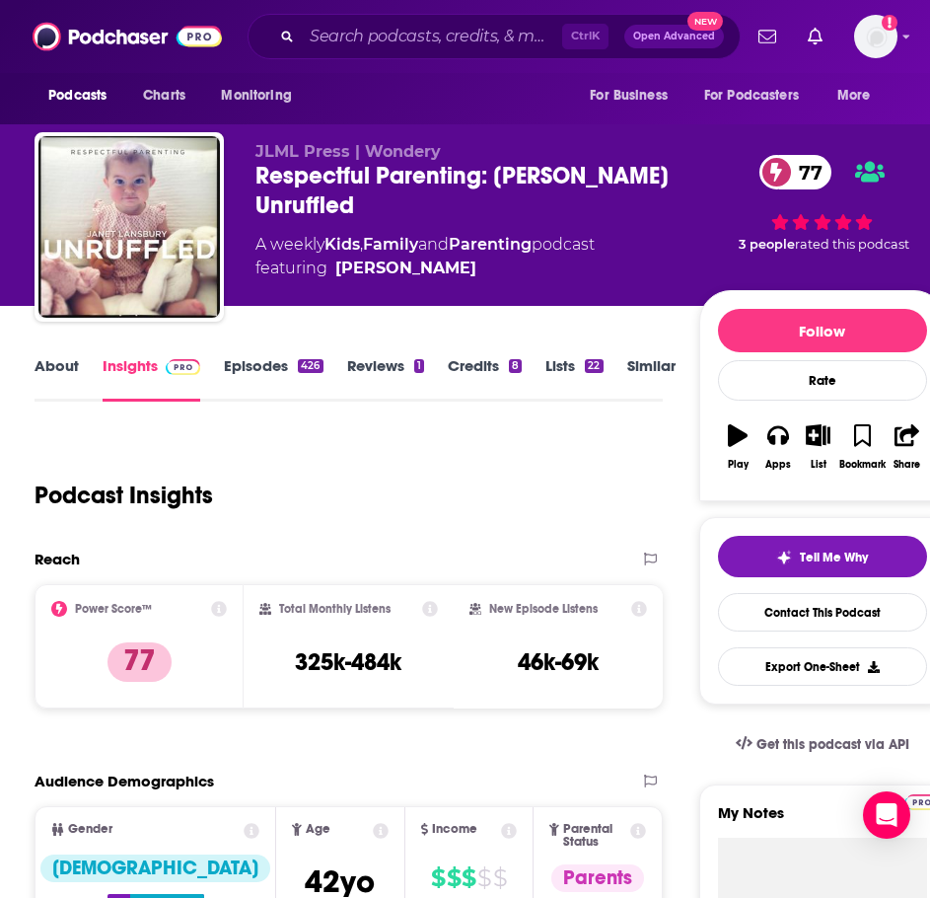
click at [69, 364] on link "About" at bounding box center [57, 378] width 44 height 45
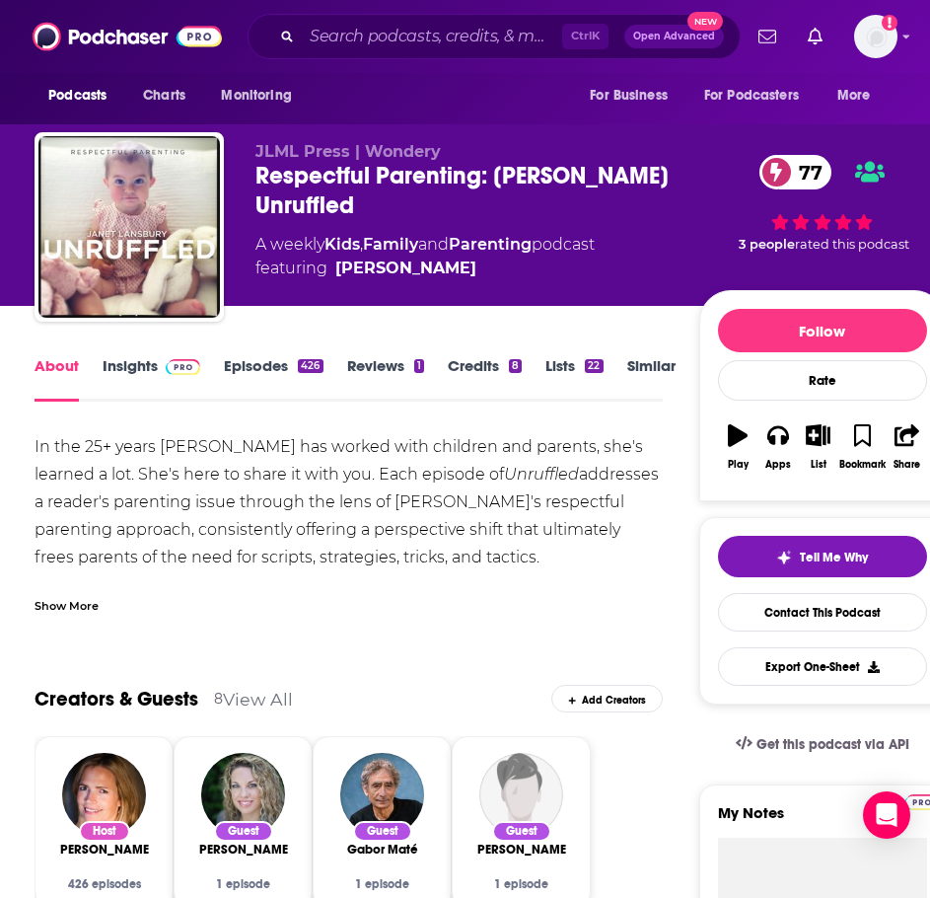
click at [86, 594] on div "Show More" at bounding box center [349, 598] width 628 height 34
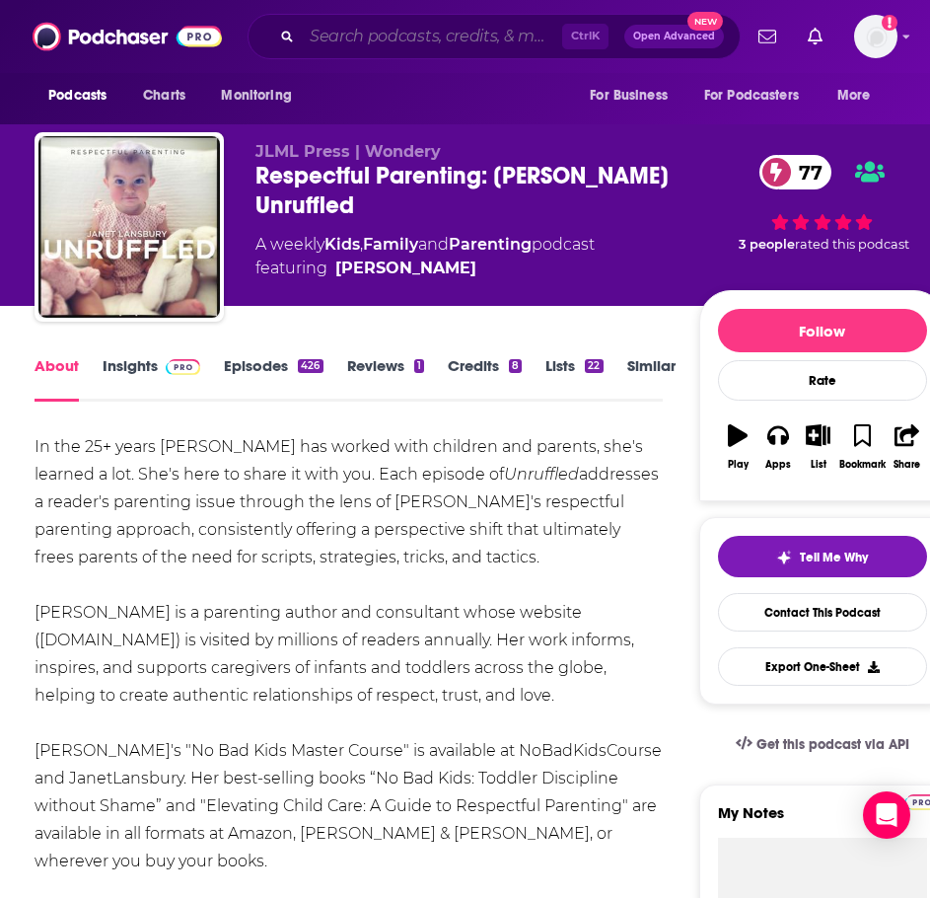
click at [350, 34] on input "Search podcasts, credits, & more..." at bounding box center [432, 37] width 260 height 32
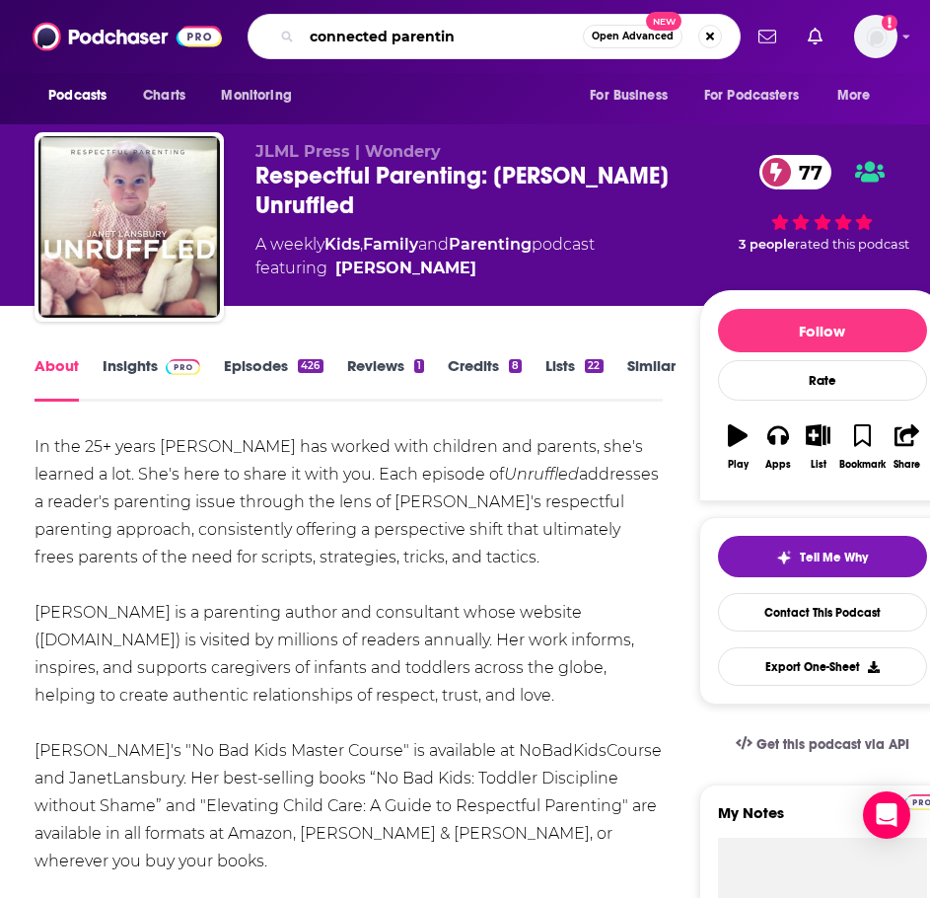
type input "connected parenting"
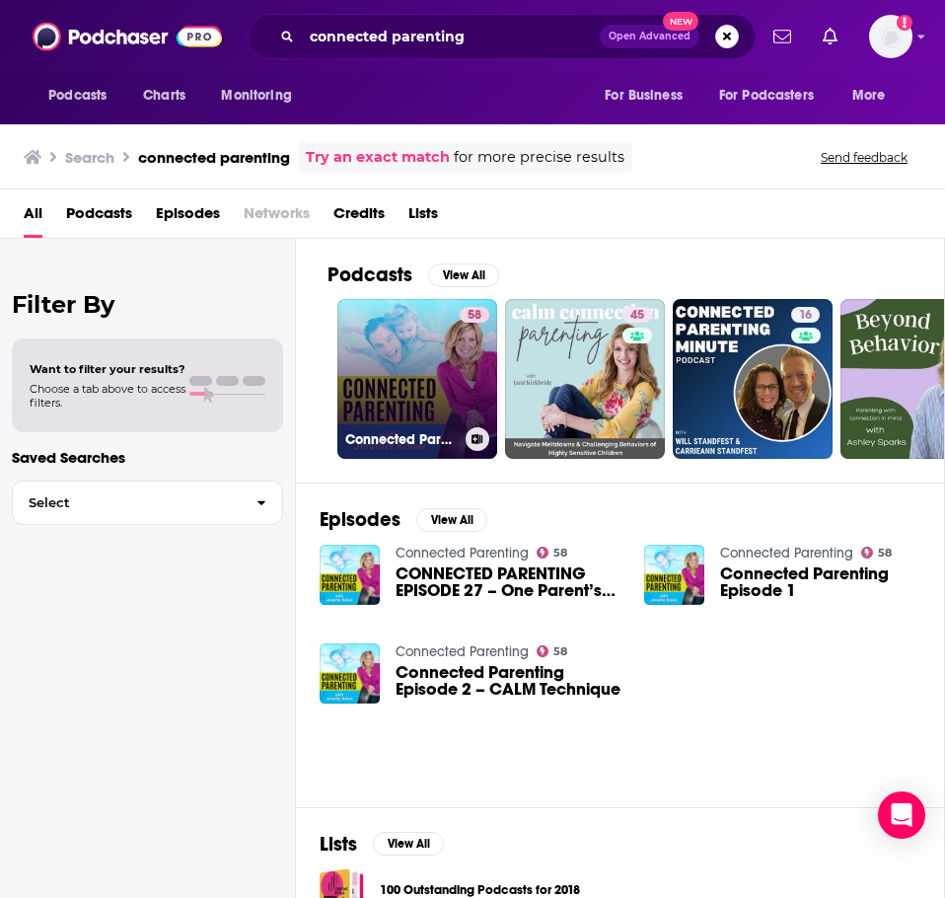
click at [402, 378] on link "58 Connected Parenting" at bounding box center [417, 379] width 160 height 160
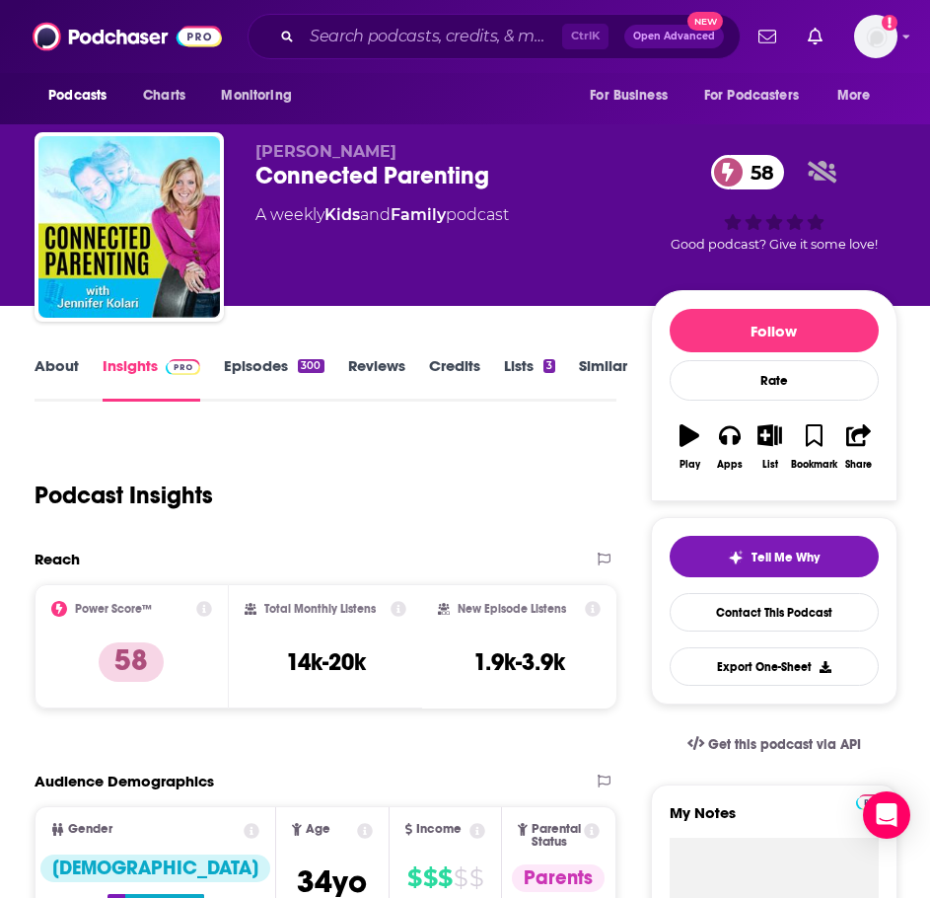
click at [66, 369] on link "About" at bounding box center [57, 378] width 44 height 45
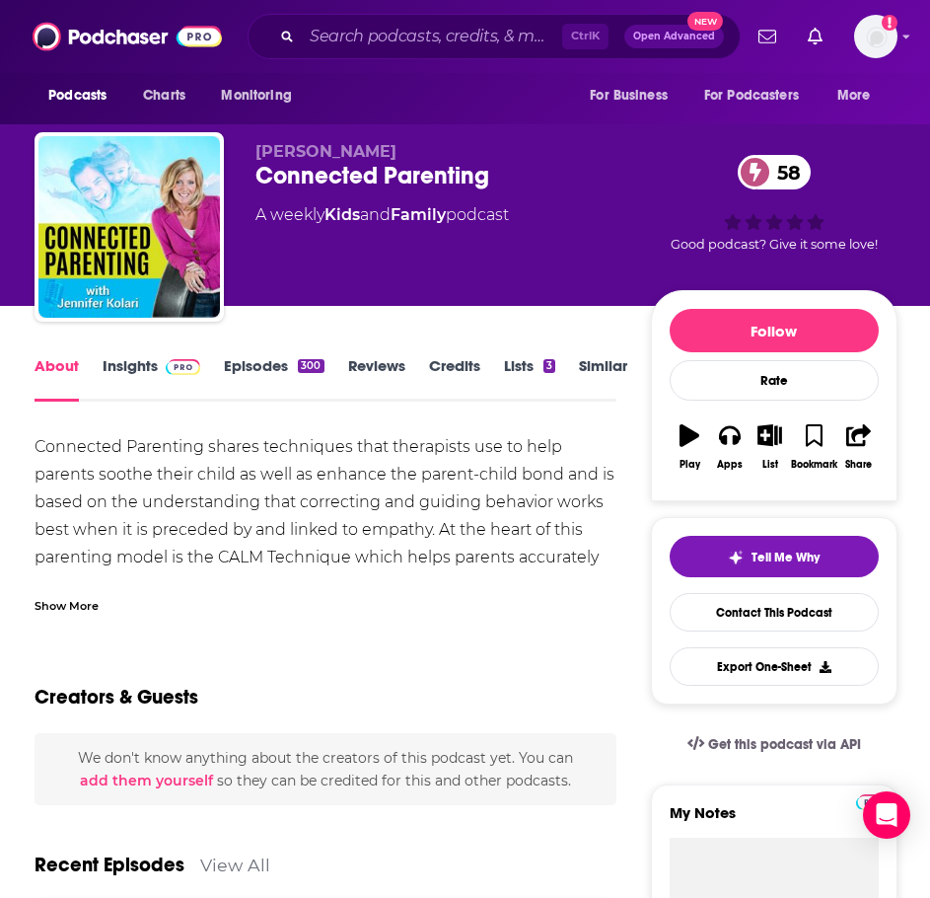
click at [88, 591] on div "Show More" at bounding box center [326, 598] width 582 height 34
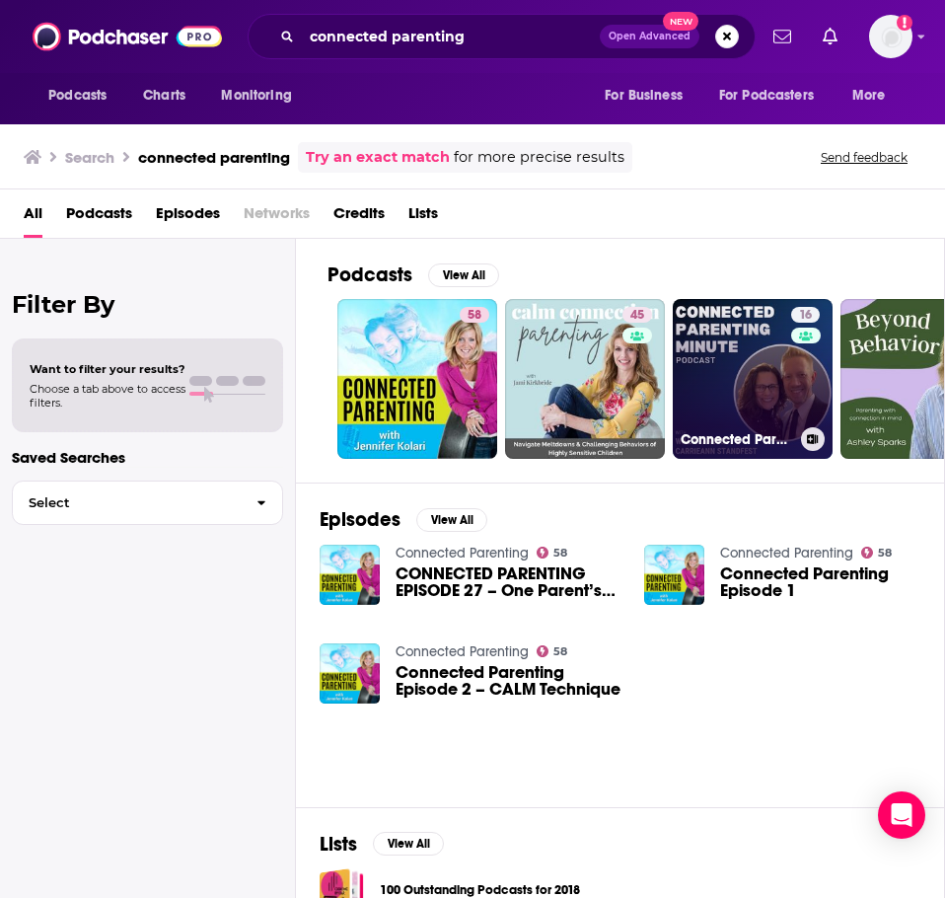
click at [716, 370] on link "16 Connected Parenting Minute" at bounding box center [753, 379] width 160 height 160
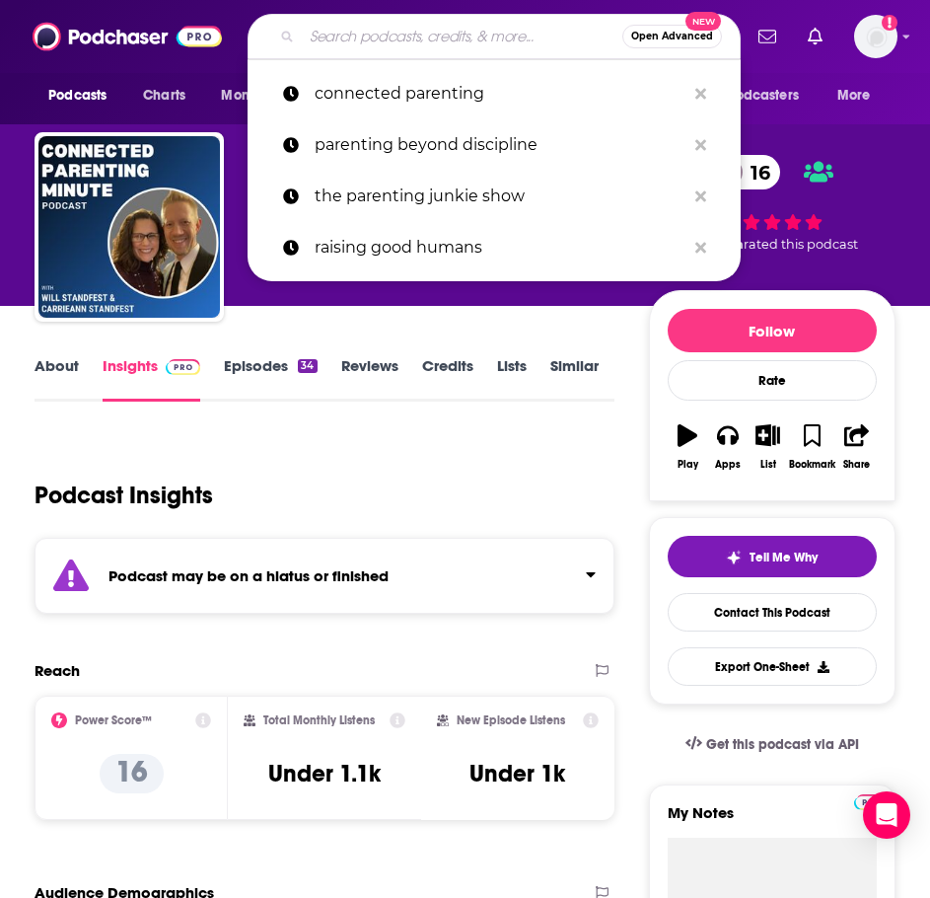
click at [308, 41] on input "Search podcasts, credits, & more..." at bounding box center [462, 37] width 321 height 32
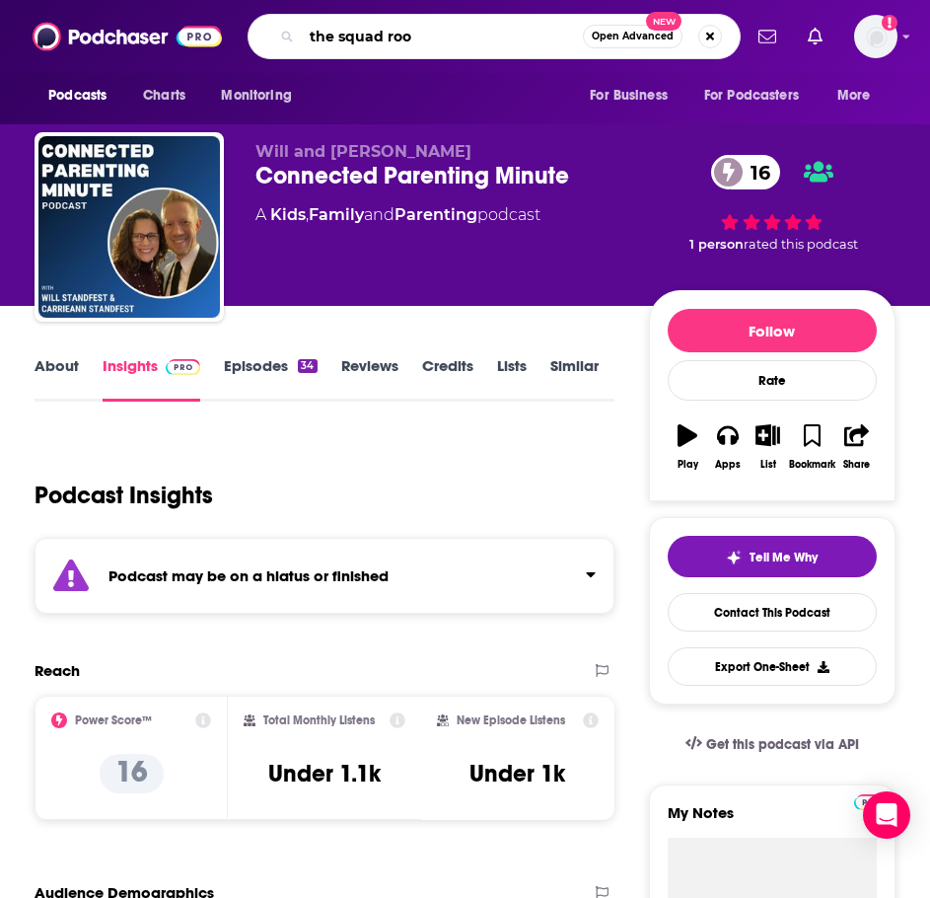
type input "the squad room"
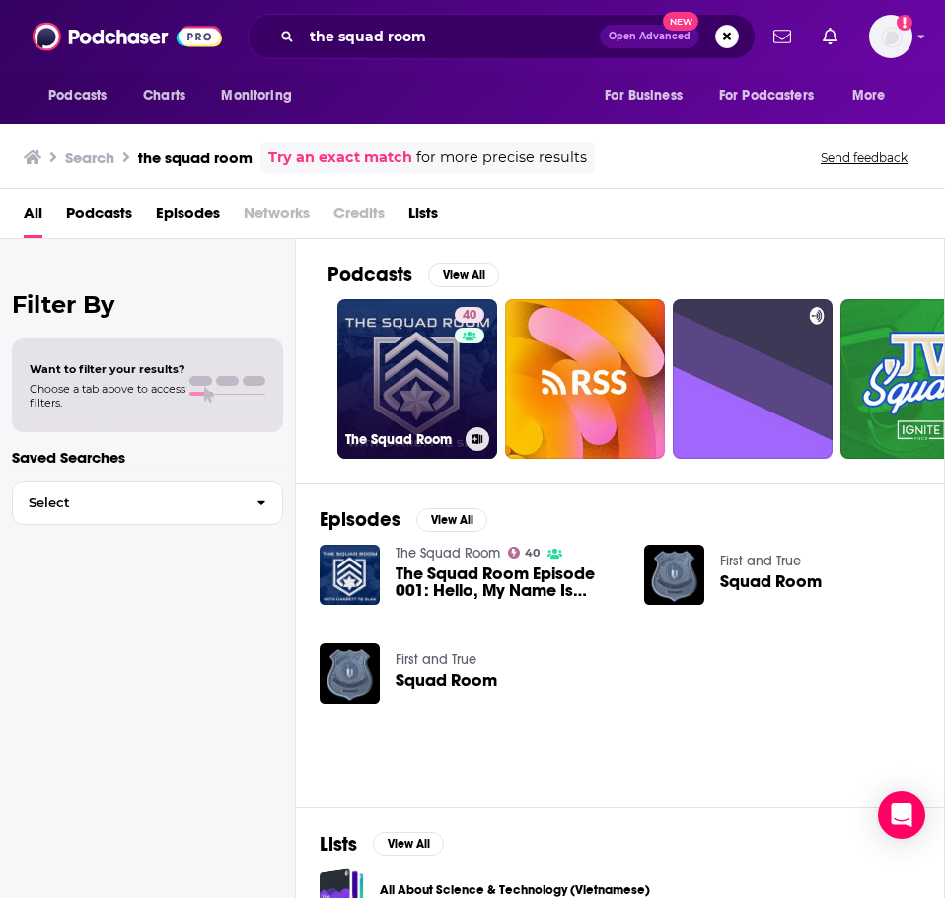
click at [352, 372] on link "40 The Squad Room" at bounding box center [417, 379] width 160 height 160
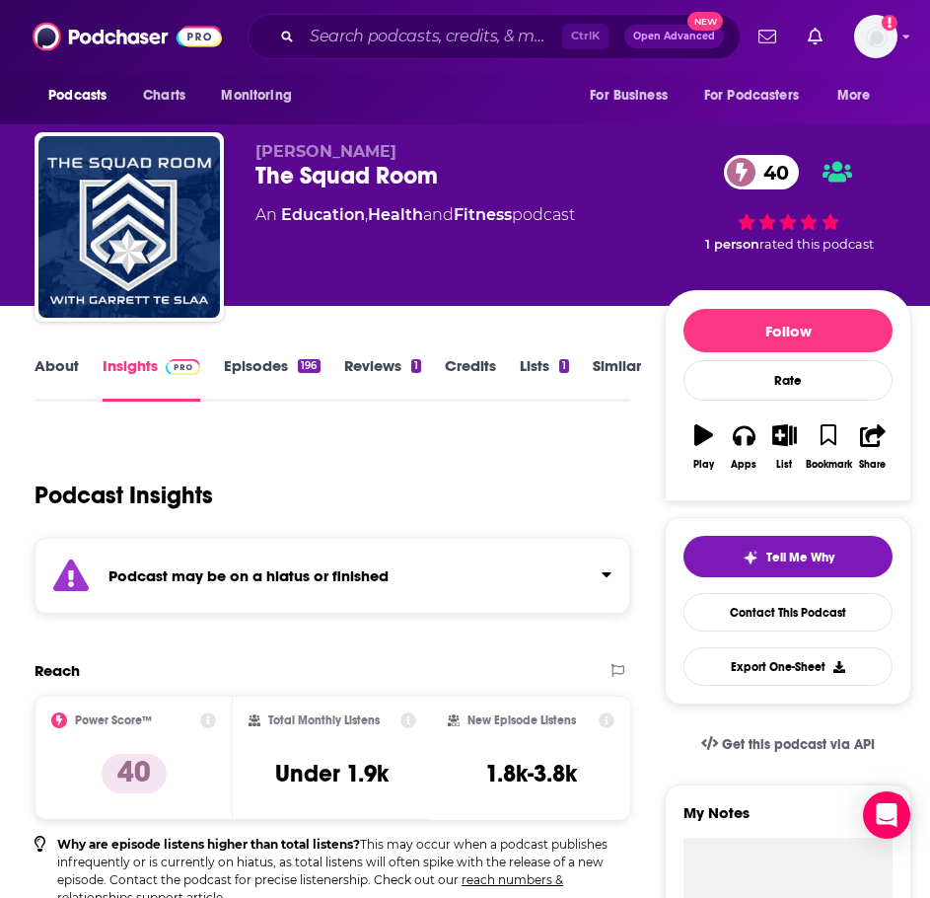
click at [260, 586] on div "Podcast may be on a hiatus or finished" at bounding box center [333, 576] width 596 height 76
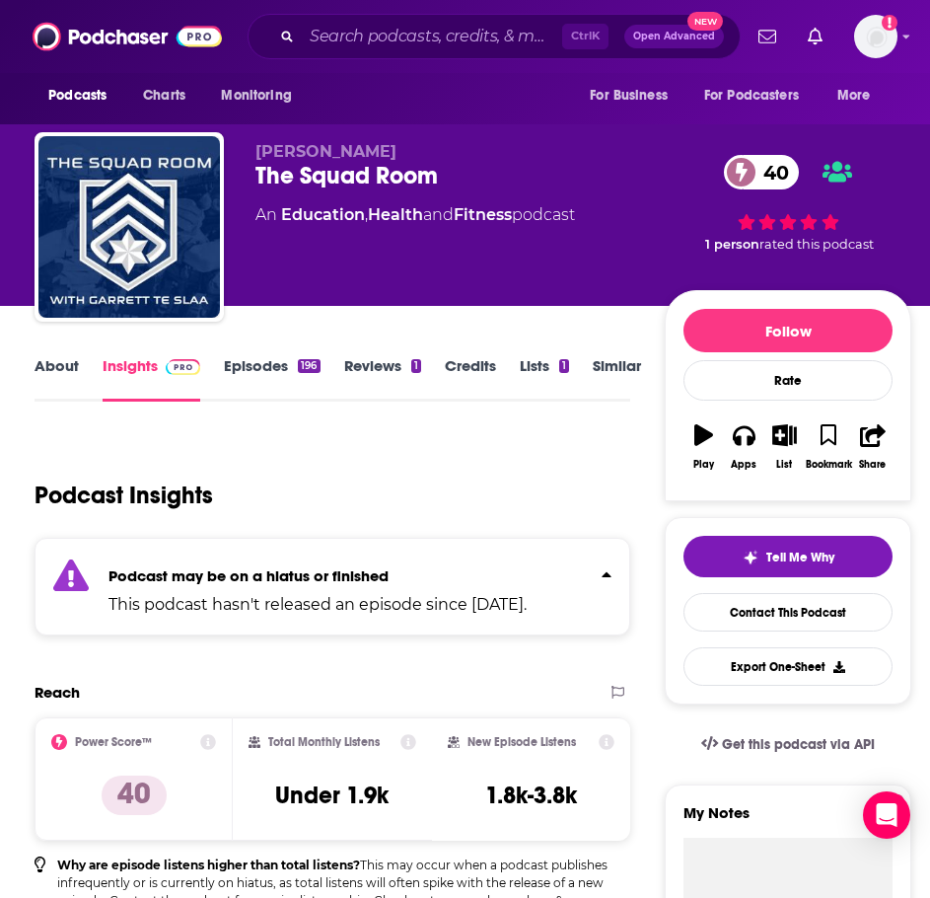
click at [237, 357] on link "Episodes 196" at bounding box center [272, 378] width 96 height 45
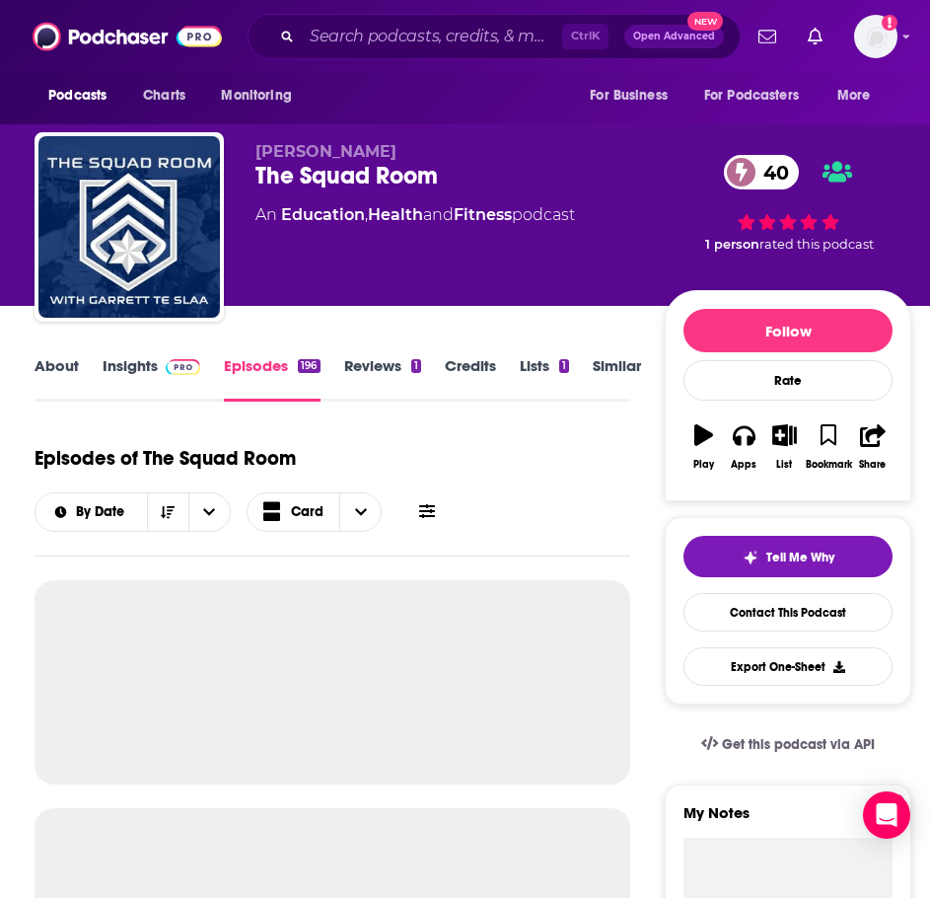
click at [237, 362] on link "Episodes 196" at bounding box center [272, 378] width 96 height 45
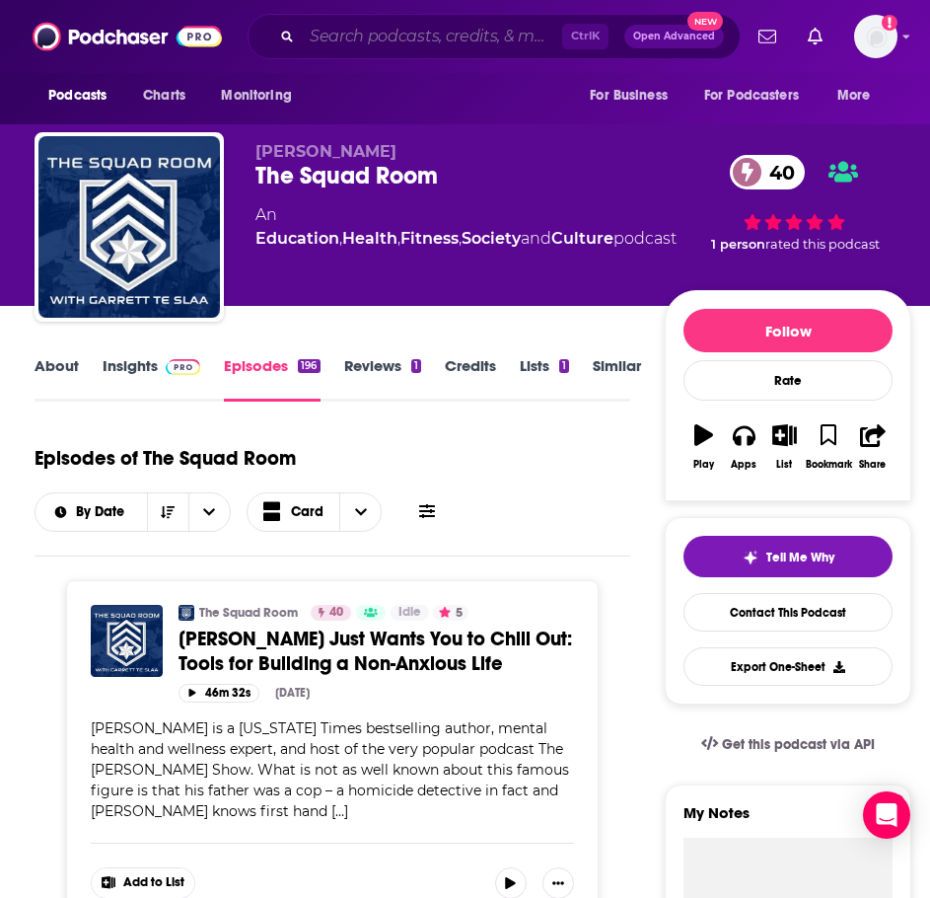
click at [374, 40] on input "Search podcasts, credits, & more..." at bounding box center [432, 37] width 260 height 32
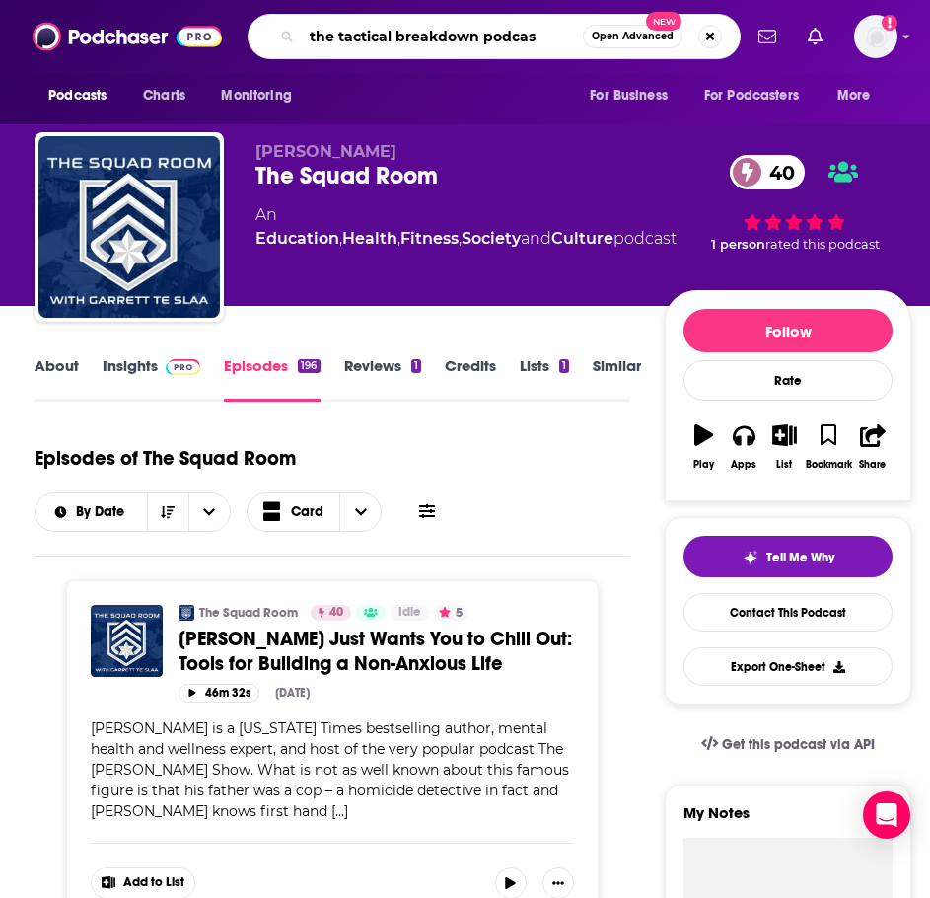
type input "the tactical breakdown podcast"
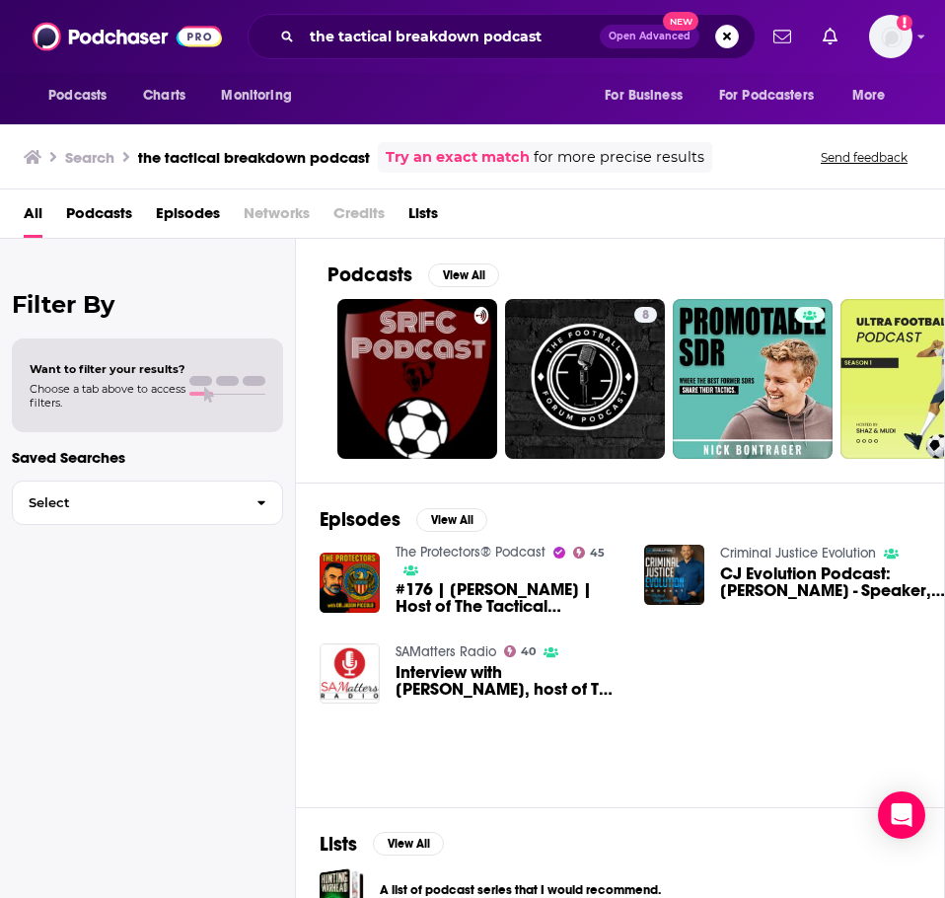
click at [476, 551] on link "The Protectors® Podcast" at bounding box center [471, 552] width 150 height 17
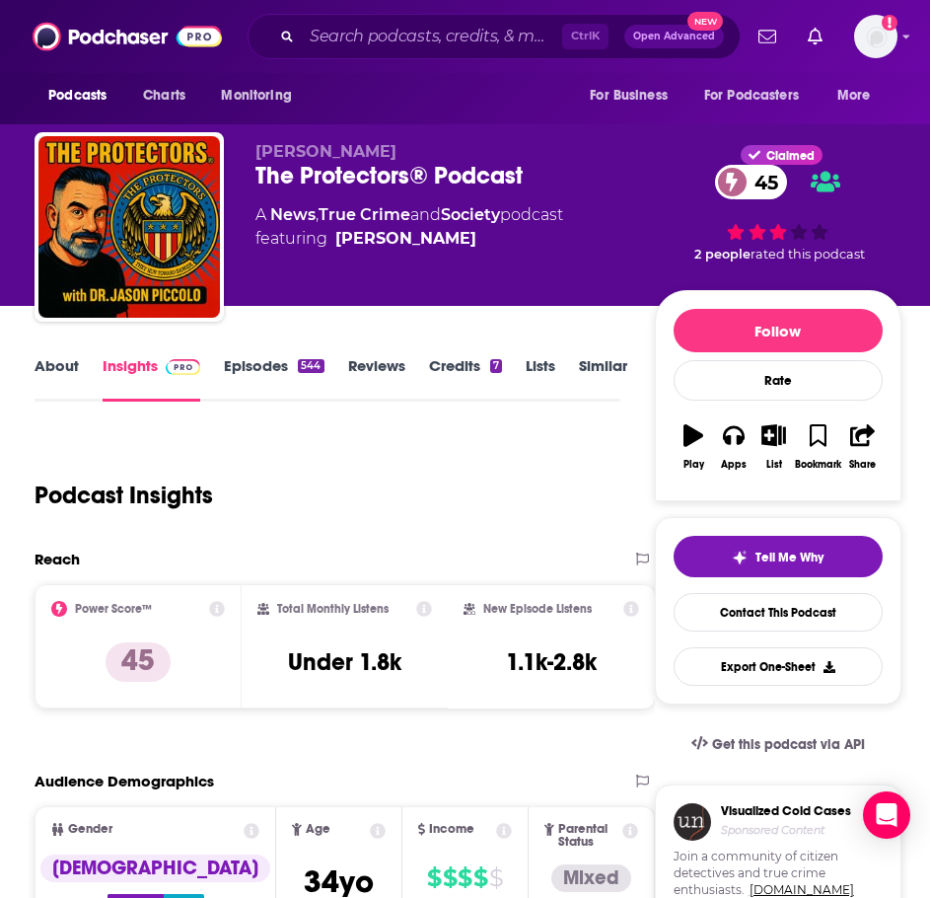
click at [57, 369] on link "About" at bounding box center [57, 378] width 44 height 45
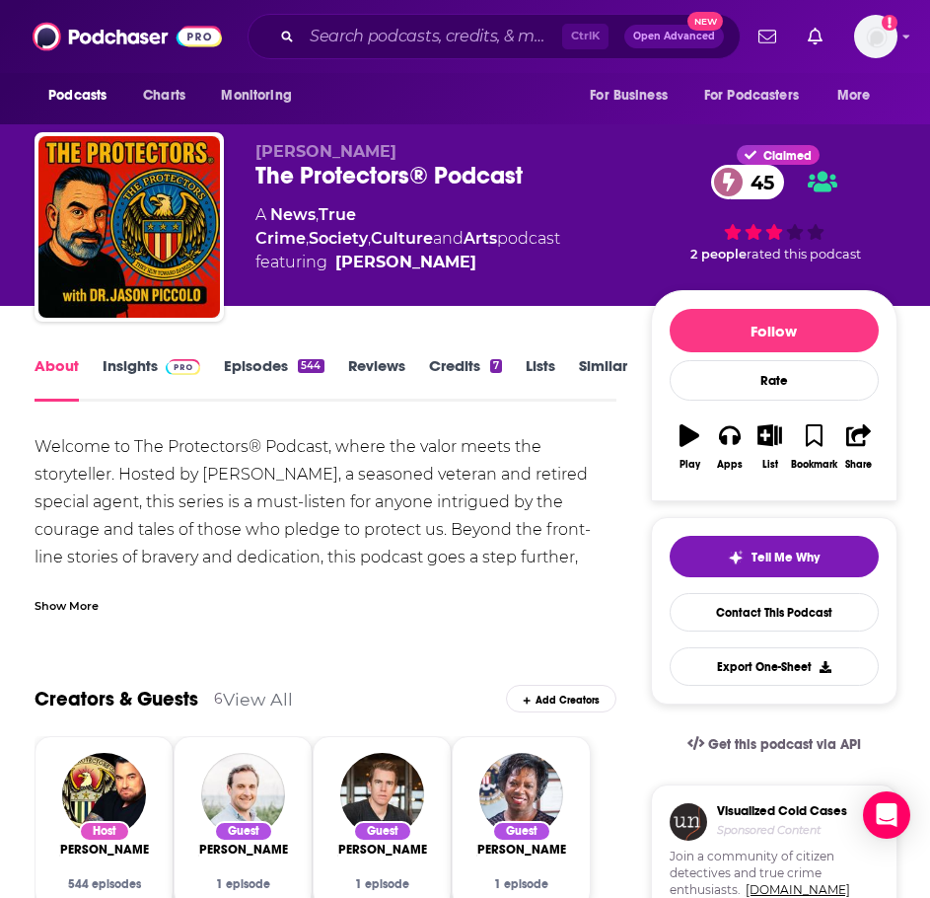
click at [58, 598] on div "Show More" at bounding box center [67, 604] width 64 height 19
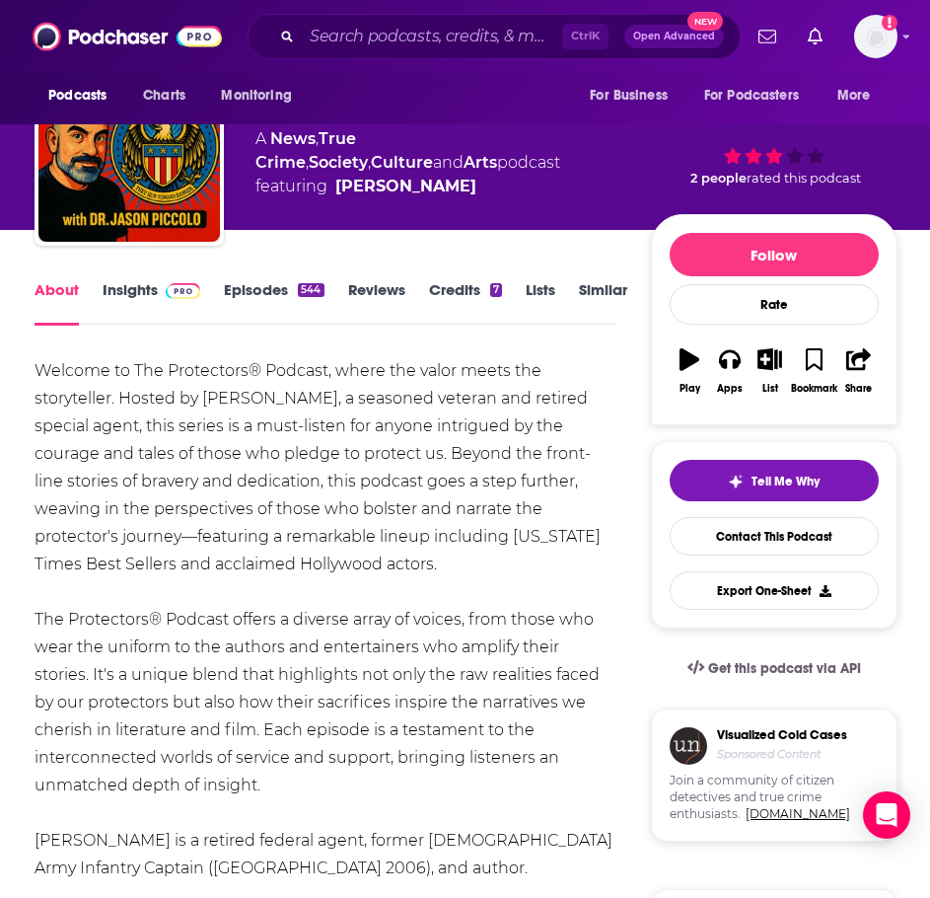
scroll to position [99, 0]
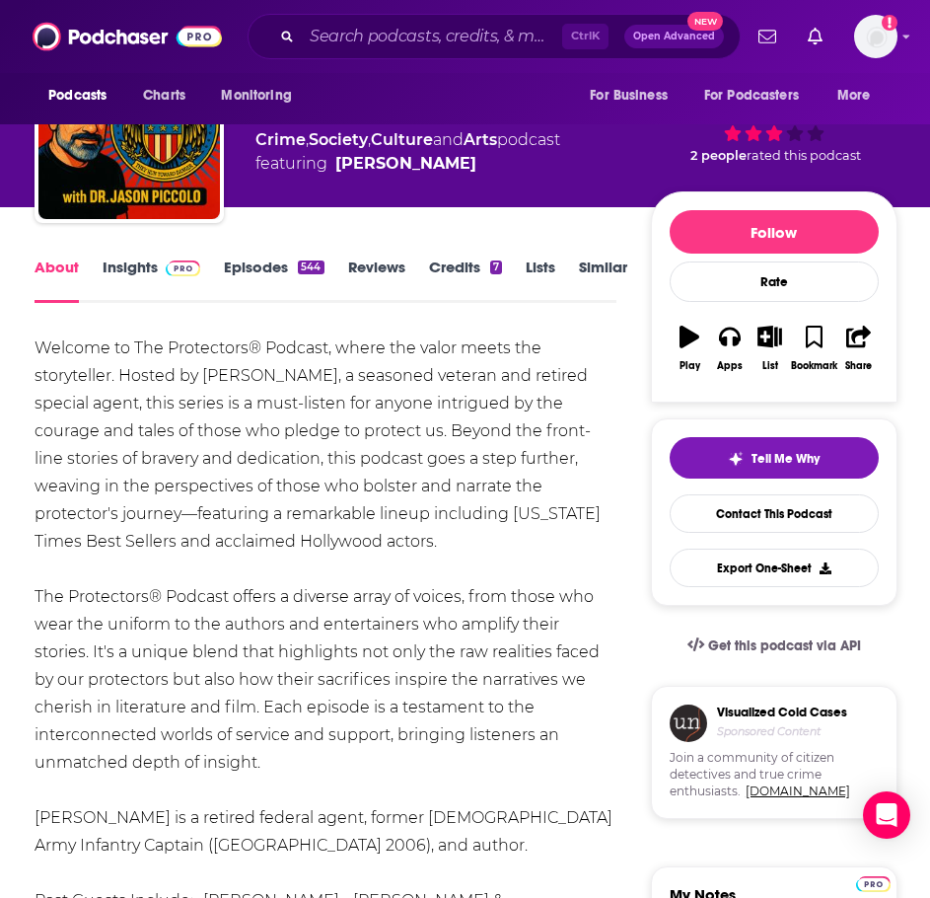
drag, startPoint x: 278, startPoint y: 751, endPoint x: 17, endPoint y: 359, distance: 470.9
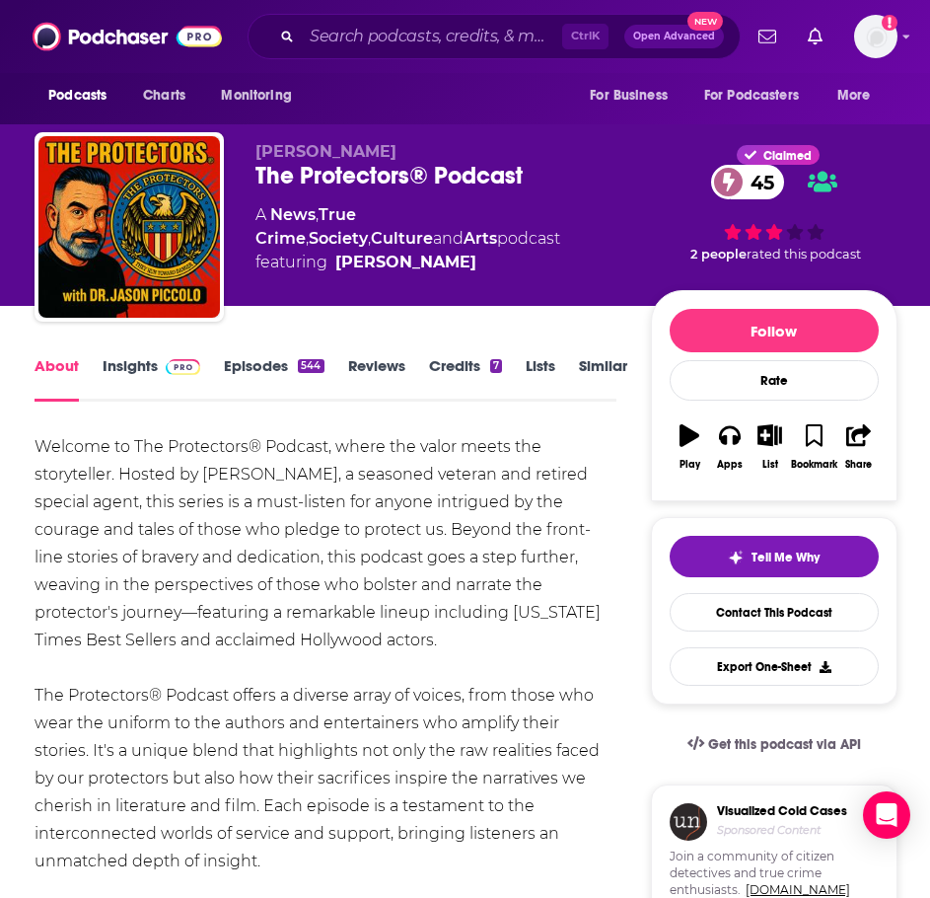
click at [176, 371] on img at bounding box center [183, 367] width 35 height 16
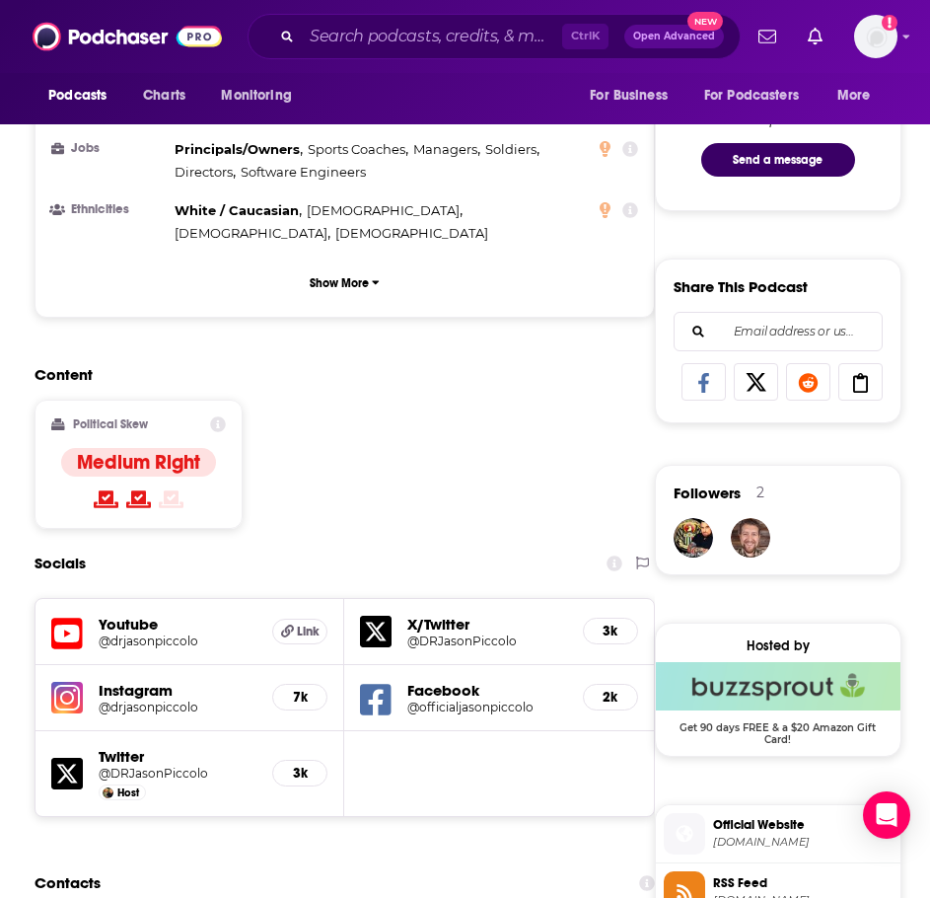
scroll to position [1381, 0]
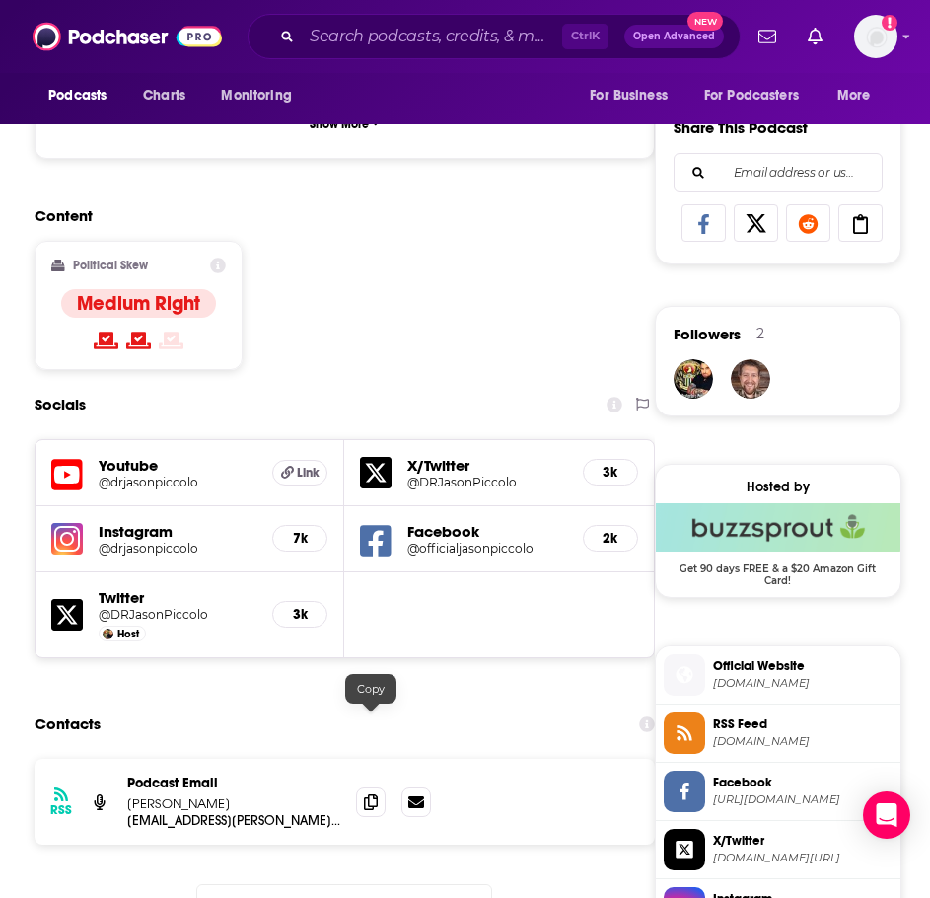
drag, startPoint x: 372, startPoint y: 718, endPoint x: 355, endPoint y: 719, distance: 16.8
click at [372, 794] on icon at bounding box center [371, 802] width 14 height 16
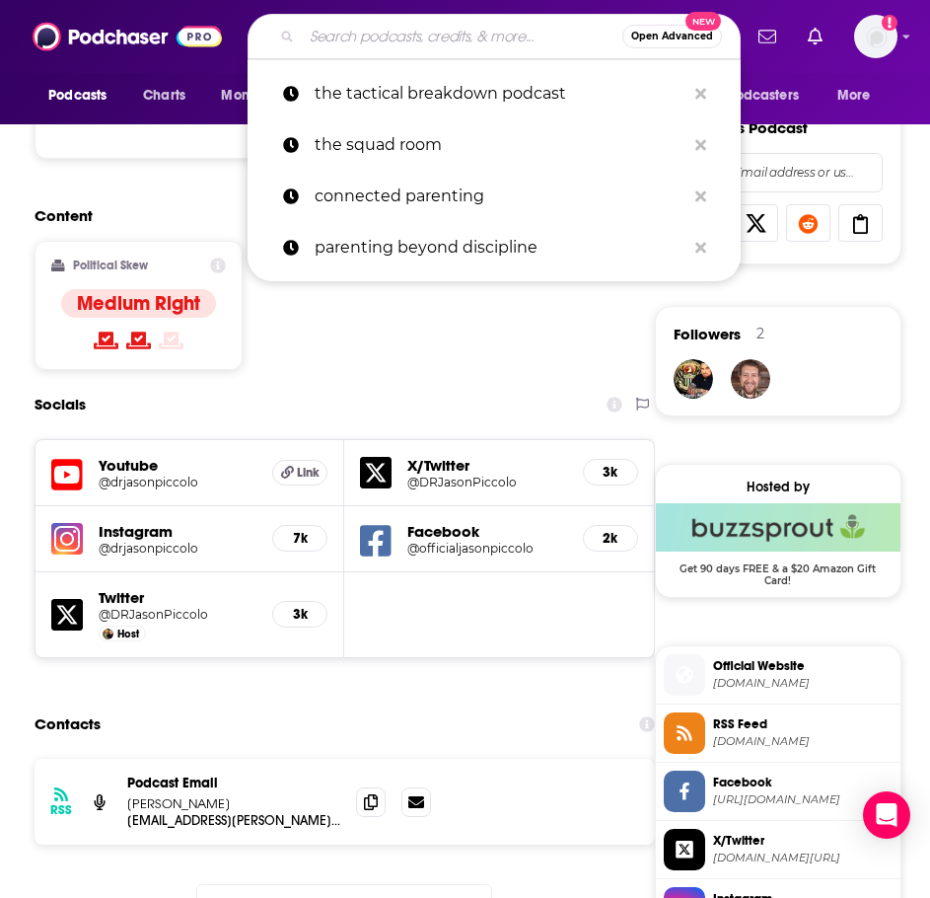
click at [381, 34] on input "Search podcasts, credits, & more..." at bounding box center [462, 37] width 321 height 32
click at [382, 30] on input "Search podcasts, credits, & more..." at bounding box center [462, 37] width 321 height 32
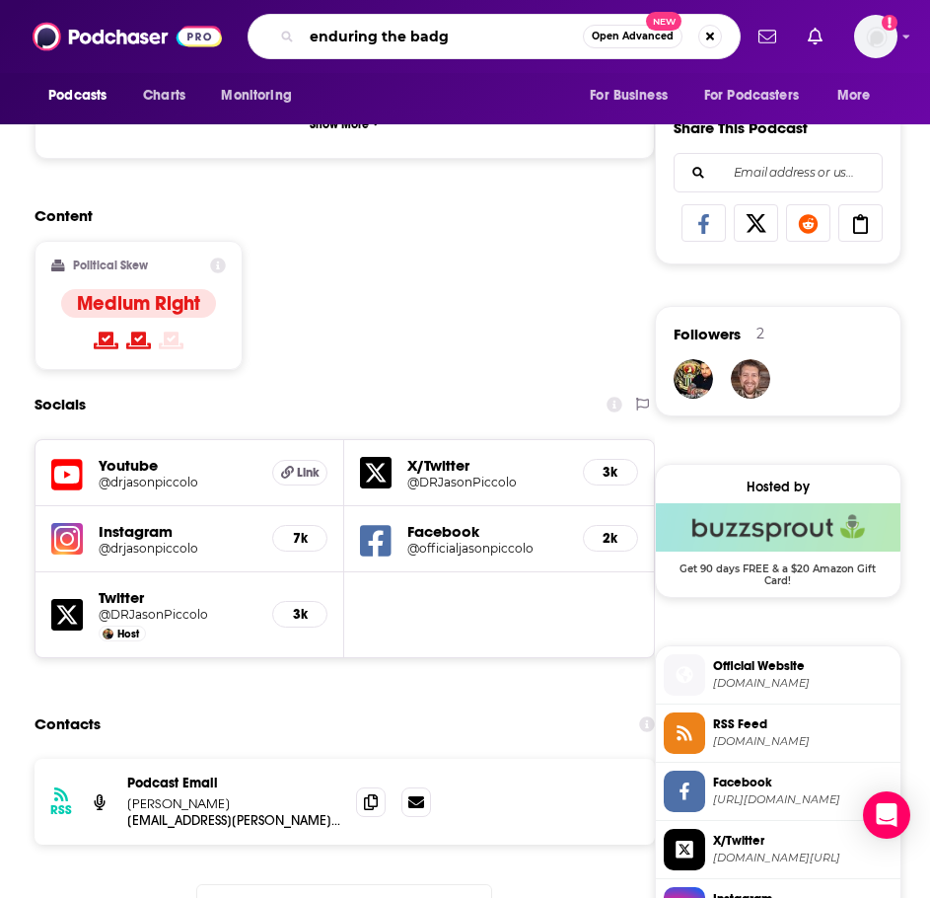
type input "enduring the badge"
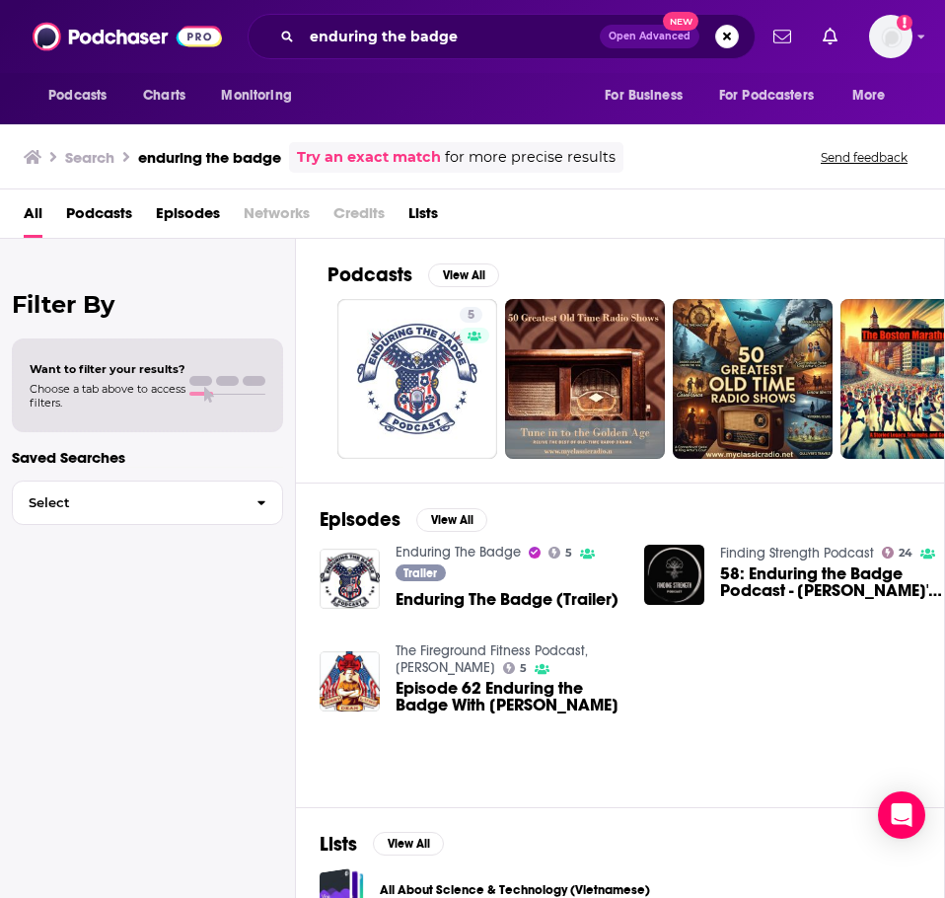
click at [777, 546] on link "Finding Strength Podcast" at bounding box center [797, 553] width 154 height 17
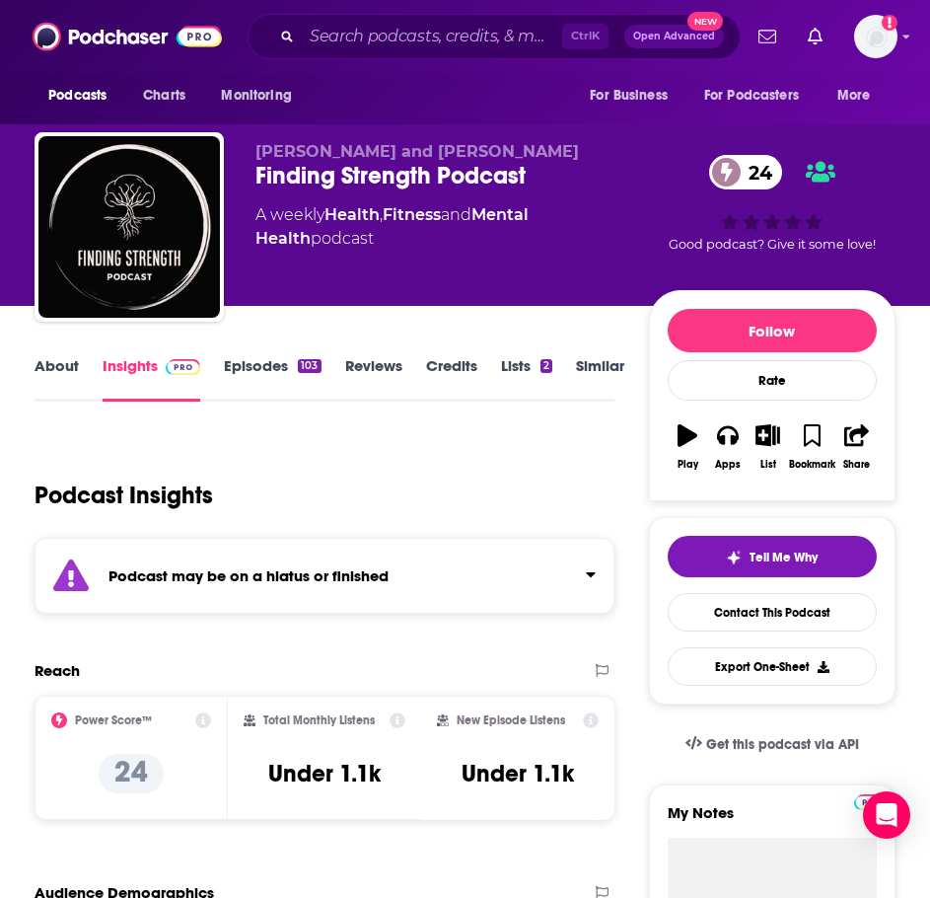
click at [239, 594] on div "Podcast may be on a hiatus or finished" at bounding box center [325, 576] width 580 height 76
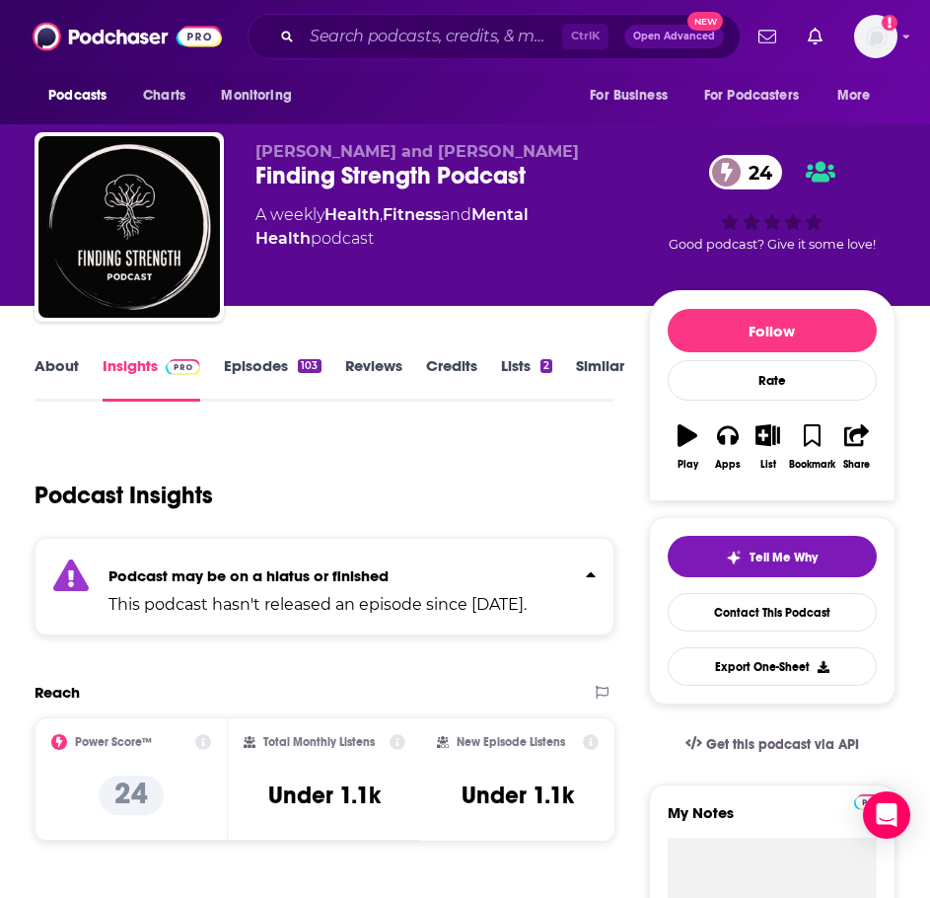
click at [266, 365] on link "Episodes 103" at bounding box center [272, 378] width 97 height 45
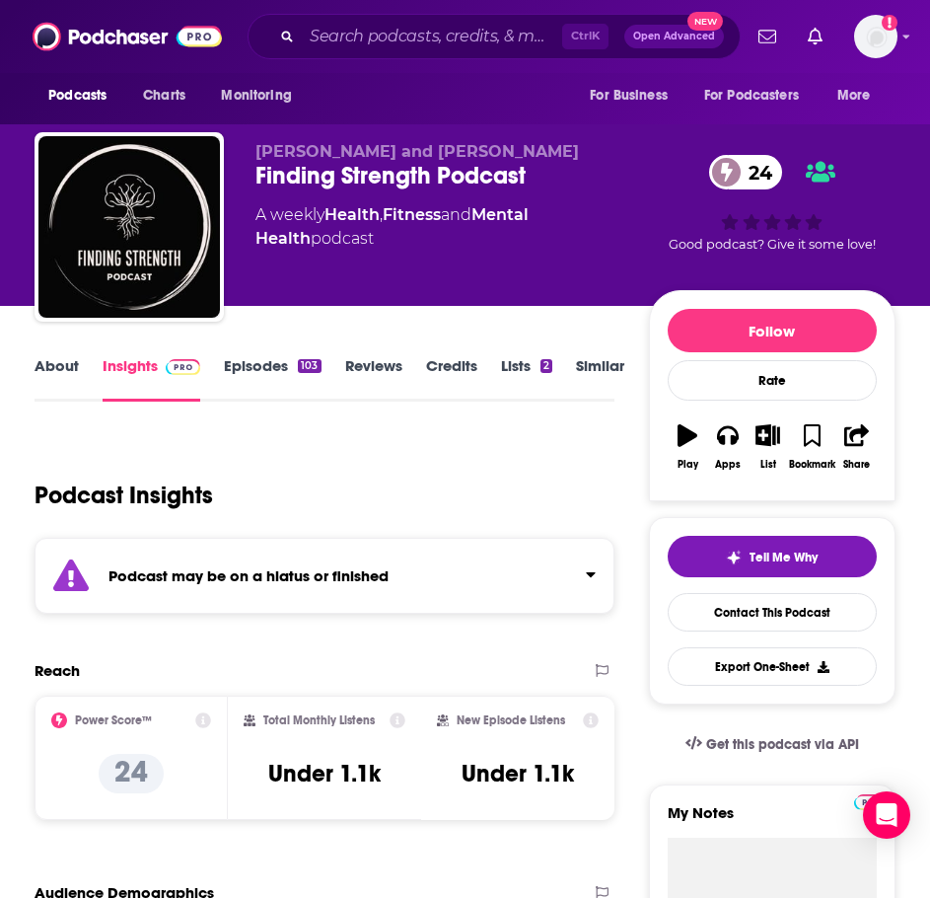
click at [158, 581] on strong "Podcast may be on a hiatus or finished" at bounding box center [249, 575] width 280 height 19
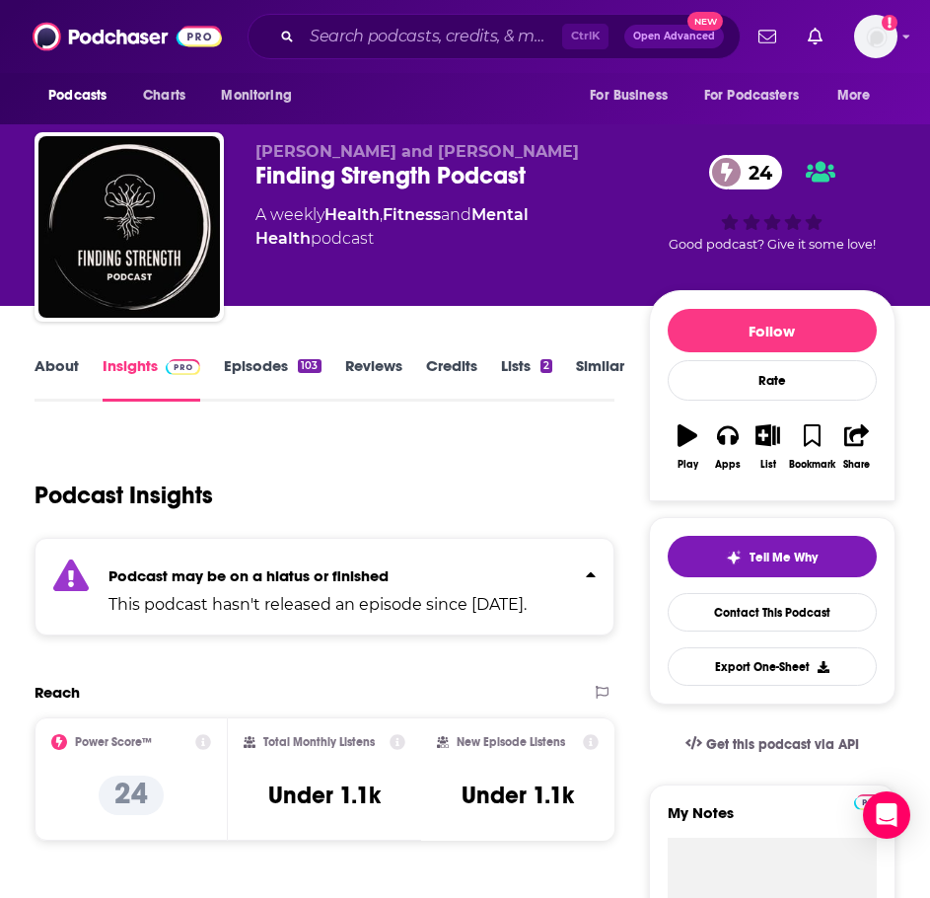
click at [63, 365] on link "About" at bounding box center [57, 378] width 44 height 45
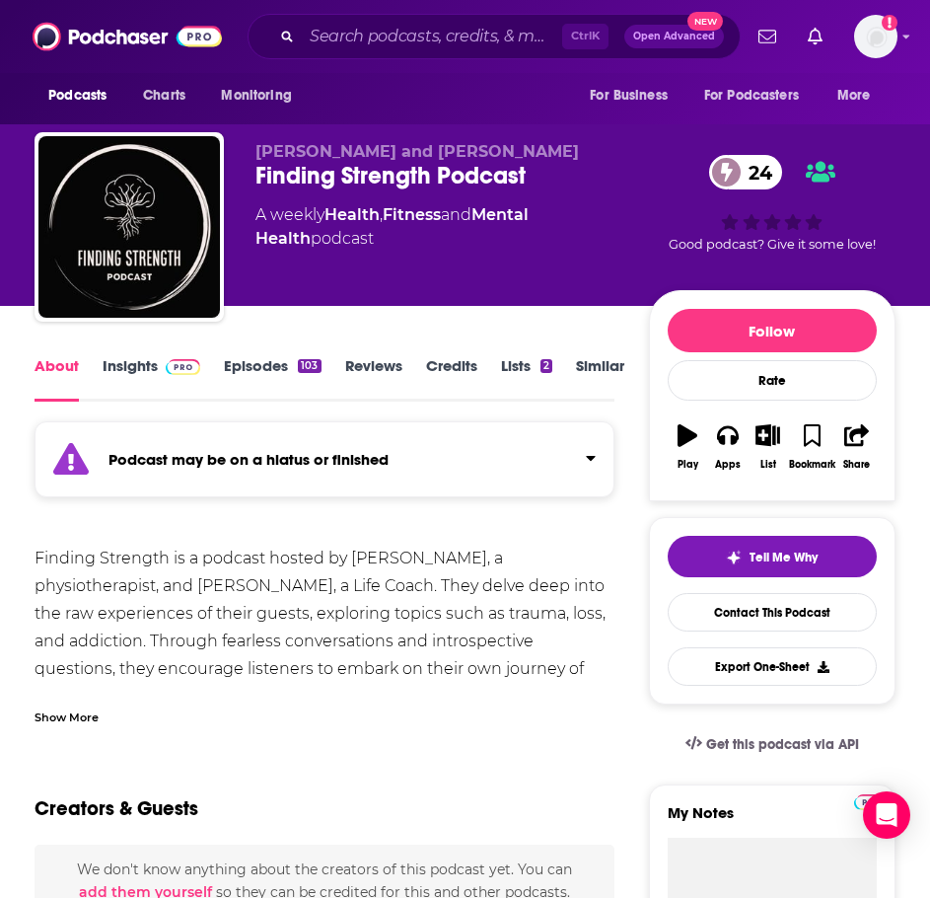
click at [85, 713] on div "Show More" at bounding box center [67, 715] width 64 height 19
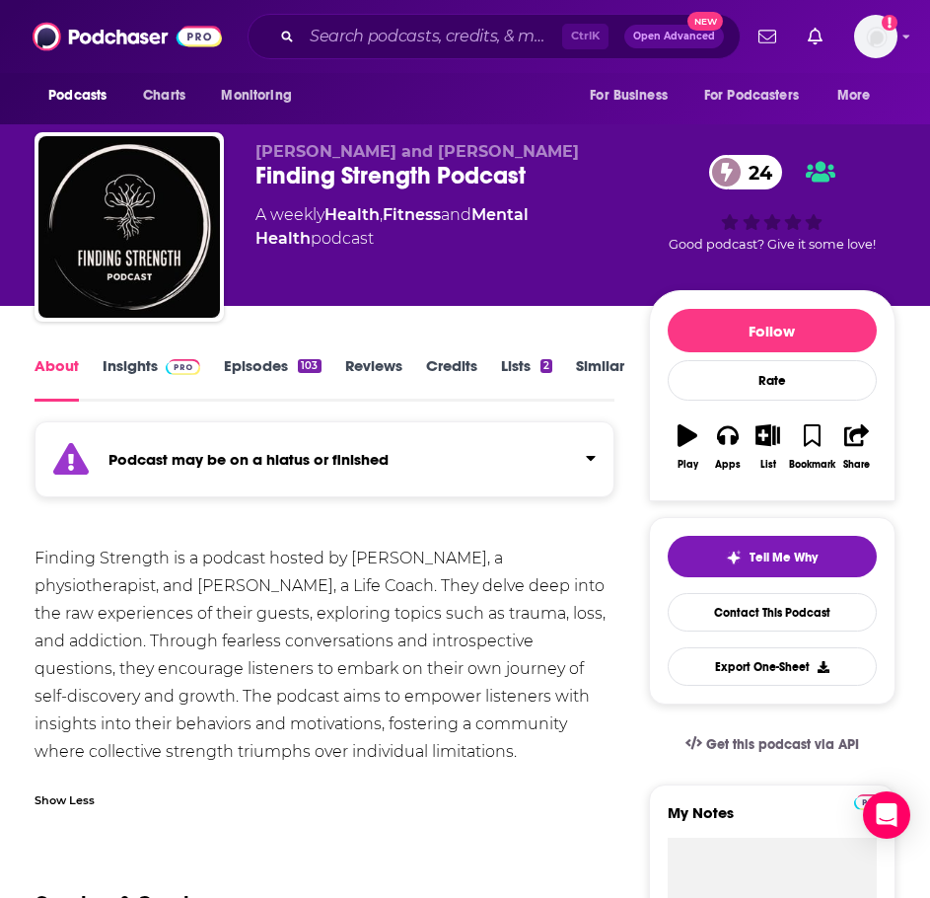
drag, startPoint x: 549, startPoint y: 752, endPoint x: 18, endPoint y: 554, distance: 566.3
click at [133, 362] on link "Insights" at bounding box center [152, 378] width 98 height 45
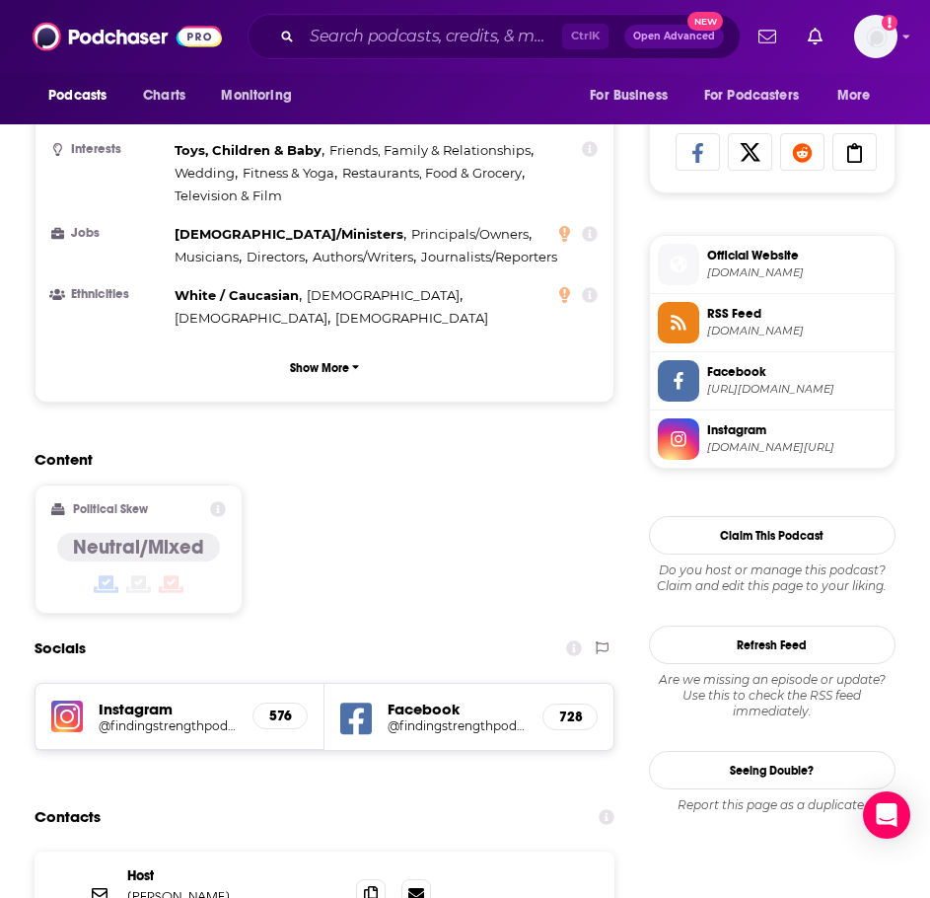
scroll to position [1381, 0]
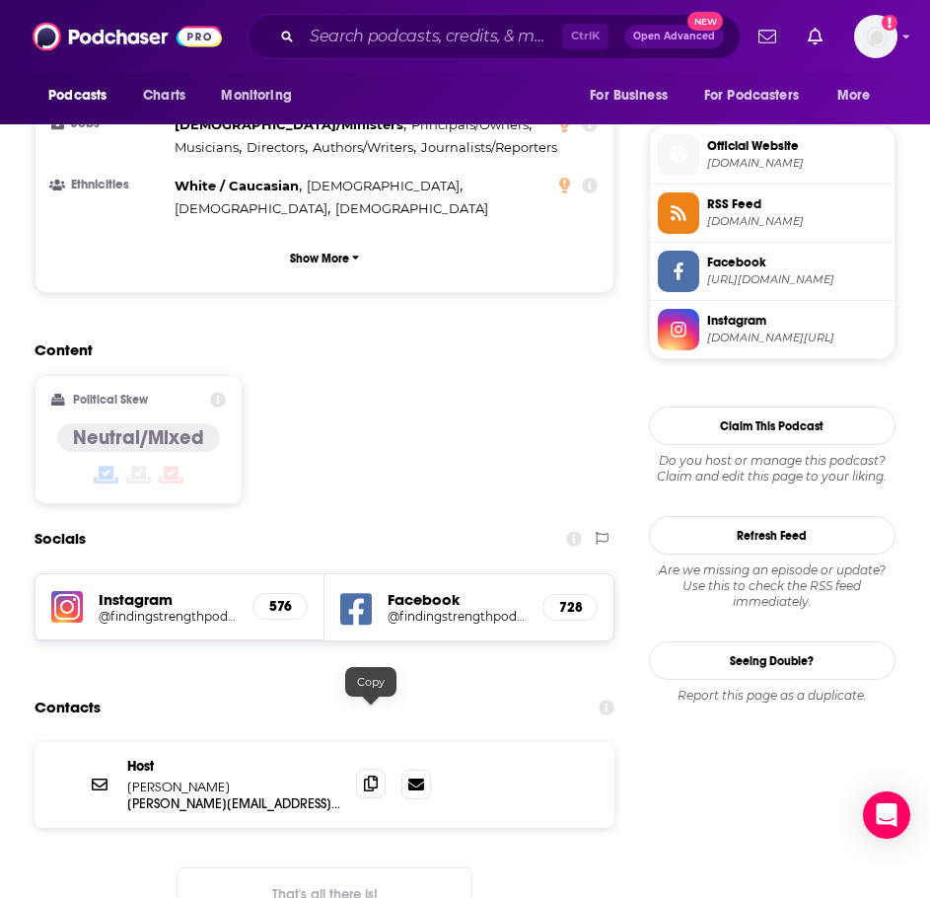
click at [370, 775] on icon at bounding box center [371, 783] width 14 height 16
click at [425, 38] on input "Search podcasts, credits, & more..." at bounding box center [432, 37] width 260 height 32
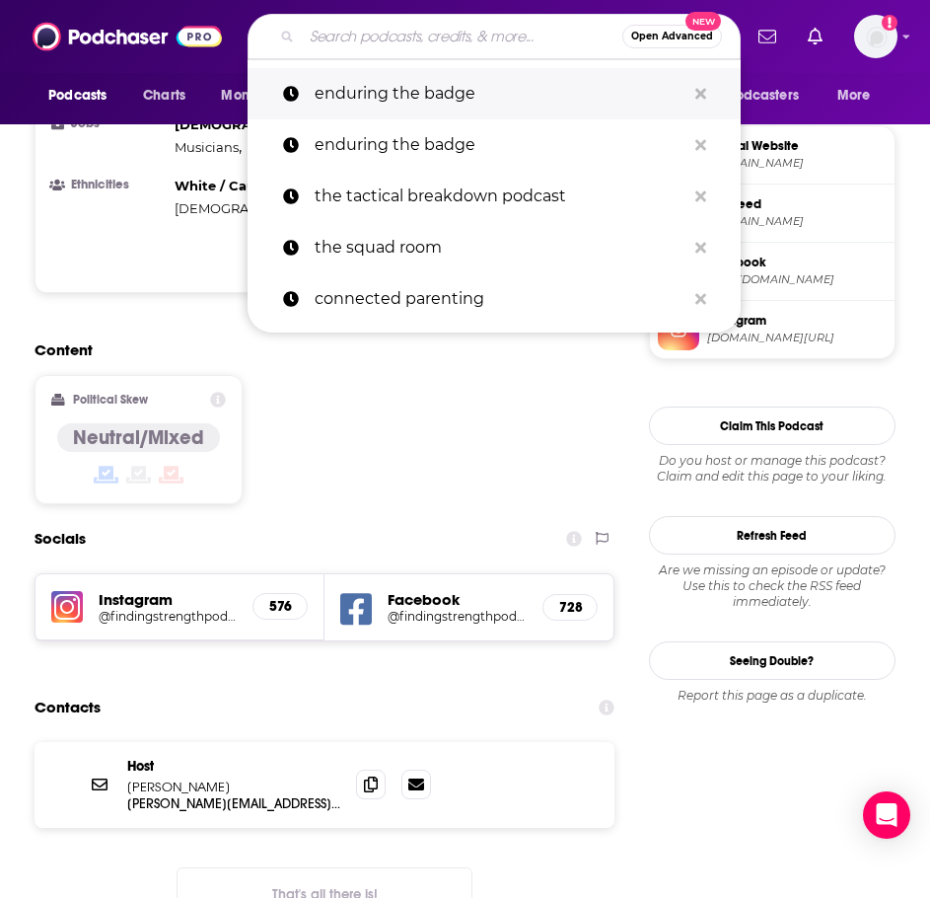
click at [402, 85] on p "enduring the badge" at bounding box center [500, 93] width 371 height 51
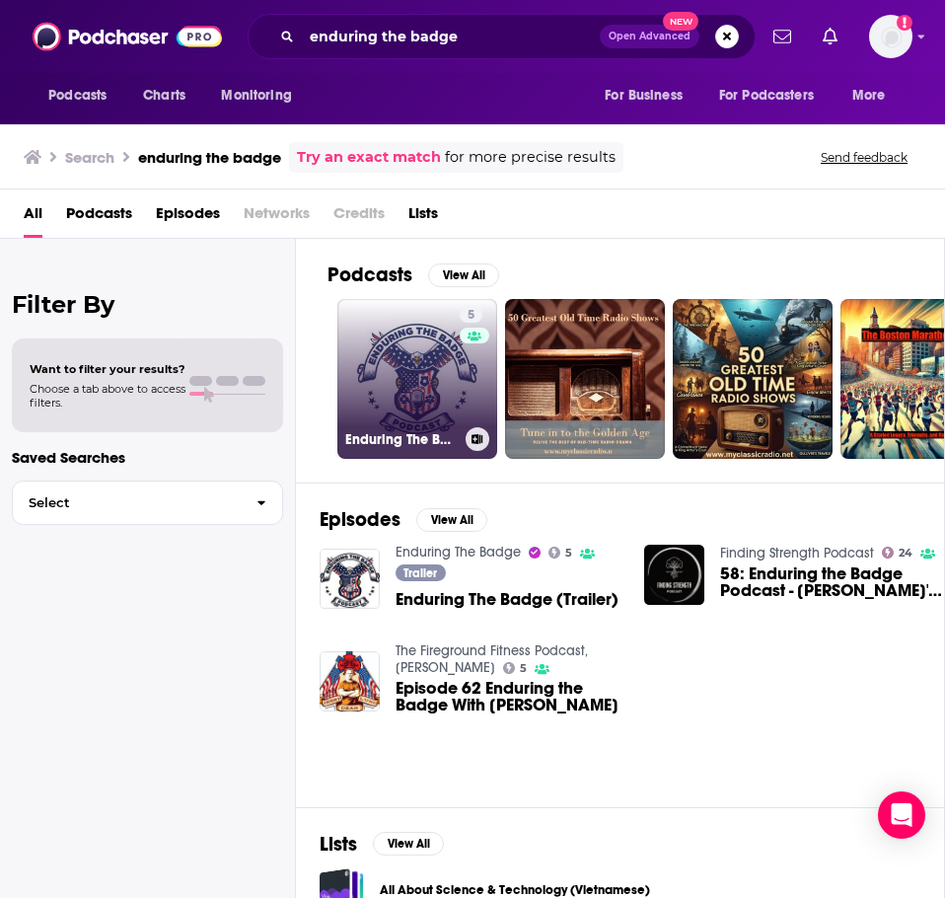
click at [417, 331] on link "5 Enduring The Badge" at bounding box center [417, 379] width 160 height 160
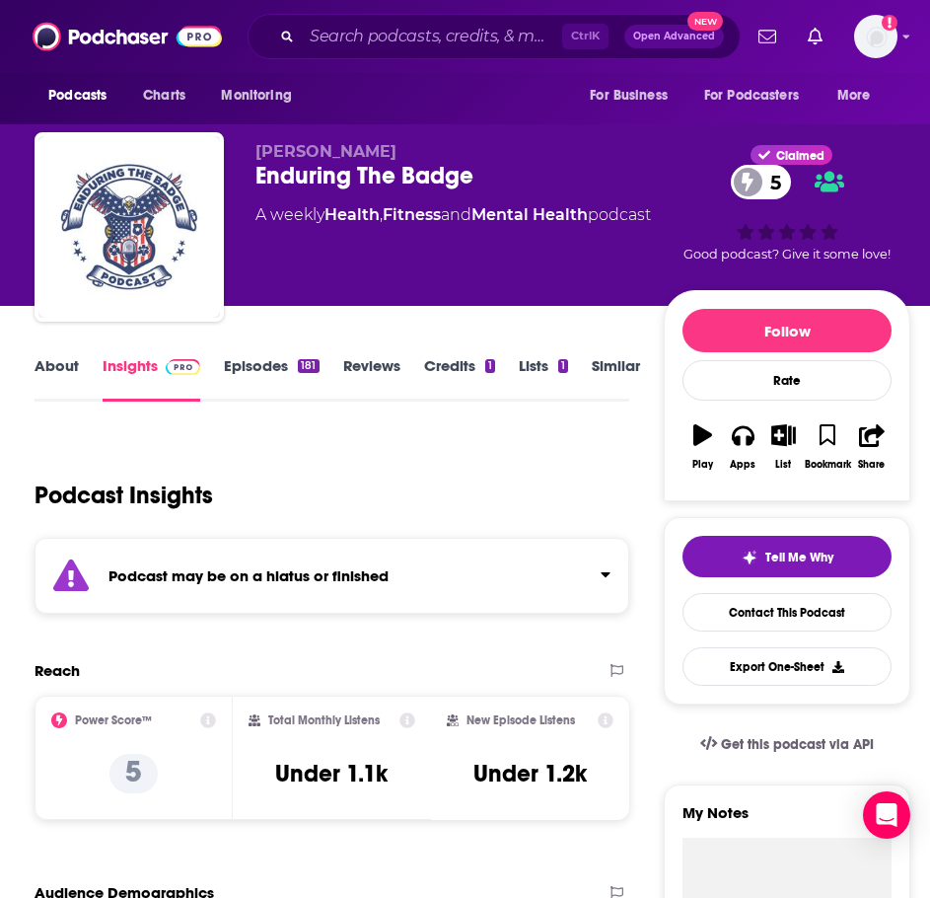
click at [201, 581] on strong "Podcast may be on a hiatus or finished" at bounding box center [249, 575] width 280 height 19
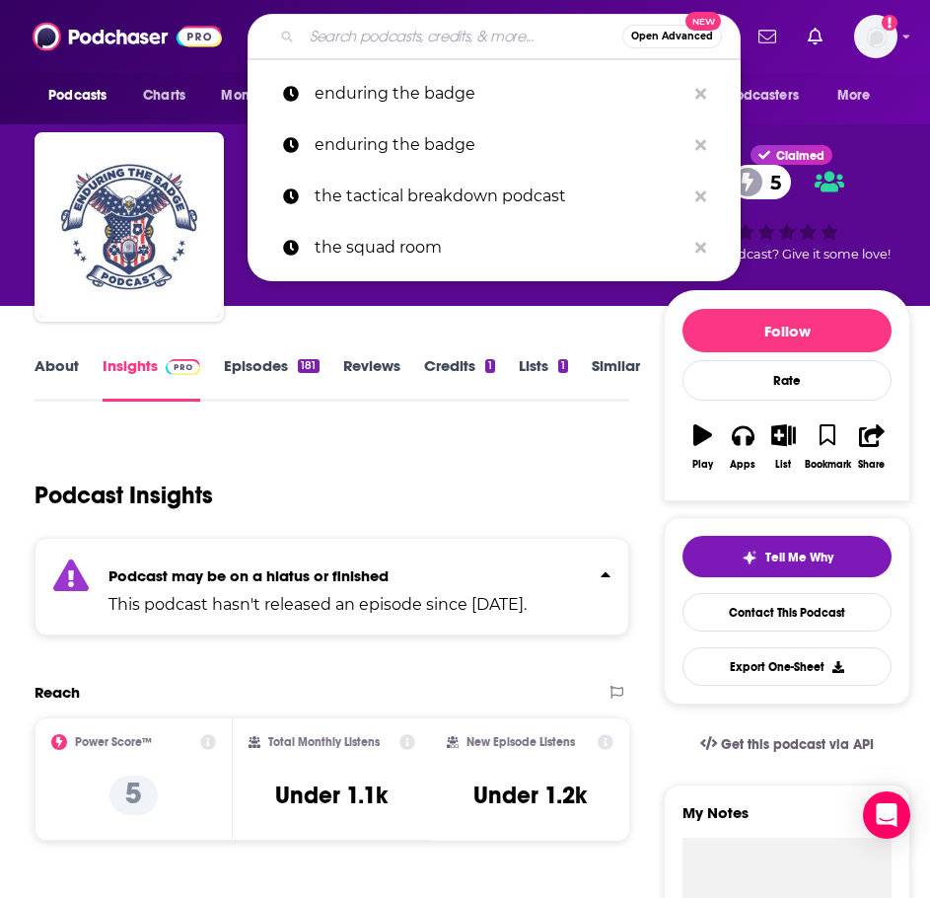
click at [385, 36] on input "Search podcasts, credits, & more..." at bounding box center [462, 37] width 321 height 32
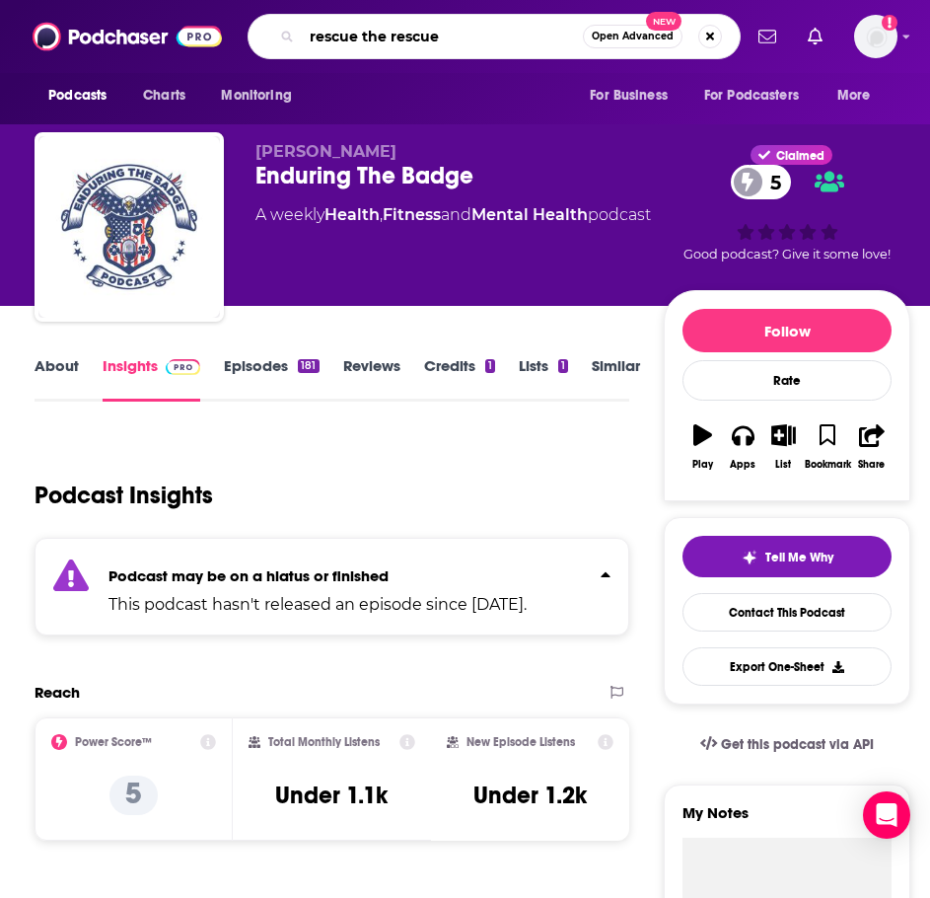
type input "rescue the rescuer"
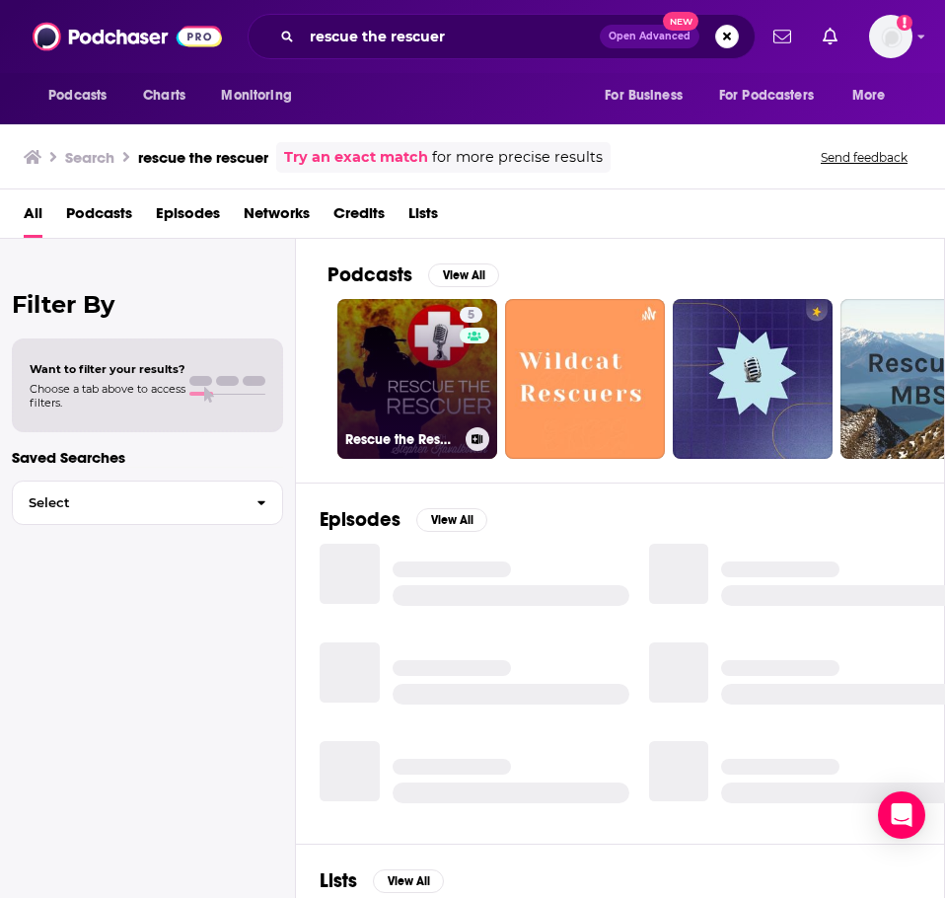
click at [403, 383] on link "5 Rescue the Rescuer" at bounding box center [417, 379] width 160 height 160
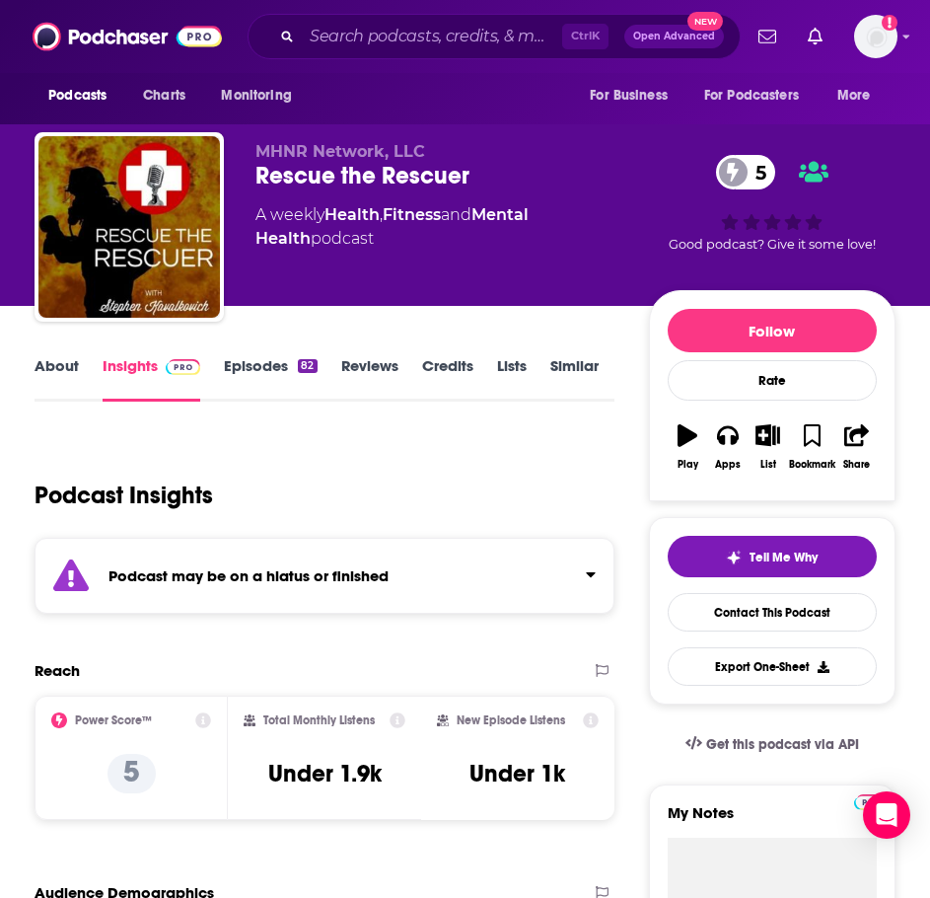
click at [62, 369] on link "About" at bounding box center [57, 378] width 44 height 45
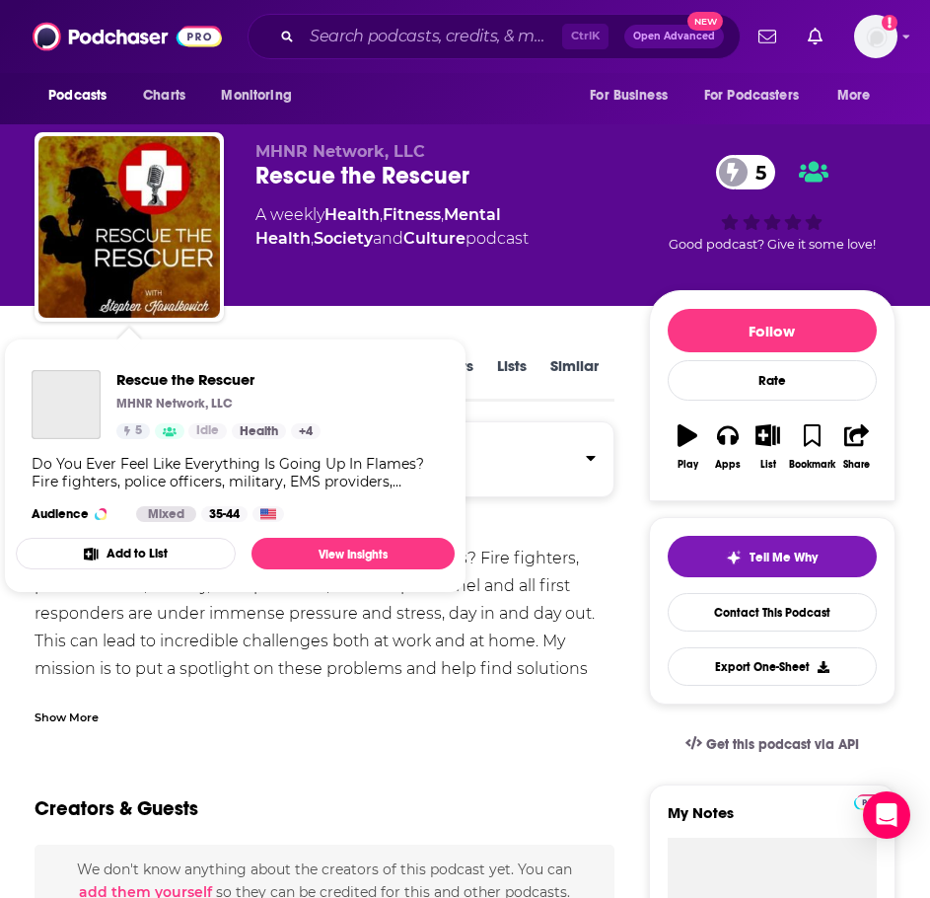
drag, startPoint x: 115, startPoint y: 362, endPoint x: 117, endPoint y: 309, distance: 53.3
click at [120, 365] on div "Rescue the Rescuer MHNR Network, LLC 5 Idle Categories Health + 4 Health + 4 Do…" at bounding box center [235, 446] width 439 height 184
click at [380, 284] on div "MHNR Network, LLC Rescue the Rescuer 5 A weekly Health , Fitness , Mental Healt…" at bounding box center [453, 221] width 394 height 158
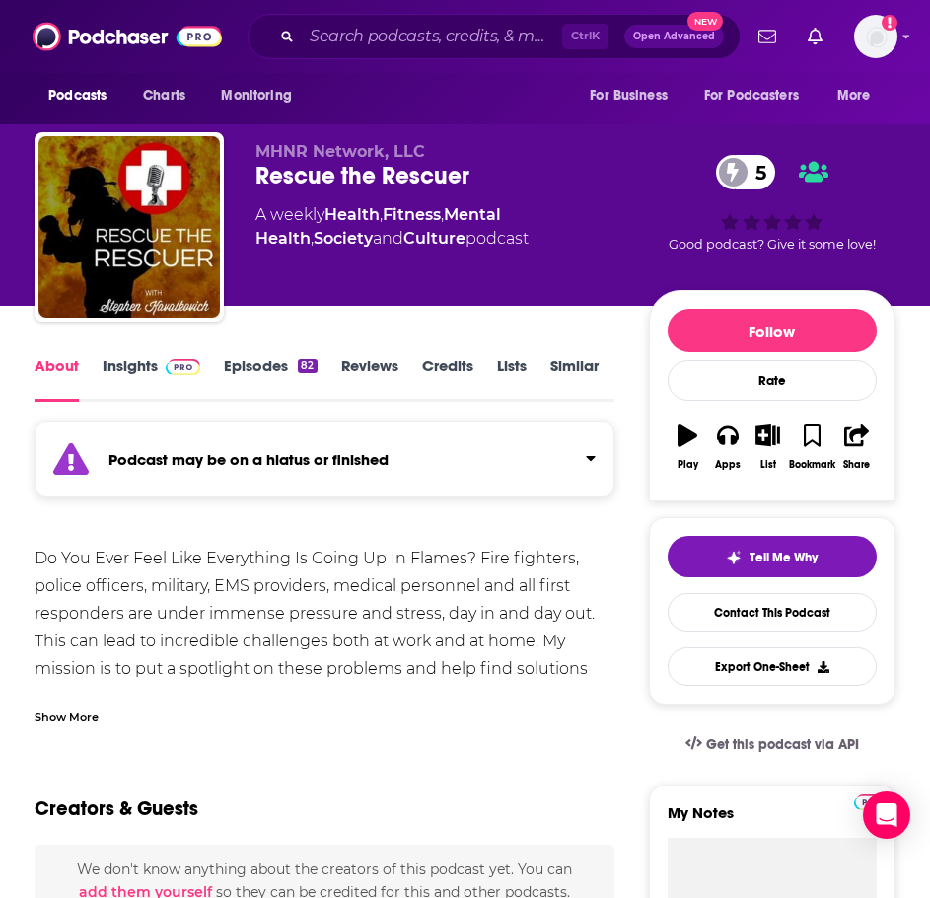
click at [141, 374] on link "Insights" at bounding box center [152, 378] width 98 height 45
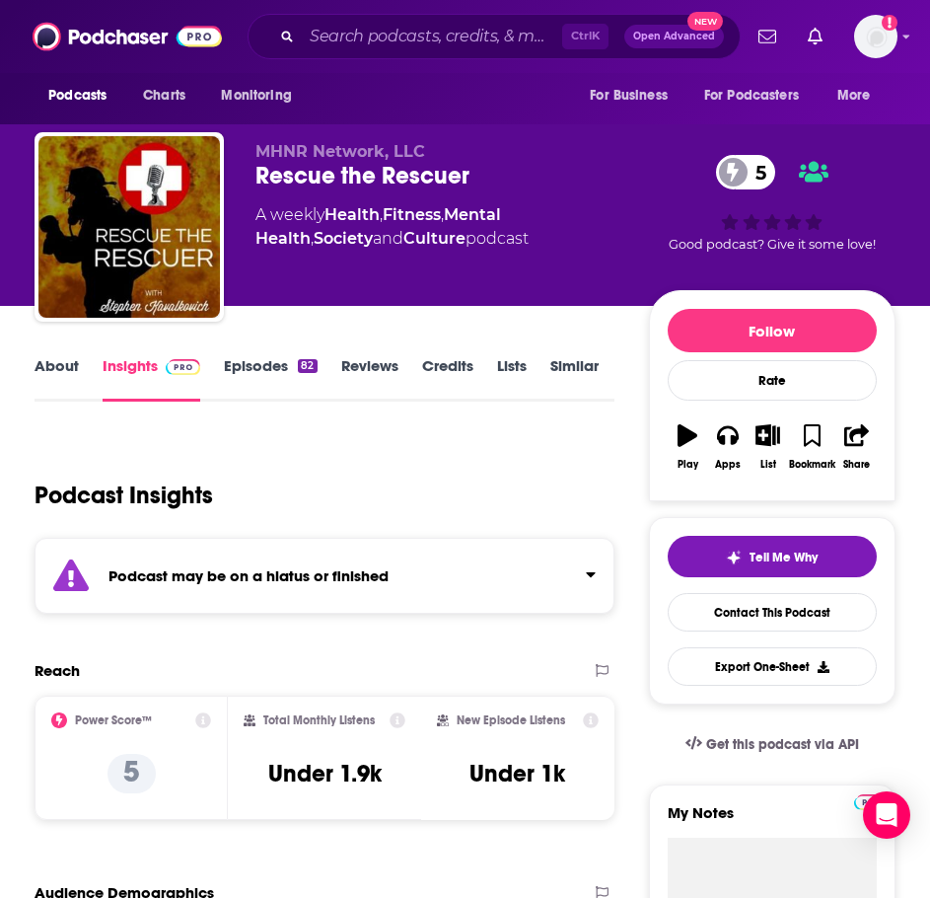
click at [326, 581] on strong "Podcast may be on a hiatus or finished" at bounding box center [249, 575] width 280 height 19
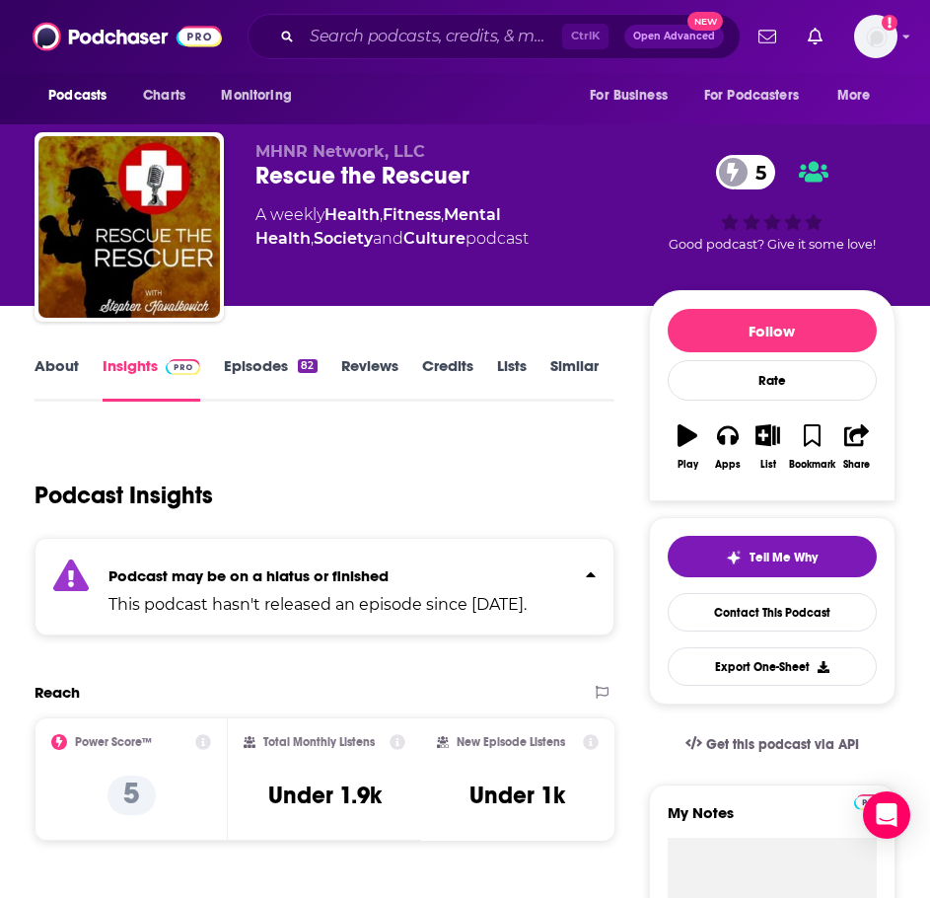
click at [561, 357] on link "Similar" at bounding box center [575, 378] width 48 height 45
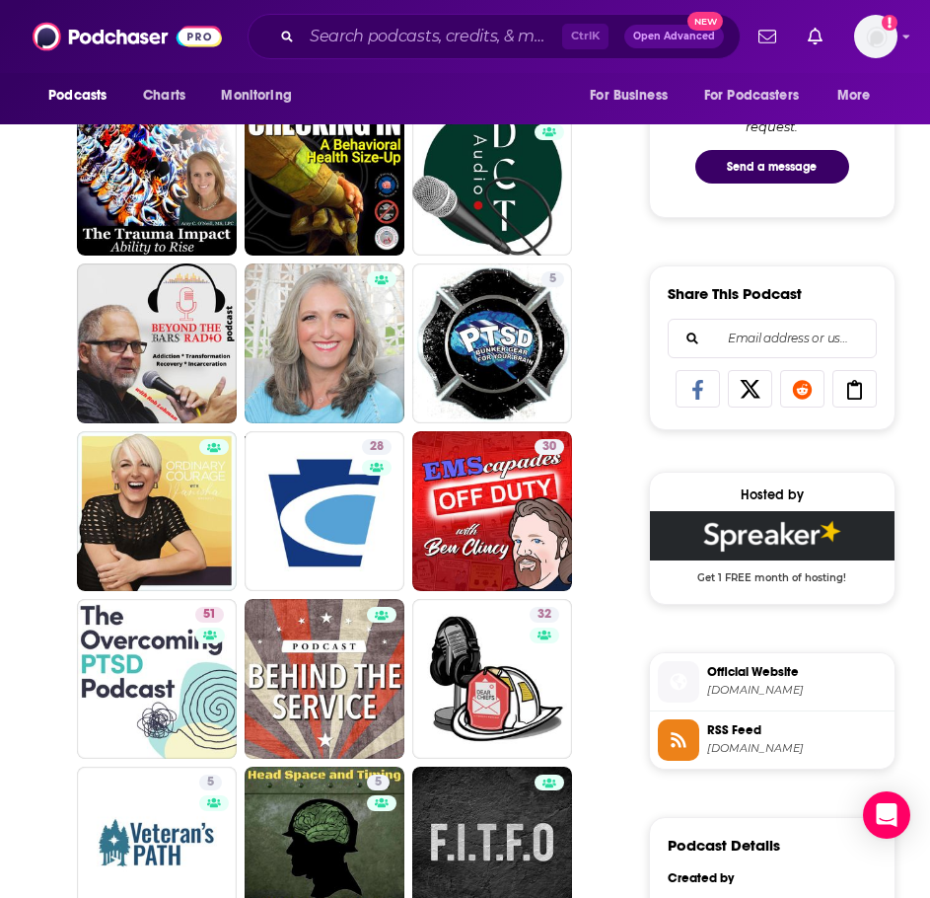
scroll to position [1085, 0]
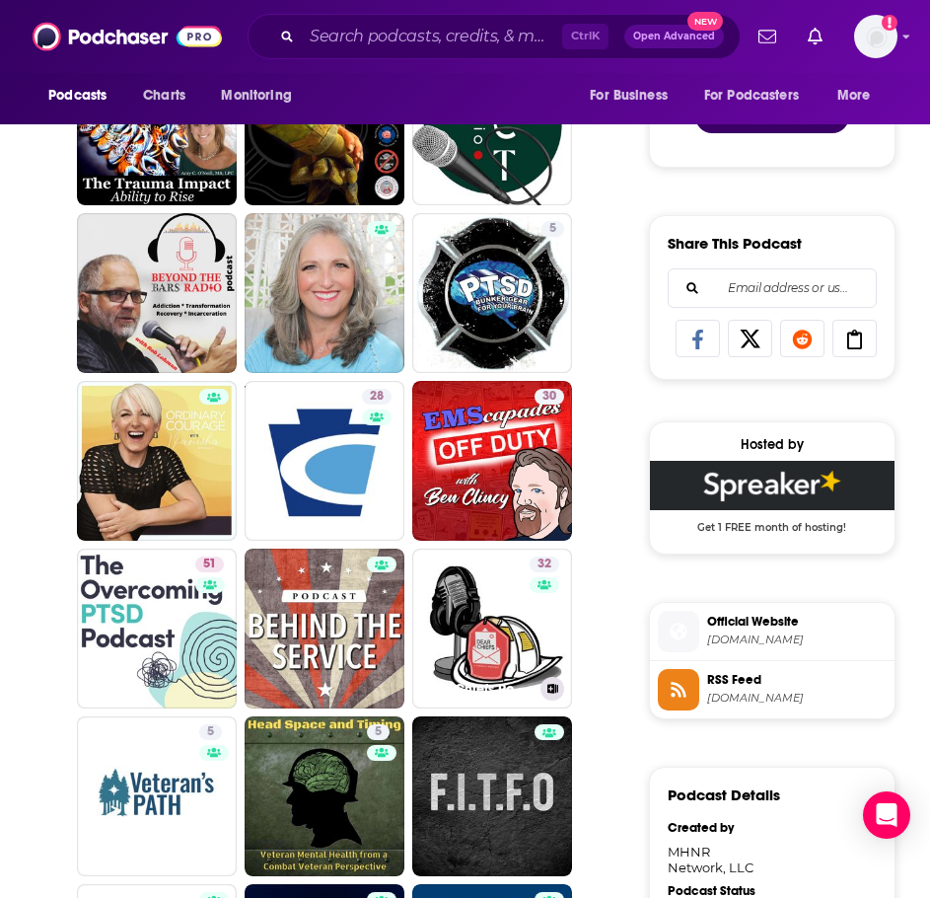
drag, startPoint x: 445, startPoint y: 608, endPoint x: 609, endPoint y: 580, distance: 166.1
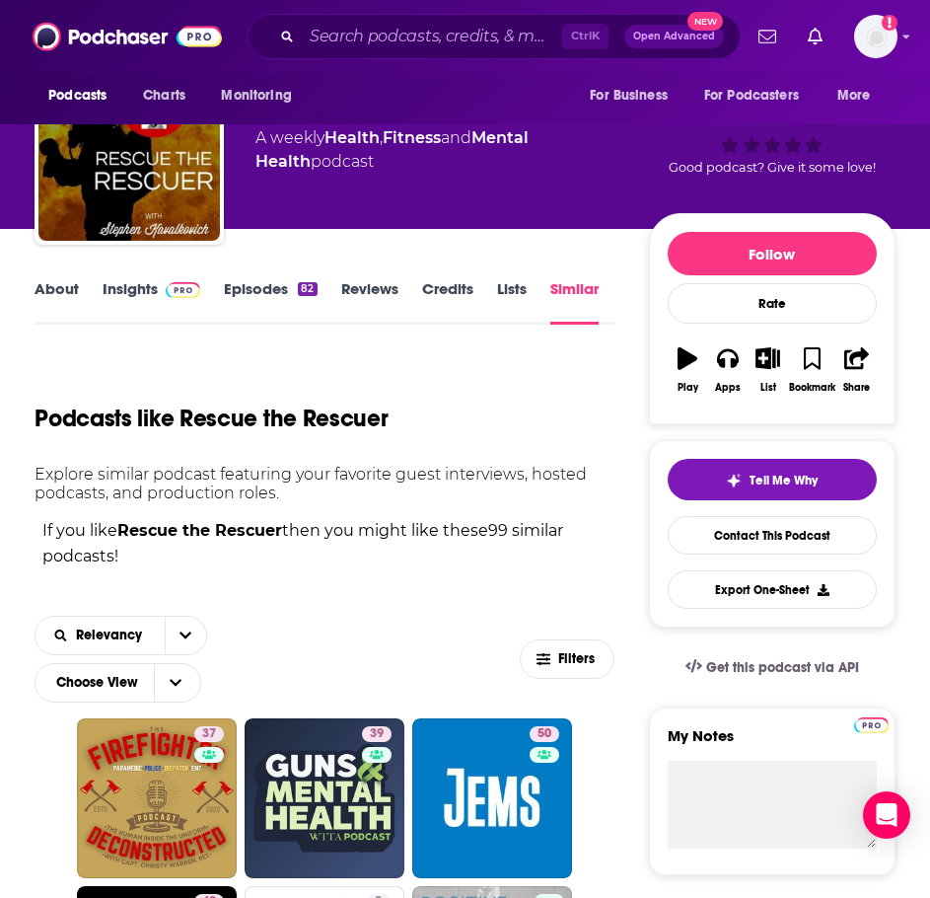
scroll to position [0, 0]
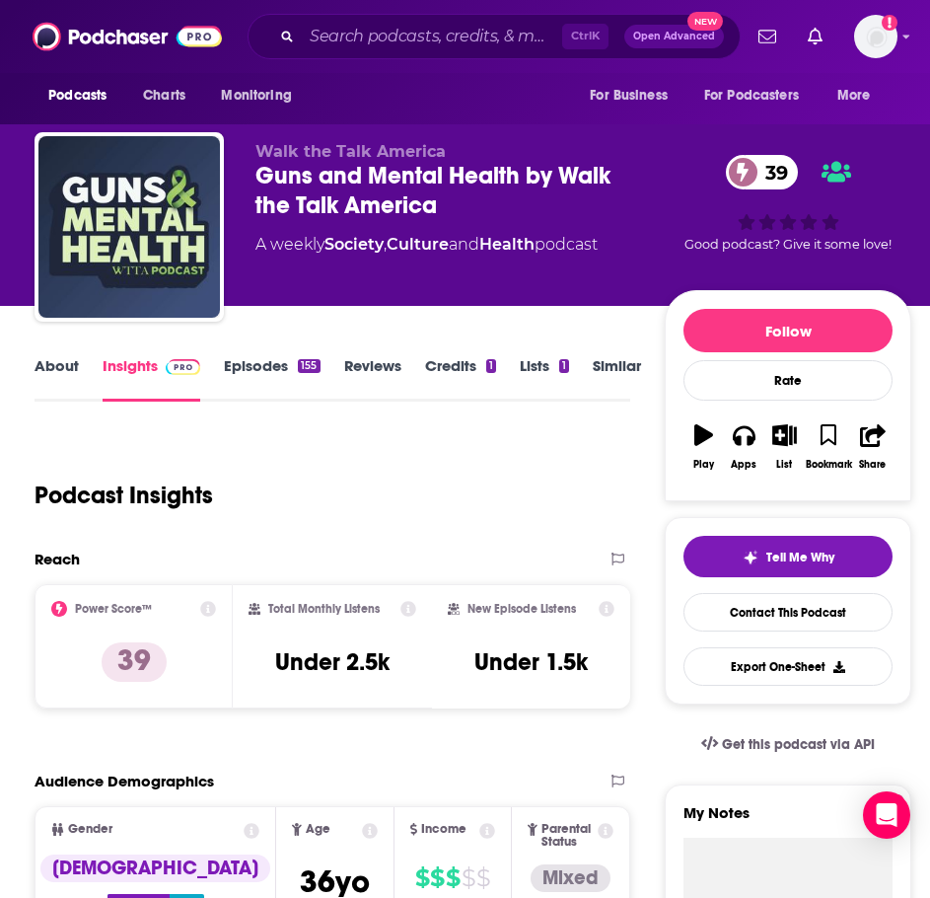
click at [51, 382] on link "About" at bounding box center [57, 378] width 44 height 45
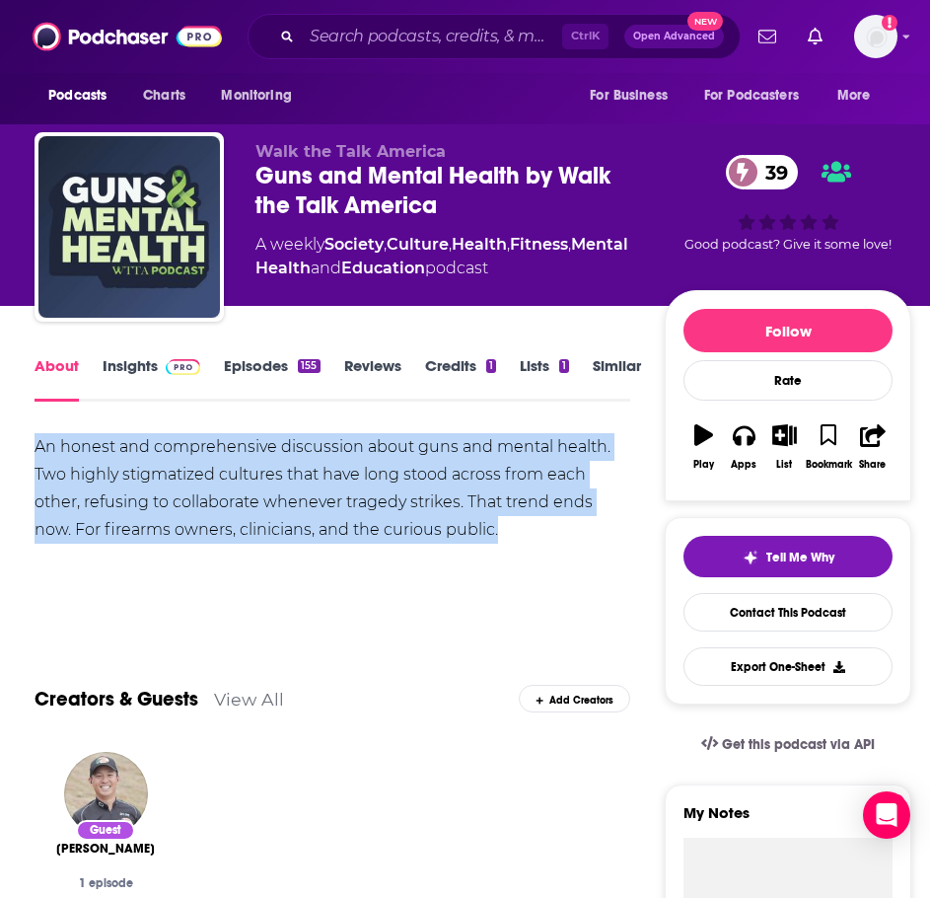
drag, startPoint x: 527, startPoint y: 531, endPoint x: 18, endPoint y: 440, distance: 517.1
copy div "An honest and comprehensive discussion about guns and mental health. Two highly…"
click at [124, 368] on link "Insights" at bounding box center [152, 378] width 98 height 45
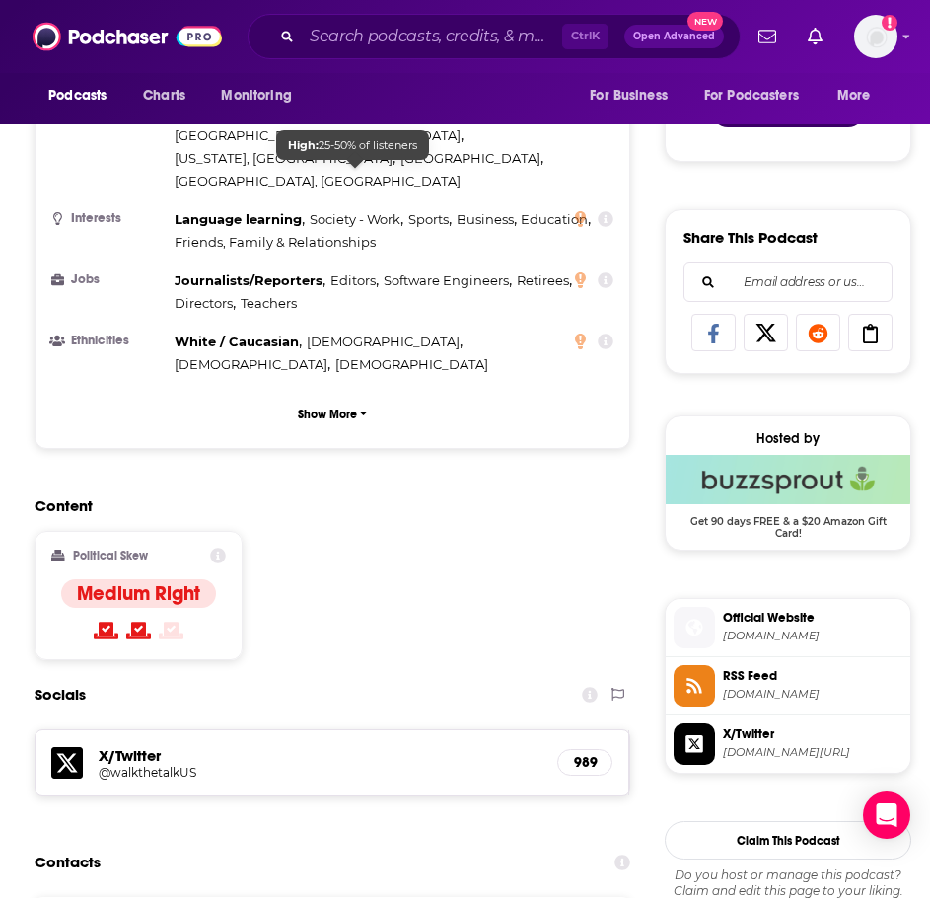
scroll to position [1381, 0]
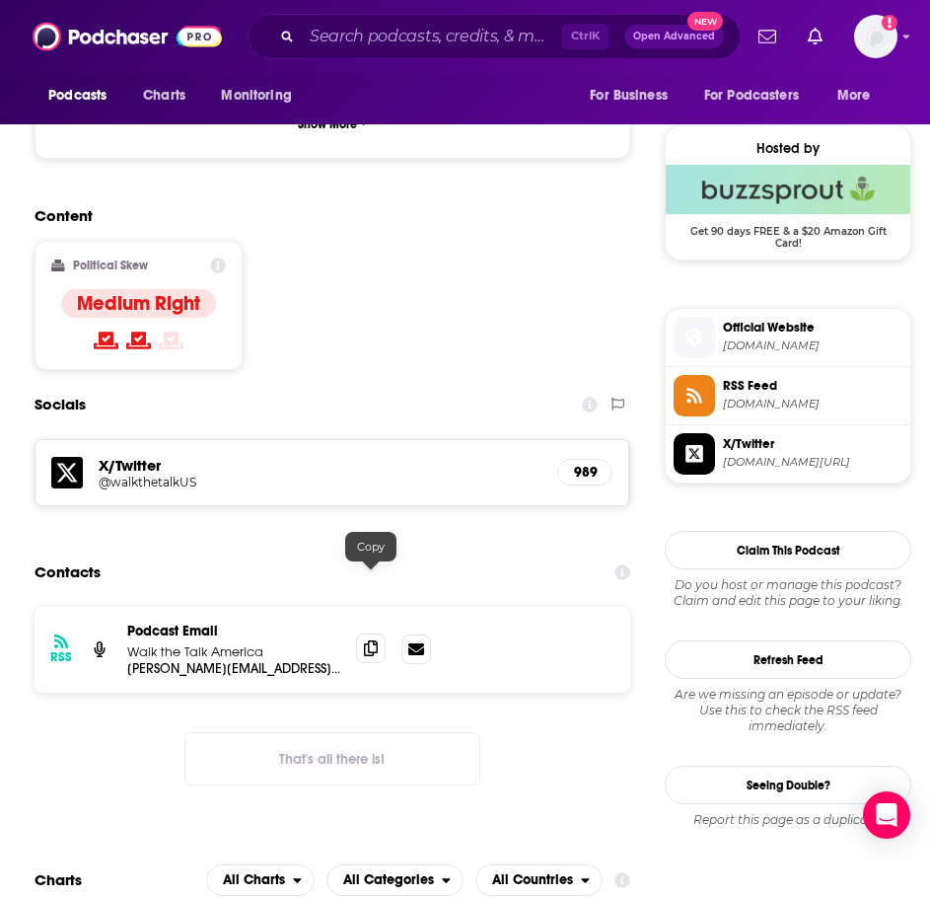
click at [365, 633] on span at bounding box center [371, 648] width 30 height 30
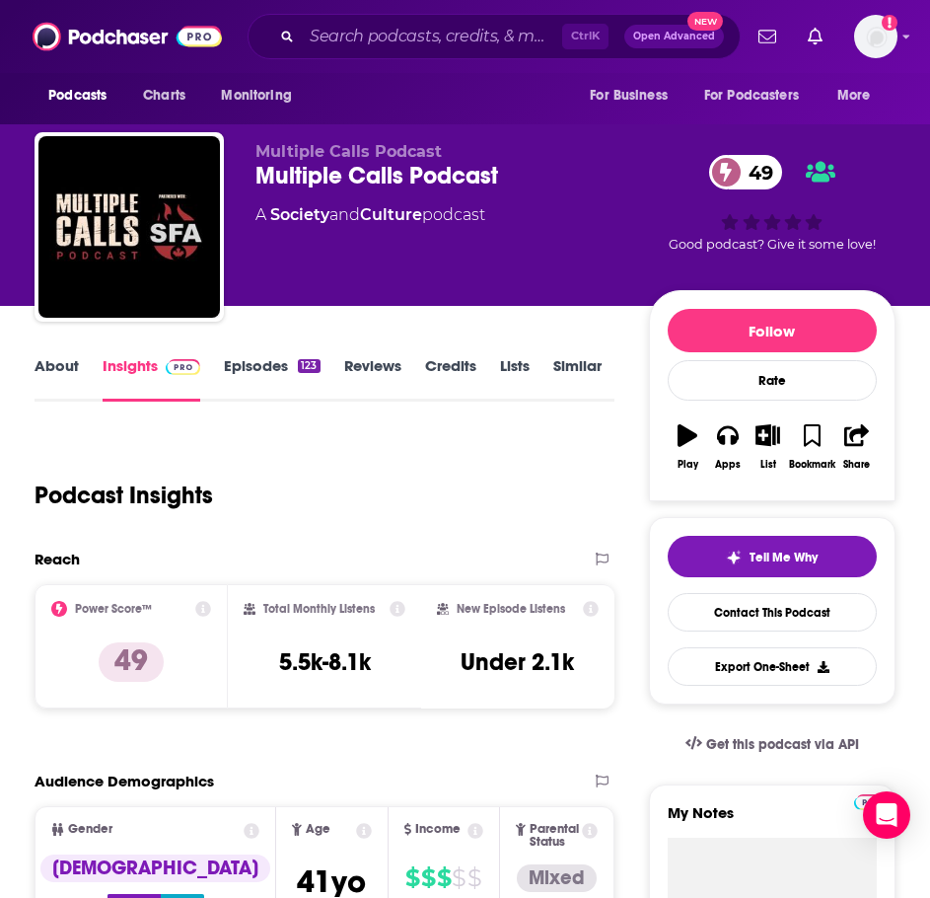
click at [74, 365] on link "About" at bounding box center [57, 378] width 44 height 45
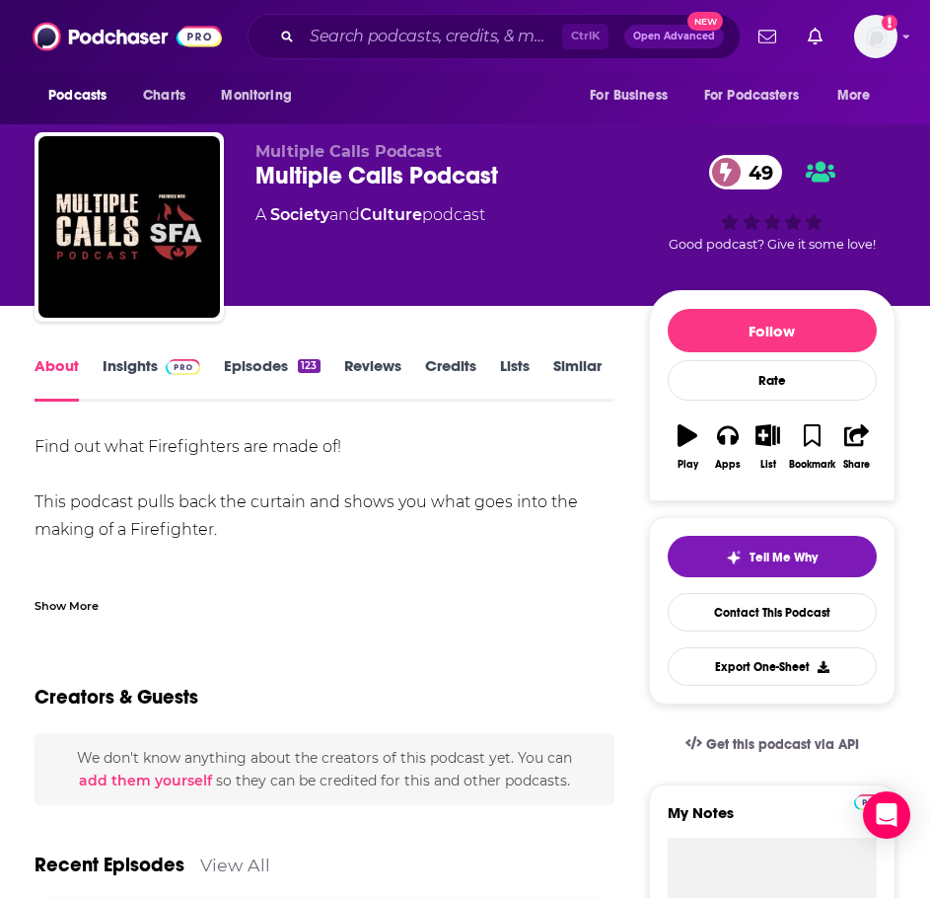
click at [79, 579] on div "Find out what Firefighters are made of! This podcast pulls back the curtain and…" at bounding box center [325, 523] width 580 height 181
click at [81, 600] on div "Show More" at bounding box center [67, 604] width 64 height 19
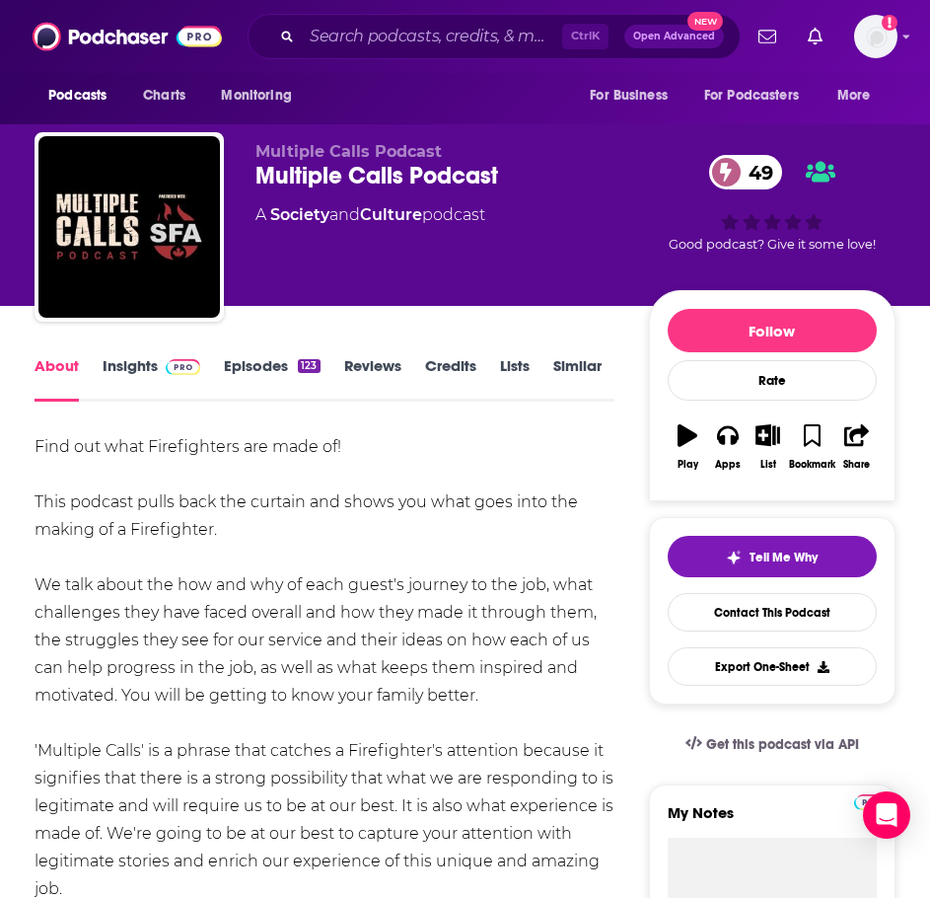
click at [265, 366] on link "Episodes 123" at bounding box center [272, 378] width 96 height 45
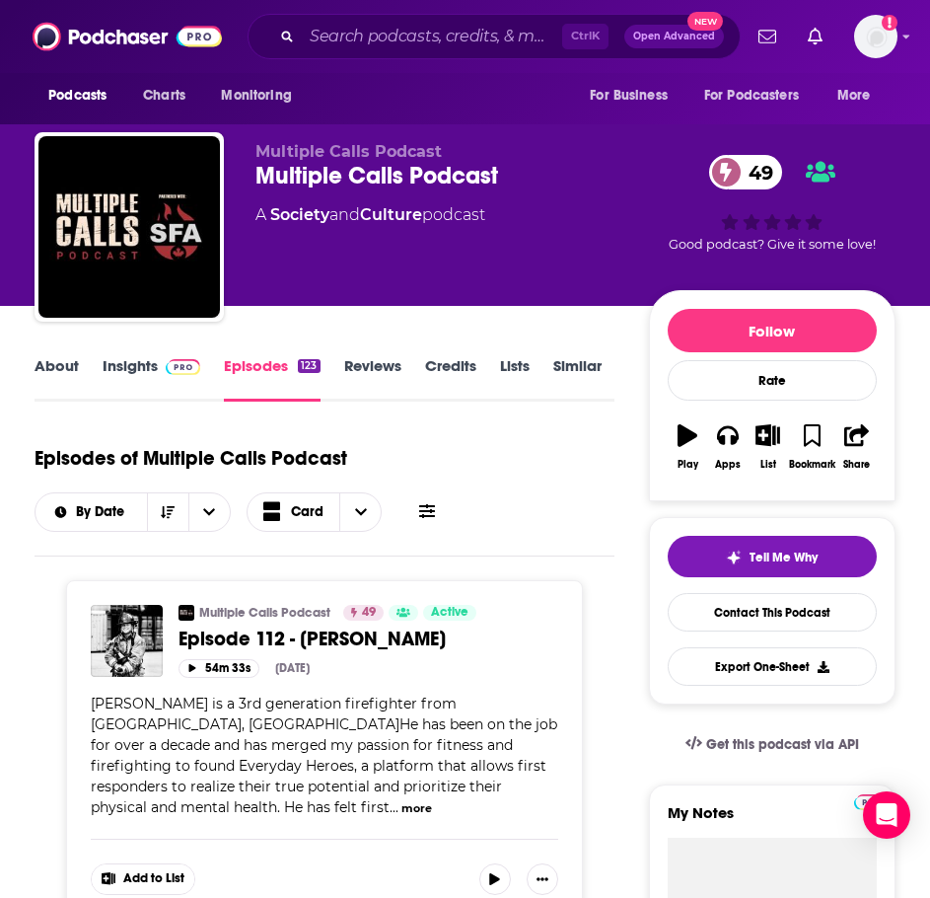
click at [55, 364] on link "About" at bounding box center [57, 378] width 44 height 45
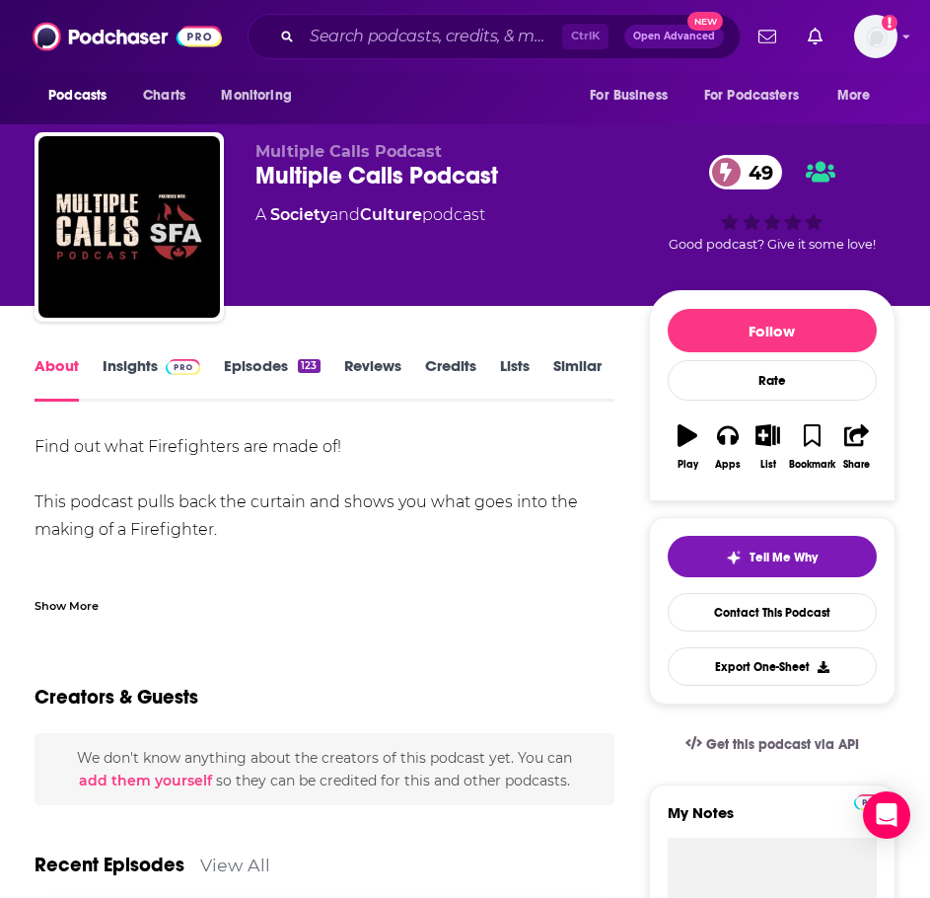
click at [106, 596] on div "Show More" at bounding box center [325, 598] width 580 height 34
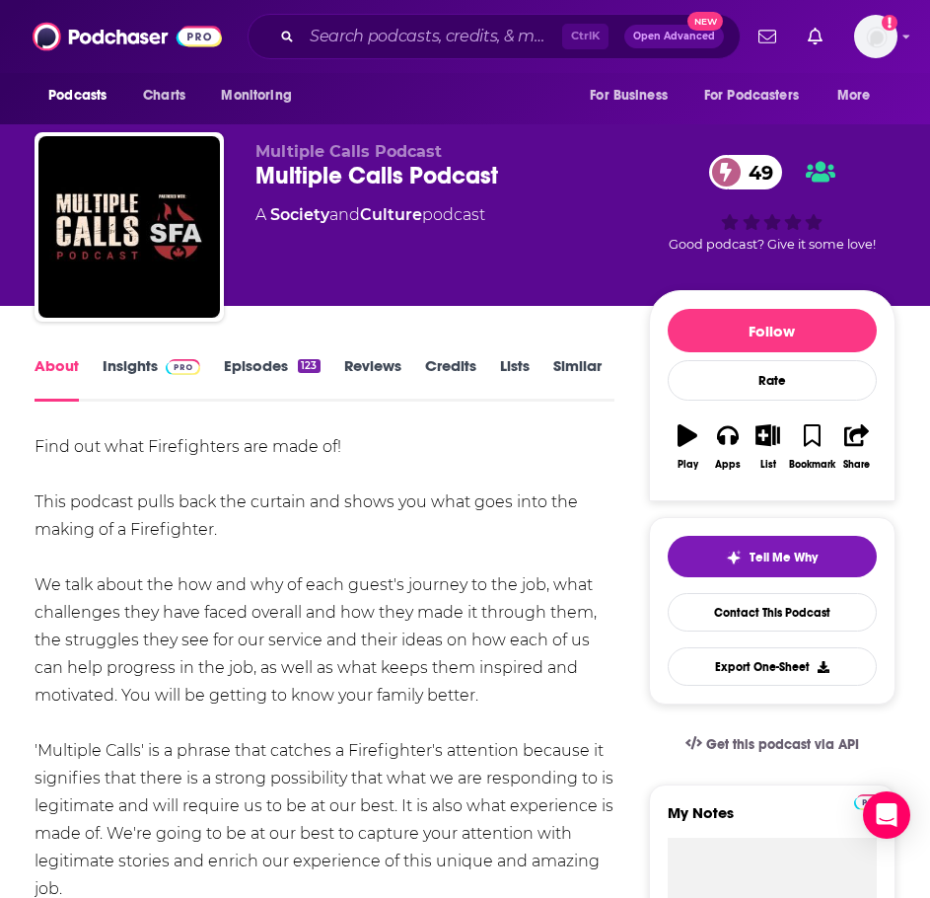
drag, startPoint x: 505, startPoint y: 693, endPoint x: 35, endPoint y: 443, distance: 532.7
copy div "Find out what Firefighters are made of! This podcast pulls back the curtain and…"
click at [130, 362] on link "Insights" at bounding box center [152, 378] width 98 height 45
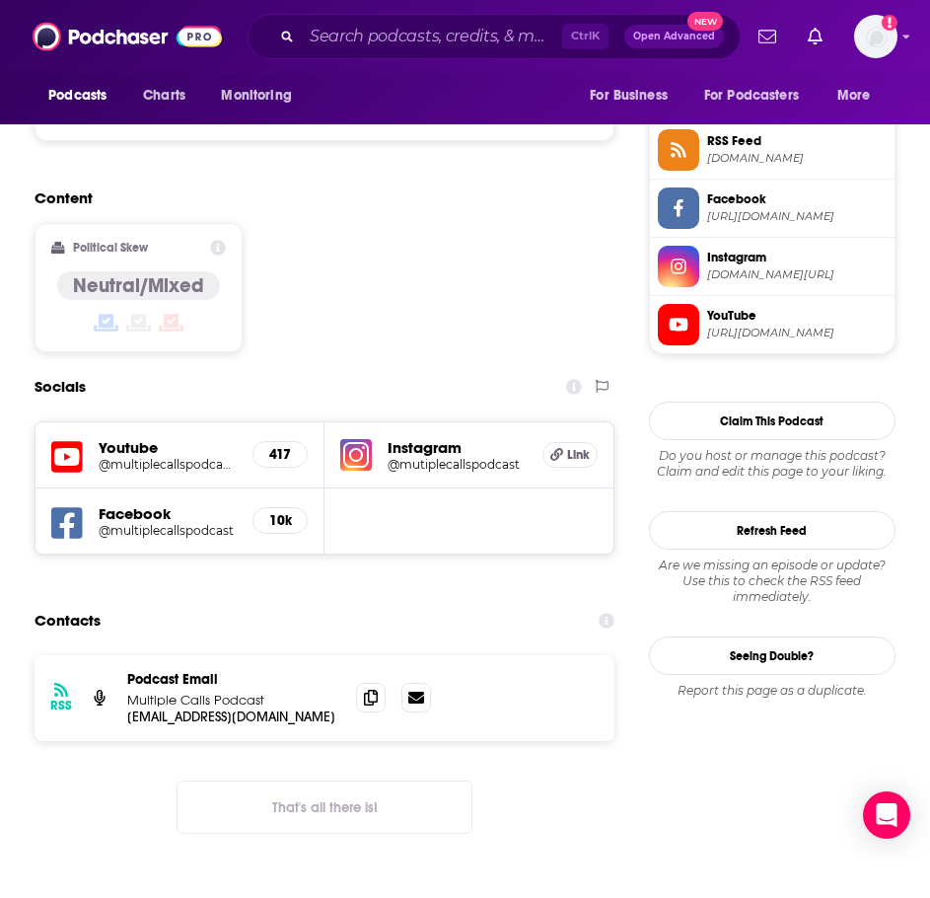
scroll to position [1480, 0]
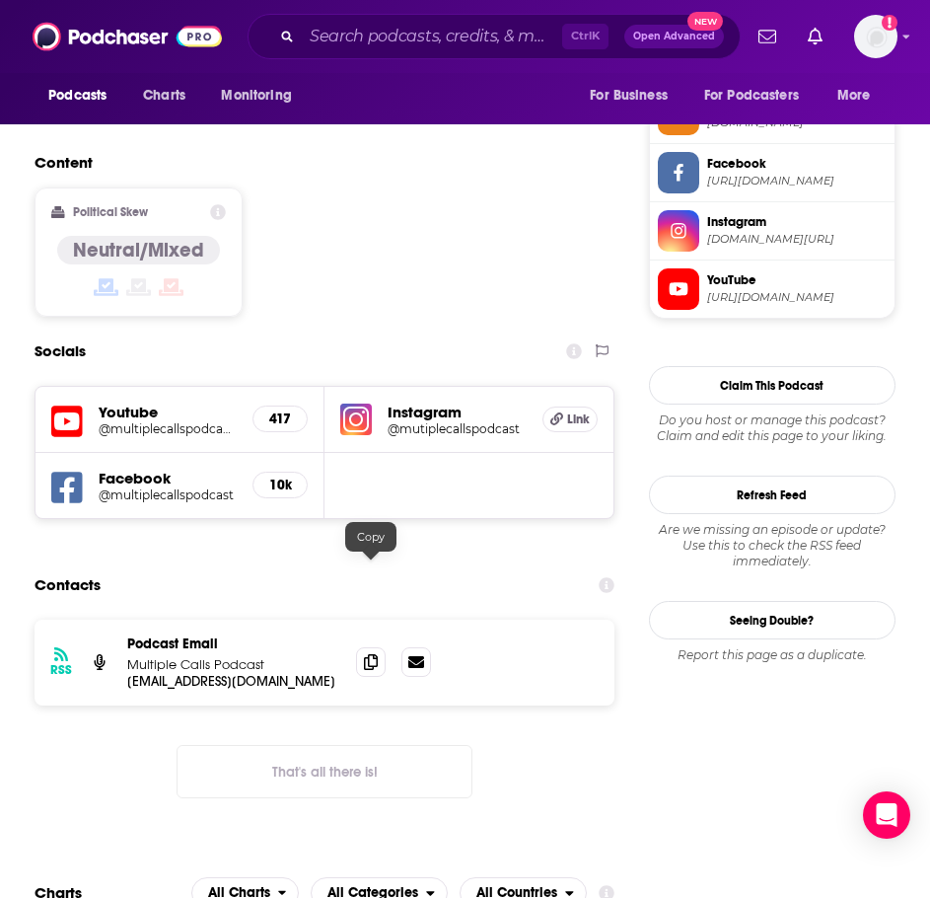
drag, startPoint x: 370, startPoint y: 577, endPoint x: 134, endPoint y: 571, distance: 235.9
click at [369, 654] on icon at bounding box center [371, 662] width 14 height 16
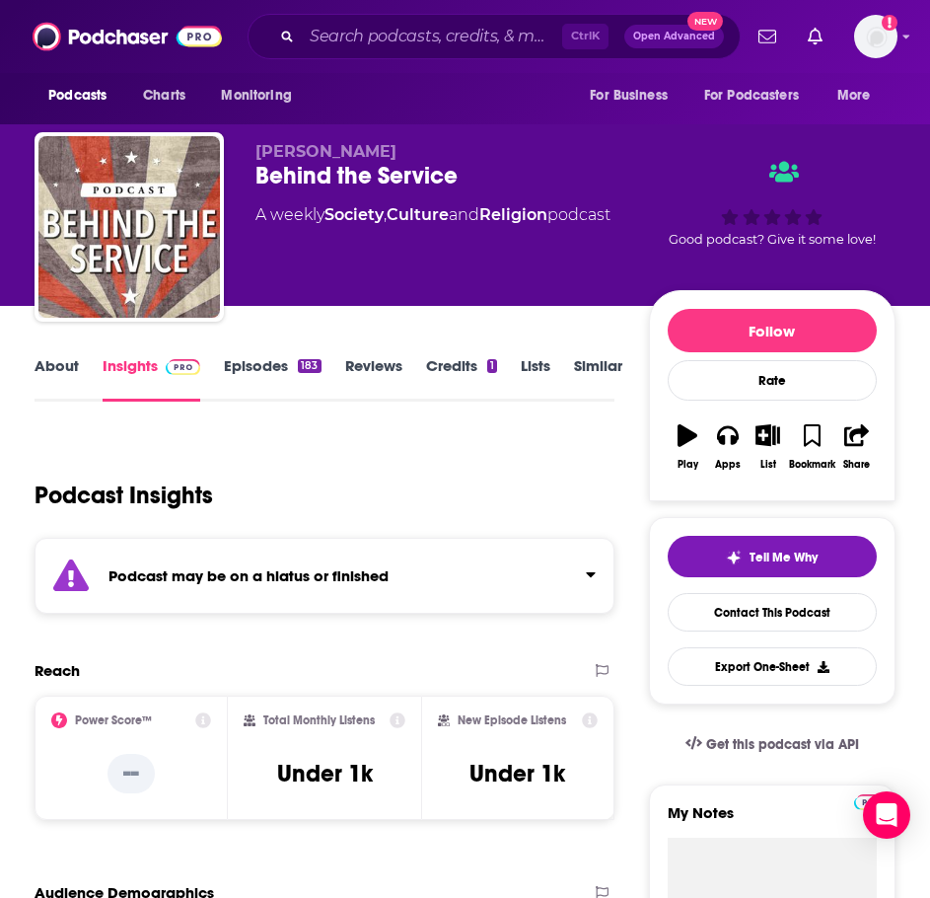
click at [60, 366] on link "About" at bounding box center [57, 378] width 44 height 45
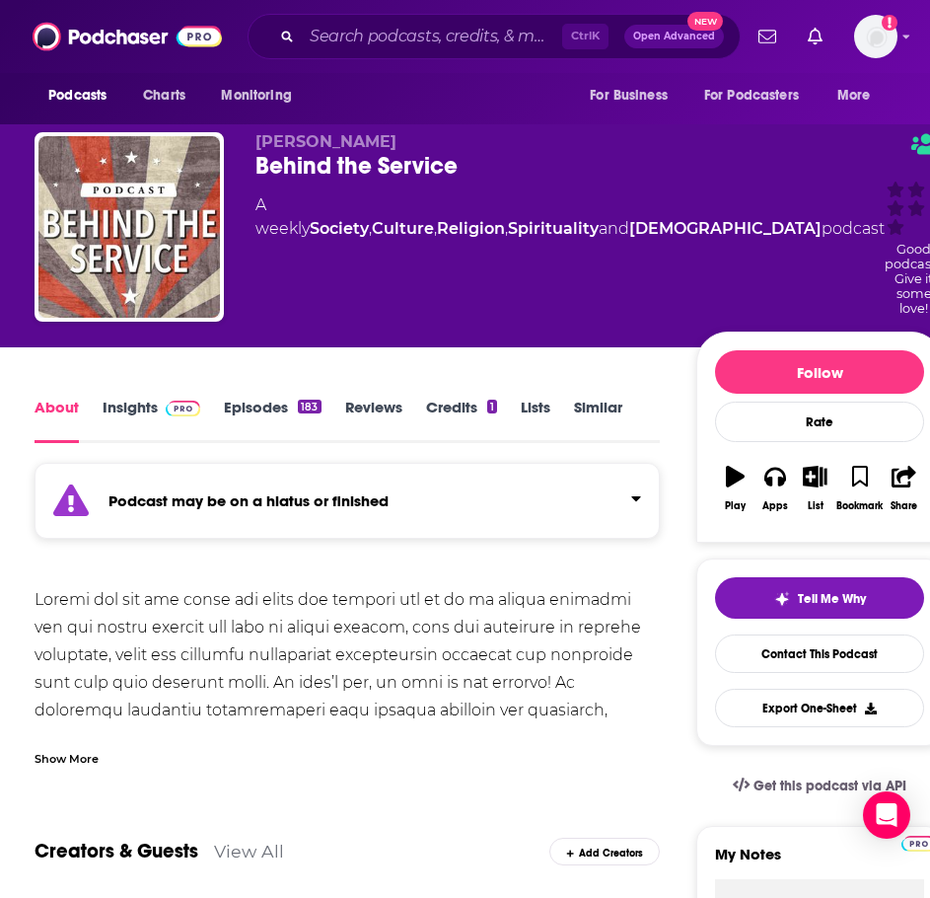
click at [154, 398] on link "Insights" at bounding box center [152, 420] width 98 height 45
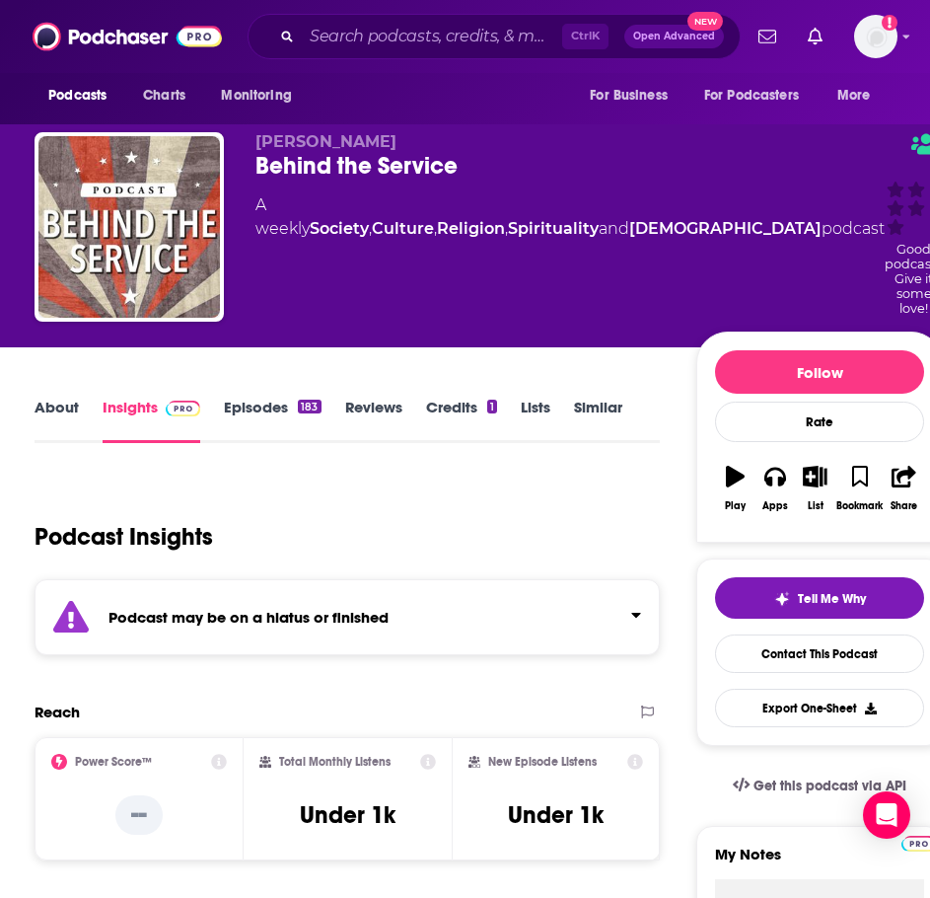
click at [242, 532] on div "Podcast Insights" at bounding box center [340, 525] width 610 height 101
click at [244, 589] on div "Podcast may be on a hiatus or finished" at bounding box center [347, 617] width 625 height 76
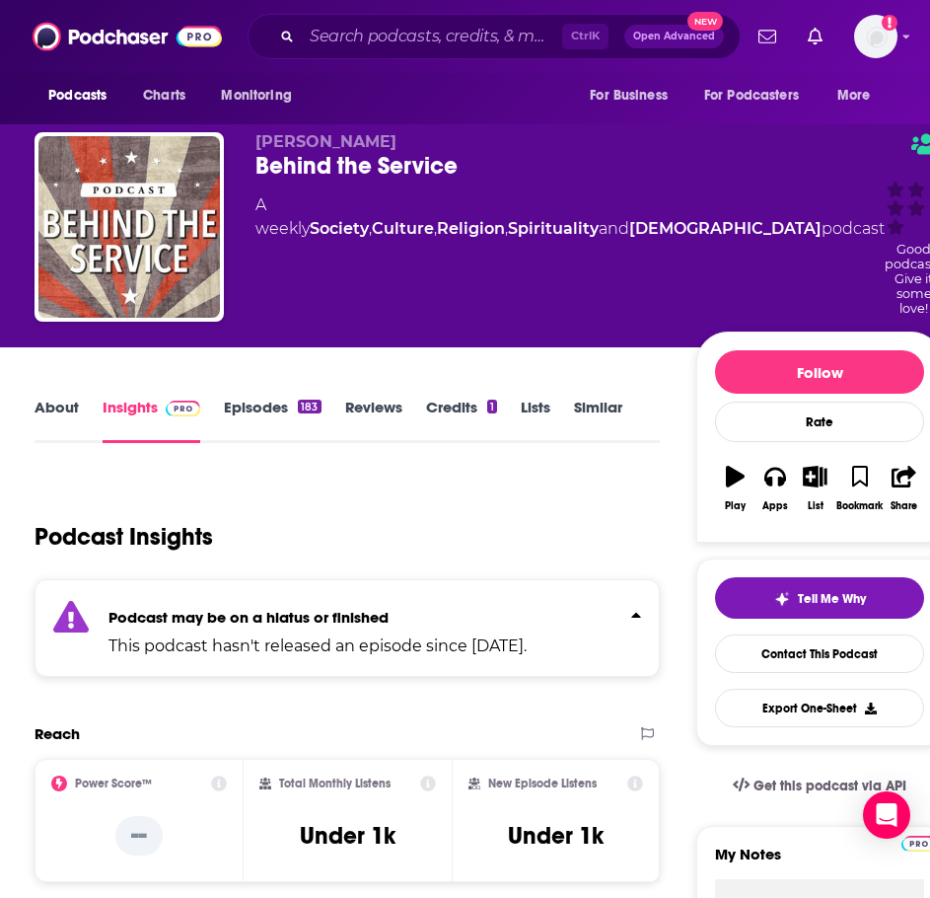
click at [595, 398] on link "Similar" at bounding box center [598, 420] width 48 height 45
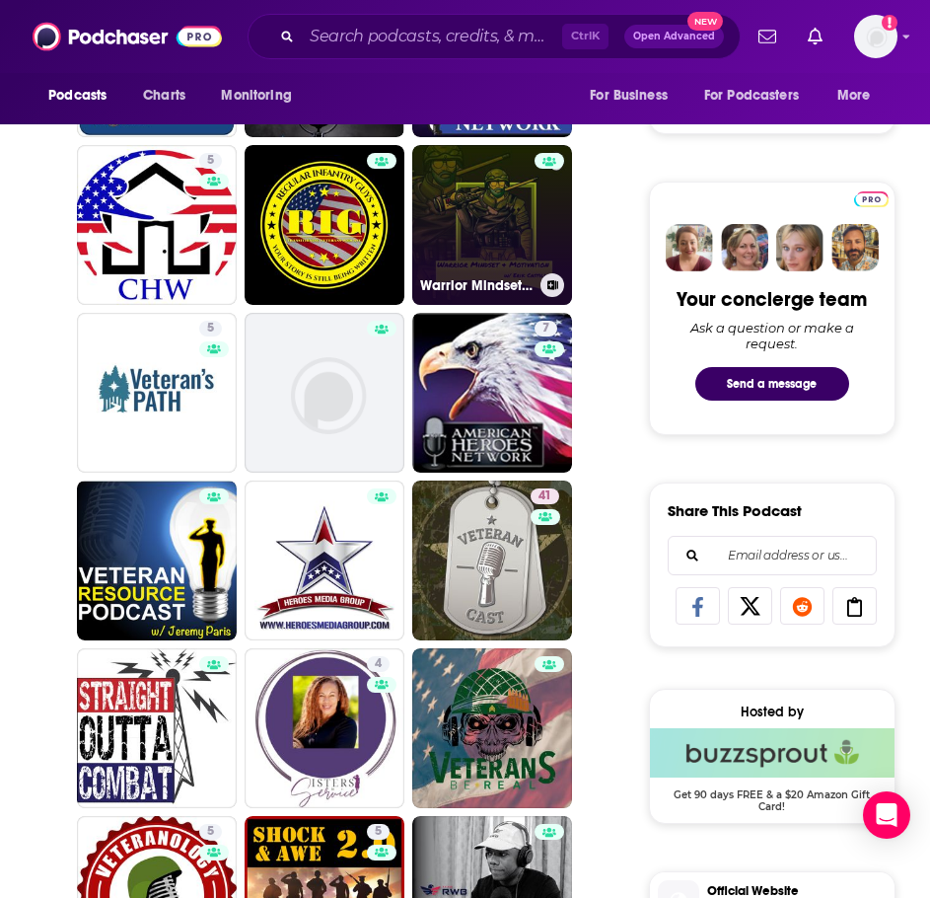
scroll to position [888, 0]
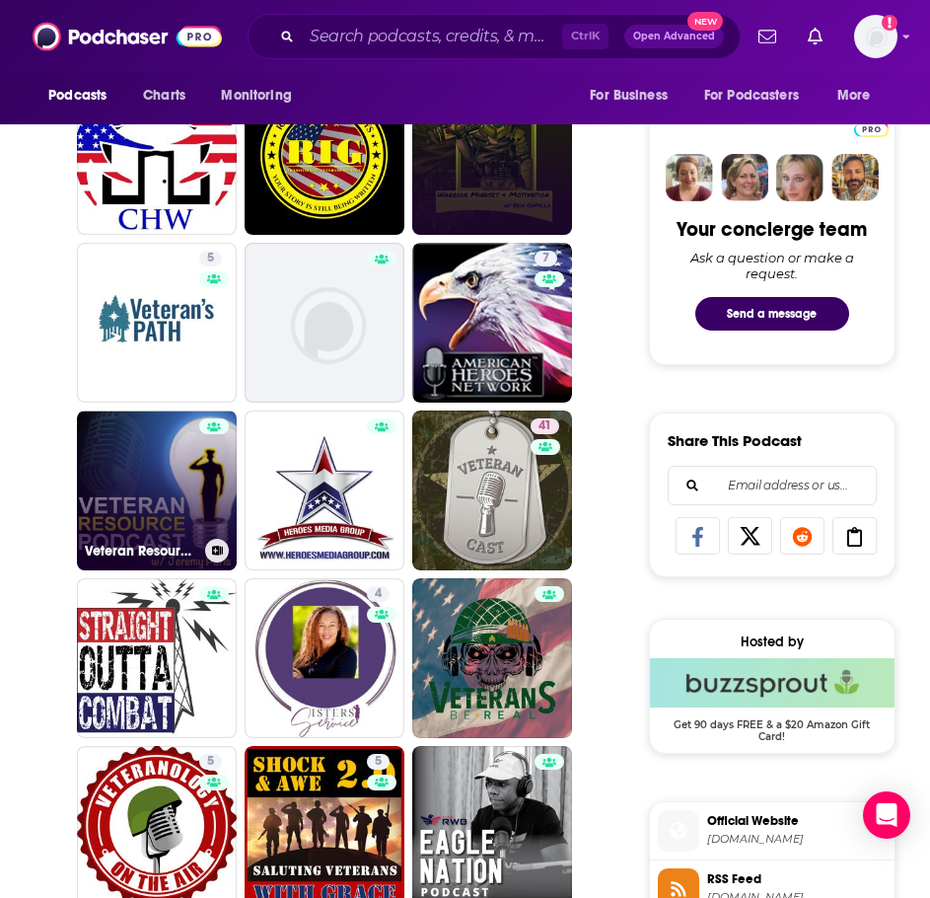
click at [165, 478] on link "Veteran Resource Podcast" at bounding box center [157, 490] width 160 height 160
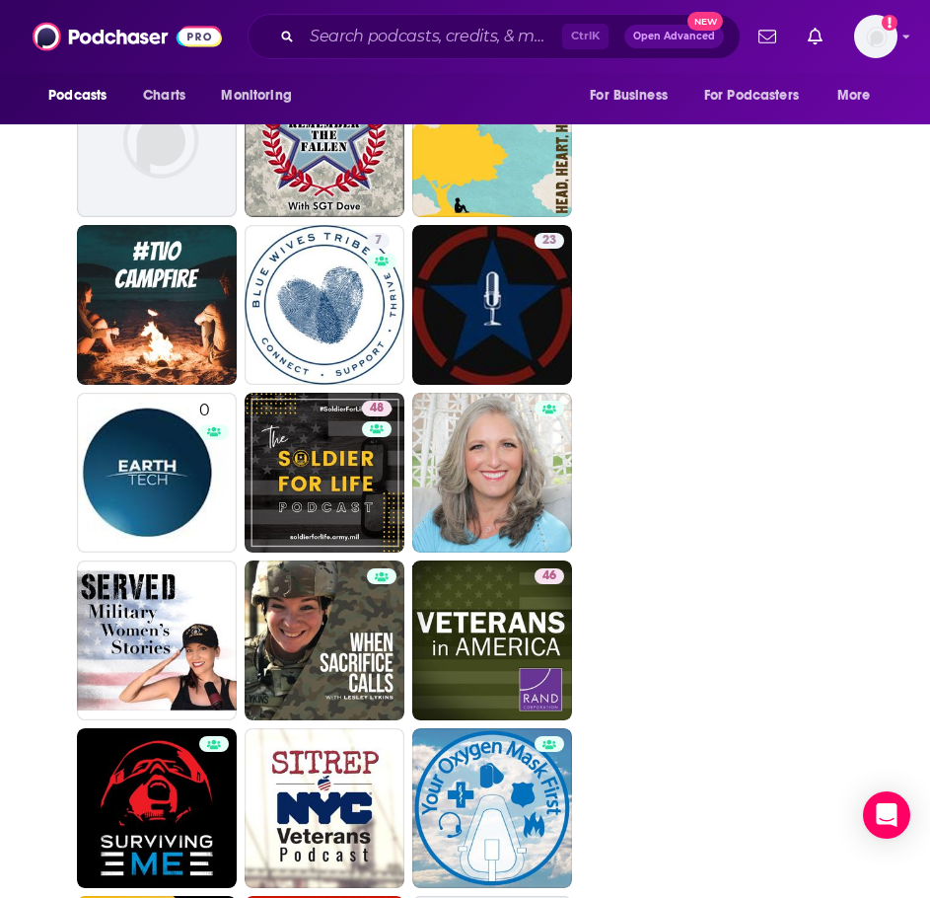
scroll to position [4637, 0]
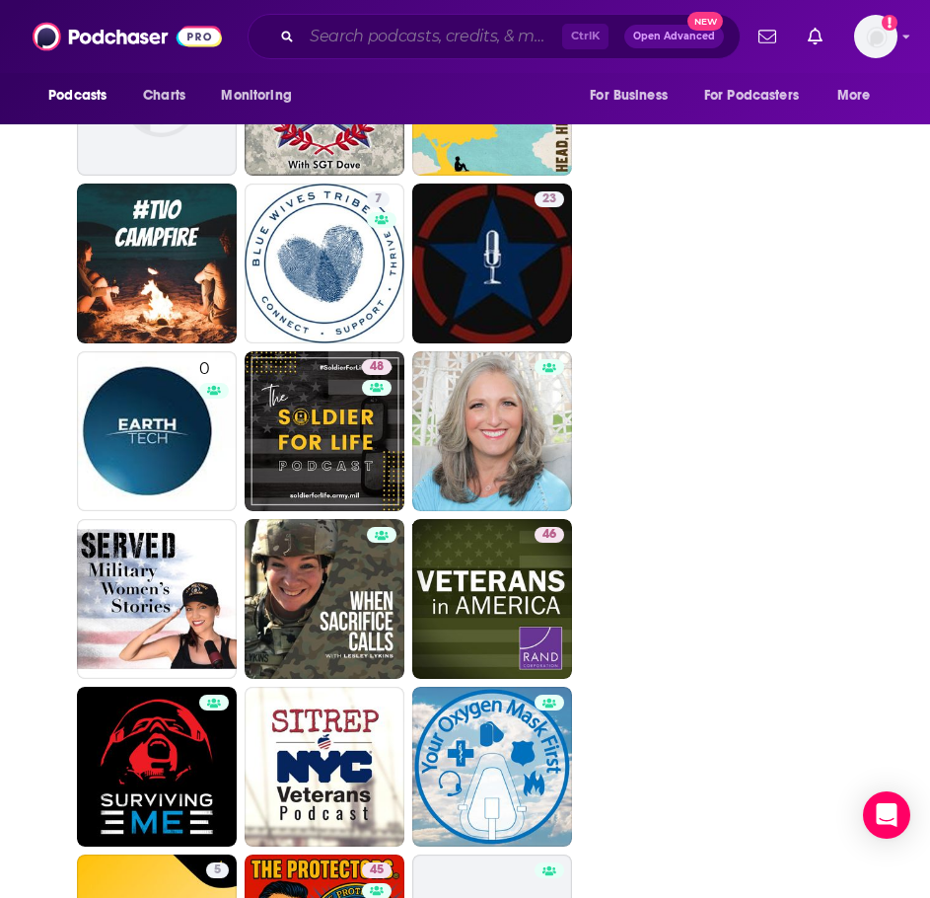
click at [343, 51] on input "Search podcasts, credits, & more..." at bounding box center [432, 37] width 260 height 32
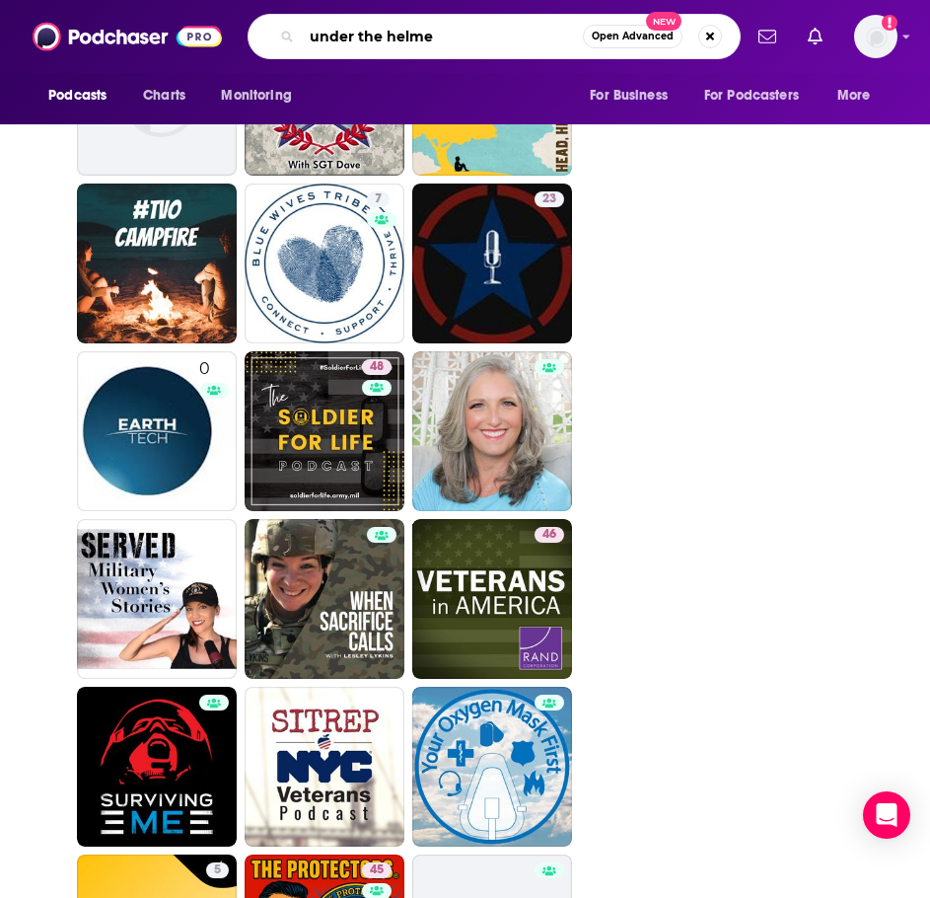
type input "under the helmet"
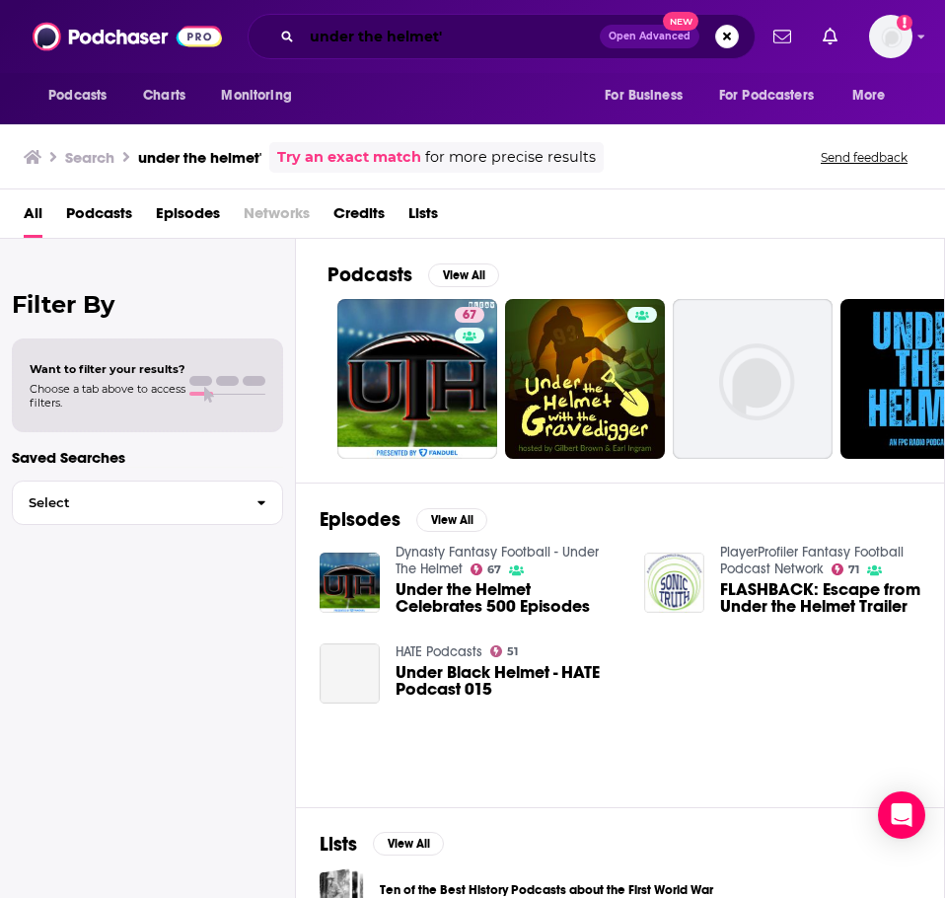
click at [474, 31] on input "under the helmet'" at bounding box center [451, 37] width 298 height 32
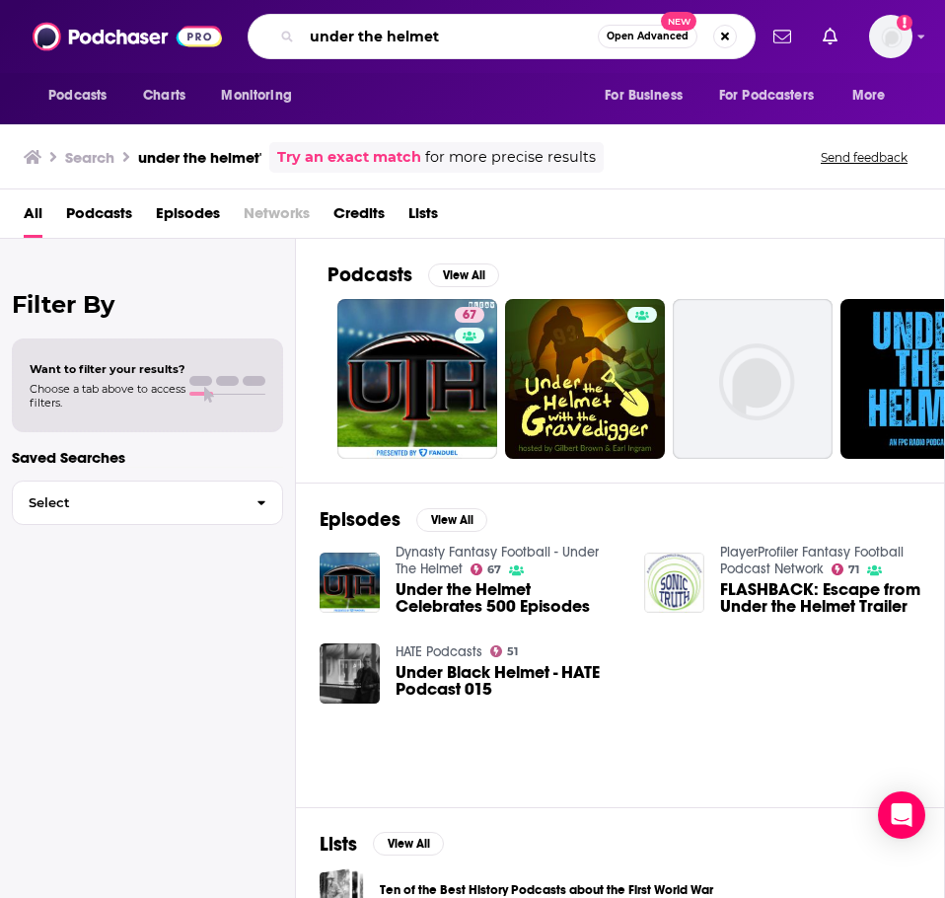
type input "under the helmet"
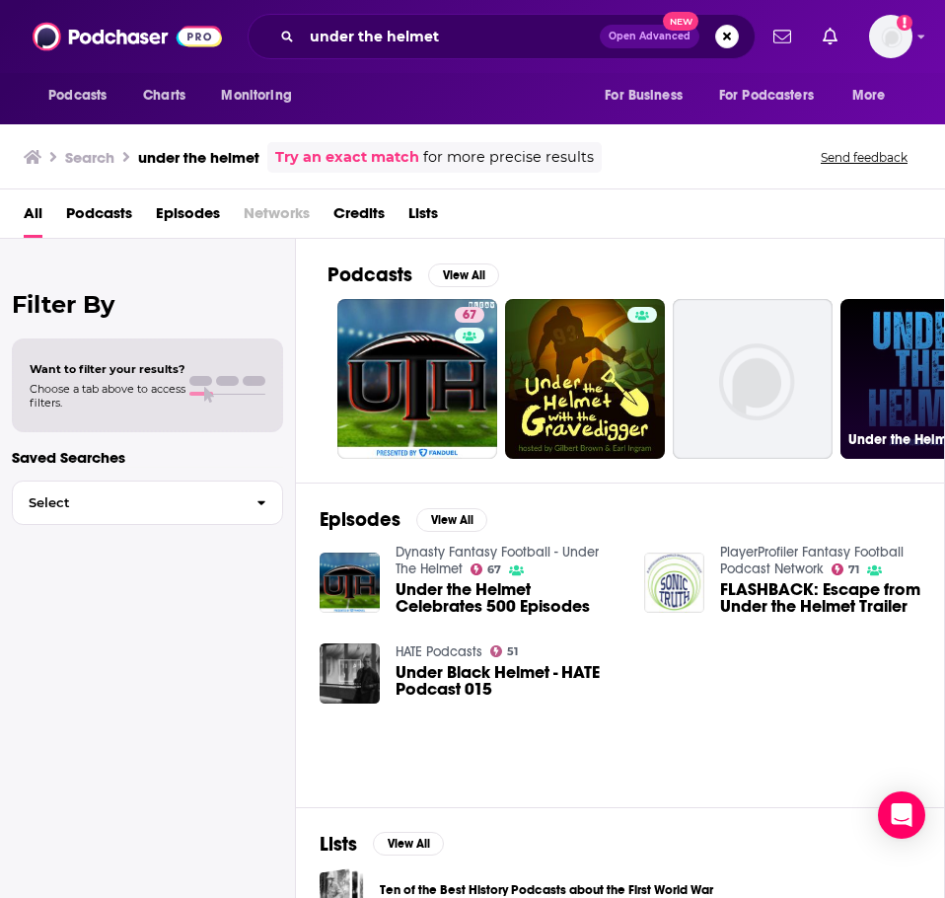
click at [871, 373] on link "Under the Helmet" at bounding box center [921, 379] width 160 height 160
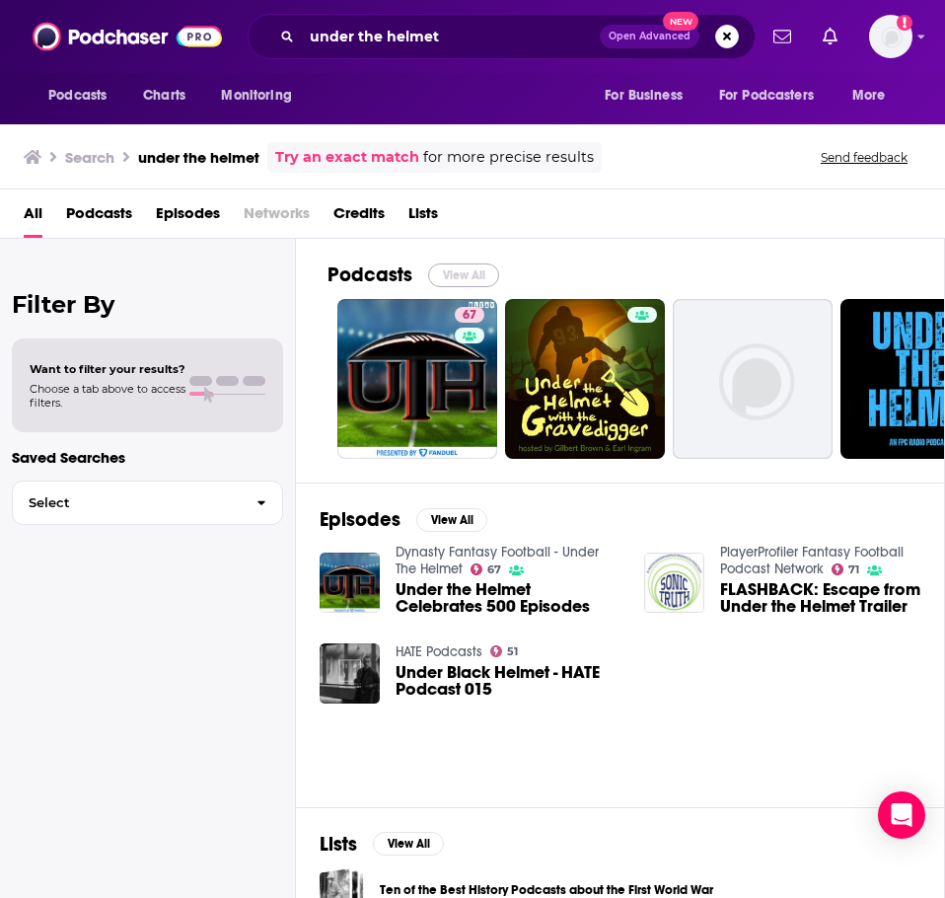
click at [458, 273] on button "View All" at bounding box center [463, 275] width 71 height 24
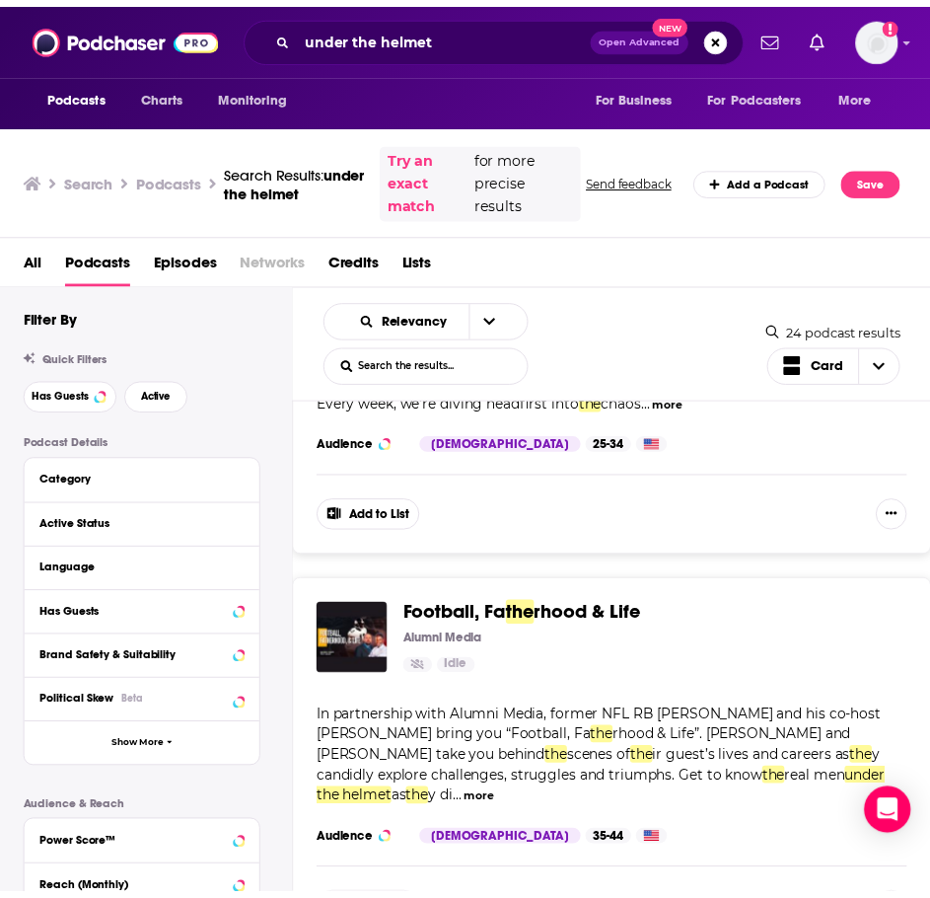
scroll to position [6215, 0]
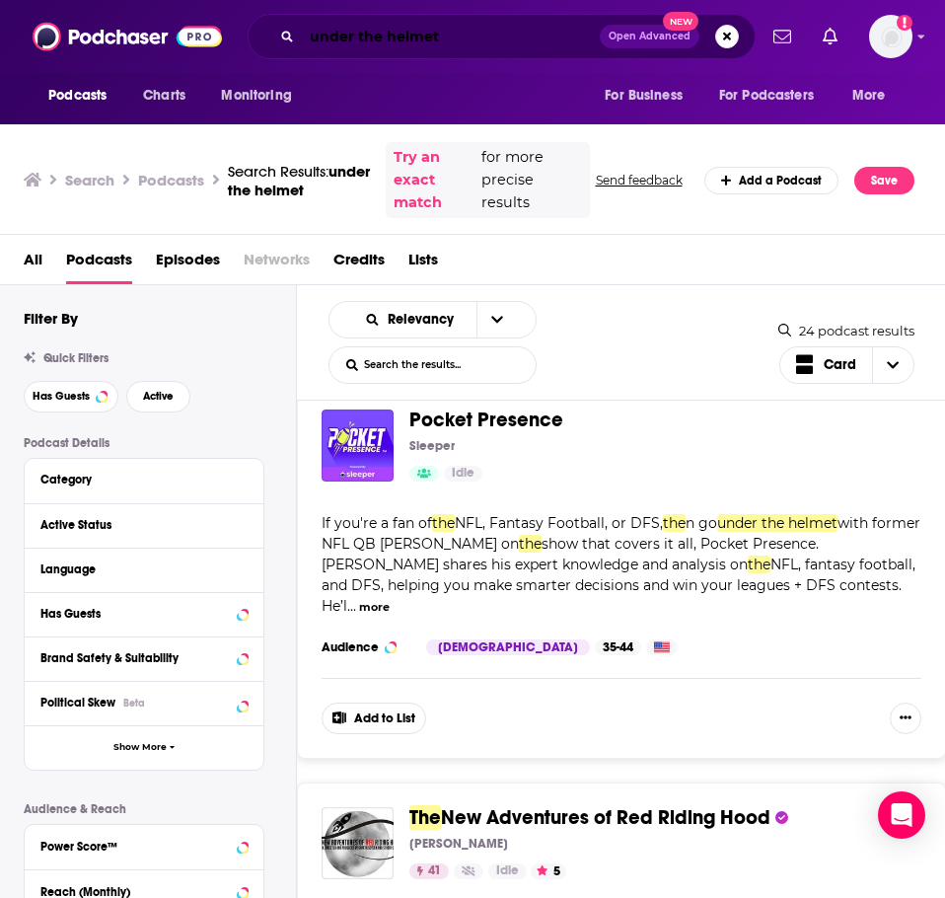
click at [364, 24] on input "under the helmet" at bounding box center [451, 37] width 298 height 32
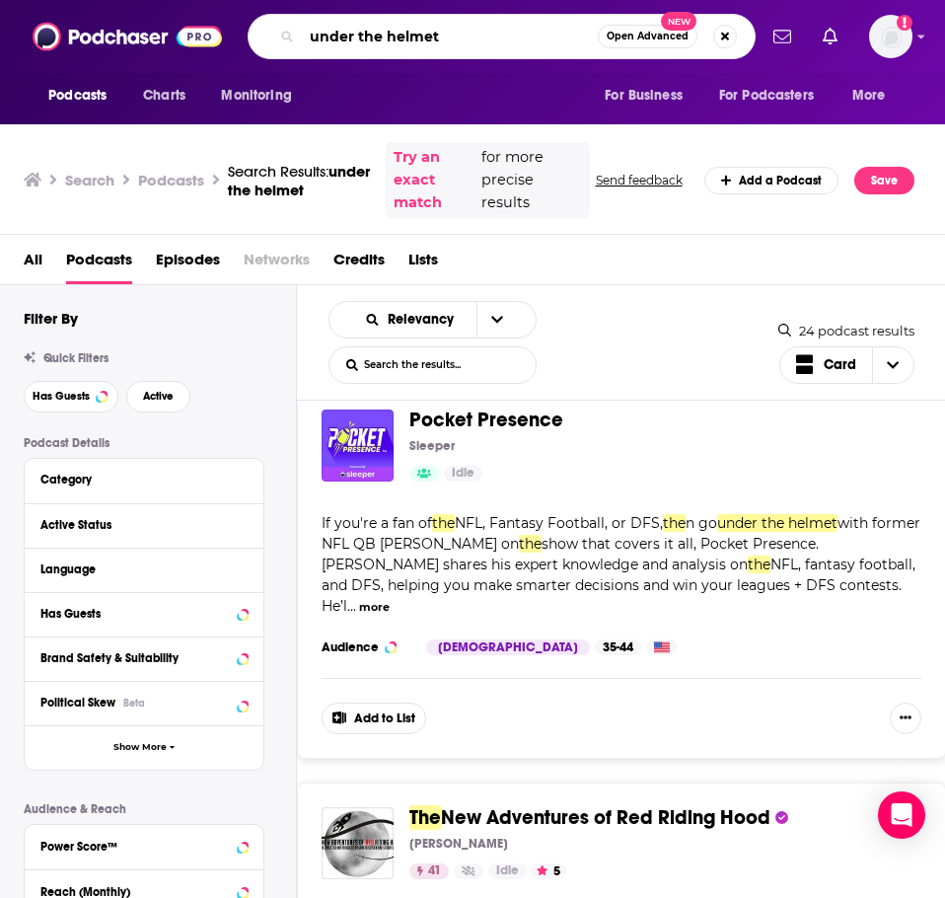
click at [364, 24] on input "under the helmet" at bounding box center [450, 37] width 296 height 32
type input "warrior mindset podcast"
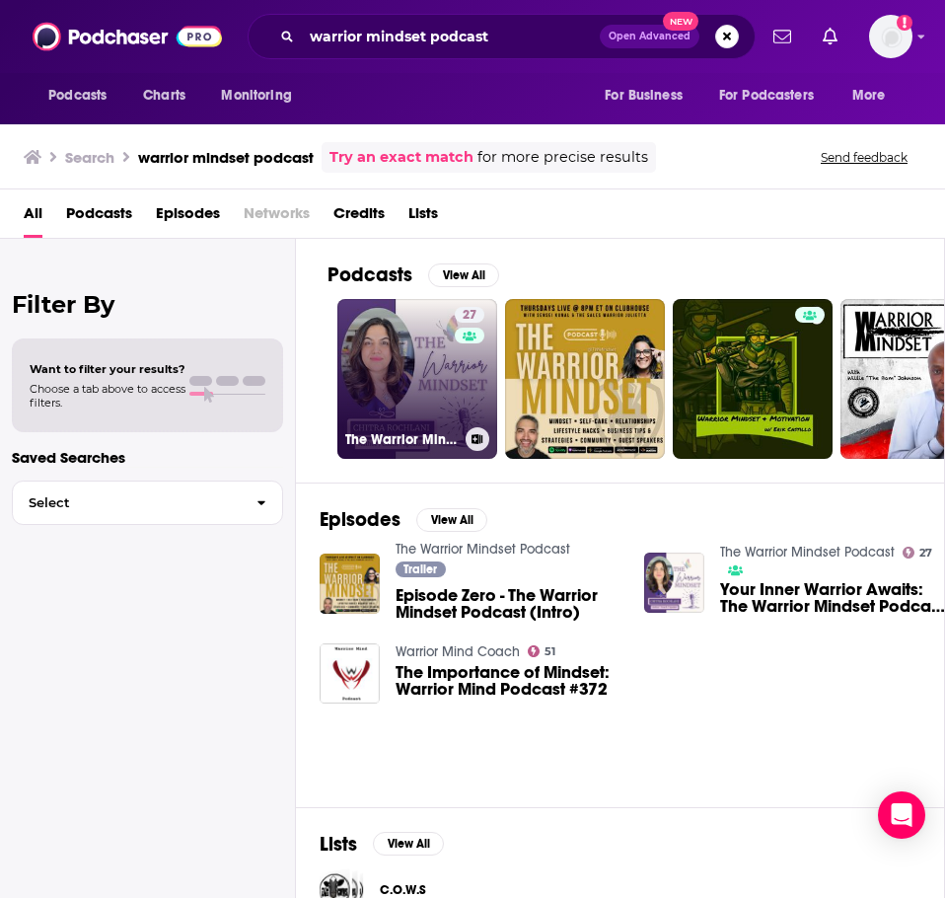
click at [373, 347] on link "27 The Warrior Mindset Podcast" at bounding box center [417, 379] width 160 height 160
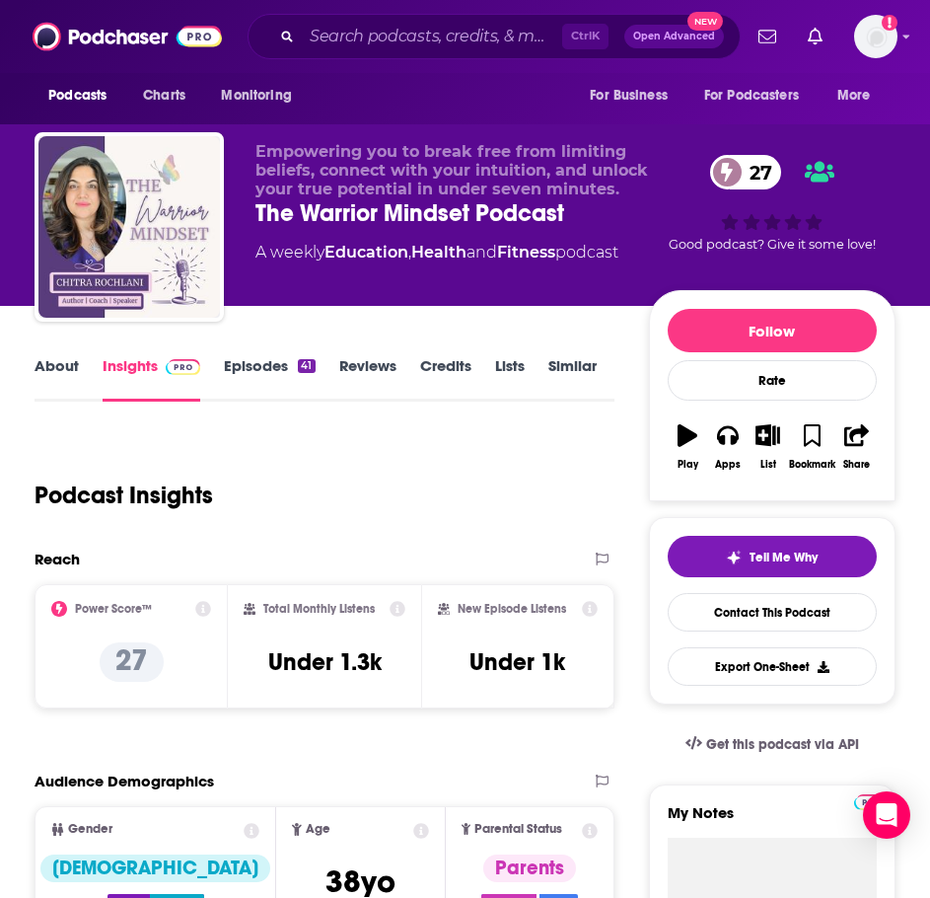
click at [64, 375] on link "About" at bounding box center [57, 378] width 44 height 45
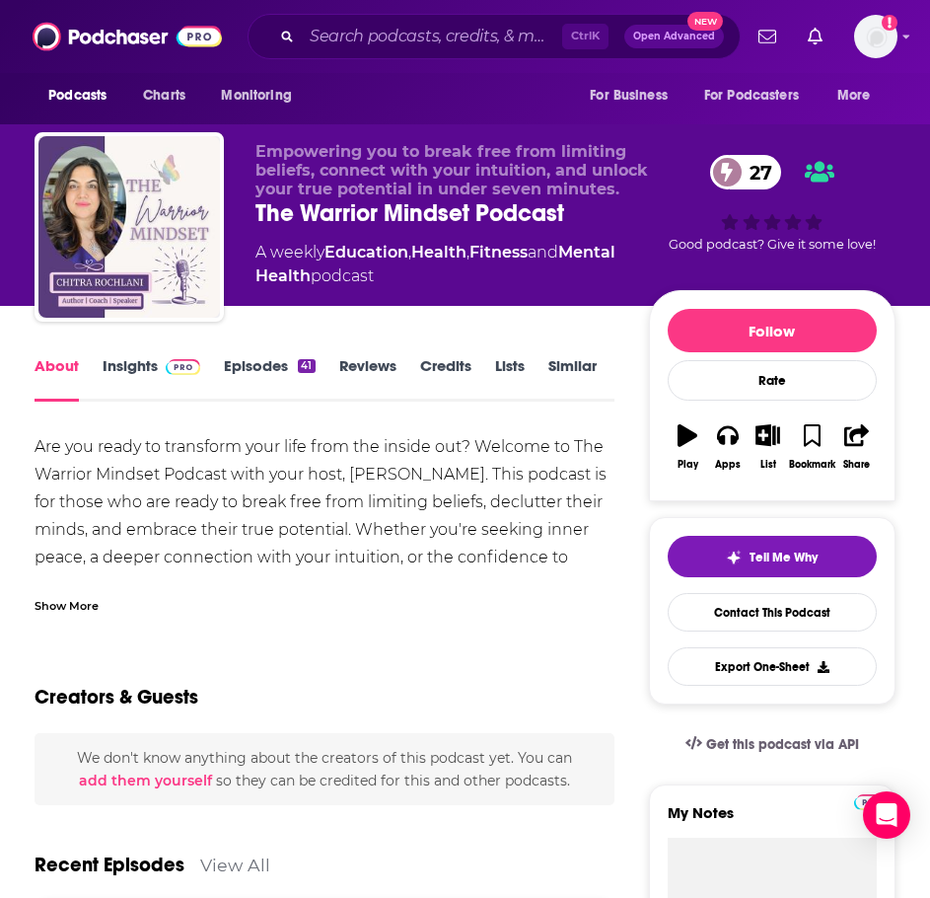
click at [56, 590] on div "Show More" at bounding box center [325, 598] width 580 height 34
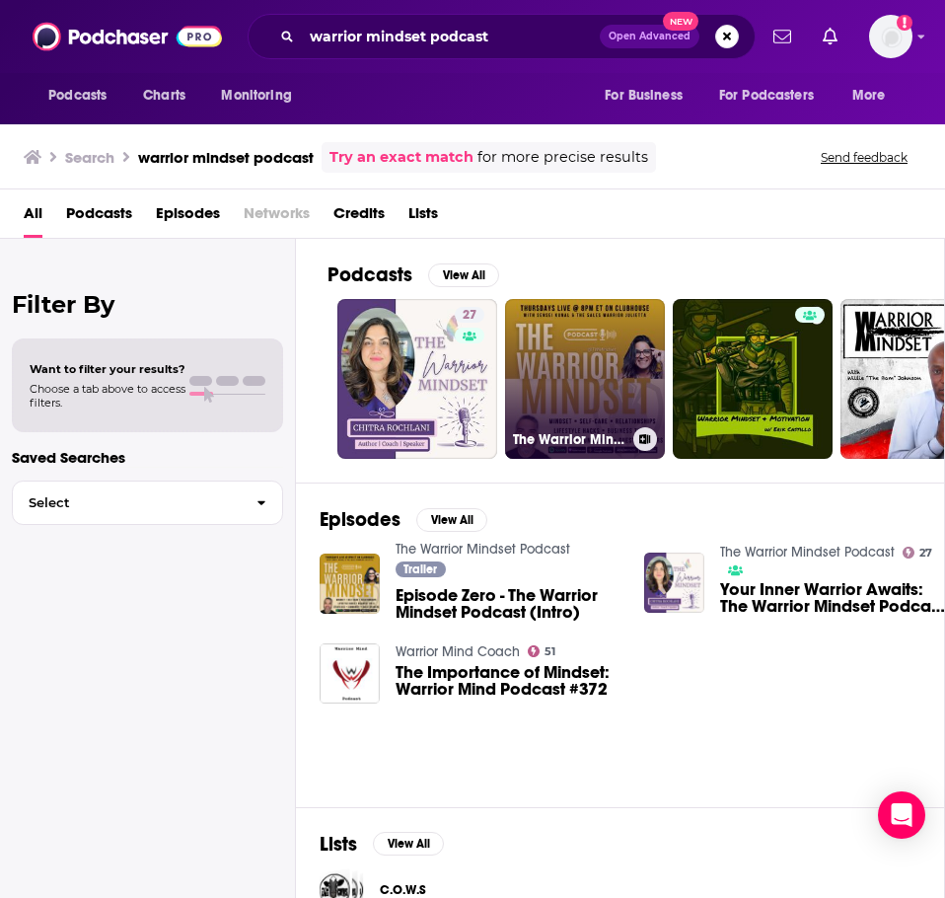
click at [617, 364] on link "The Warrior Mindset Podcast" at bounding box center [585, 379] width 160 height 160
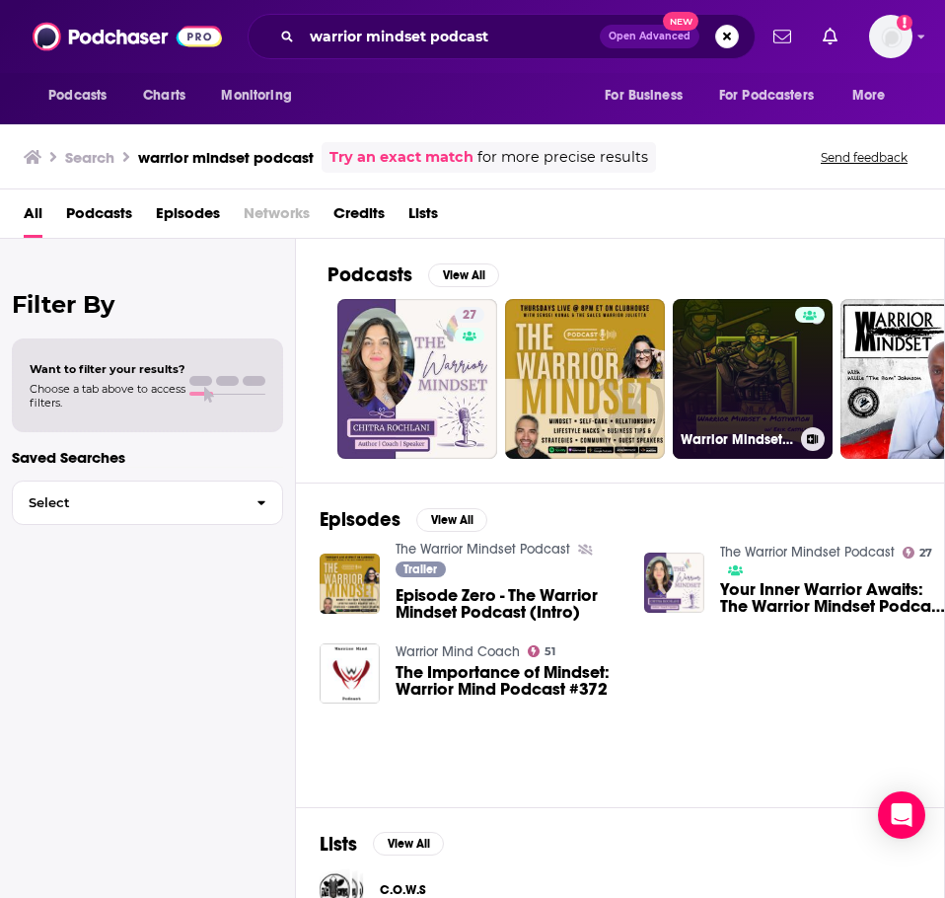
click at [717, 355] on link "Warrior Mindset & Motivation Podcast" at bounding box center [753, 379] width 160 height 160
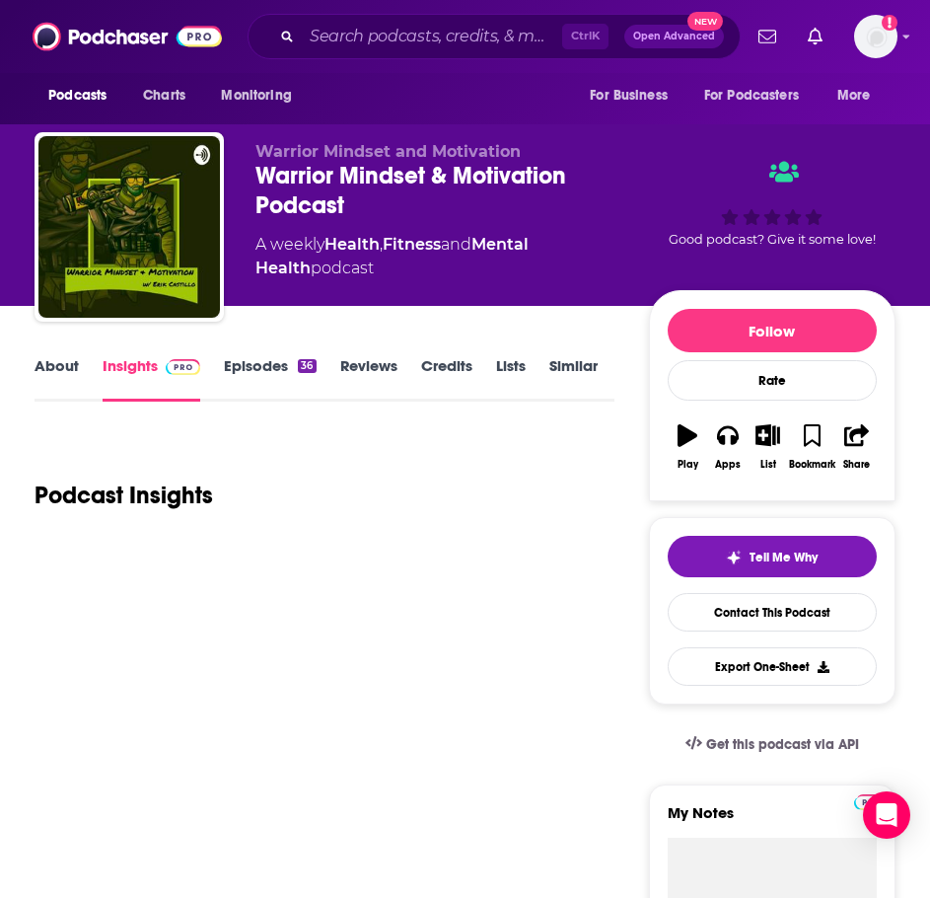
click at [52, 367] on link "About" at bounding box center [57, 378] width 44 height 45
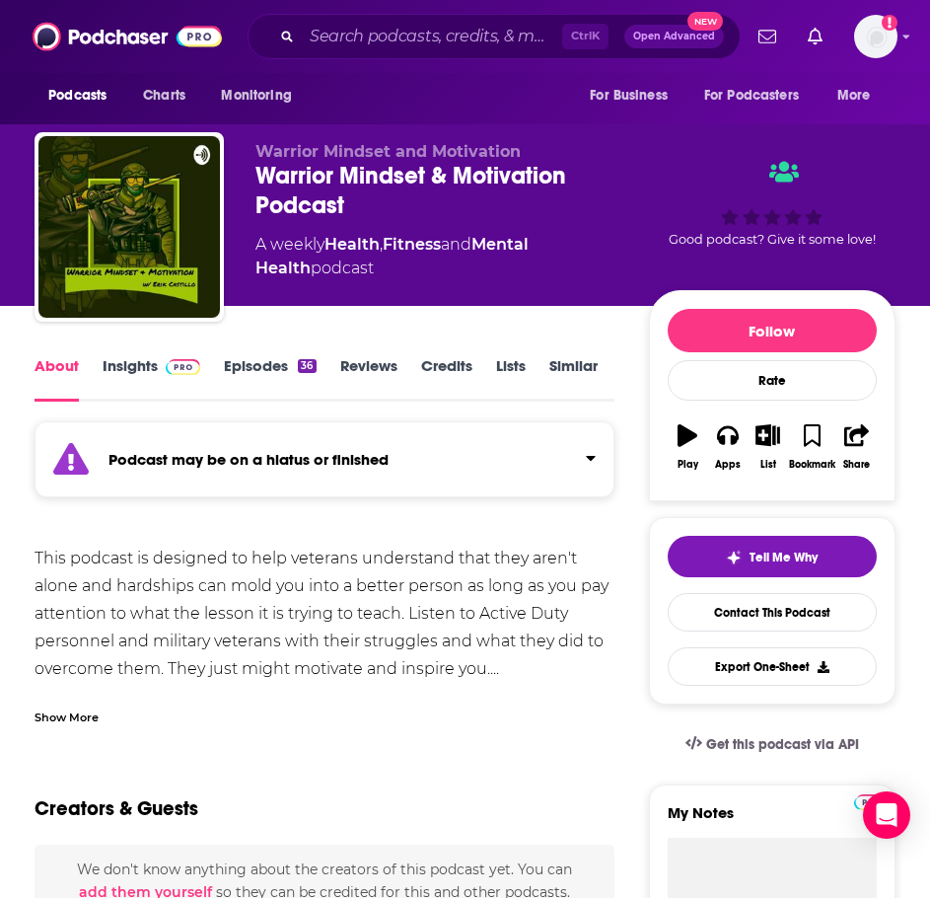
click at [316, 483] on div "Podcast may be on a hiatus or finished" at bounding box center [325, 459] width 580 height 76
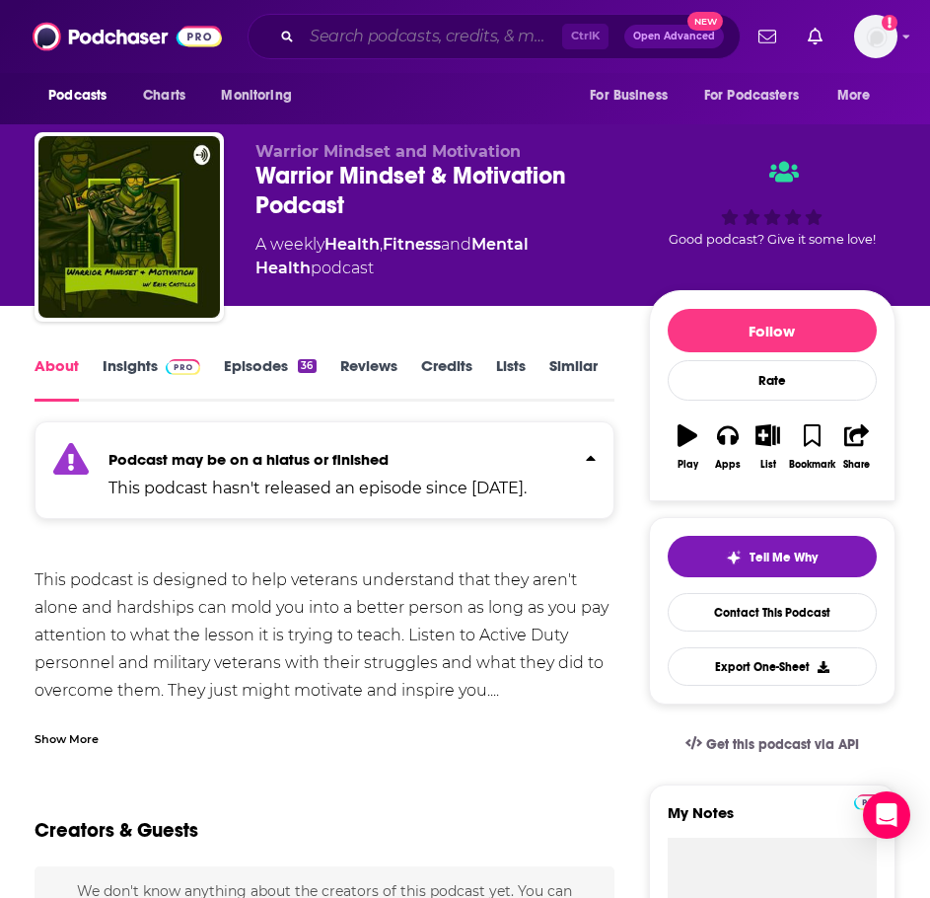
click at [323, 50] on input "Search podcasts, credits, & more..." at bounding box center [432, 37] width 260 height 32
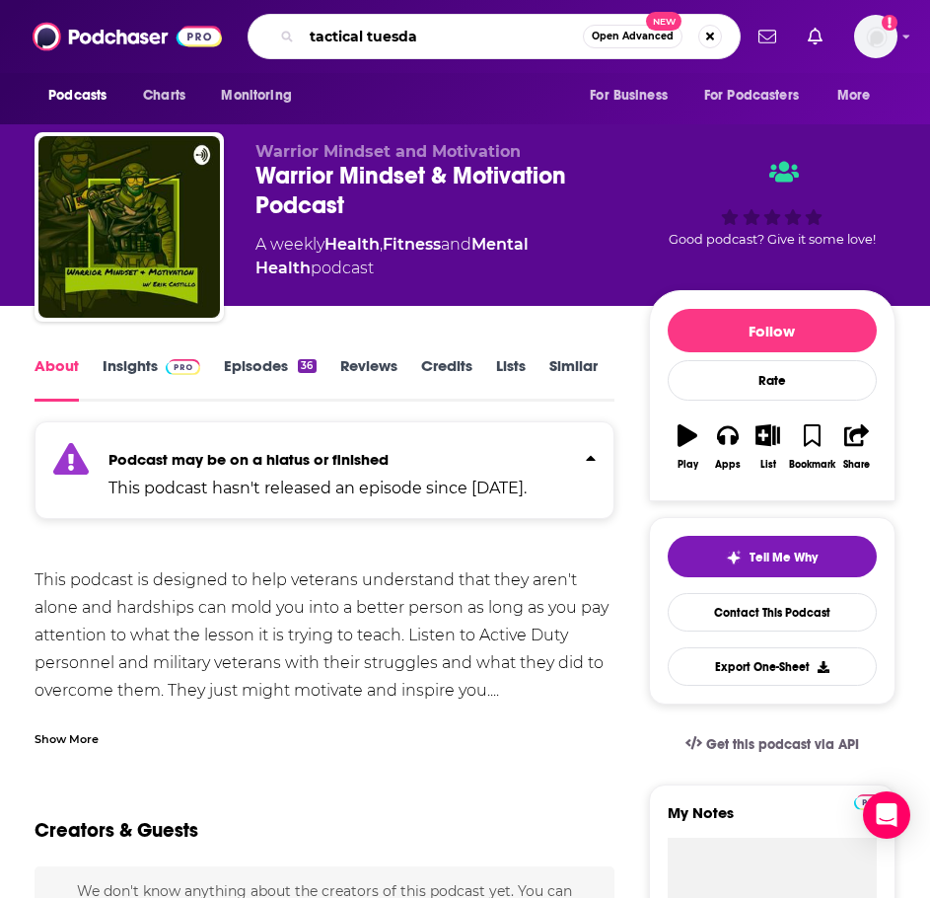
type input "tactical tuesday"
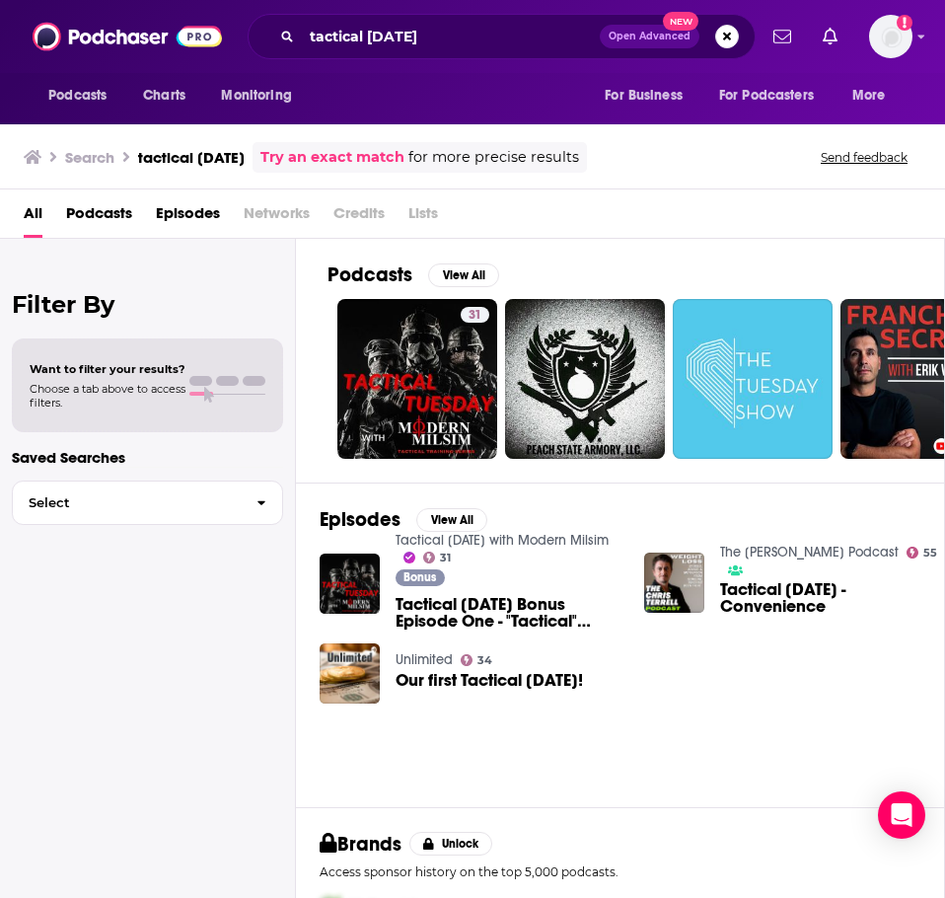
click at [521, 541] on link "Tactical Tuesday with Modern Milsim" at bounding box center [502, 540] width 213 height 17
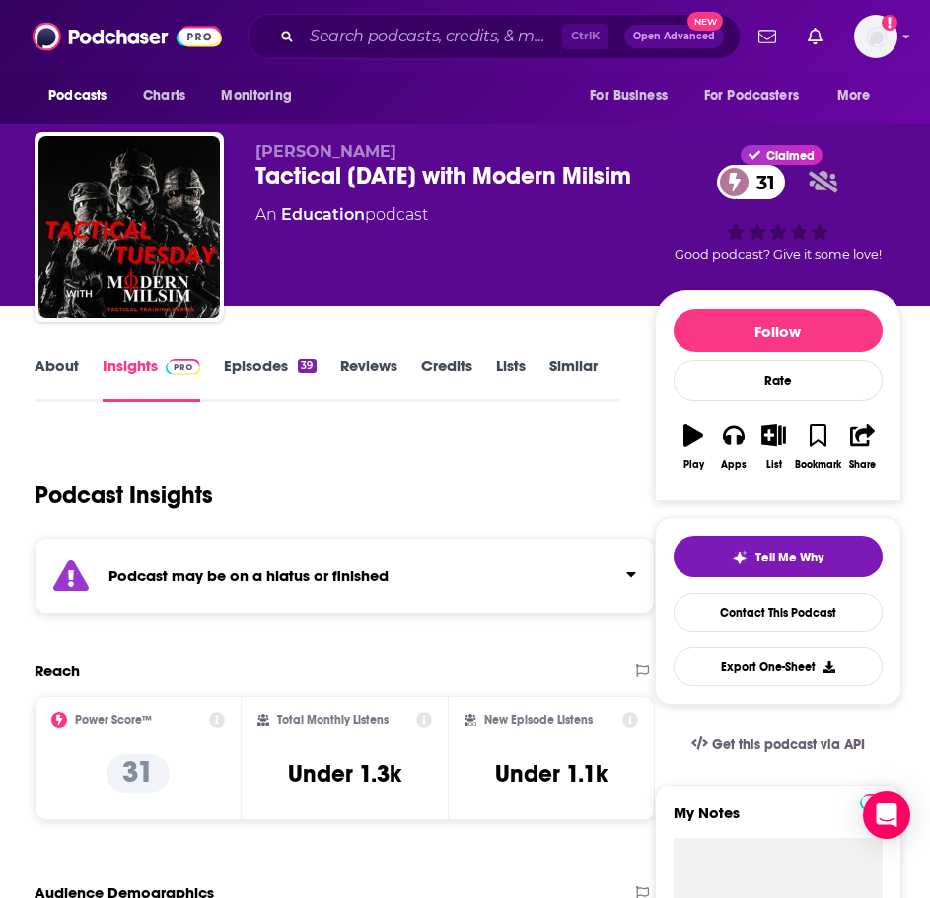
drag, startPoint x: 389, startPoint y: 13, endPoint x: 388, endPoint y: 27, distance: 13.8
click at [389, 16] on div "Podcasts Charts Monitoring Ctrl K Open Advanced New For Business For Podcasters…" at bounding box center [465, 36] width 930 height 73
click at [388, 28] on input "Search podcasts, credits, & more..." at bounding box center [432, 37] width 260 height 32
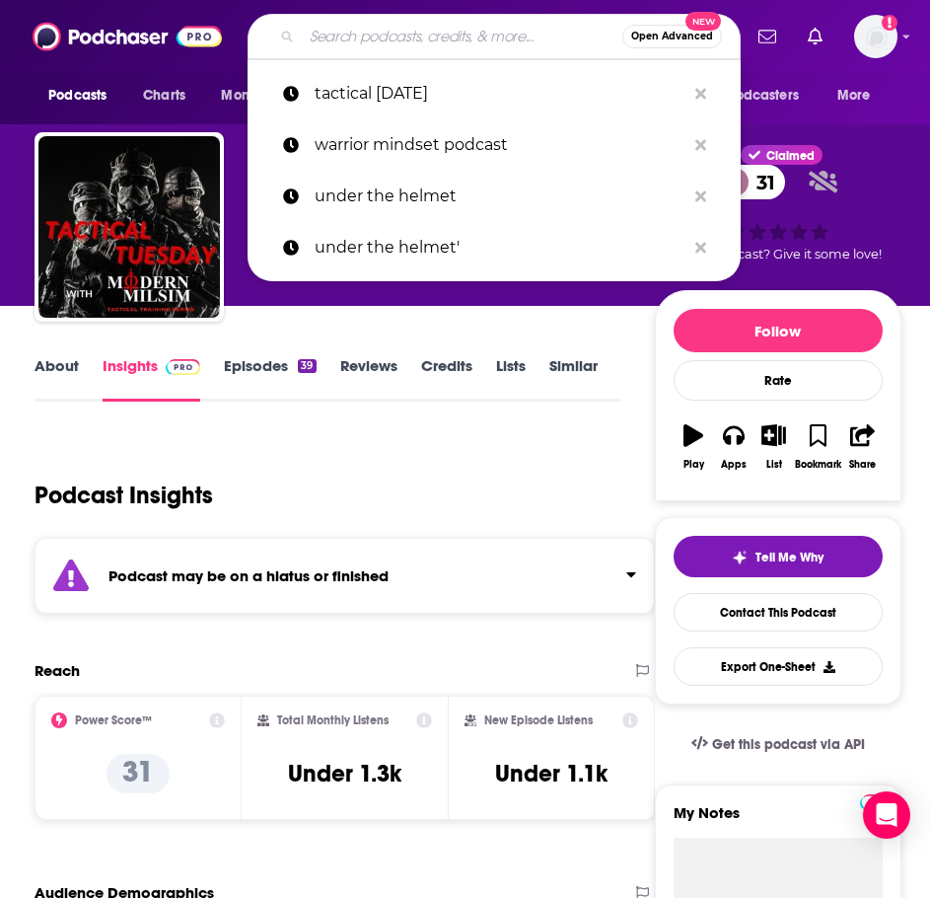
paste input "Tactical Tuesdays with Travis Howze"
type input "Tactical Tuesdays with Travis Howze"
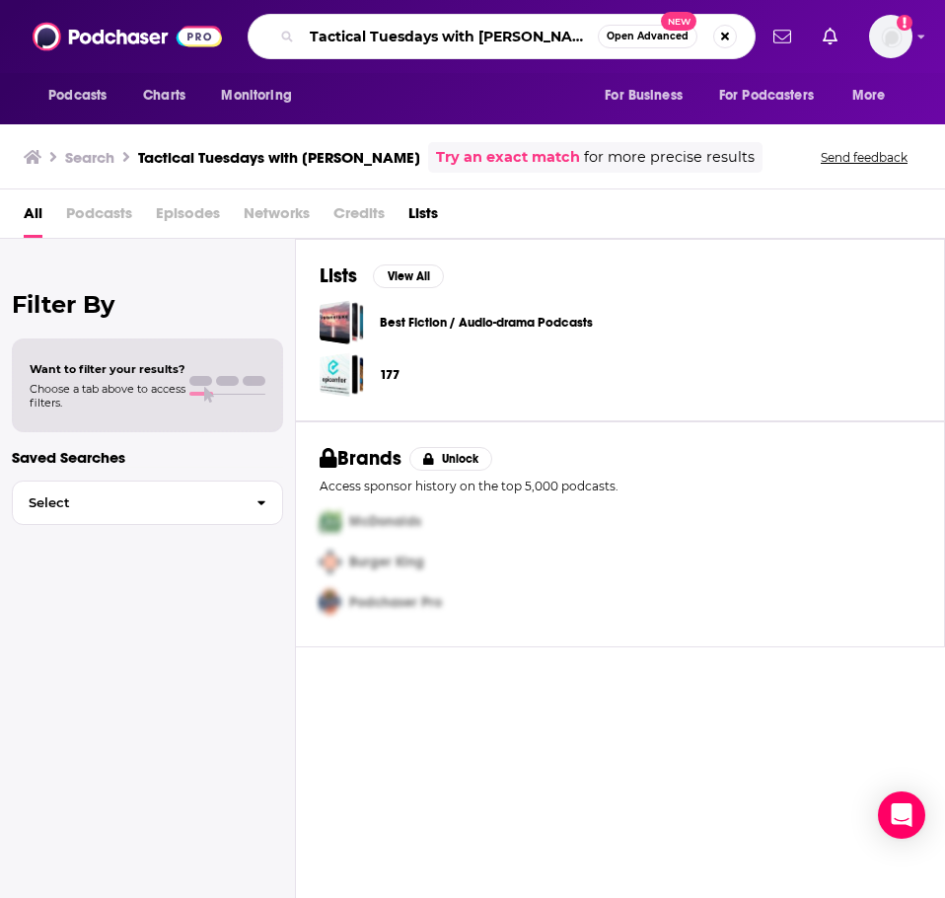
drag, startPoint x: 436, startPoint y: 35, endPoint x: 600, endPoint y: 42, distance: 164.0
click at [578, 39] on input "Tactical Tuesdays with Travis Howze" at bounding box center [450, 37] width 296 height 32
type input "Tactical Tuesdays"
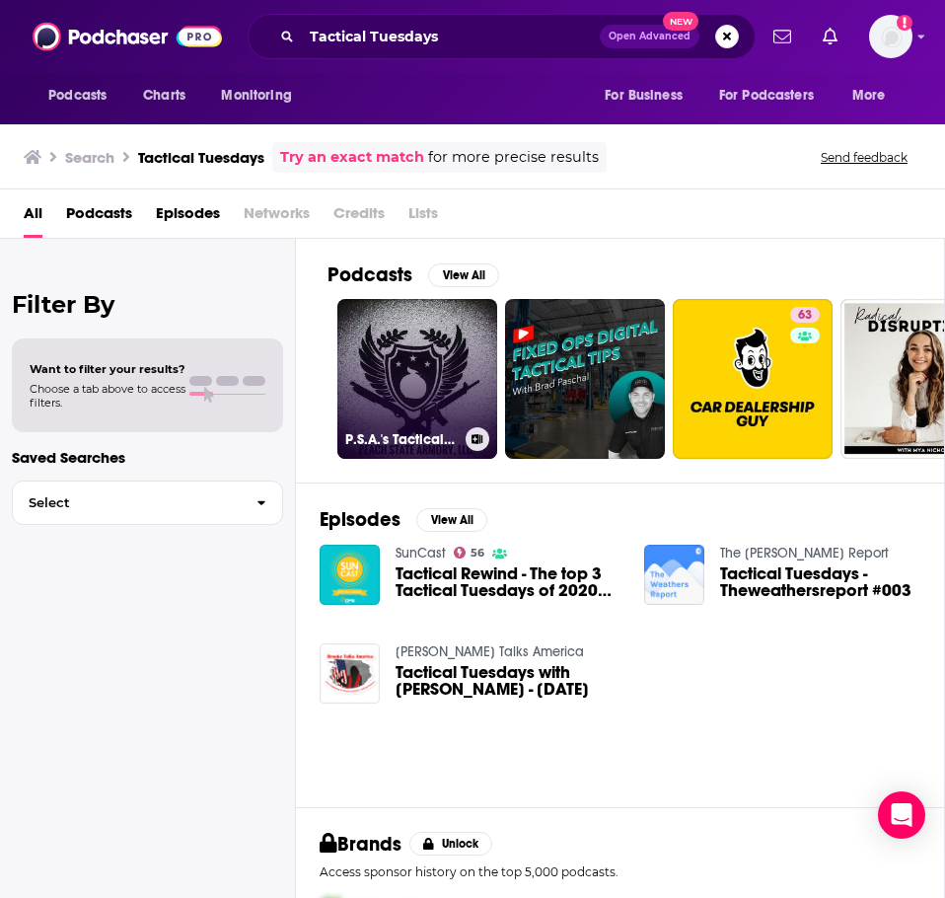
click at [424, 357] on link "P.S.A.'s Tactical Tuesdays" at bounding box center [417, 379] width 160 height 160
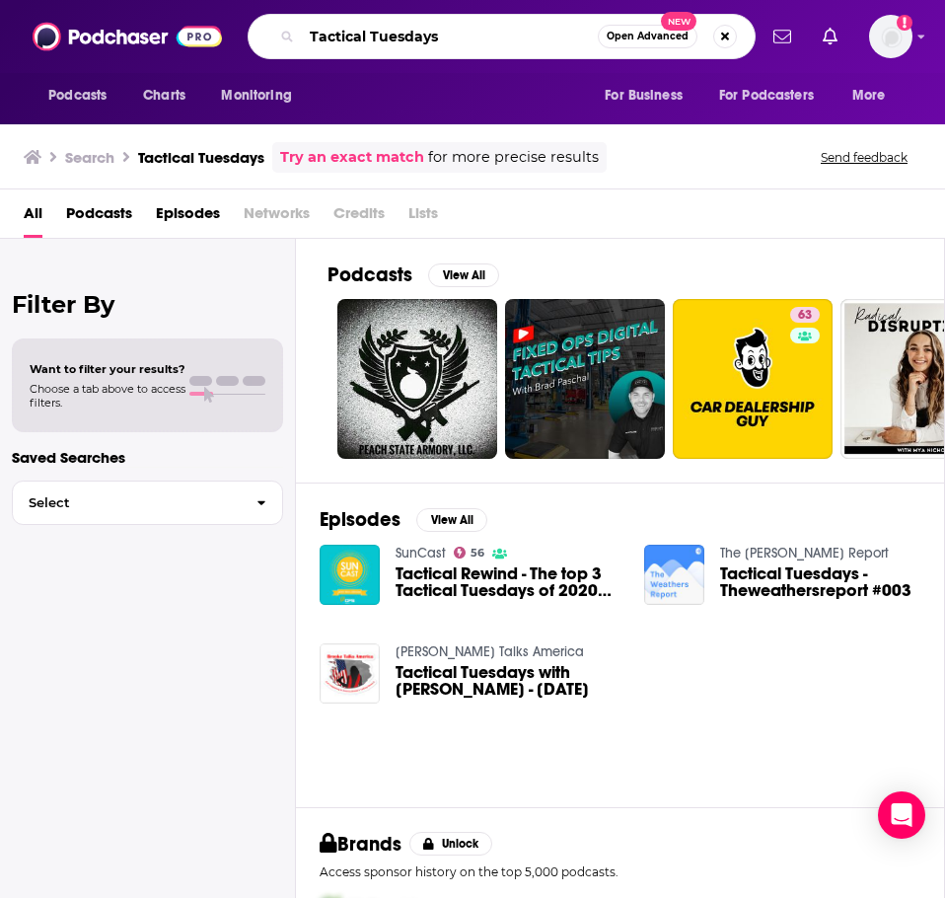
click at [321, 26] on input "Tactical Tuesdays" at bounding box center [450, 37] width 296 height 32
type input "hurt to healing"
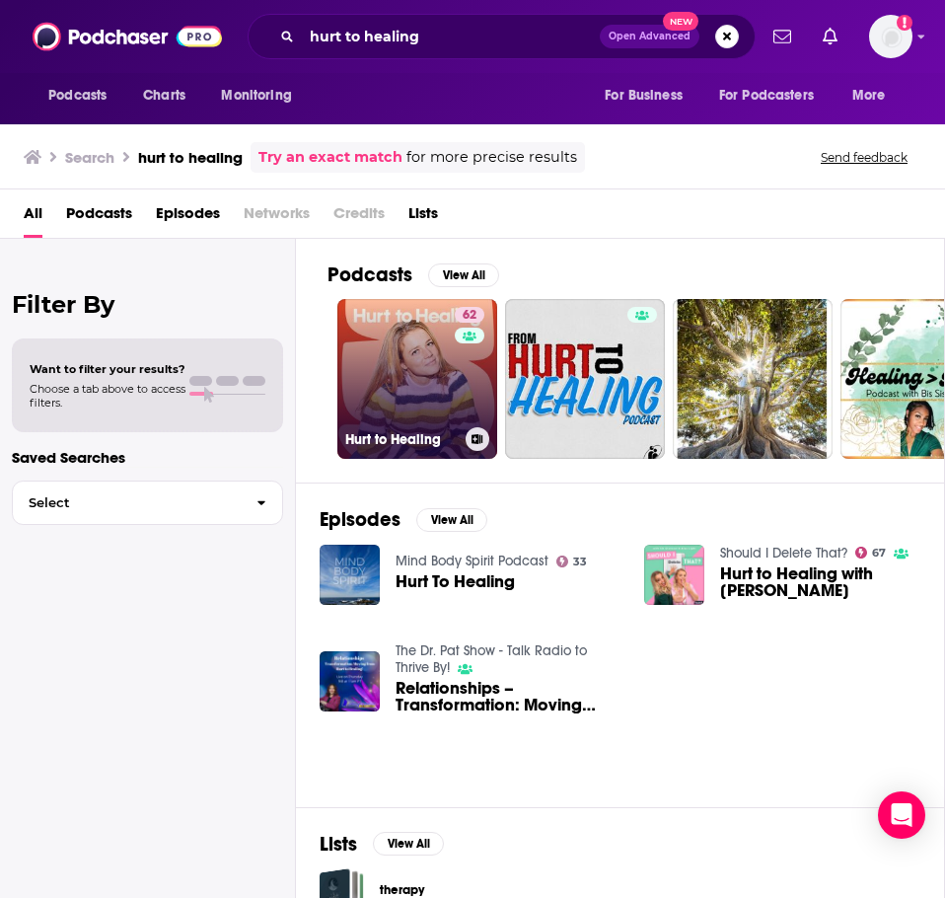
click at [386, 387] on link "62 Hurt to Healing" at bounding box center [417, 379] width 160 height 160
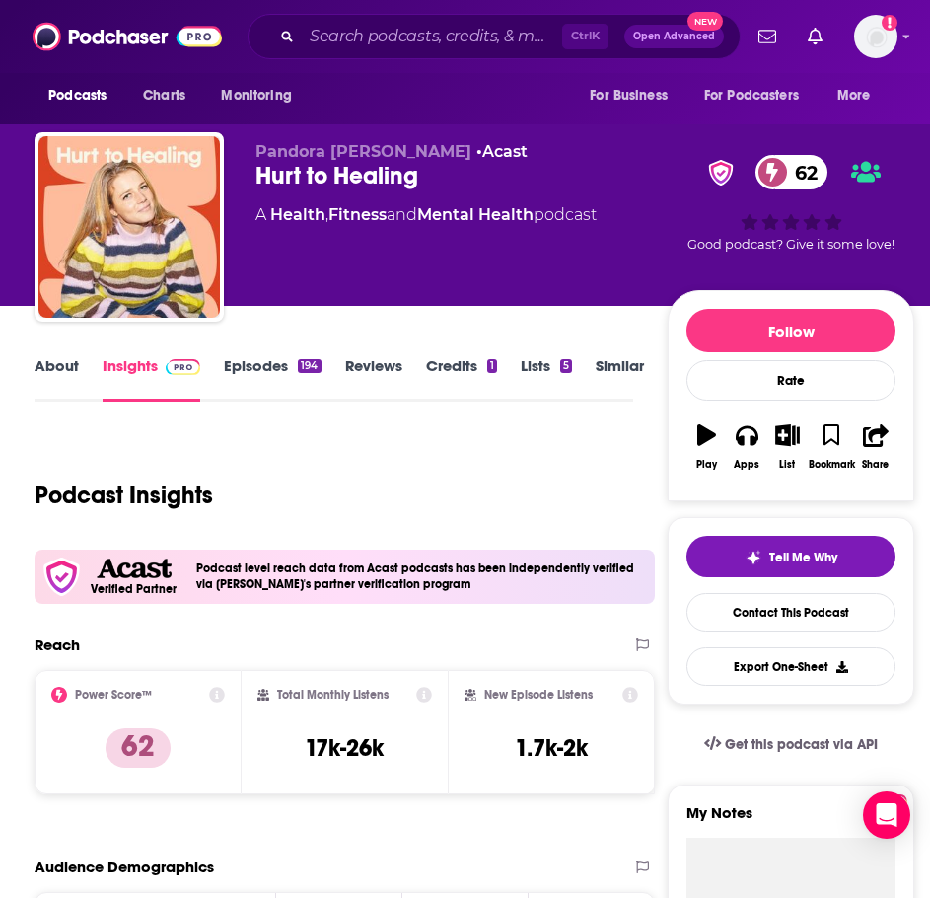
click at [54, 374] on link "About" at bounding box center [57, 378] width 44 height 45
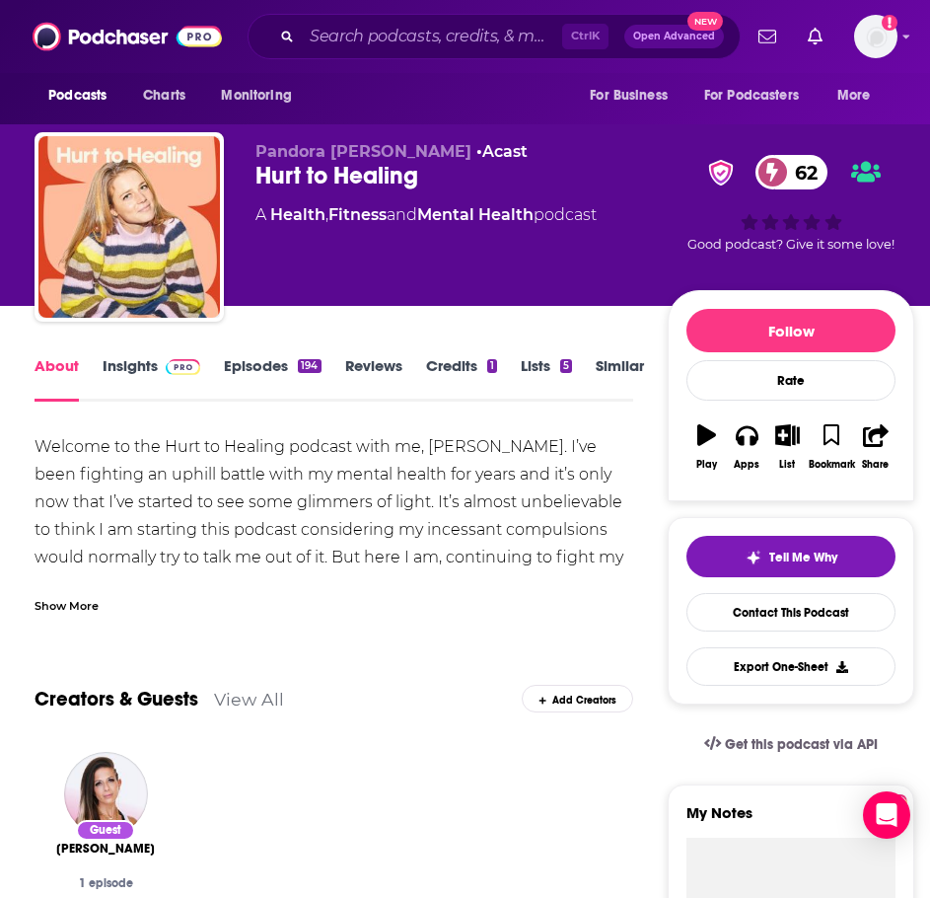
click at [83, 594] on div "Show More" at bounding box center [334, 598] width 598 height 34
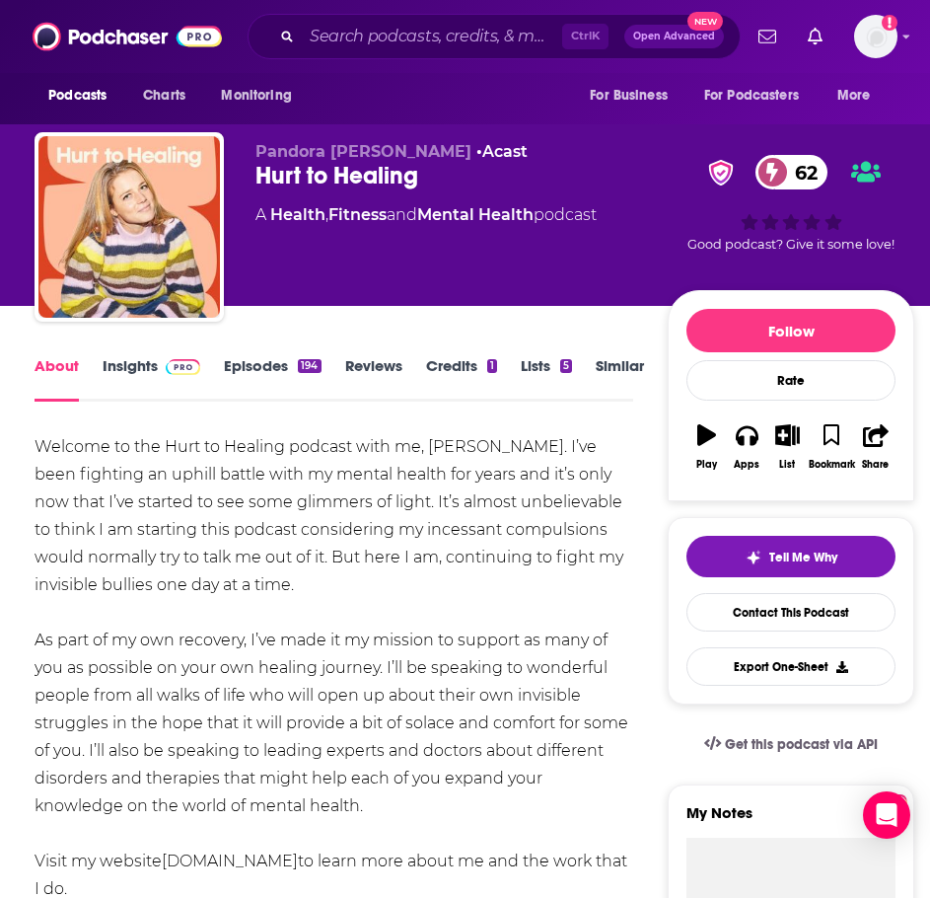
drag, startPoint x: 294, startPoint y: 702, endPoint x: 36, endPoint y: 450, distance: 361.4
click at [36, 450] on div "Welcome to the Hurt to Healing podcast with me, Pandora Morris. I’ve been fight…" at bounding box center [334, 723] width 598 height 580
copy div "Welcome to the Hurt to Healing podcast with me, Pandora Morris. I’ve been fight…"
click at [144, 373] on link "Insights" at bounding box center [152, 378] width 98 height 45
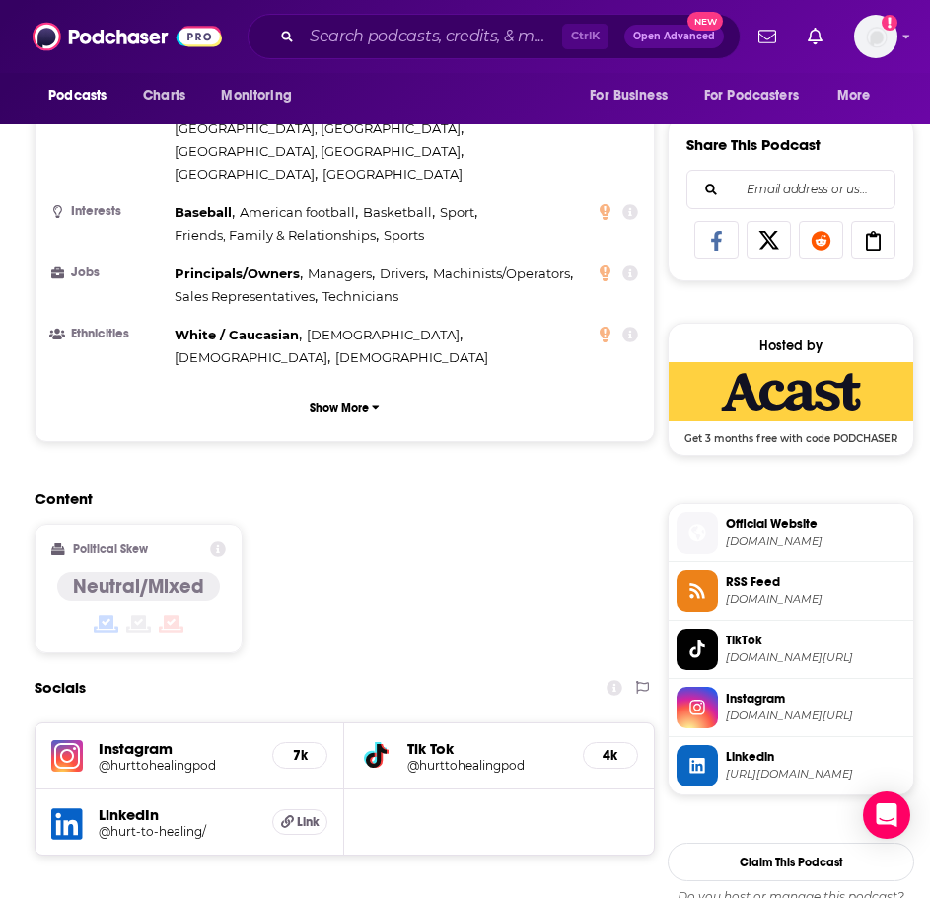
scroll to position [1579, 0]
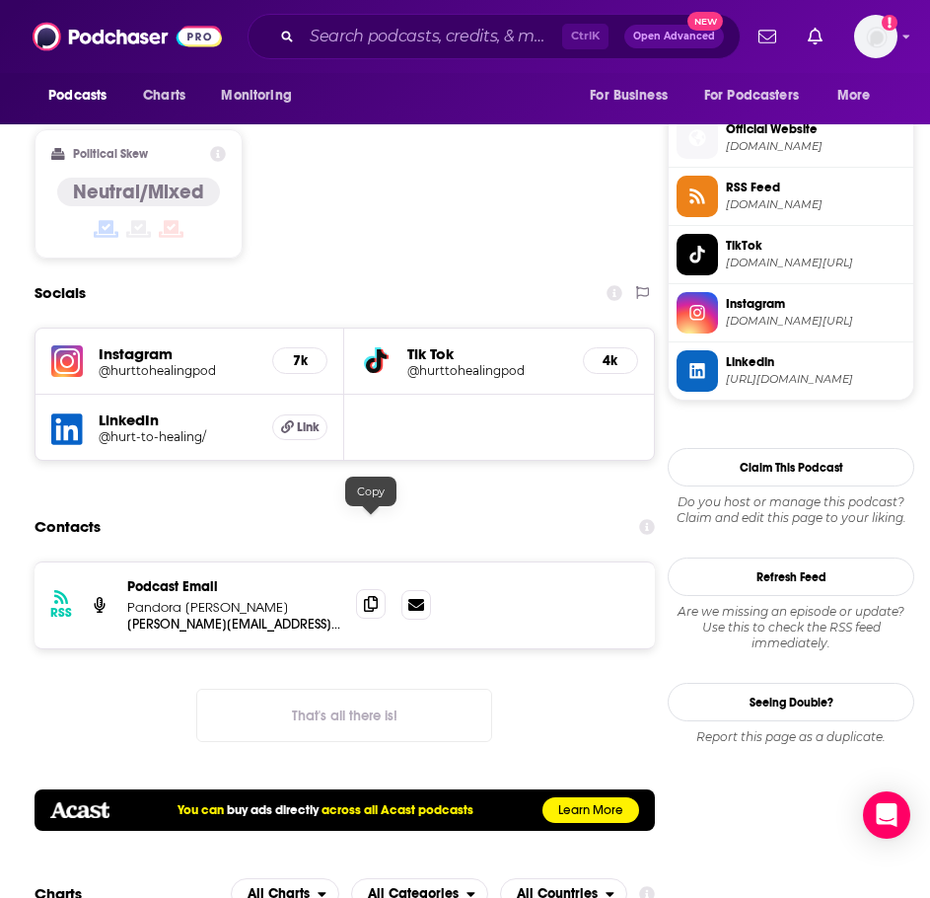
click at [370, 596] on icon at bounding box center [371, 604] width 14 height 16
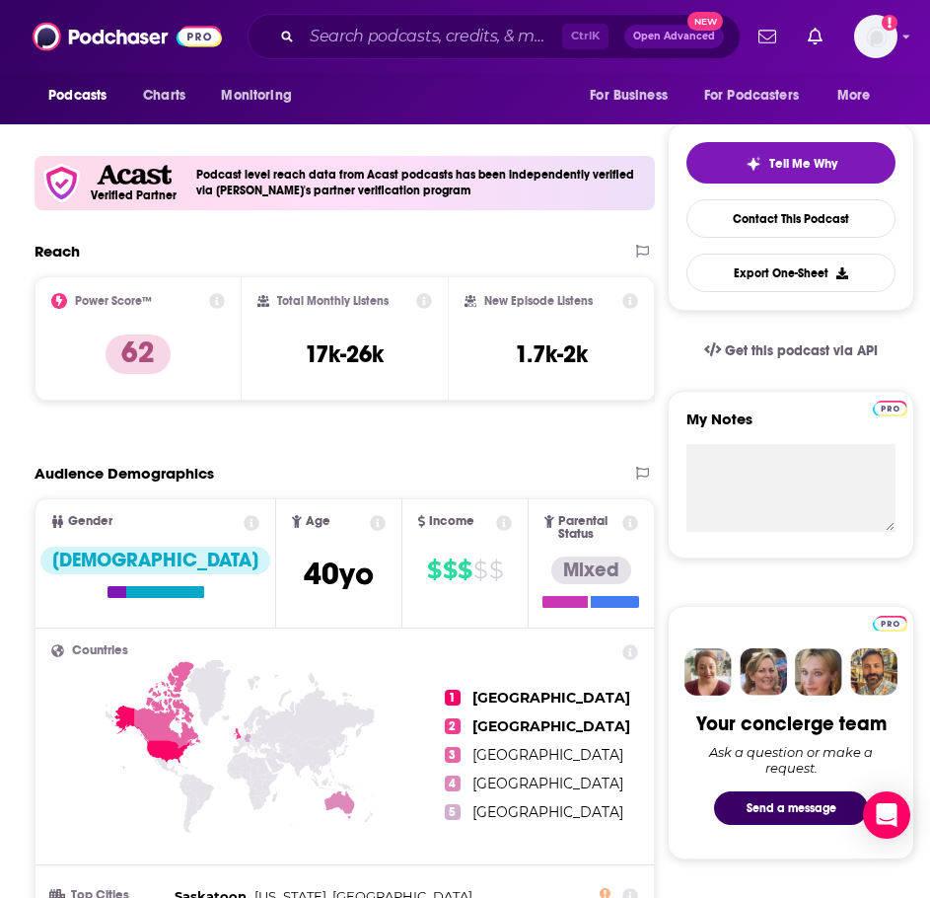
scroll to position [0, 0]
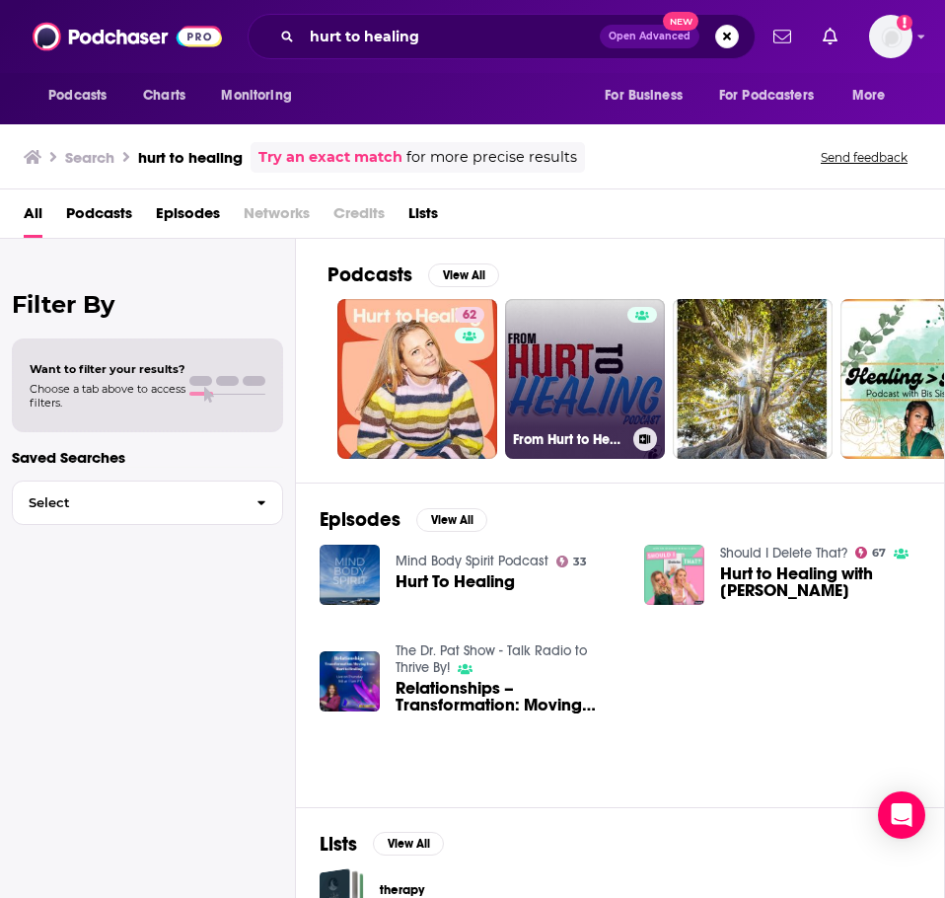
click at [590, 378] on link "From Hurt to Healing" at bounding box center [585, 379] width 160 height 160
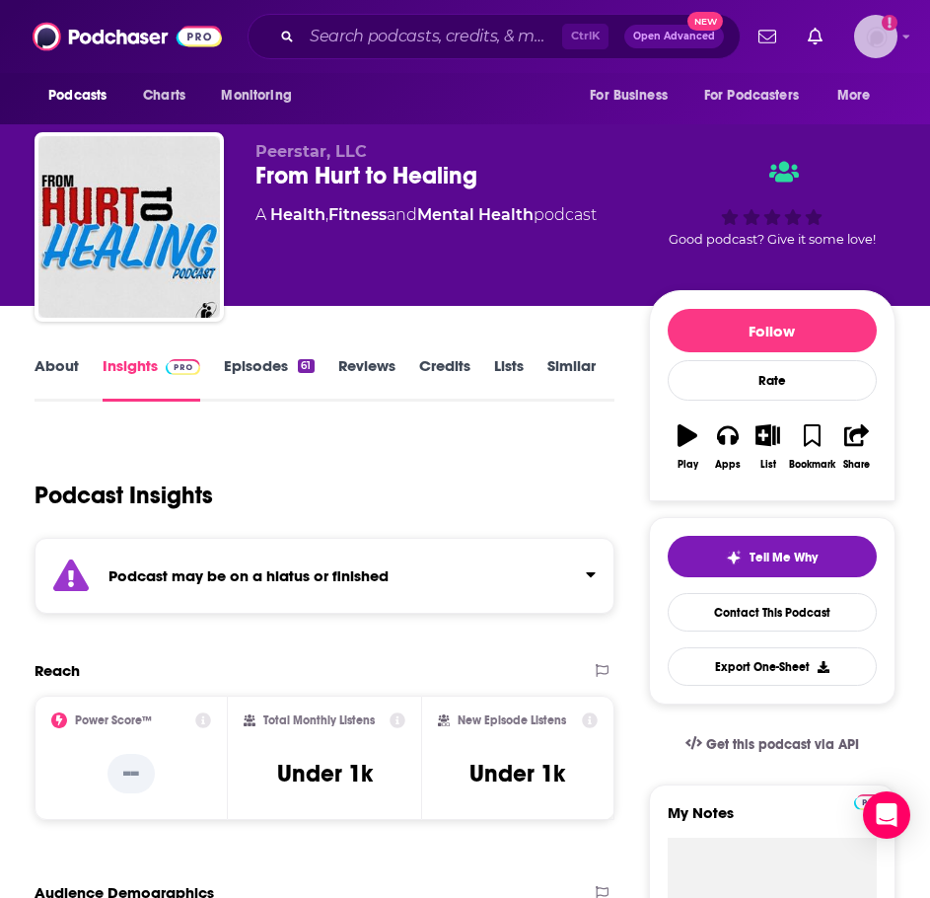
click at [886, 29] on icon "Add a profile image" at bounding box center [890, 23] width 16 height 16
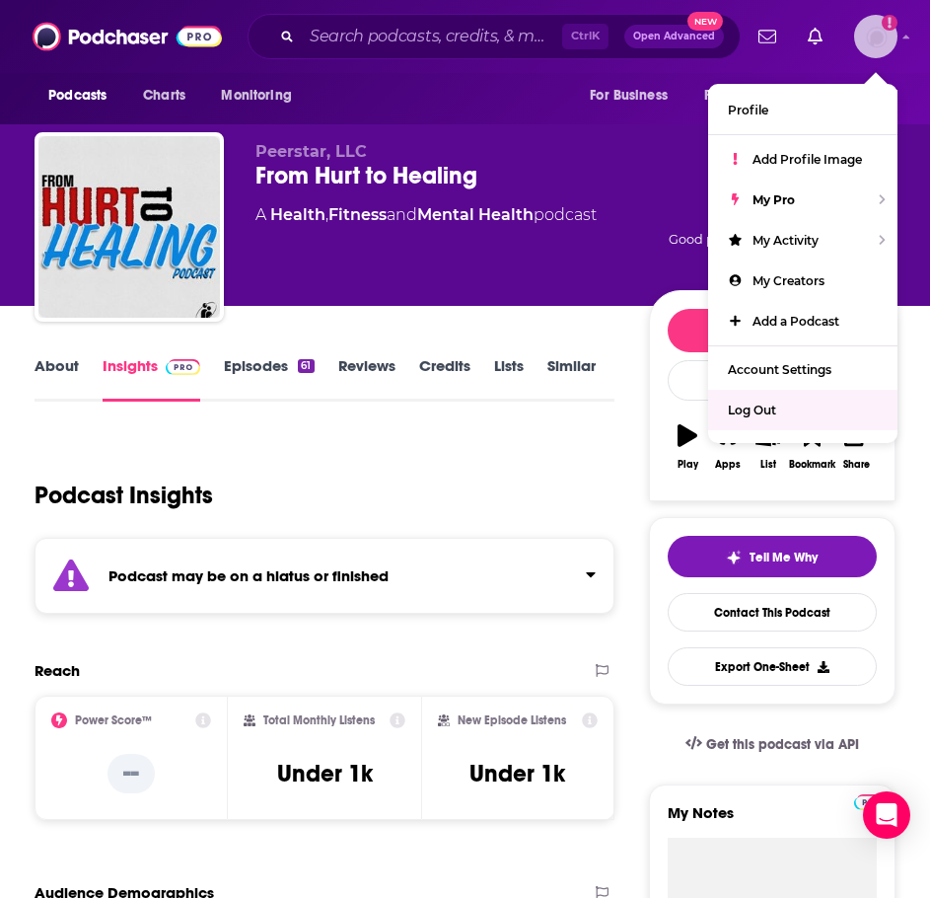
click at [769, 392] on div "Log Out" at bounding box center [802, 410] width 189 height 40
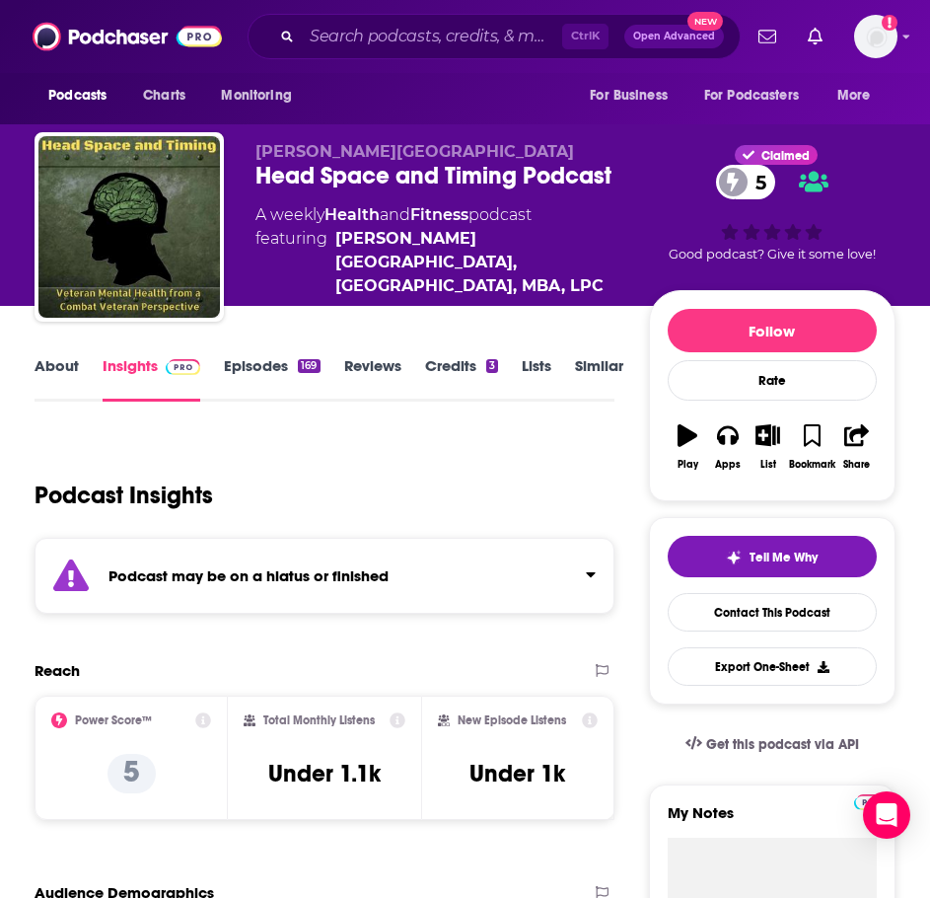
click at [595, 362] on link "Similar" at bounding box center [599, 378] width 48 height 45
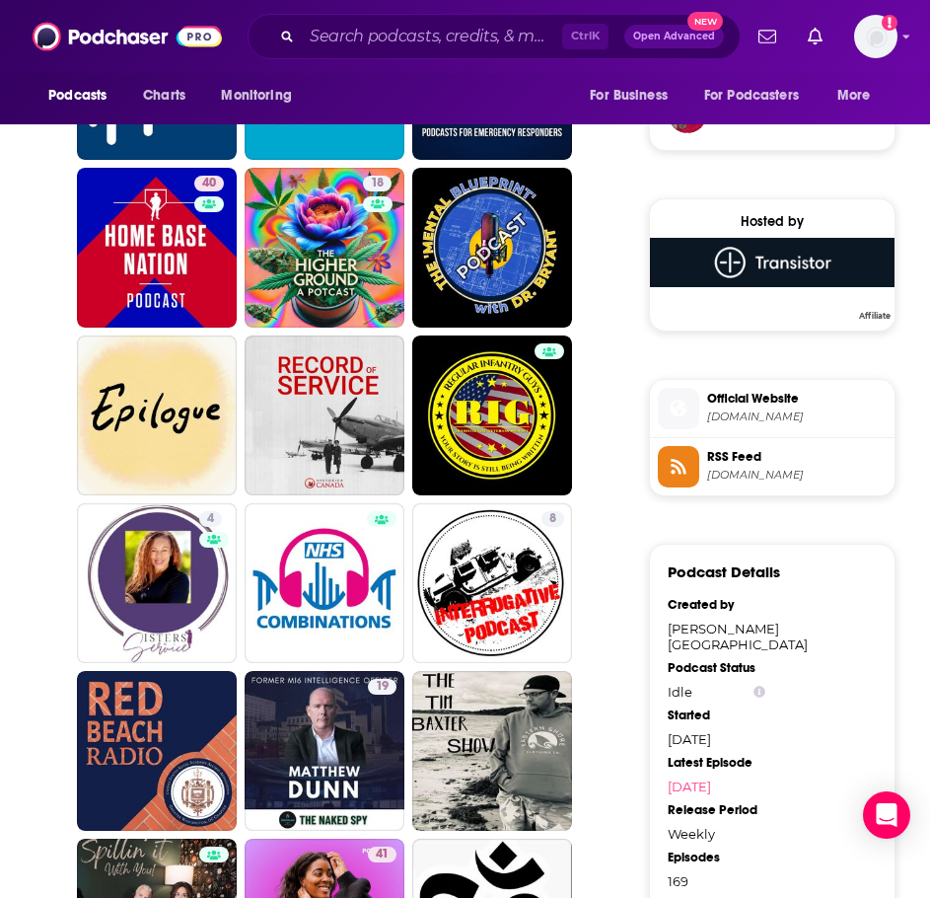
scroll to position [1480, 0]
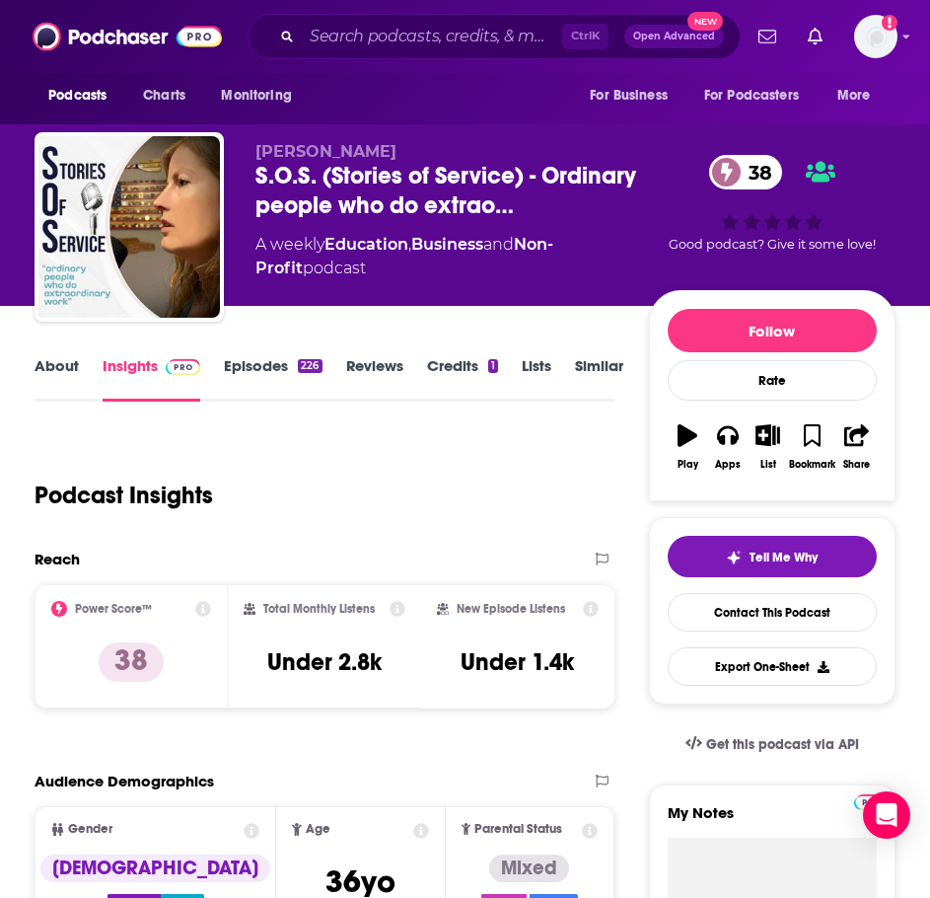
click at [58, 371] on link "About" at bounding box center [57, 378] width 44 height 45
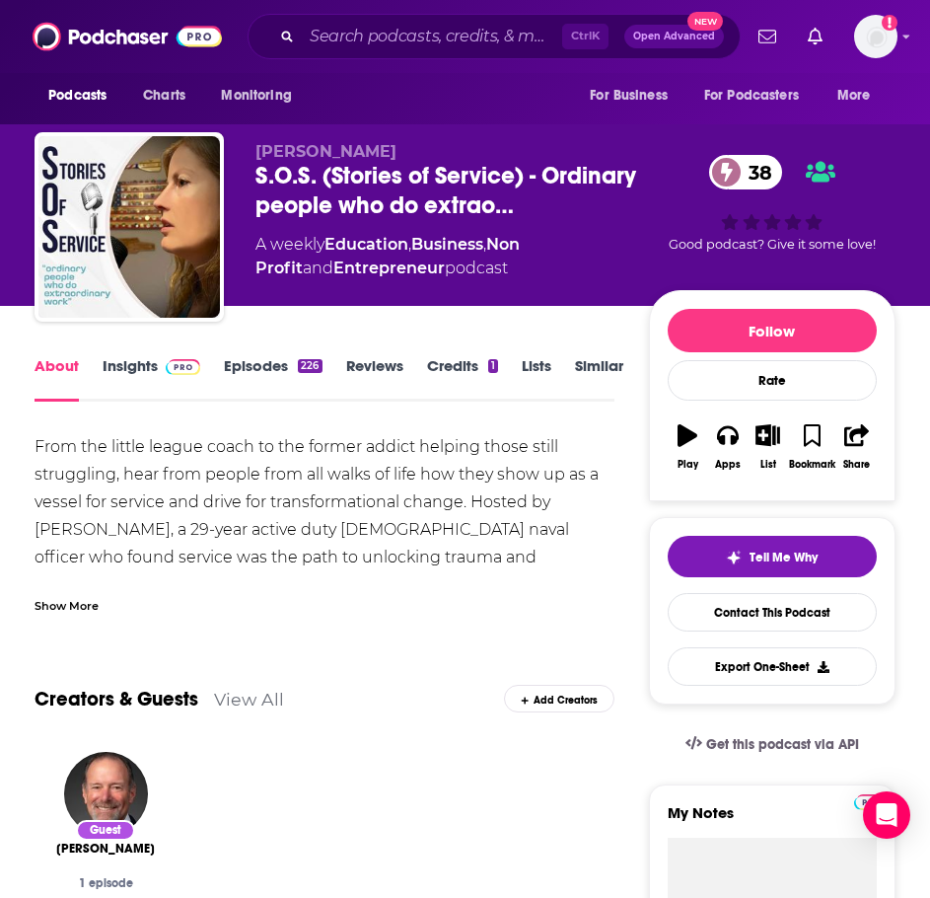
click at [66, 609] on div "Show More" at bounding box center [67, 604] width 64 height 19
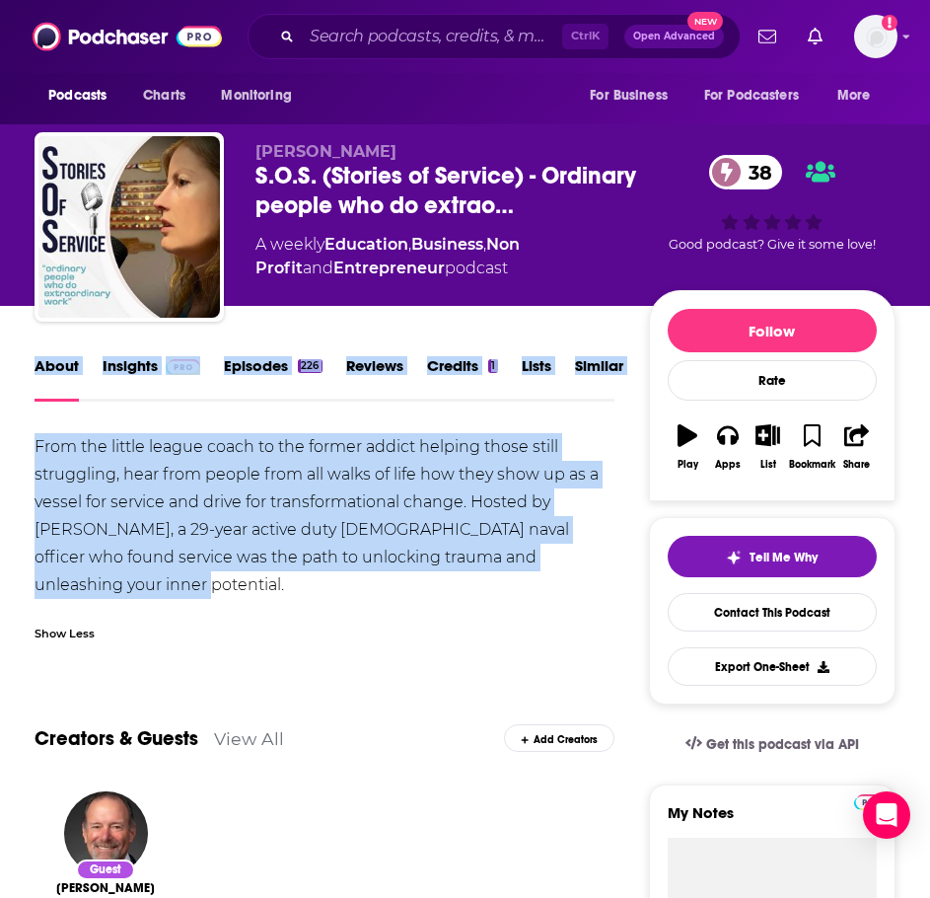
drag, startPoint x: 116, startPoint y: 580, endPoint x: -37, endPoint y: 389, distance: 245.6
click at [0, 389] on html "Podcasts Charts Monitoring Ctrl K Open Advanced New For Business For Podcasters…" at bounding box center [465, 449] width 930 height 898
click at [131, 479] on div "From the little league coach to the former addict helping those still strugglin…" at bounding box center [325, 516] width 580 height 166
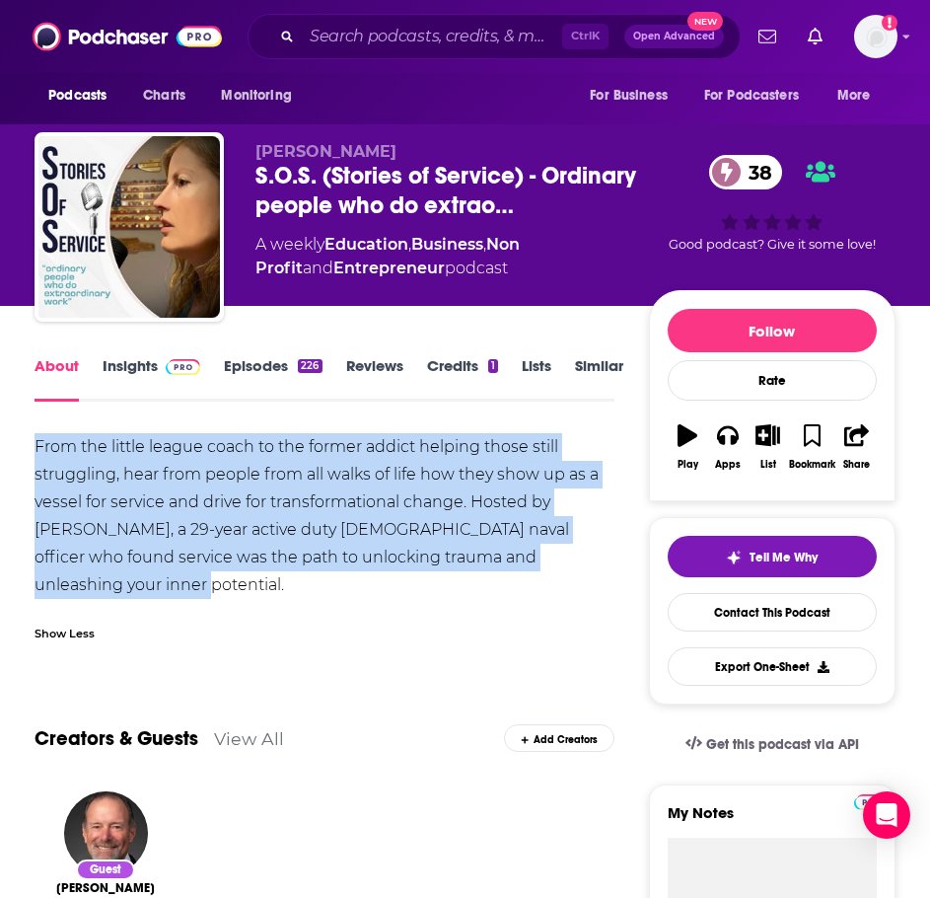
drag, startPoint x: 127, startPoint y: 596, endPoint x: 30, endPoint y: 447, distance: 178.1
copy div "From the little league coach to the former addict helping those still strugglin…"
click at [181, 367] on img at bounding box center [183, 367] width 35 height 16
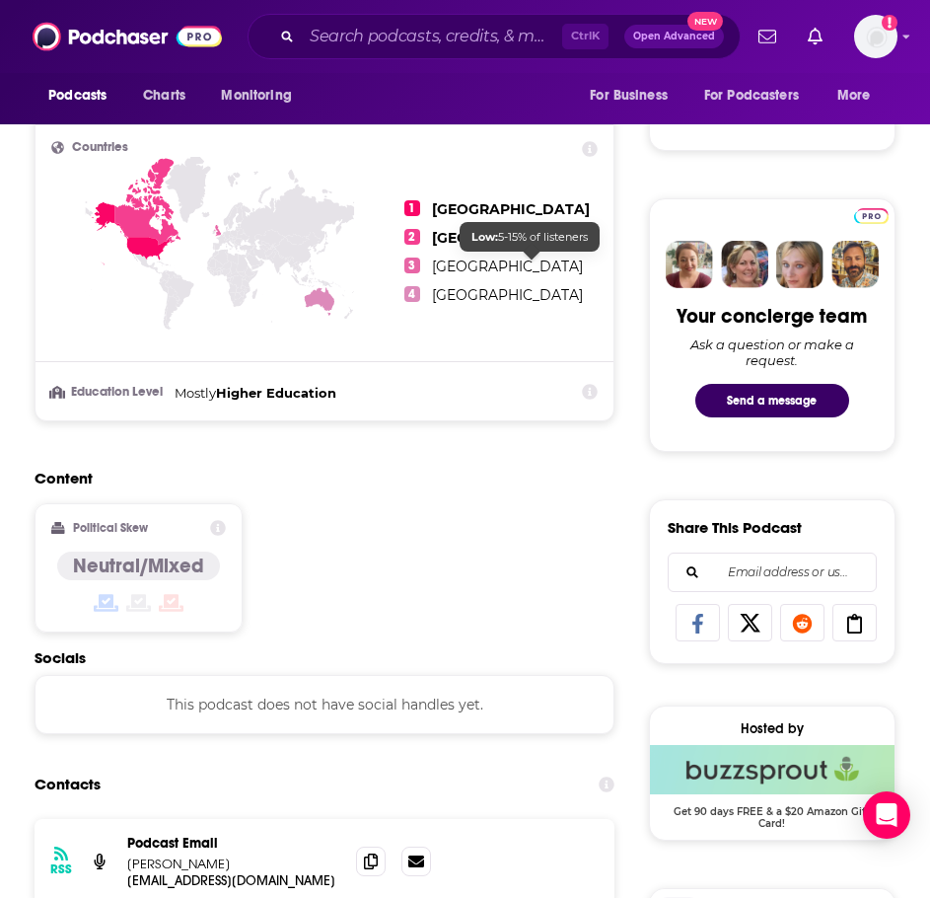
scroll to position [987, 0]
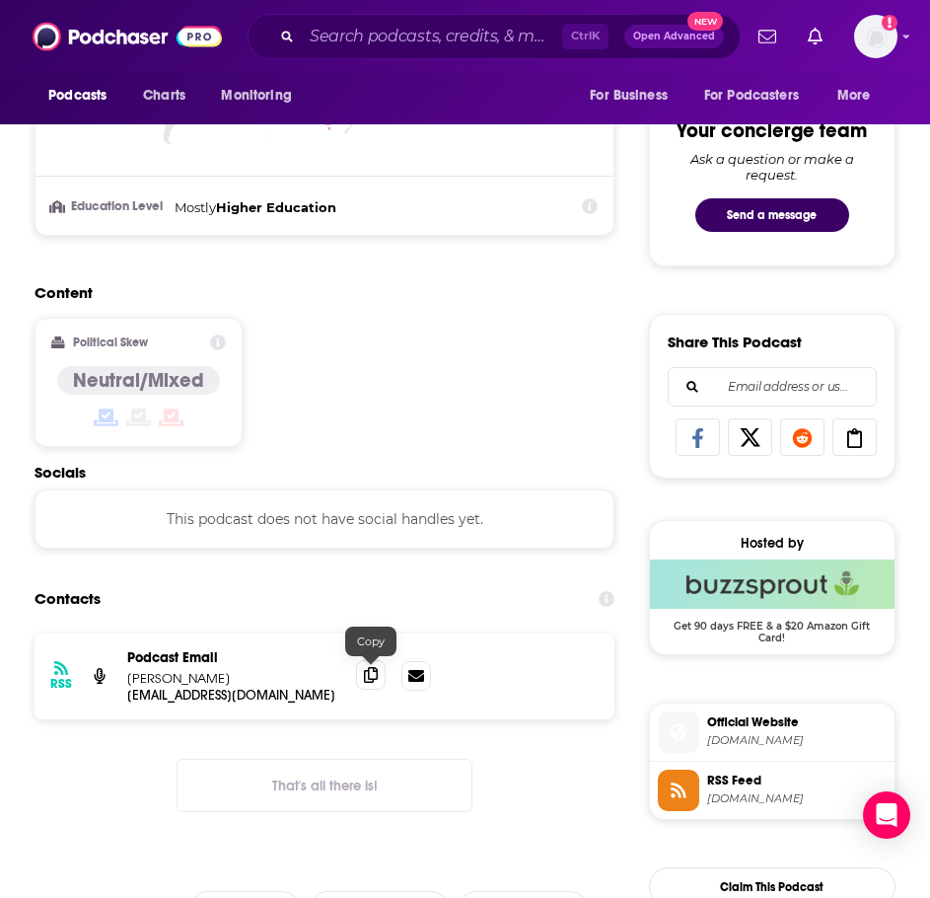
click at [372, 682] on icon at bounding box center [371, 675] width 14 height 16
